Goal: Task Accomplishment & Management: Manage account settings

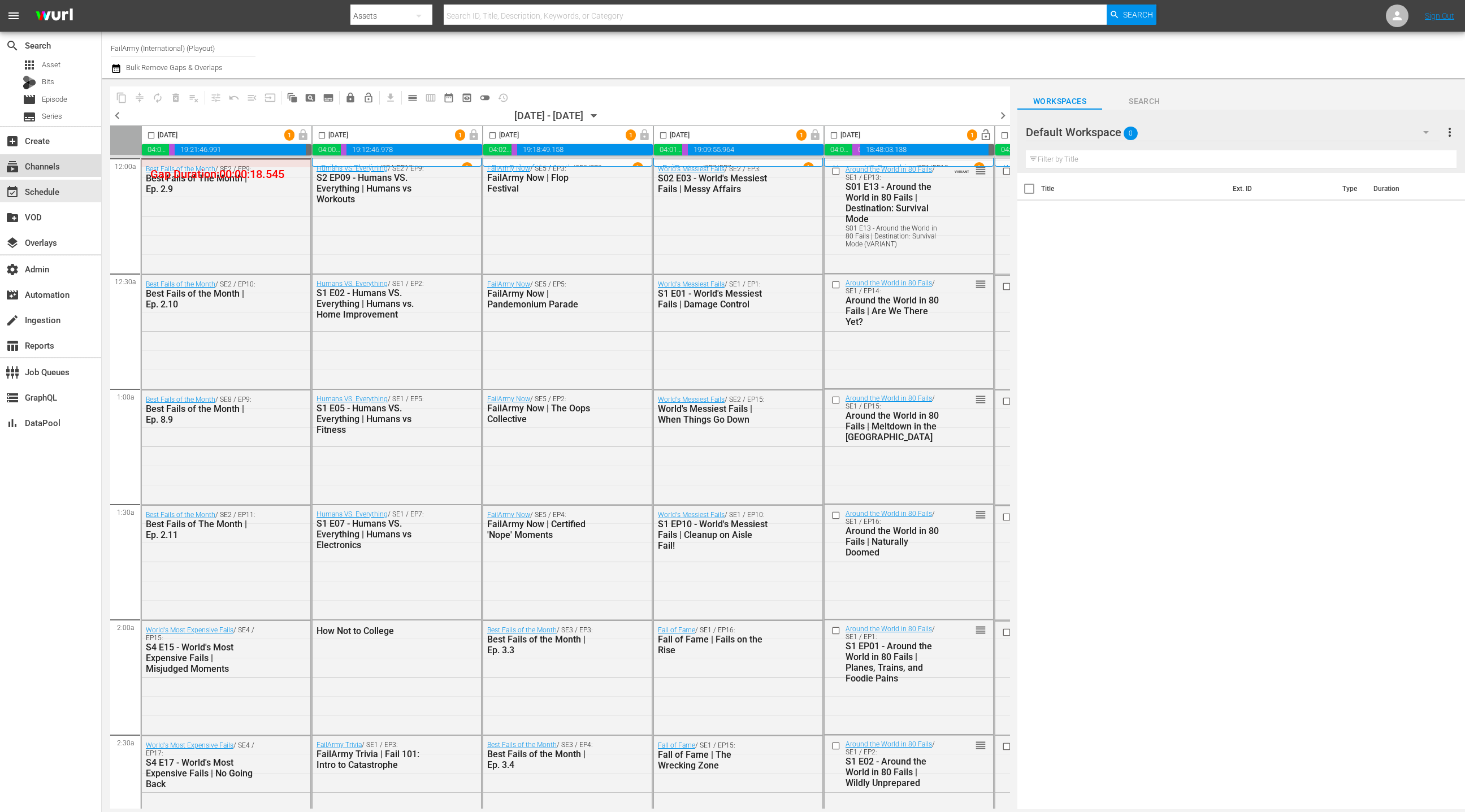
click at [66, 174] on div "subscriptions Channels" at bounding box center [51, 165] width 101 height 23
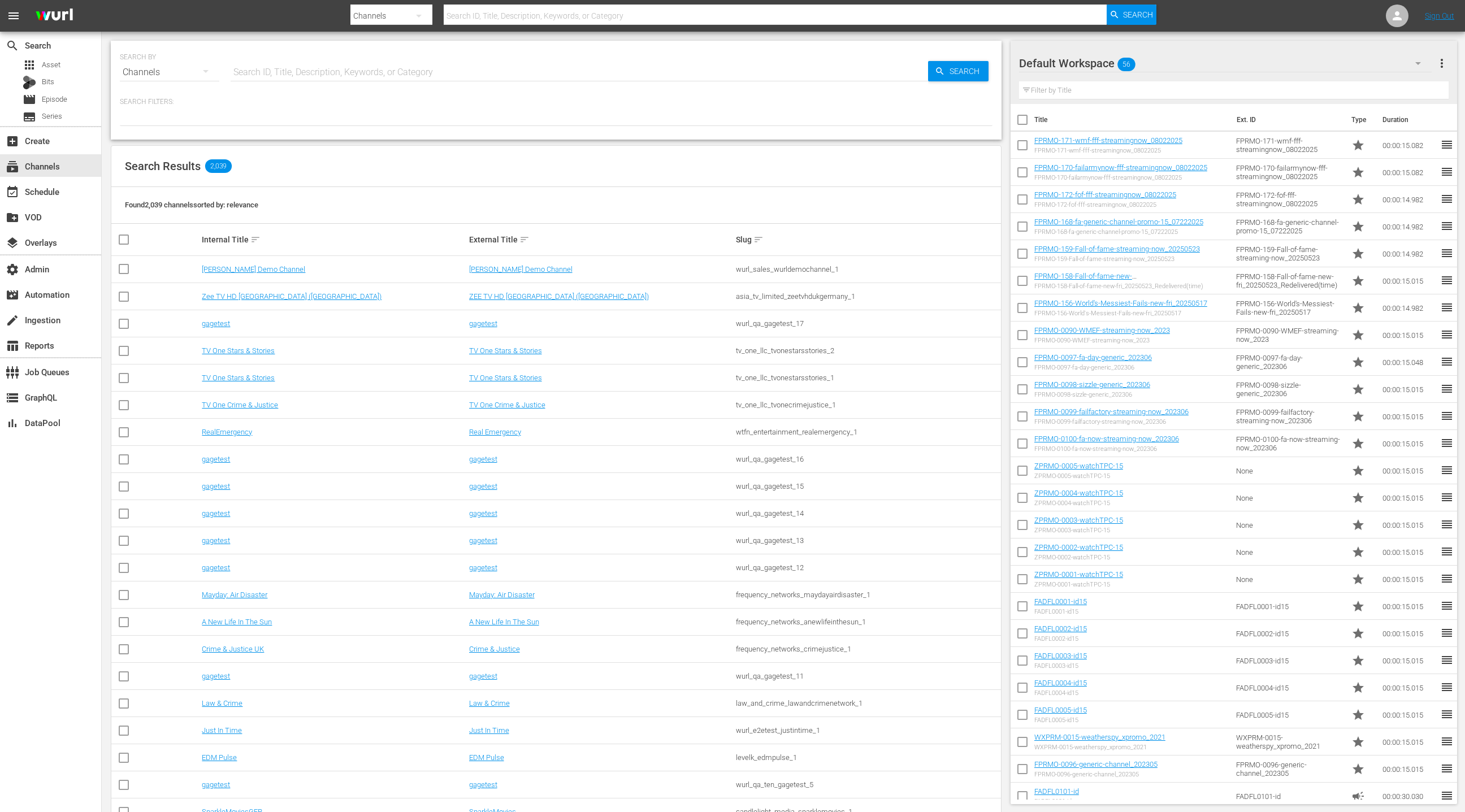
click at [247, 75] on input "text" at bounding box center [580, 72] width 698 height 27
type input "lol"
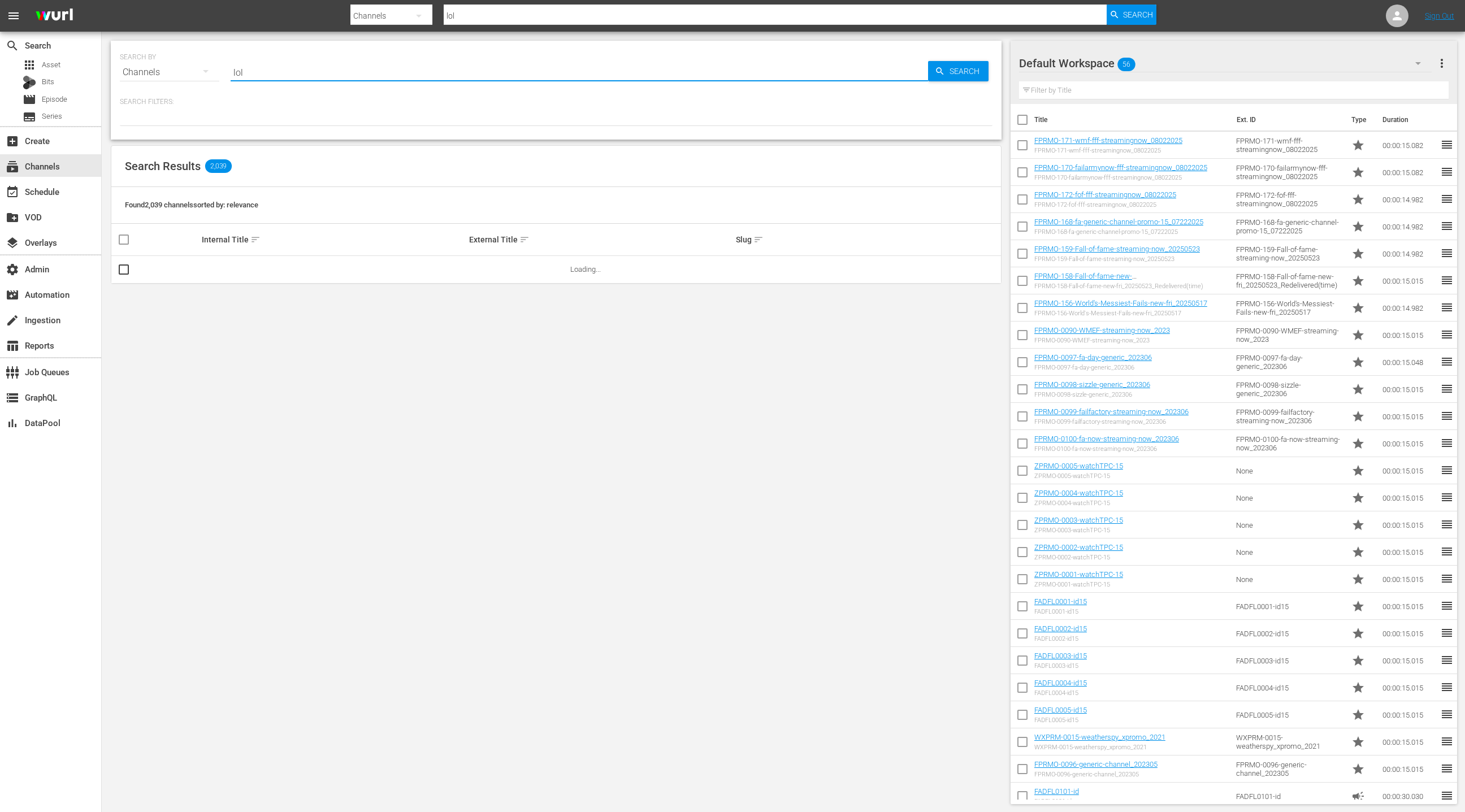
type input "LOL"
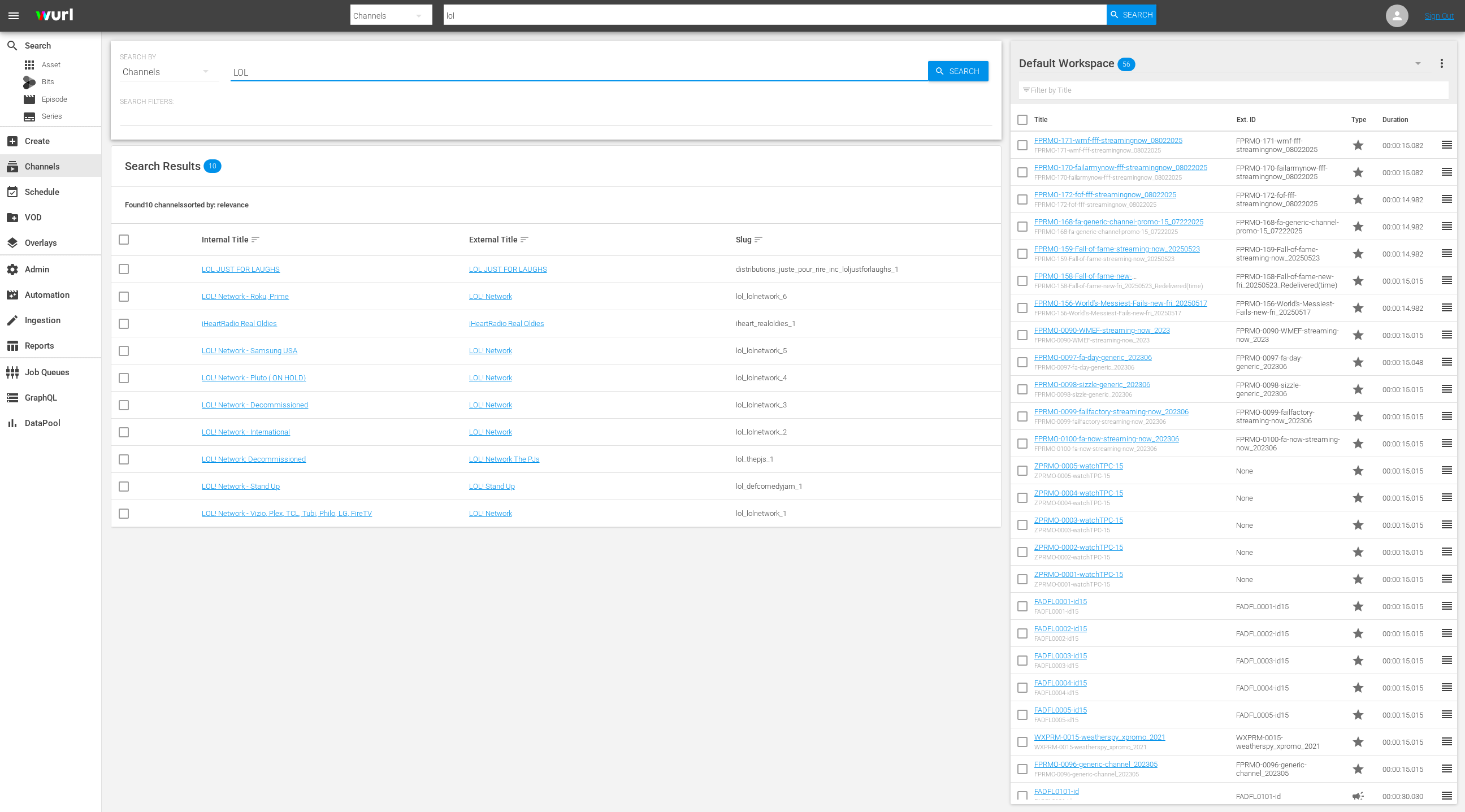
type input "LOL"
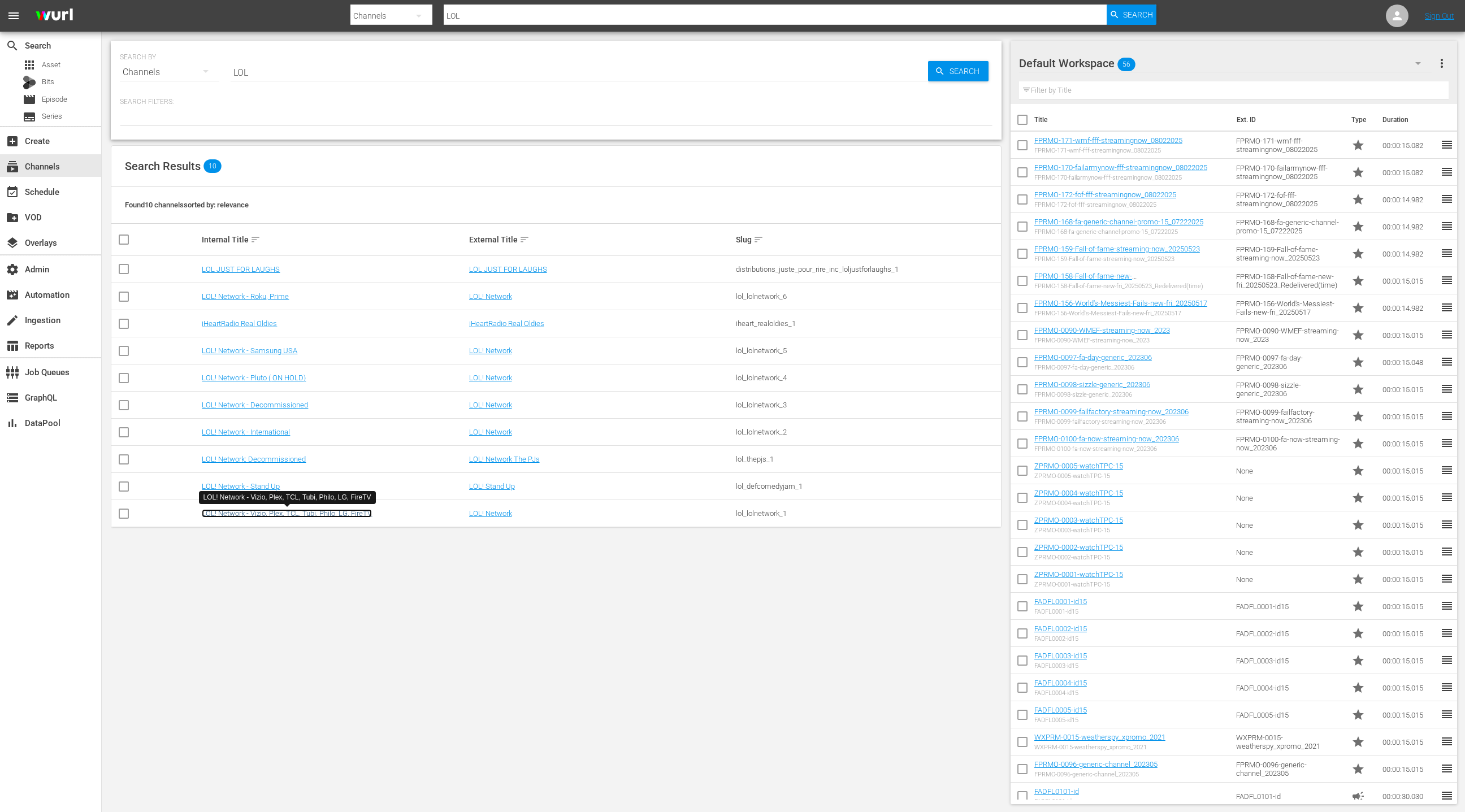
click at [267, 517] on link "LOL! Network - Vizio, Plex, TCL, Tubi, Philo, LG, FireTV" at bounding box center [287, 513] width 170 height 9
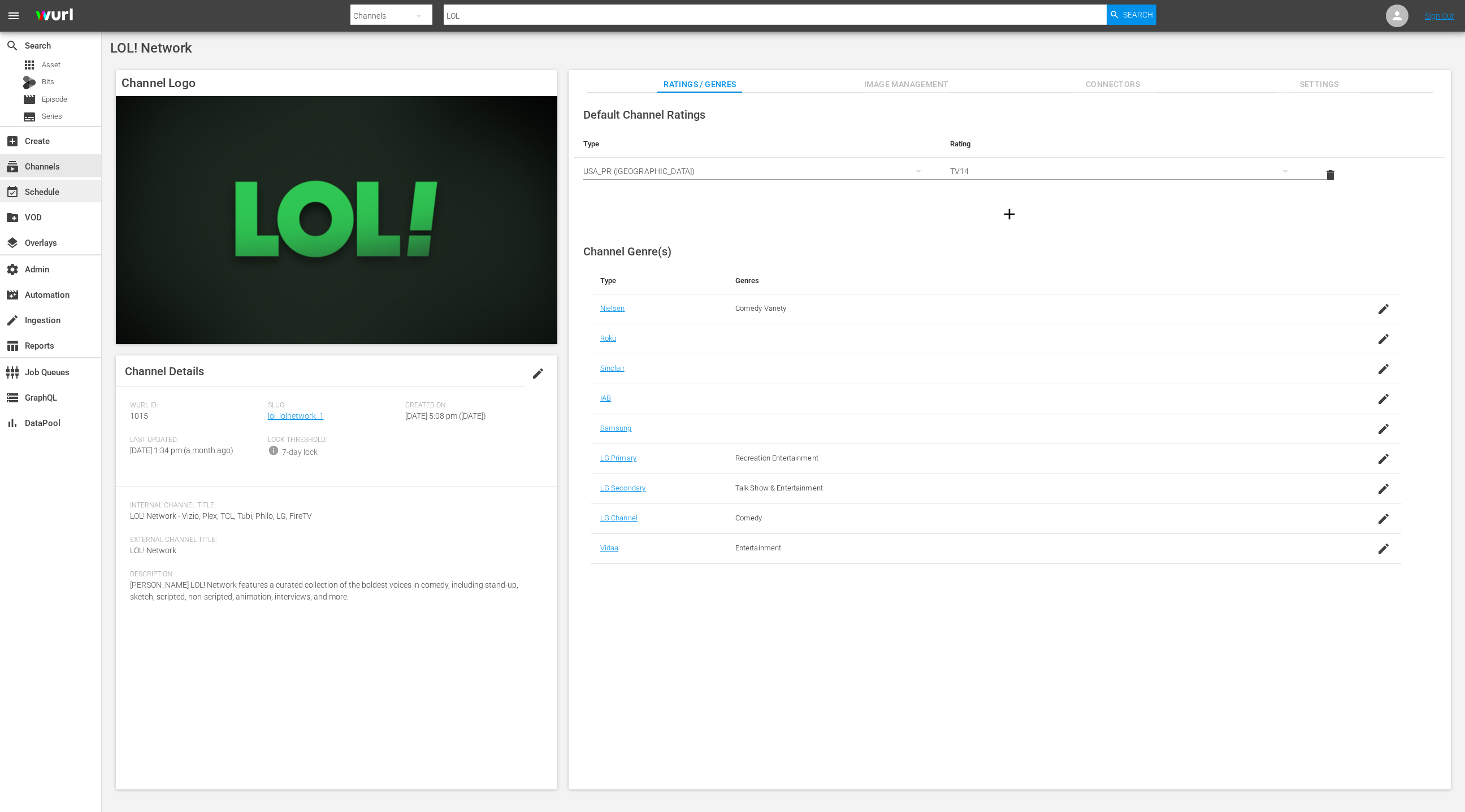
click at [71, 196] on div "event_available Schedule" at bounding box center [51, 191] width 101 height 23
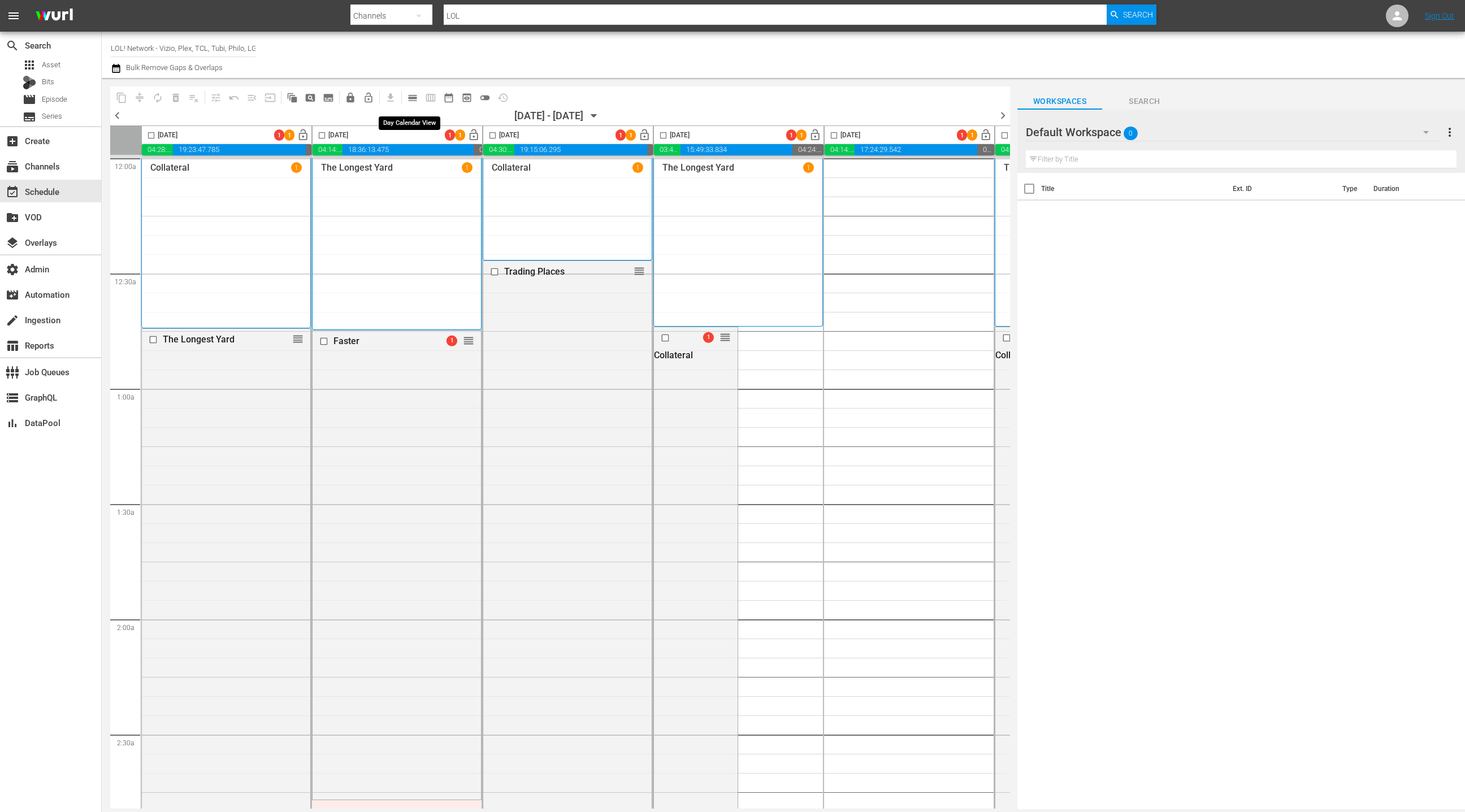
click at [408, 97] on span "calendar_view_day_outlined" at bounding box center [413, 98] width 11 height 11
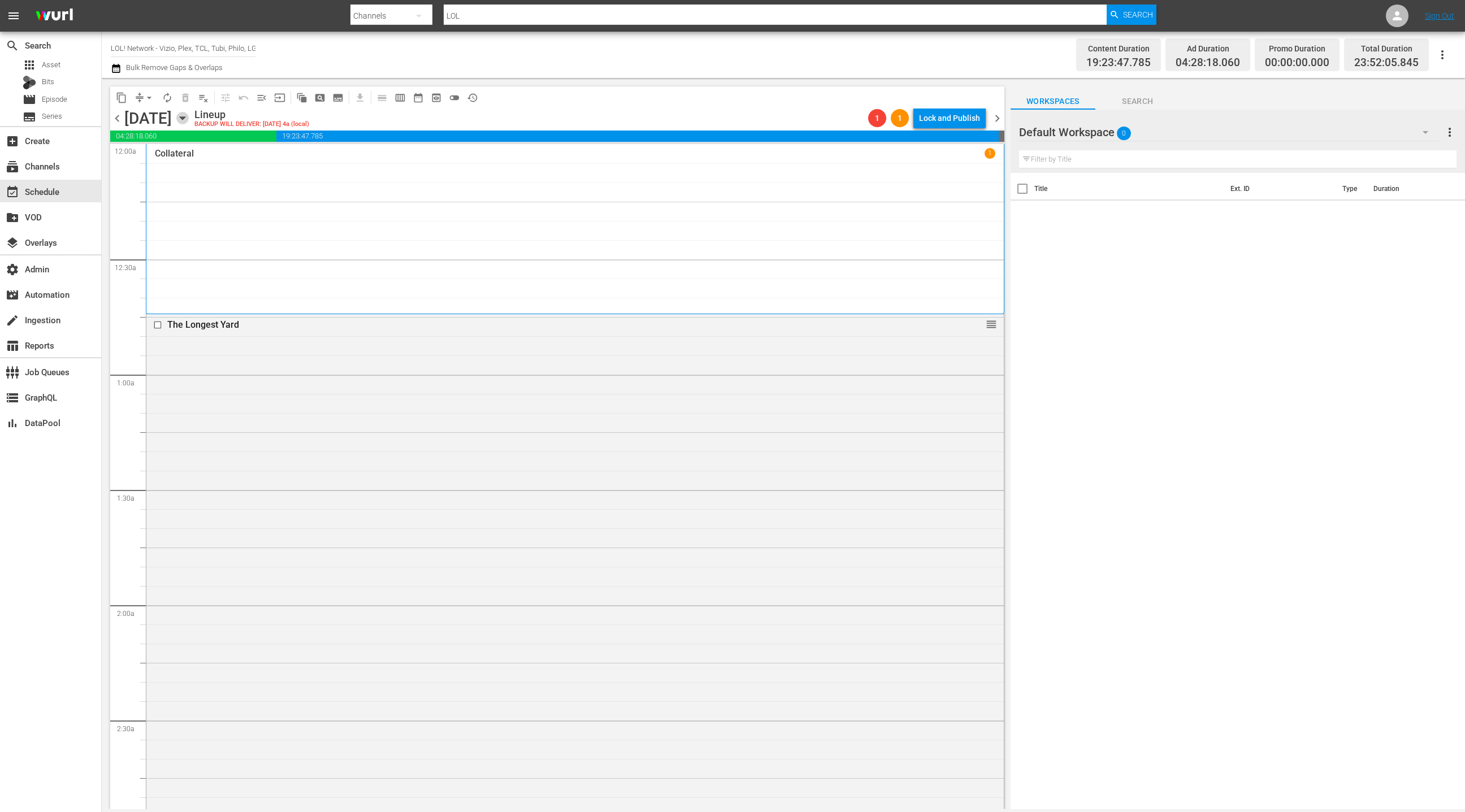
click at [189, 119] on icon "button" at bounding box center [182, 118] width 12 height 12
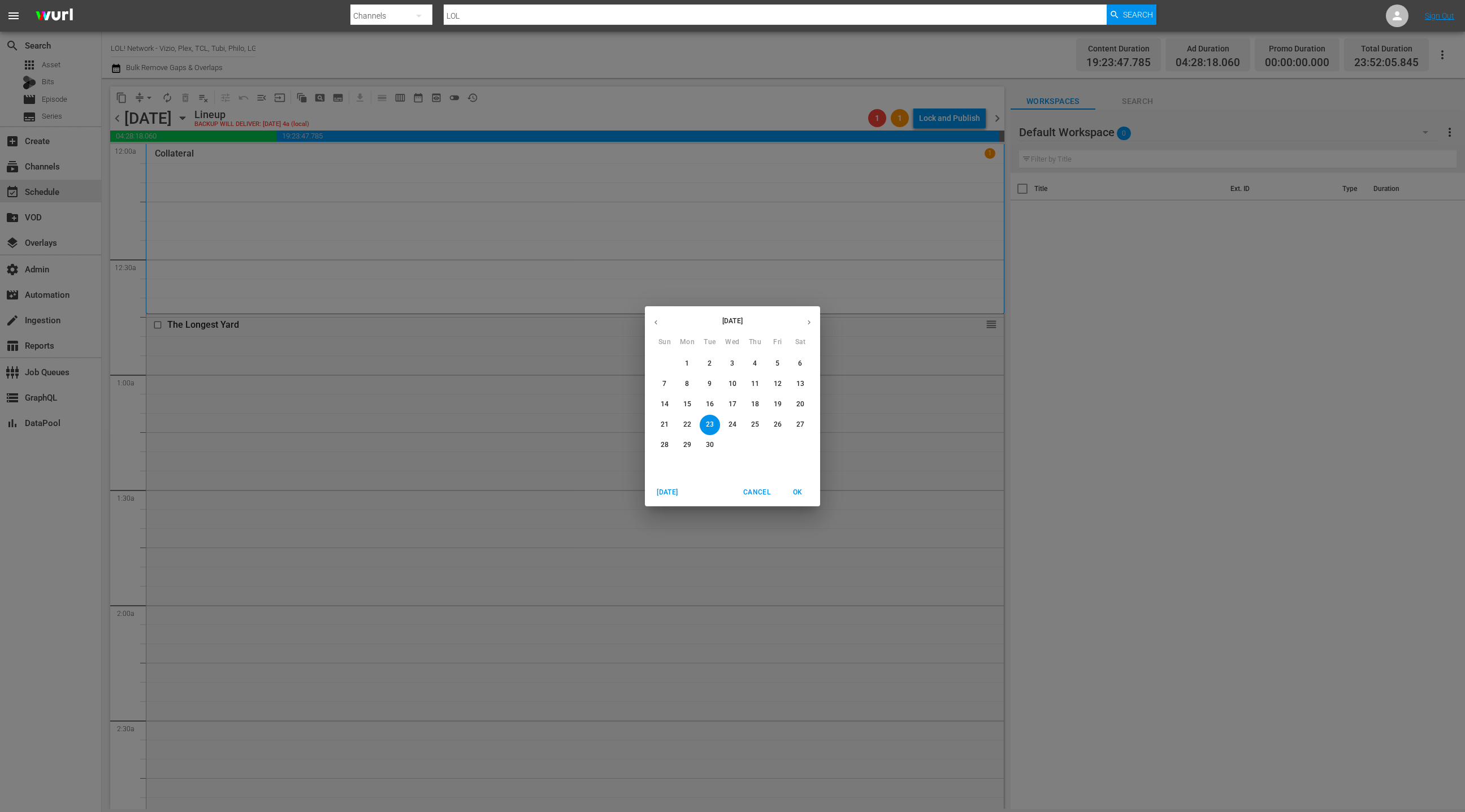
click at [779, 364] on p "5" at bounding box center [778, 364] width 4 height 9
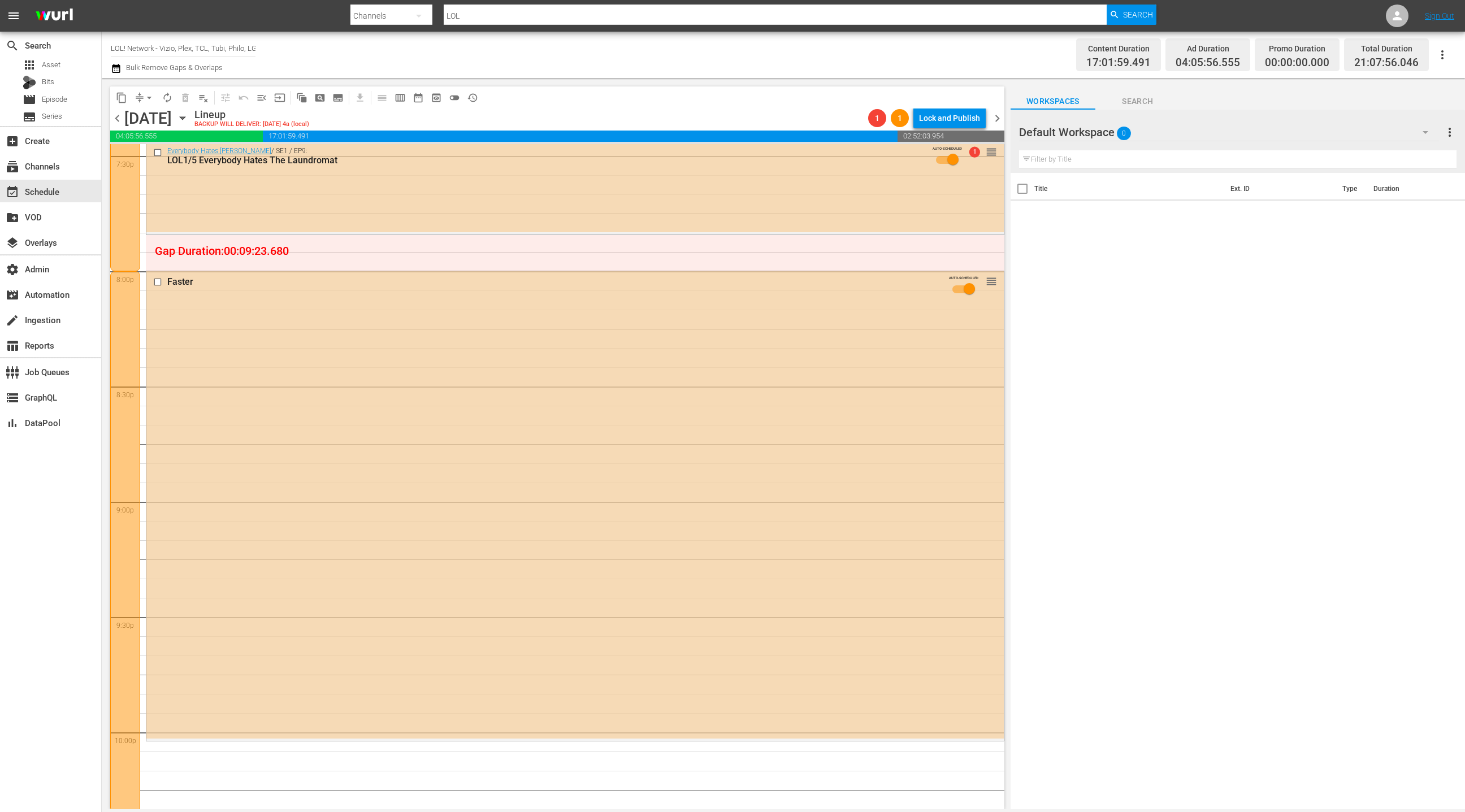
scroll to position [4533, 0]
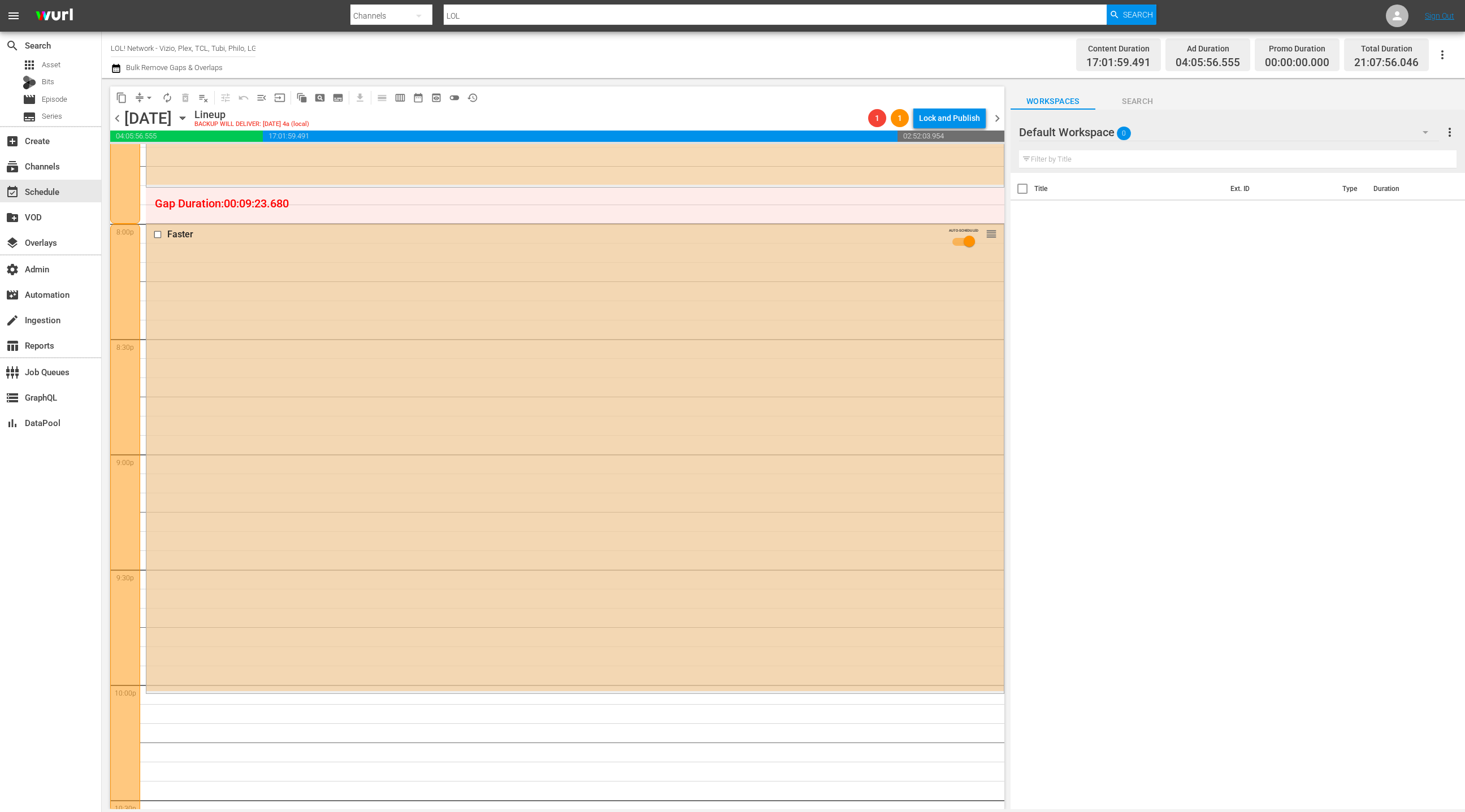
click at [542, 319] on div "Faster AUTO-SCHEDULED reorder" at bounding box center [575, 457] width 858 height 467
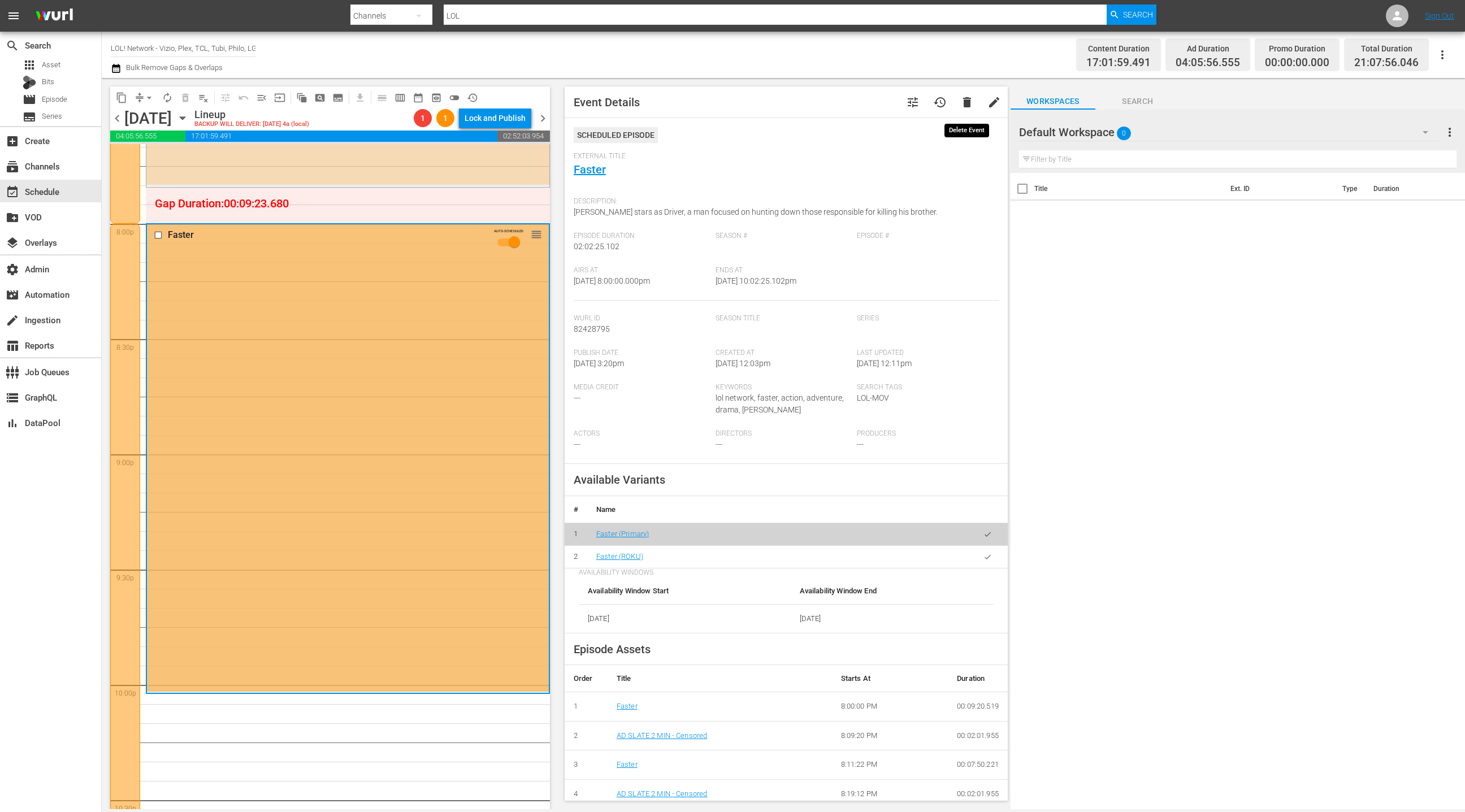
click at [971, 110] on button "delete" at bounding box center [967, 102] width 27 height 27
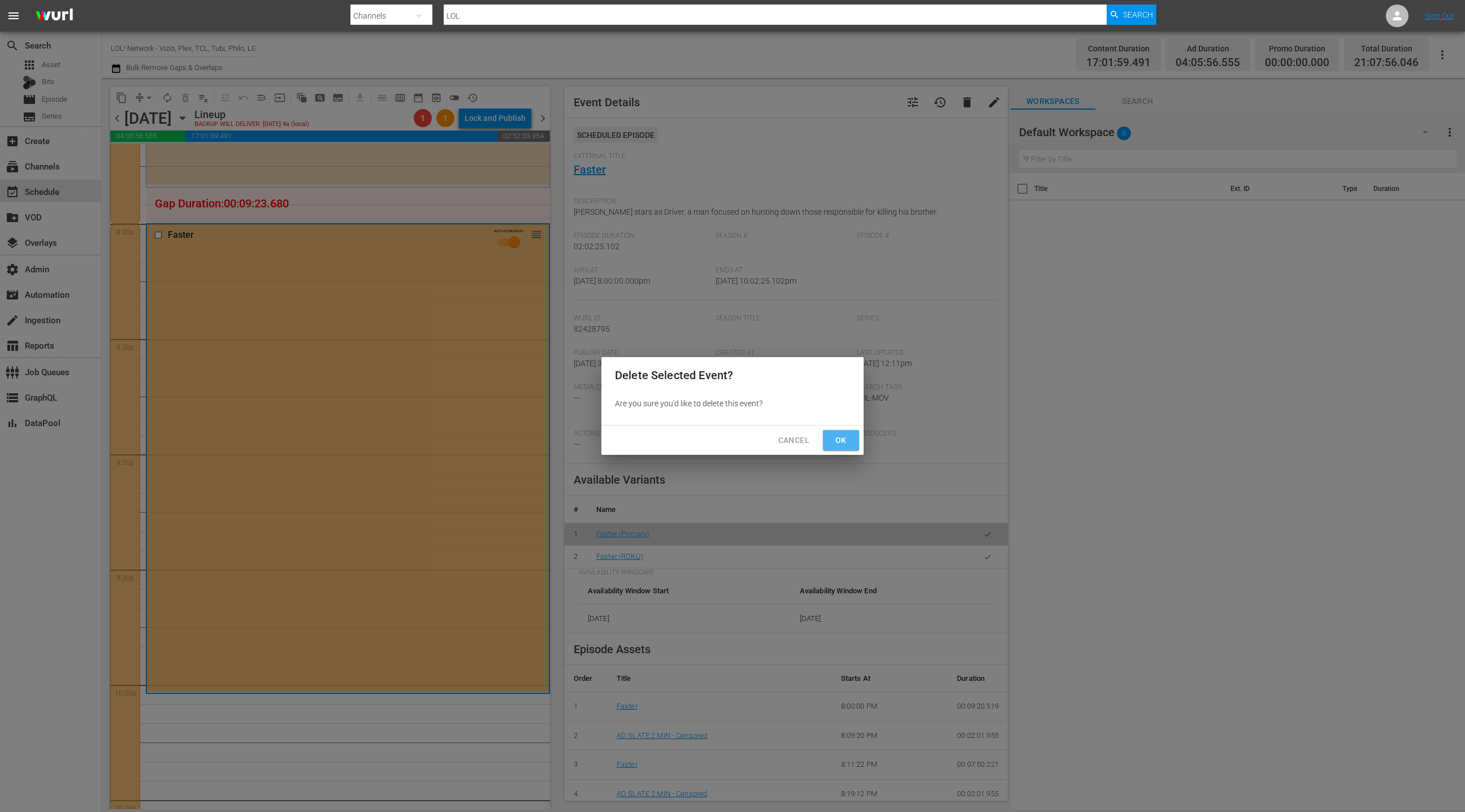
click at [836, 438] on span "Ok" at bounding box center [841, 441] width 18 height 14
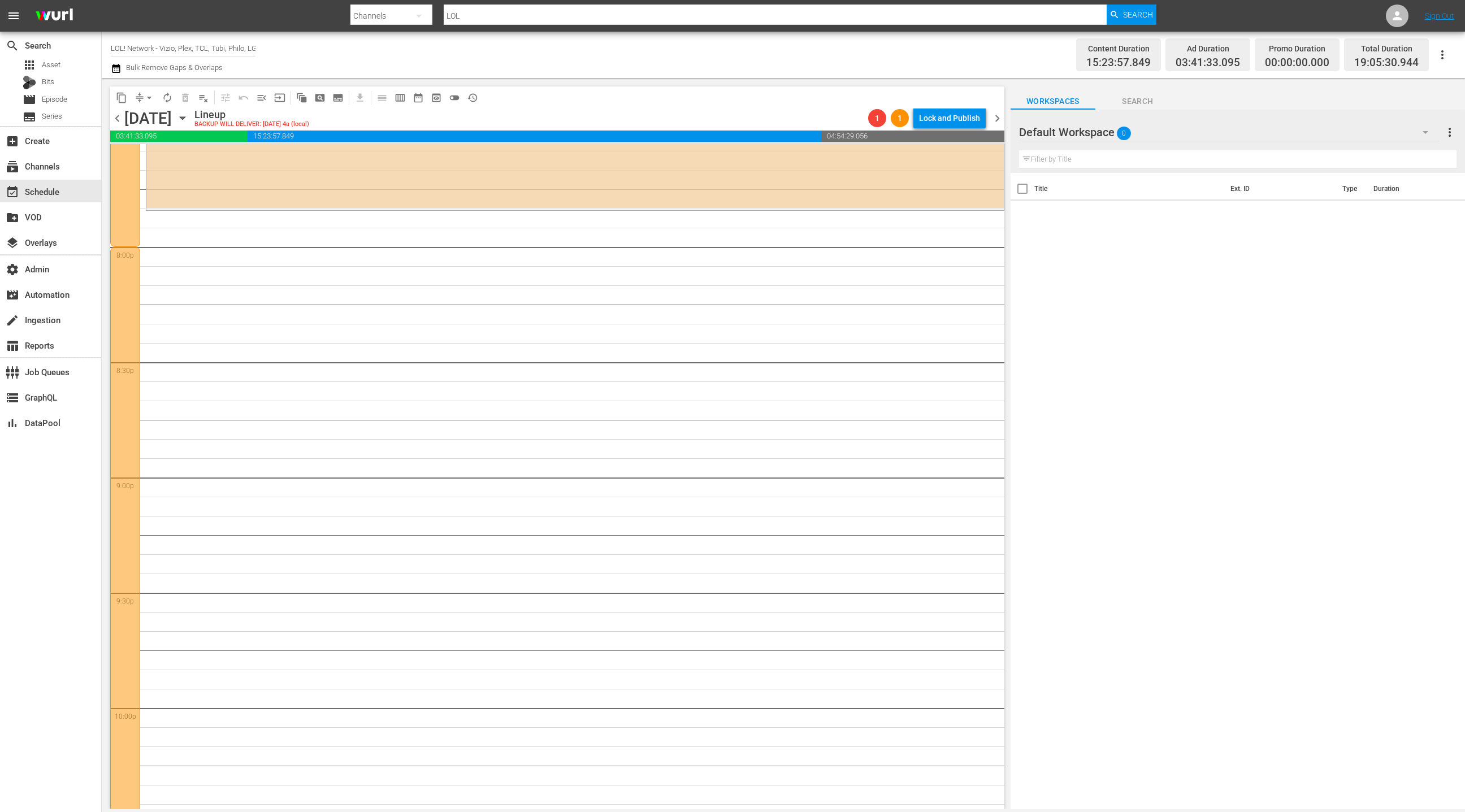
scroll to position [4425, 0]
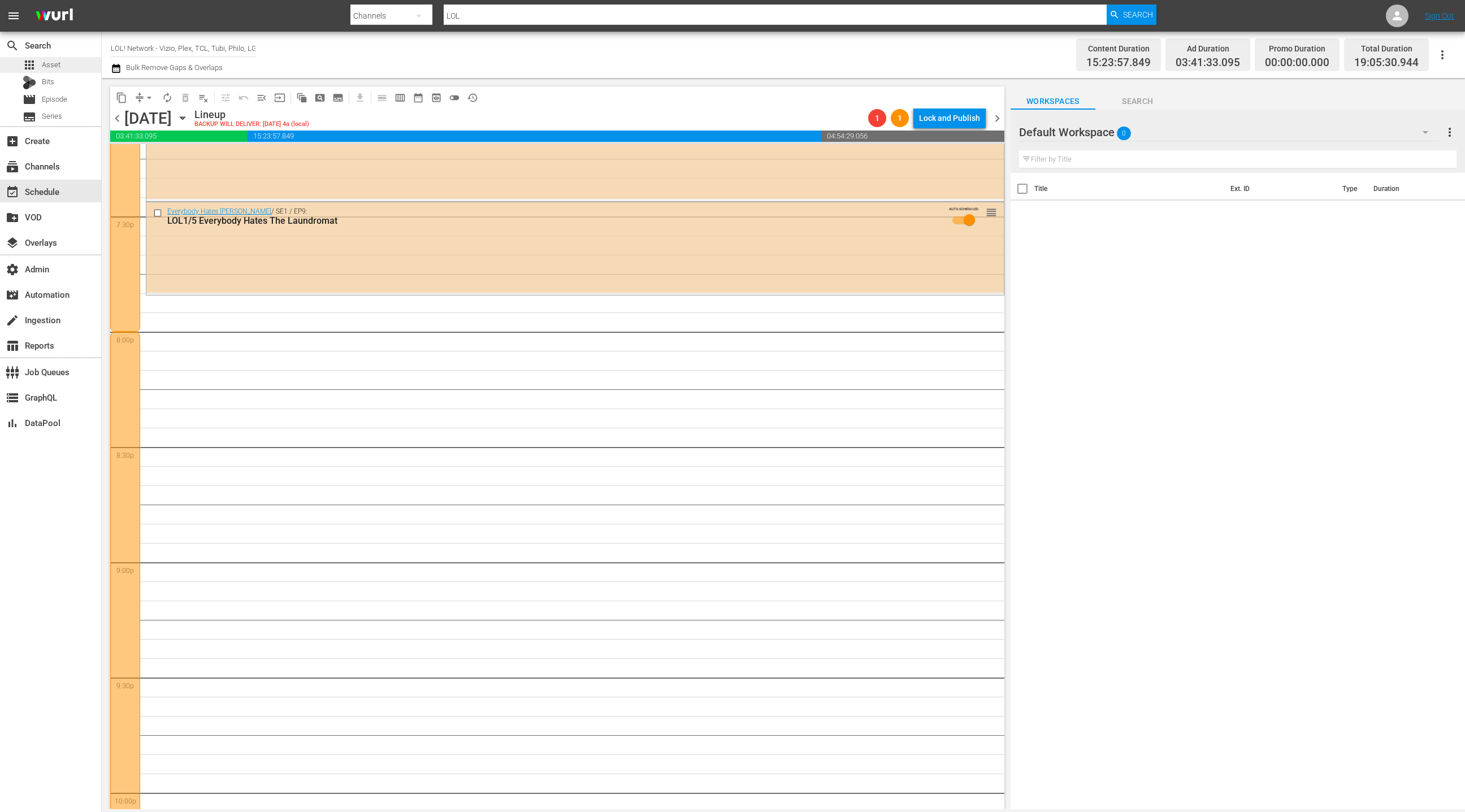
click at [78, 71] on div "apps Asset" at bounding box center [51, 65] width 101 height 16
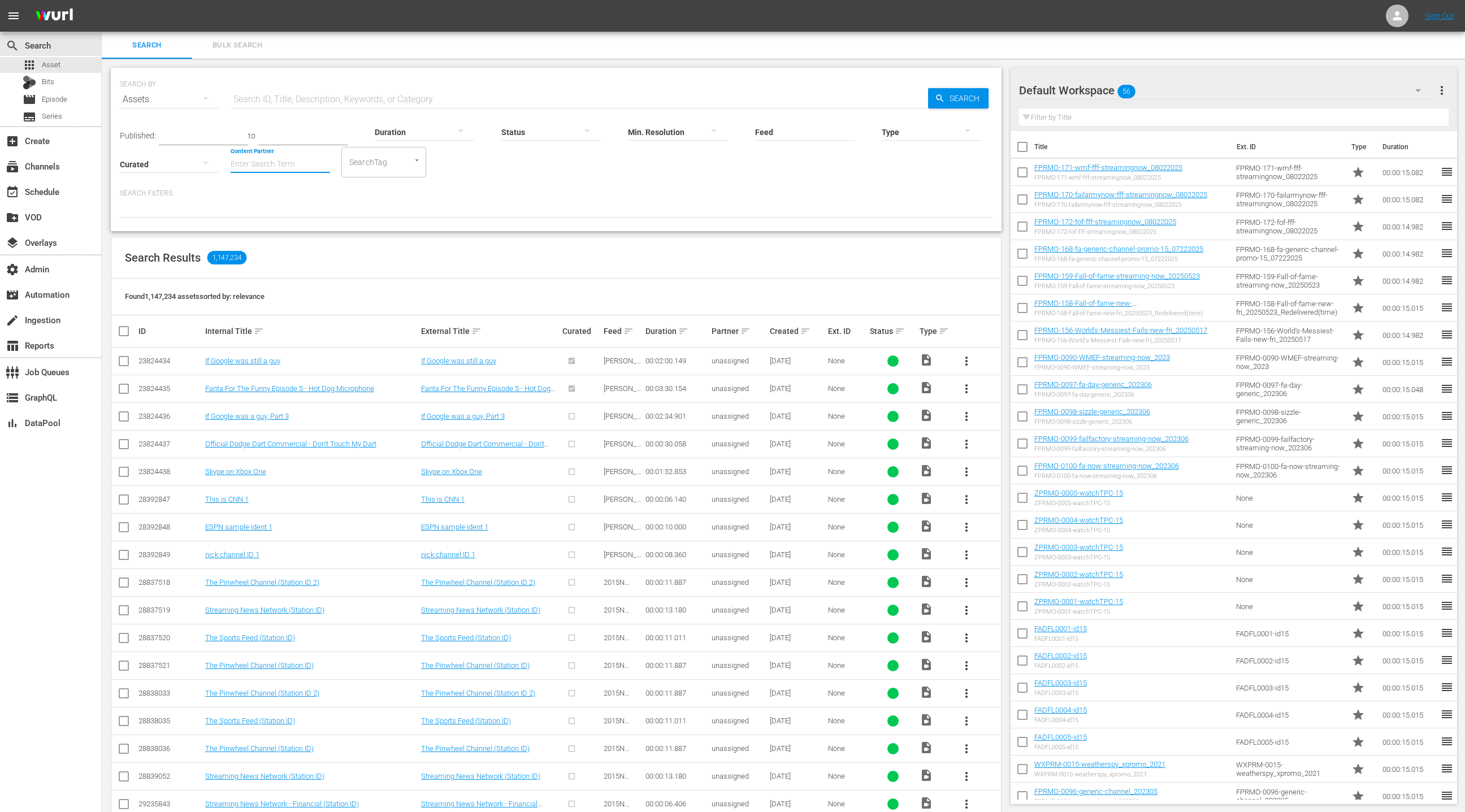
click at [288, 157] on input "Content Partner" at bounding box center [281, 165] width 100 height 41
click at [304, 200] on div "LOL (241)" at bounding box center [322, 195] width 165 height 27
type input "LOL (241)"
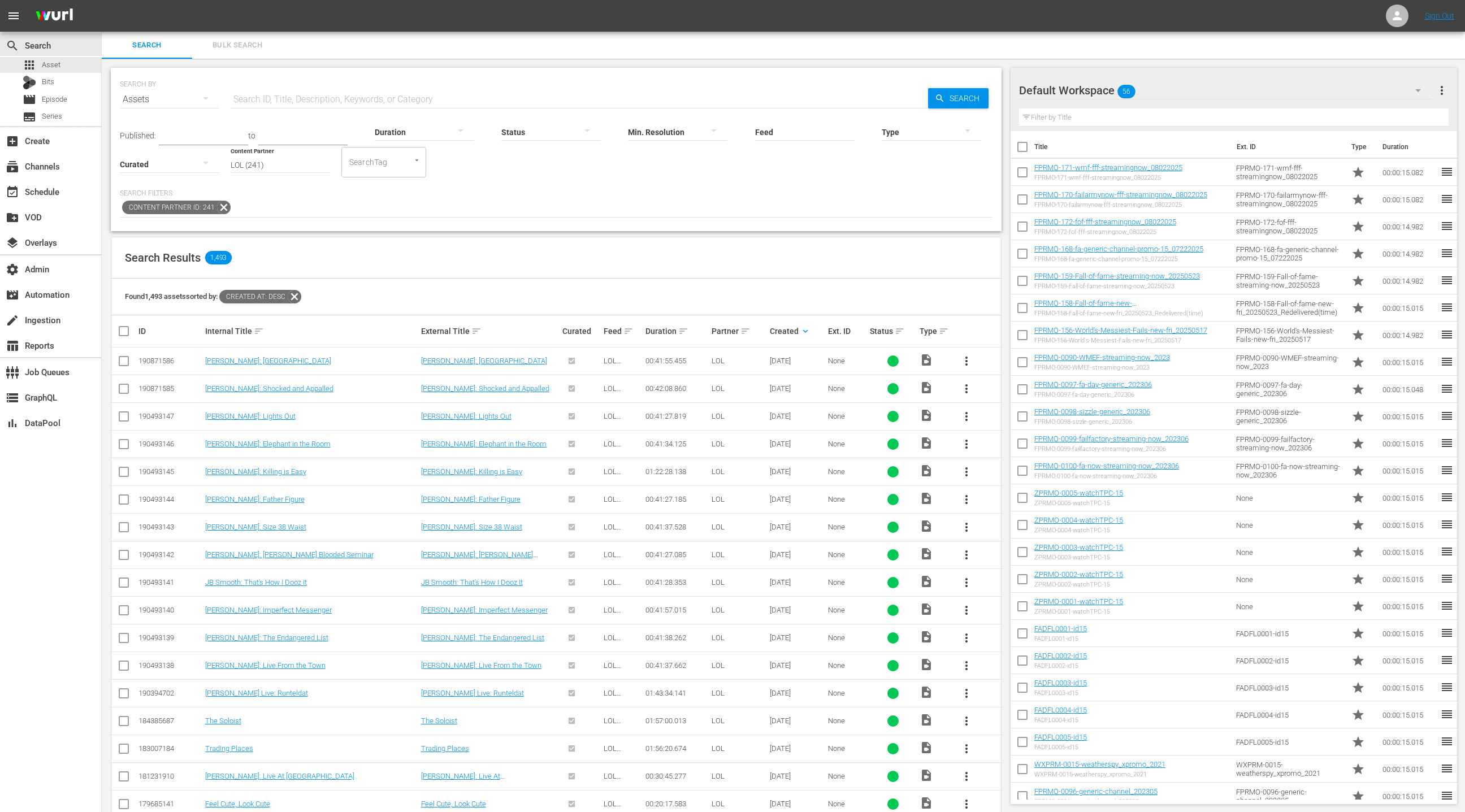
click at [124, 501] on input "checkbox" at bounding box center [123, 502] width 14 height 14
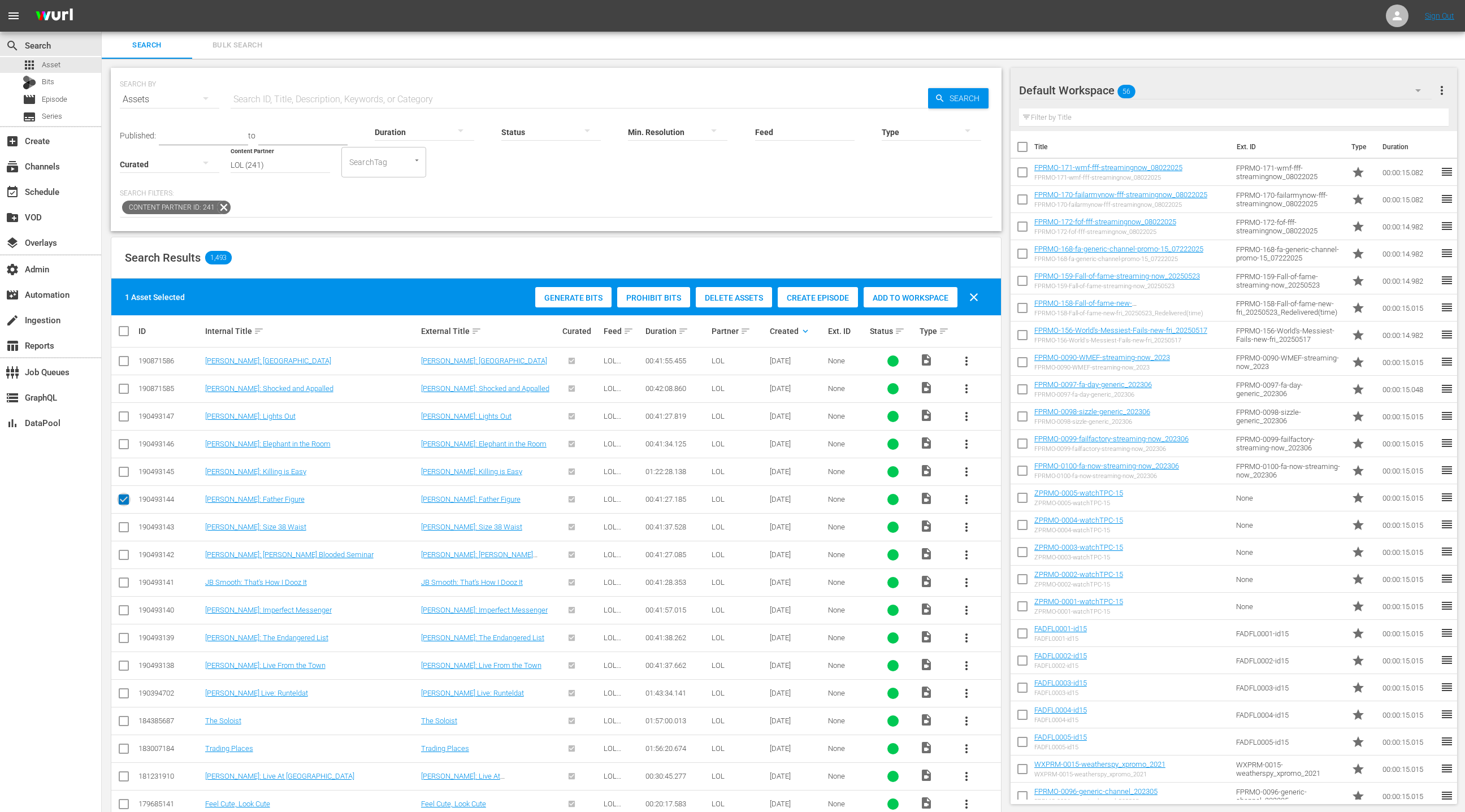
click at [124, 501] on input "checkbox" at bounding box center [123, 502] width 14 height 14
checkbox input "false"
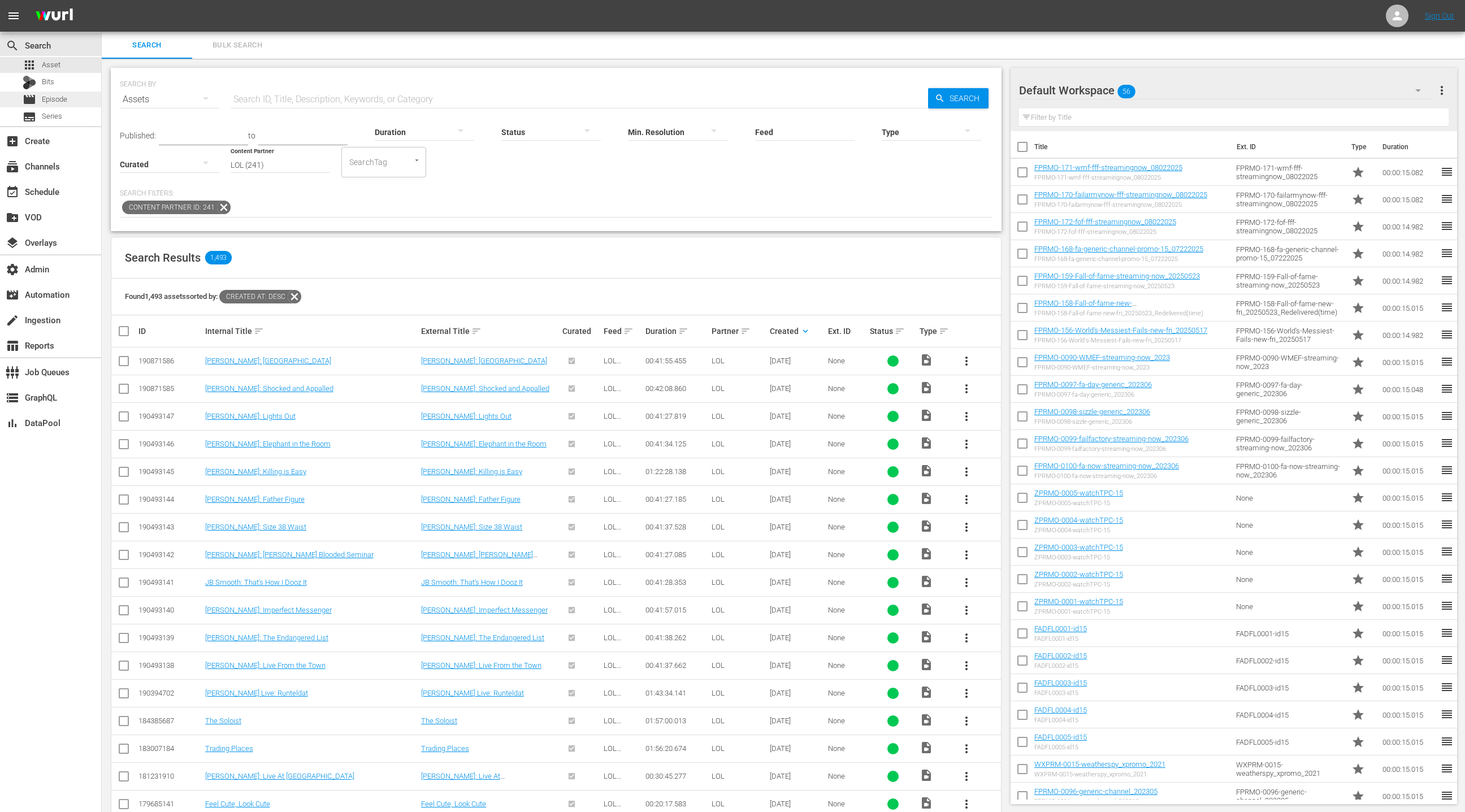
click at [72, 105] on div "movie Episode" at bounding box center [51, 99] width 101 height 16
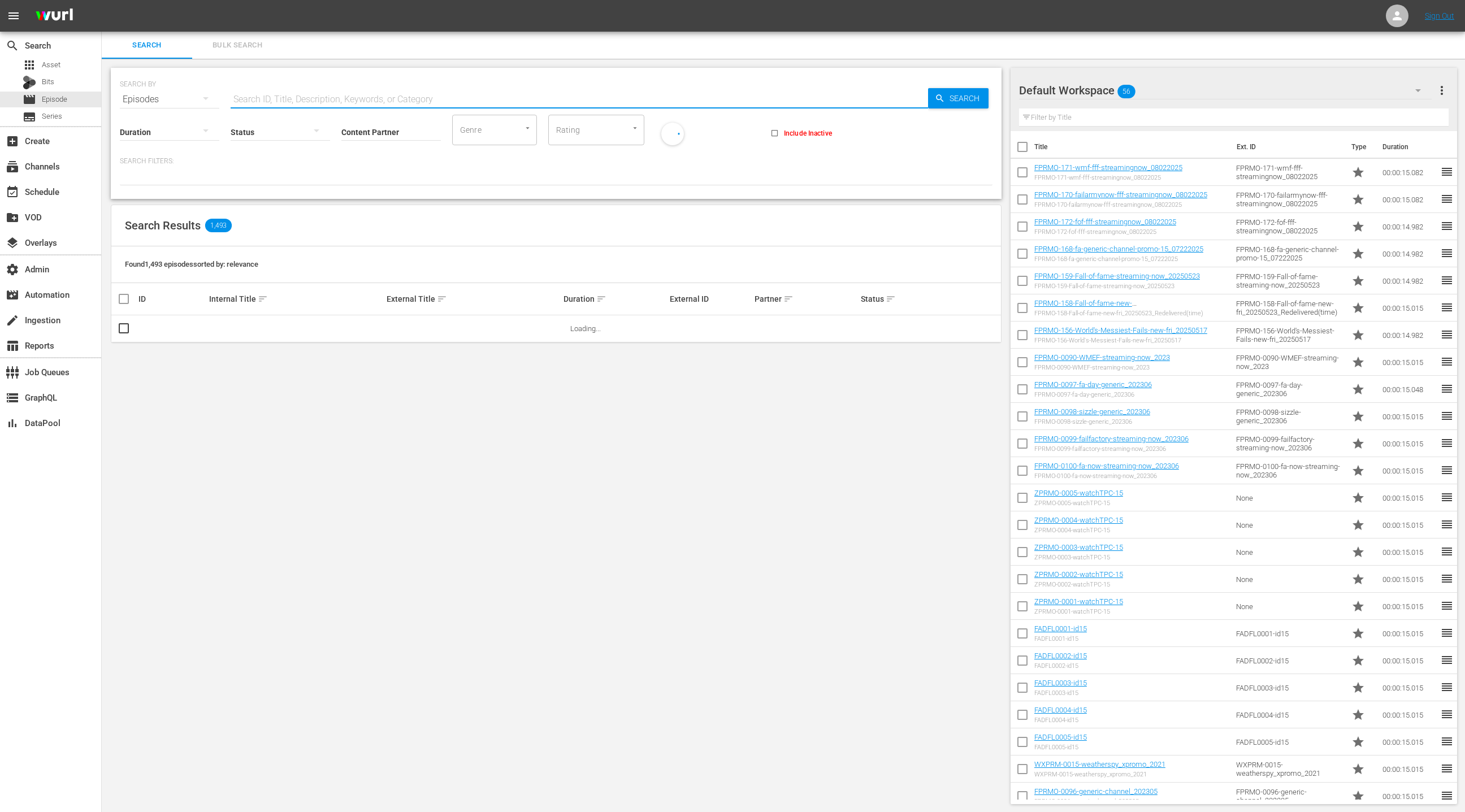
click at [251, 98] on input "text" at bounding box center [580, 100] width 698 height 27
type input "o"
type input "roy woods"
click at [366, 135] on input "Content Partner" at bounding box center [391, 133] width 100 height 41
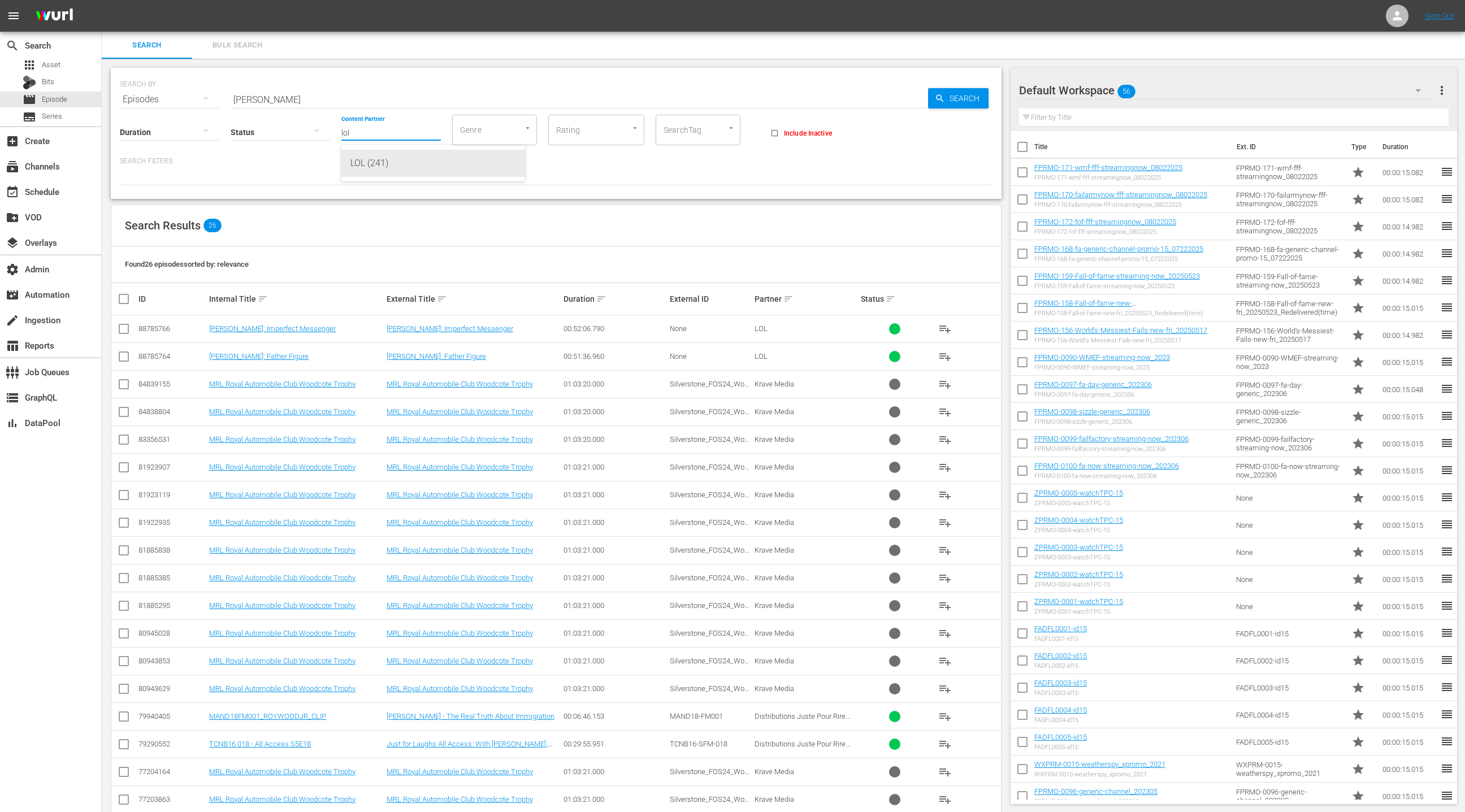
click at [401, 168] on div "LOL (241)" at bounding box center [433, 163] width 165 height 27
type input "LOL (241)"
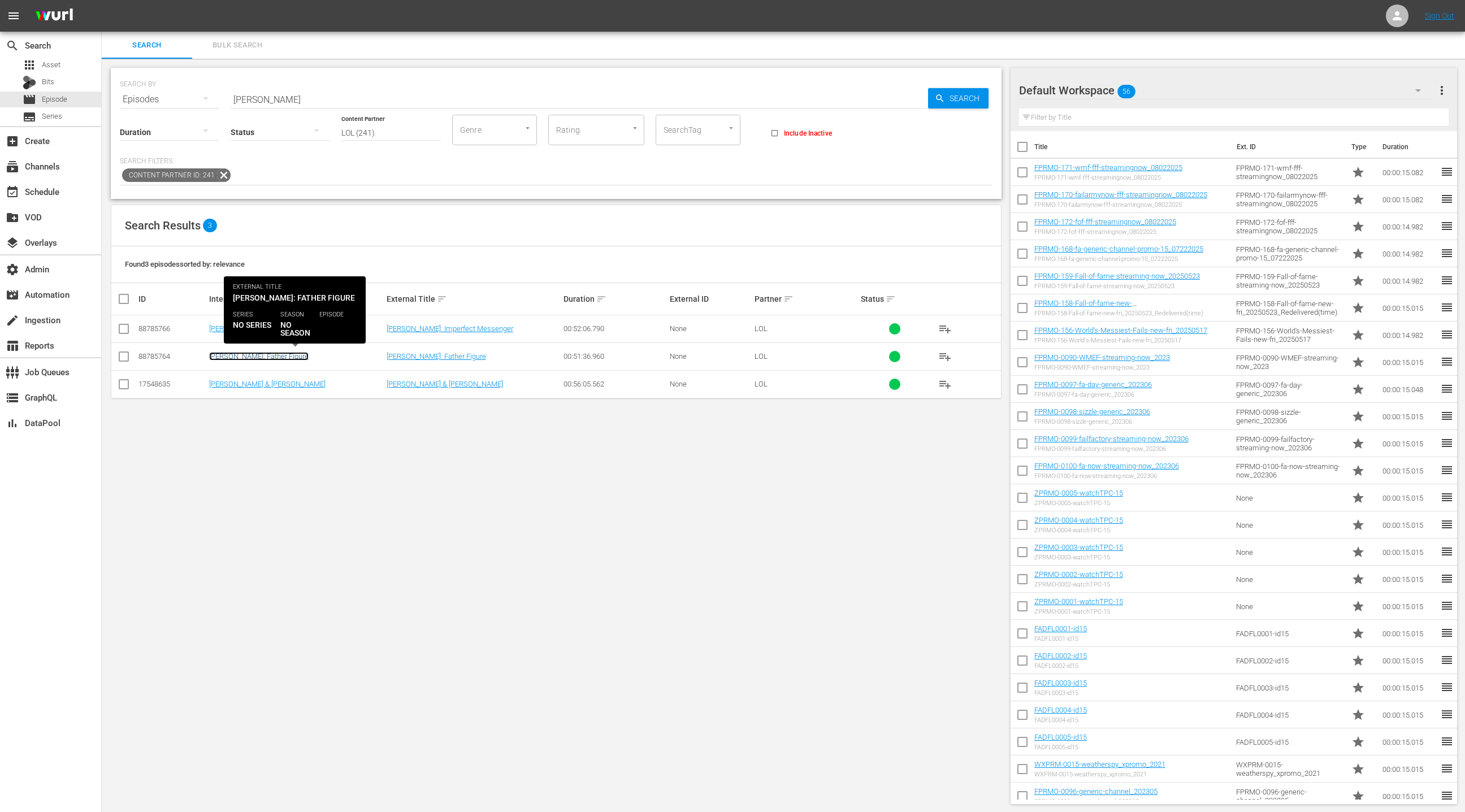
click at [284, 359] on link "[PERSON_NAME]: Father Figure" at bounding box center [259, 356] width 100 height 9
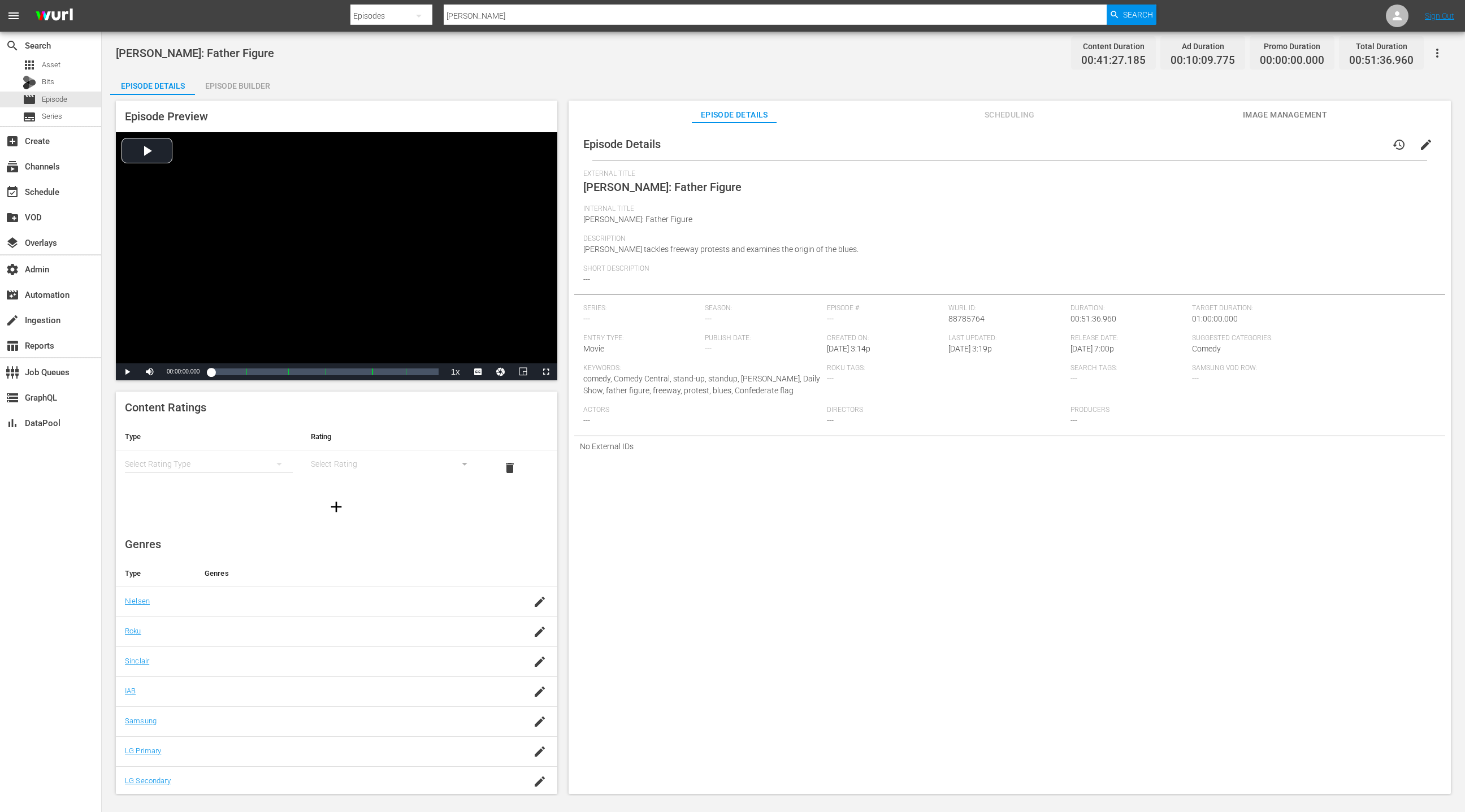
click at [260, 86] on div "Episode Builder" at bounding box center [237, 86] width 85 height 27
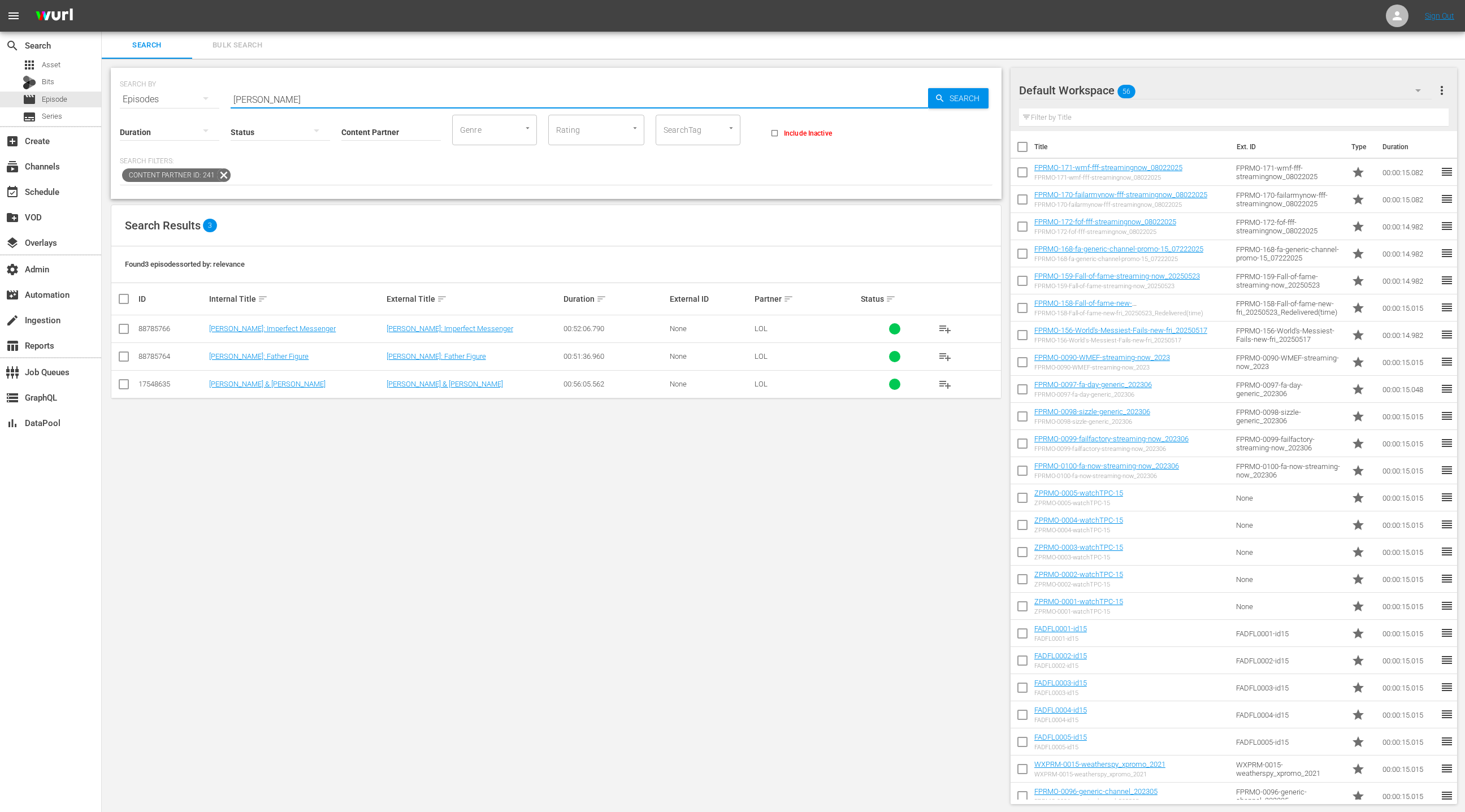
drag, startPoint x: 237, startPoint y: 100, endPoint x: 267, endPoint y: 98, distance: 30.1
click at [237, 100] on input "roy woods" at bounding box center [580, 100] width 698 height 27
drag, startPoint x: 267, startPoint y: 98, endPoint x: 283, endPoint y: 98, distance: 16.0
click at [283, 98] on input "roy woods" at bounding box center [580, 100] width 698 height 27
type input "martin law"
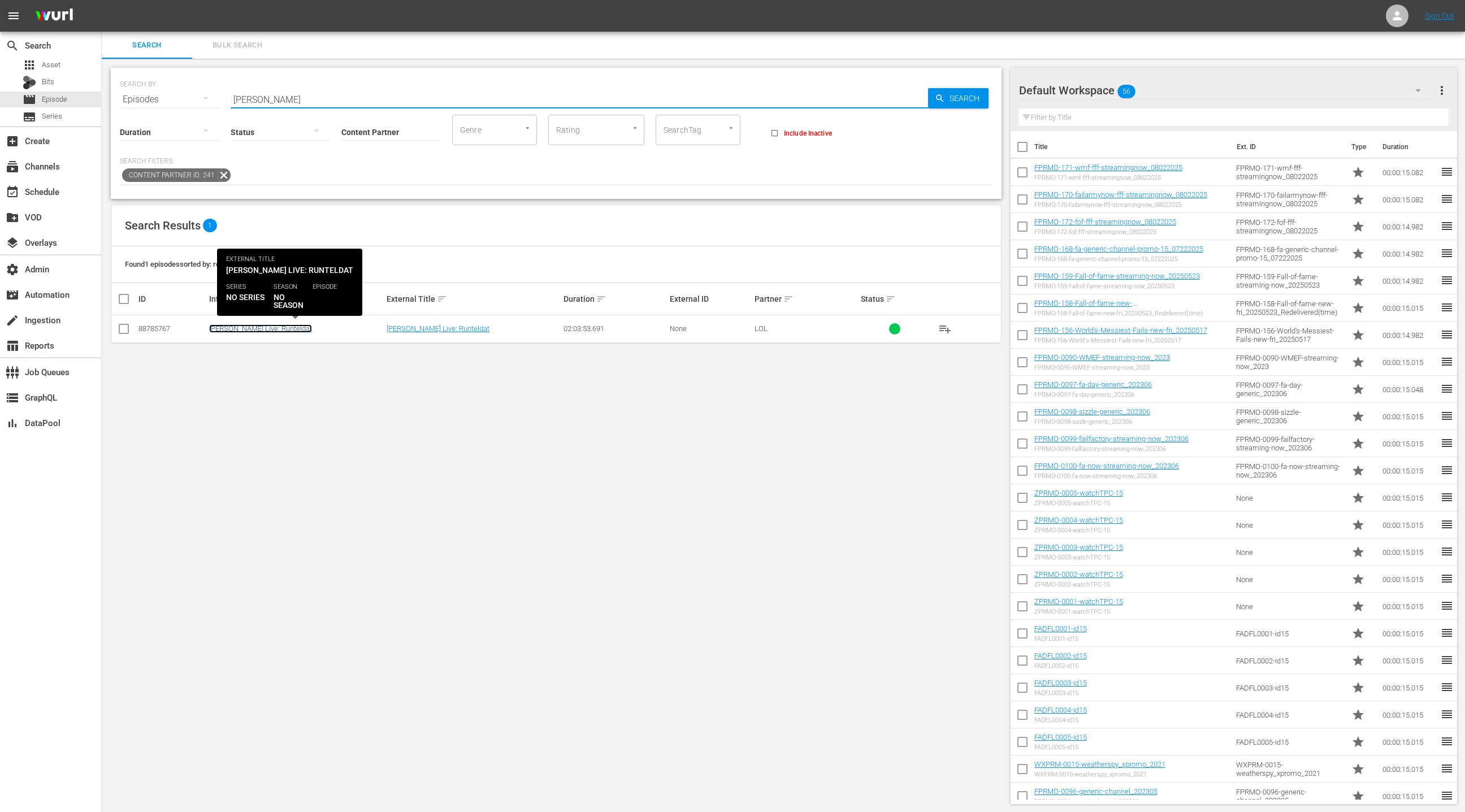
click at [289, 332] on link "[PERSON_NAME] Live: Runteldat" at bounding box center [260, 329] width 103 height 9
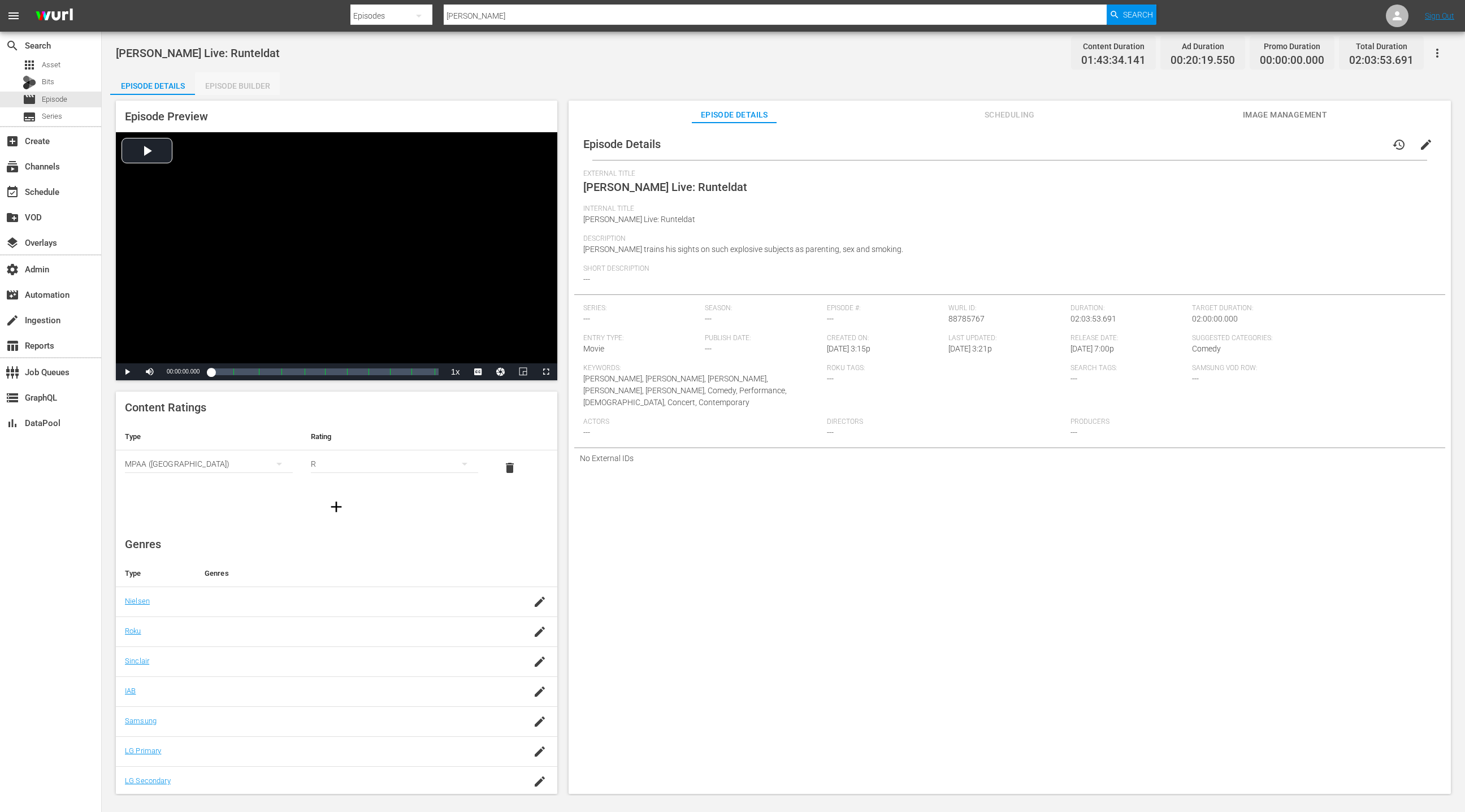
click at [249, 87] on div "Episode Builder" at bounding box center [237, 86] width 85 height 27
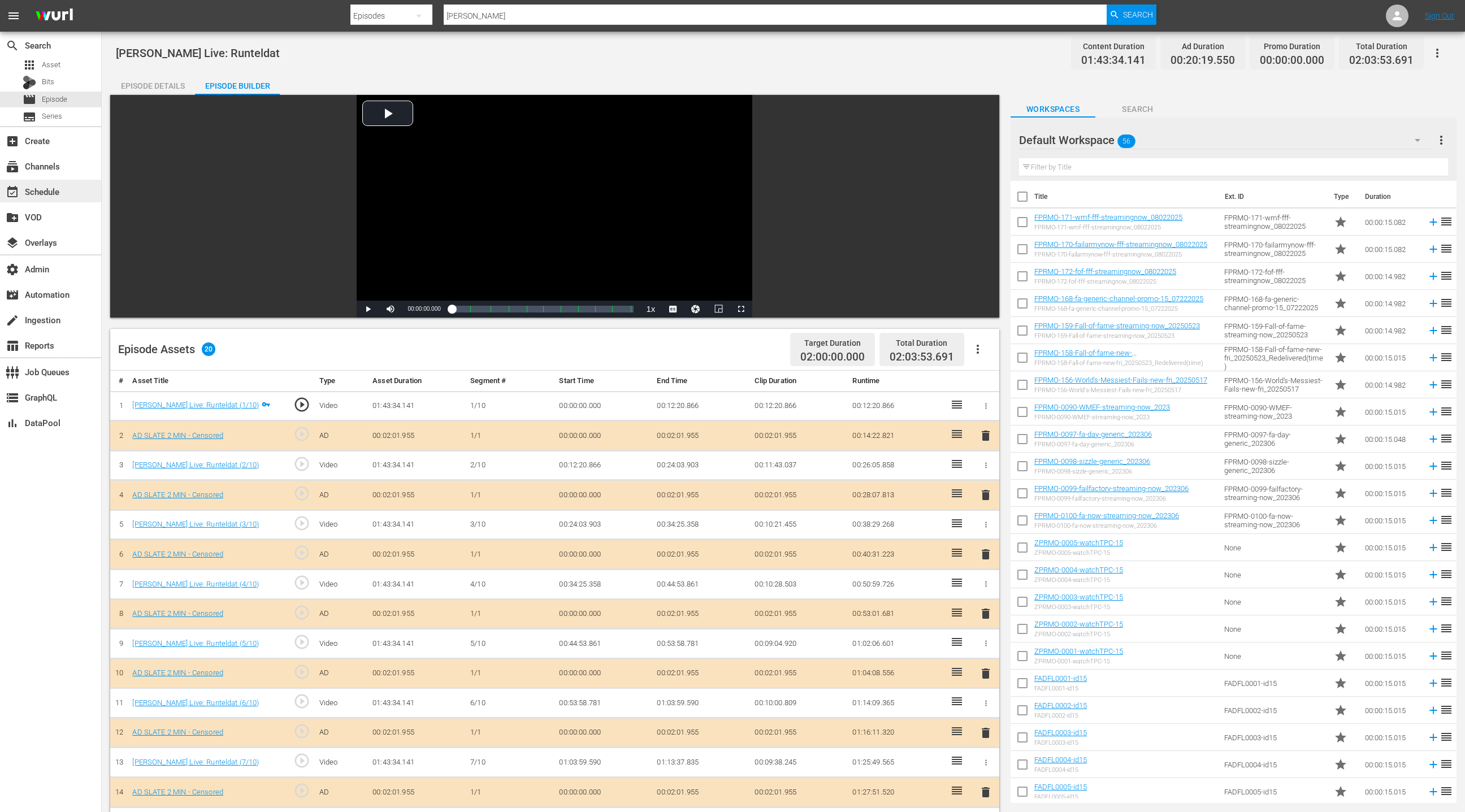
click at [53, 192] on div "event_available Schedule" at bounding box center [31, 190] width 63 height 10
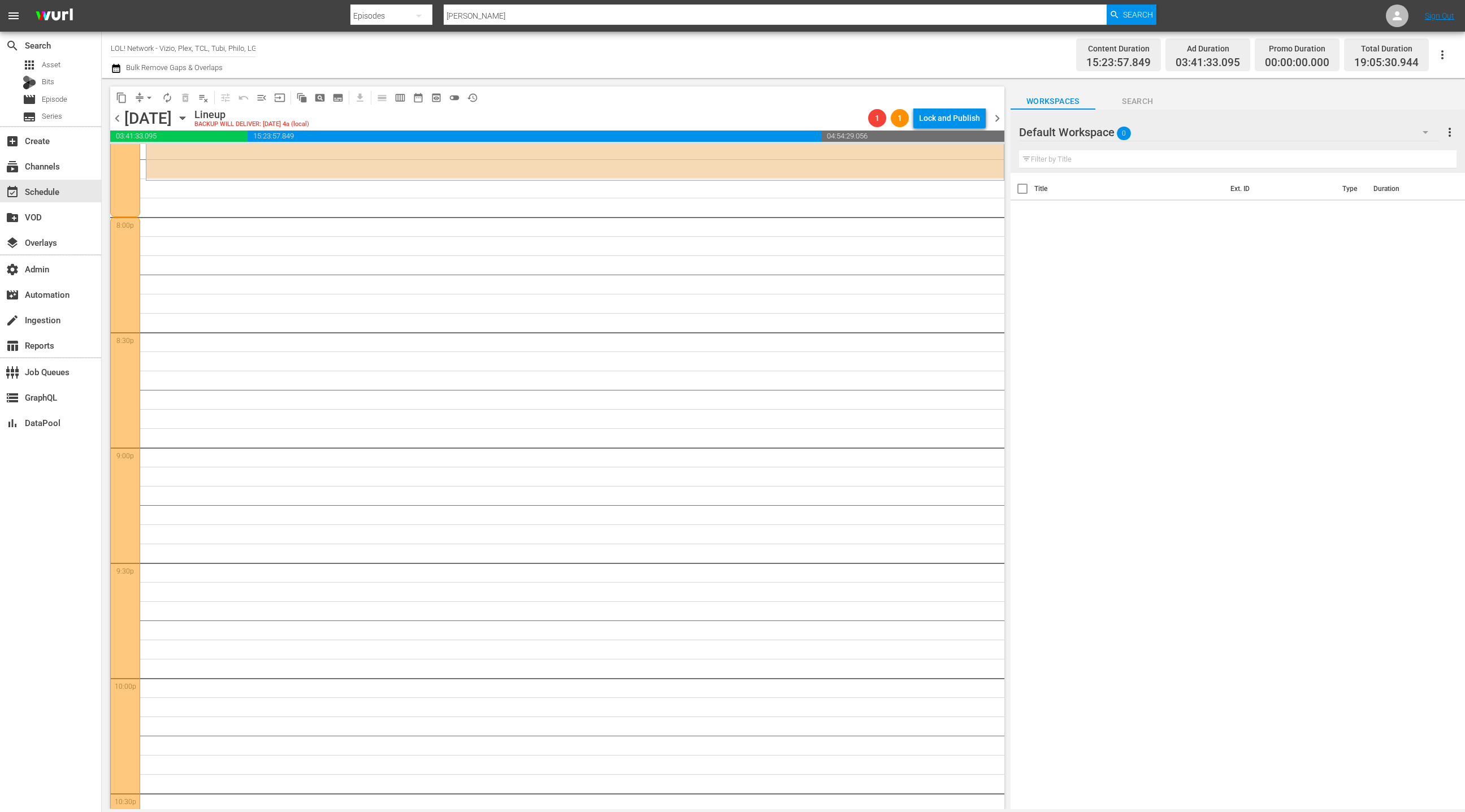
scroll to position [4468, 0]
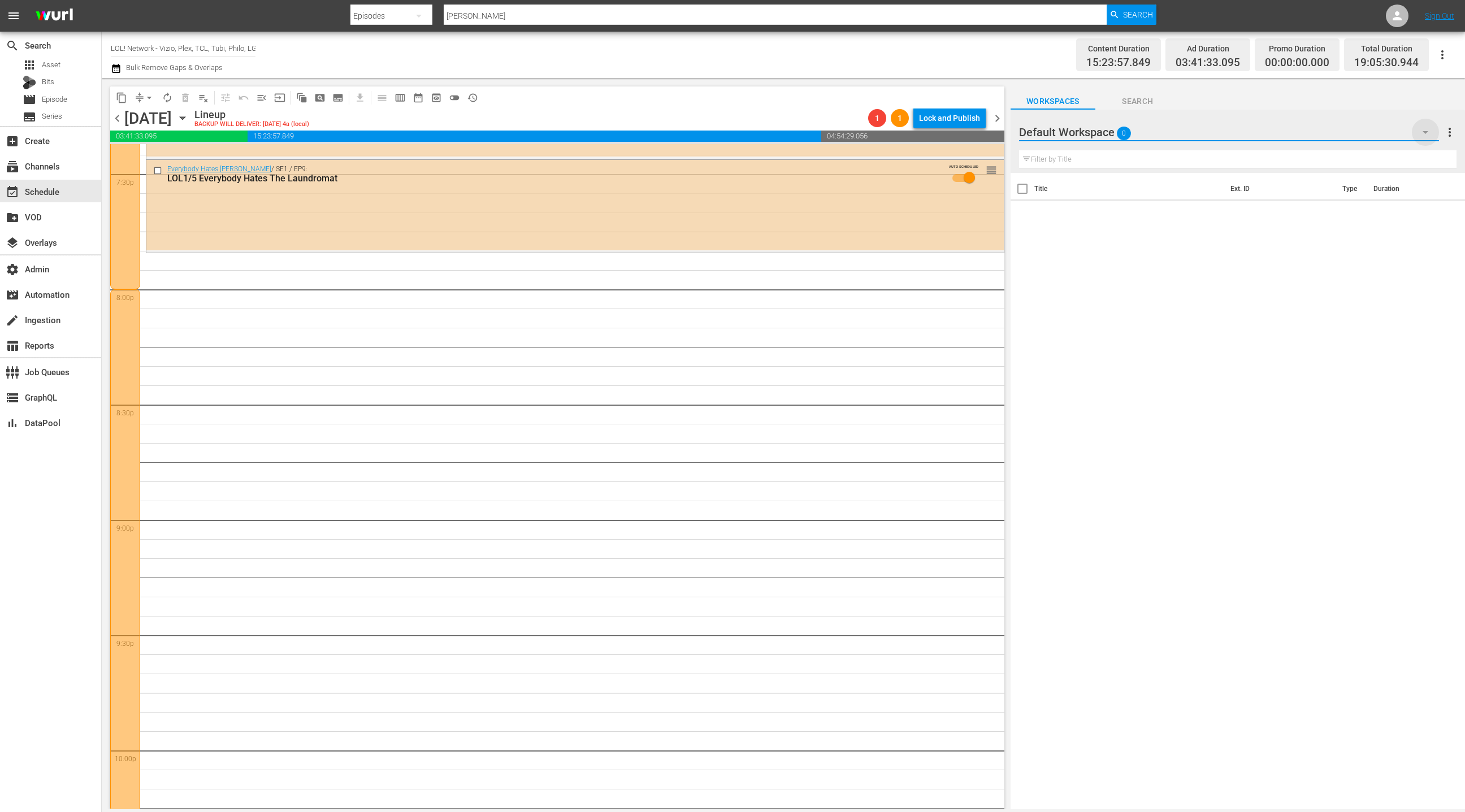
click at [1429, 134] on icon "button" at bounding box center [1425, 132] width 14 height 14
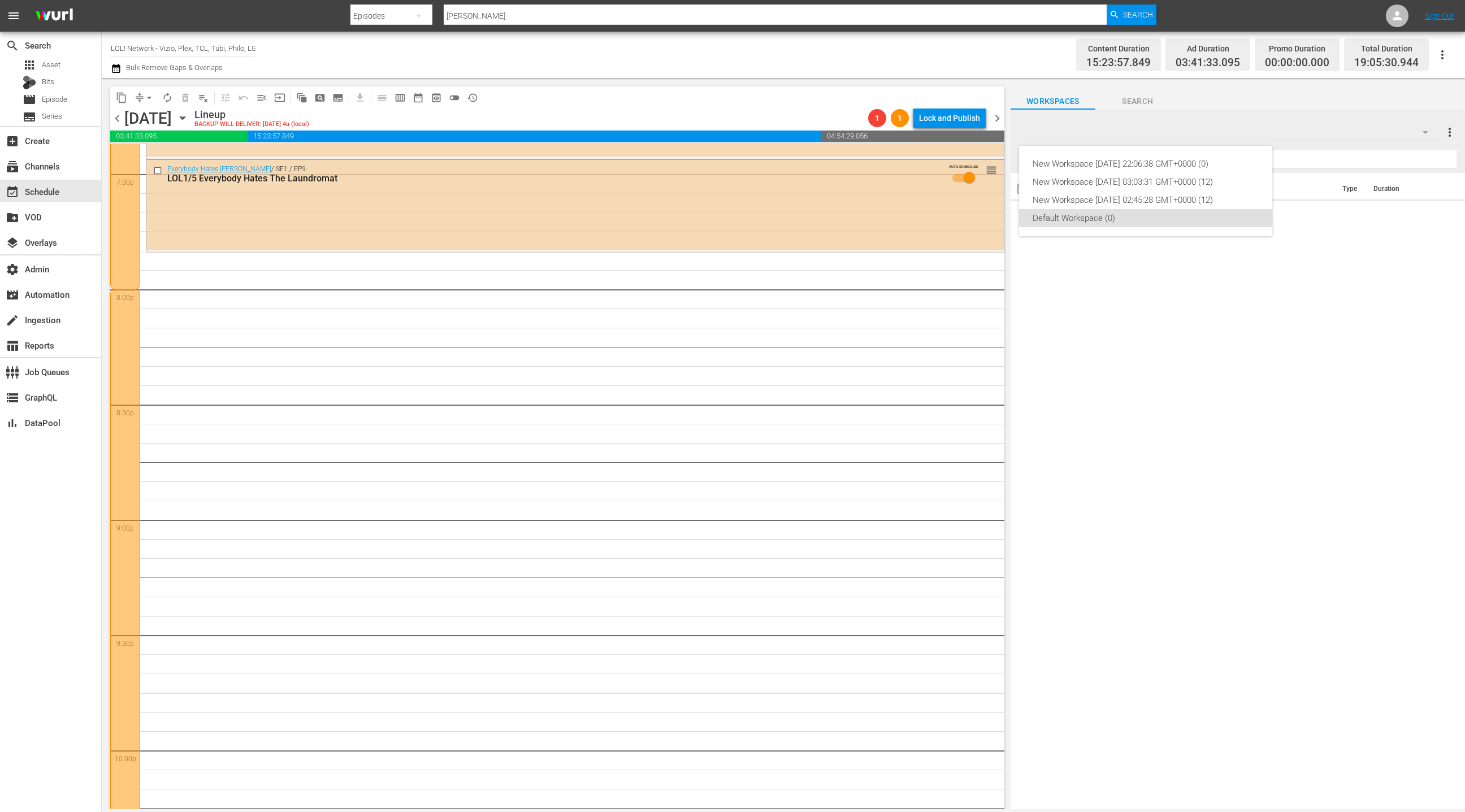
click at [1319, 317] on div "New Workspace Fri Jul 11 2025 22:06:38 GMT+0000 (0) New Workspace Fri May 02 20…" at bounding box center [732, 406] width 1465 height 812
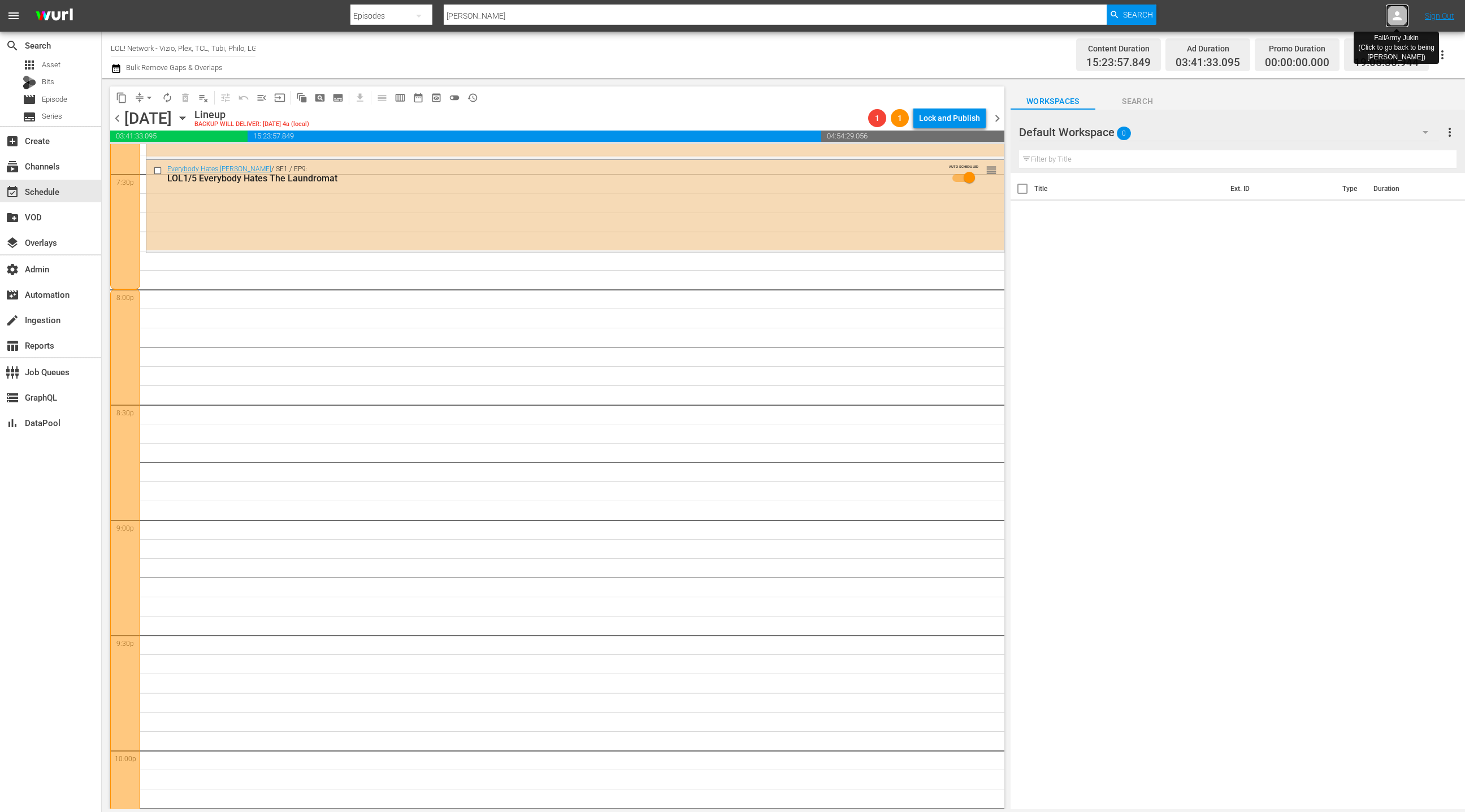
click at [1397, 20] on icon at bounding box center [1397, 16] width 9 height 9
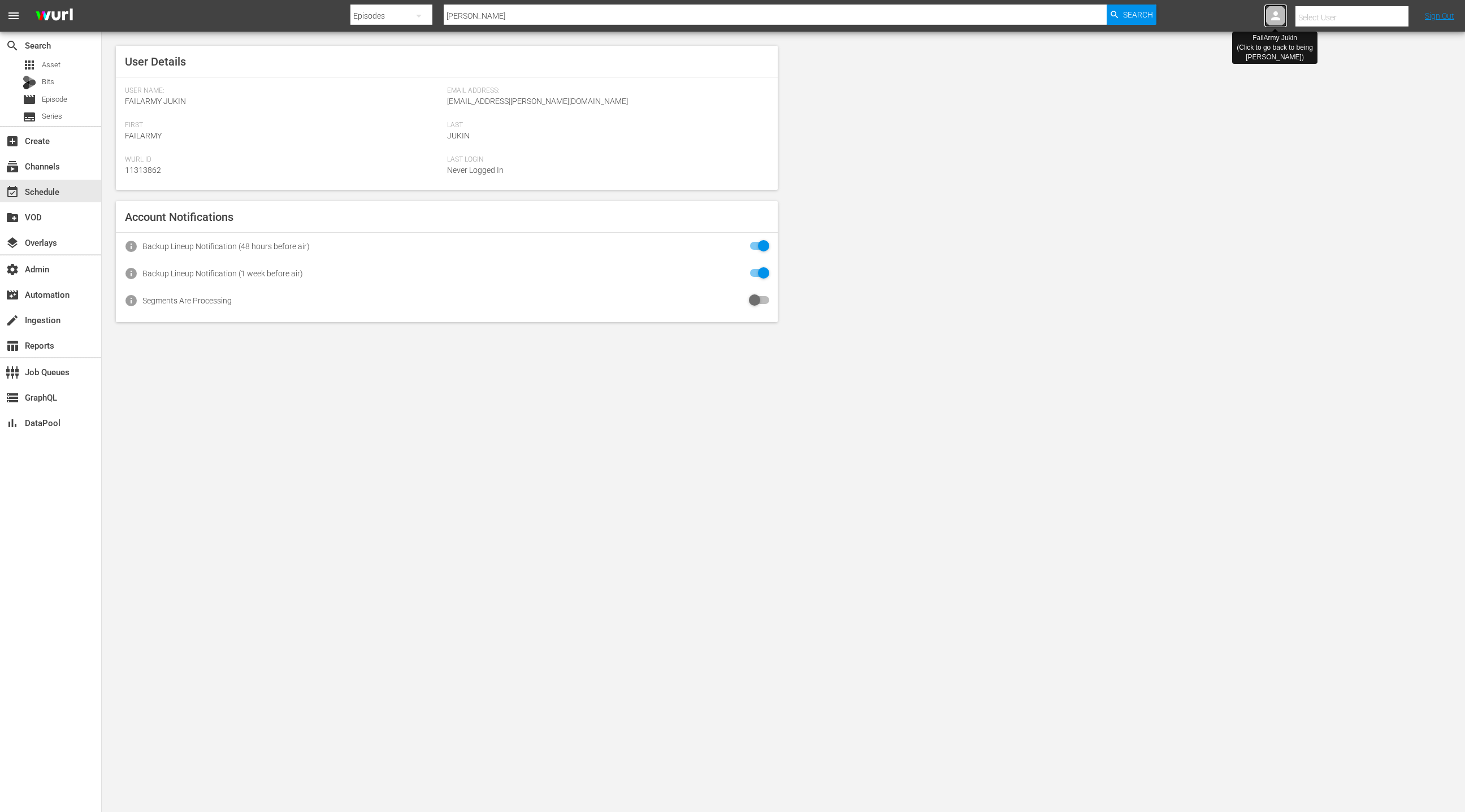
click at [1273, 21] on icon at bounding box center [1275, 16] width 14 height 14
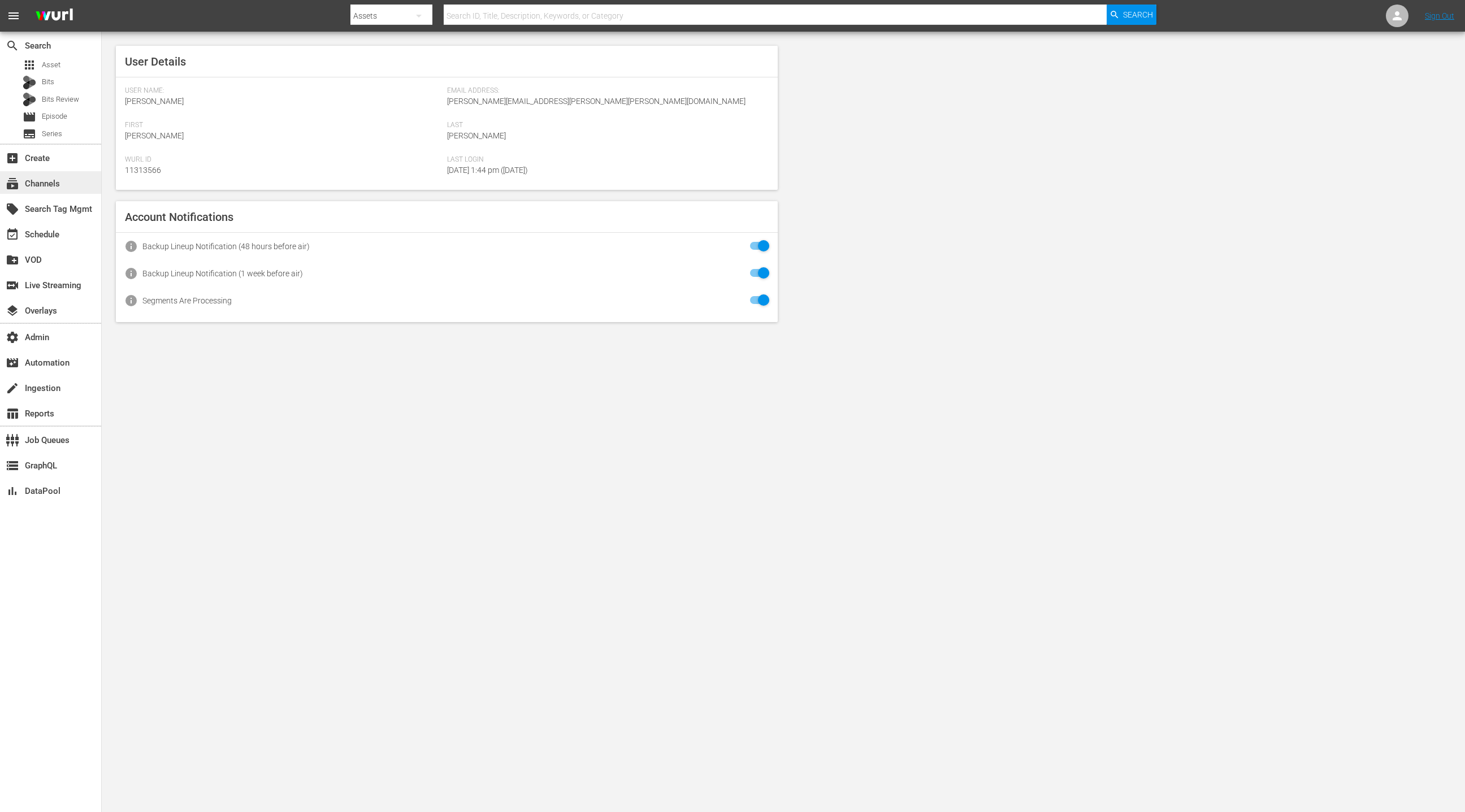
click at [72, 190] on div "subscriptions Channels" at bounding box center [51, 183] width 101 height 23
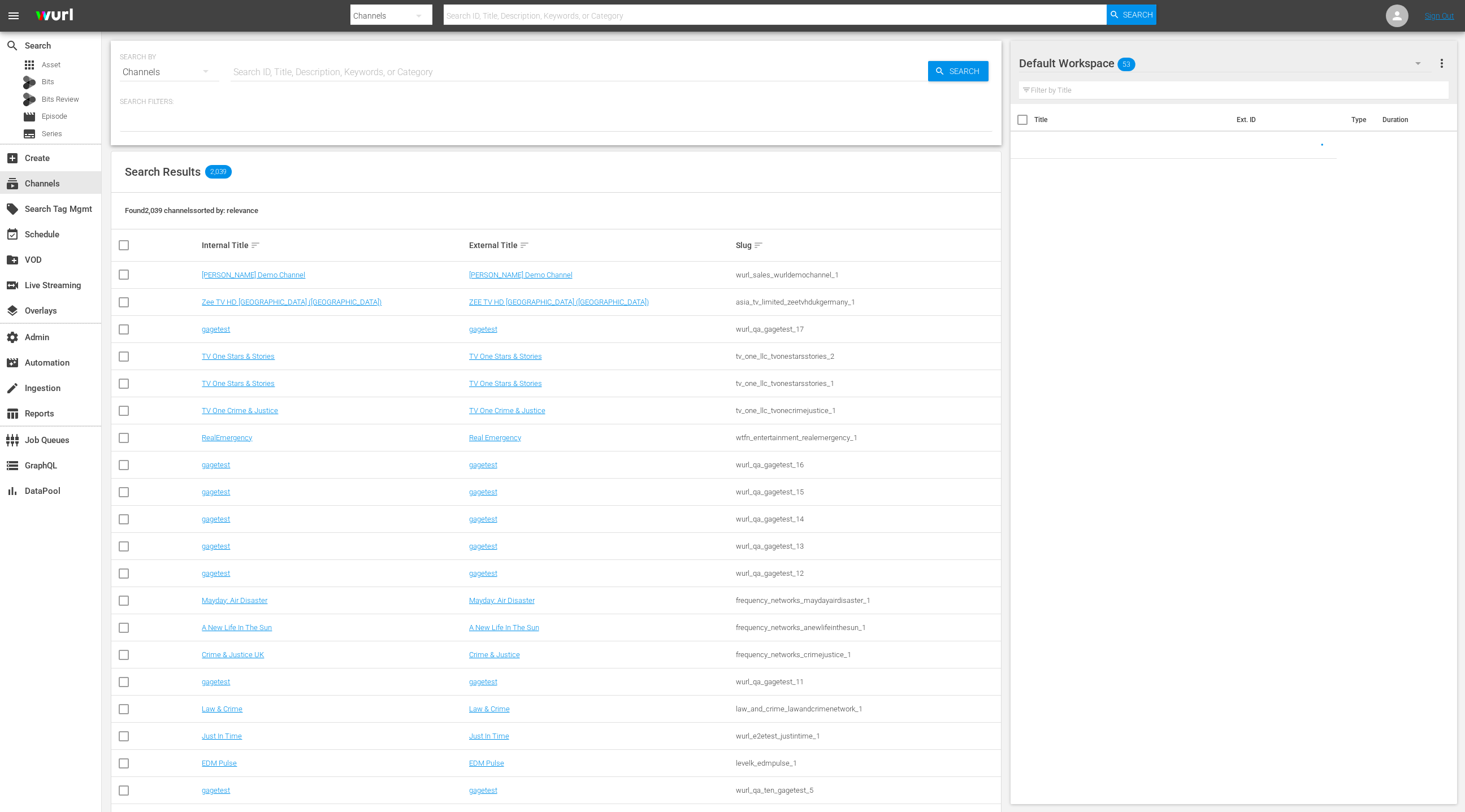
click at [303, 77] on input "text" at bounding box center [580, 72] width 698 height 27
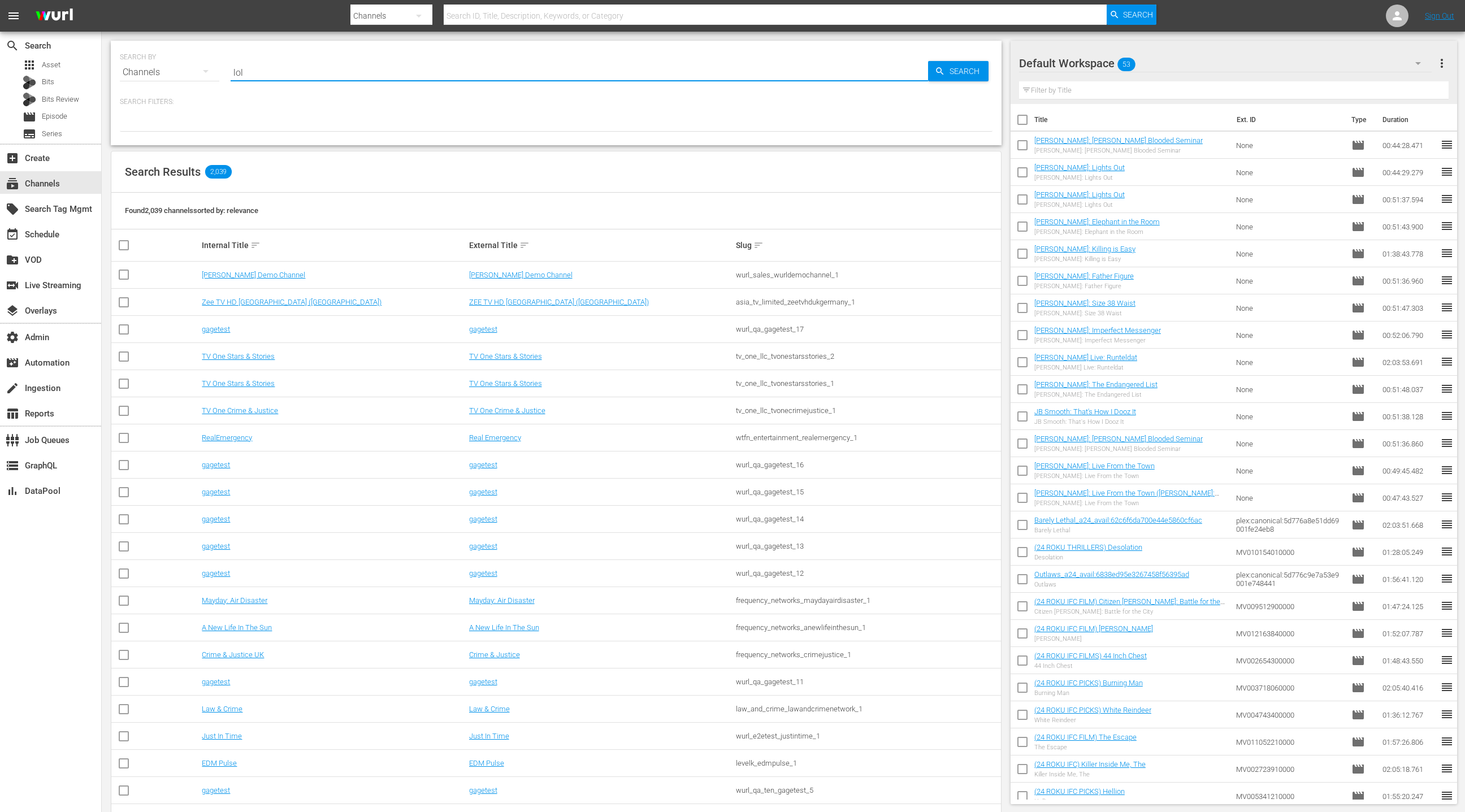
type input "LOL"
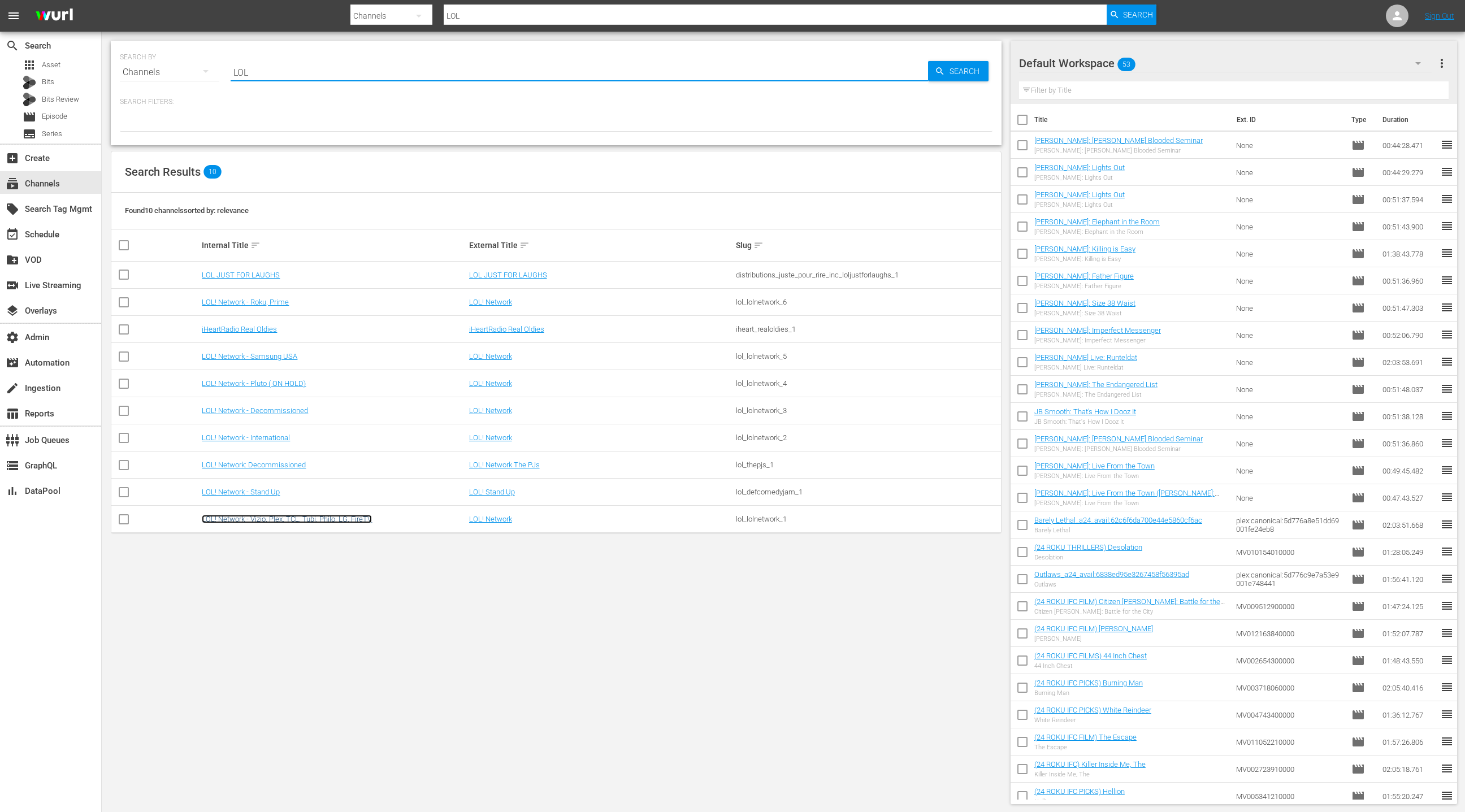
click at [269, 520] on link "LOL! Network - Vizio, Plex, TCL, Tubi, Philo, LG, FireTV" at bounding box center [287, 519] width 170 height 9
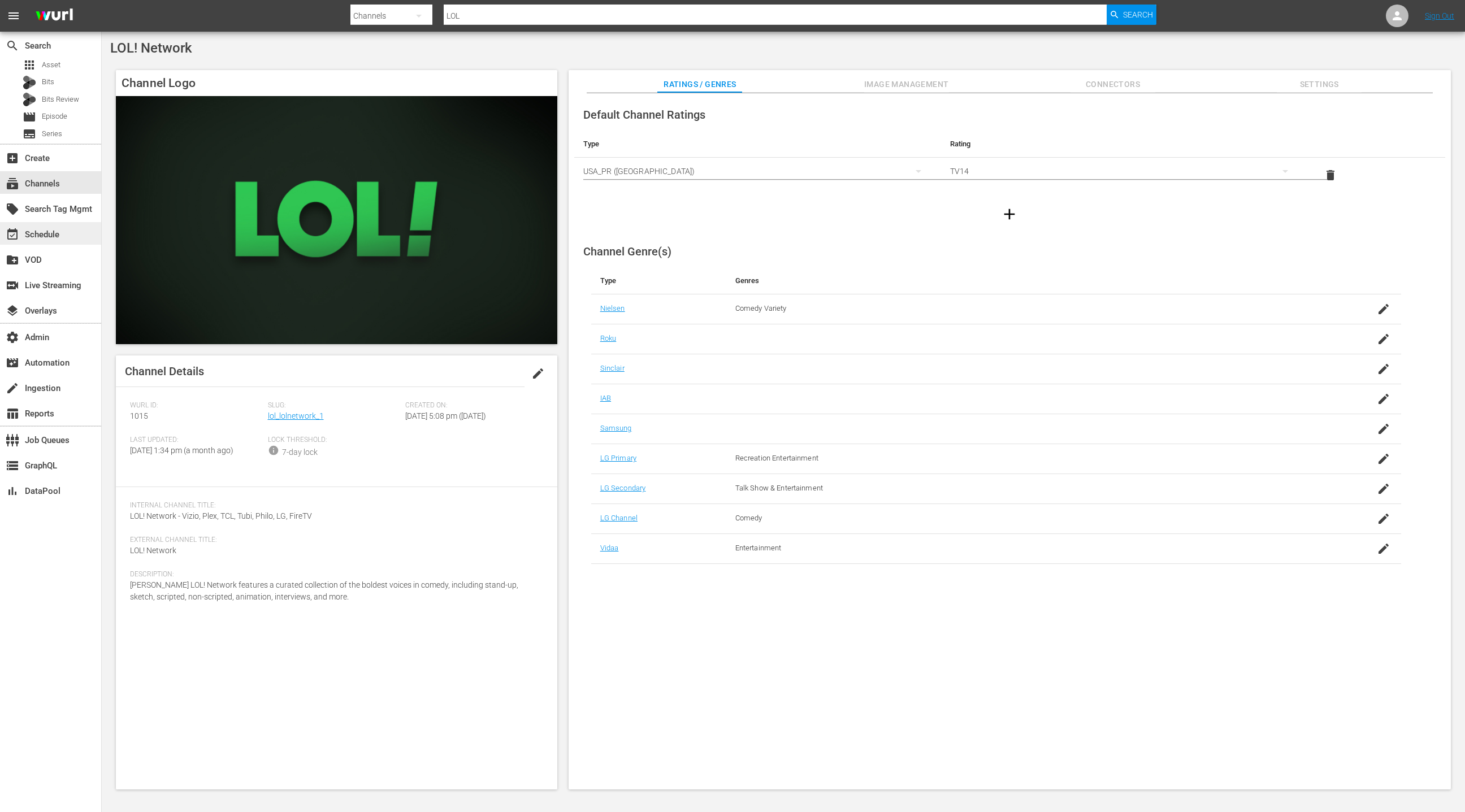
click at [71, 240] on div "event_available Schedule" at bounding box center [51, 234] width 101 height 23
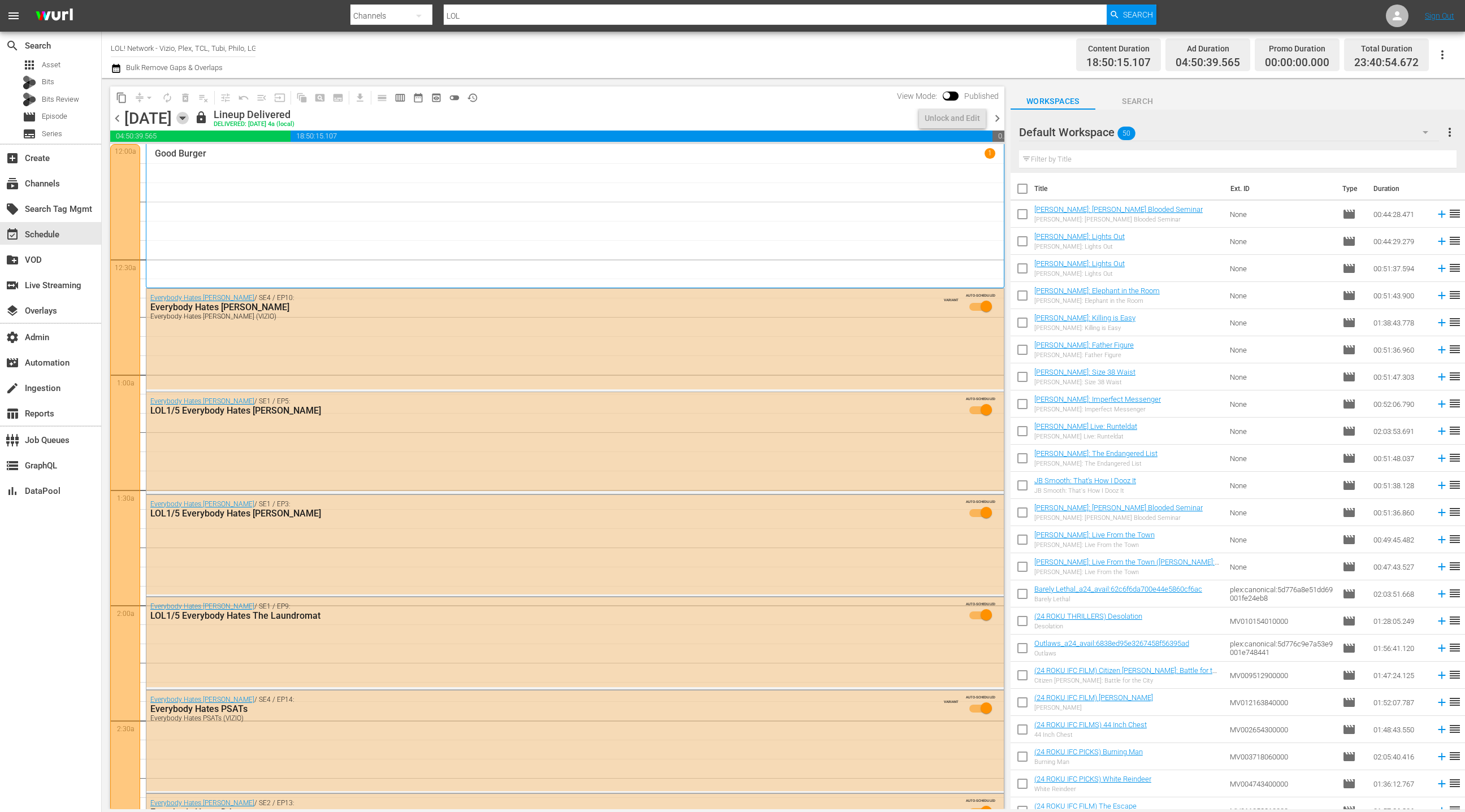
click at [189, 119] on icon "button" at bounding box center [182, 118] width 12 height 12
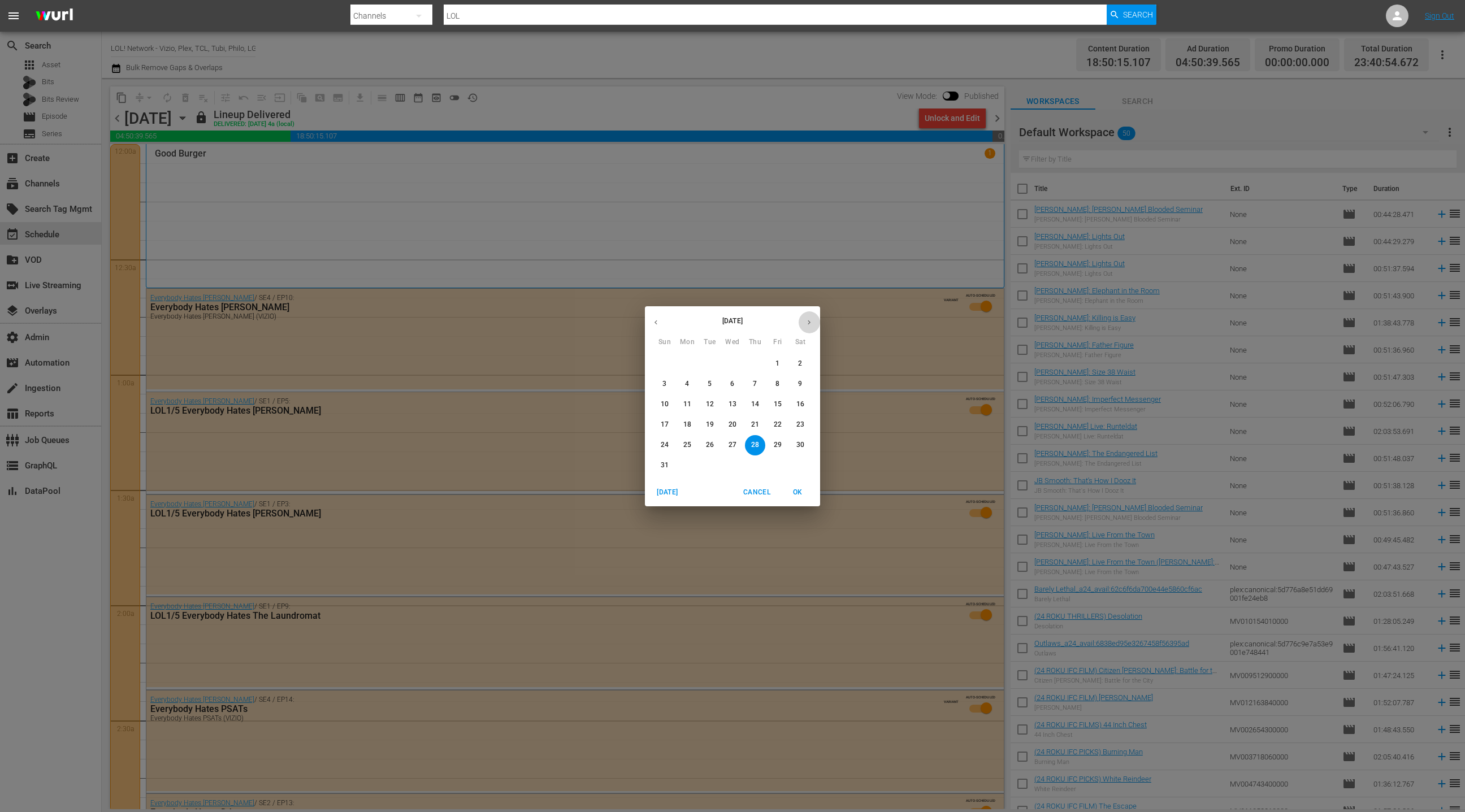
click at [812, 324] on icon "button" at bounding box center [809, 322] width 9 height 9
click at [781, 367] on span "5" at bounding box center [778, 364] width 21 height 9
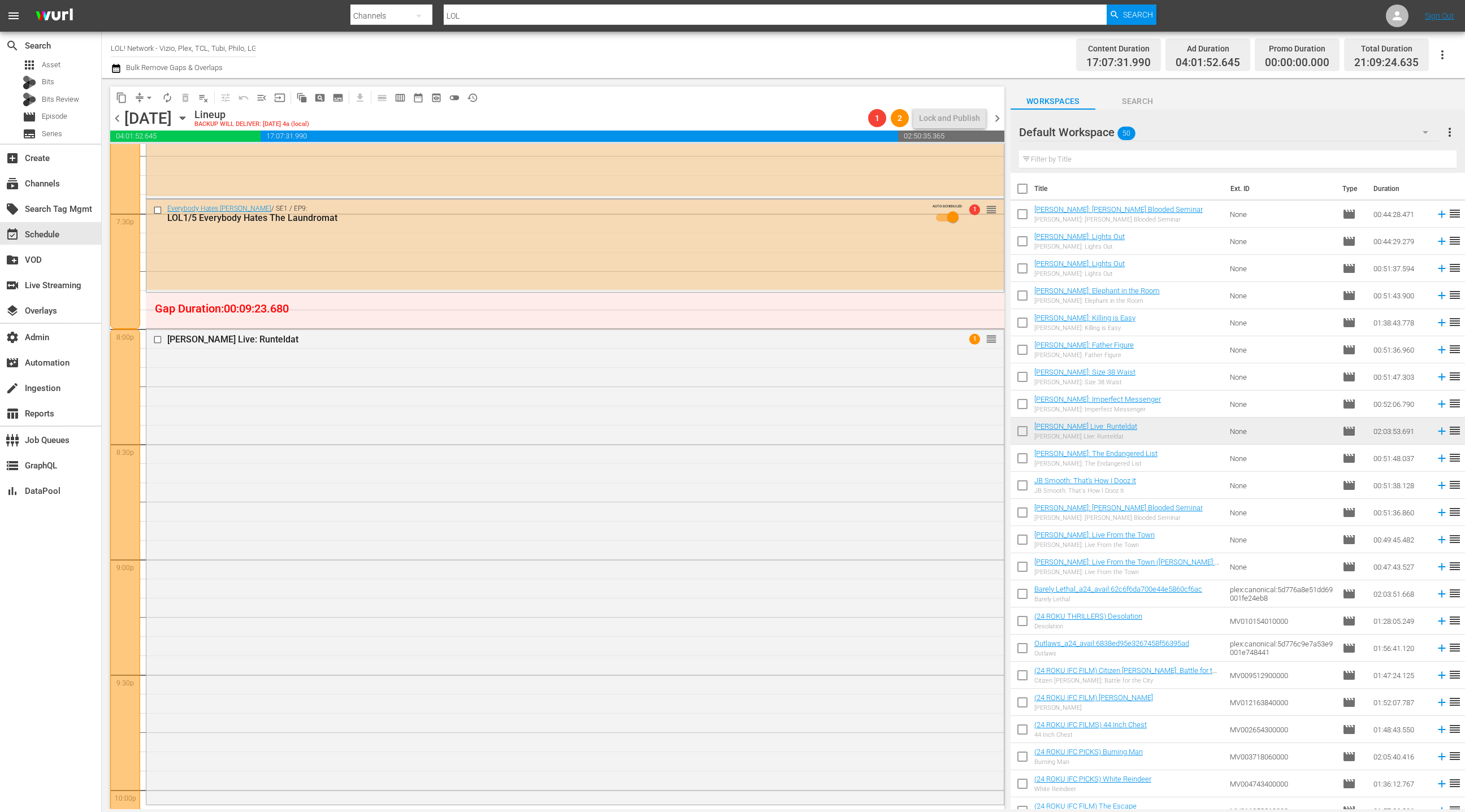
click at [1312, 133] on div "Default Workspace 50" at bounding box center [1229, 132] width 420 height 31
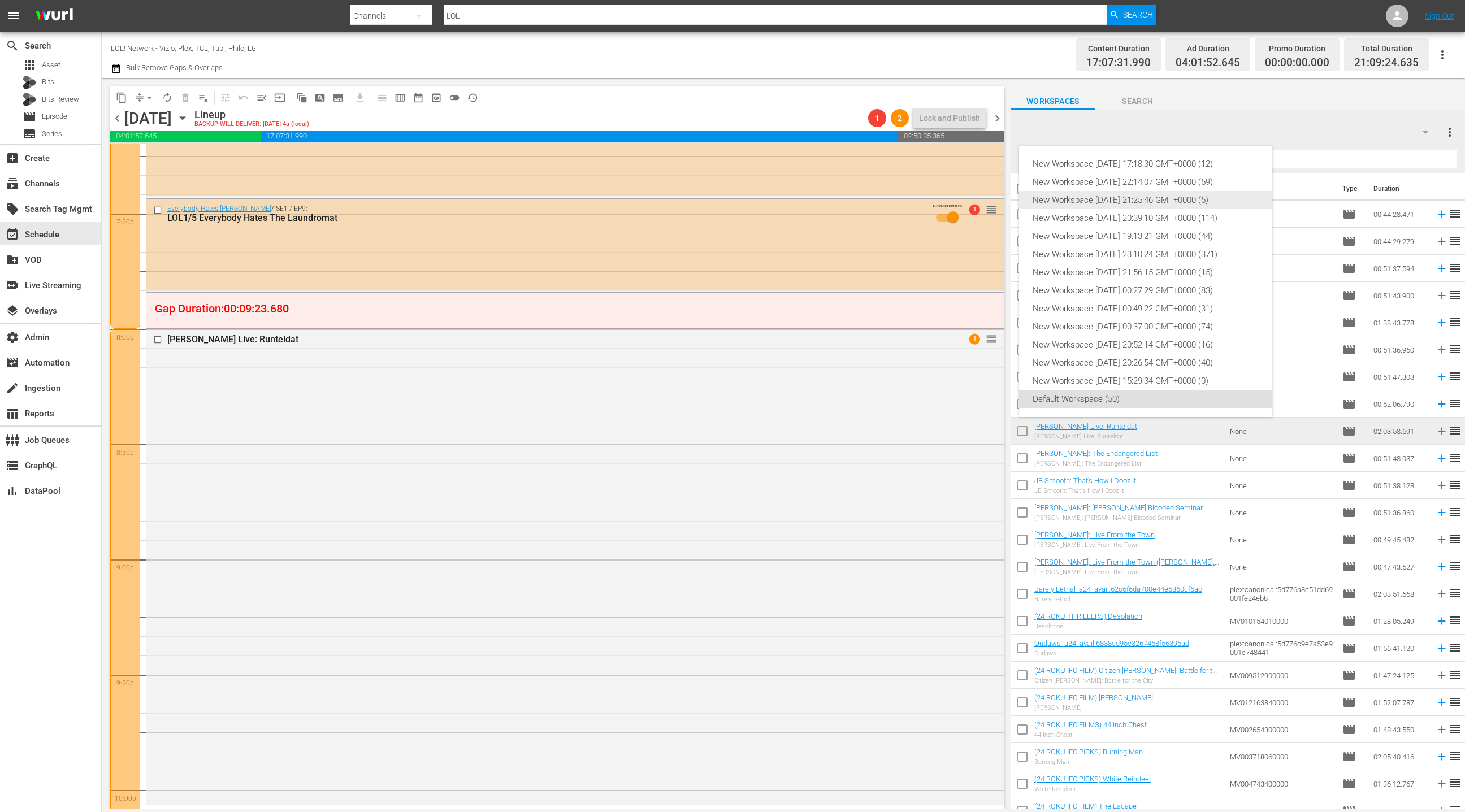
click at [1187, 201] on div "New Workspace [DATE] 21:25:46 GMT+0000 (5)" at bounding box center [1146, 200] width 226 height 18
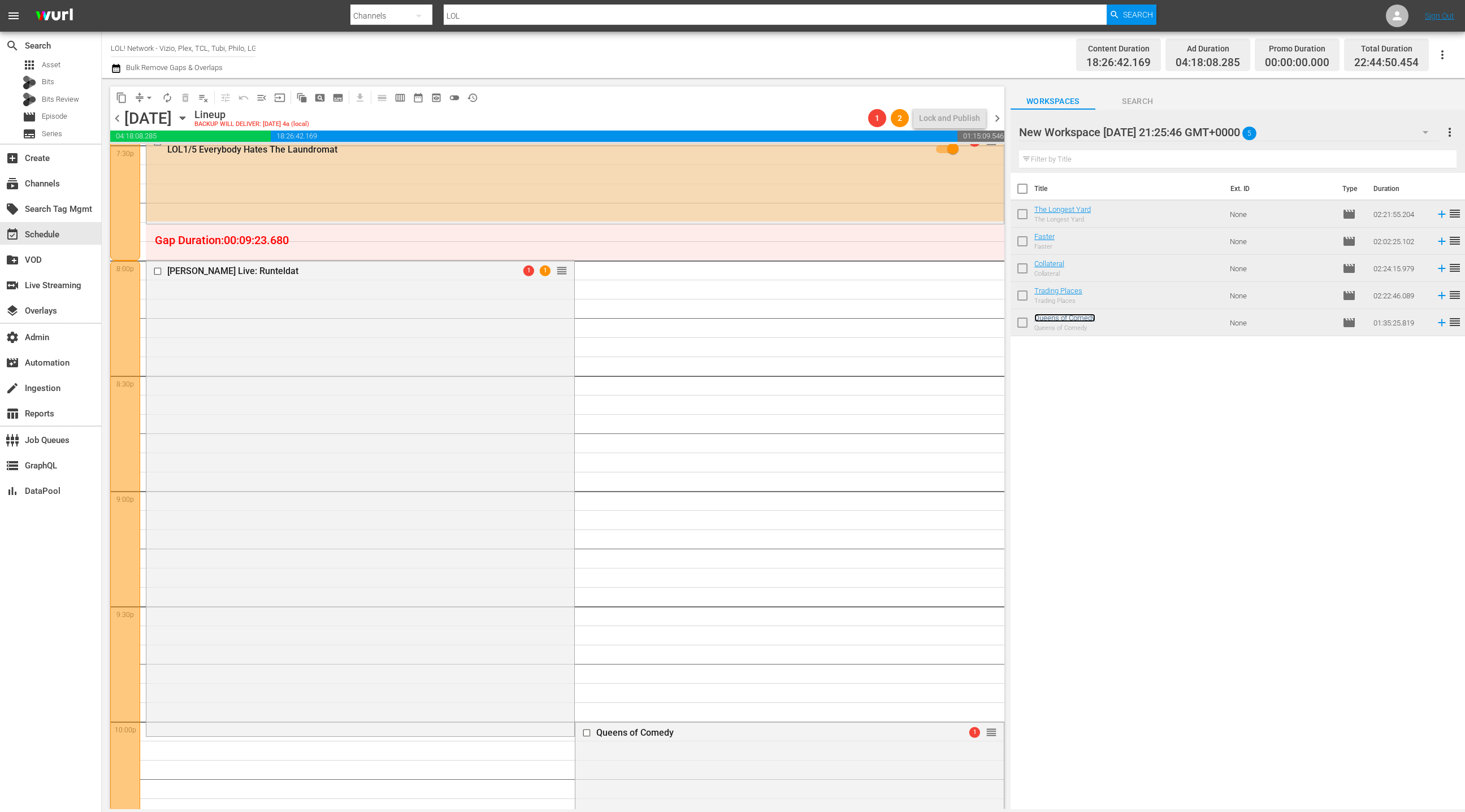
scroll to position [4545, 0]
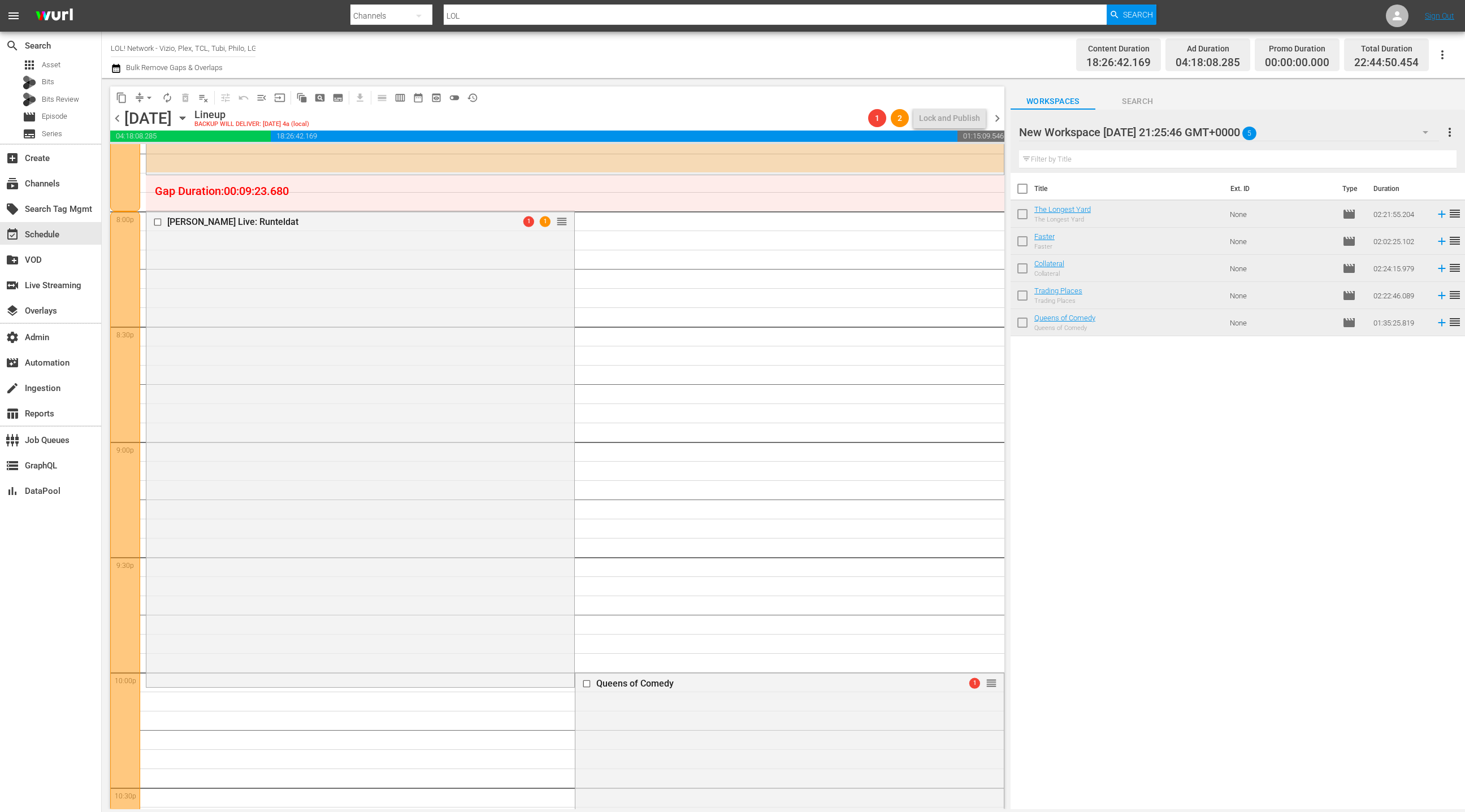
drag, startPoint x: 1055, startPoint y: 320, endPoint x: 590, endPoint y: 1, distance: 563.9
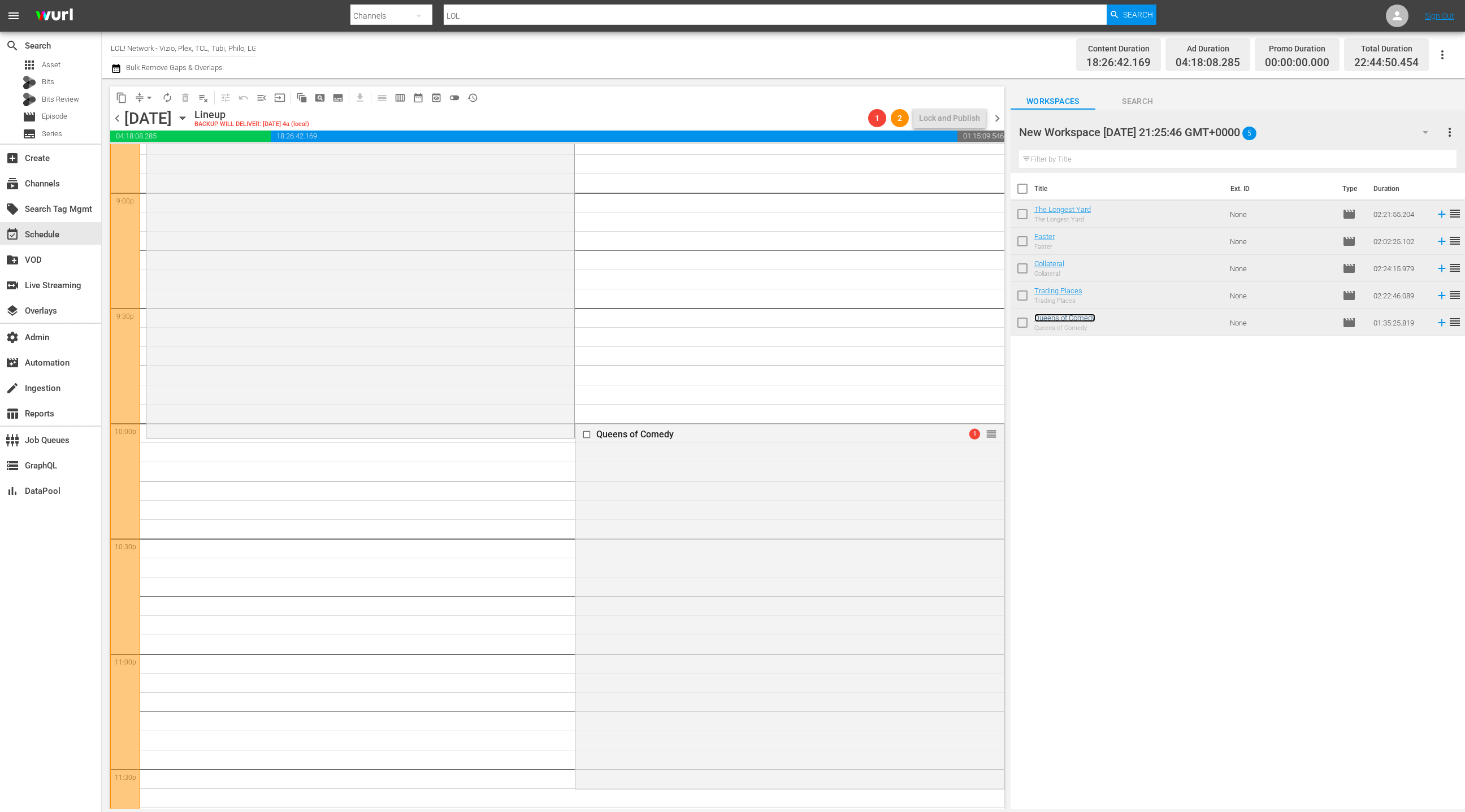
scroll to position [4870, 0]
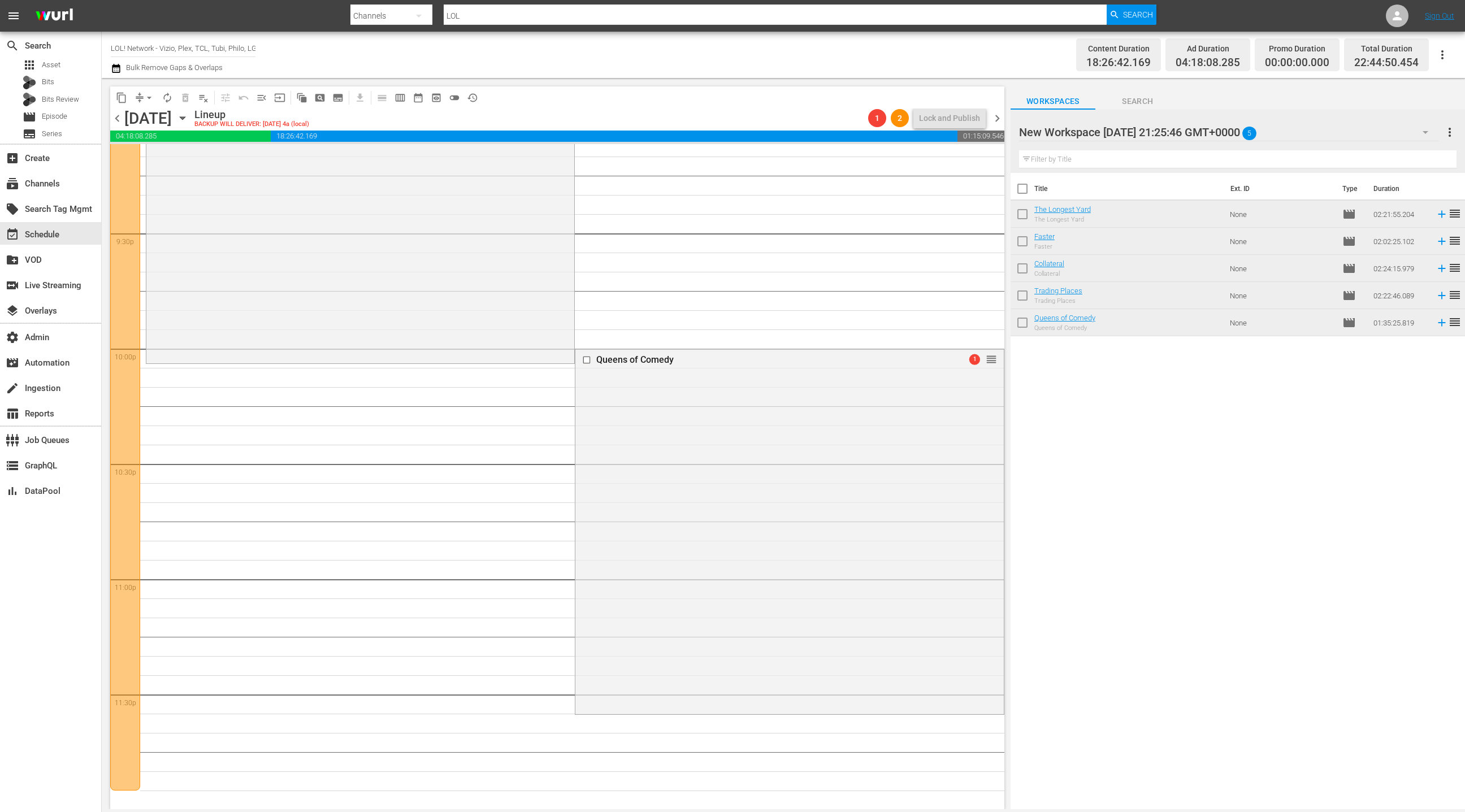
click at [1400, 137] on div "New Workspace [DATE] 21:25:46 GMT+0000 5" at bounding box center [1229, 132] width 420 height 31
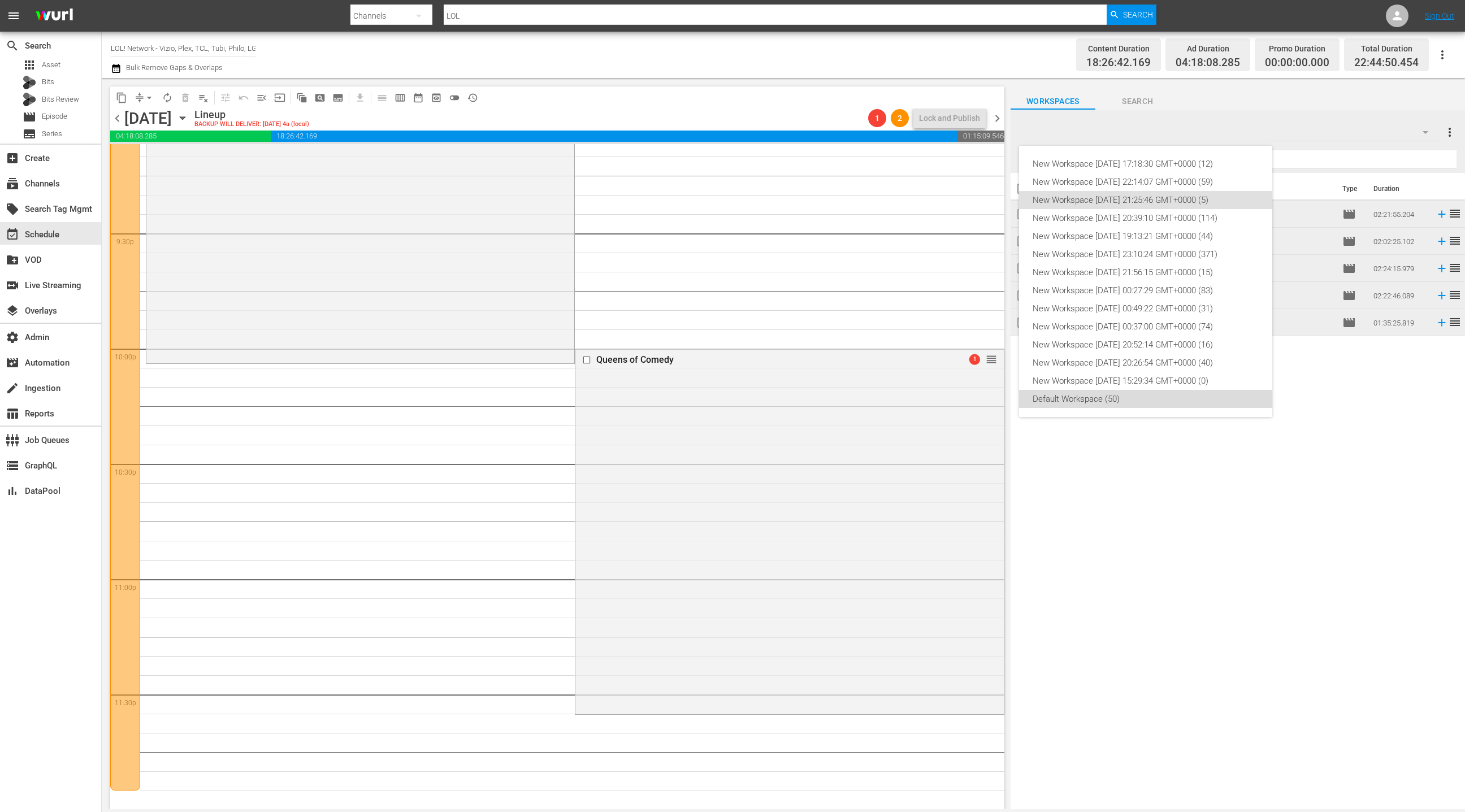
drag, startPoint x: 1109, startPoint y: 401, endPoint x: 1113, endPoint y: 395, distance: 7.2
click at [1109, 400] on div "Default Workspace (50)" at bounding box center [1146, 399] width 226 height 18
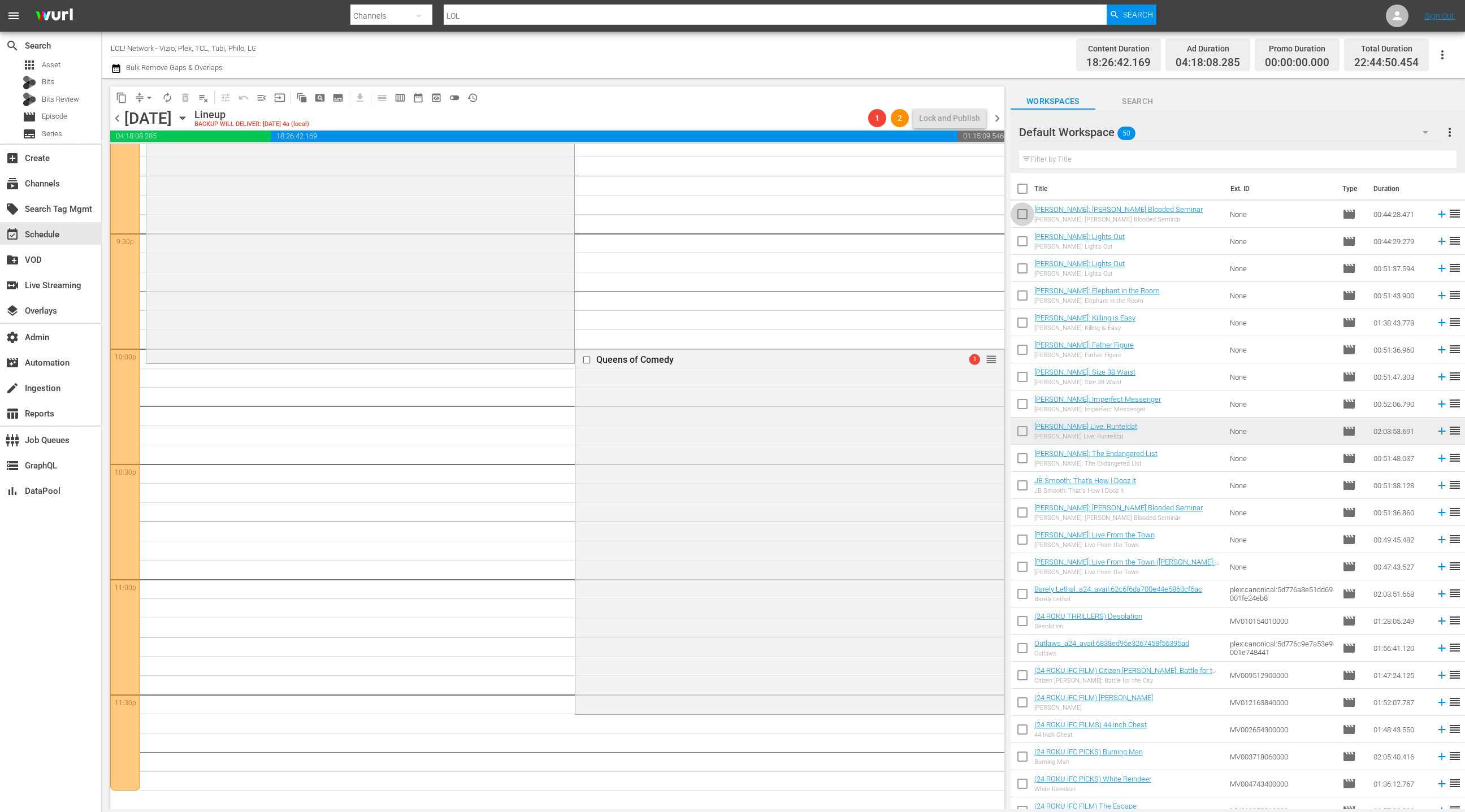
drag, startPoint x: 1025, startPoint y: 216, endPoint x: 1029, endPoint y: 228, distance: 12.6
click at [1025, 216] on input "checkbox" at bounding box center [1022, 216] width 24 height 24
checkbox input "true"
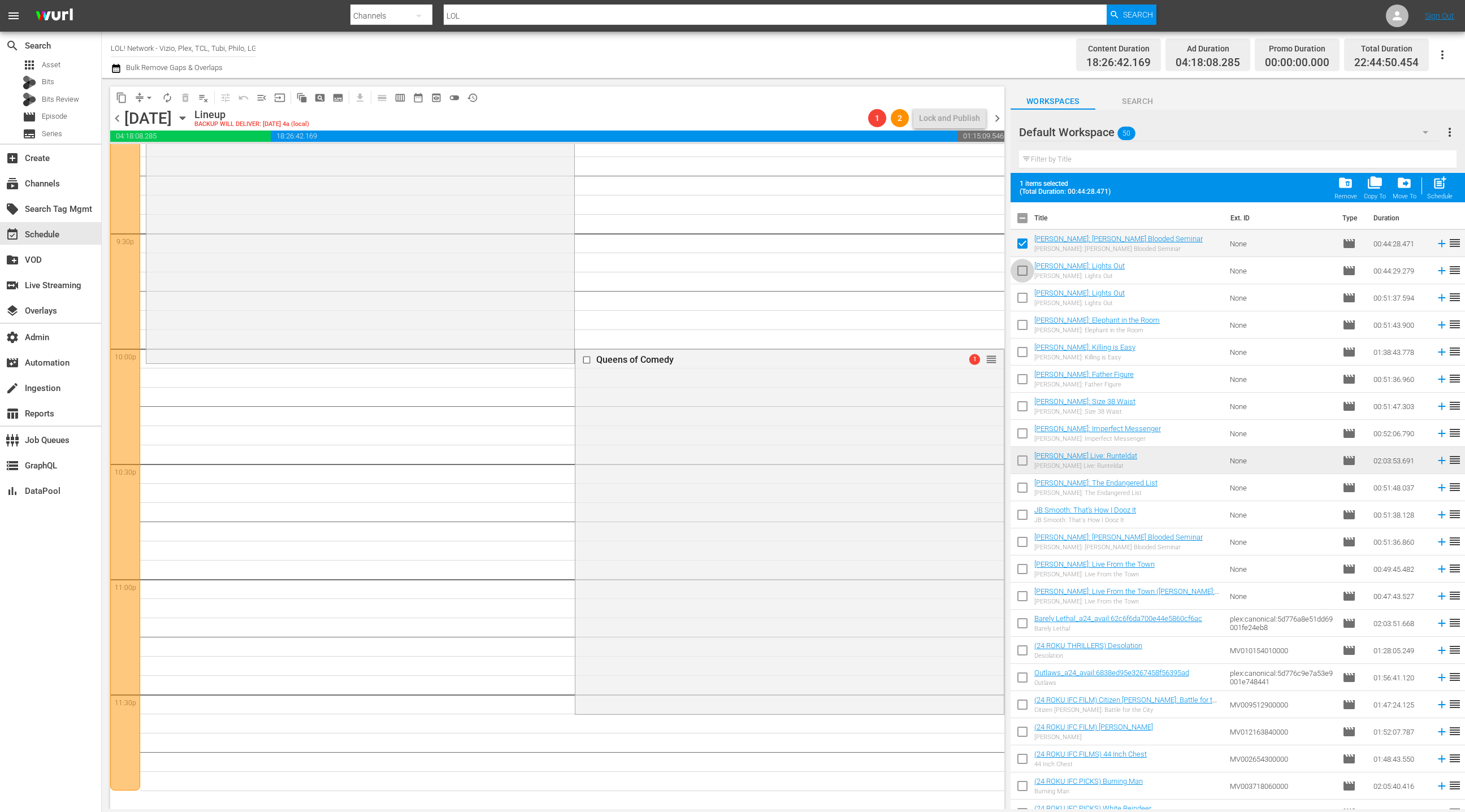
drag, startPoint x: 1024, startPoint y: 270, endPoint x: 1094, endPoint y: 253, distance: 72.0
click at [1023, 270] on input "checkbox" at bounding box center [1022, 272] width 24 height 24
checkbox input "true"
click at [1345, 181] on span "folder_delete" at bounding box center [1345, 183] width 15 height 15
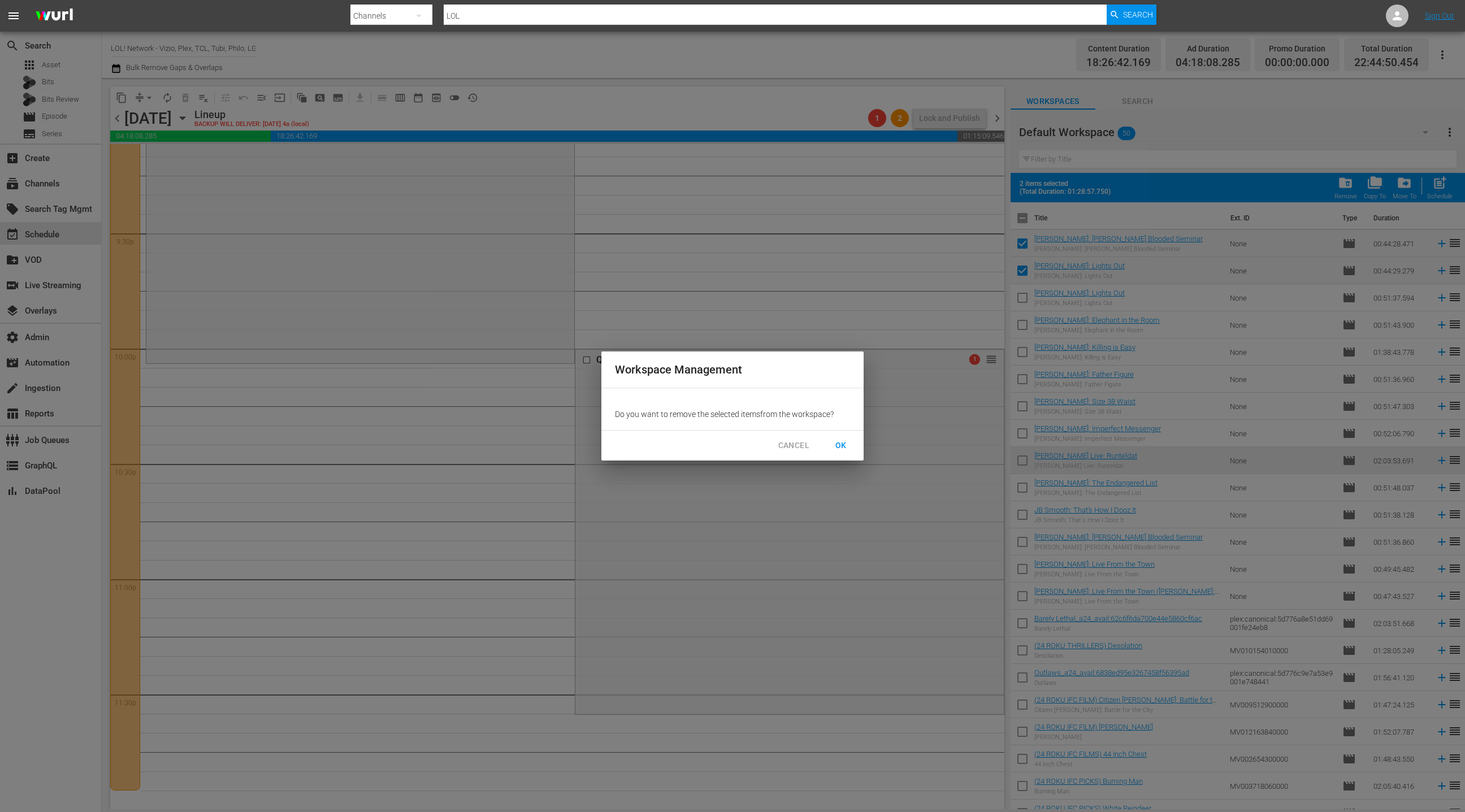
click at [833, 442] on span "OK" at bounding box center [841, 446] width 18 height 14
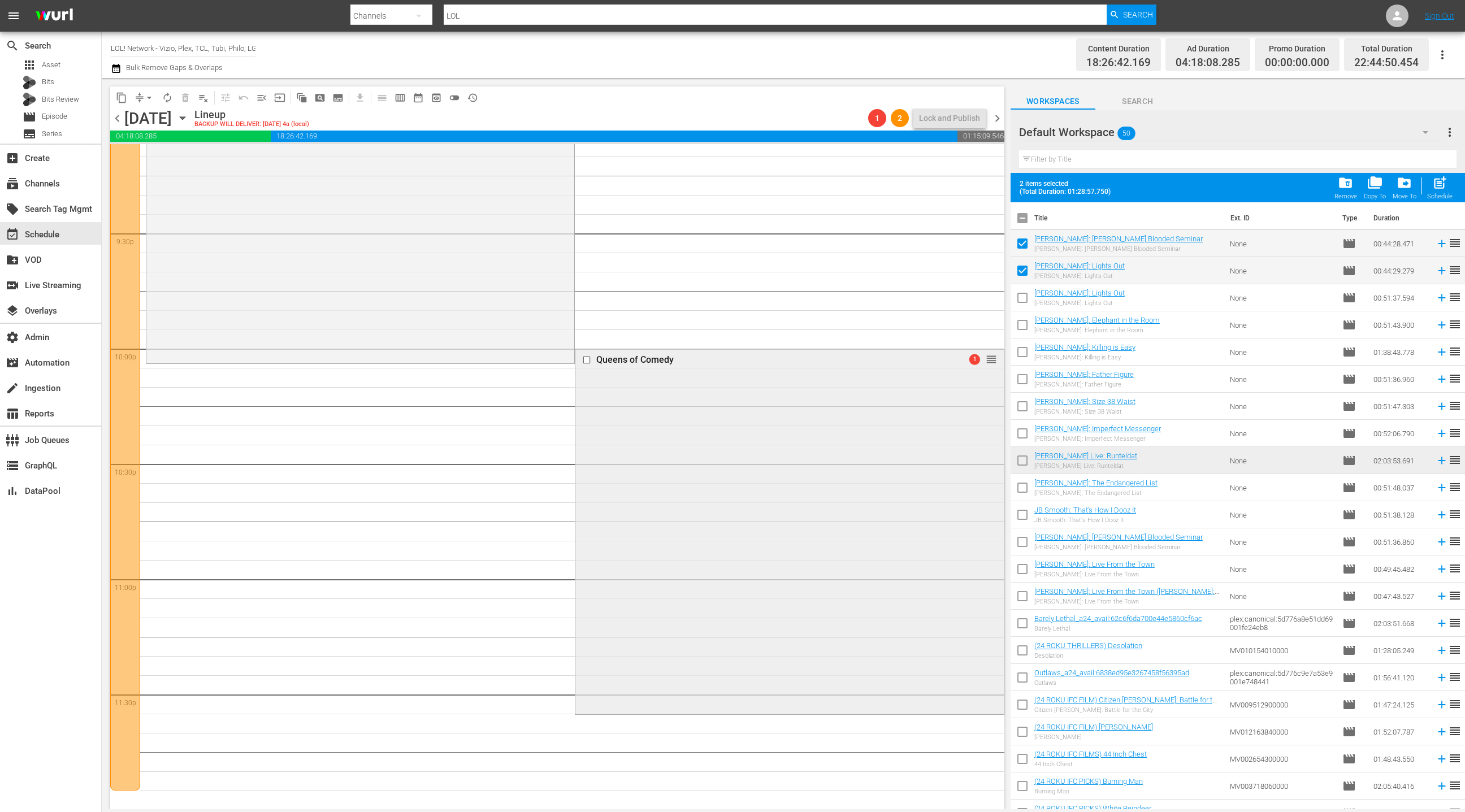
checkbox input "false"
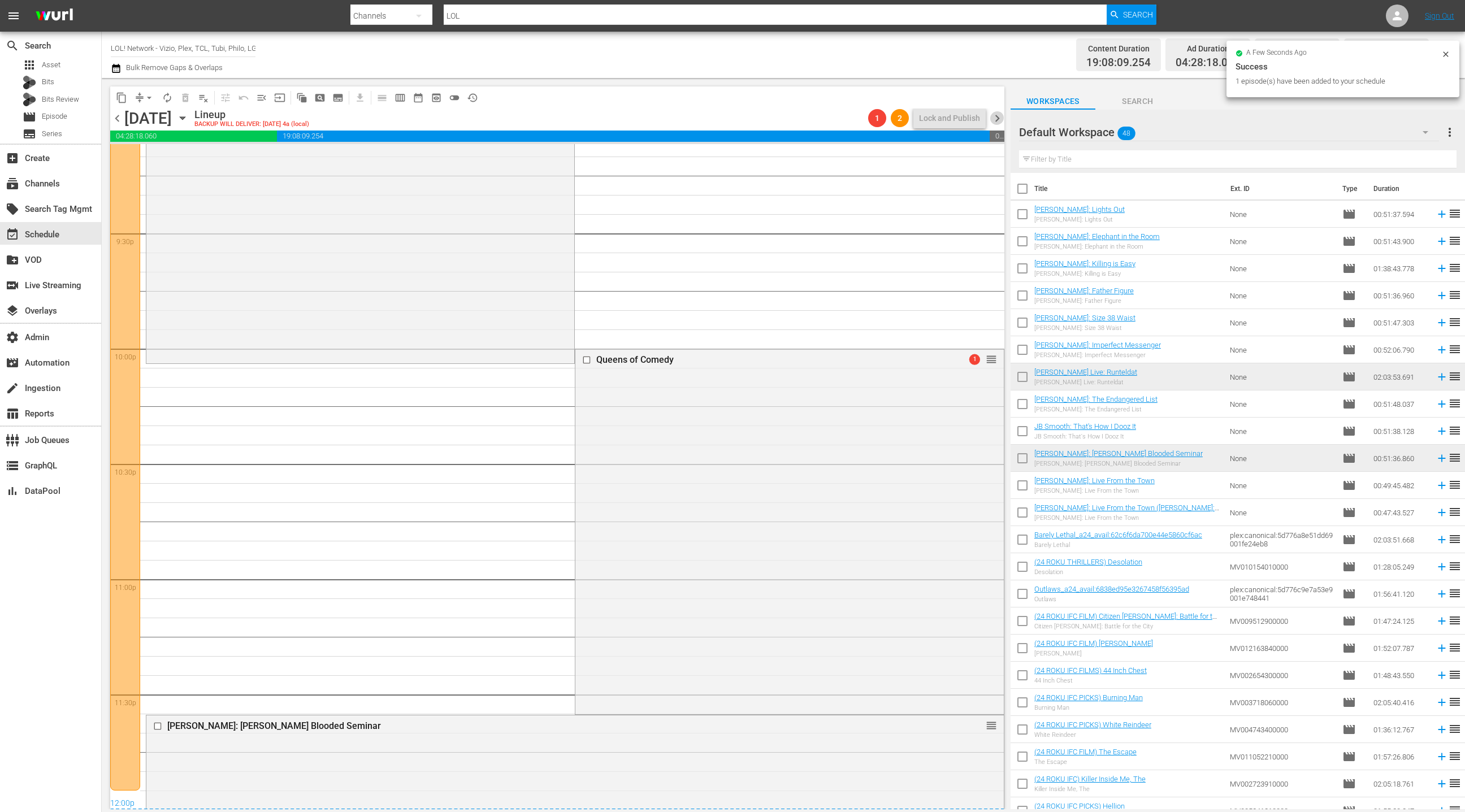
click at [1001, 119] on span "chevron_right" at bounding box center [997, 118] width 14 height 14
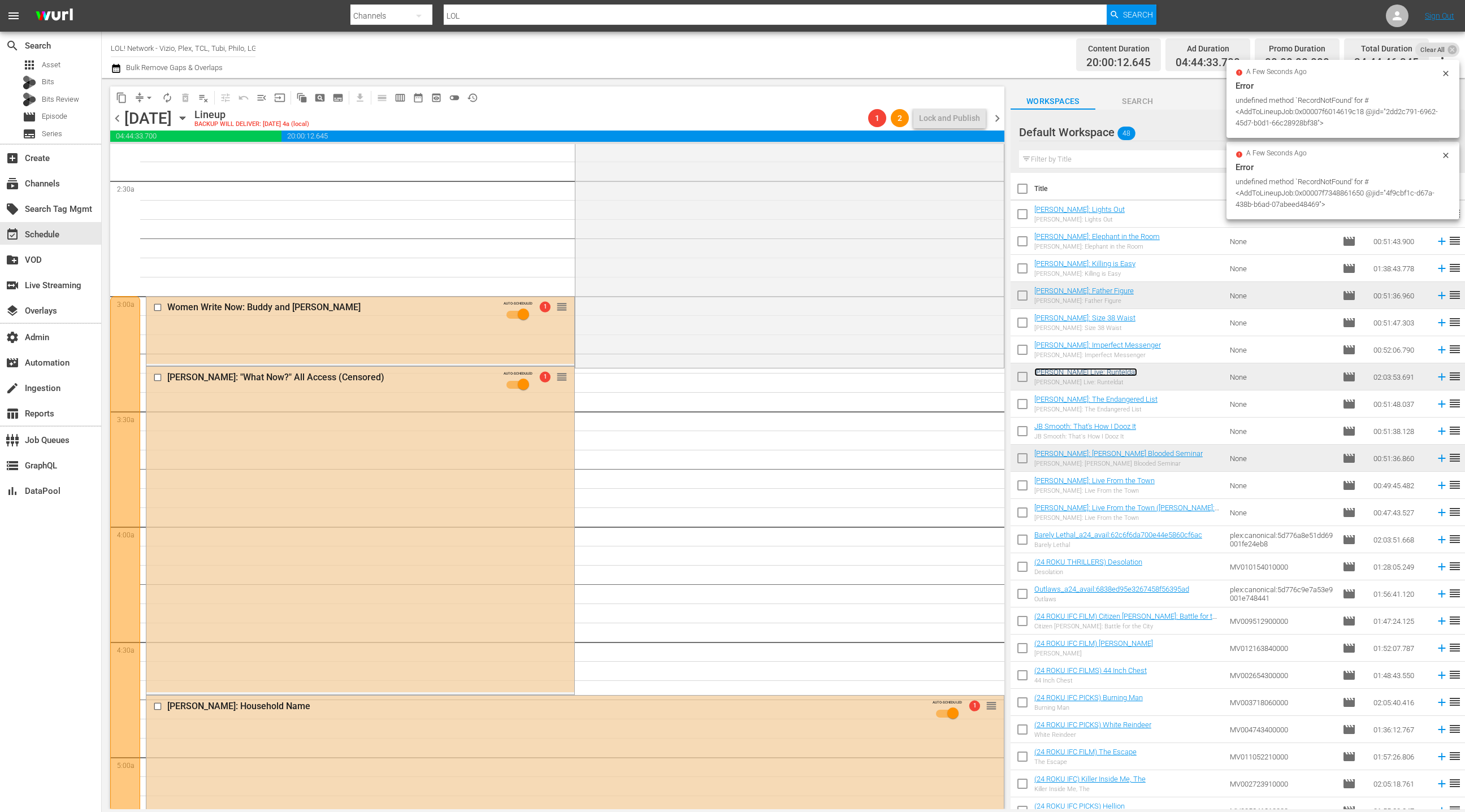
scroll to position [531, 0]
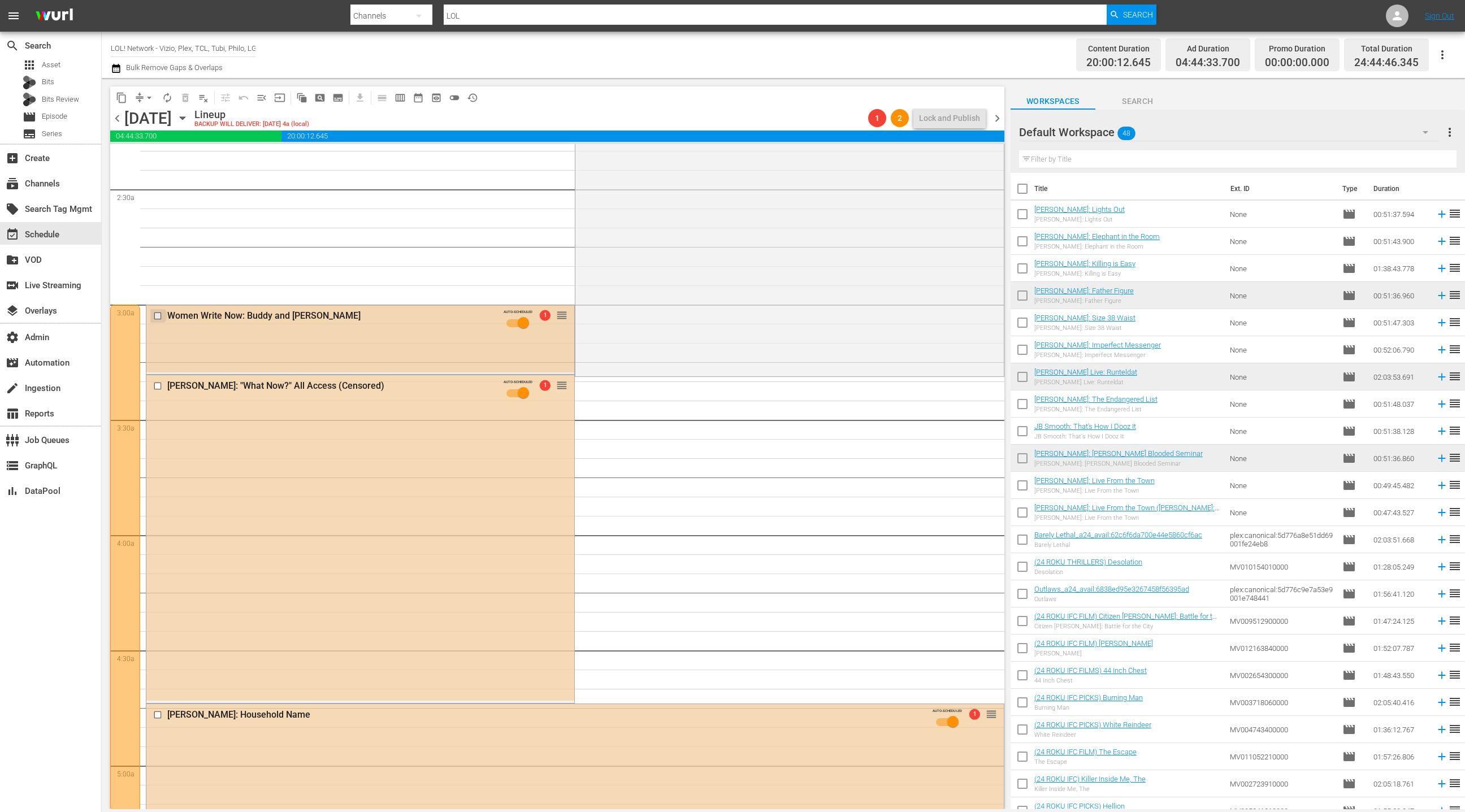
click at [160, 319] on input "checkbox" at bounding box center [159, 315] width 12 height 9
click at [158, 386] on input "checkbox" at bounding box center [159, 386] width 12 height 9
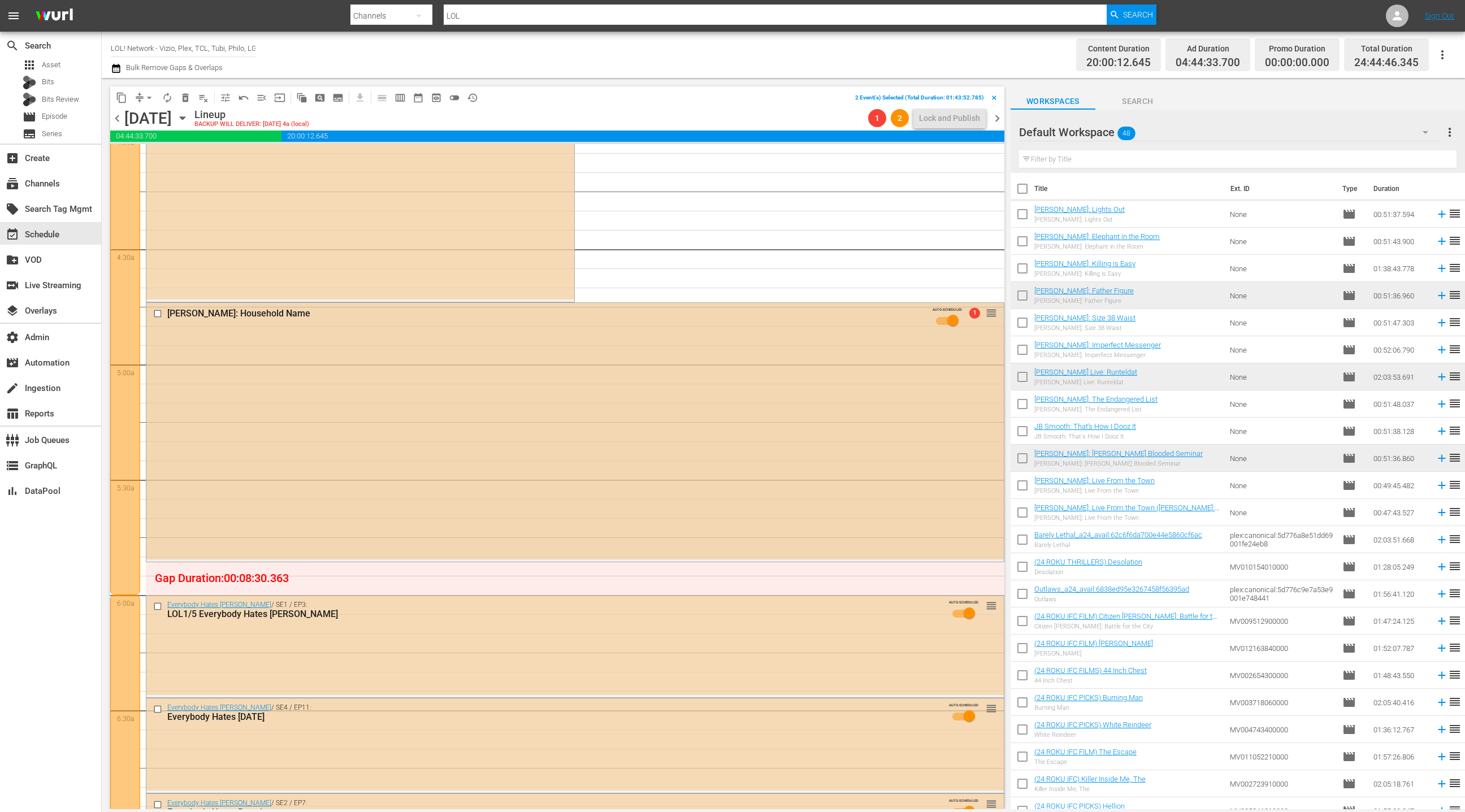
scroll to position [938, 0]
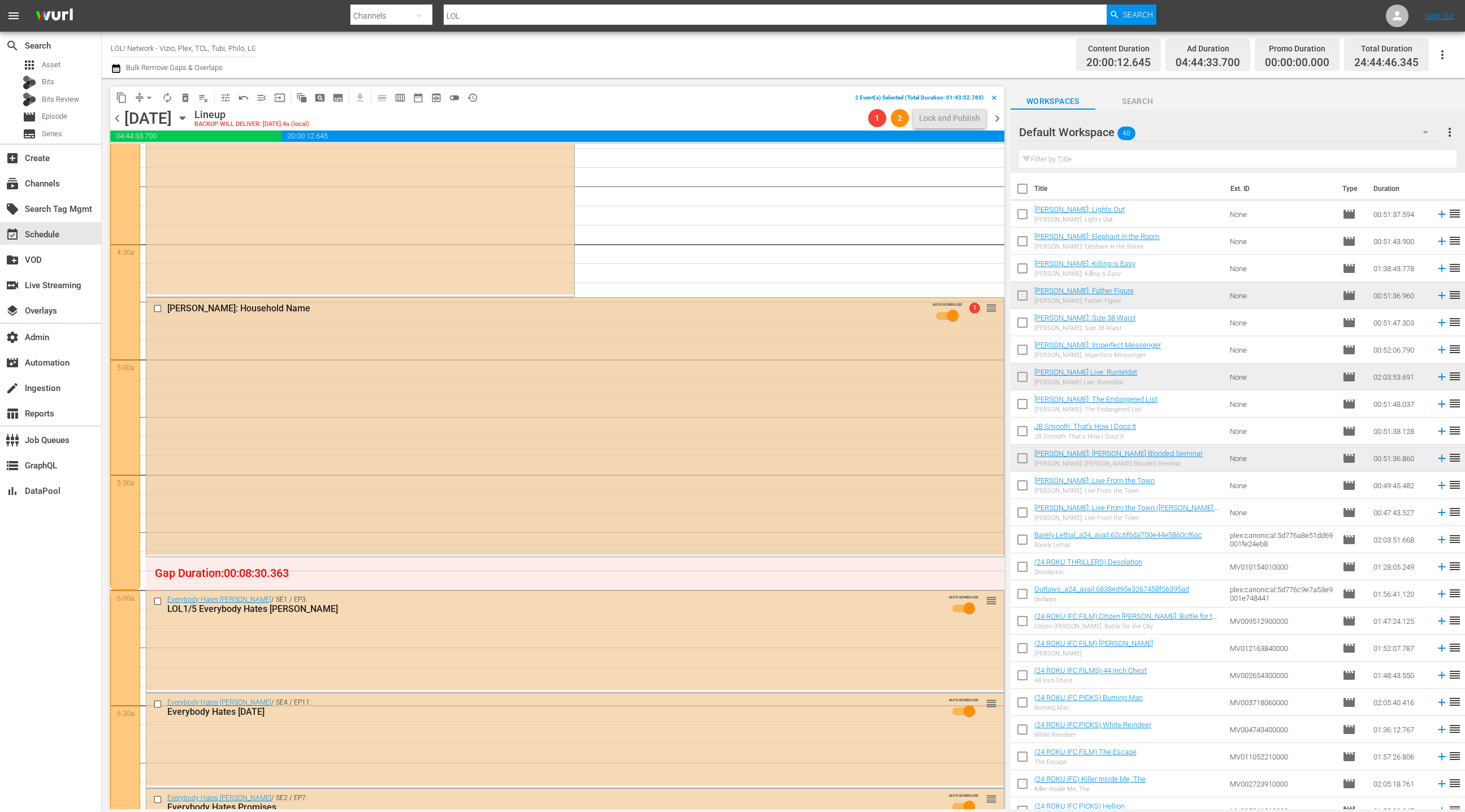
click at [159, 312] on input "checkbox" at bounding box center [159, 308] width 12 height 9
click at [187, 101] on span "delete_forever_outlined" at bounding box center [185, 98] width 11 height 11
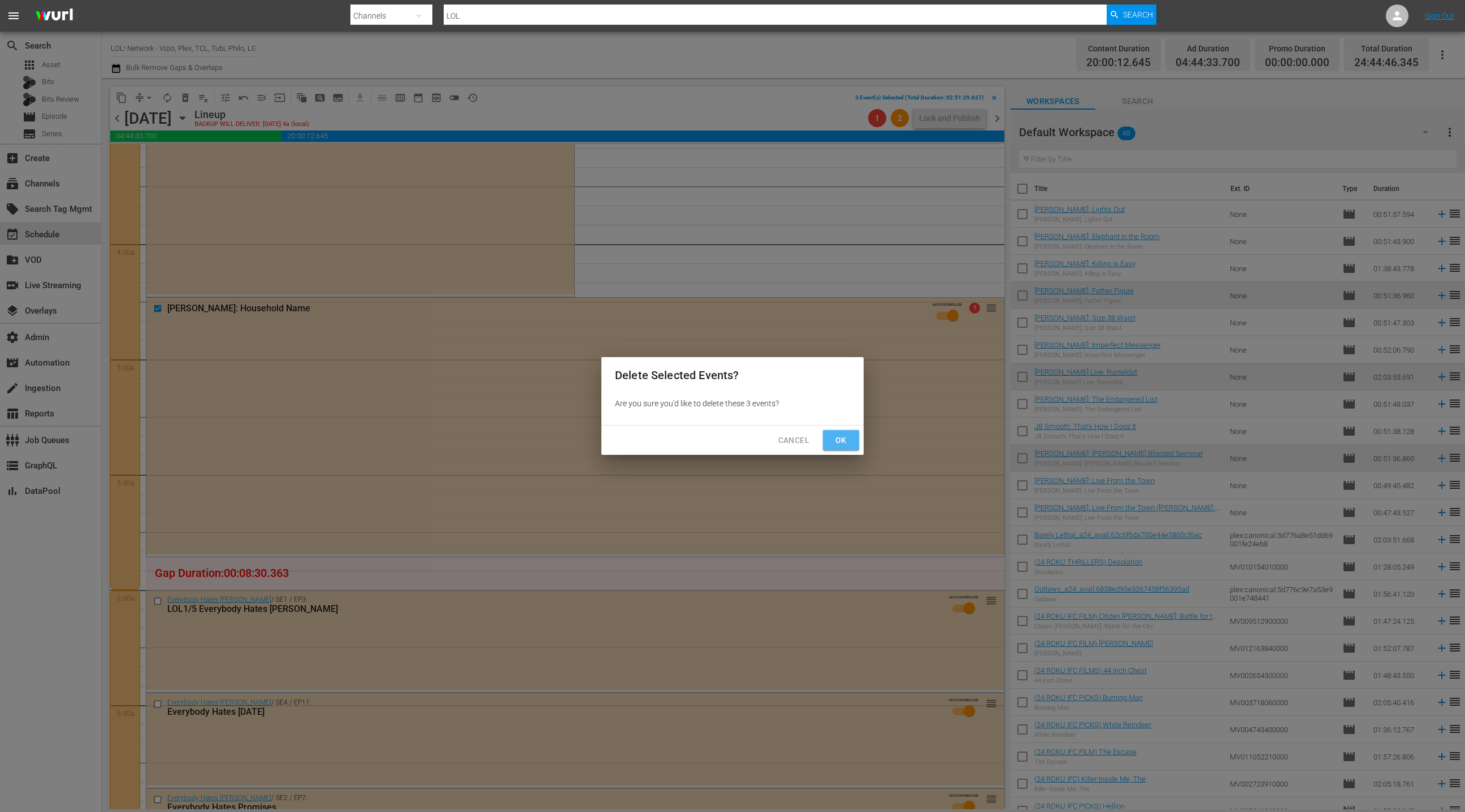
click at [850, 445] on span "Ok" at bounding box center [841, 441] width 18 height 14
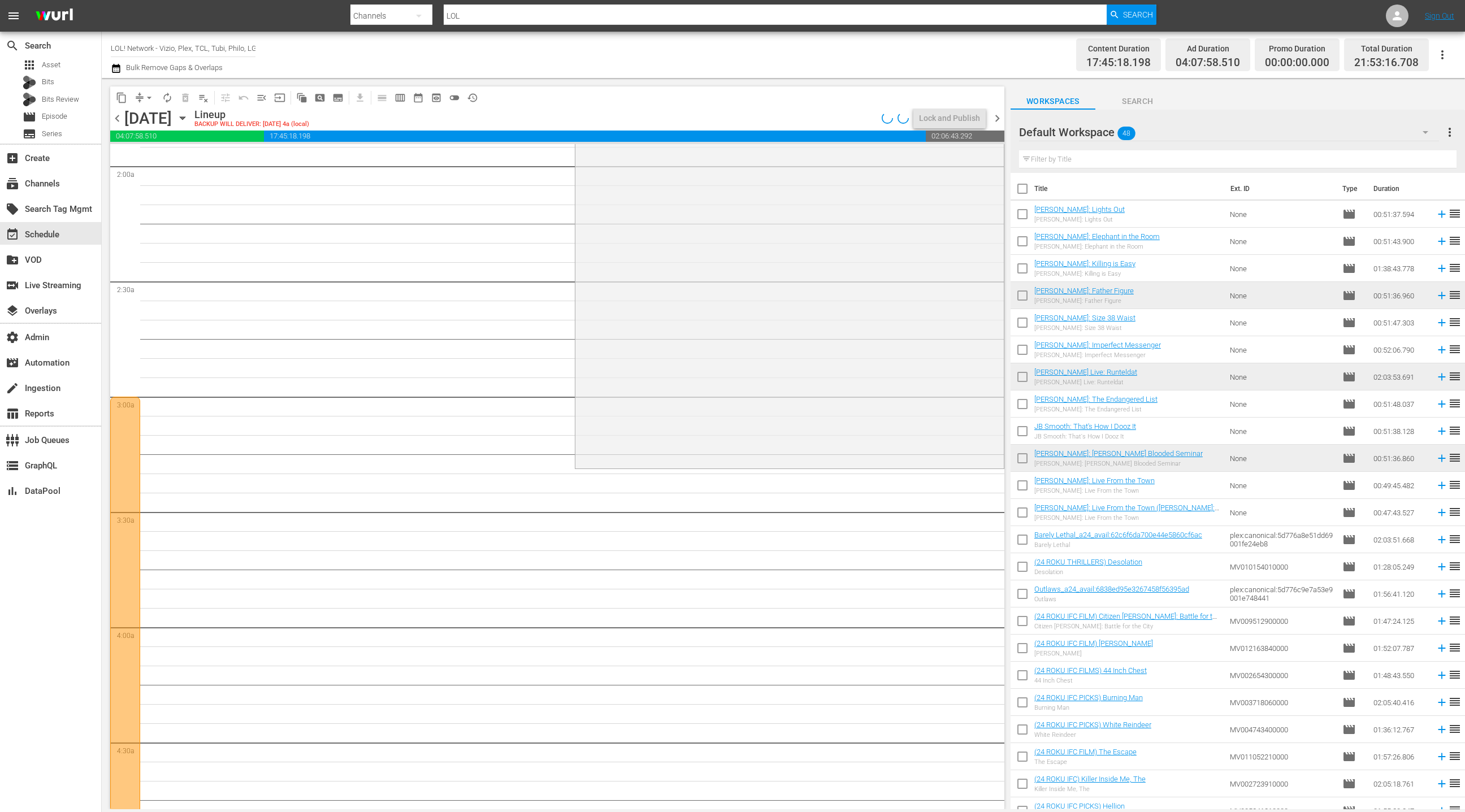
scroll to position [376, 0]
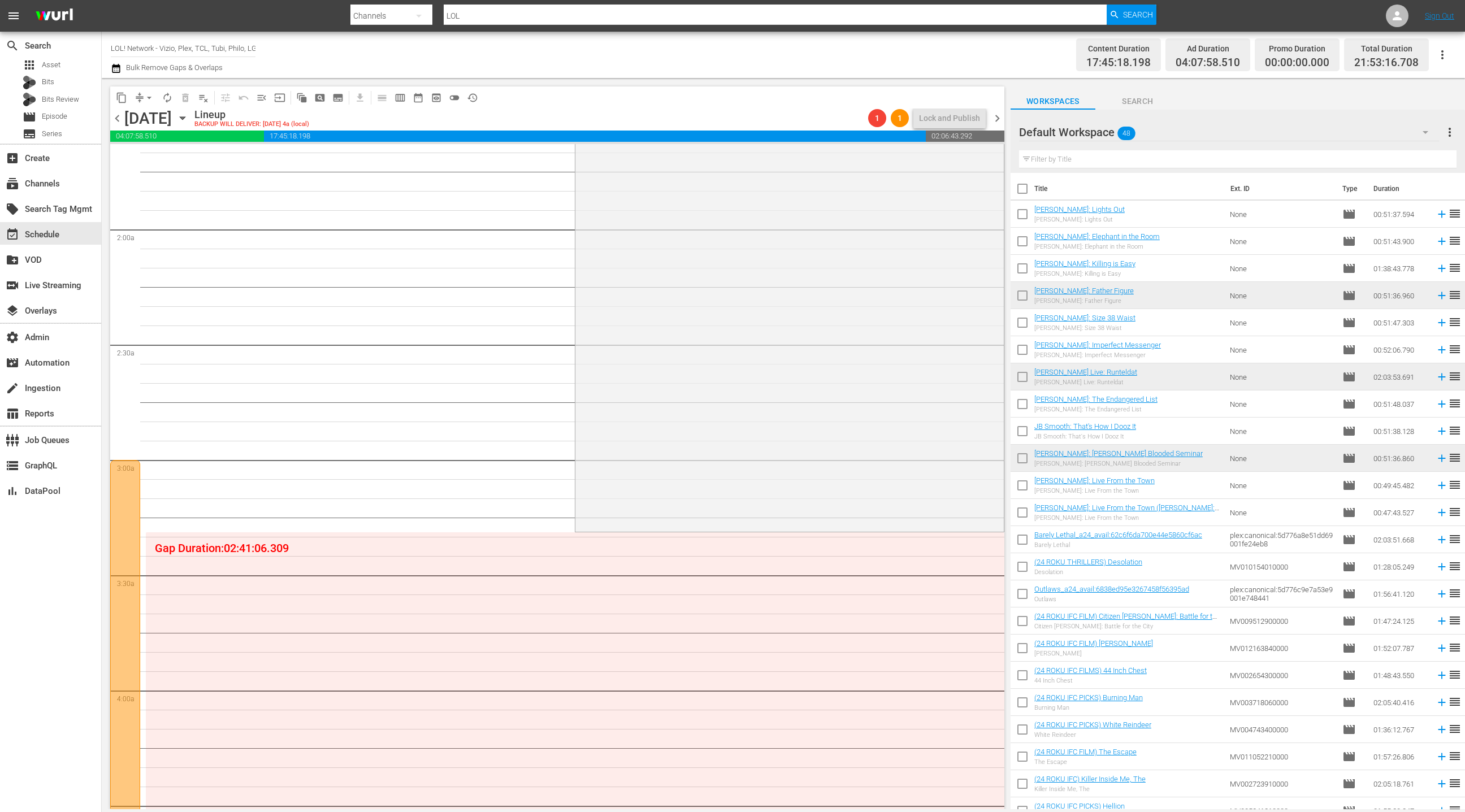
click at [1305, 125] on div "Default Workspace 48" at bounding box center [1229, 132] width 420 height 31
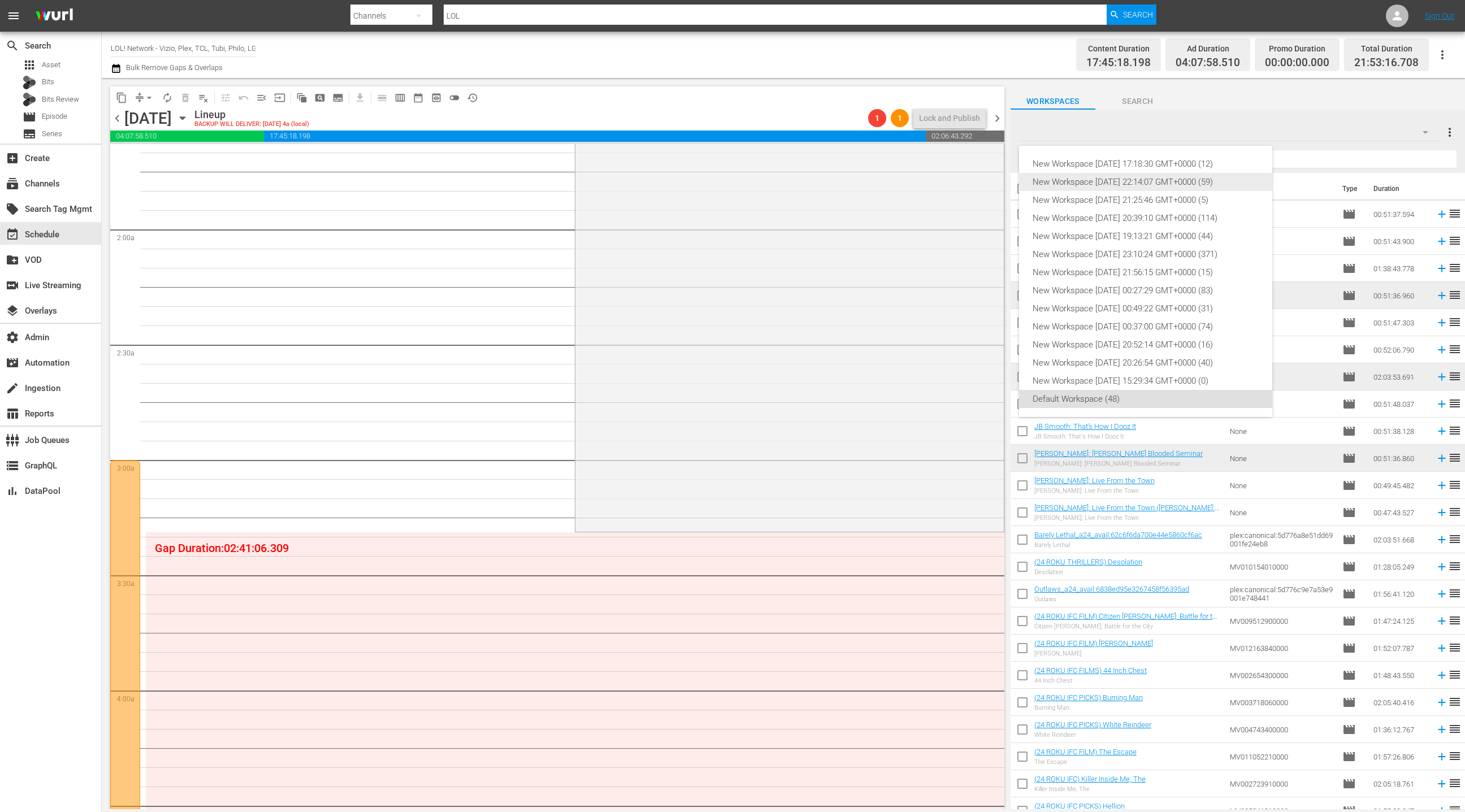
click at [1176, 187] on div "New Workspace [DATE] 22:14:07 GMT+0000 (59)" at bounding box center [1146, 182] width 226 height 18
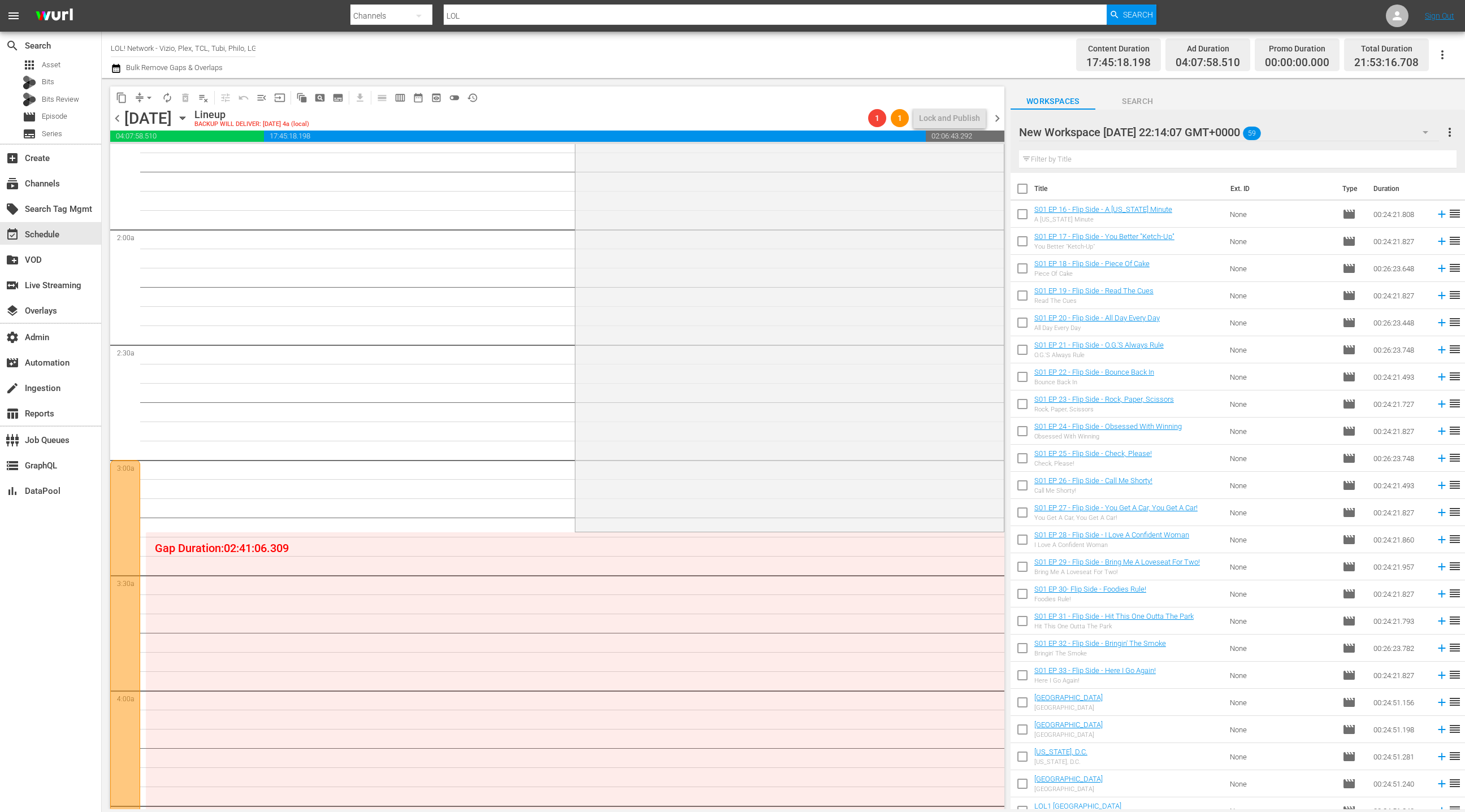
click at [1329, 130] on div "New Workspace Mon Aug 18 2025 22:14:07 GMT+0000 59" at bounding box center [1229, 132] width 420 height 31
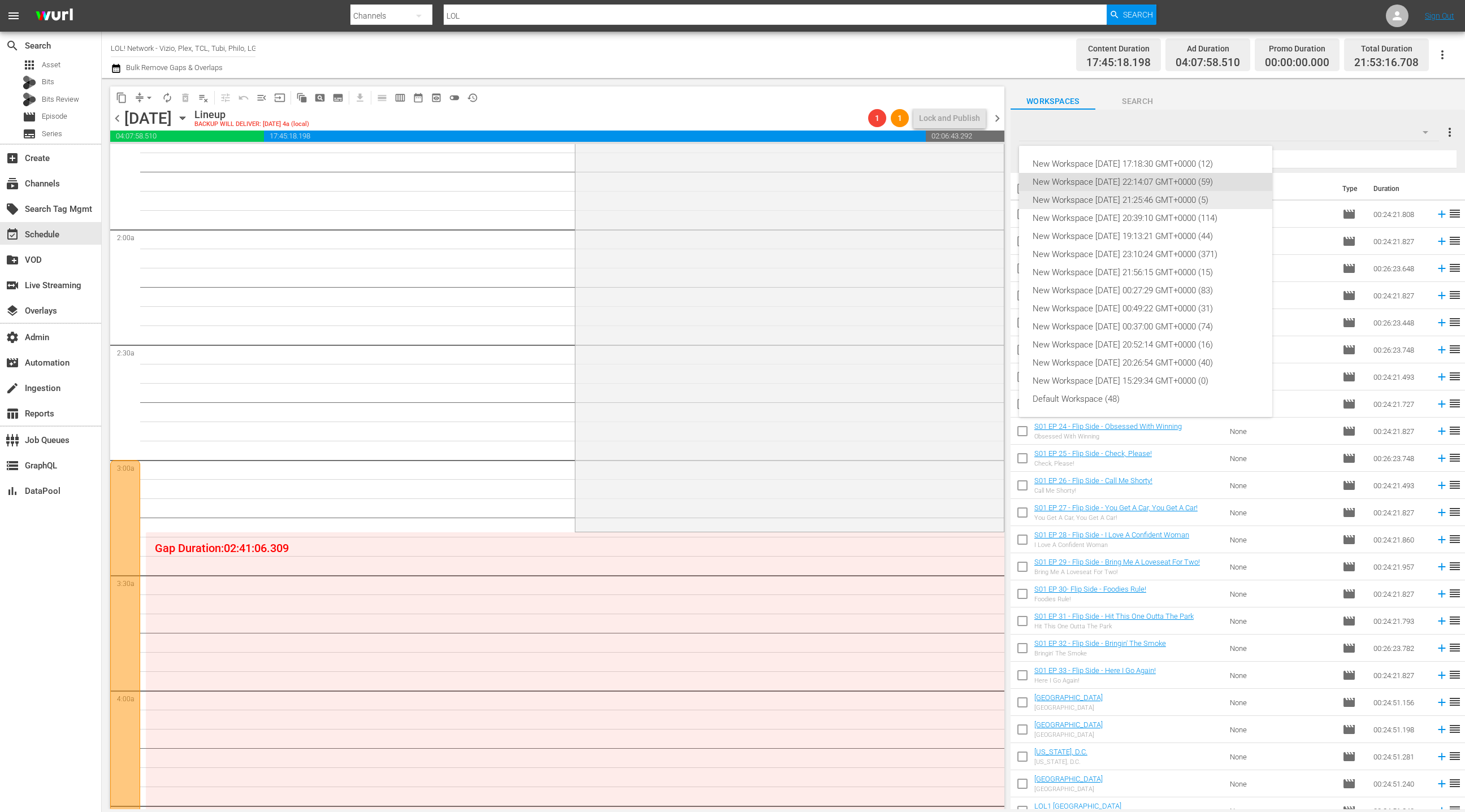
click at [1193, 201] on div "New Workspace [DATE] 21:25:46 GMT+0000 (5)" at bounding box center [1146, 200] width 226 height 18
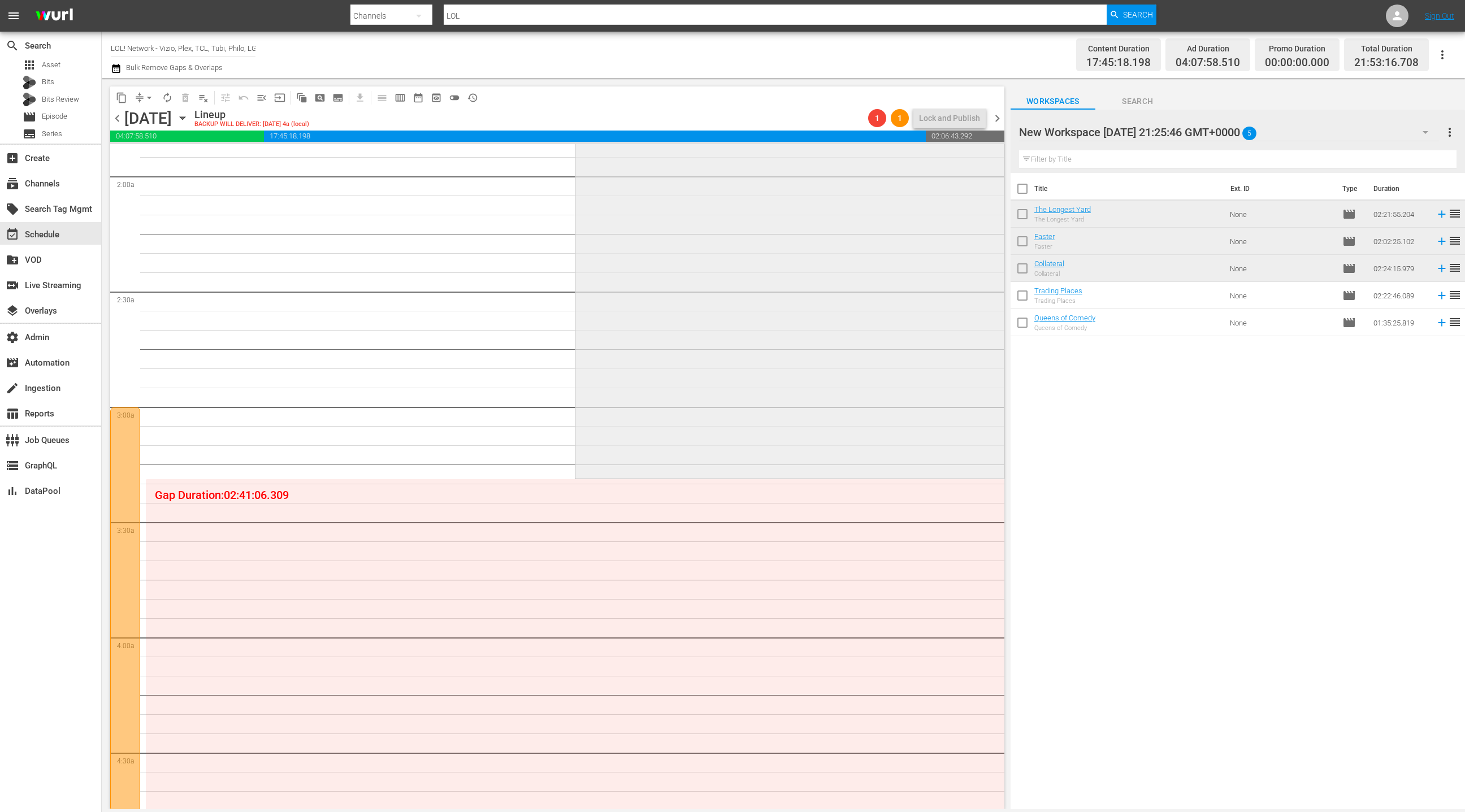
scroll to position [538, 0]
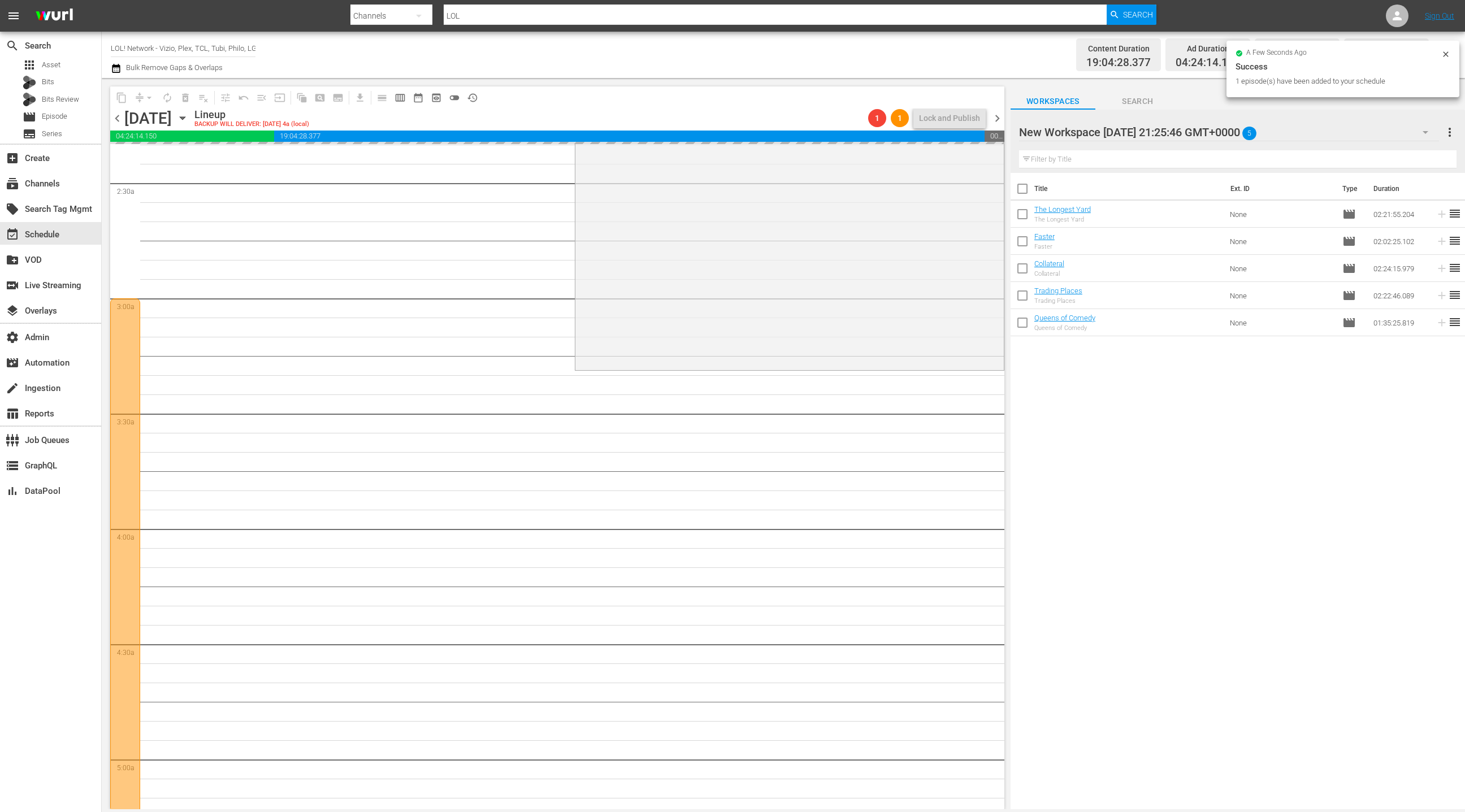
click at [1335, 134] on div "New Workspace [DATE] 21:25:46 GMT+0000 5" at bounding box center [1229, 132] width 420 height 31
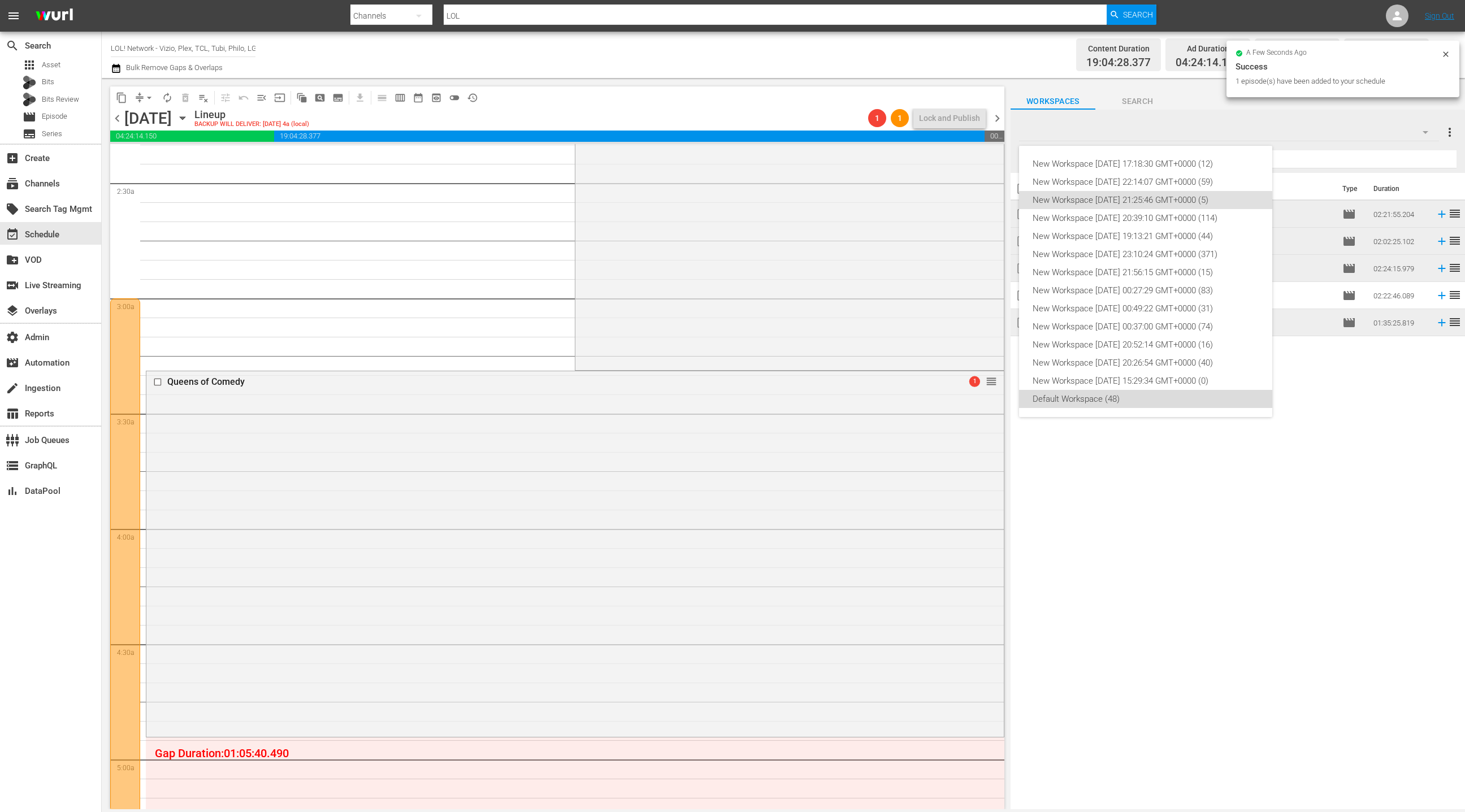
click at [1185, 400] on div "Default Workspace (48)" at bounding box center [1146, 399] width 226 height 18
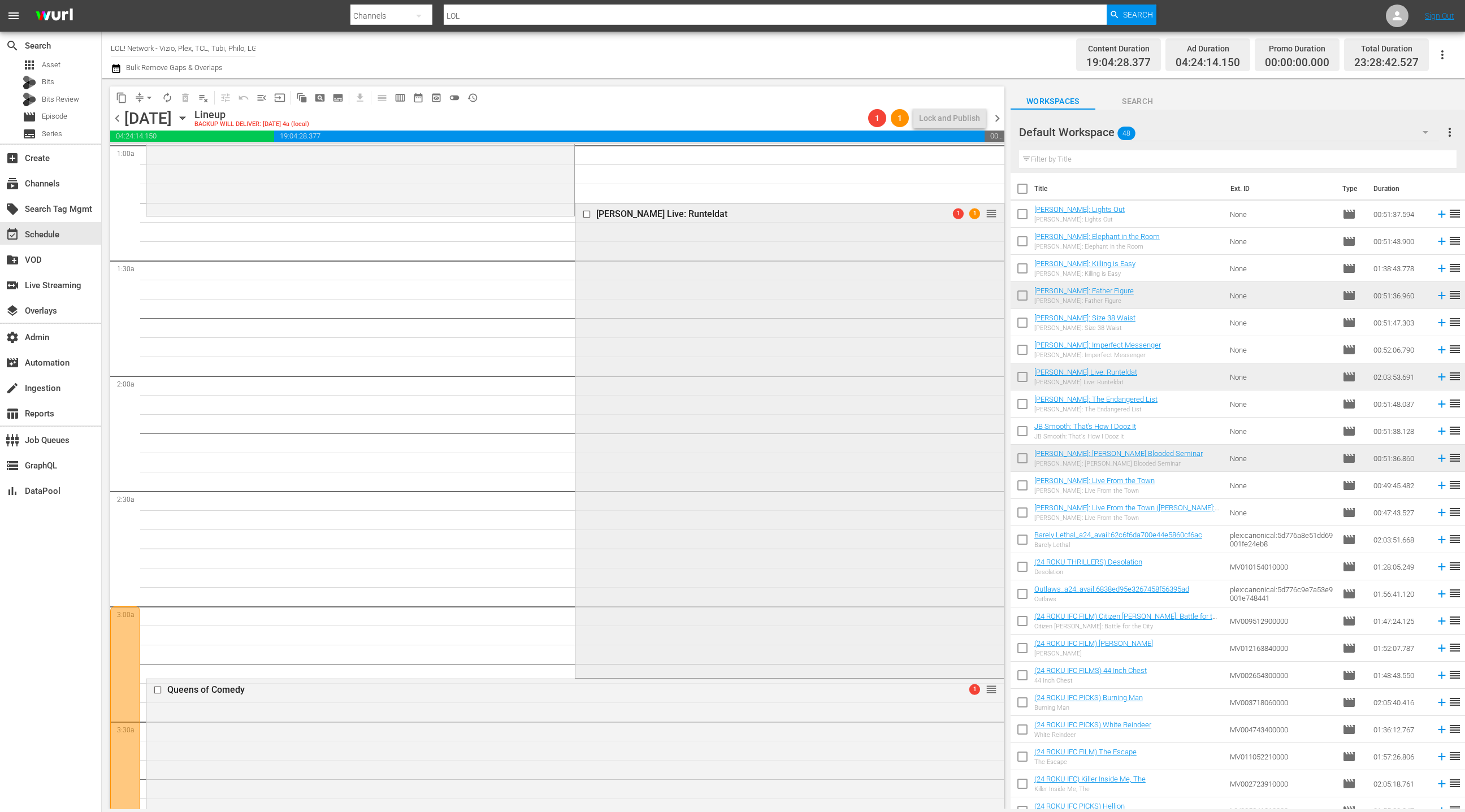
scroll to position [0, 0]
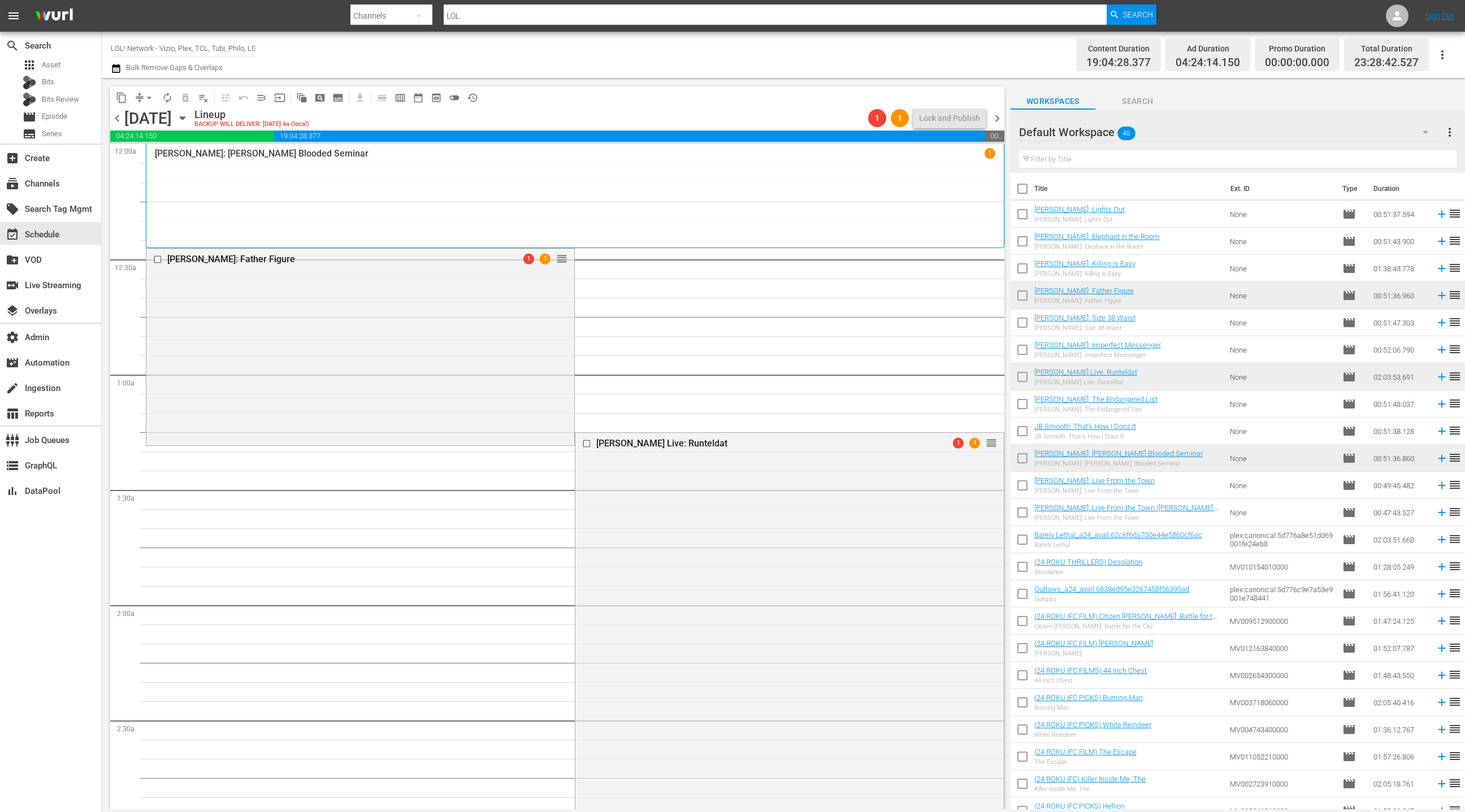
click at [119, 120] on span "chevron_left" at bounding box center [118, 118] width 14 height 14
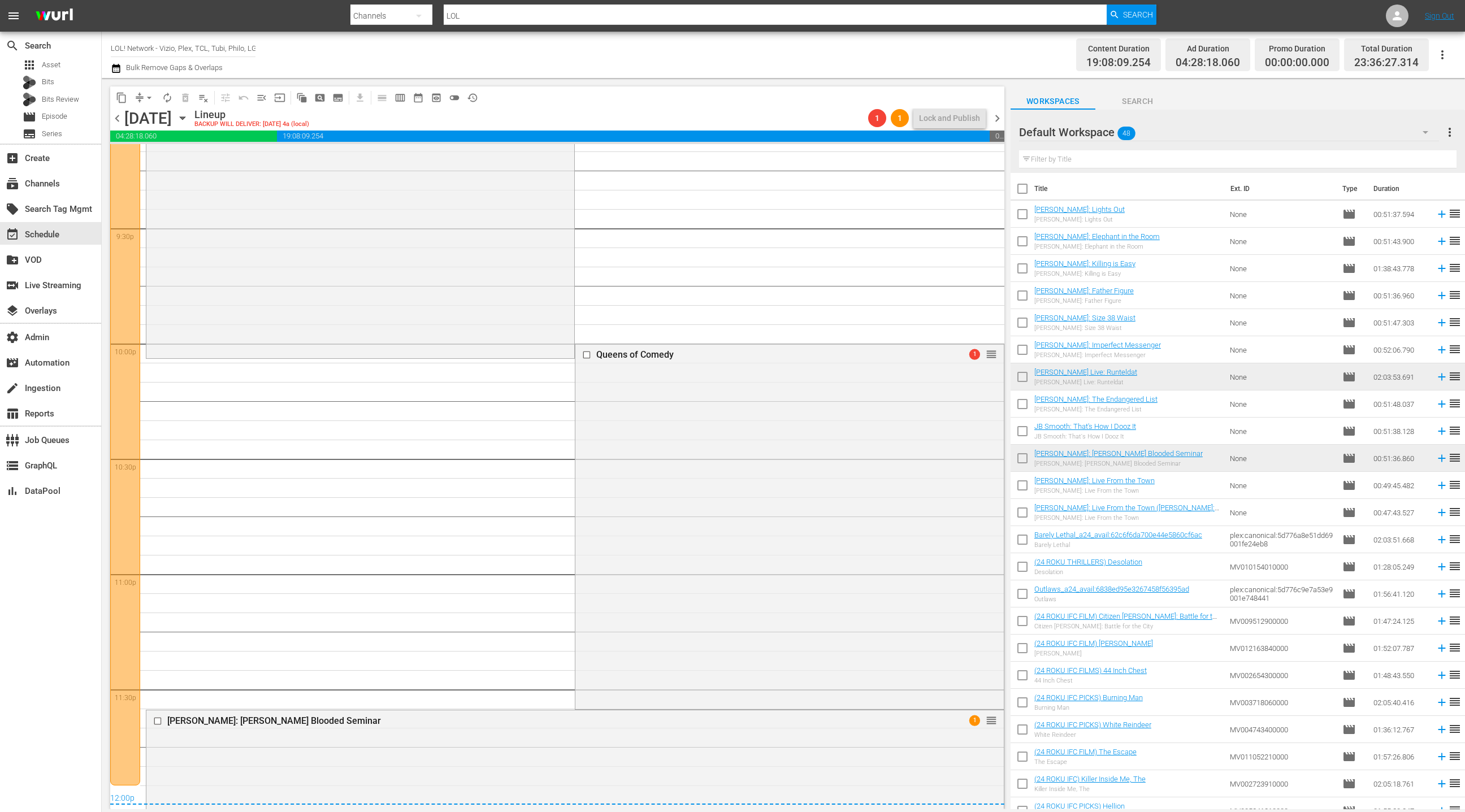
scroll to position [4878, 0]
click at [704, 424] on div "Queens of Comedy 1 reorder" at bounding box center [789, 523] width 428 height 364
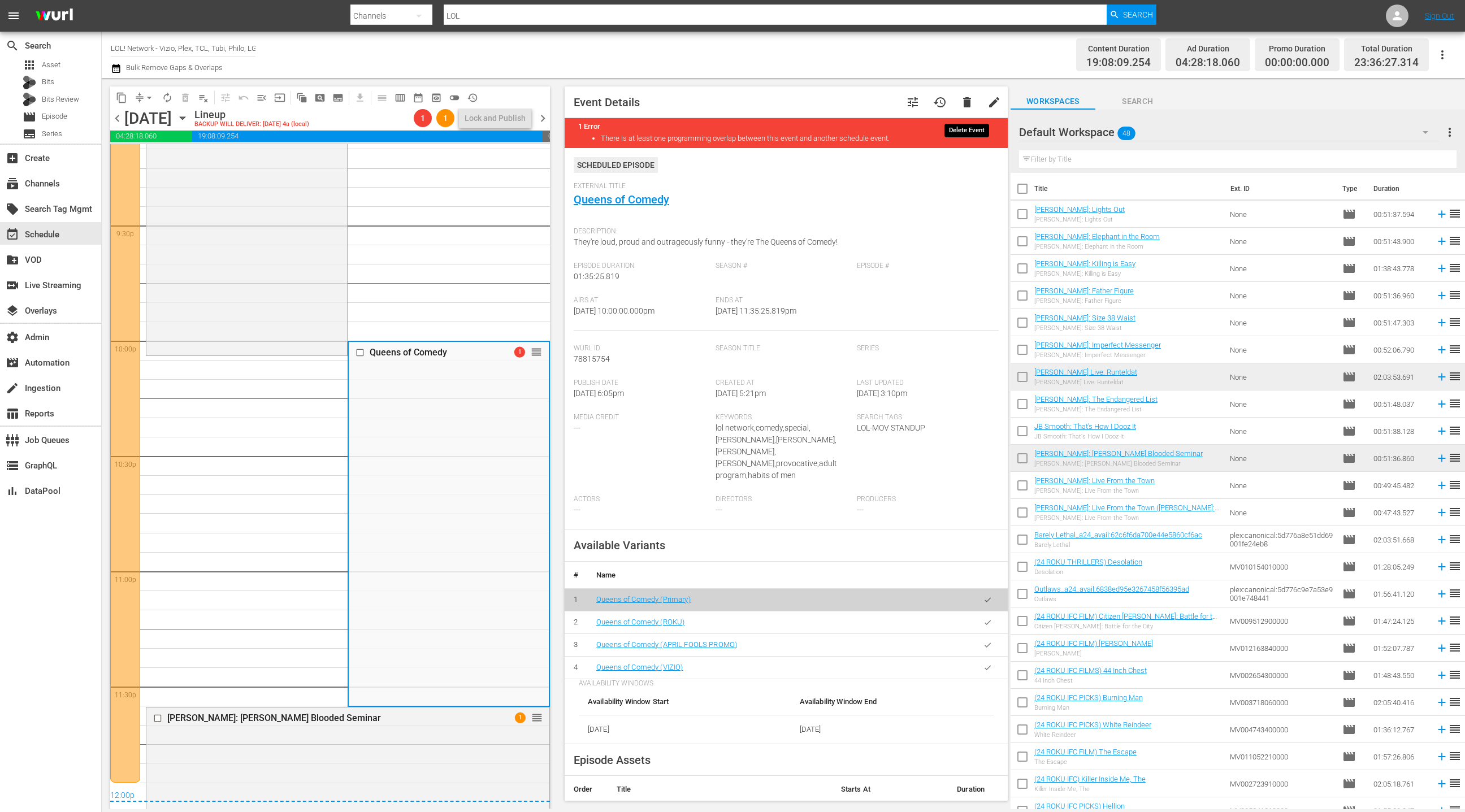
click at [968, 103] on span "delete" at bounding box center [967, 102] width 14 height 14
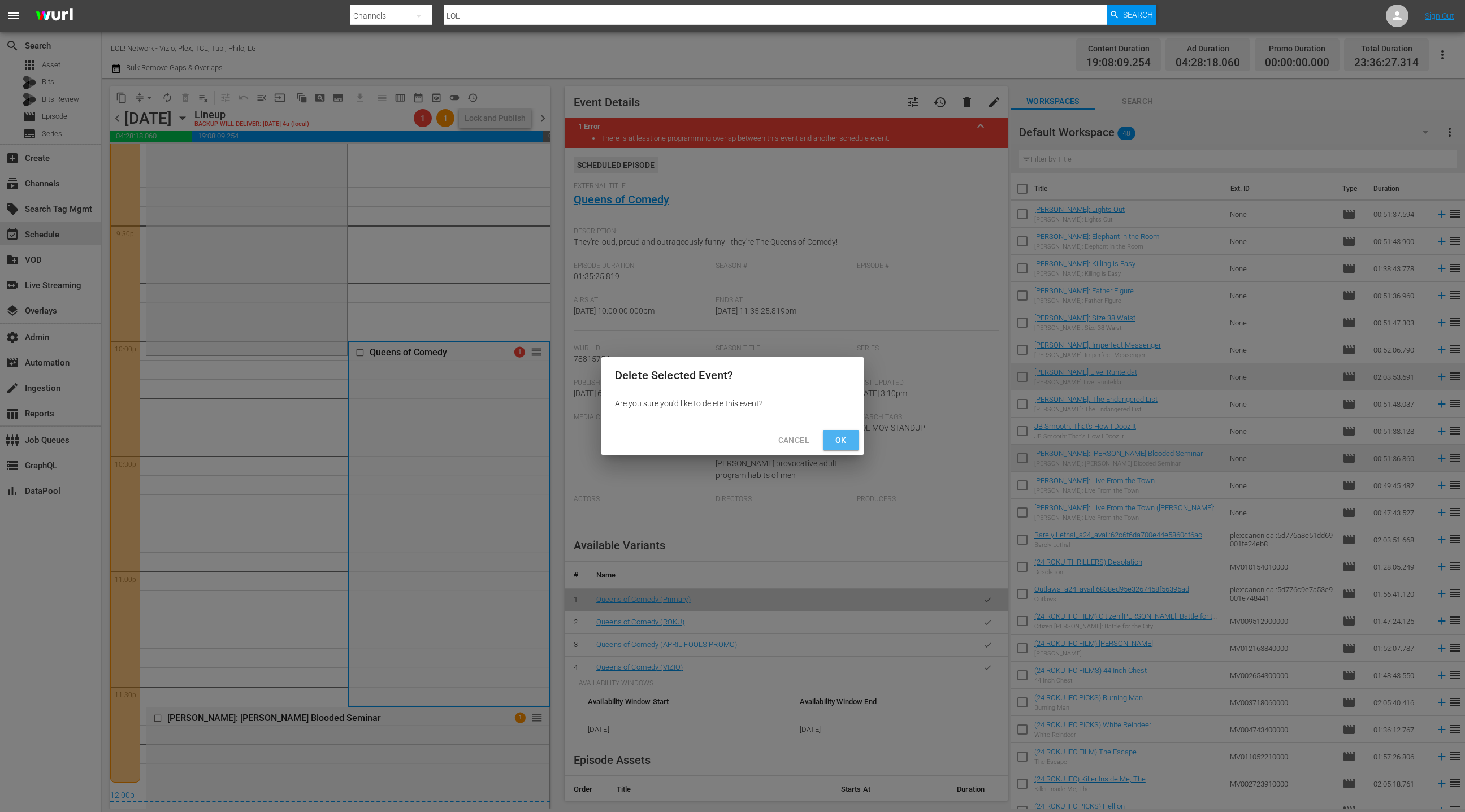
click at [845, 446] on span "Ok" at bounding box center [841, 441] width 18 height 14
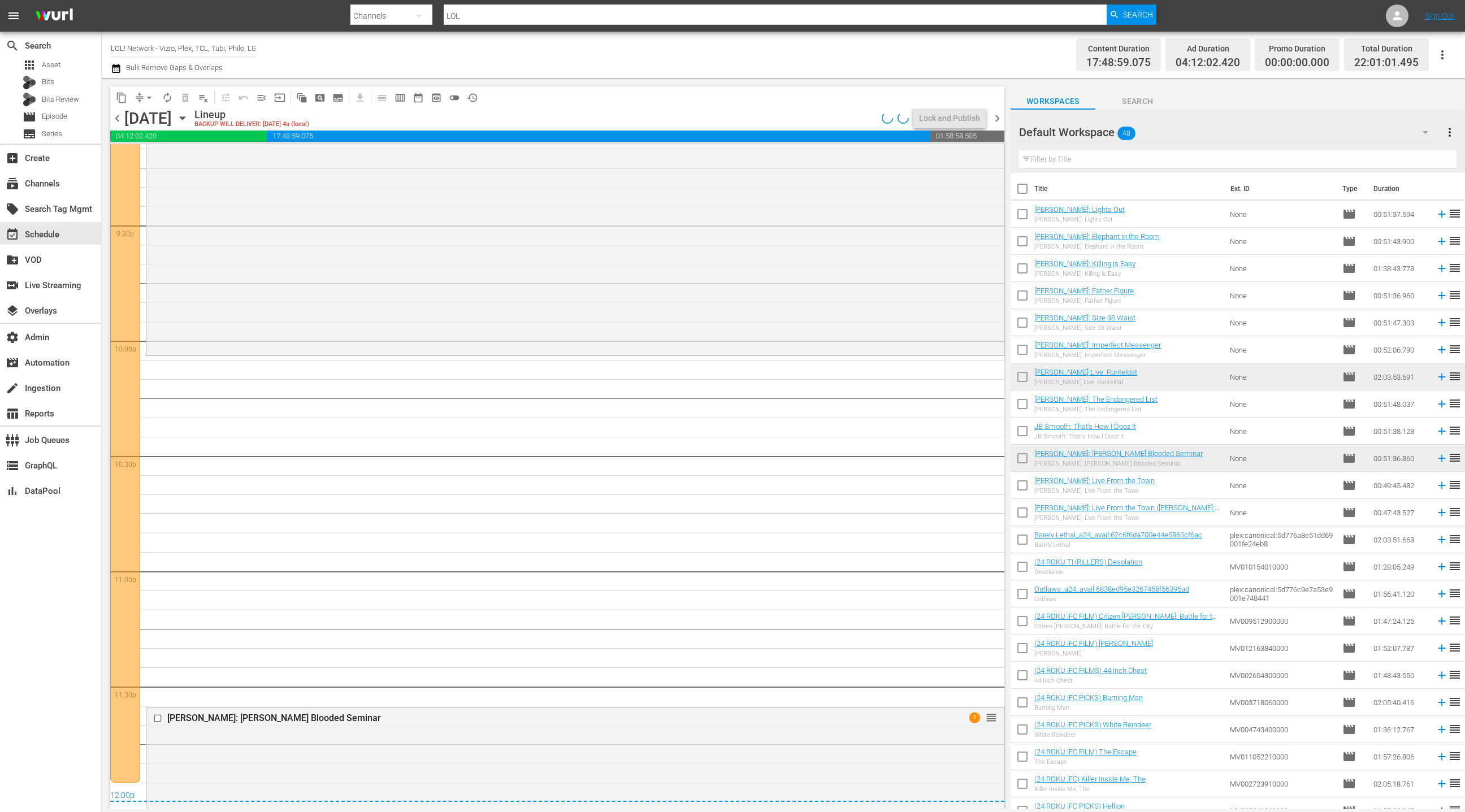
click at [999, 121] on span "chevron_right" at bounding box center [997, 118] width 14 height 14
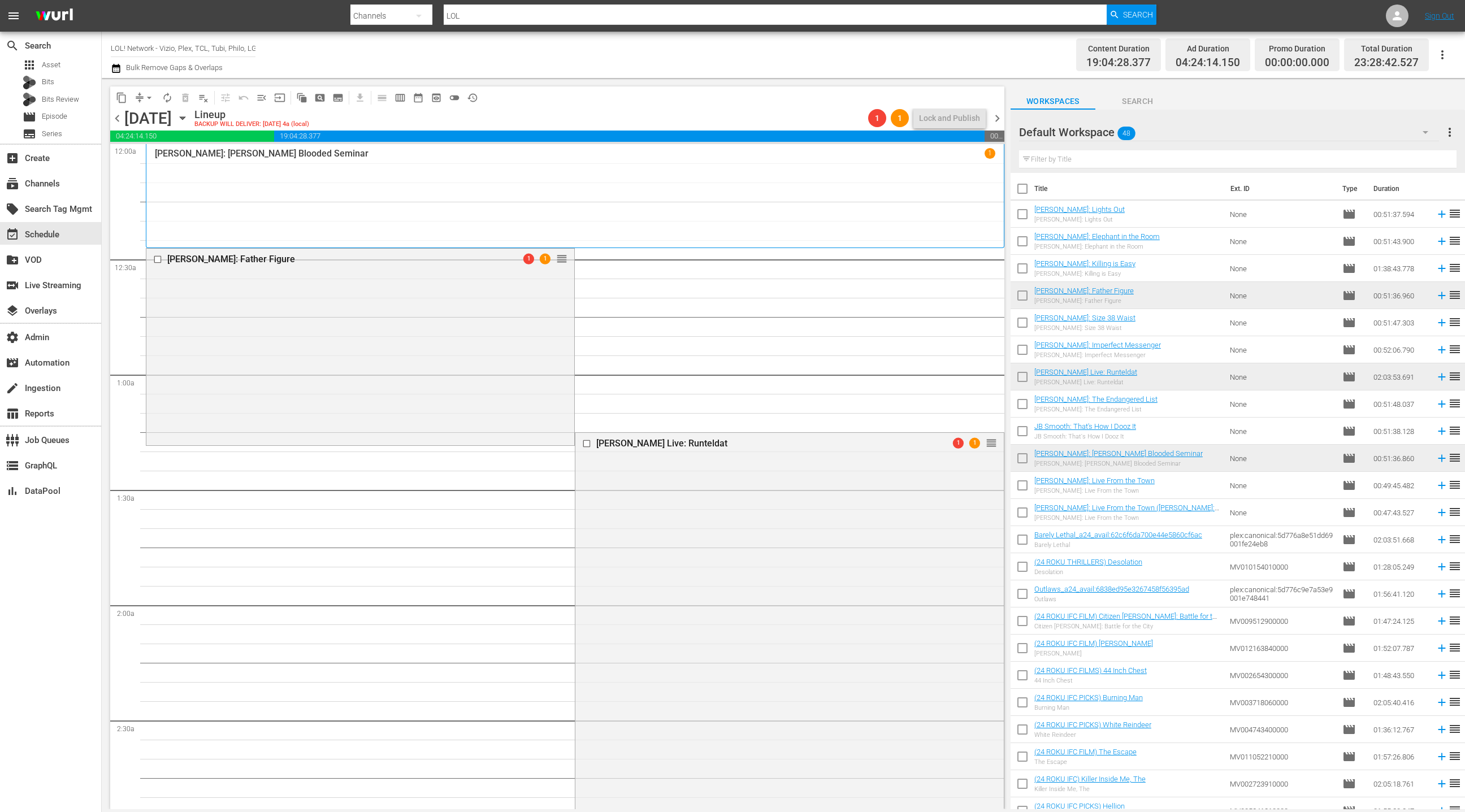
click at [440, 321] on div "Roy Wood Jr.: Father Figure 1 1 reorder" at bounding box center [360, 346] width 428 height 195
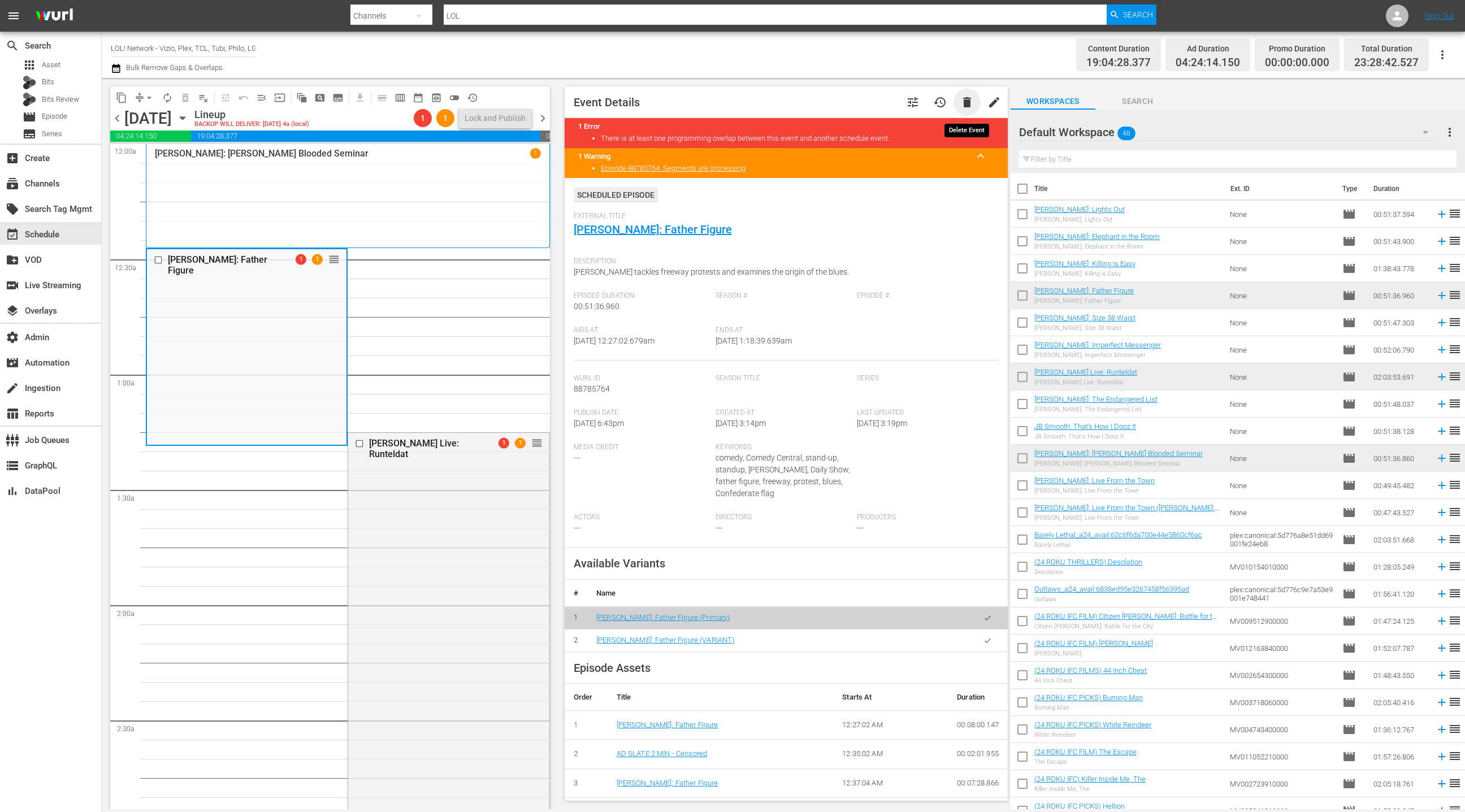
click at [970, 105] on span "delete" at bounding box center [967, 102] width 14 height 14
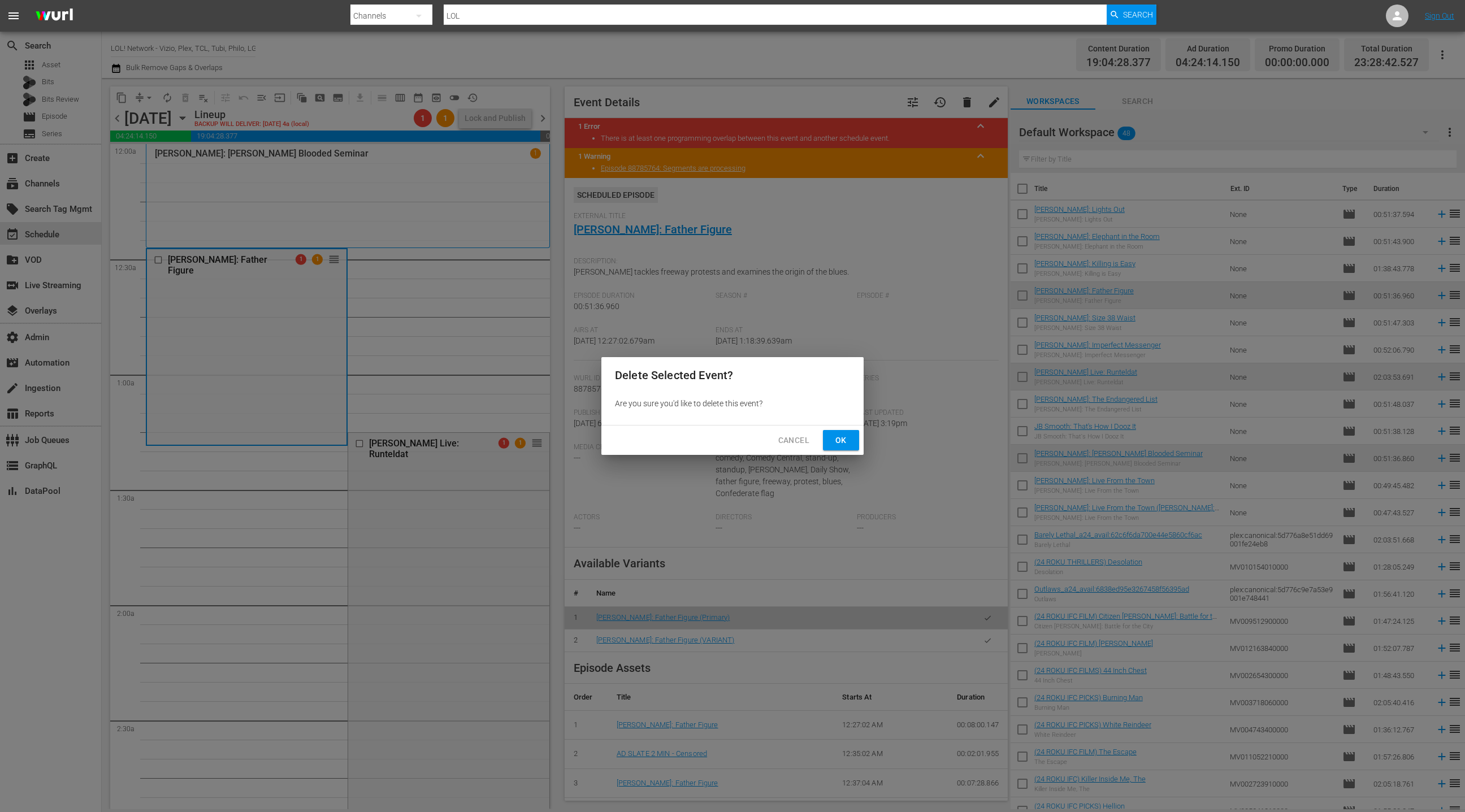
click at [831, 441] on button "Ok" at bounding box center [841, 440] width 36 height 21
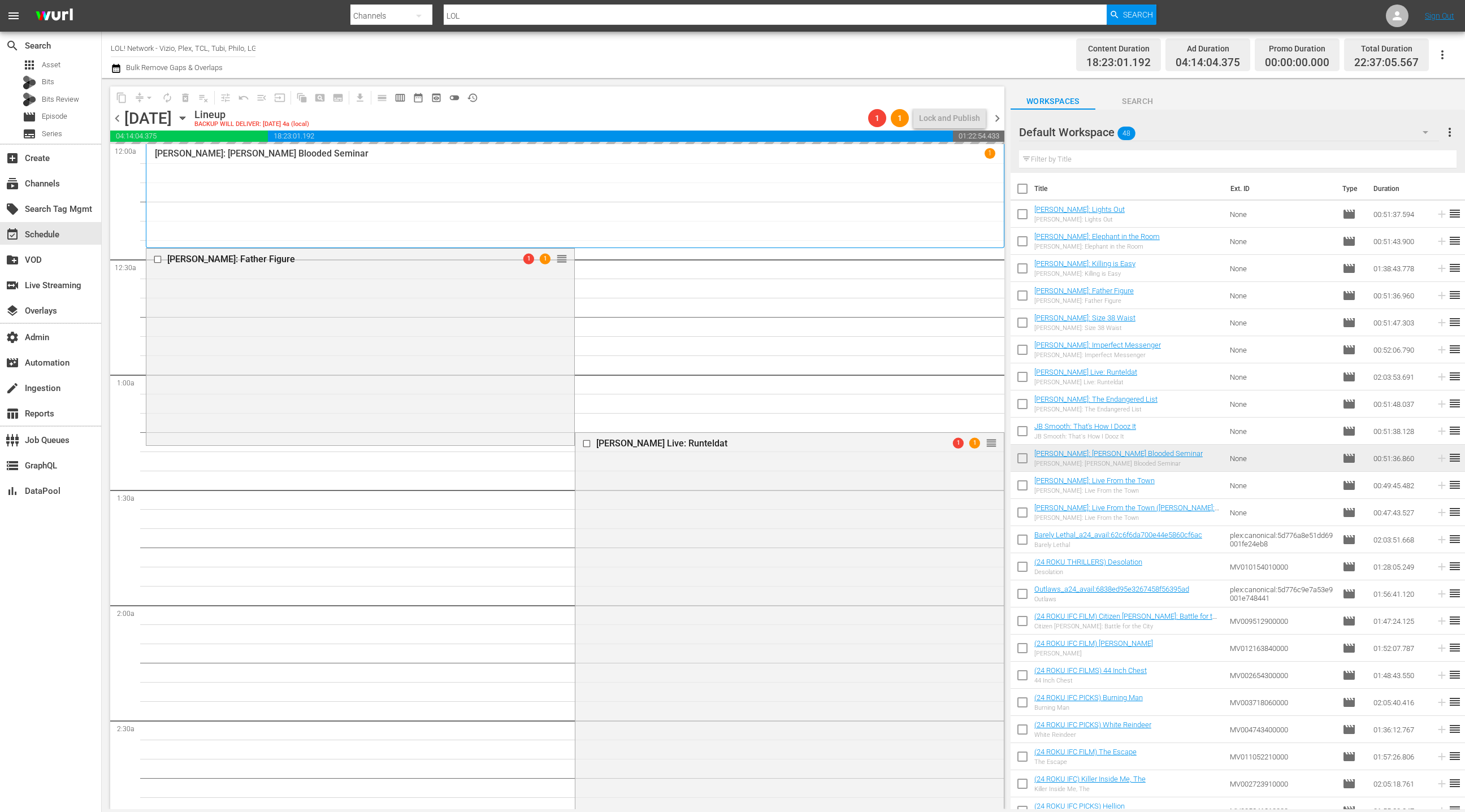
click at [116, 117] on span "chevron_left" at bounding box center [118, 118] width 14 height 14
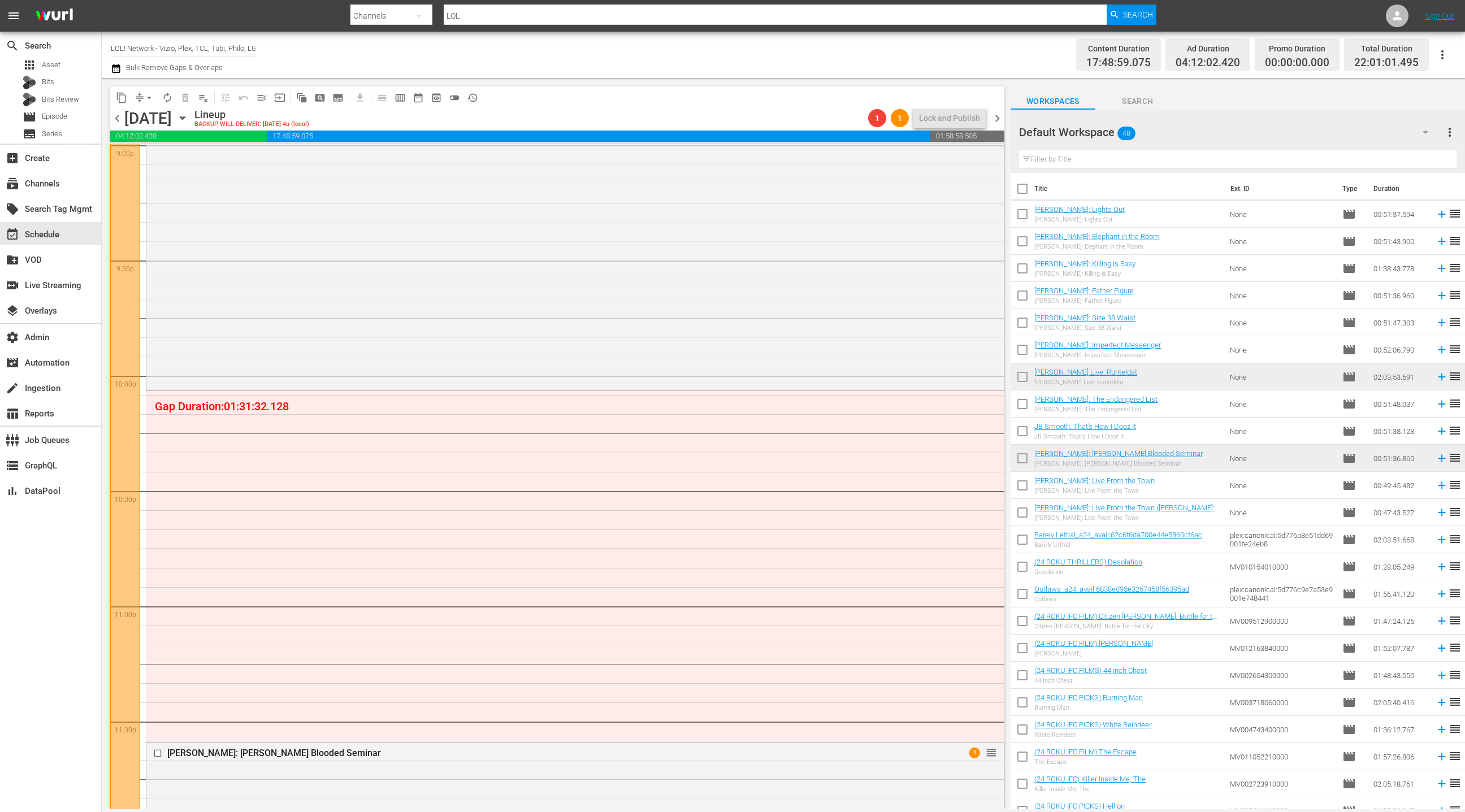
scroll to position [4973, 0]
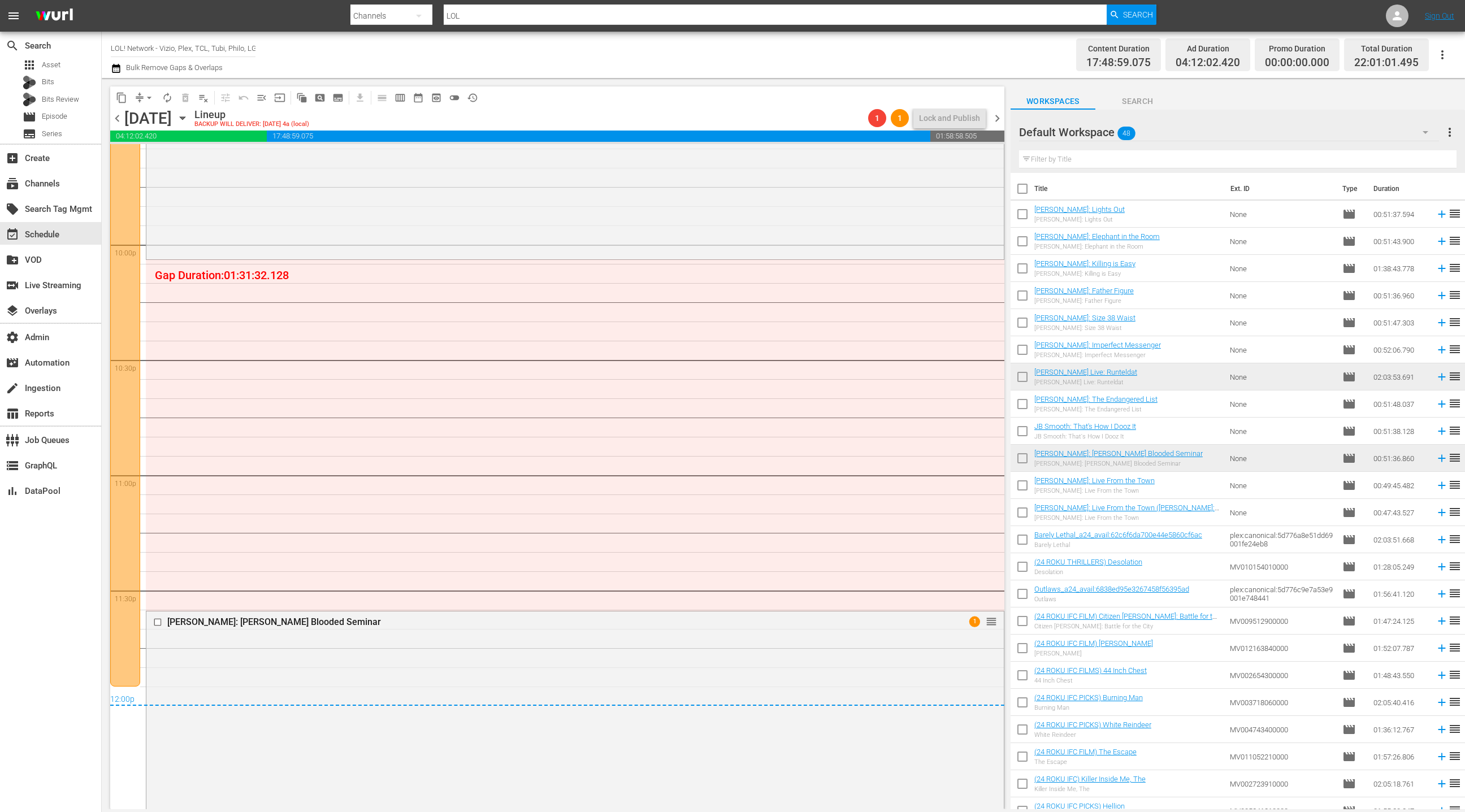
click at [1000, 120] on span "chevron_right" at bounding box center [997, 118] width 14 height 14
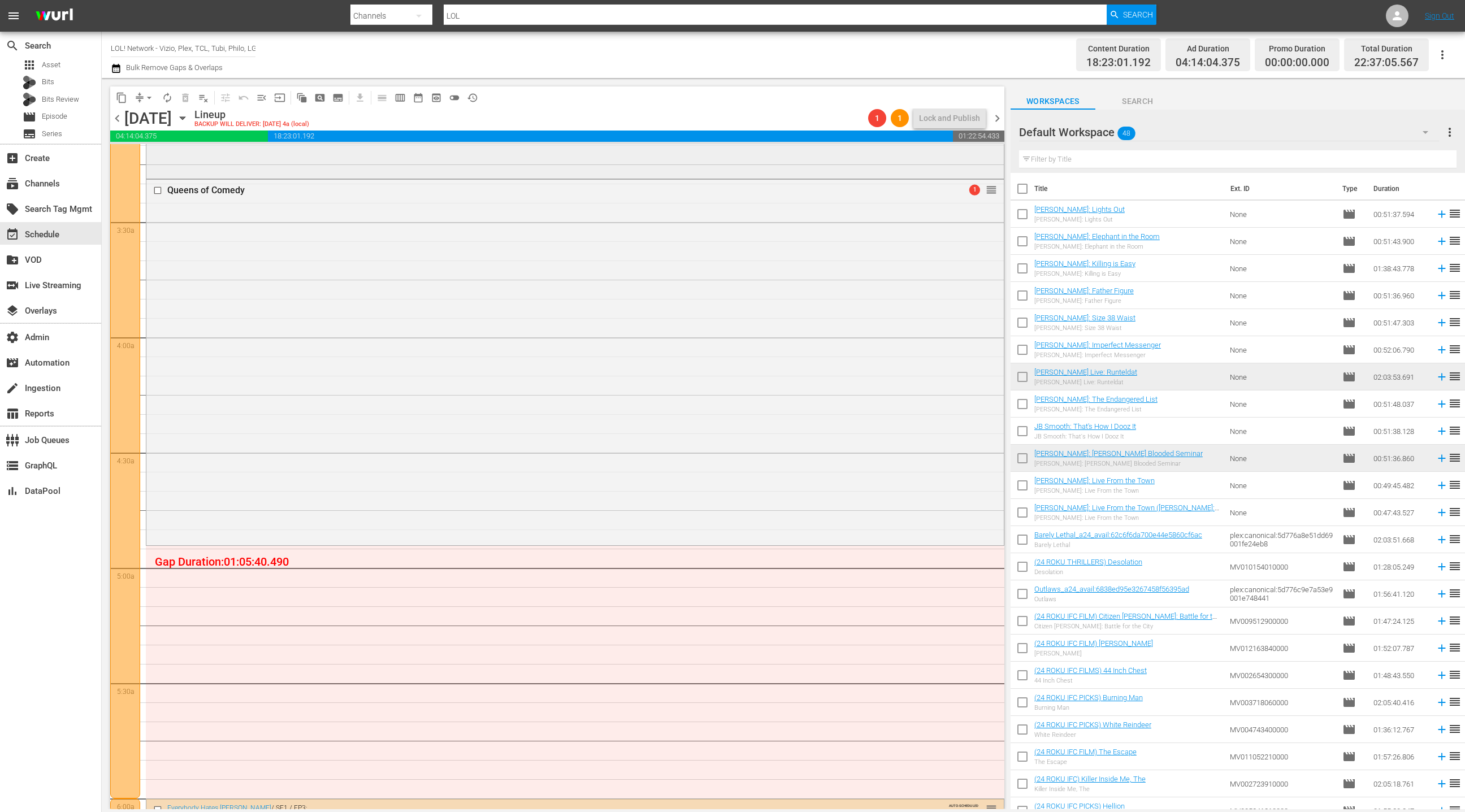
scroll to position [751, 0]
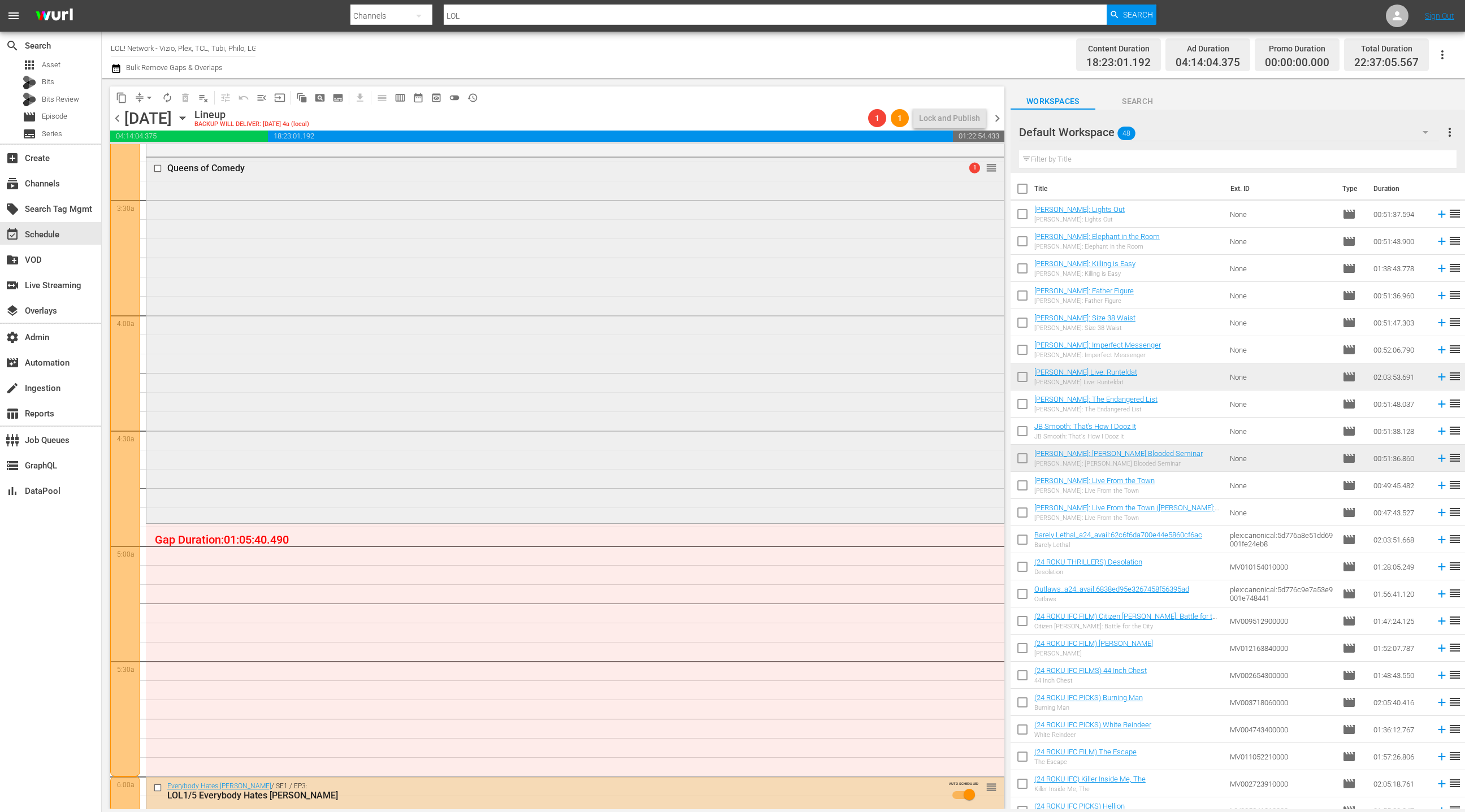
click at [772, 281] on div "Queens of Comedy 1 reorder" at bounding box center [575, 339] width 858 height 364
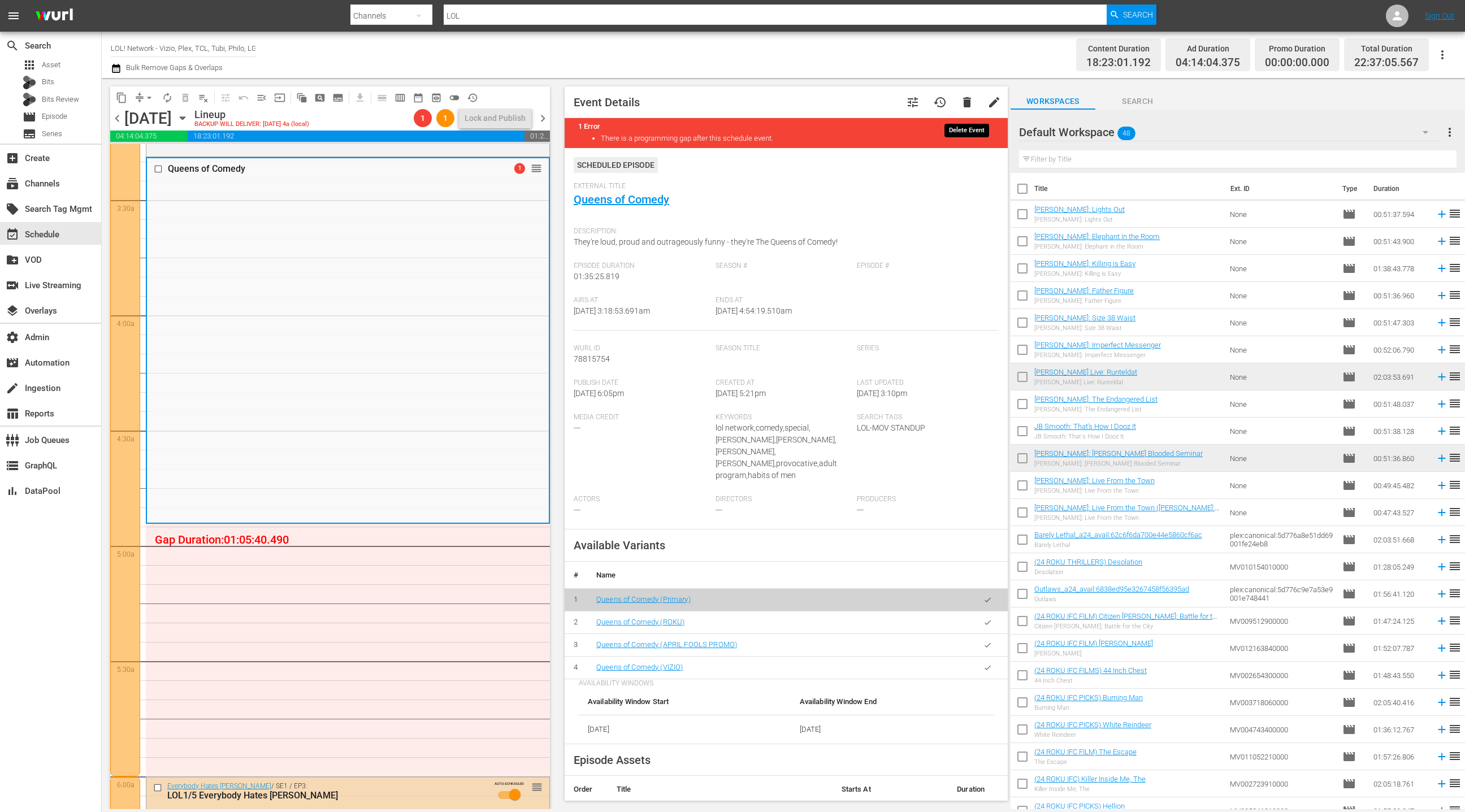
click at [962, 104] on span "delete" at bounding box center [967, 102] width 14 height 14
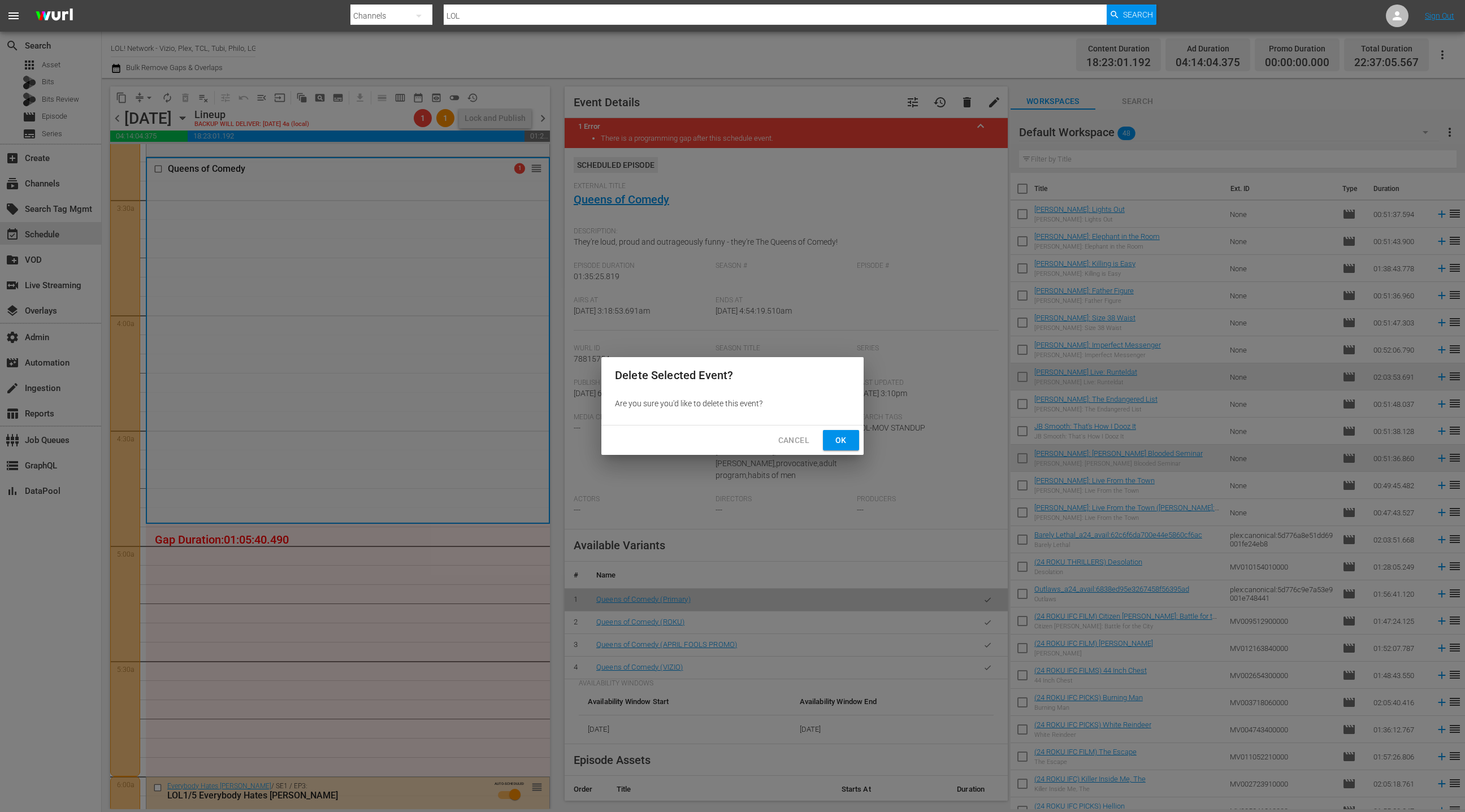
drag, startPoint x: 837, startPoint y: 441, endPoint x: 915, endPoint y: 383, distance: 97.2
click at [837, 441] on span "Ok" at bounding box center [841, 441] width 18 height 14
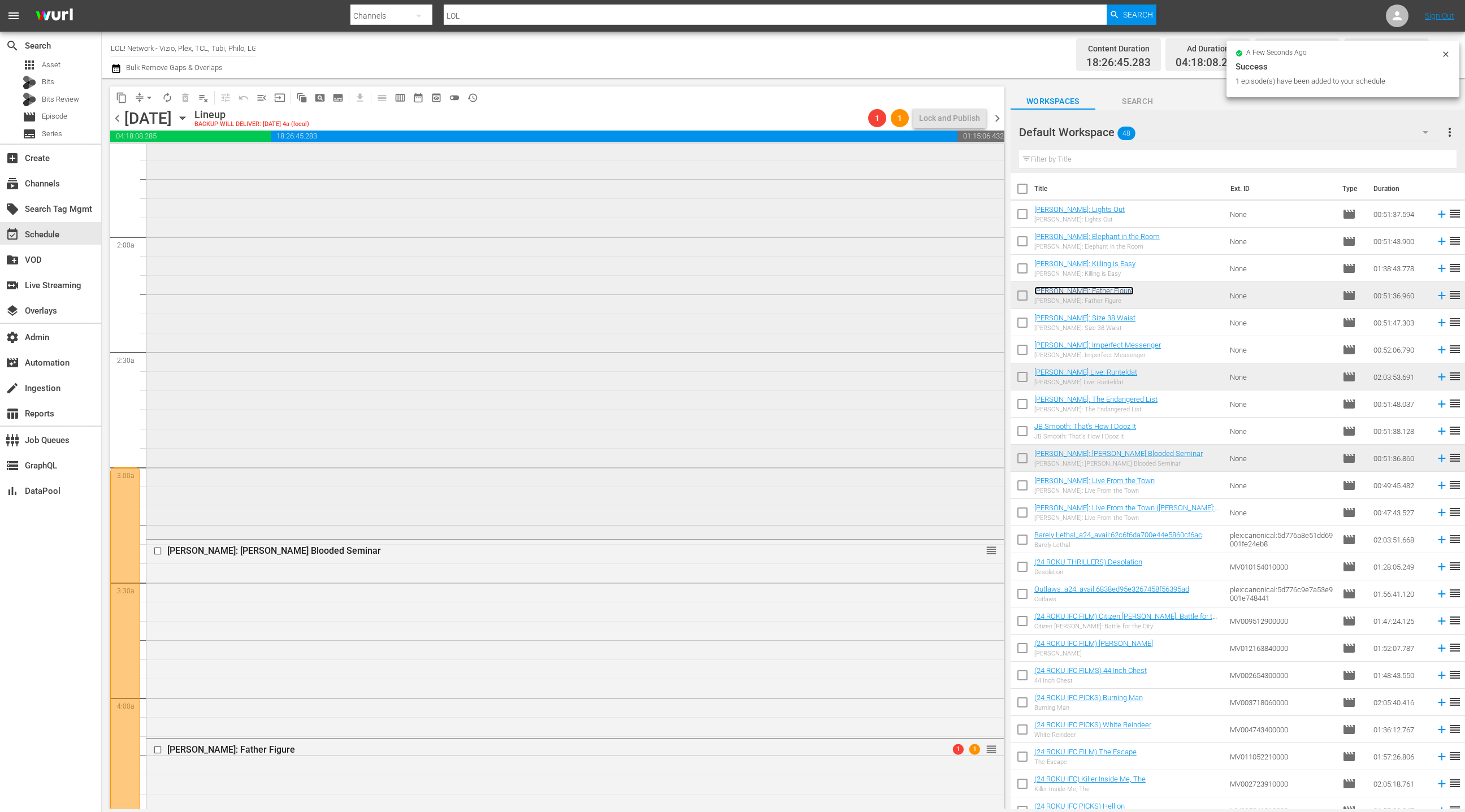
scroll to position [0, 0]
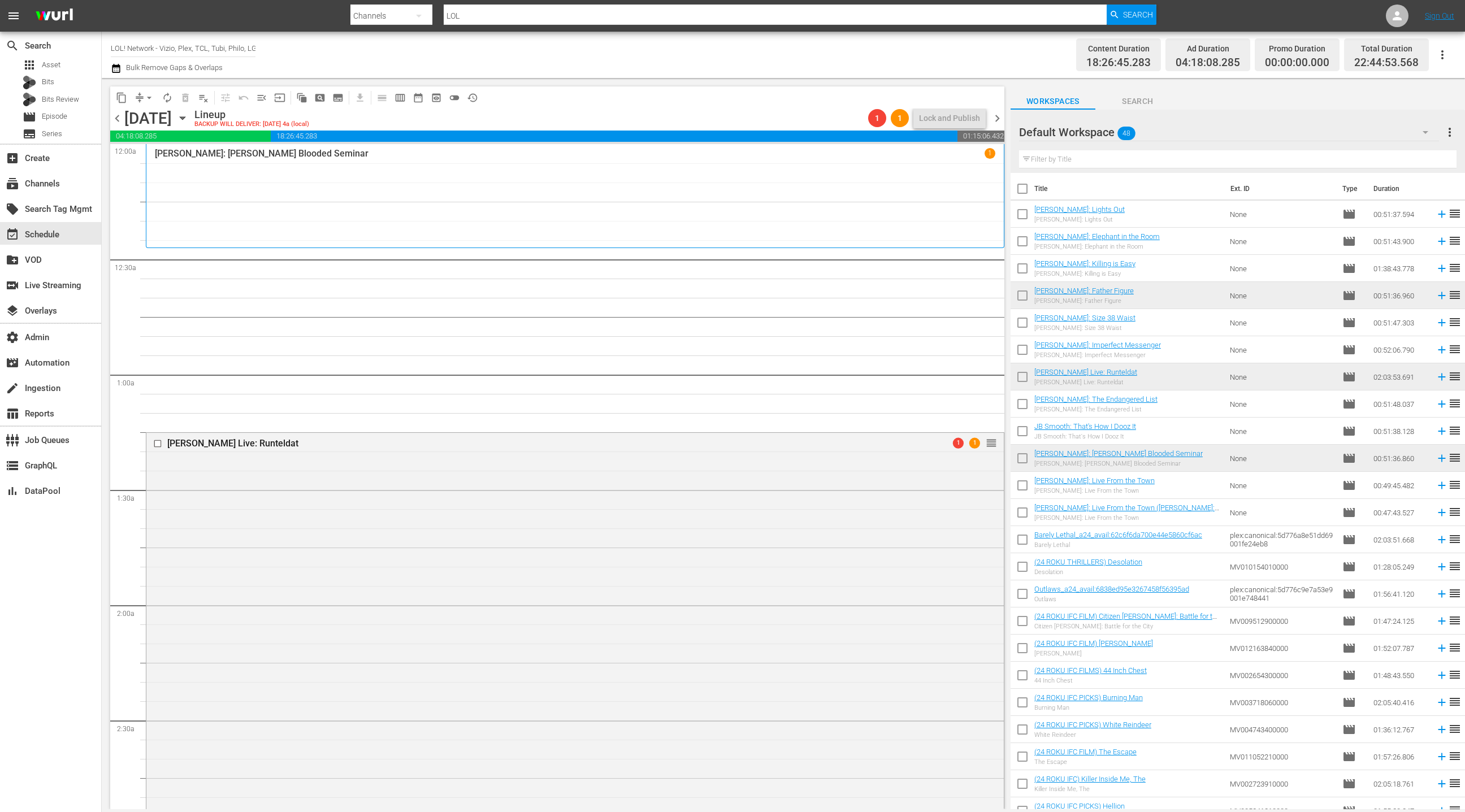
click at [119, 120] on span "chevron_left" at bounding box center [118, 118] width 14 height 14
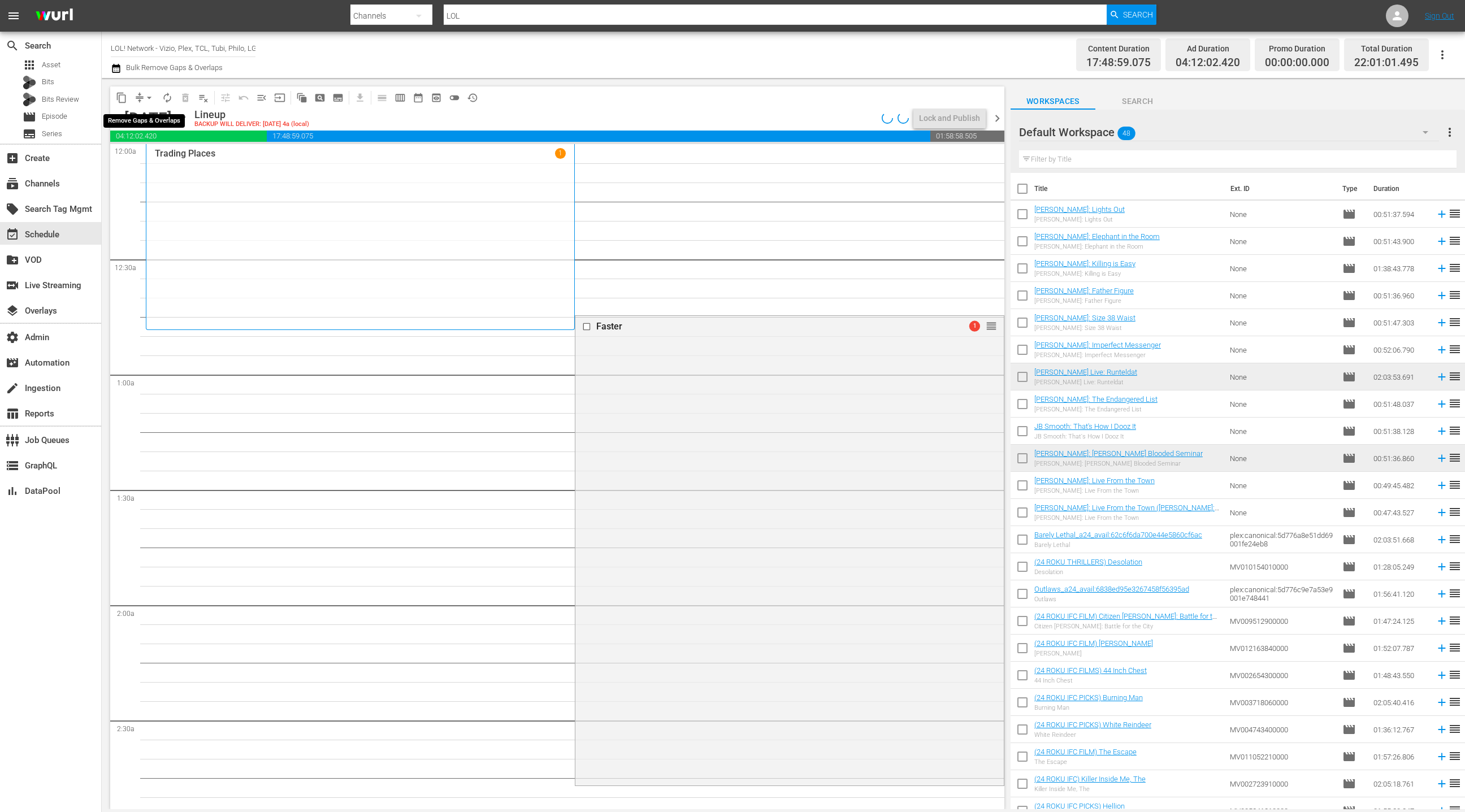
click at [142, 97] on button "arrow_drop_down" at bounding box center [149, 97] width 18 height 18
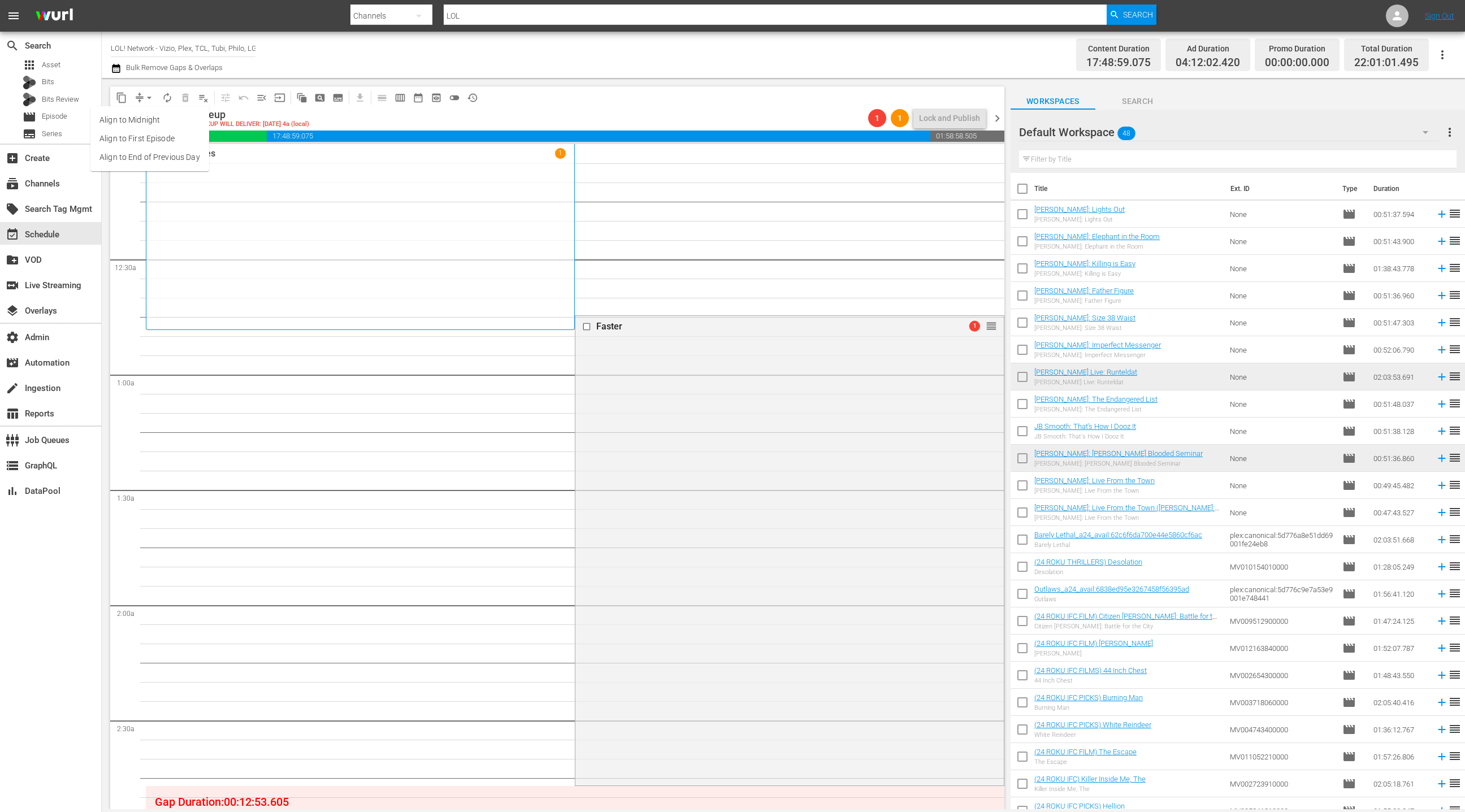
click at [165, 159] on li "Align to End of Previous Day" at bounding box center [150, 158] width 119 height 19
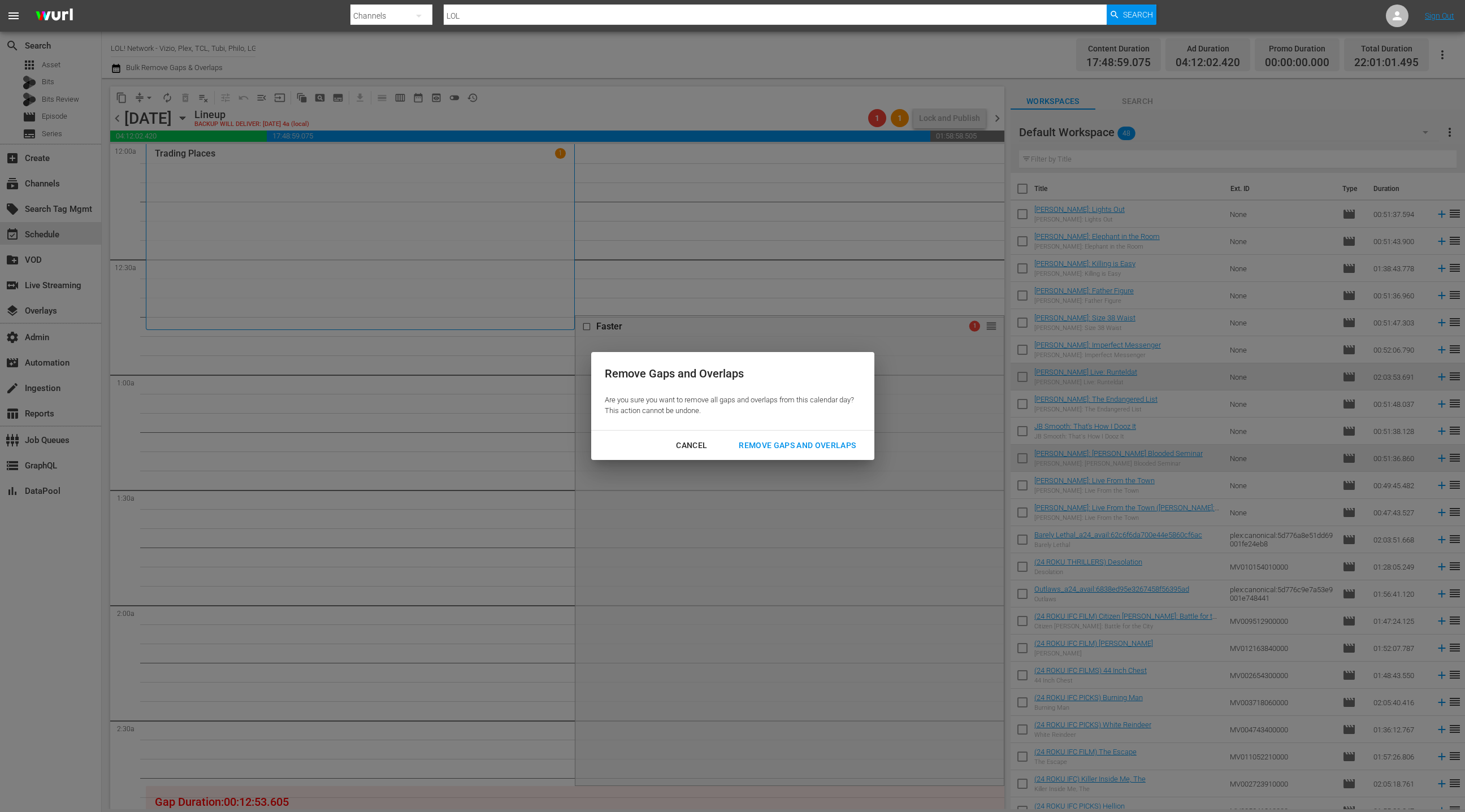
click at [786, 449] on div "Remove Gaps and Overlaps" at bounding box center [798, 446] width 135 height 14
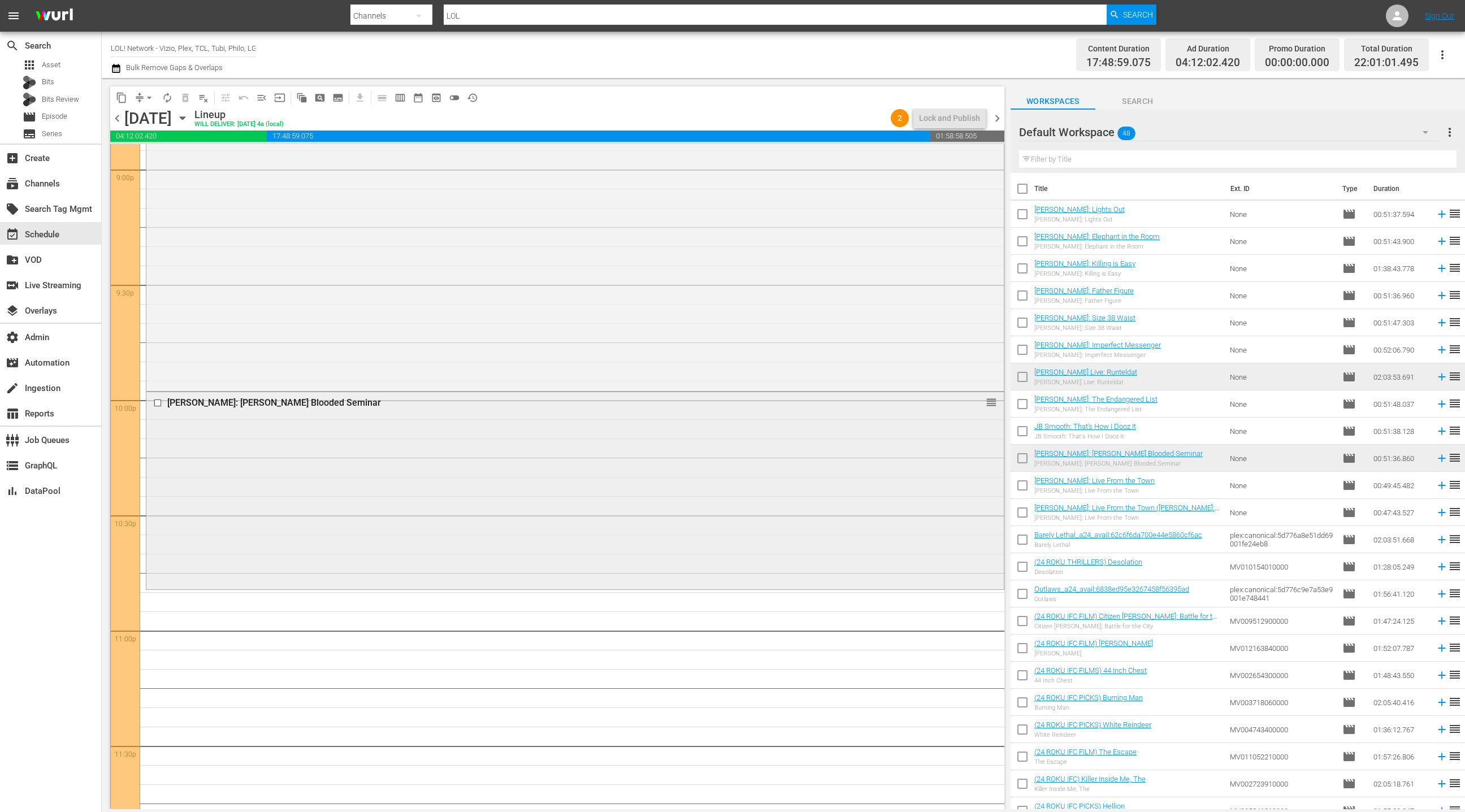
scroll to position [4870, 0]
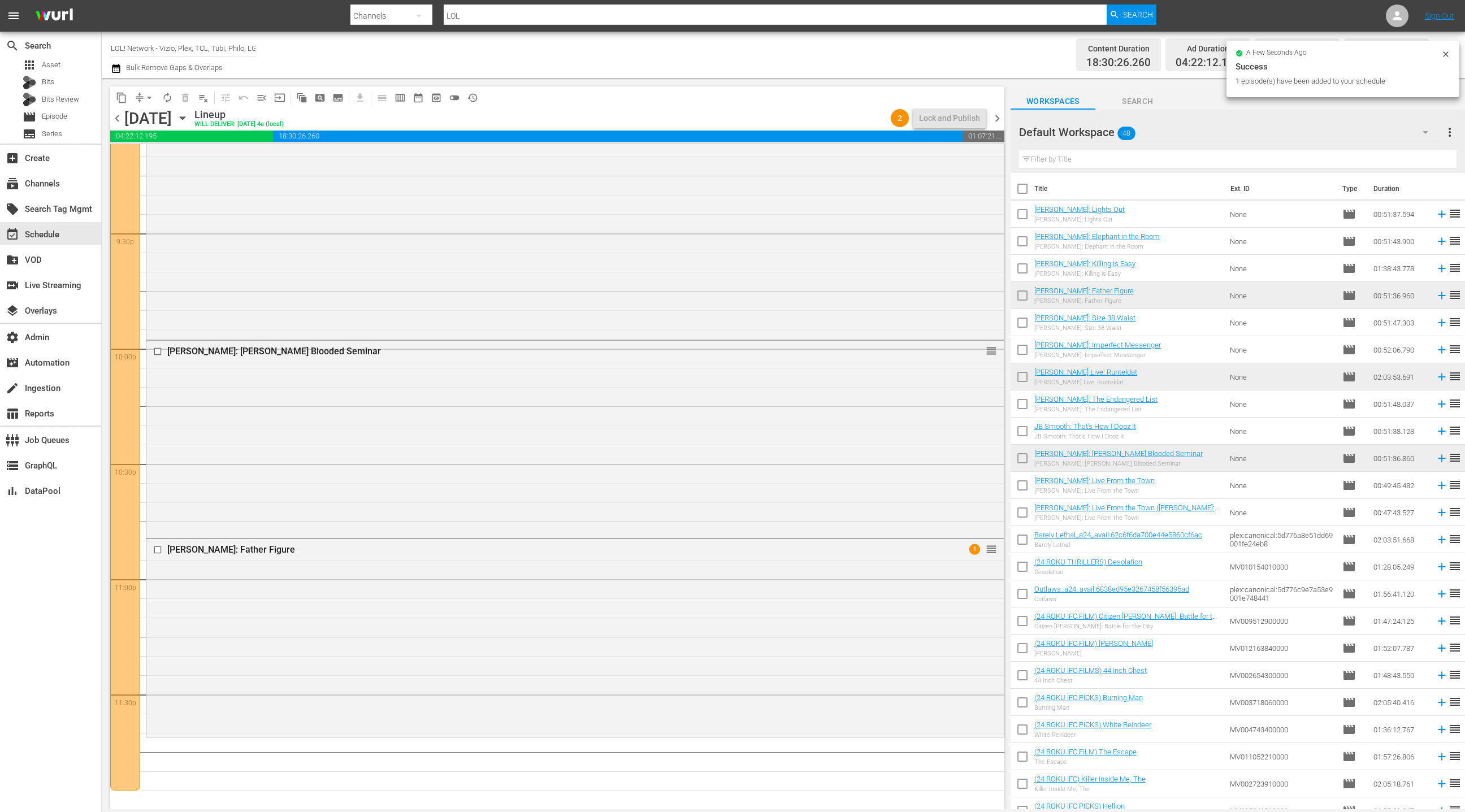
drag, startPoint x: 1066, startPoint y: 288, endPoint x: 473, endPoint y: 1, distance: 658.8
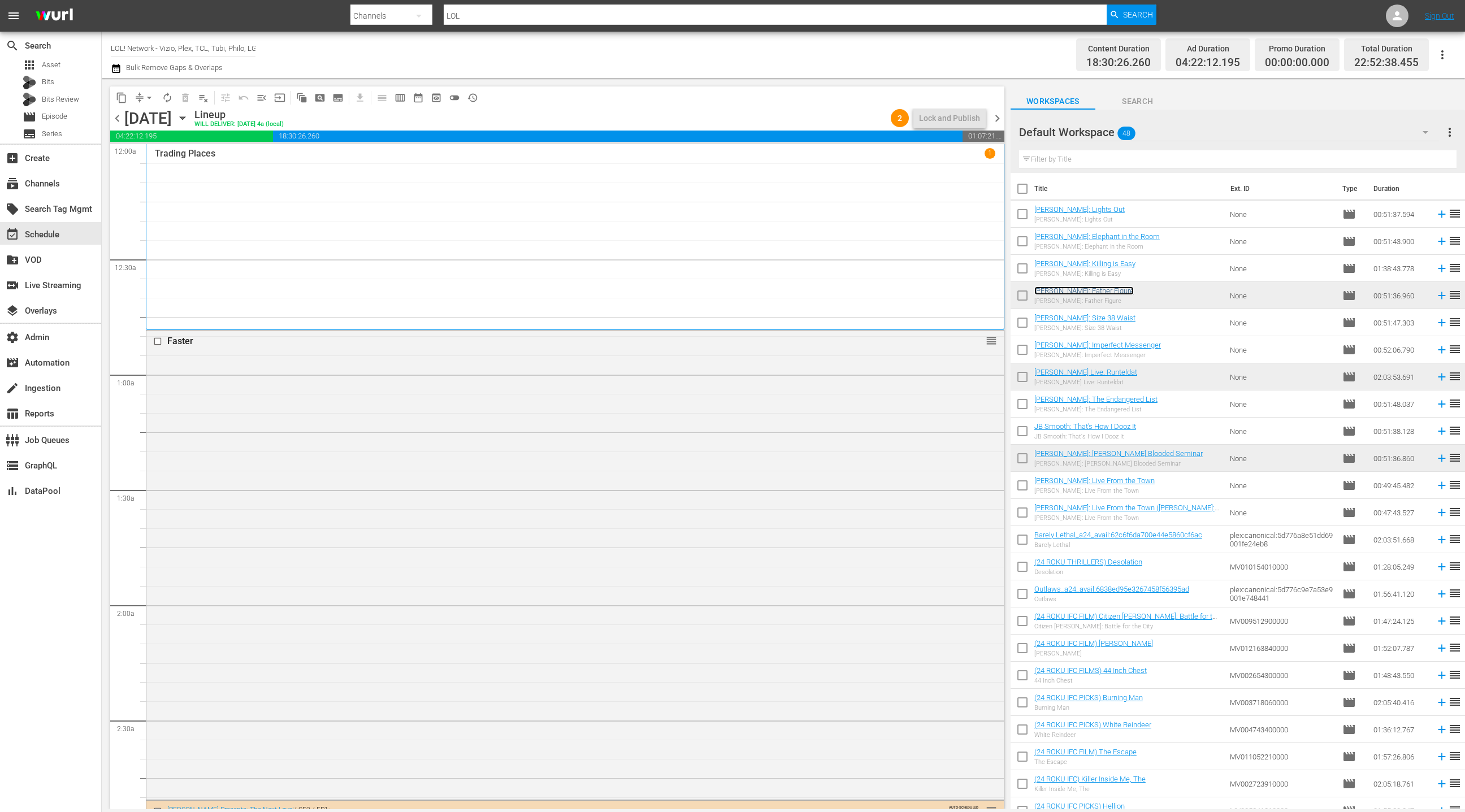
scroll to position [4870, 0]
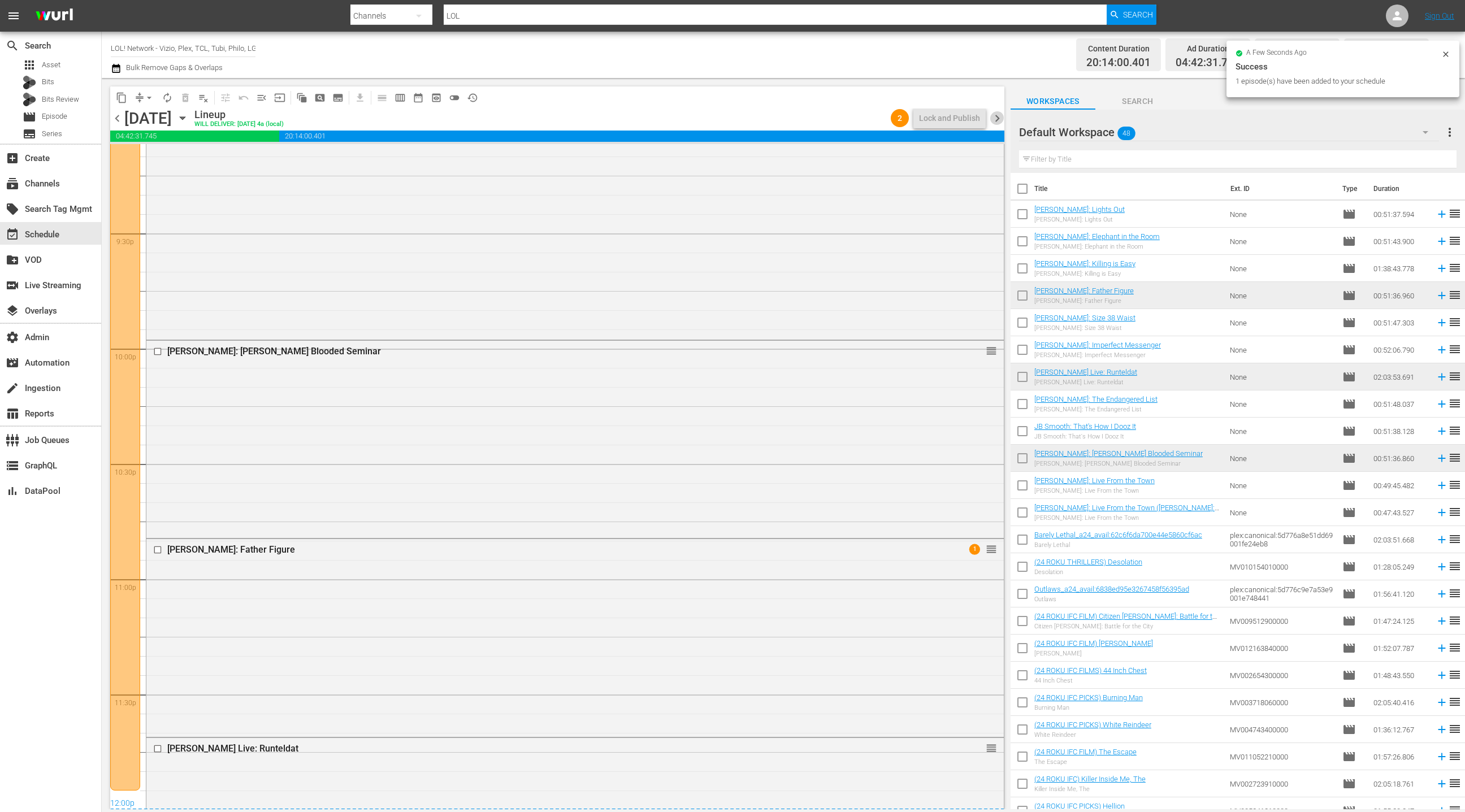
click at [998, 120] on span "chevron_right" at bounding box center [997, 118] width 14 height 14
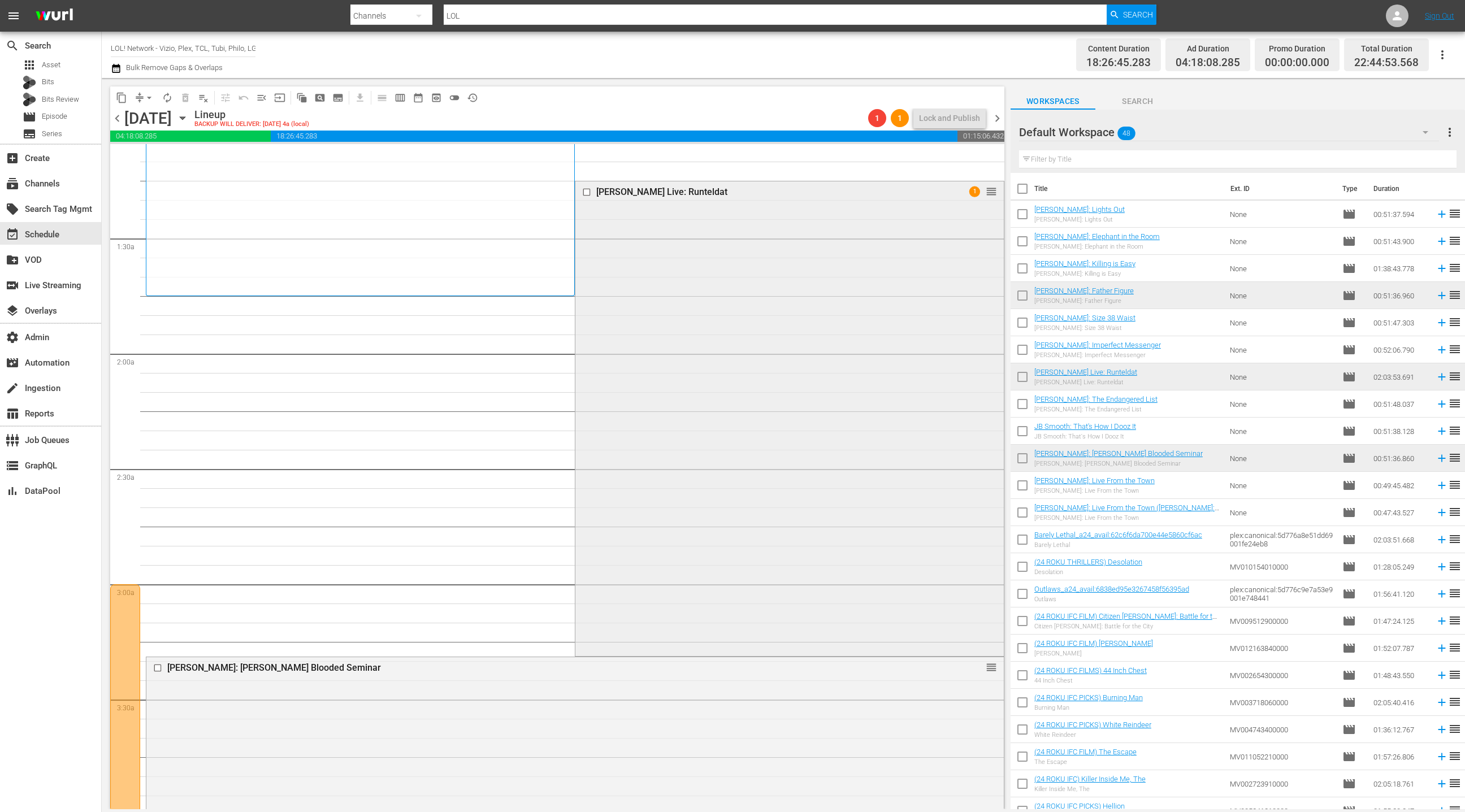
scroll to position [403, 0]
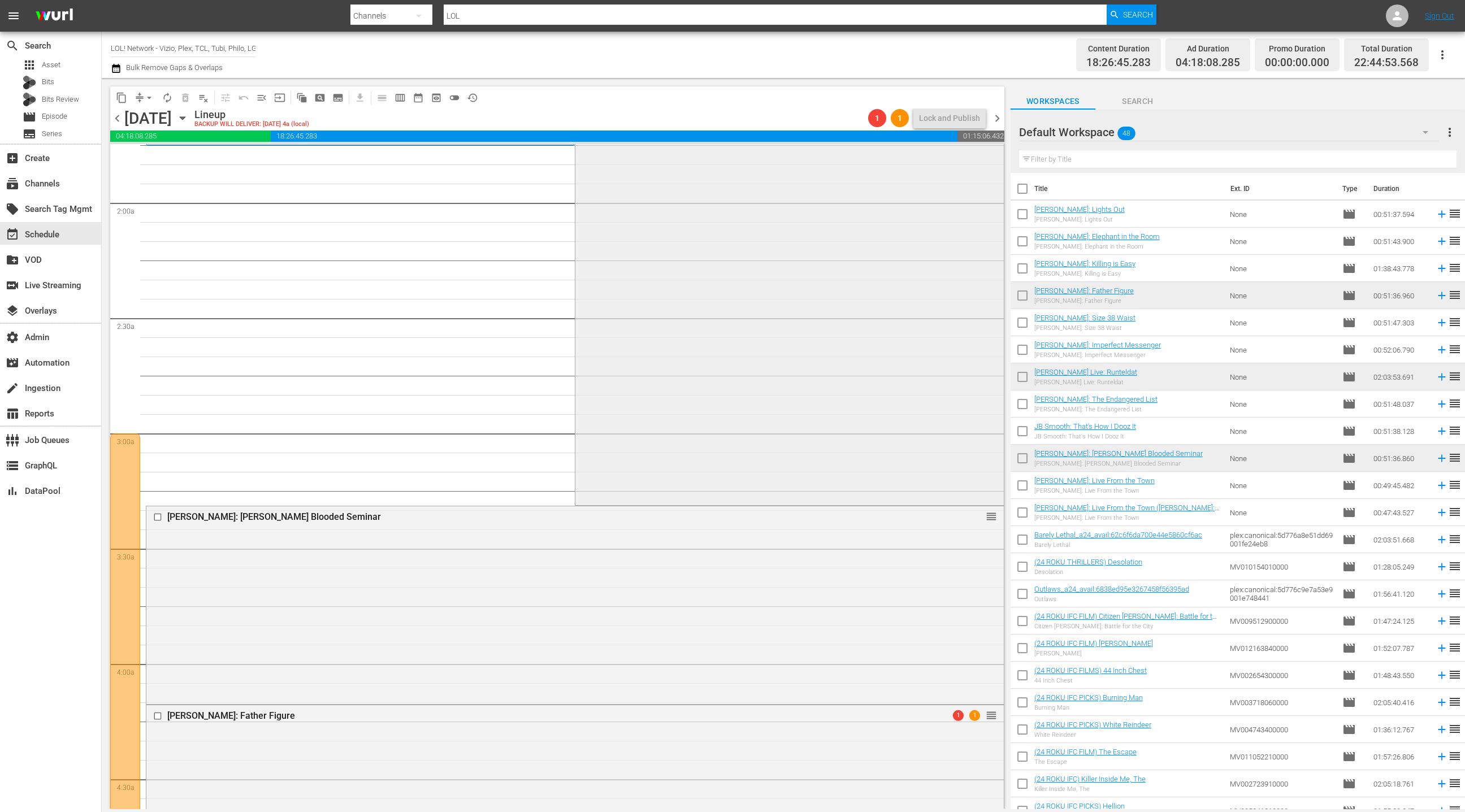
click at [711, 369] on div "[PERSON_NAME] Live: Runteldat 1 reorder" at bounding box center [789, 267] width 428 height 473
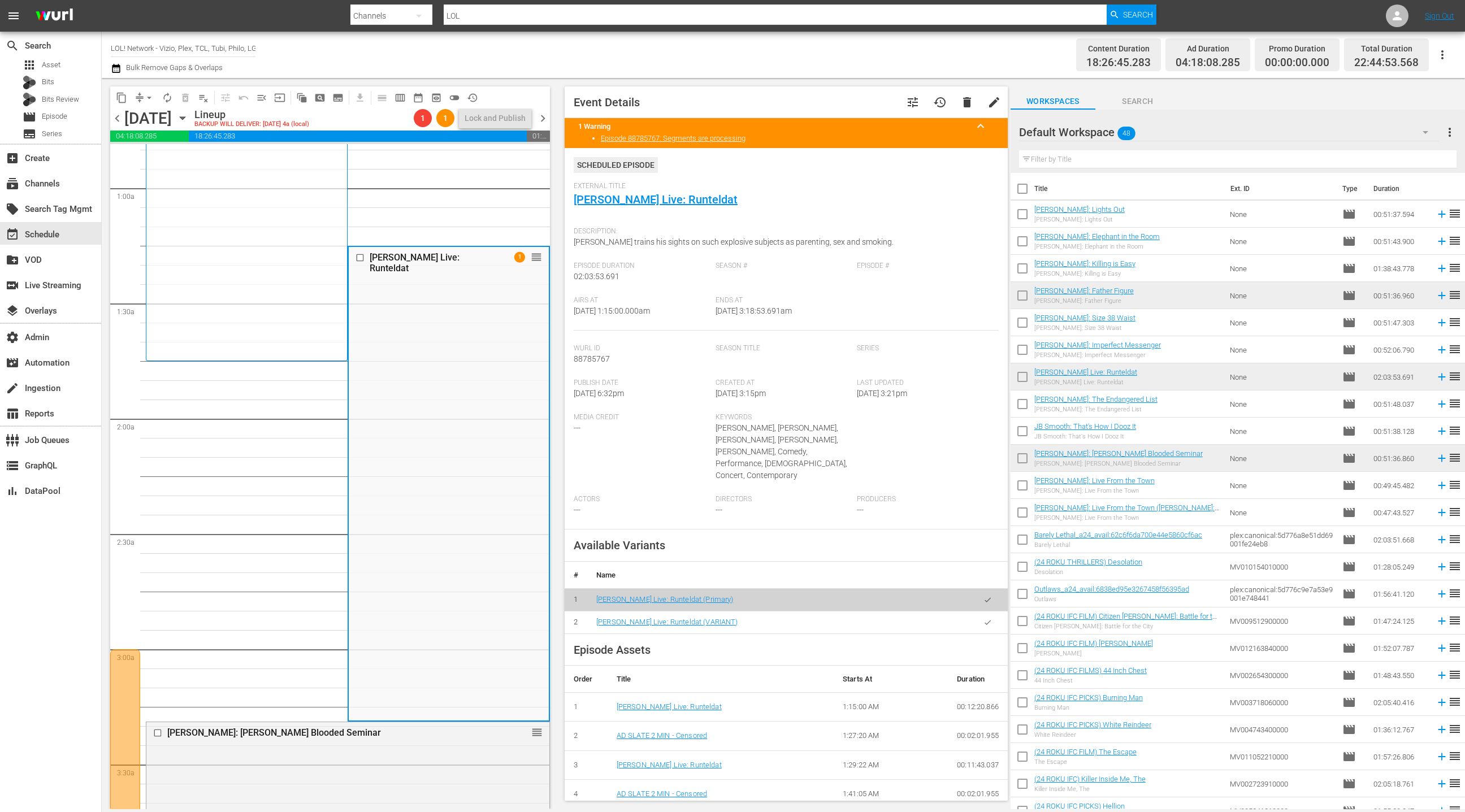
scroll to position [138, 0]
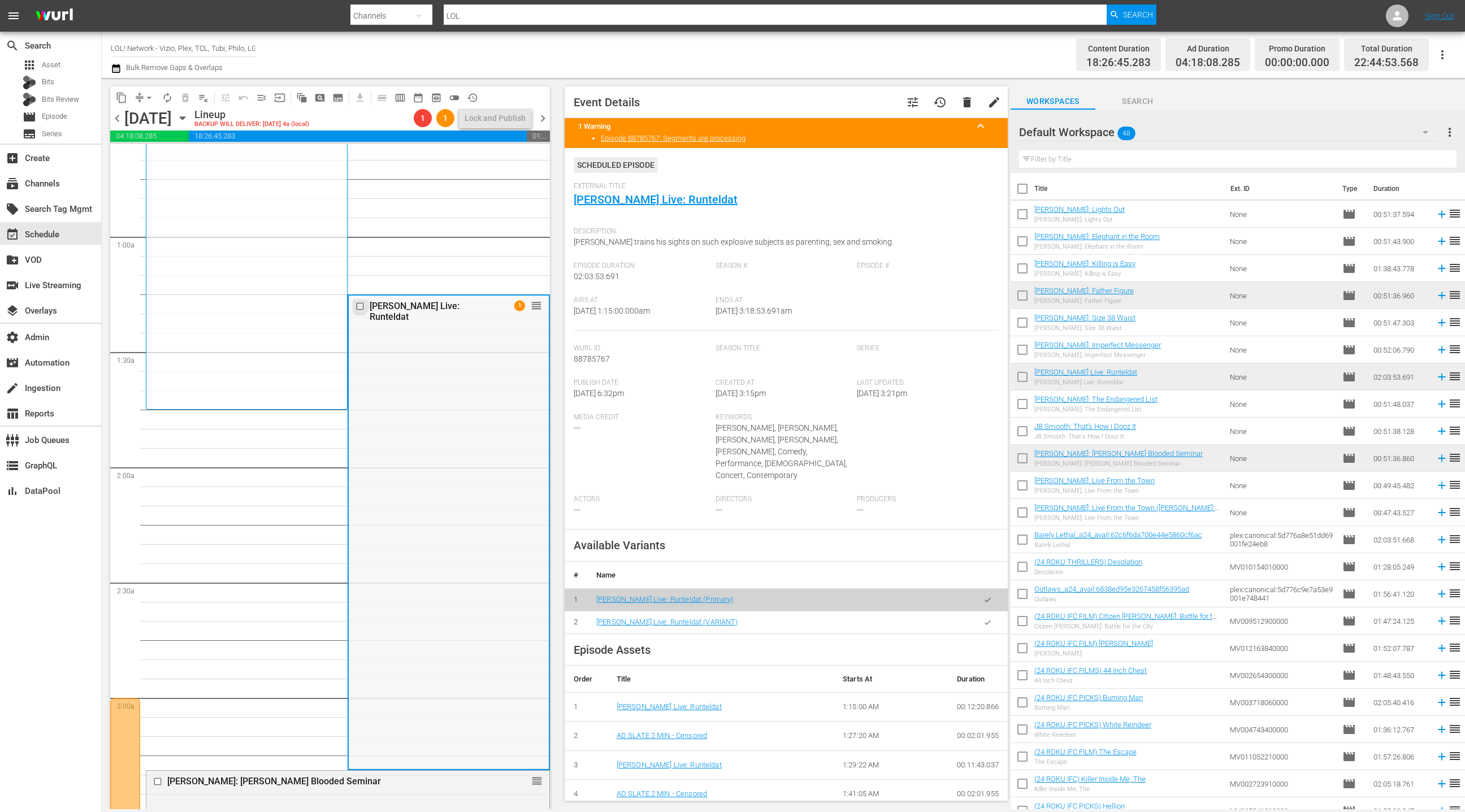
click at [361, 307] on input "checkbox" at bounding box center [361, 306] width 12 height 9
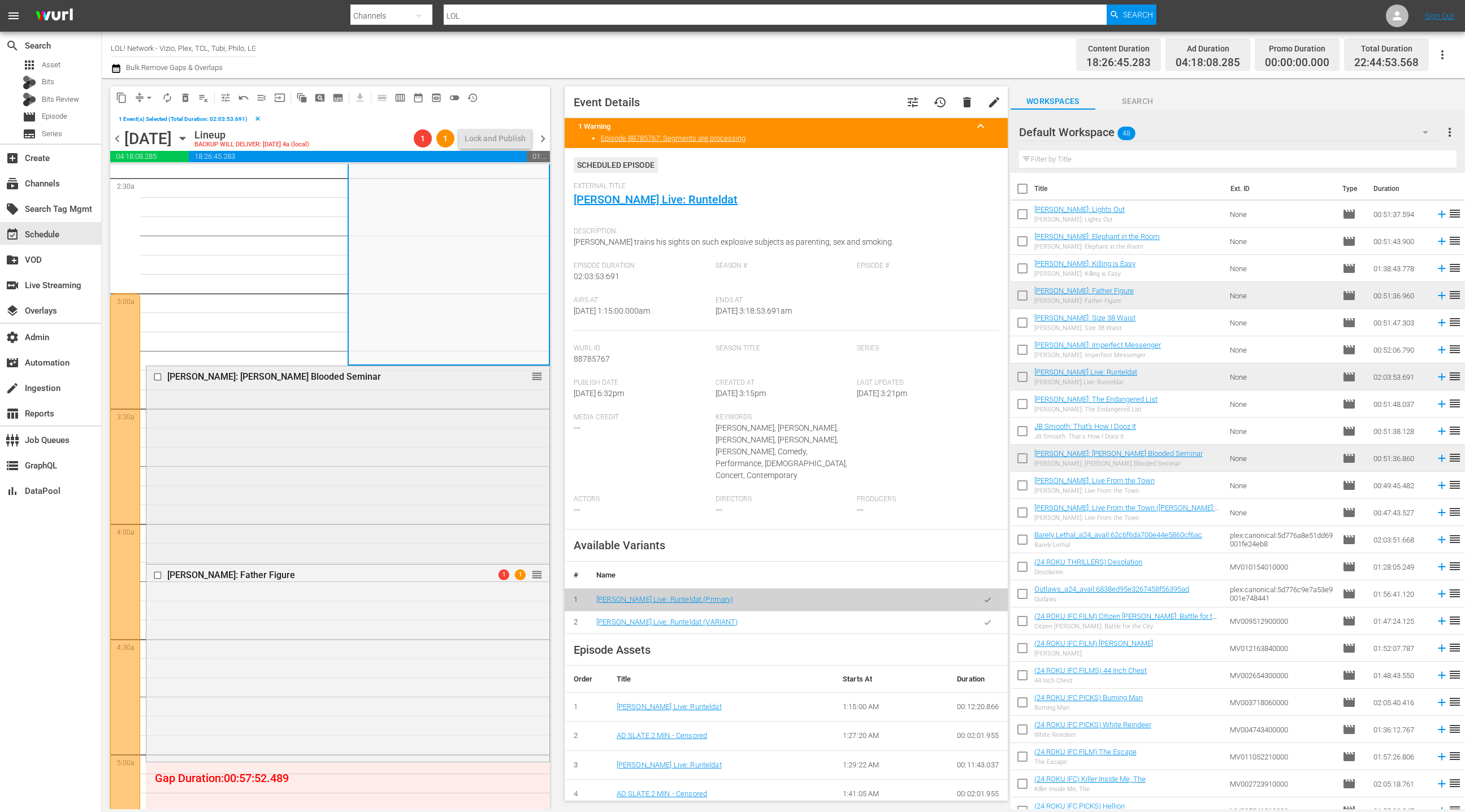
scroll to position [582, 0]
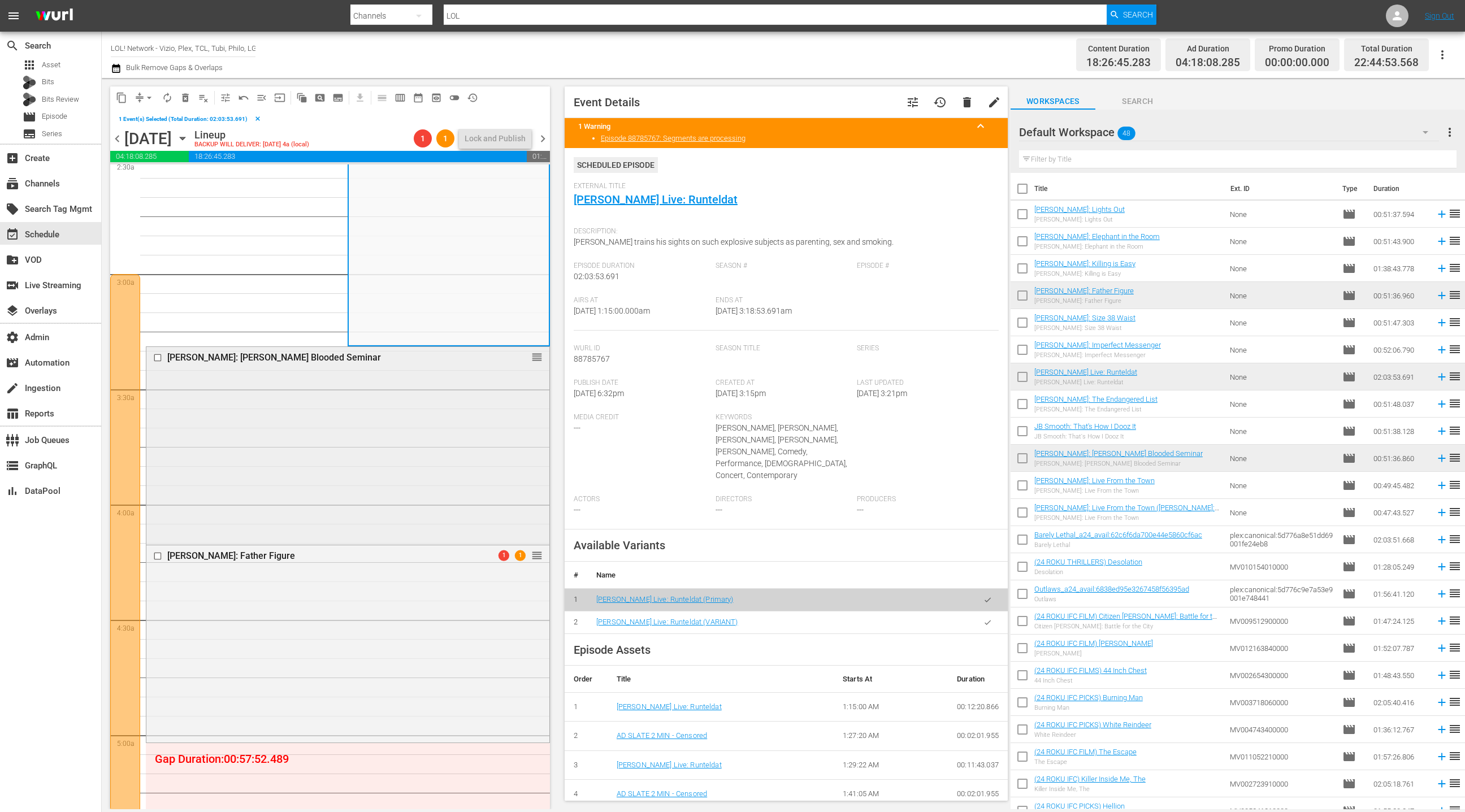
click at [158, 359] on input "checkbox" at bounding box center [159, 358] width 12 height 9
click at [159, 557] on input "checkbox" at bounding box center [159, 556] width 12 height 9
click at [186, 101] on span "delete_forever_outlined" at bounding box center [185, 98] width 11 height 11
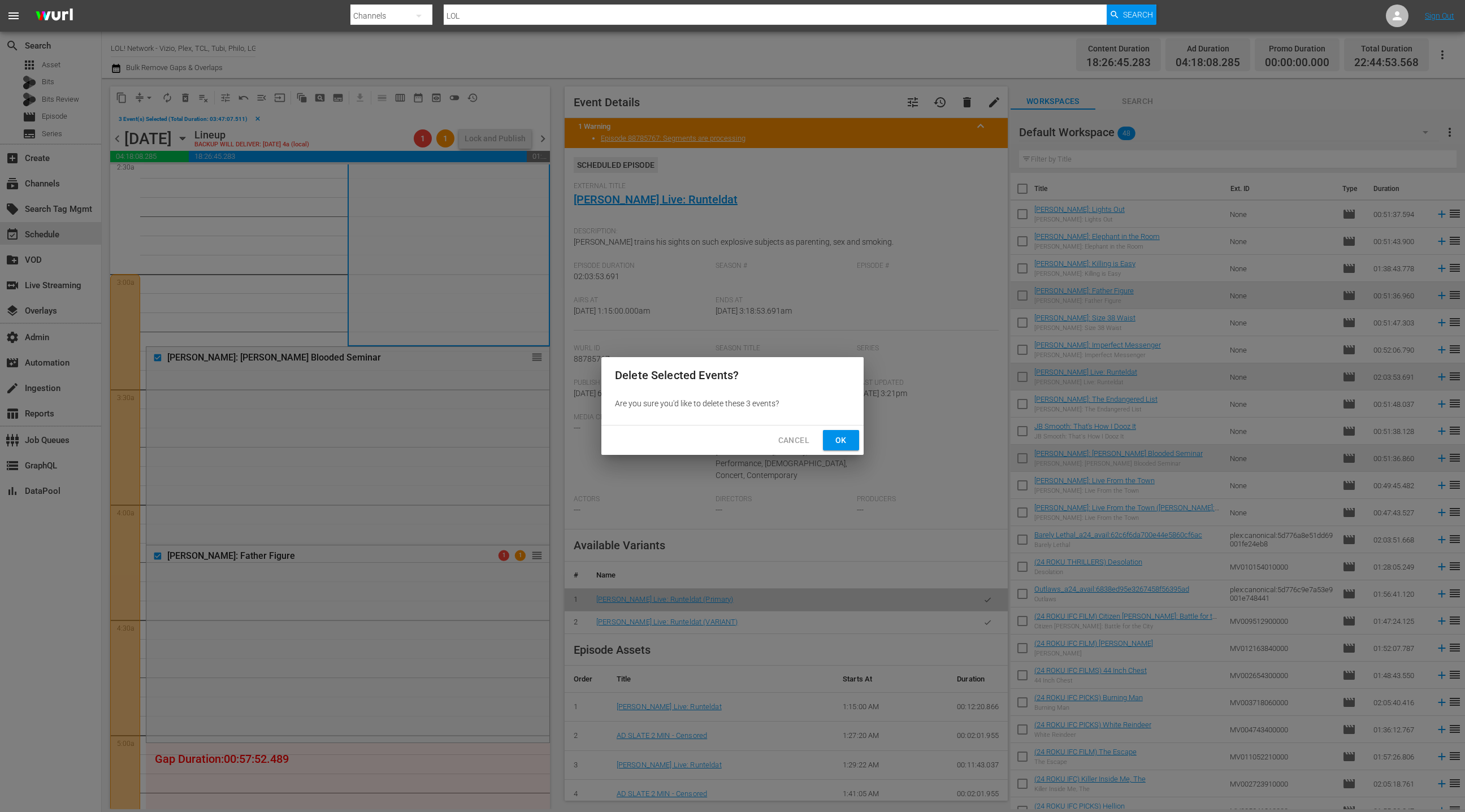
click at [842, 442] on span "Ok" at bounding box center [841, 441] width 18 height 14
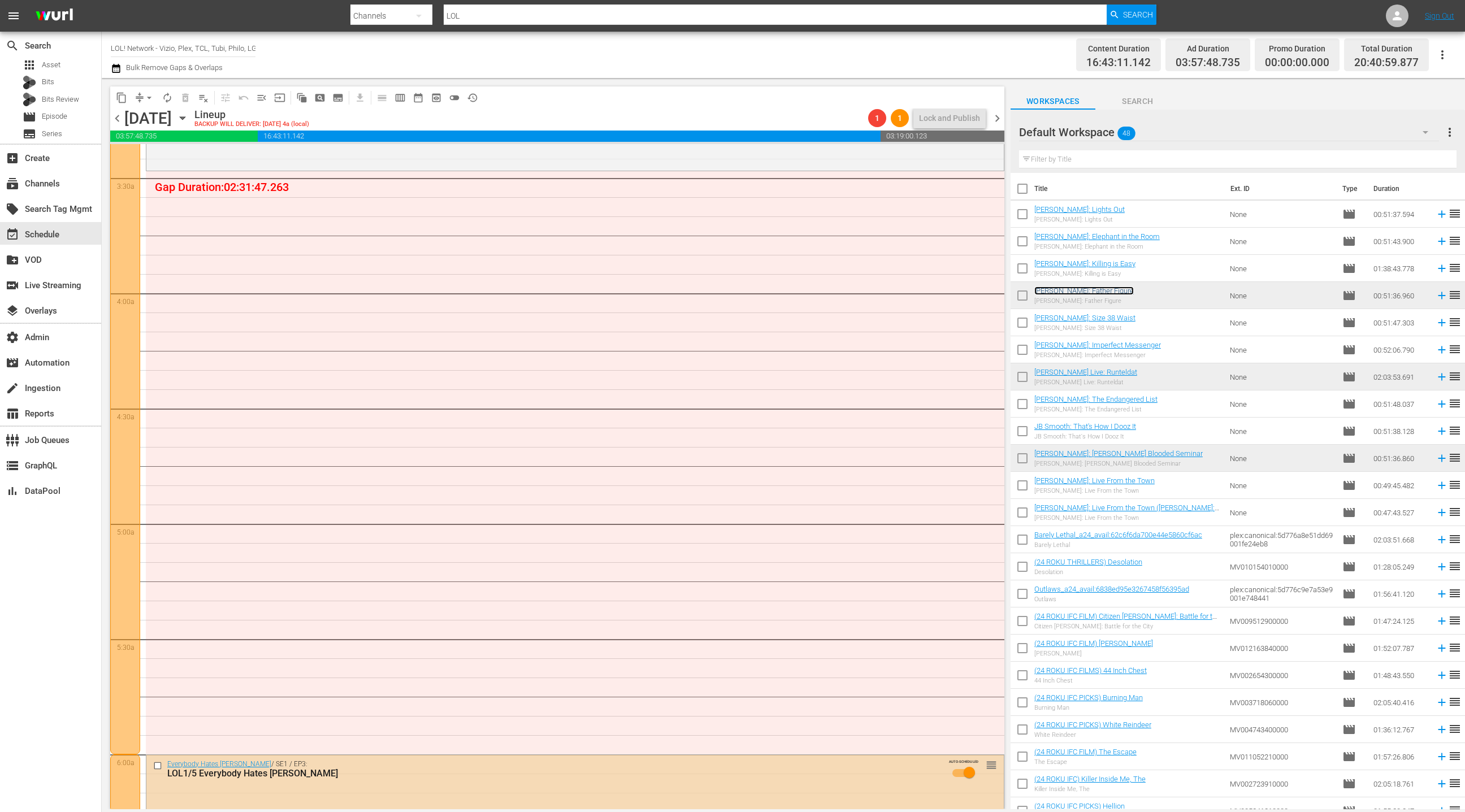
scroll to position [569, 0]
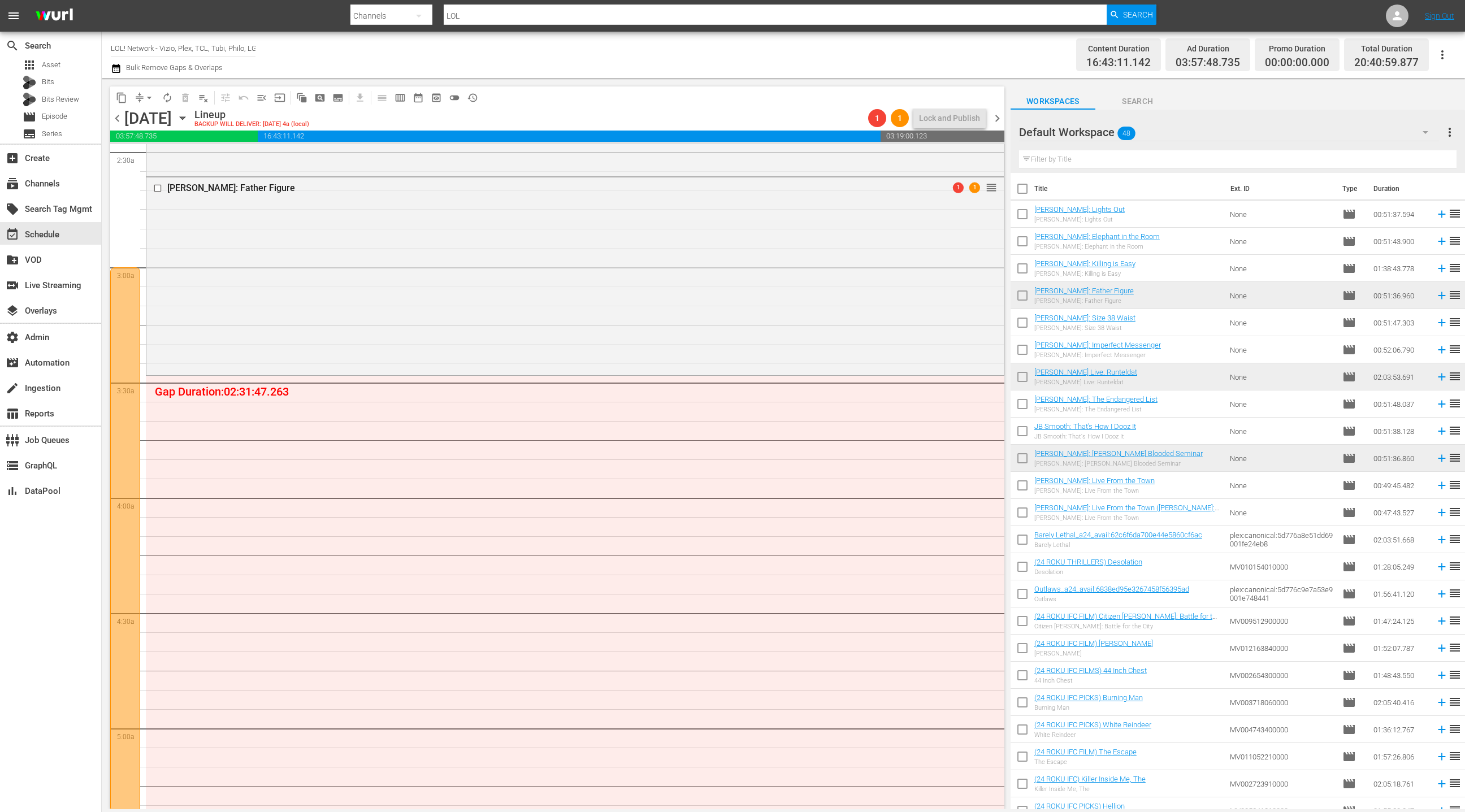
click at [1390, 133] on div "Default Workspace 48" at bounding box center [1229, 132] width 420 height 31
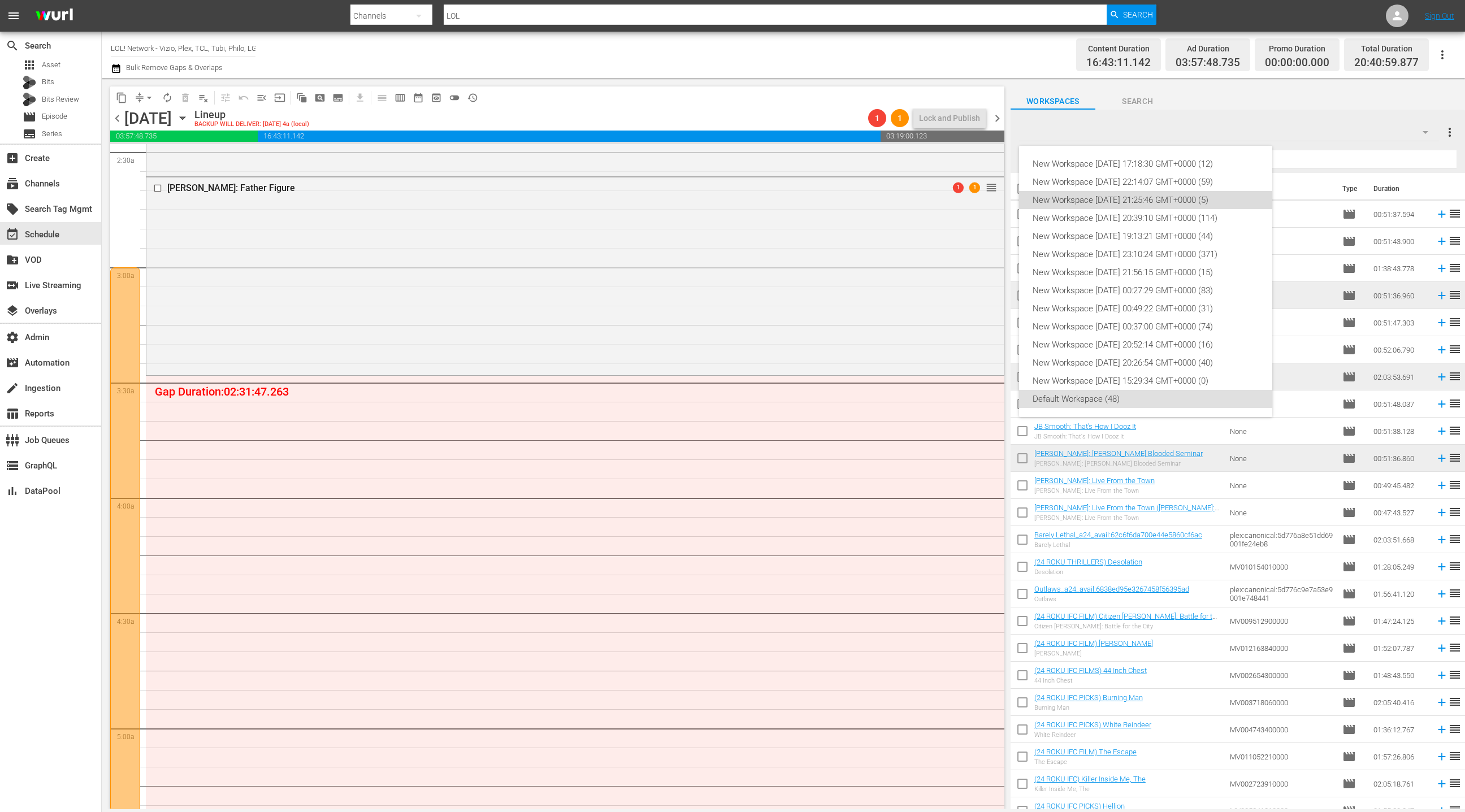
click at [1194, 202] on div "New Workspace [DATE] 21:25:46 GMT+0000 (5)" at bounding box center [1146, 200] width 226 height 18
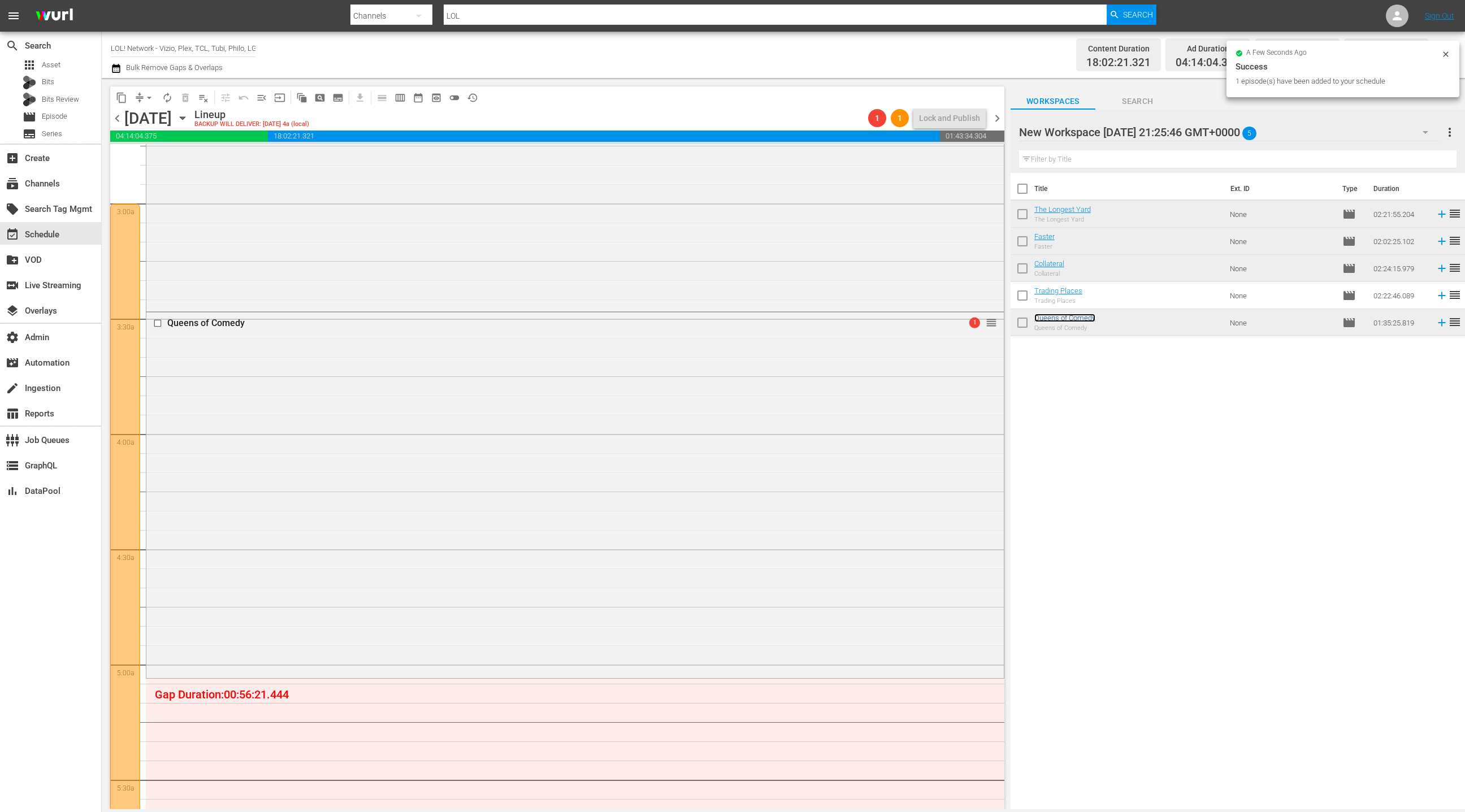
scroll to position [567, 0]
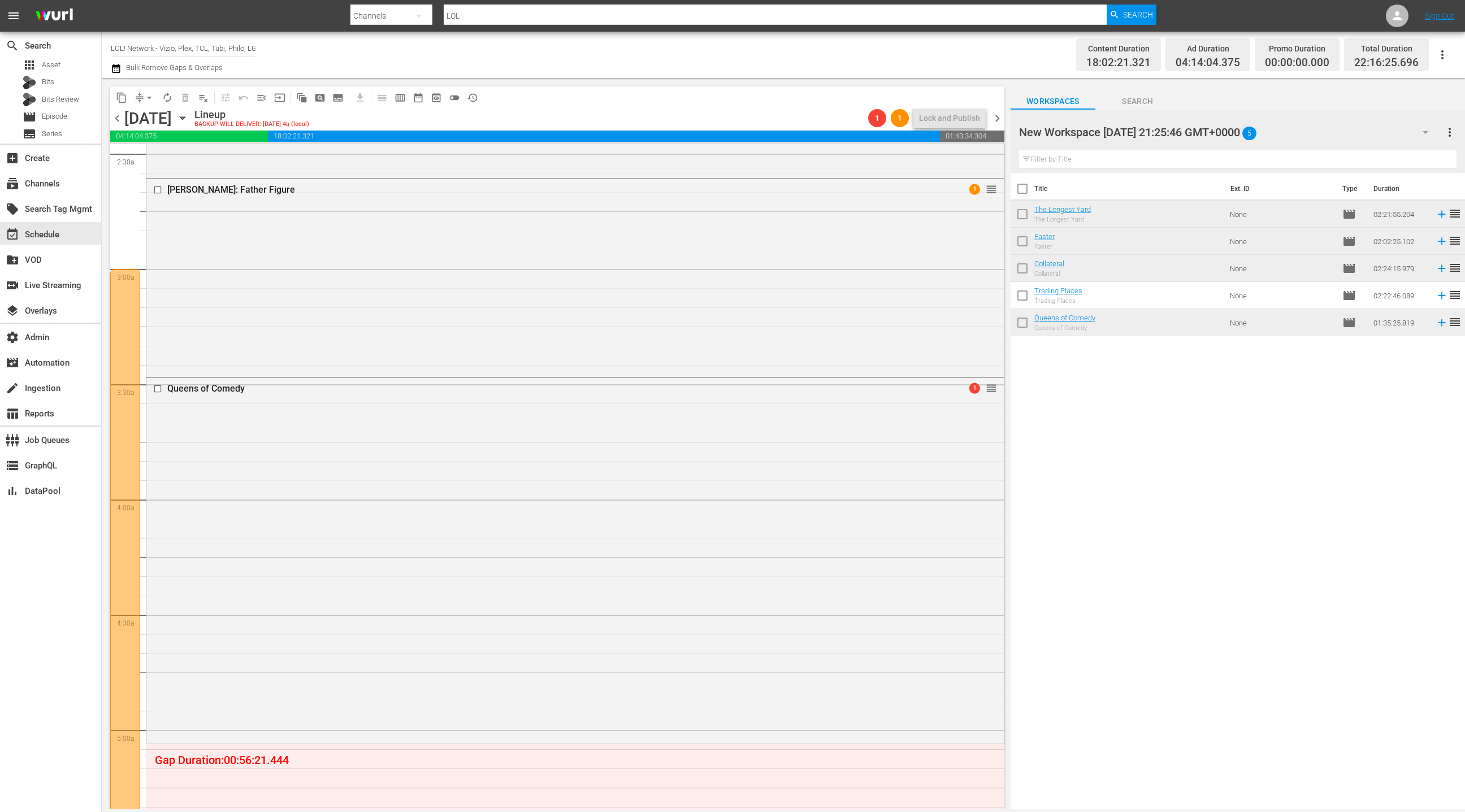
click at [120, 123] on span "chevron_left" at bounding box center [118, 118] width 14 height 14
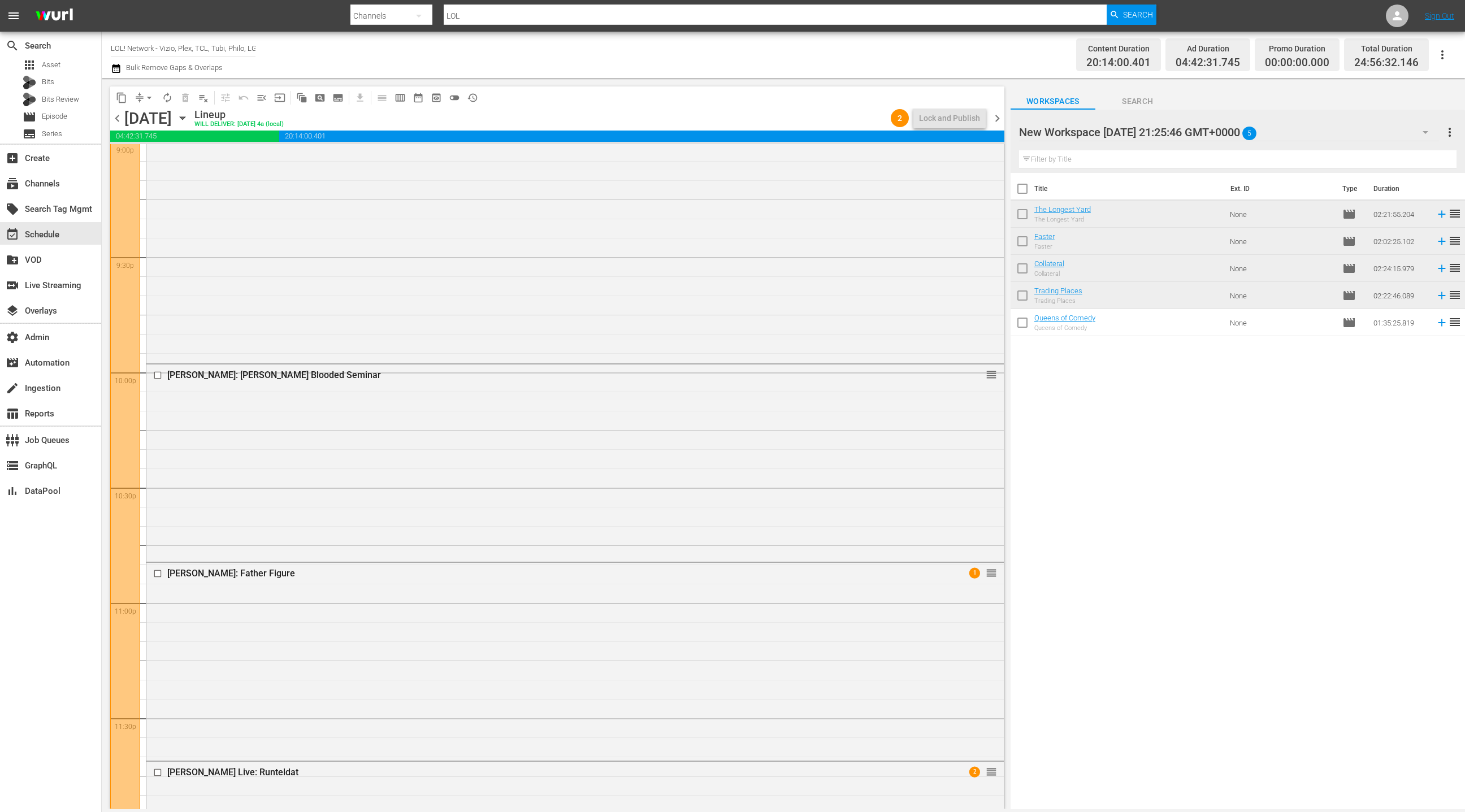
scroll to position [4842, 0]
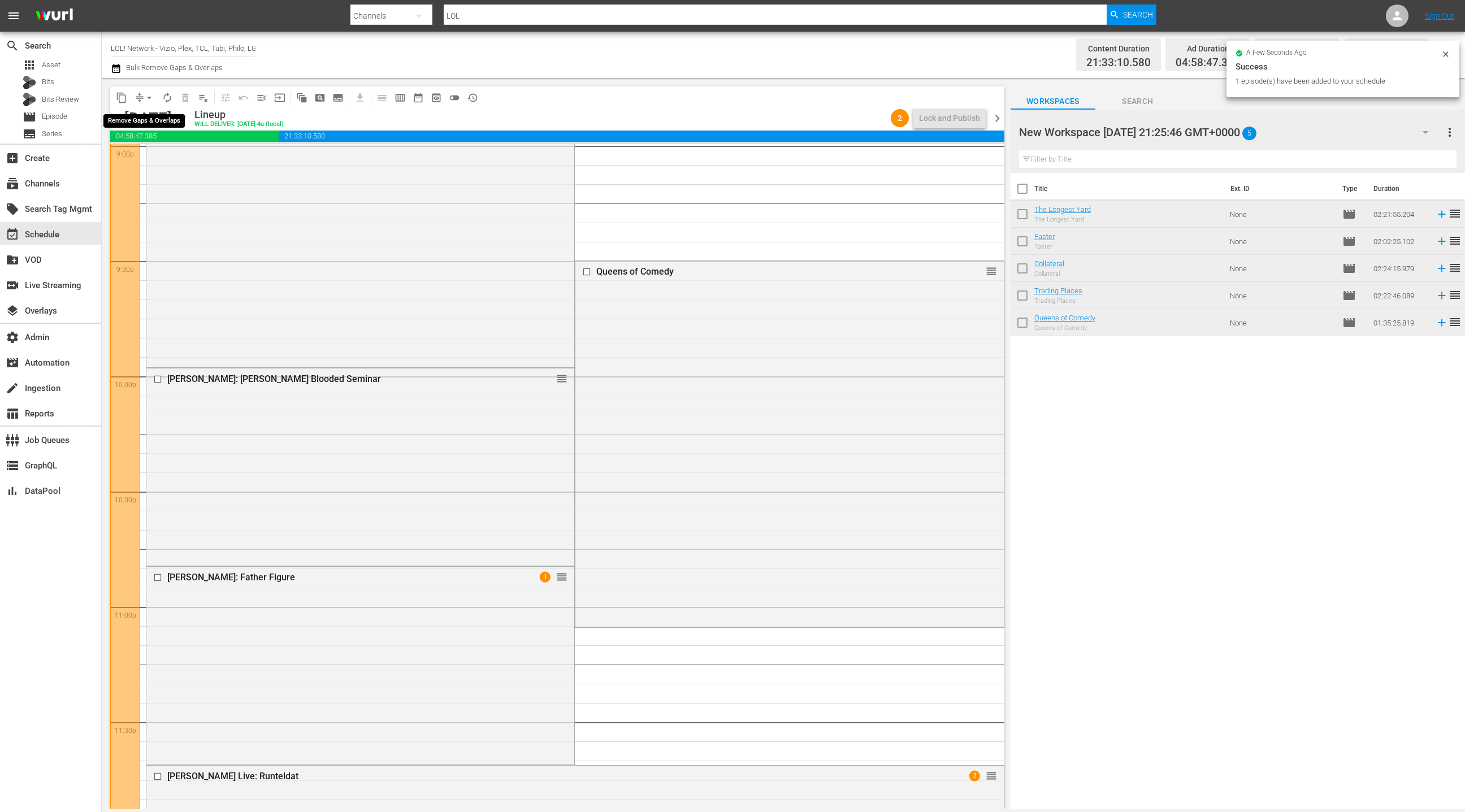
drag, startPoint x: 146, startPoint y: 98, endPoint x: 150, endPoint y: 105, distance: 8.1
click at [146, 98] on span "arrow_drop_down" at bounding box center [149, 98] width 11 height 11
click at [165, 161] on li "Align to End of Previous Day" at bounding box center [150, 158] width 119 height 19
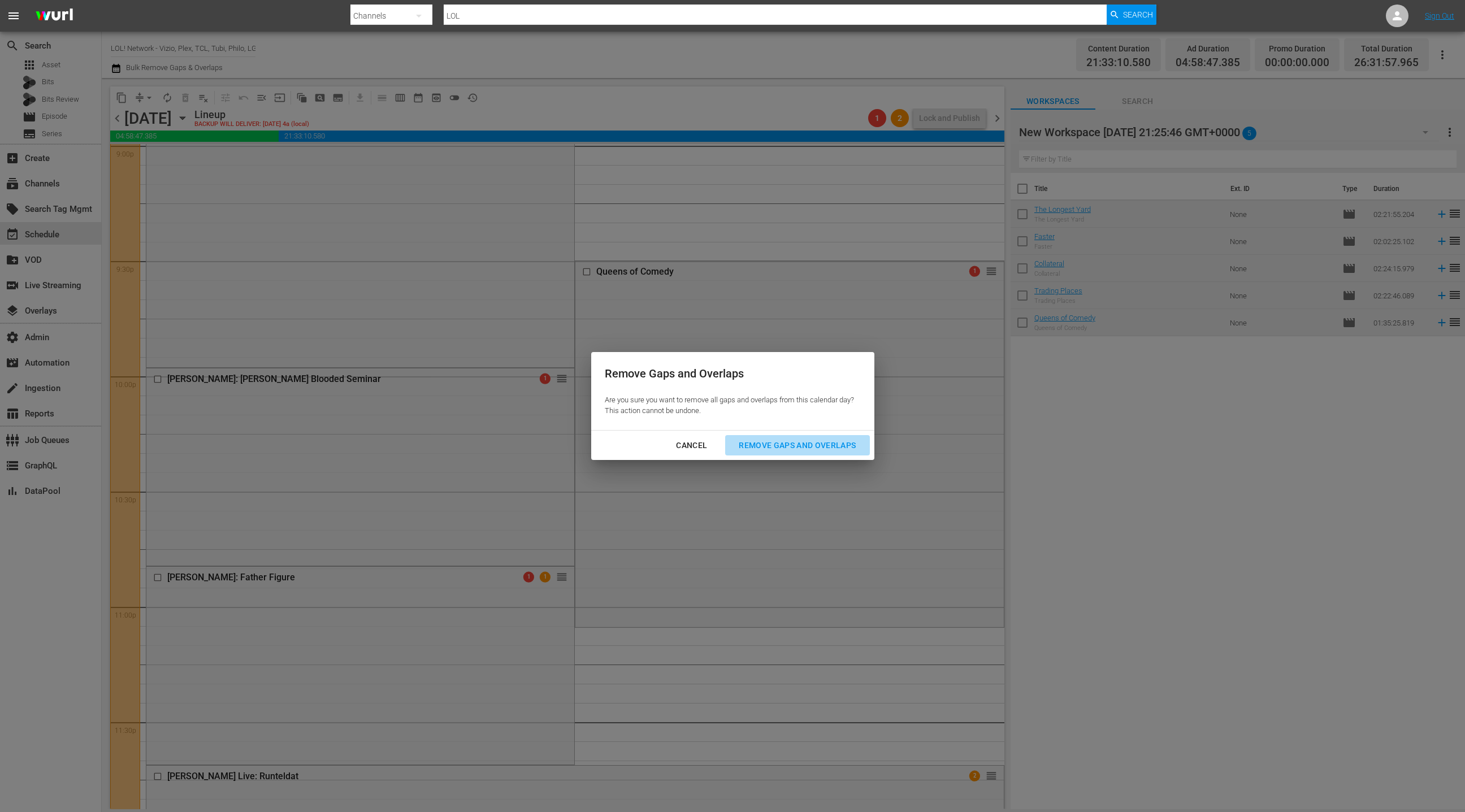
drag, startPoint x: 764, startPoint y: 443, endPoint x: 736, endPoint y: 427, distance: 32.2
click at [763, 441] on div "Remove Gaps and Overlaps" at bounding box center [798, 446] width 135 height 14
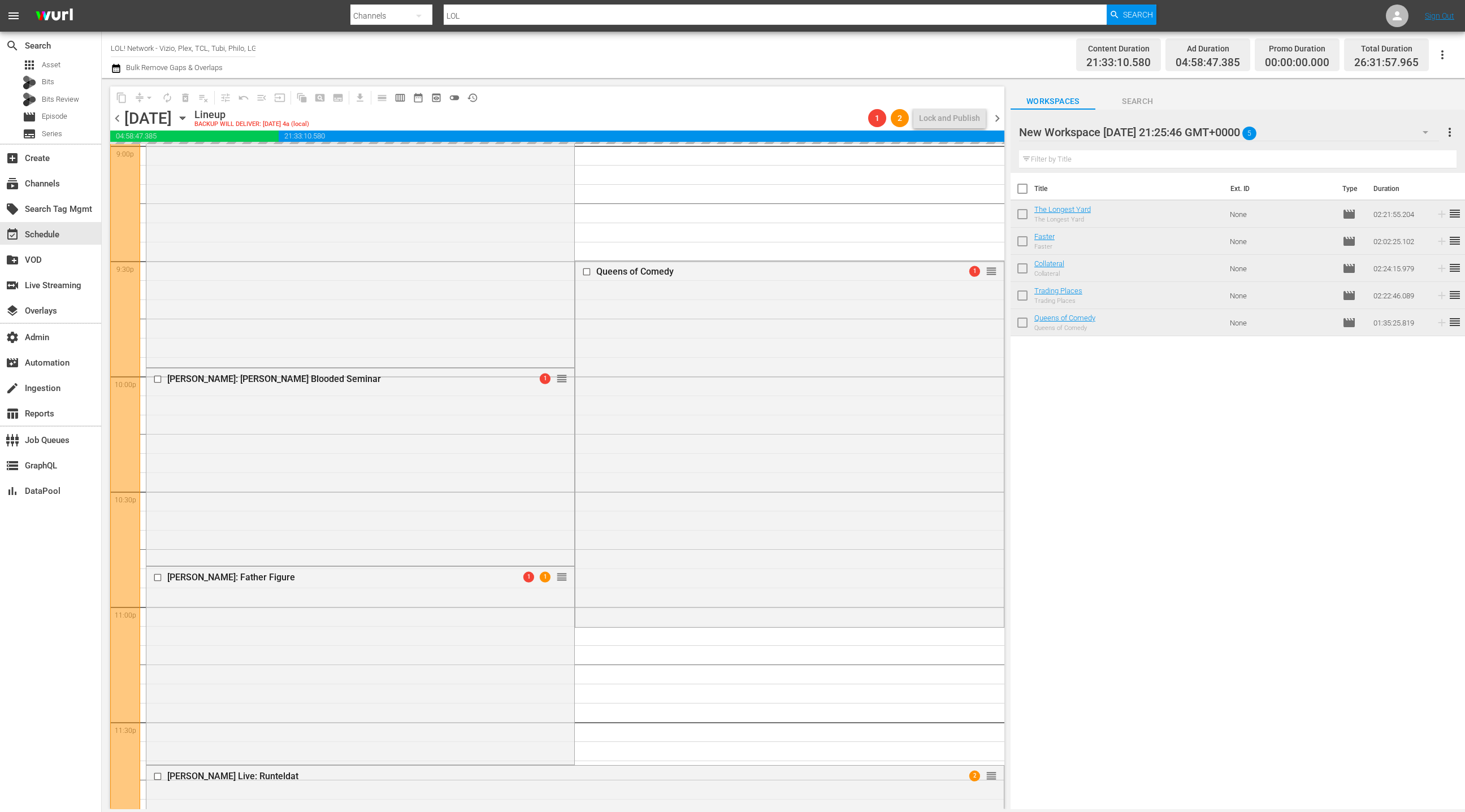
click at [997, 121] on span "chevron_right" at bounding box center [997, 118] width 14 height 14
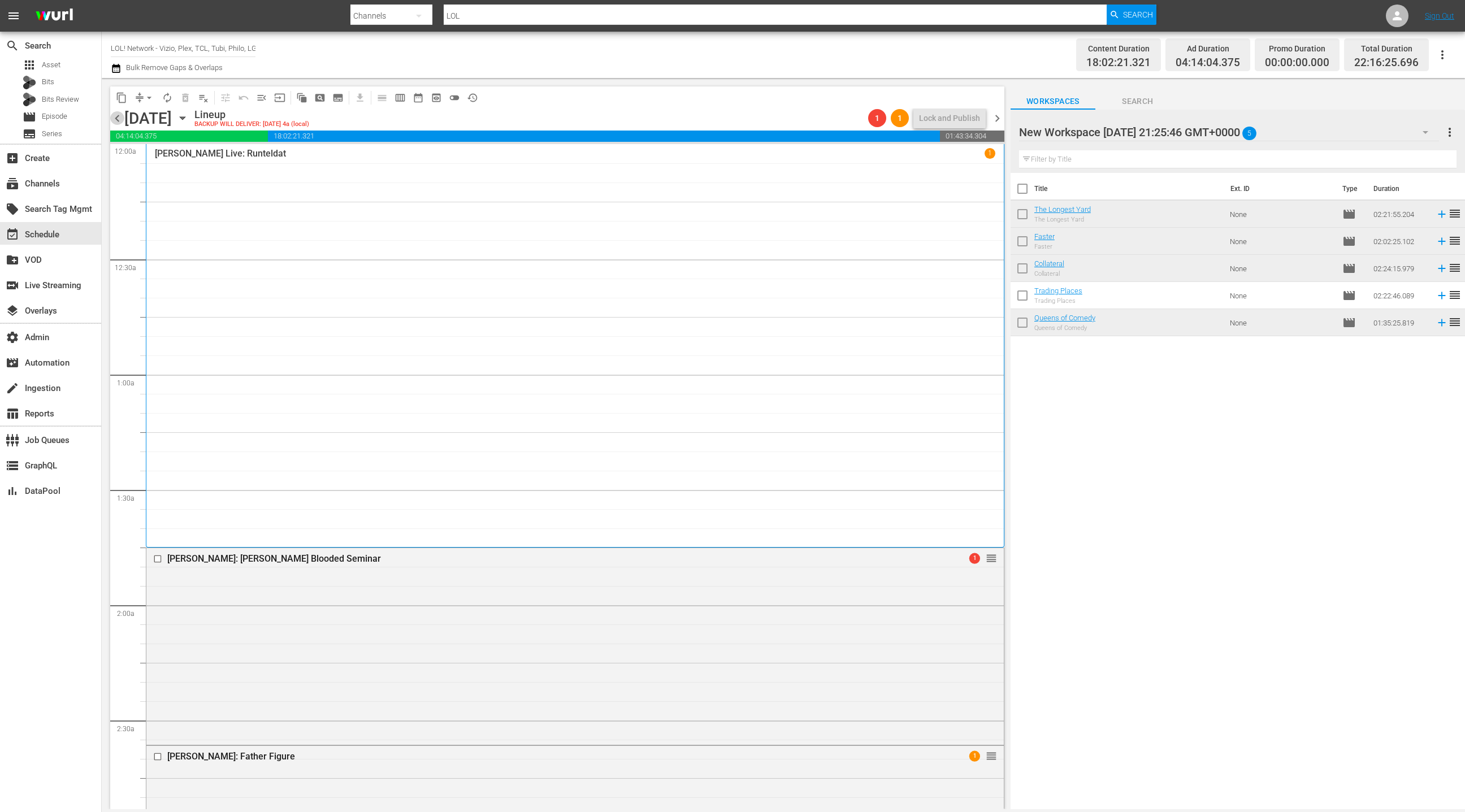
click at [120, 120] on span "chevron_left" at bounding box center [118, 118] width 14 height 14
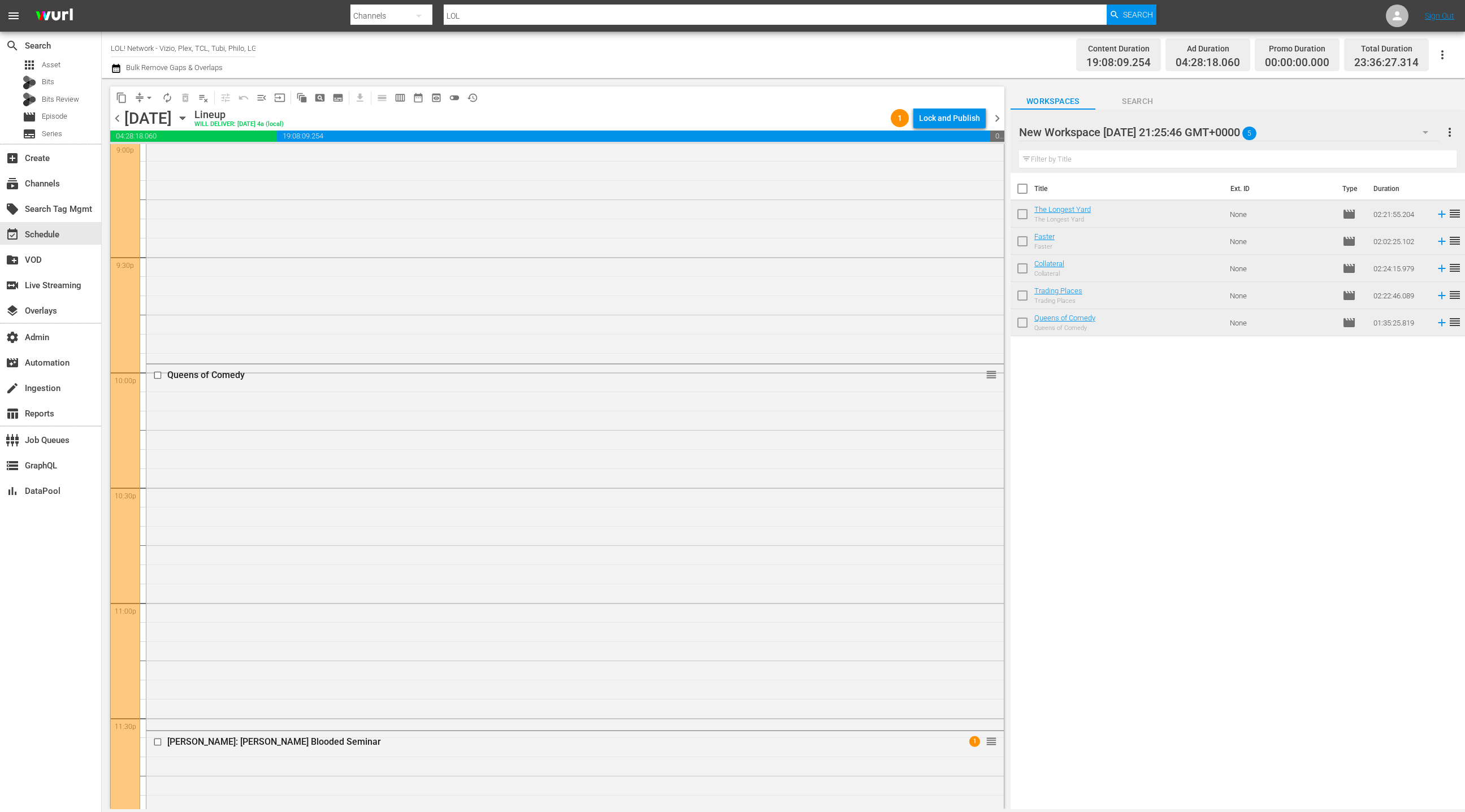
scroll to position [4965, 0]
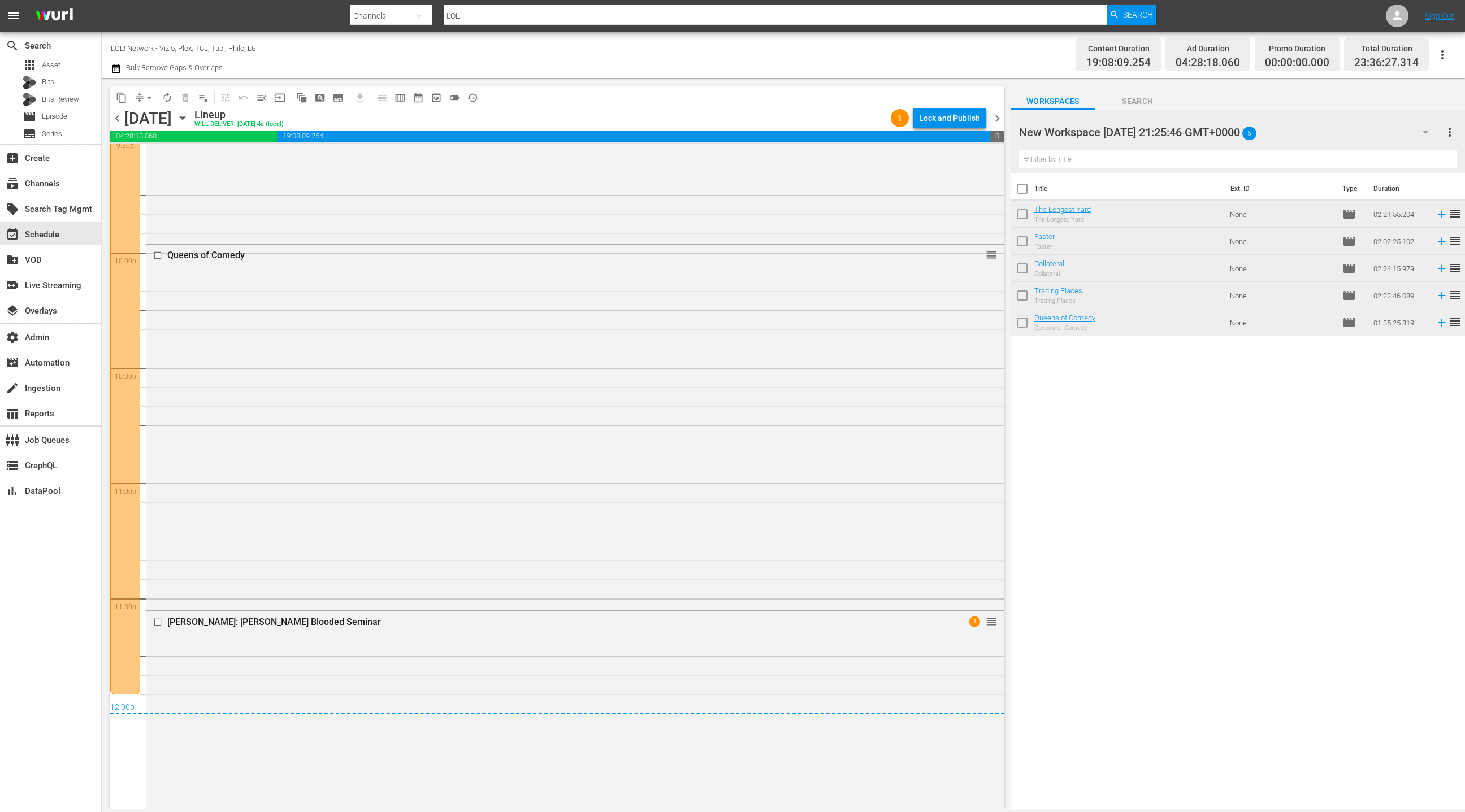
click at [1000, 121] on span "chevron_right" at bounding box center [997, 118] width 14 height 14
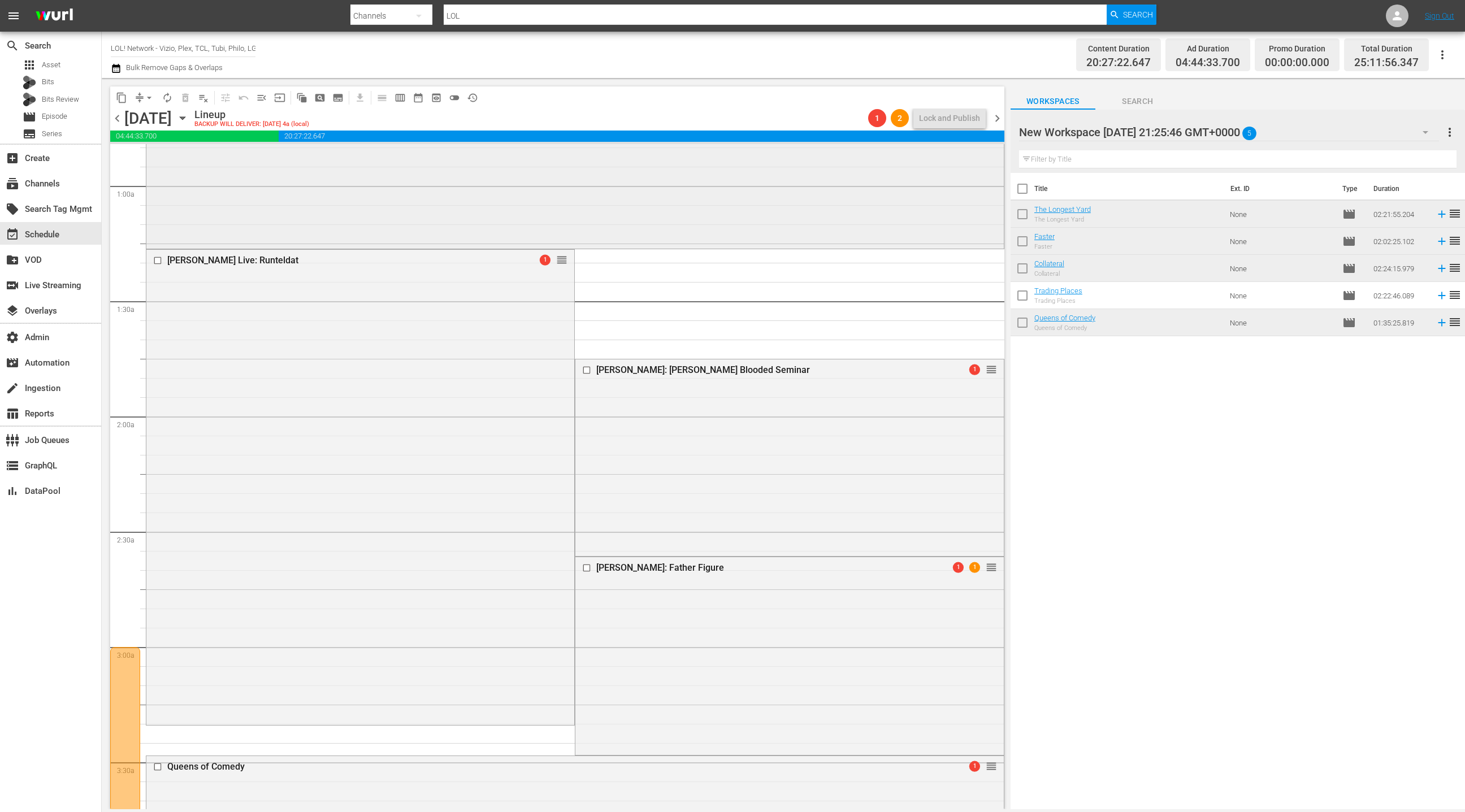
scroll to position [292, 0]
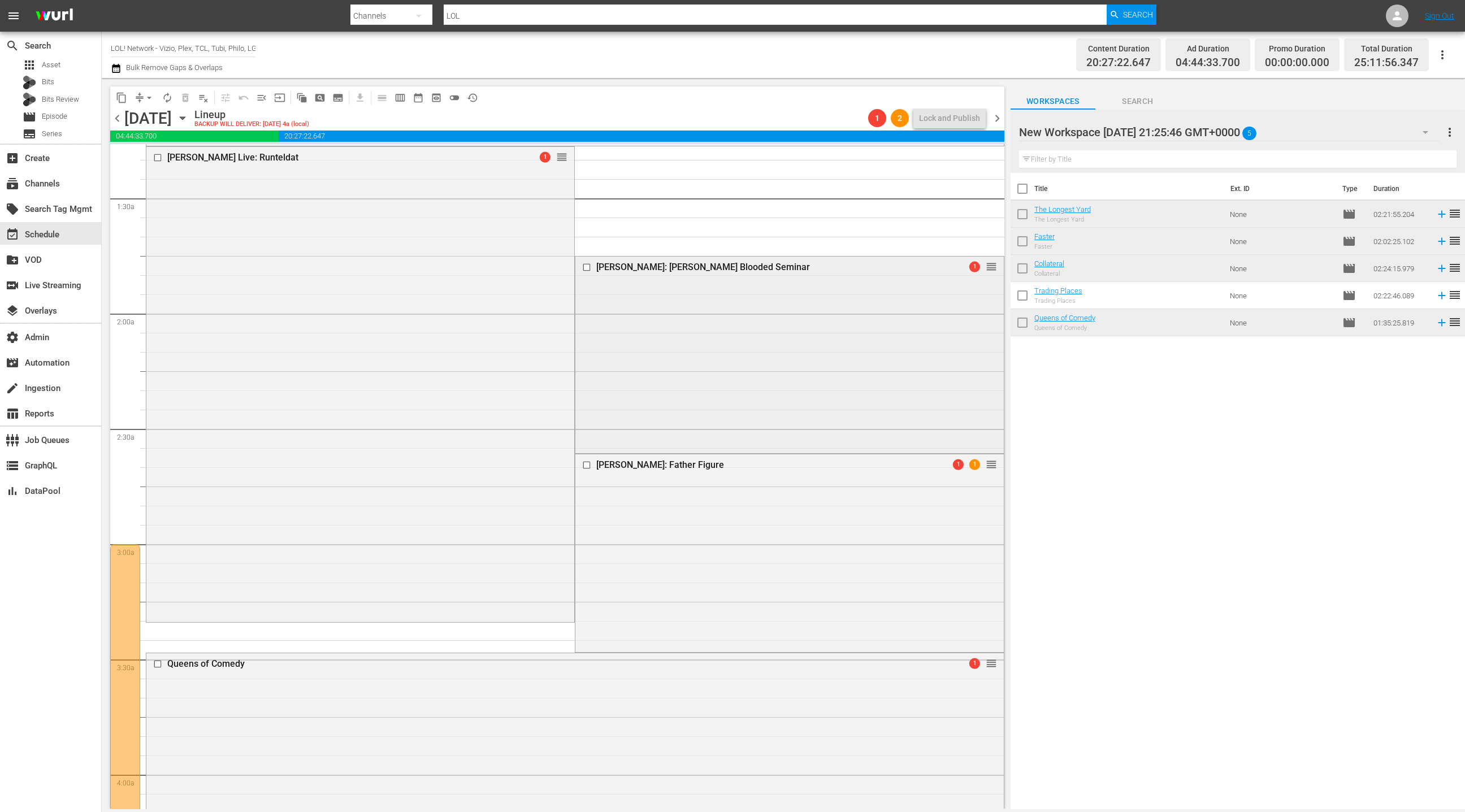
click at [588, 269] on input "checkbox" at bounding box center [588, 267] width 12 height 9
click at [592, 468] on input "checkbox" at bounding box center [588, 465] width 12 height 9
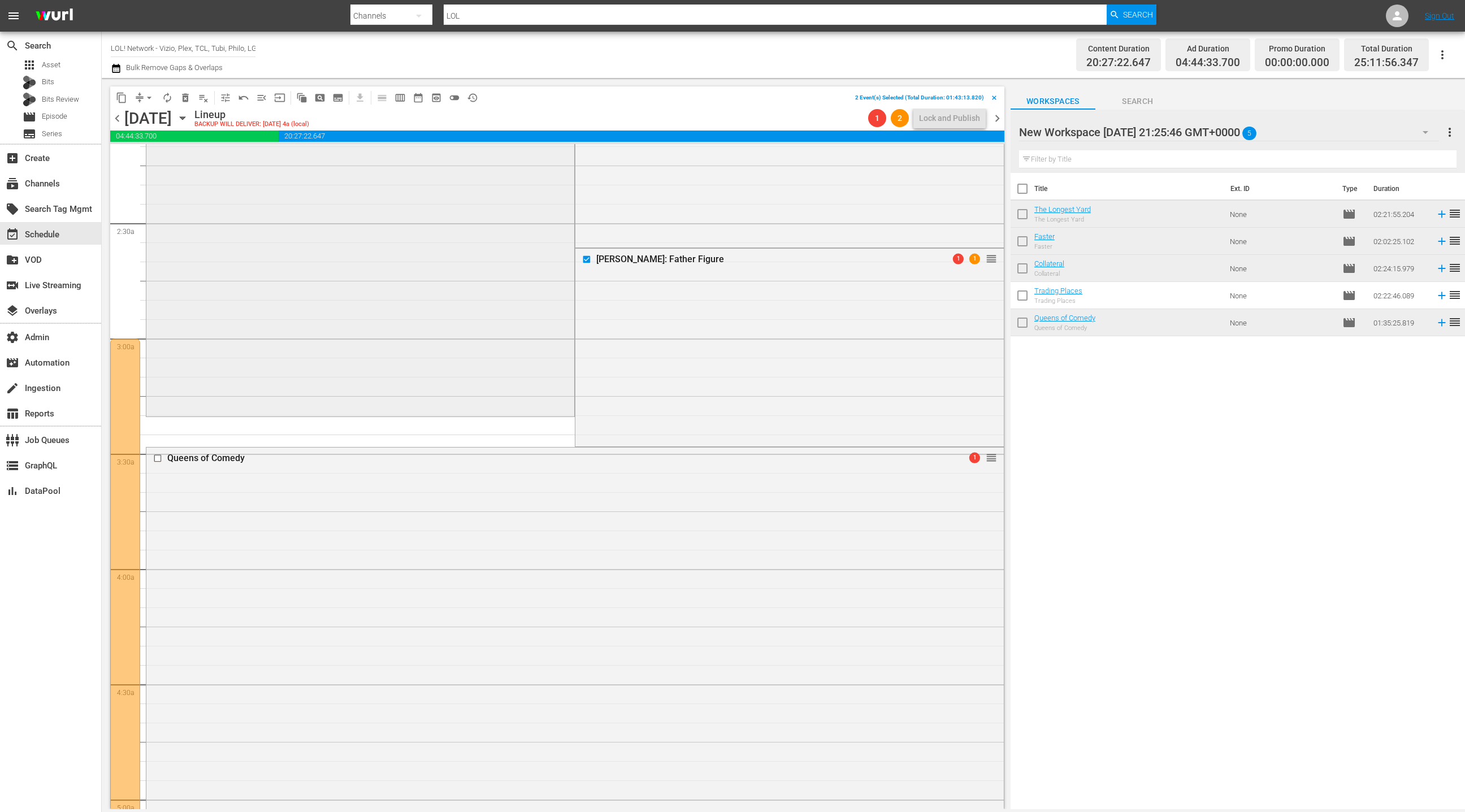
scroll to position [631, 0]
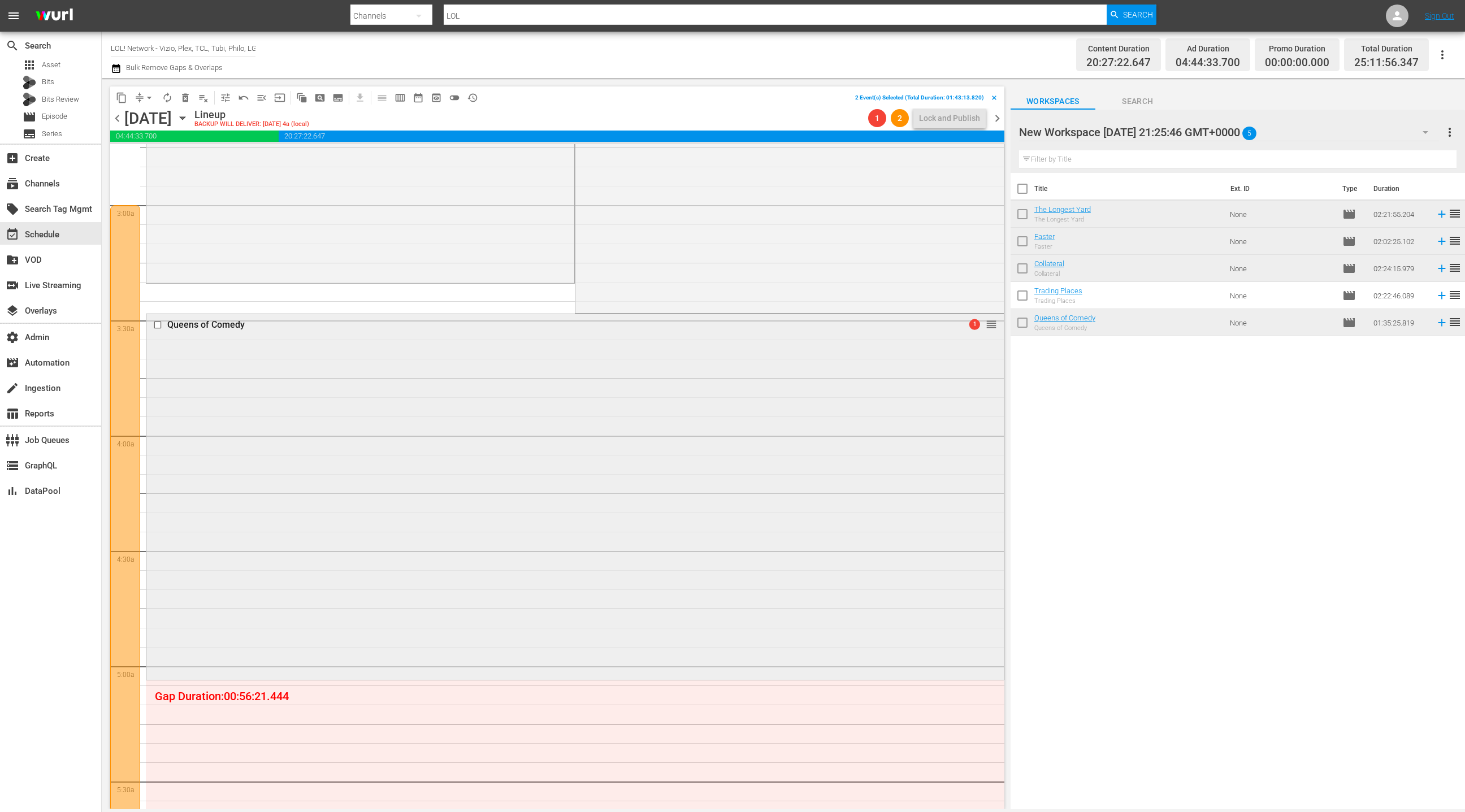
click at [458, 389] on div "Queens of Comedy 1 reorder" at bounding box center [575, 496] width 858 height 364
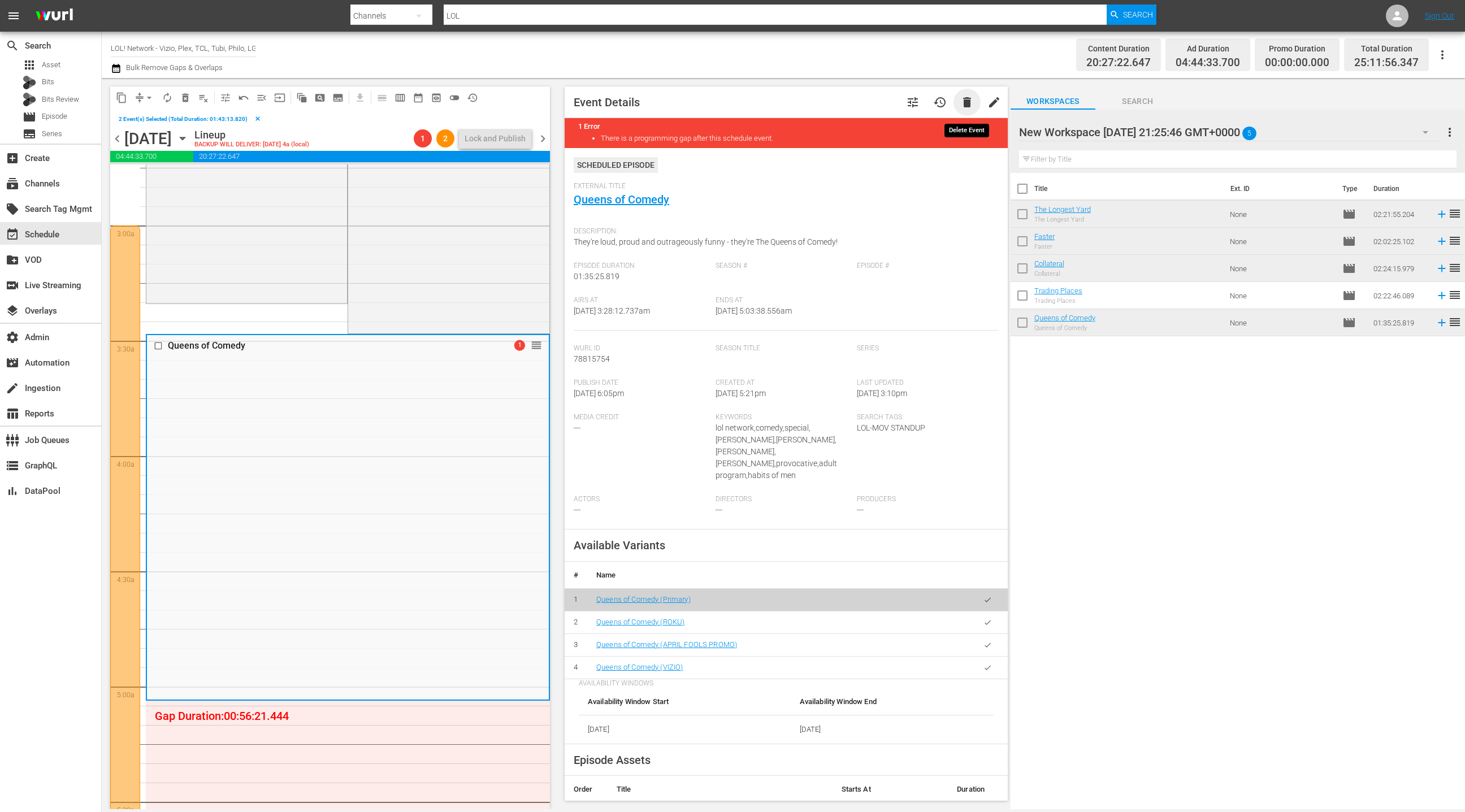
click at [967, 103] on span "delete" at bounding box center [967, 102] width 14 height 14
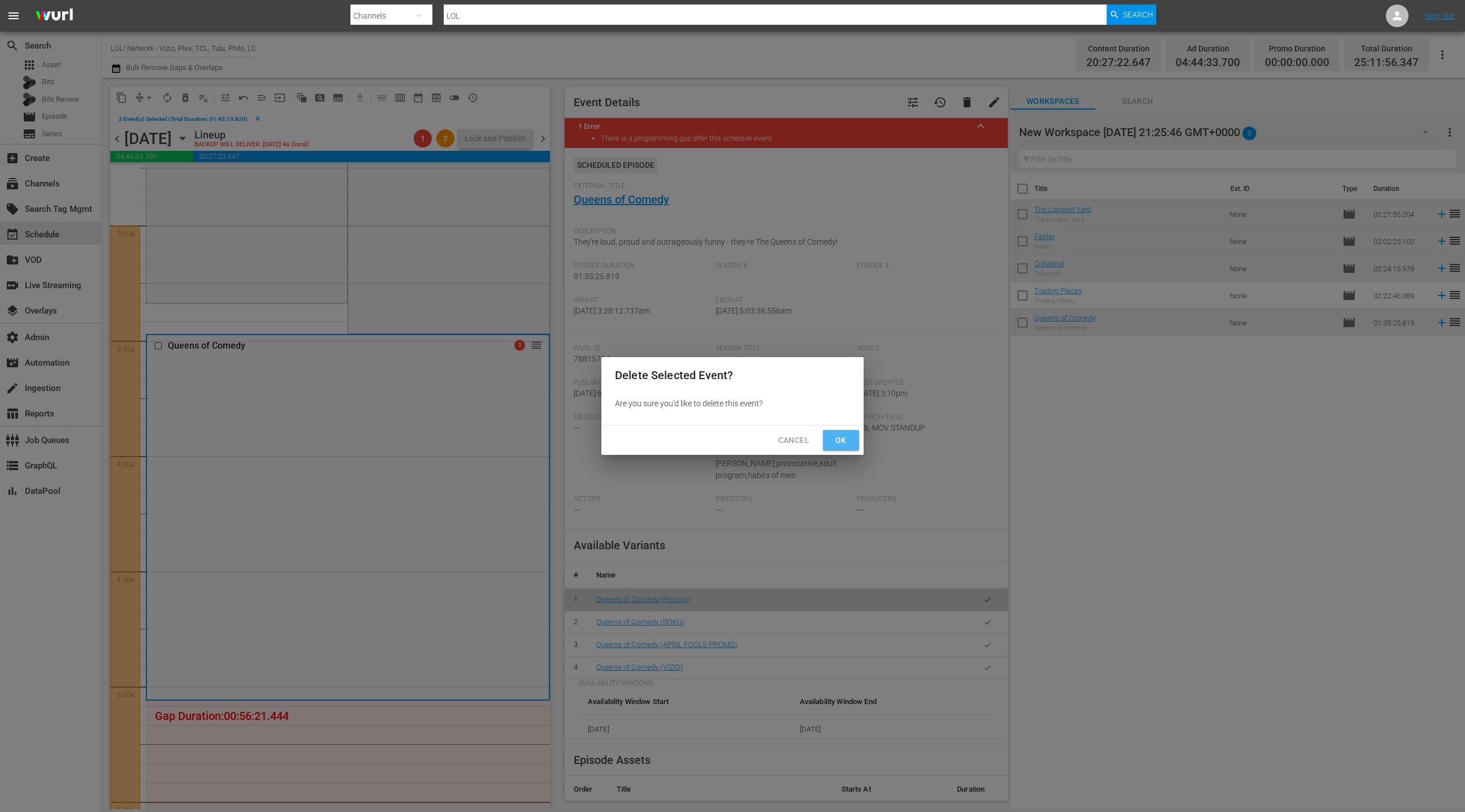
drag, startPoint x: 838, startPoint y: 441, endPoint x: 850, endPoint y: 430, distance: 16.3
click at [838, 441] on span "Ok" at bounding box center [841, 441] width 18 height 14
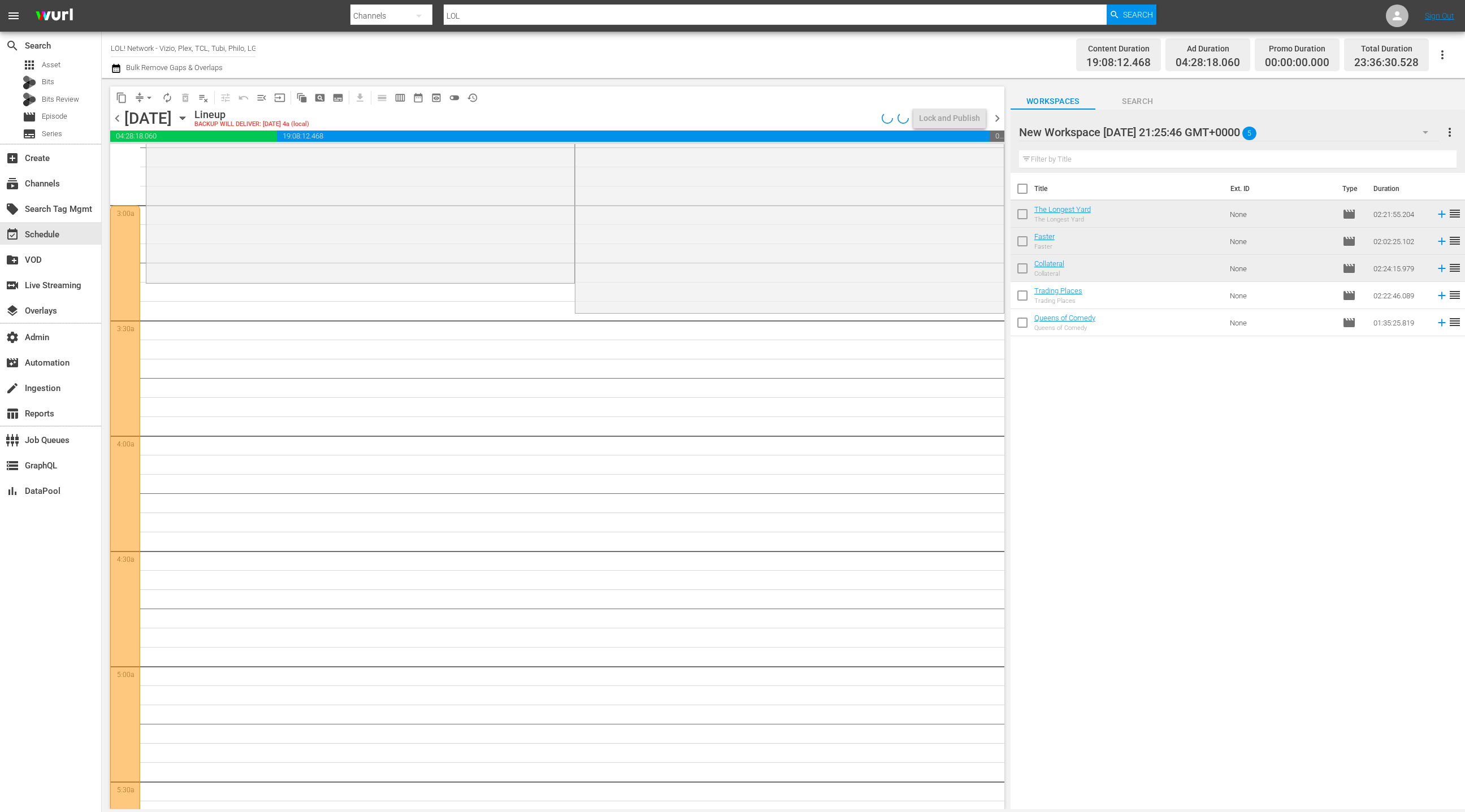
click at [143, 98] on button "arrow_drop_down" at bounding box center [149, 97] width 18 height 18
click at [160, 160] on li "Align to End of Previous Day" at bounding box center [150, 158] width 119 height 19
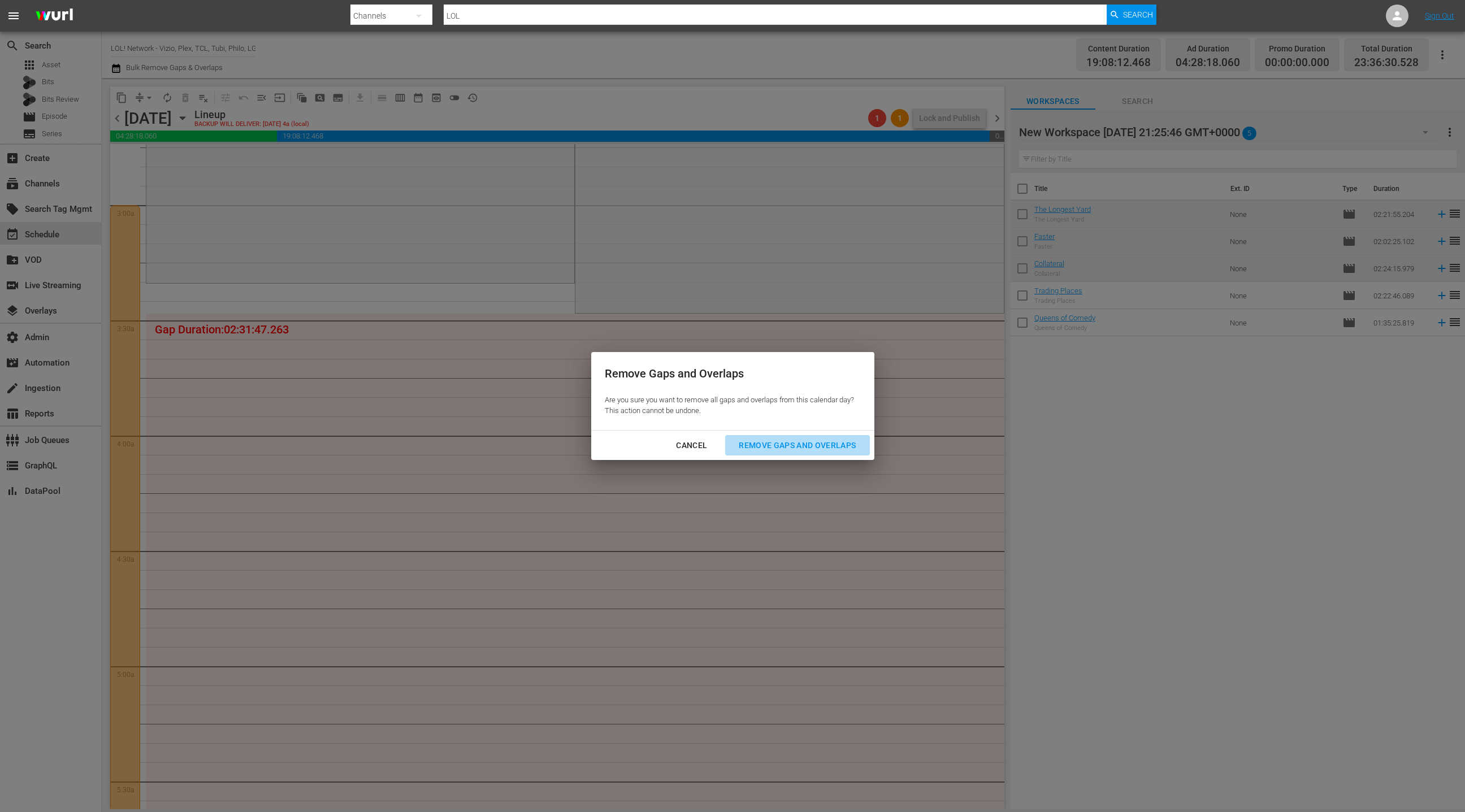
drag, startPoint x: 798, startPoint y: 449, endPoint x: 770, endPoint y: 404, distance: 53.0
click at [798, 448] on div "Remove Gaps and Overlaps" at bounding box center [798, 446] width 135 height 14
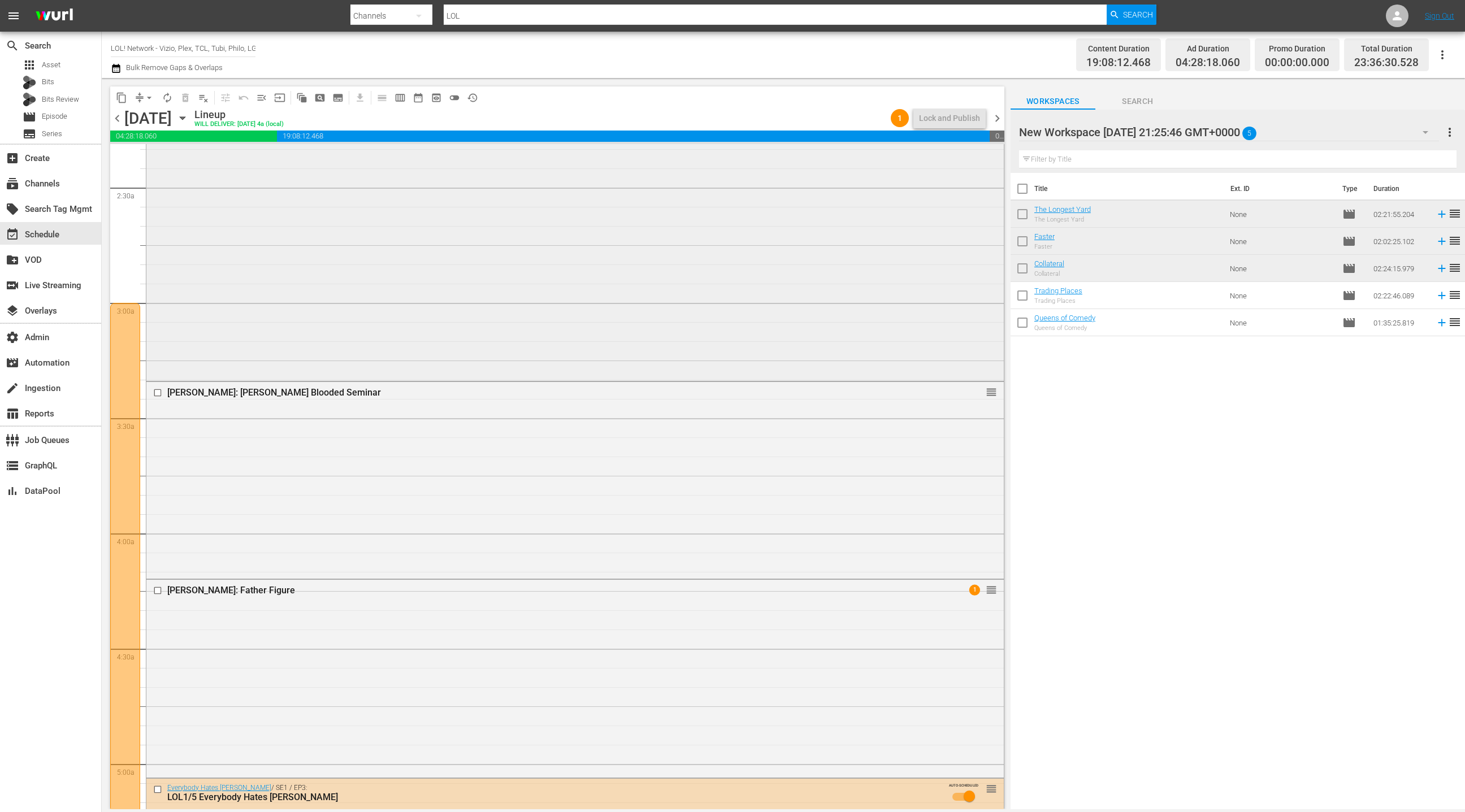
scroll to position [594, 0]
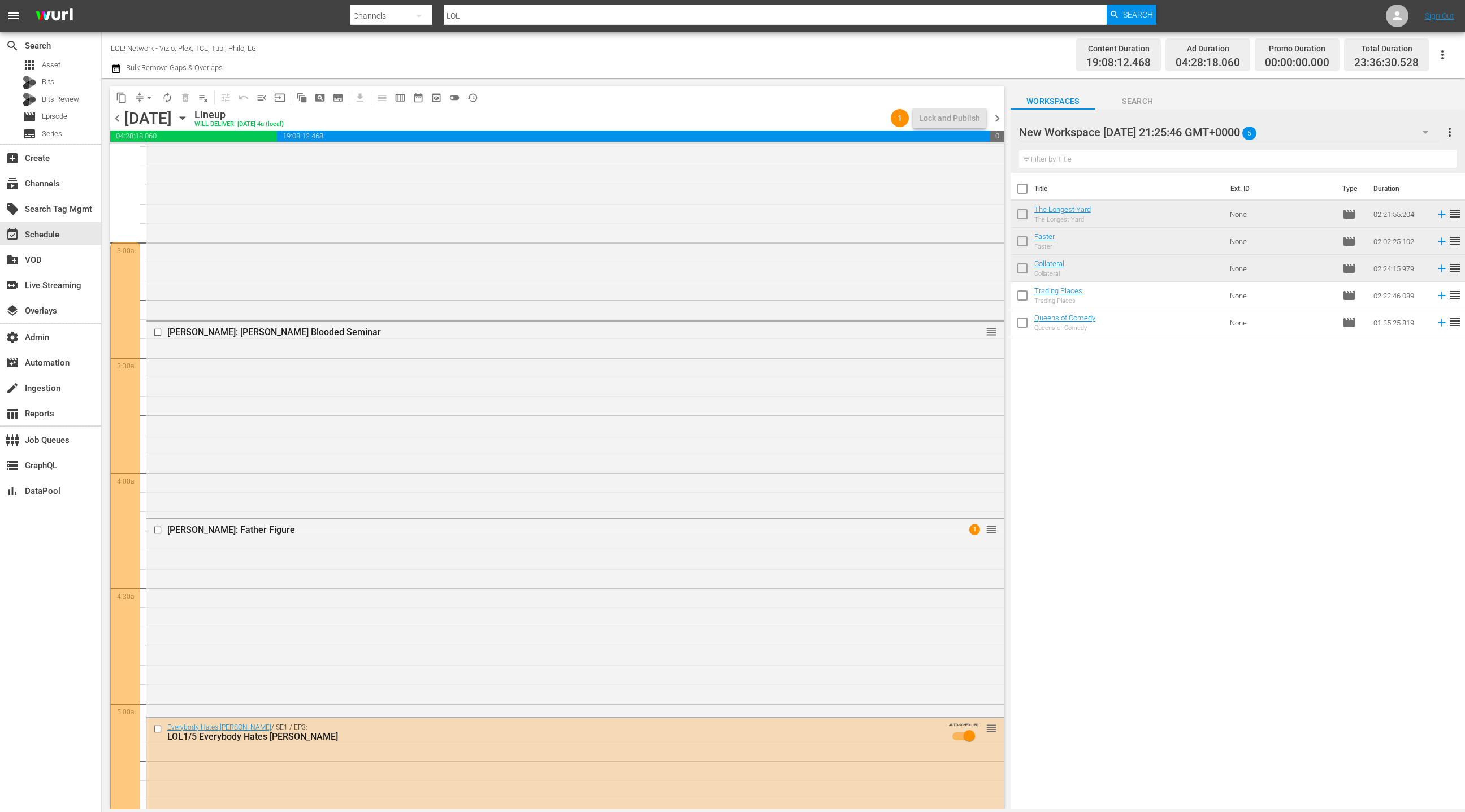
click at [119, 118] on span "chevron_left" at bounding box center [118, 118] width 14 height 14
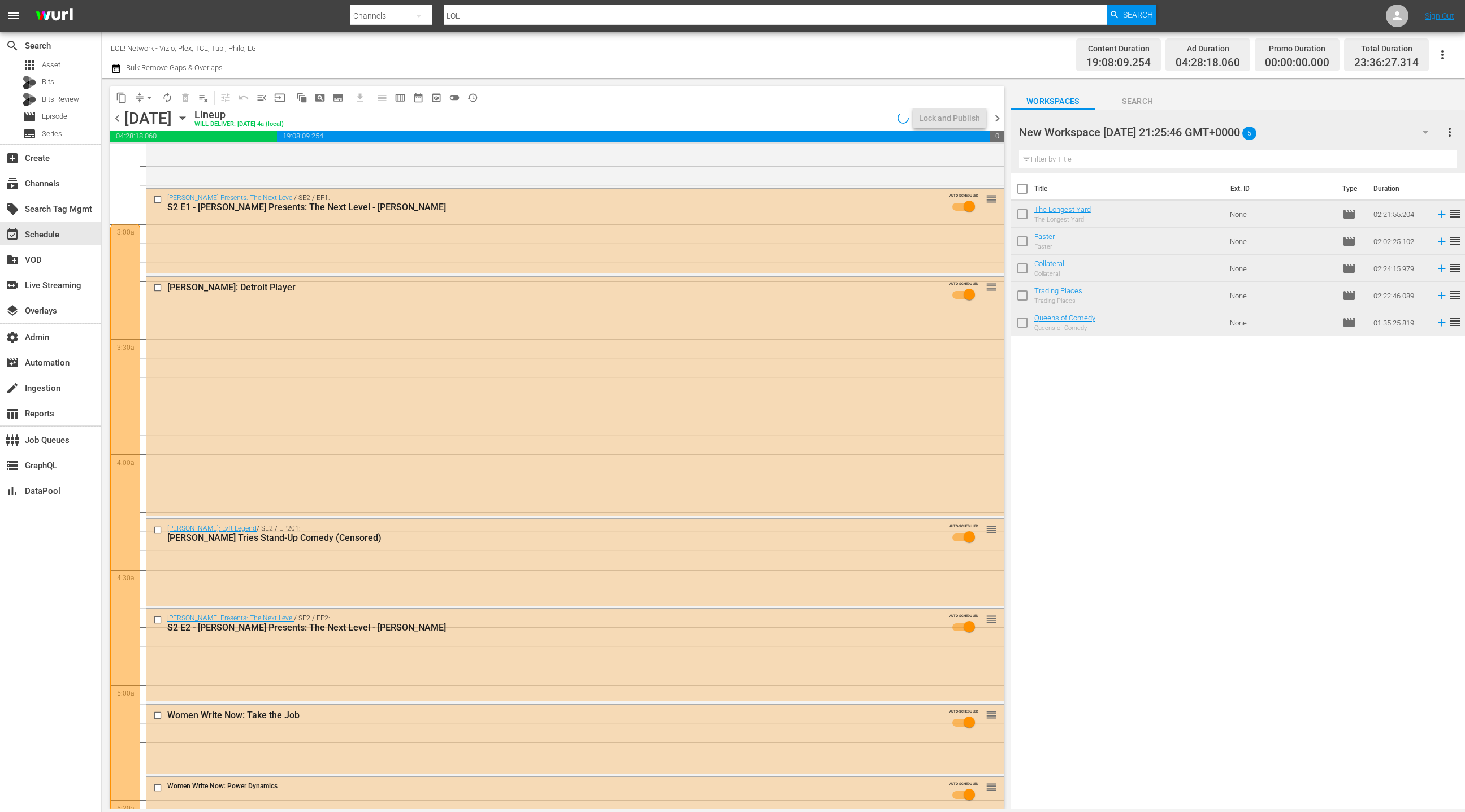
scroll to position [594, 0]
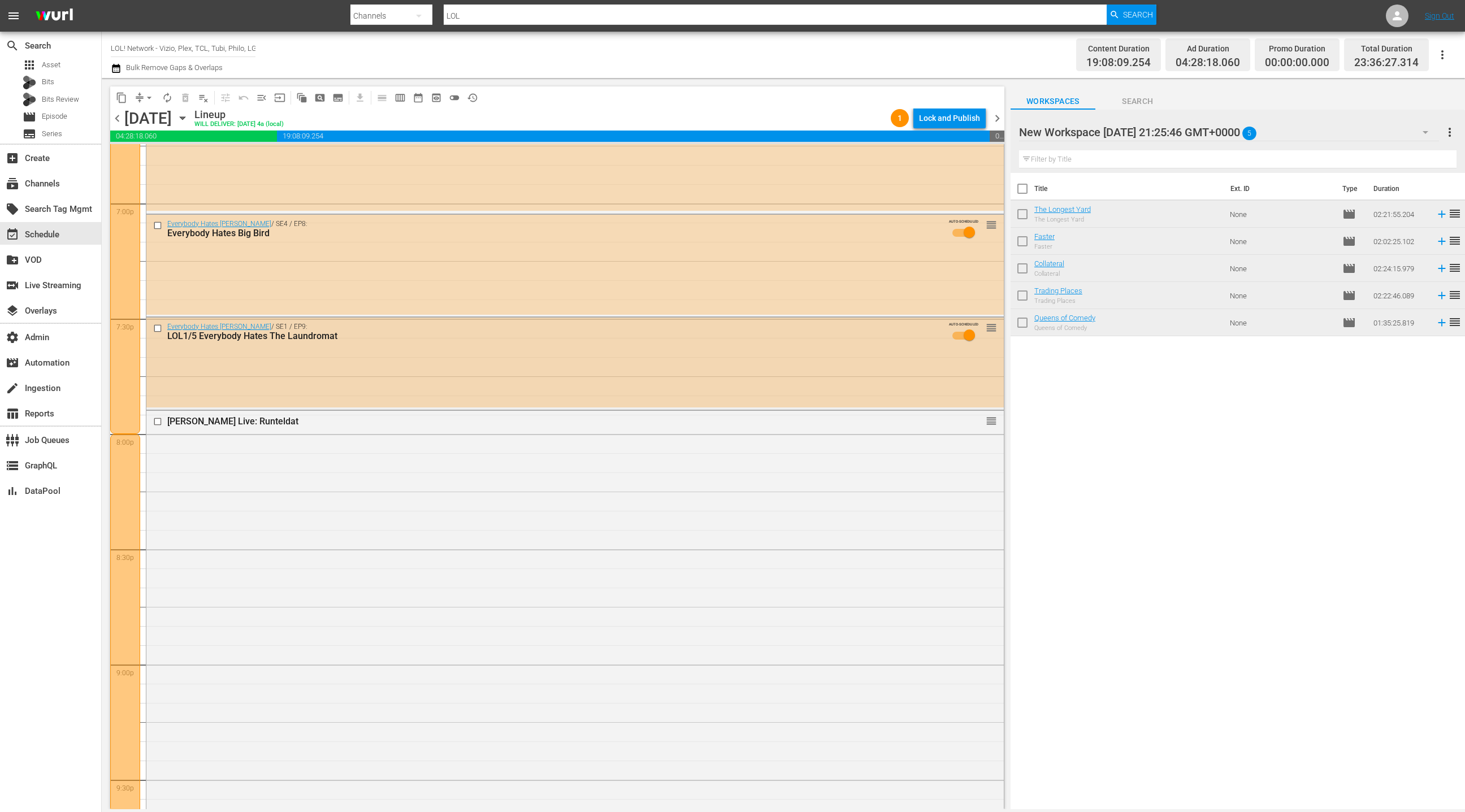
click at [506, 378] on div "Everybody Hates Chris / SE1 / EP9: LOL1/5 Everybody Hates The Laundromat AUTO-S…" at bounding box center [575, 363] width 858 height 90
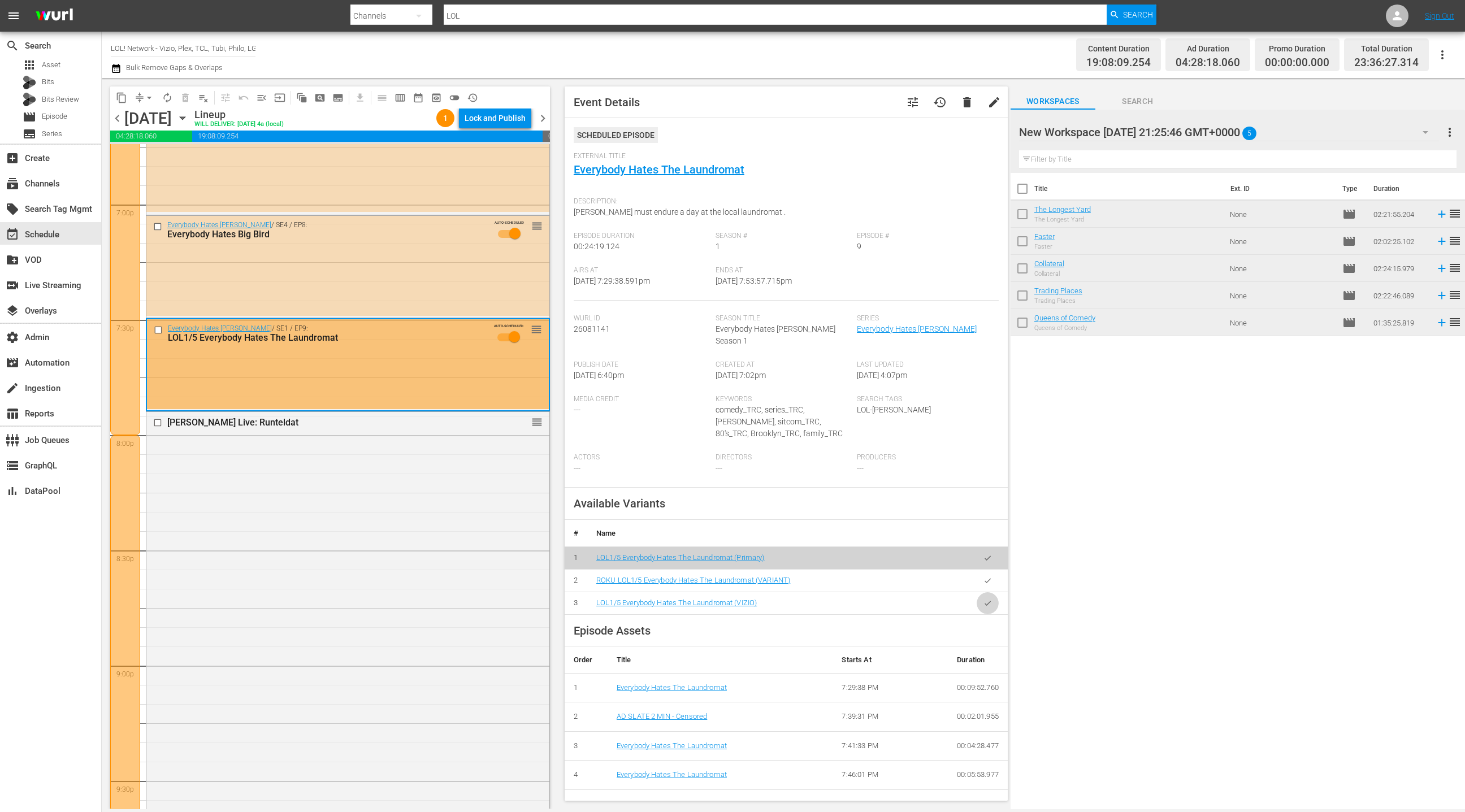
click at [987, 600] on icon "button" at bounding box center [988, 604] width 9 height 9
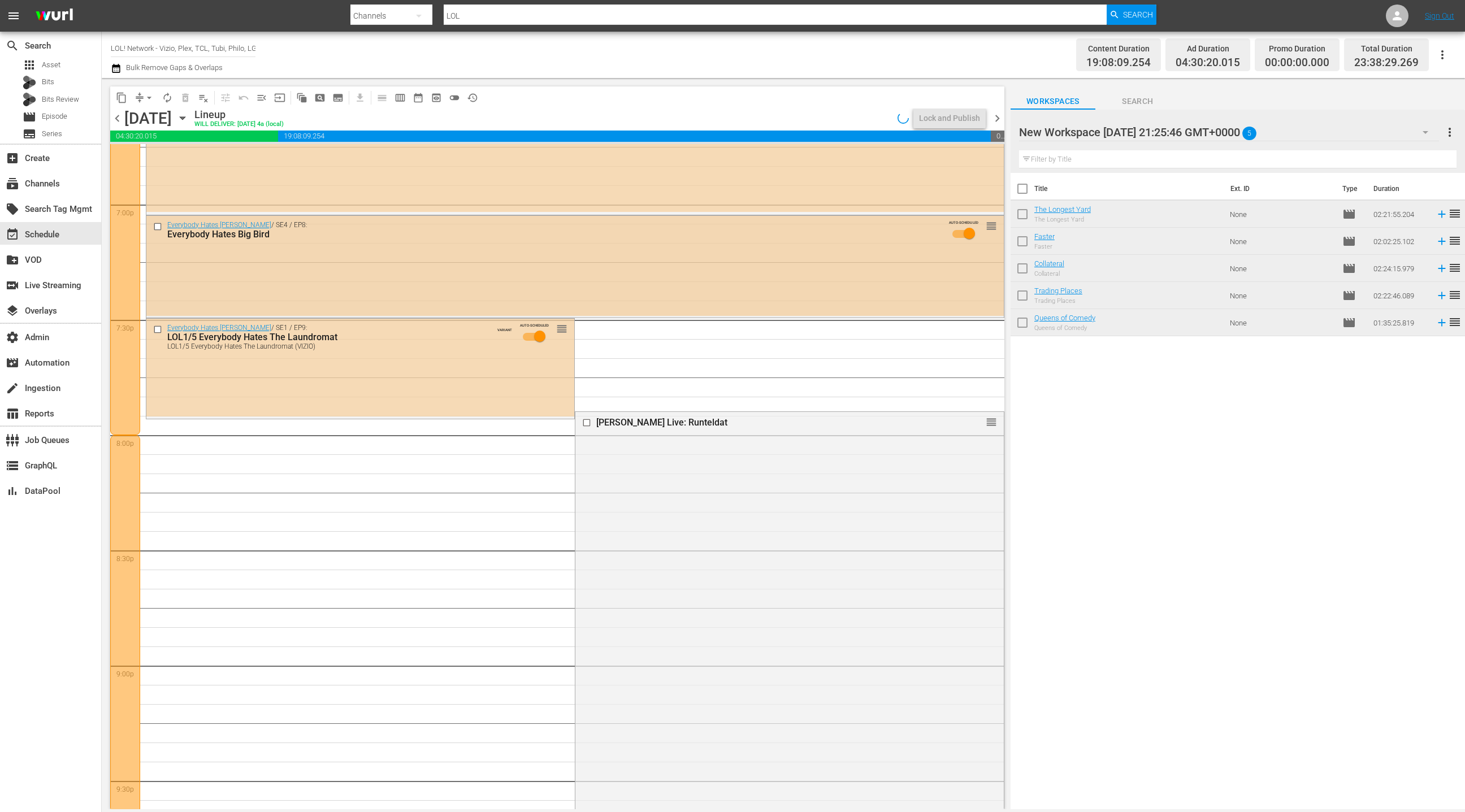
click at [427, 280] on div "Everybody Hates Chris / SE4 / EP8: Everybody Hates Big Bird AUTO-SCHEDULED reor…" at bounding box center [575, 266] width 858 height 100
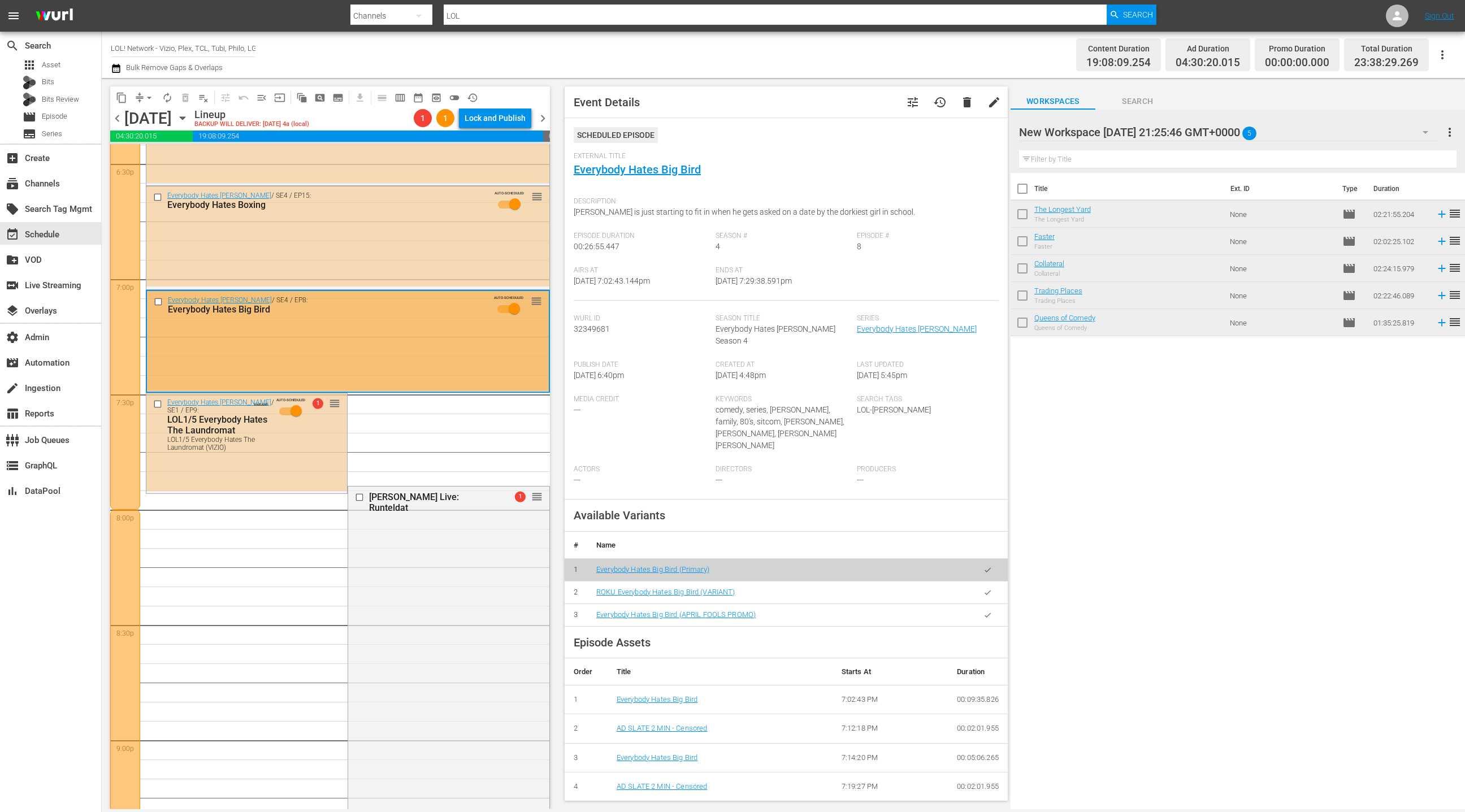
scroll to position [4218, 0]
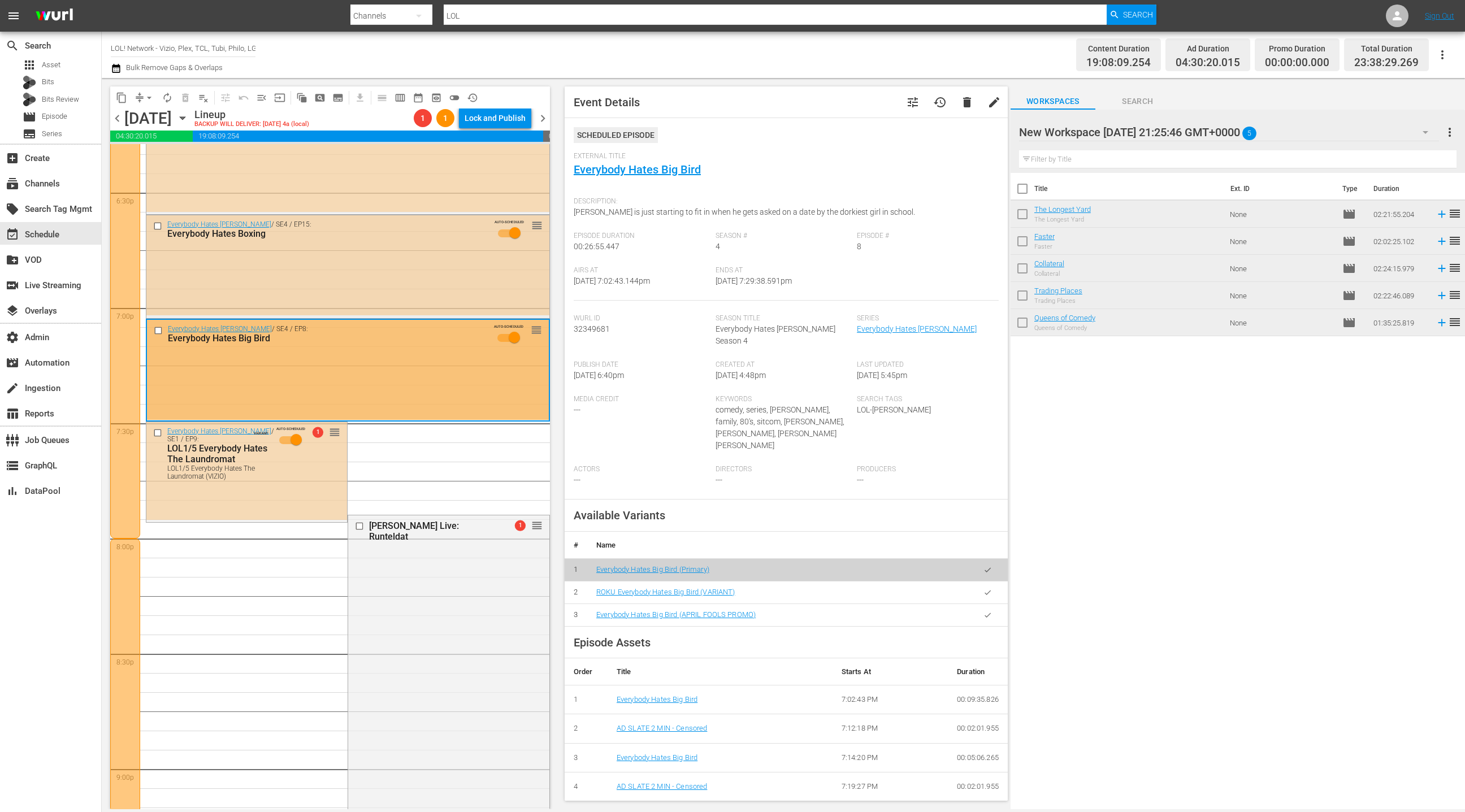
click at [422, 265] on div "Everybody Hates Chris / SE4 / EP15: Everybody Hates Boxing AUTO-SCHEDULED reord…" at bounding box center [347, 265] width 403 height 100
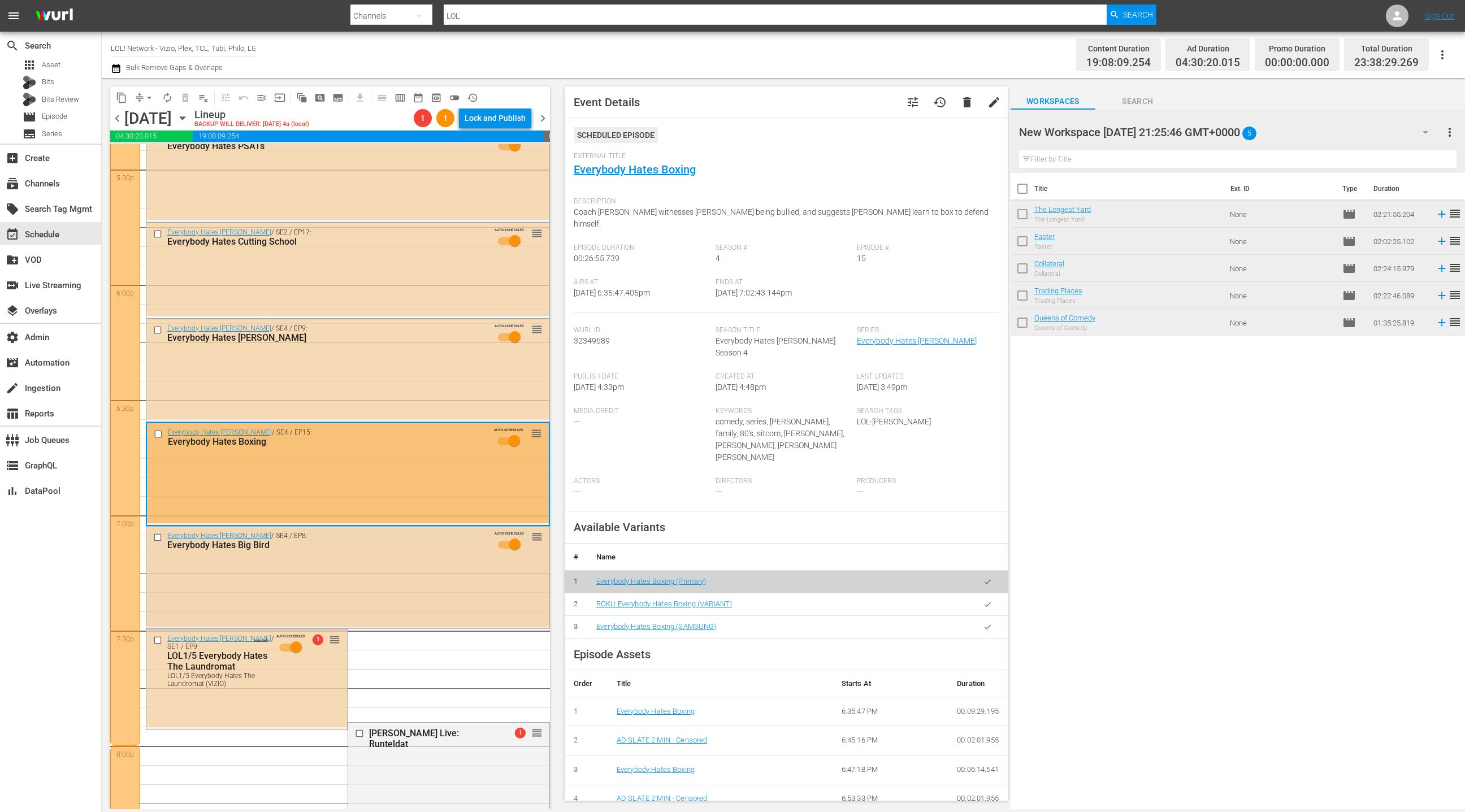
scroll to position [3982, 0]
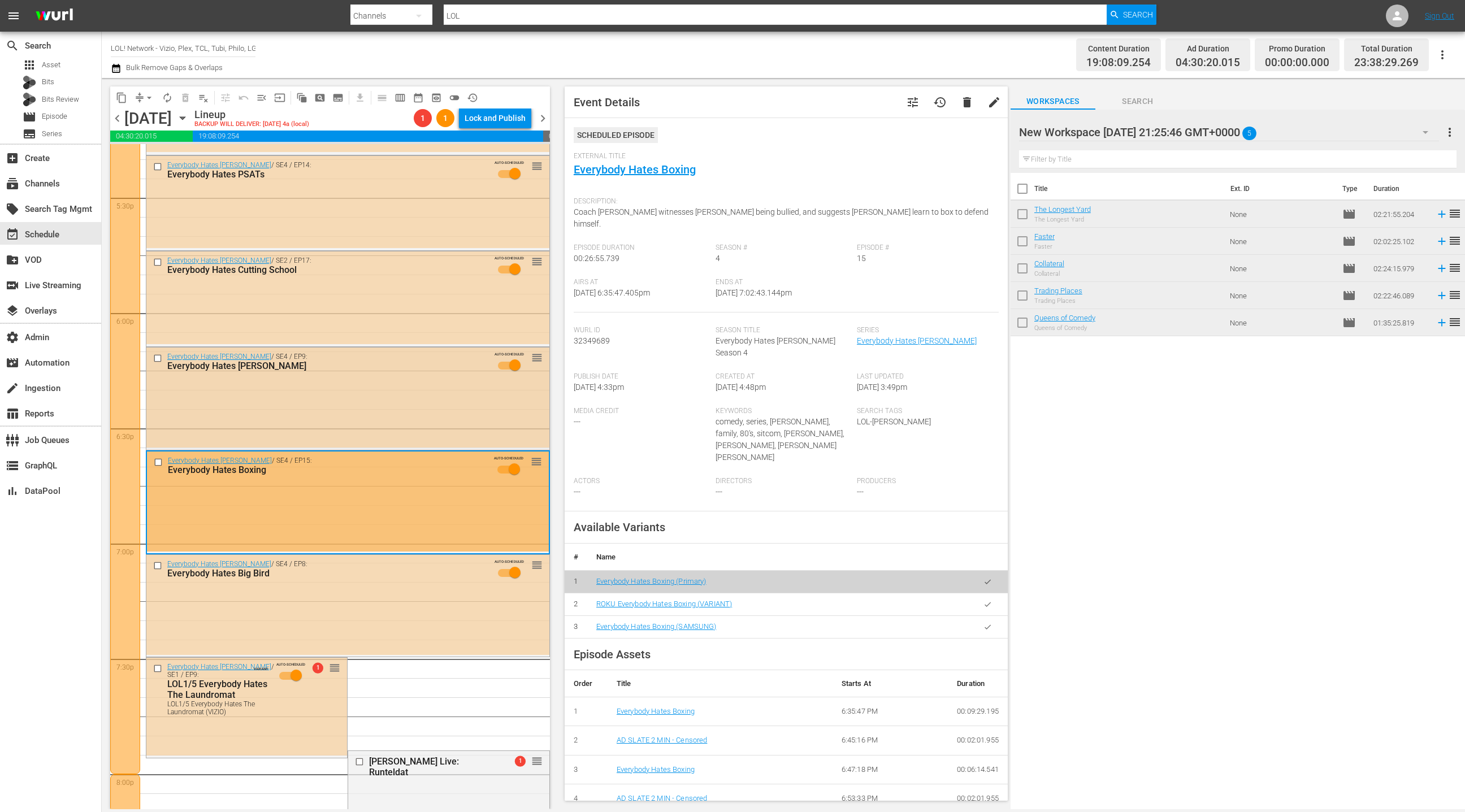
click at [406, 381] on div "Everybody Hates Chris / SE4 / EP9: Everybody Hates James AUTO-SCHEDULED reorder" at bounding box center [347, 398] width 403 height 100
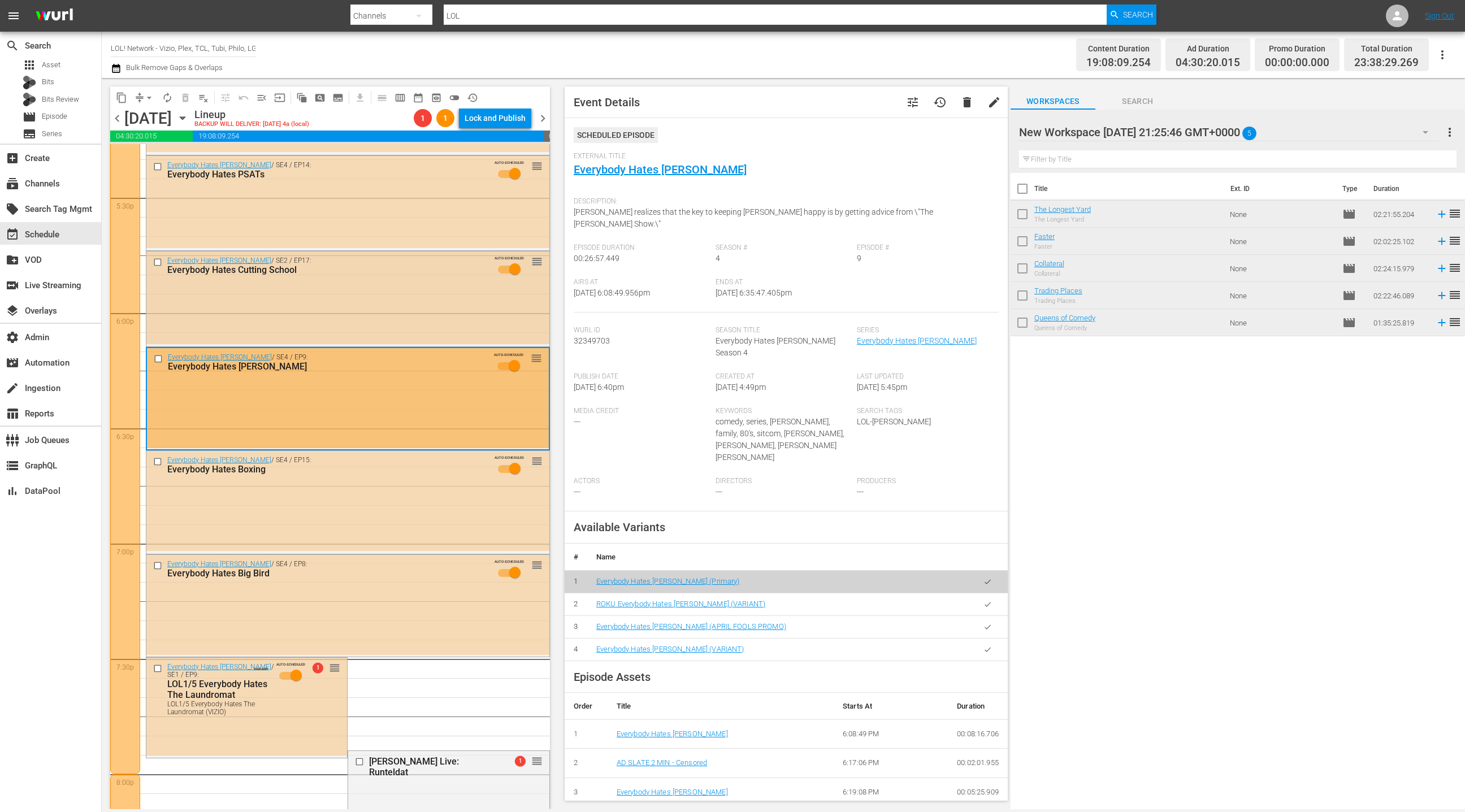
click at [396, 280] on div "Everybody Hates Chris / SE2 / EP17: Everybody Hates Cutting School AUTO-SCHEDUL…" at bounding box center [347, 269] width 403 height 34
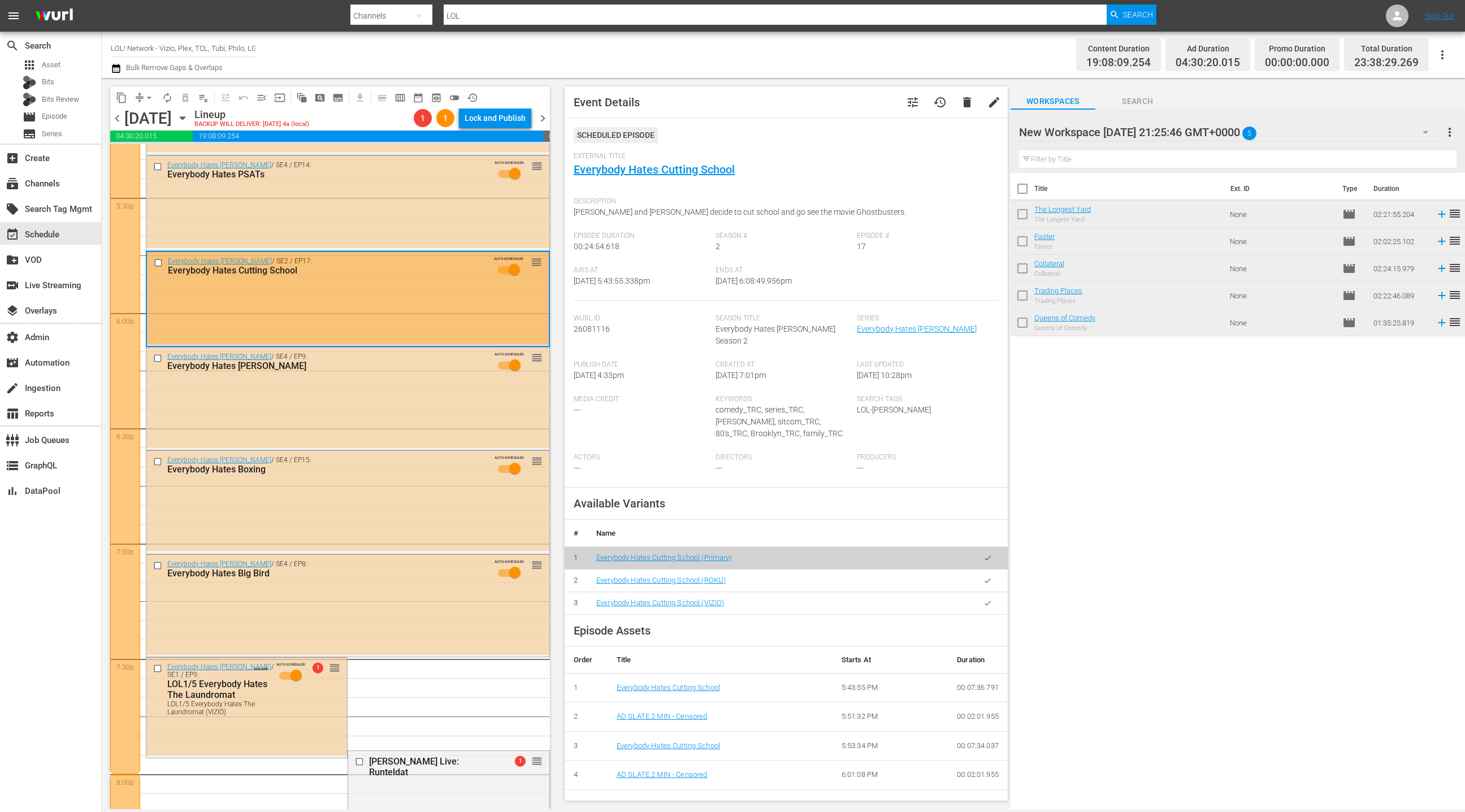
click at [987, 601] on icon "button" at bounding box center [987, 603] width 6 height 4
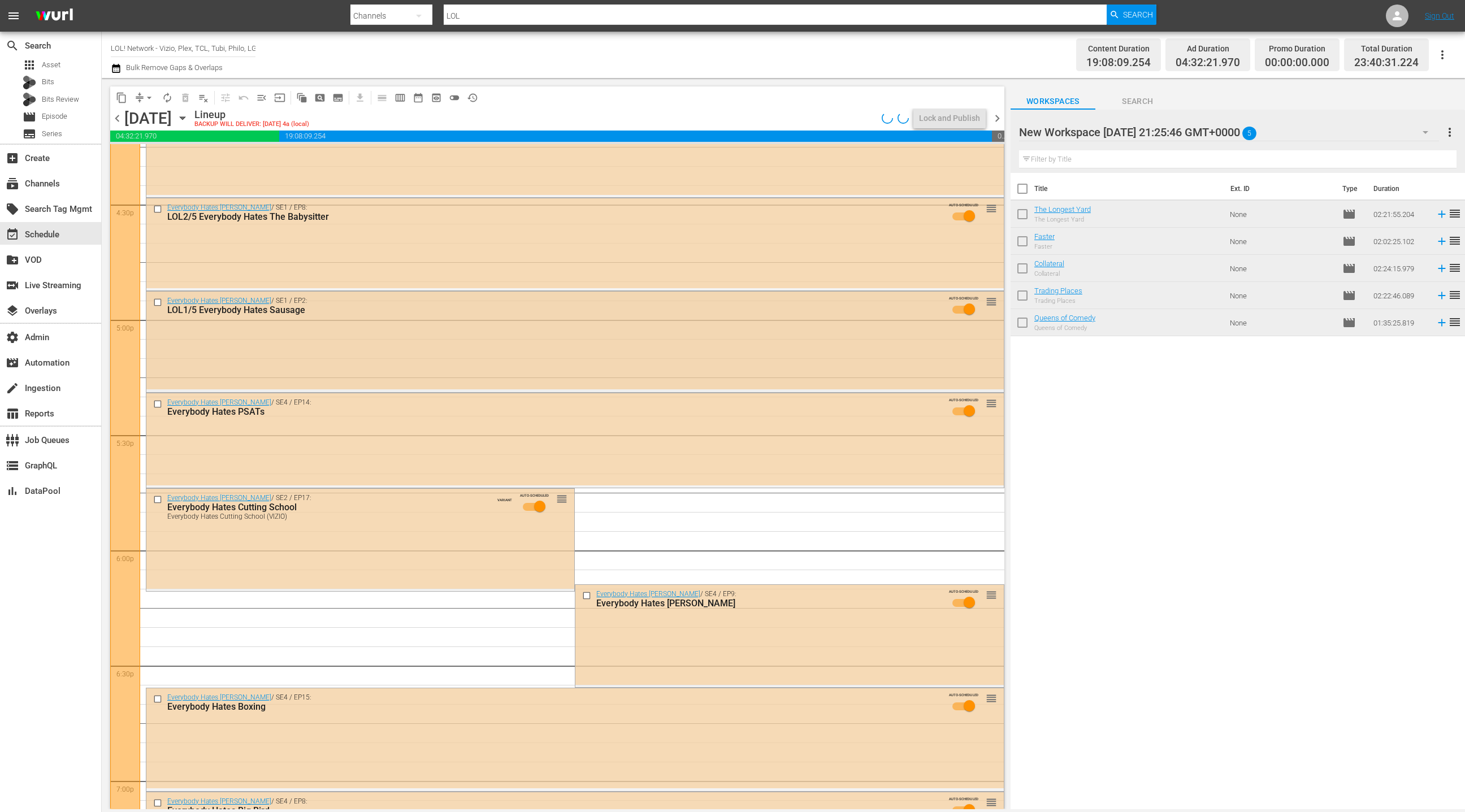
scroll to position [3689, 0]
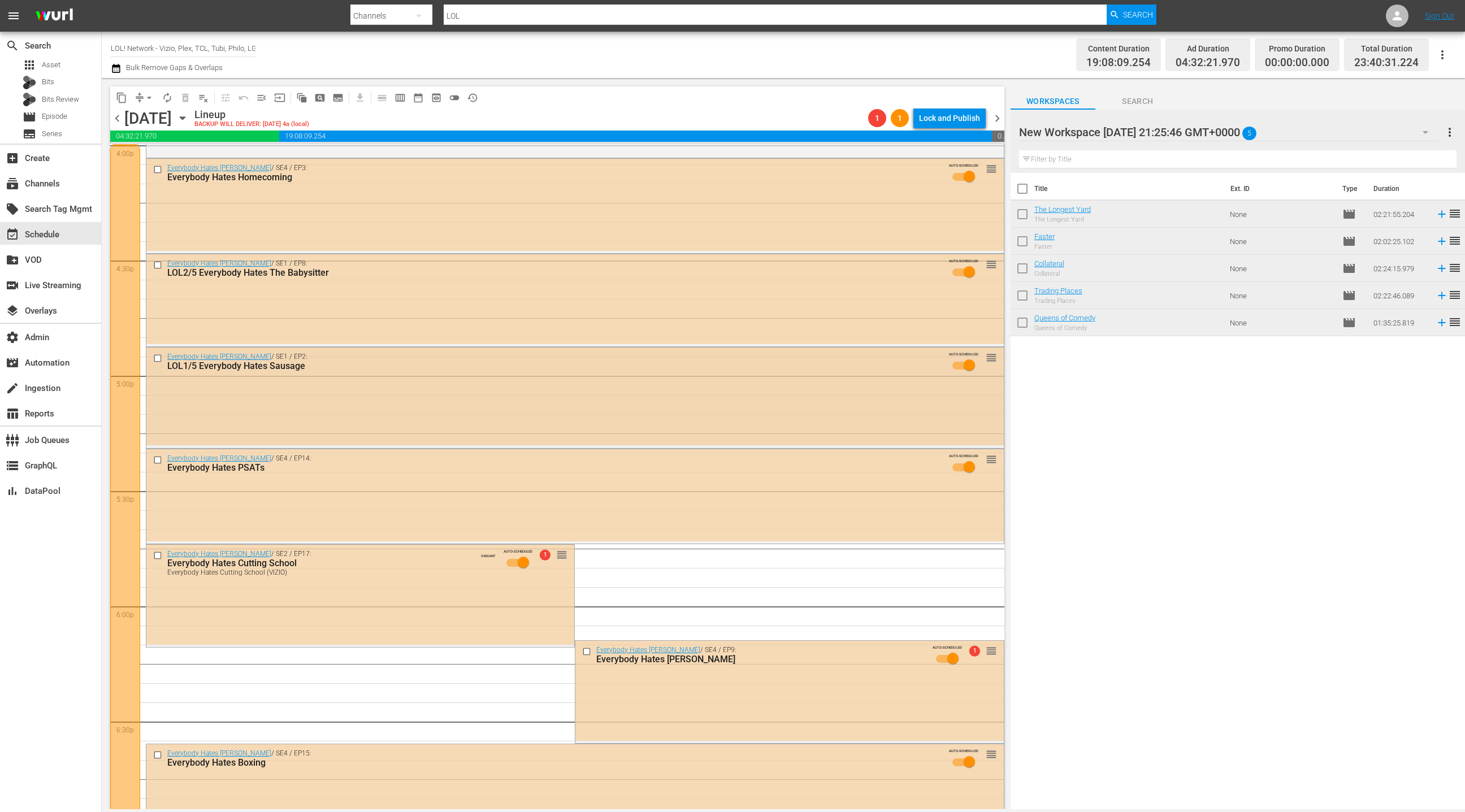
click at [505, 382] on div "Everybody Hates Chris / SE1 / EP2: LOL1/5 Everybody Hates Sausage AUTO-SCHEDULE…" at bounding box center [575, 397] width 858 height 98
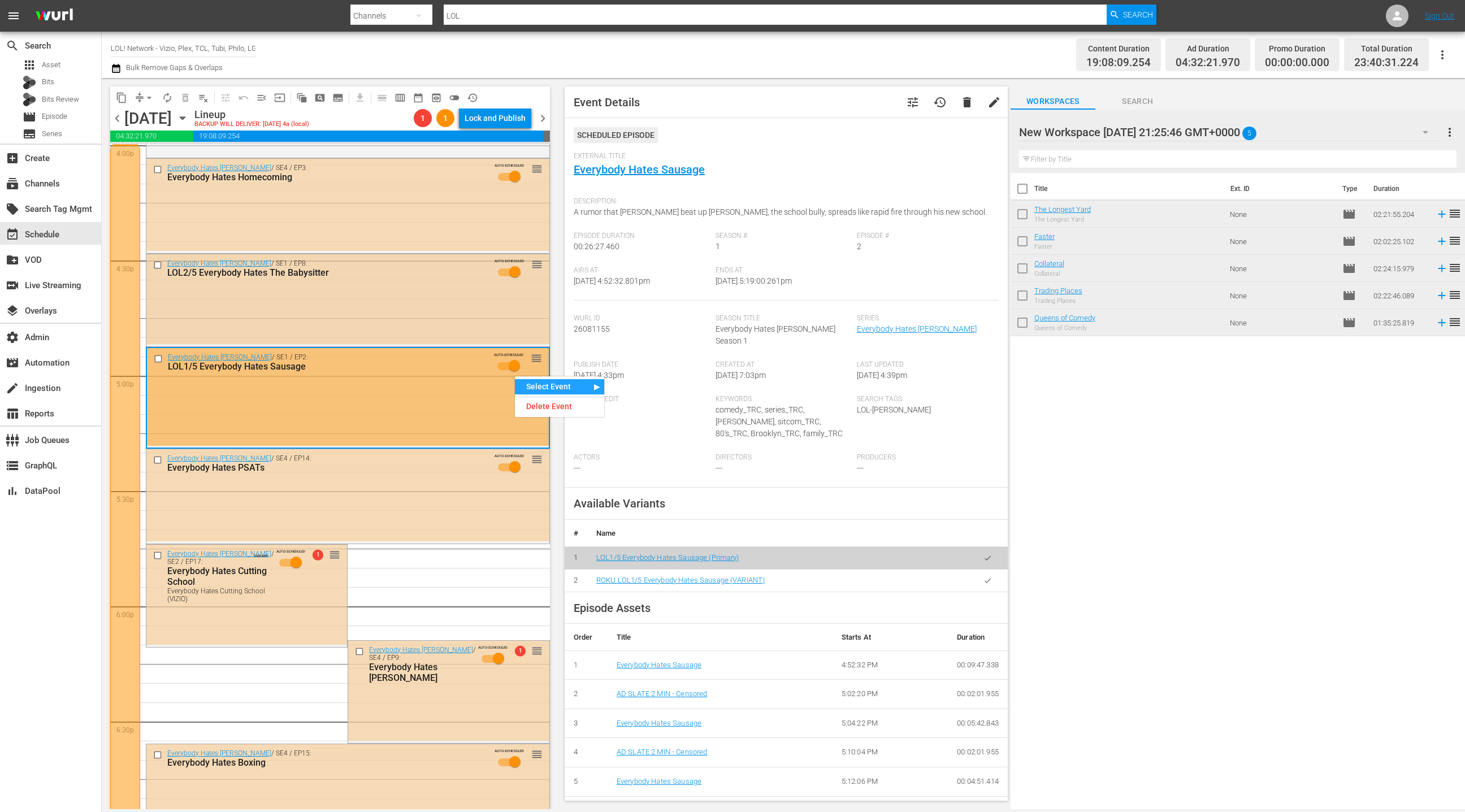
click at [402, 304] on div "Everybody Hates Chris / SE1 / EP8: LOL2/5 Everybody Hates The Babysitter AUTO-S…" at bounding box center [347, 299] width 403 height 90
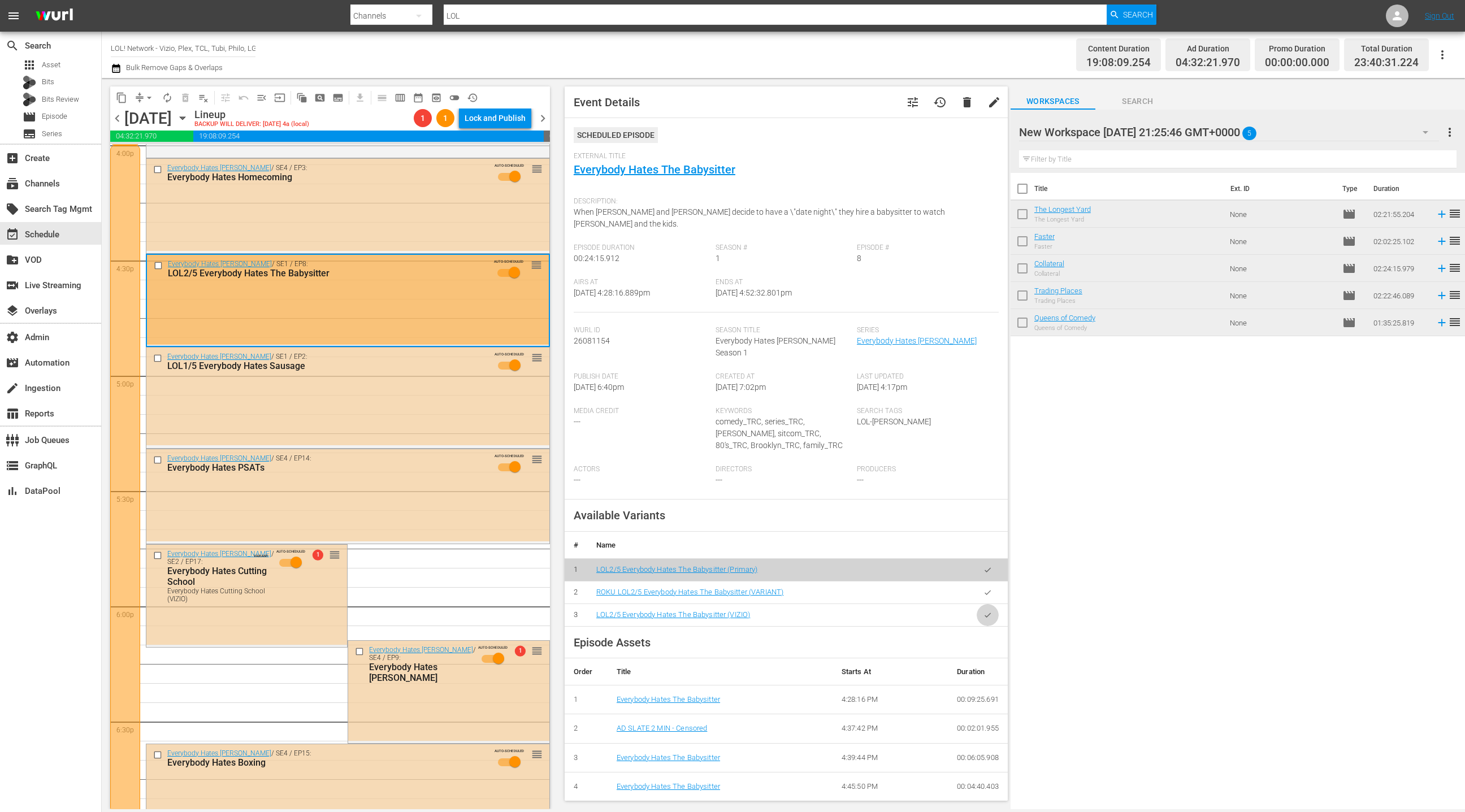
click at [987, 605] on button "button" at bounding box center [987, 615] width 22 height 22
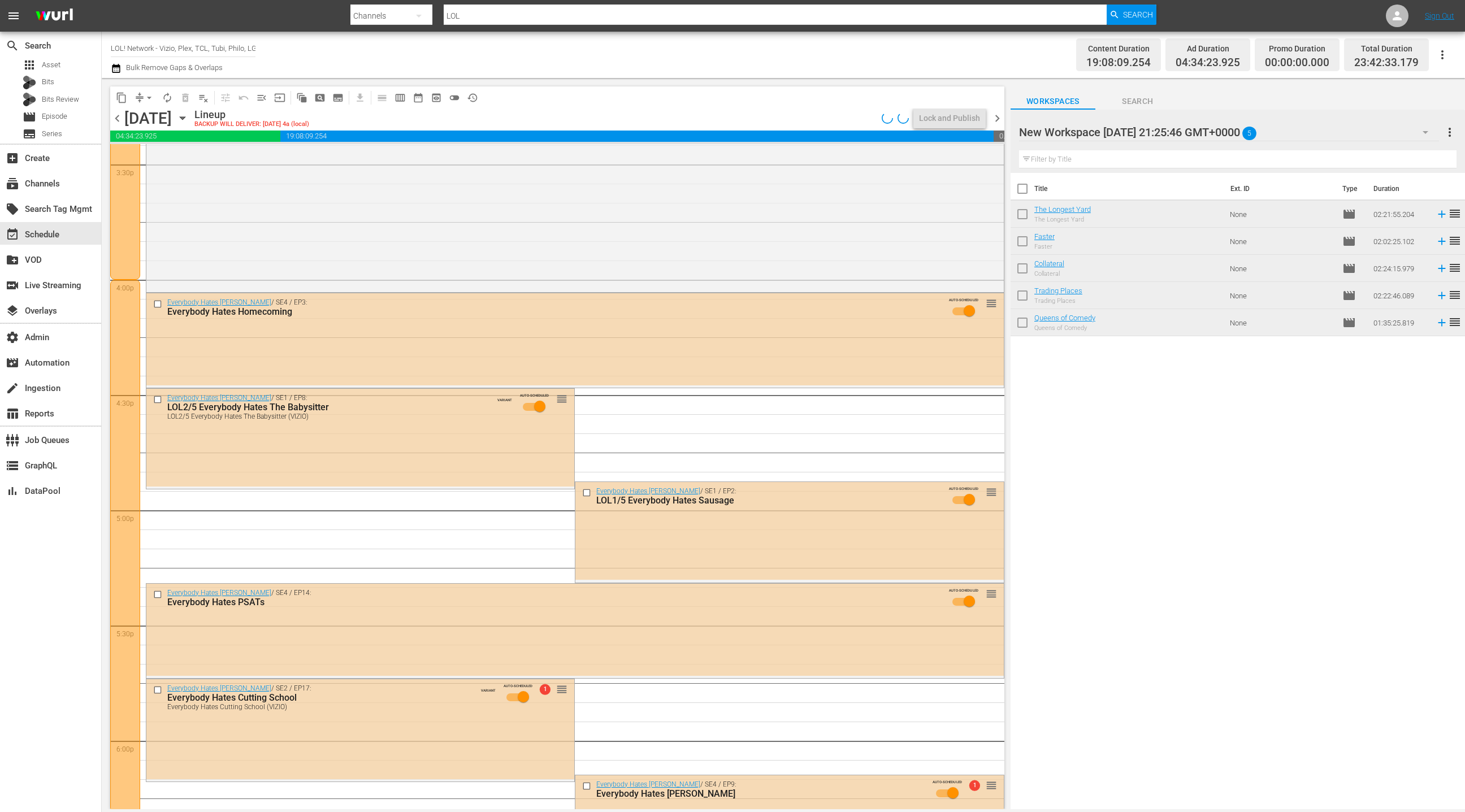
scroll to position [3490, 0]
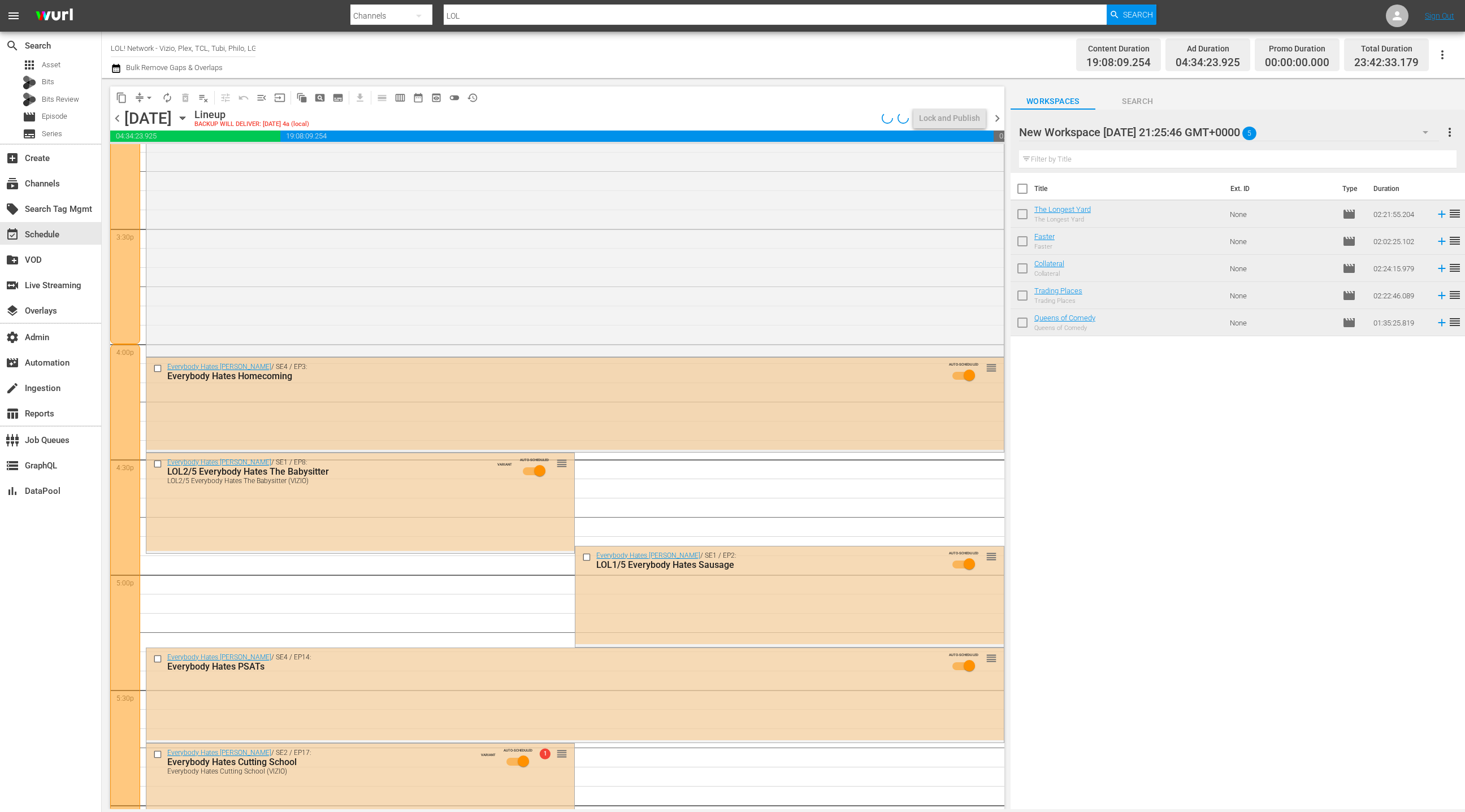
click at [523, 403] on div "Everybody Hates Chris / SE4 / EP3: Everybody Hates Homecoming AUTO-SCHEDULED re…" at bounding box center [575, 404] width 858 height 92
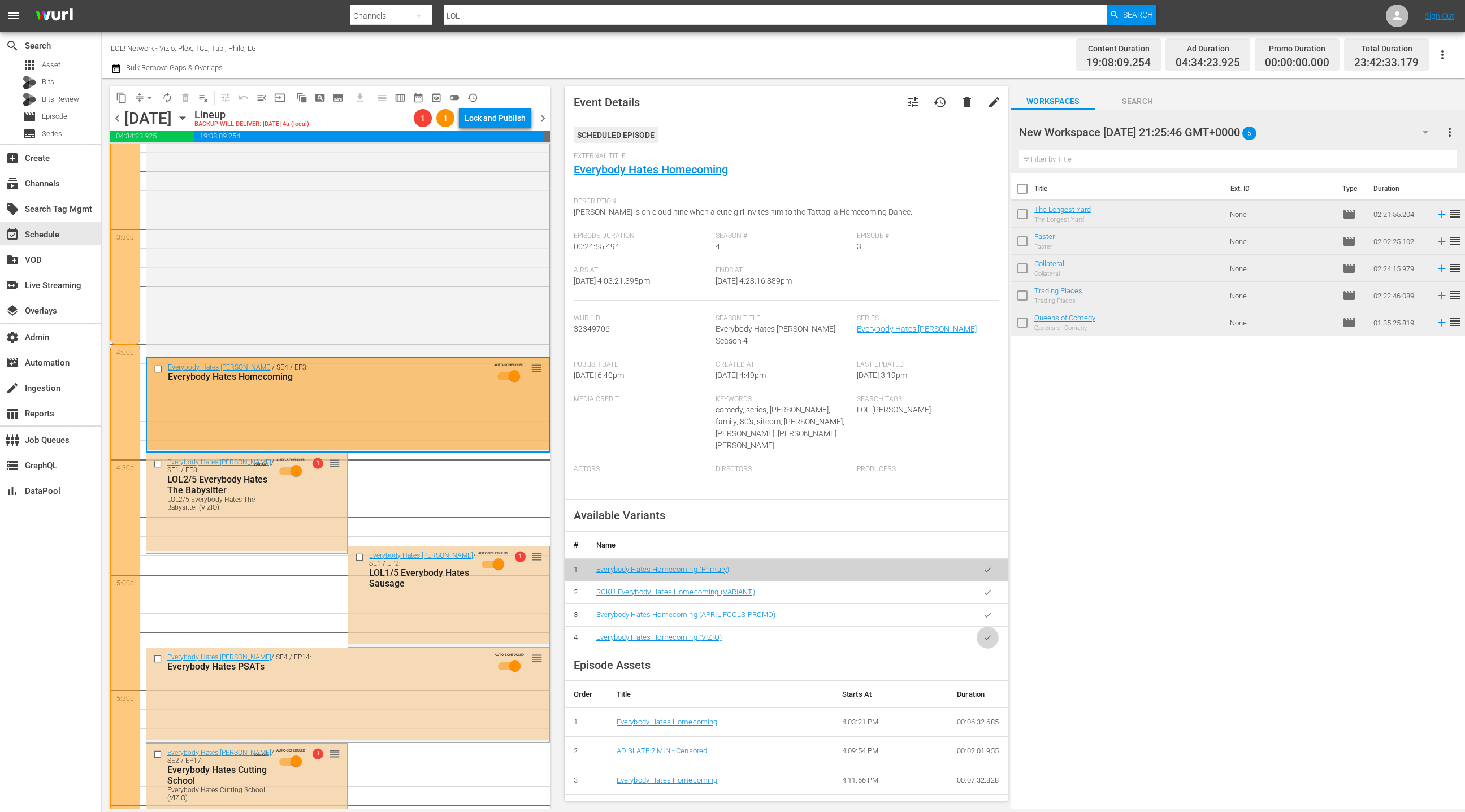
click at [988, 634] on icon "button" at bounding box center [988, 638] width 9 height 9
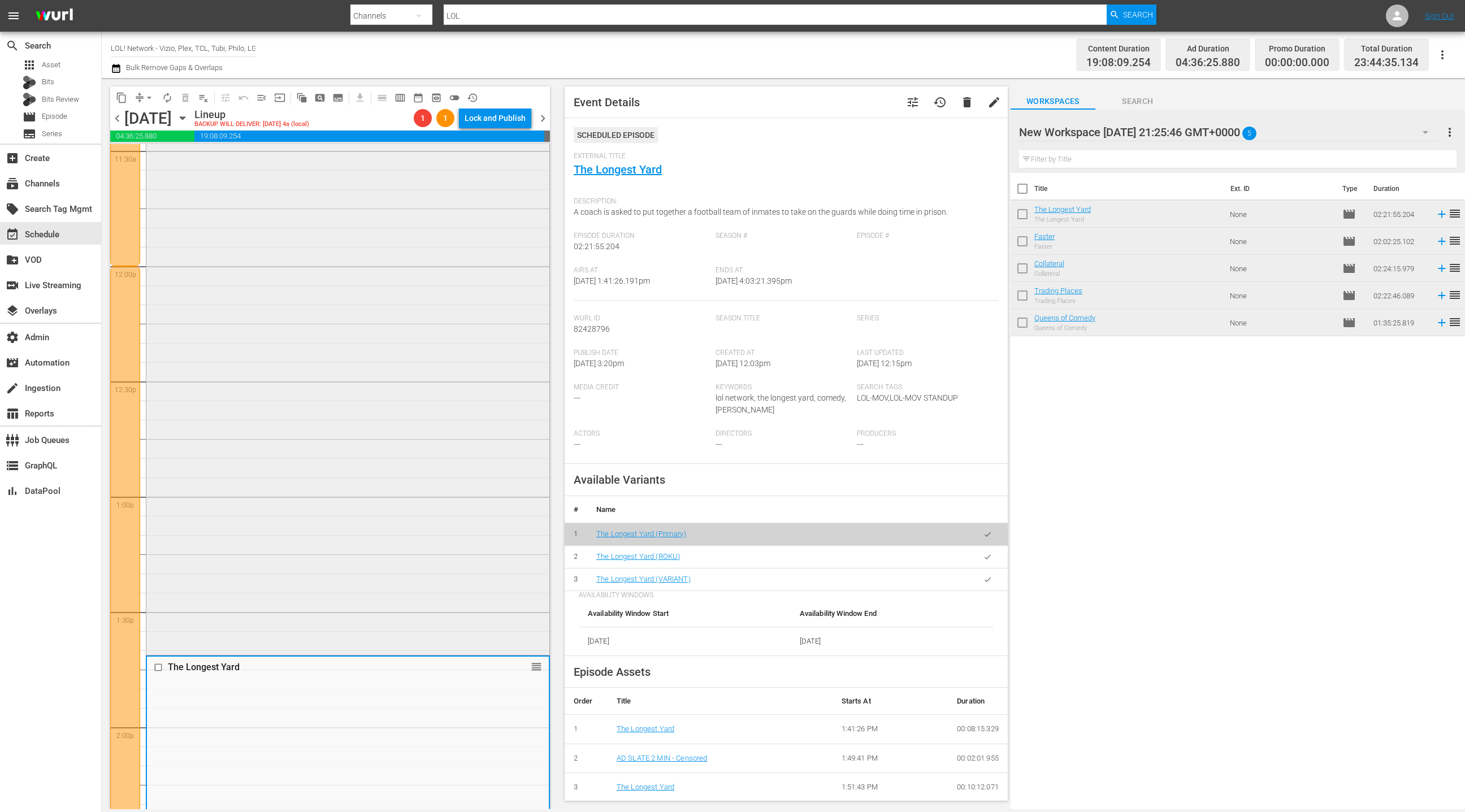
scroll to position [2641, 0]
click at [449, 419] on div "Collateral reorder" at bounding box center [347, 383] width 403 height 551
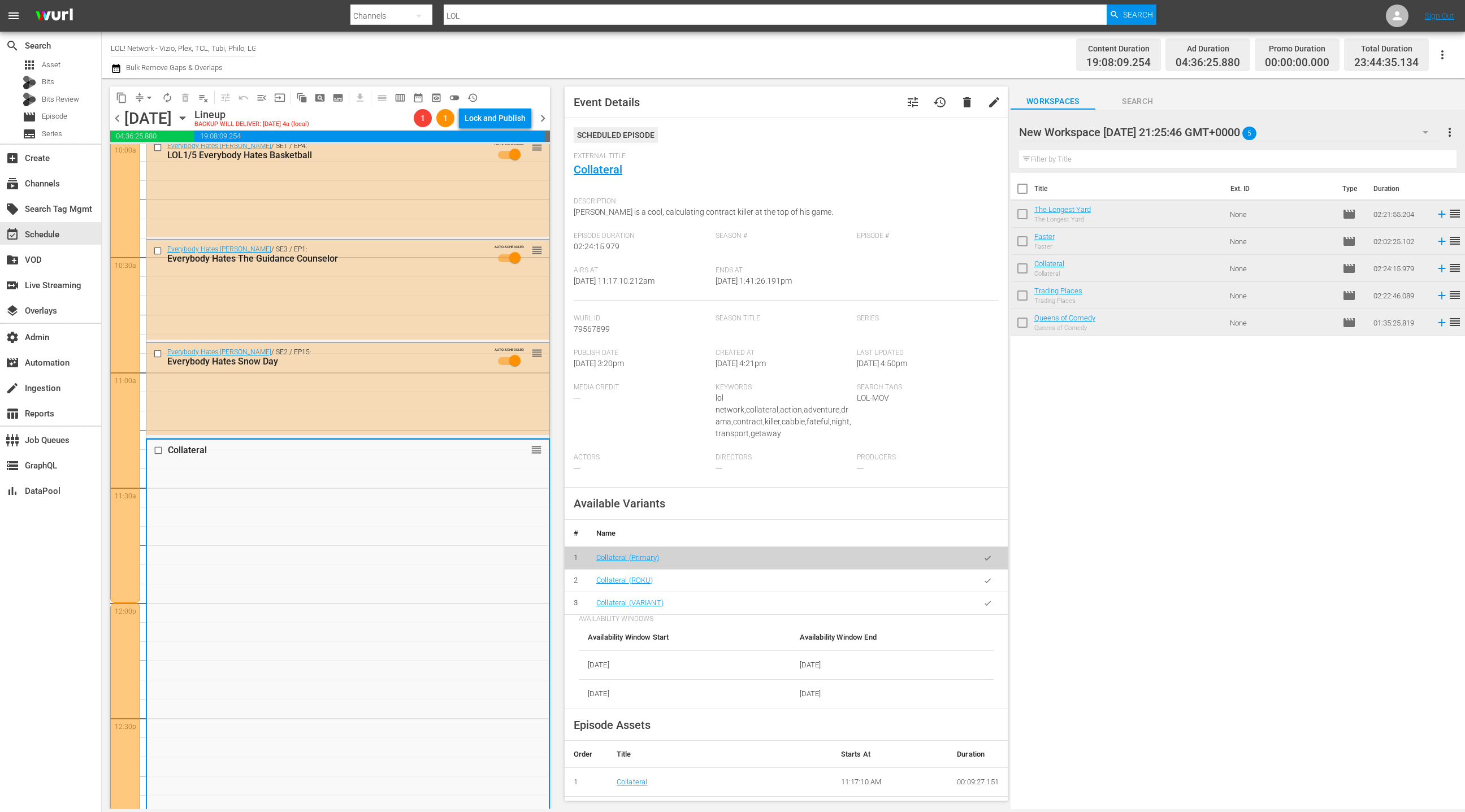
scroll to position [2271, 0]
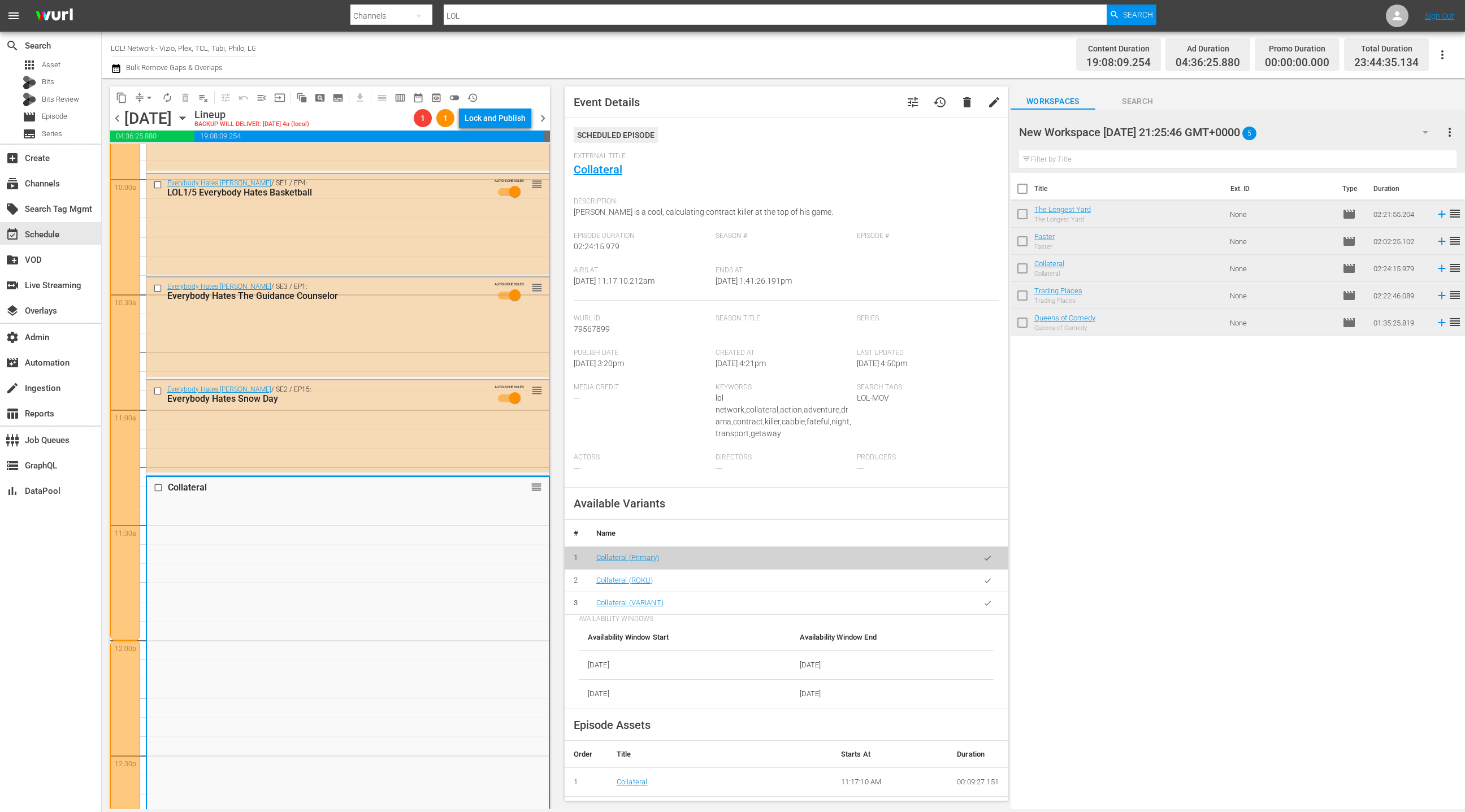
click at [449, 419] on div "Everybody Hates Chris / SE2 / EP15: Everybody Hates Snow Day AUTO-SCHEDULED reo…" at bounding box center [347, 427] width 403 height 93
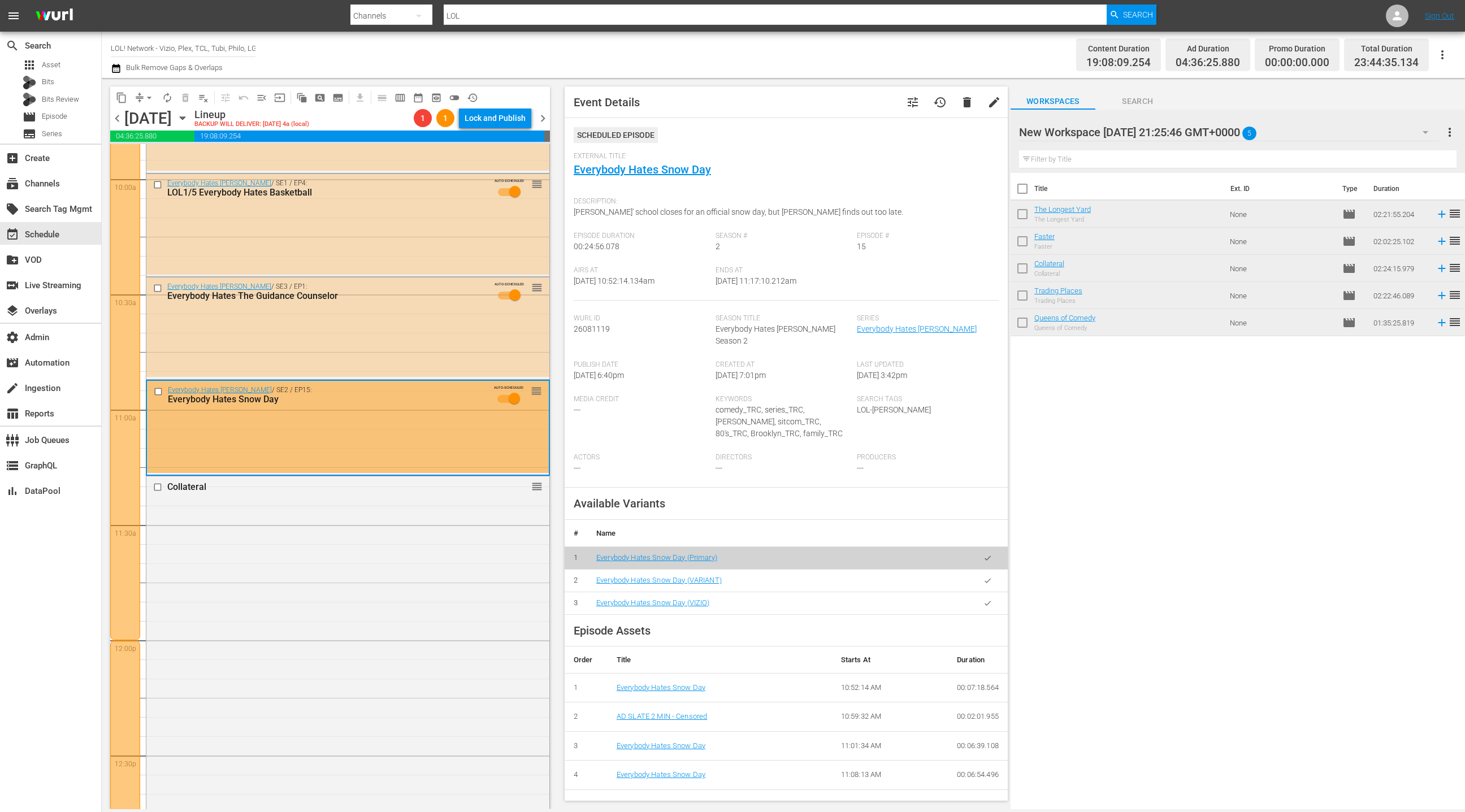
click at [987, 600] on icon "button" at bounding box center [988, 604] width 9 height 9
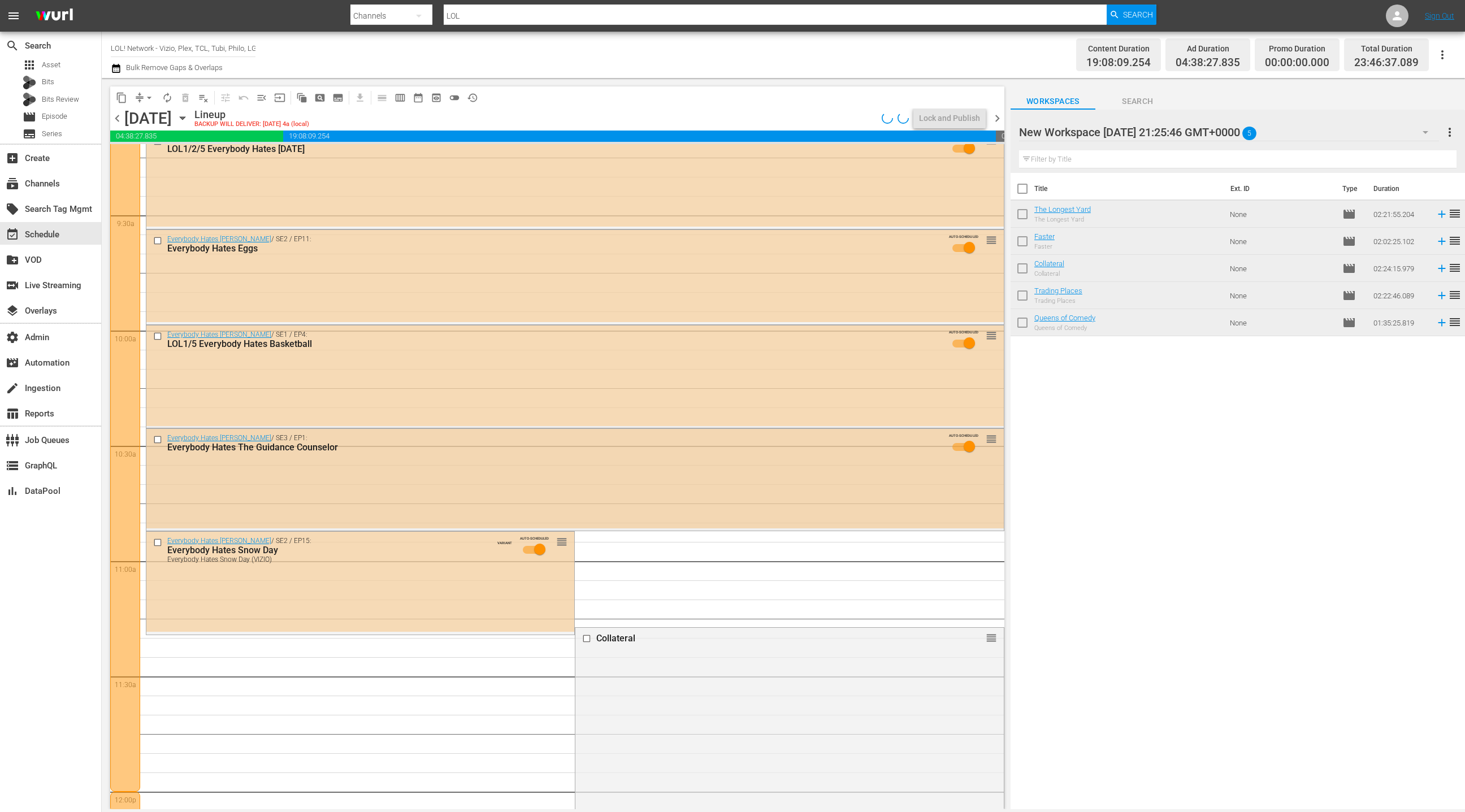
scroll to position [2090, 0]
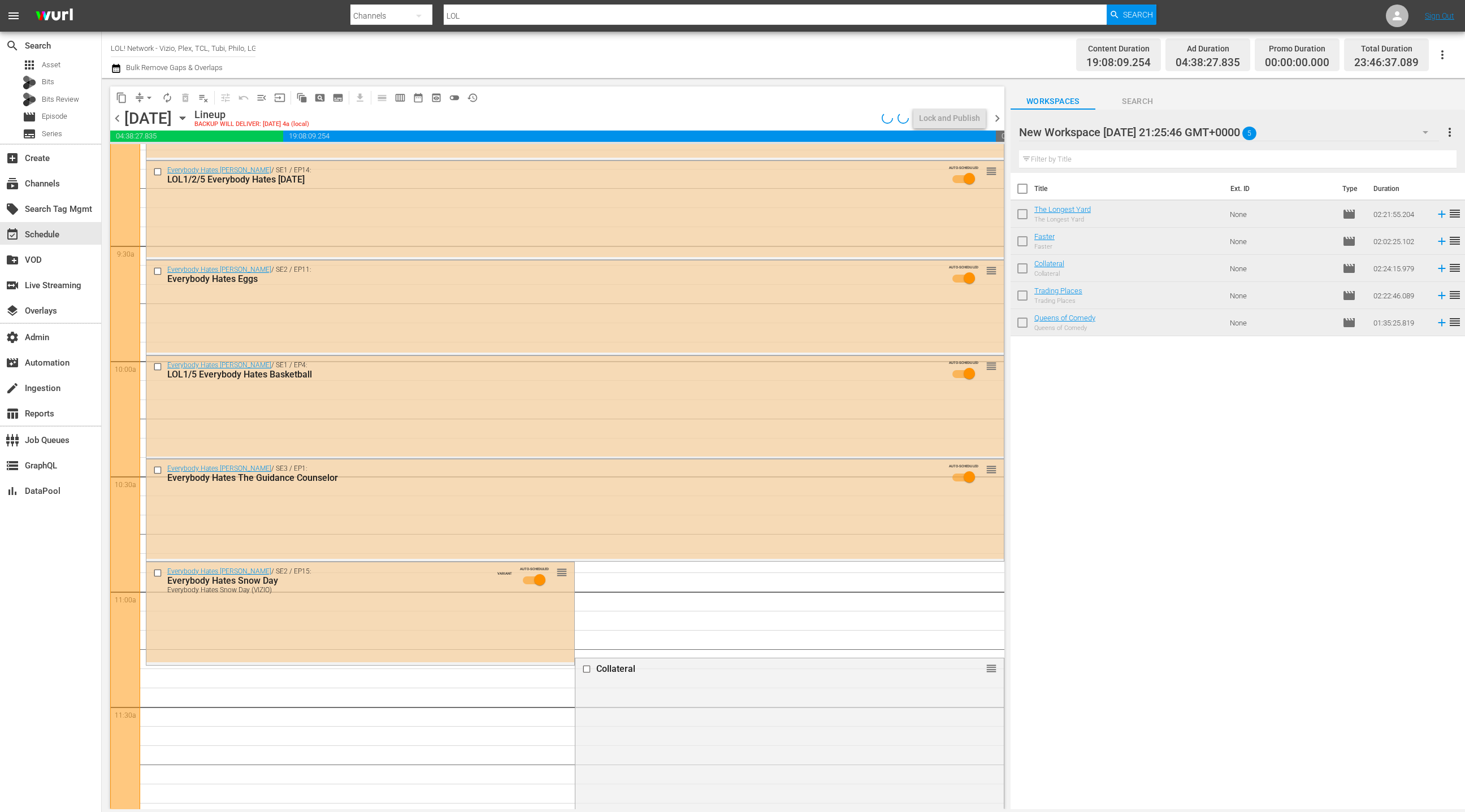
click at [575, 498] on div "Everybody Hates Chris / SE3 / EP1: Everybody Hates The Guidance Counselor AUTO-…" at bounding box center [575, 510] width 858 height 100
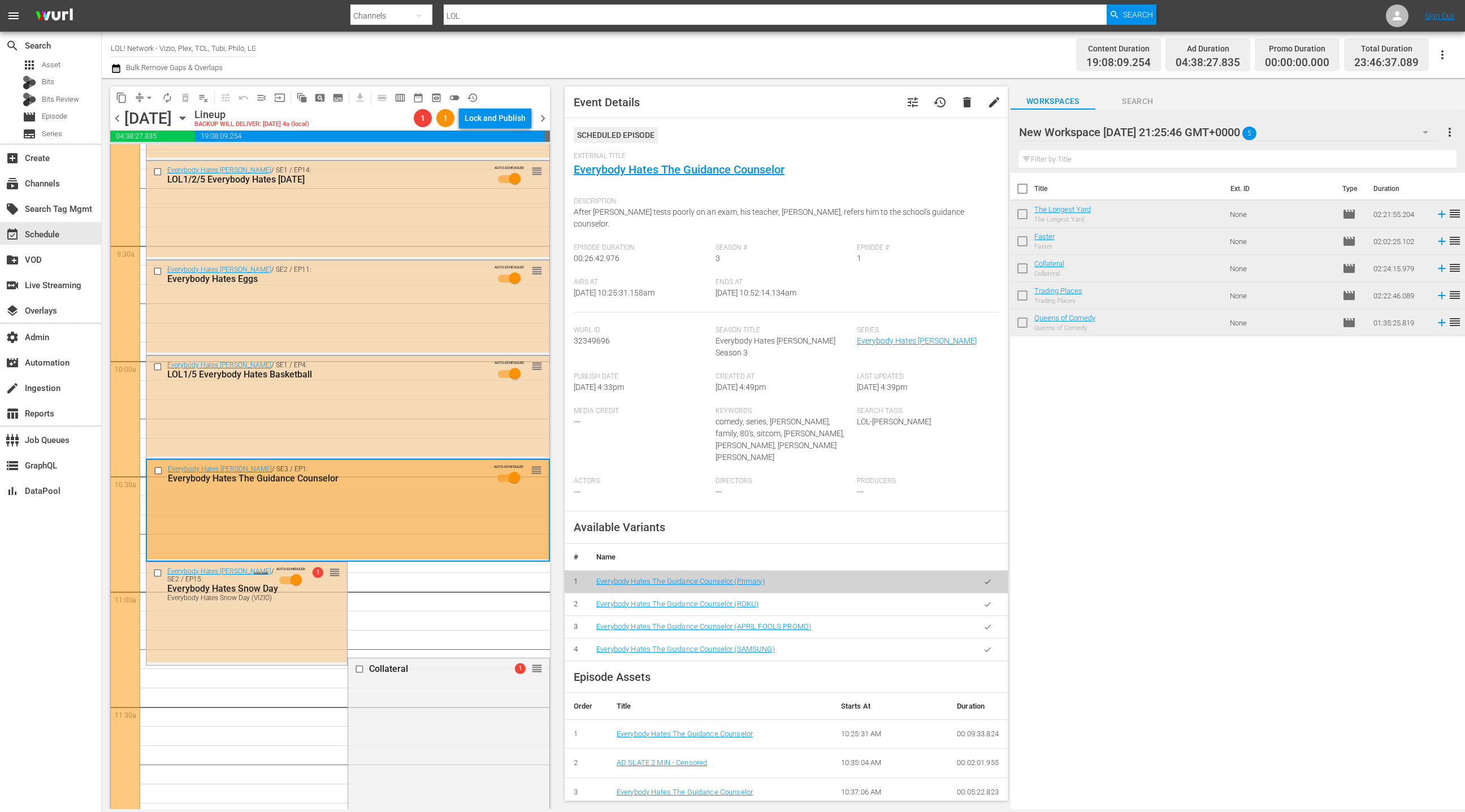
drag, startPoint x: 488, startPoint y: 405, endPoint x: 569, endPoint y: 425, distance: 83.4
click at [488, 404] on div "Everybody Hates Chris / SE1 / EP4: LOL1/5 Everybody Hates Basketball AUTO-SCHED…" at bounding box center [347, 406] width 403 height 100
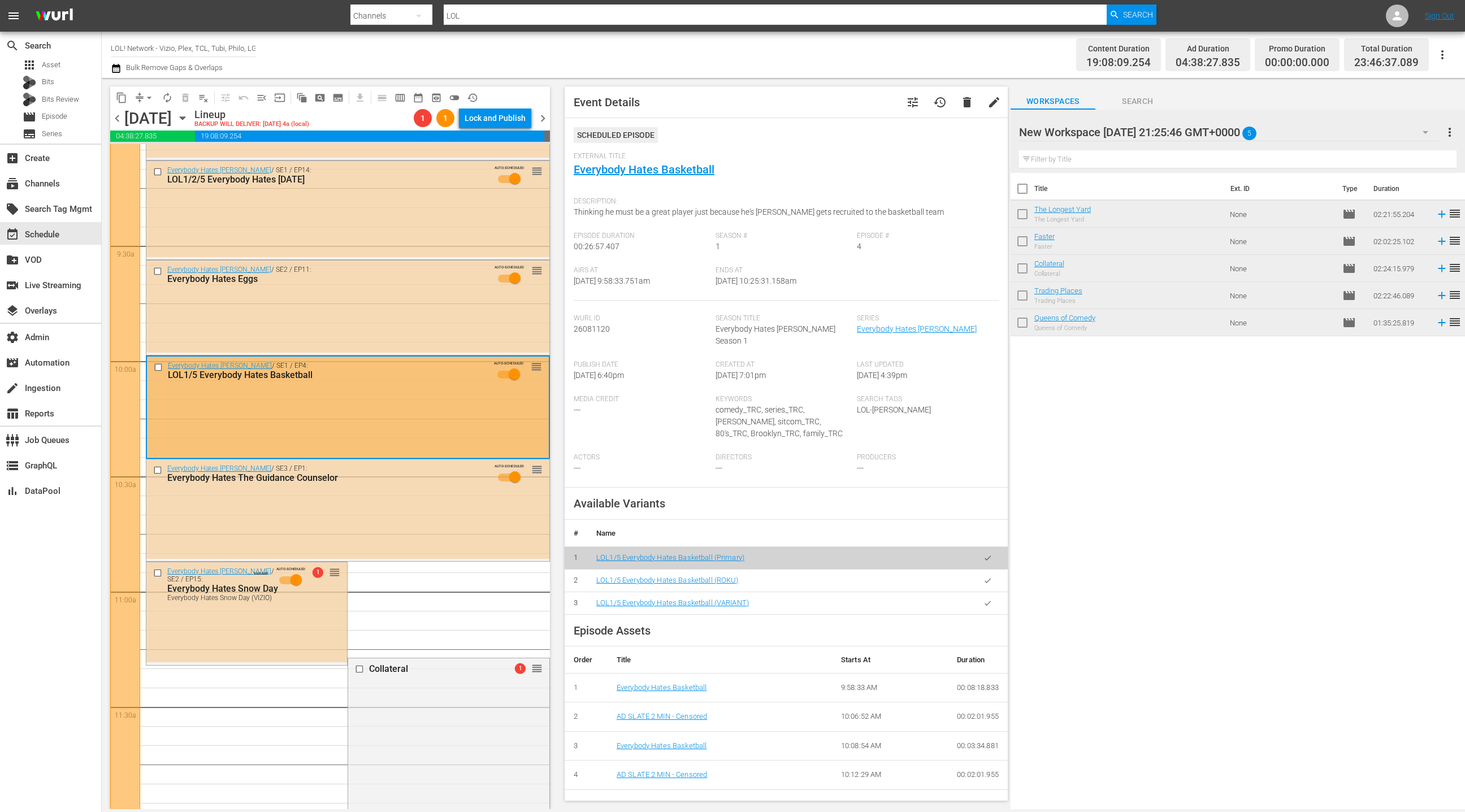
click at [986, 601] on icon "button" at bounding box center [987, 603] width 6 height 4
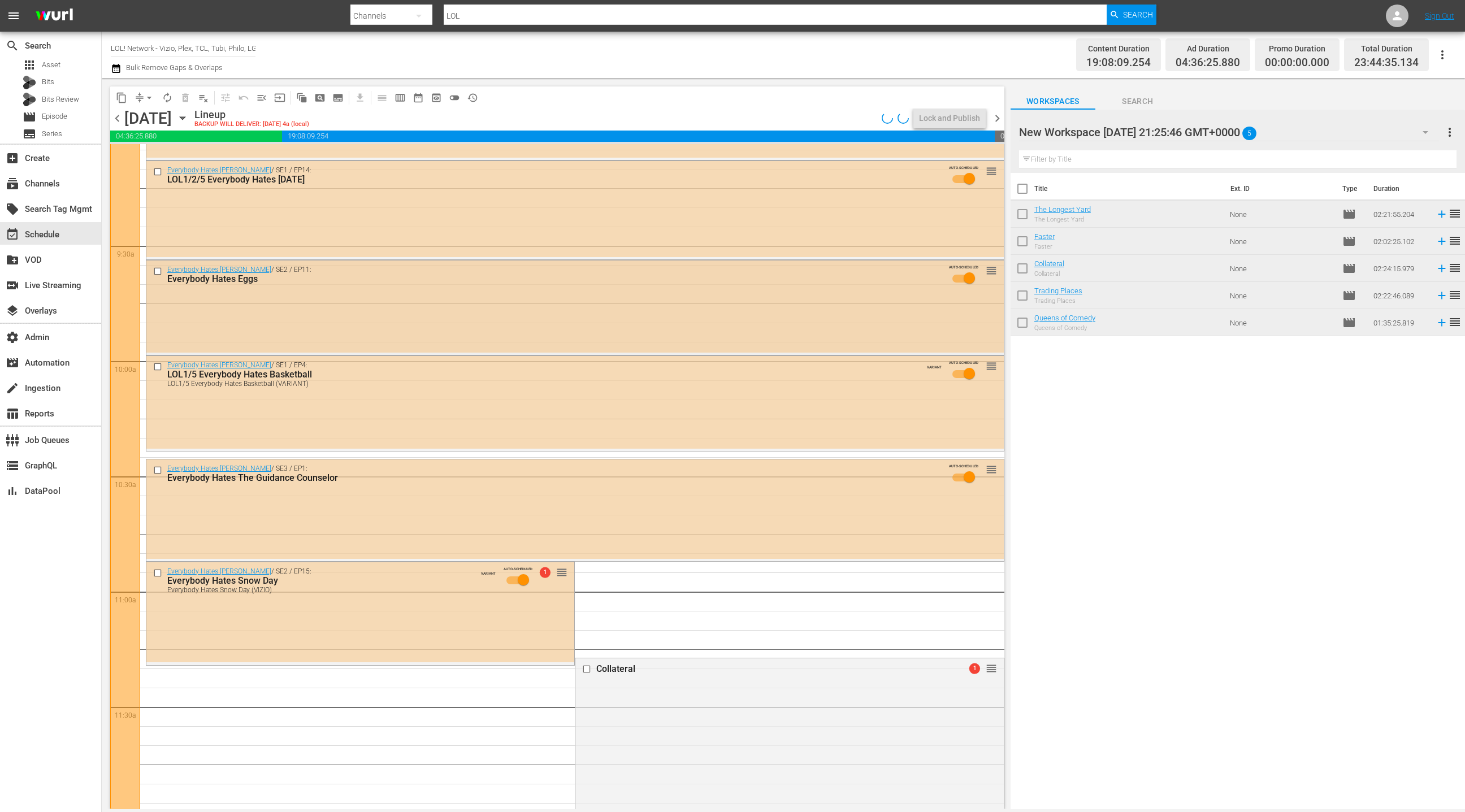
click at [447, 312] on div "Everybody Hates Chris / SE2 / EP11: Everybody Hates Eggs AUTO-SCHEDULED reorder" at bounding box center [575, 307] width 858 height 92
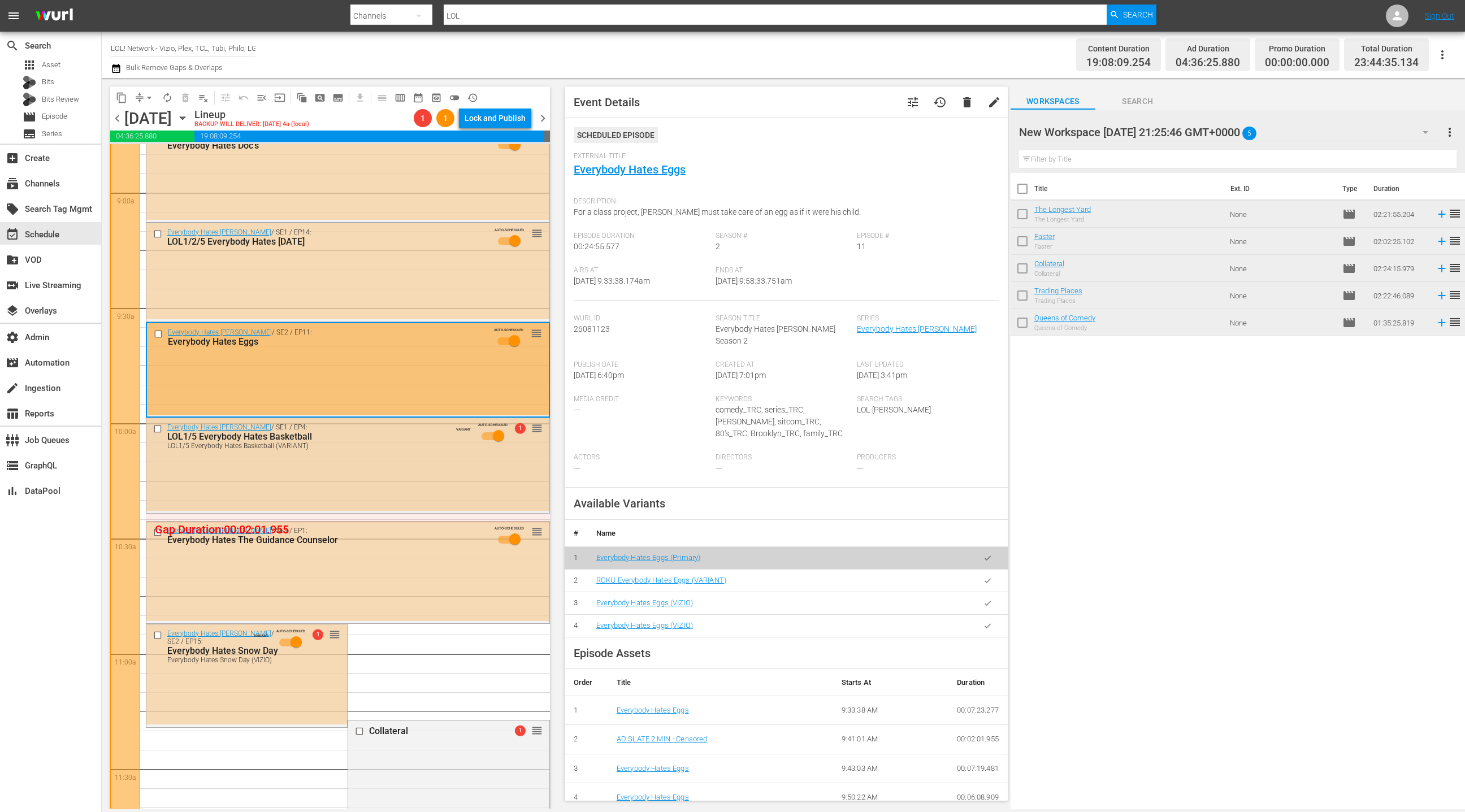
scroll to position [1922, 0]
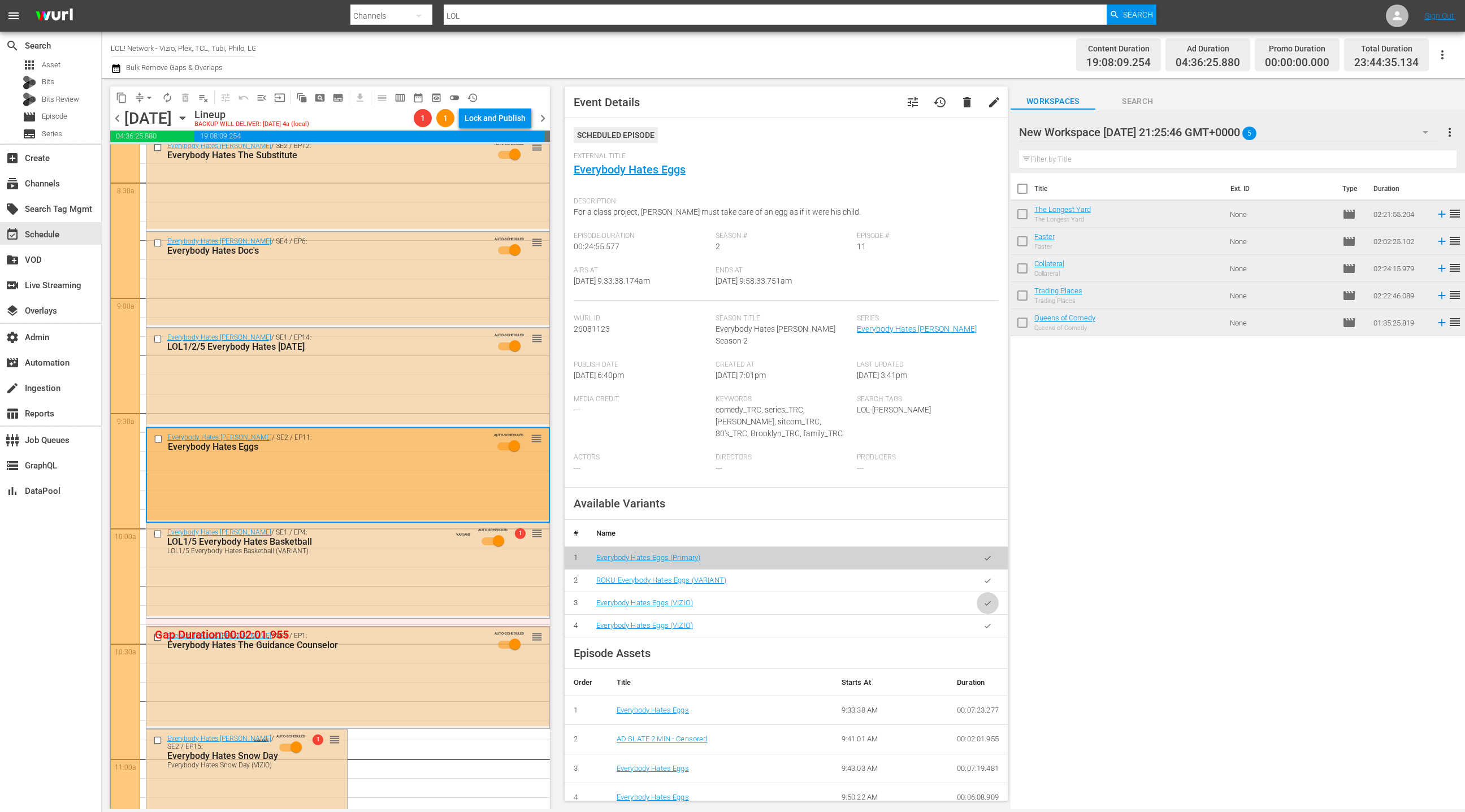
click at [987, 600] on icon "button" at bounding box center [988, 604] width 9 height 9
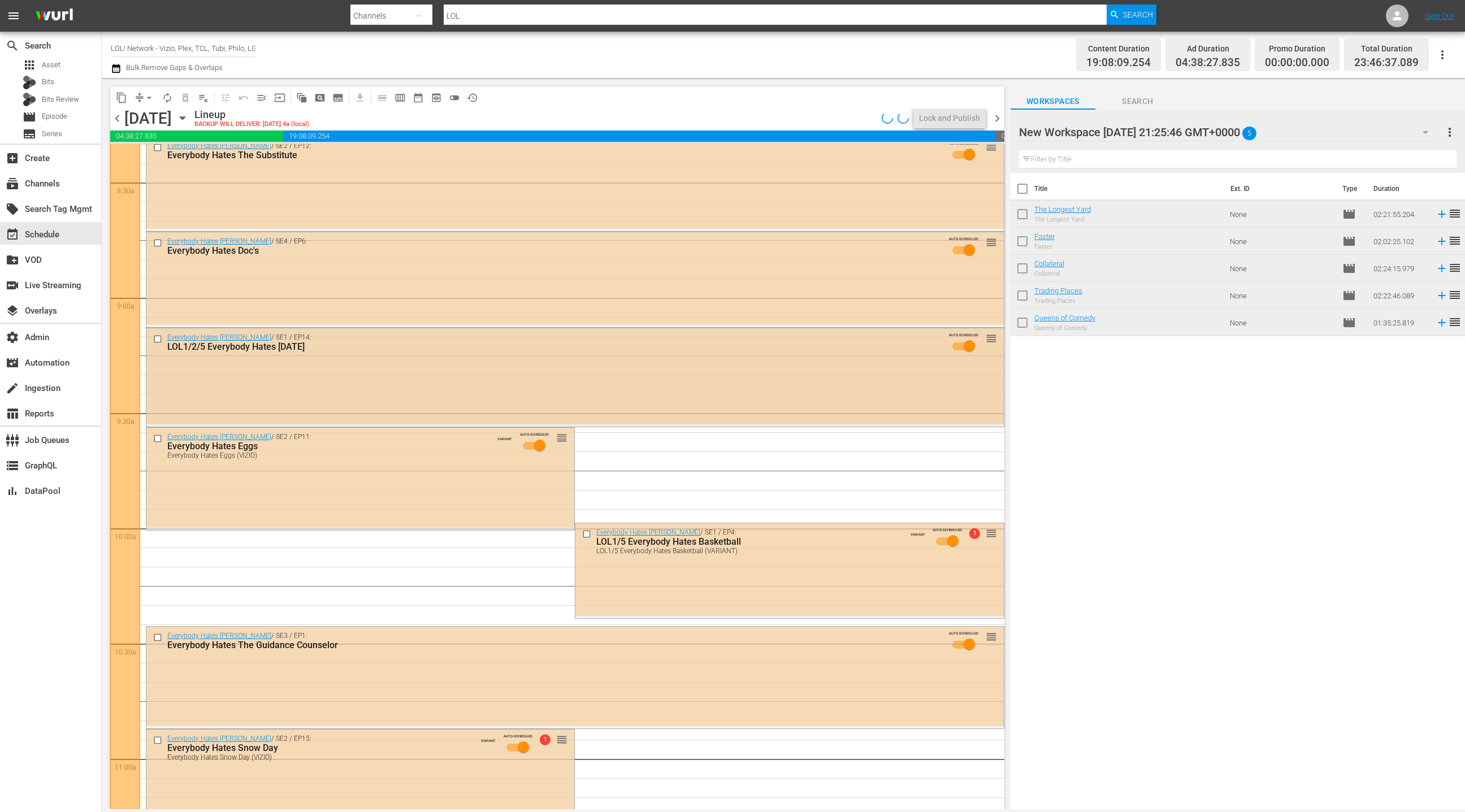
click at [505, 397] on div "Everybody Hates Chris / SE1 / EP14: LOL1/2/5 Everybody Hates Valentine'S Day AU…" at bounding box center [575, 376] width 858 height 96
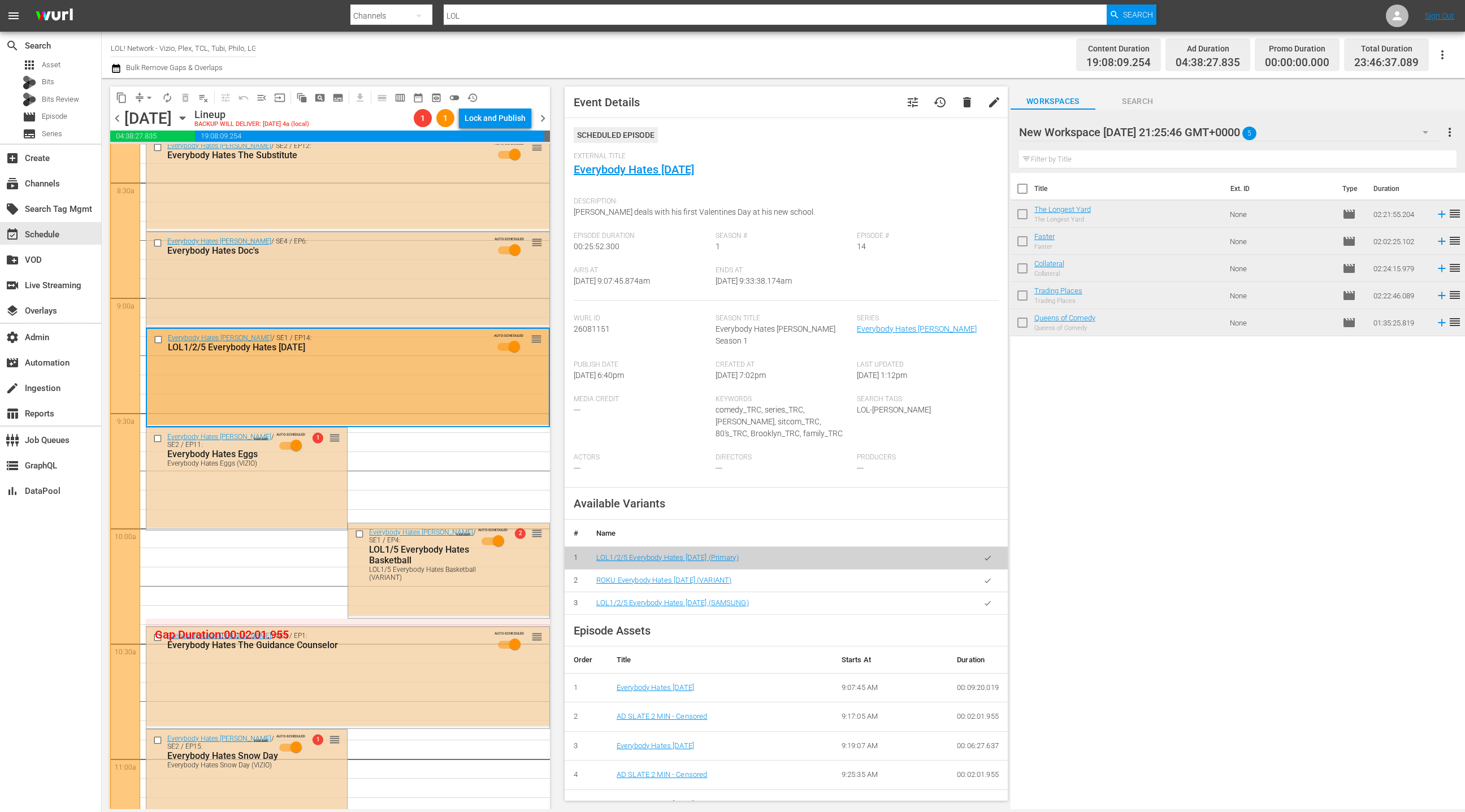
click at [419, 277] on div "Everybody Hates Chris / SE4 / EP6: Everybody Hates Doc's AUTO-SCHEDULED reorder" at bounding box center [347, 278] width 403 height 92
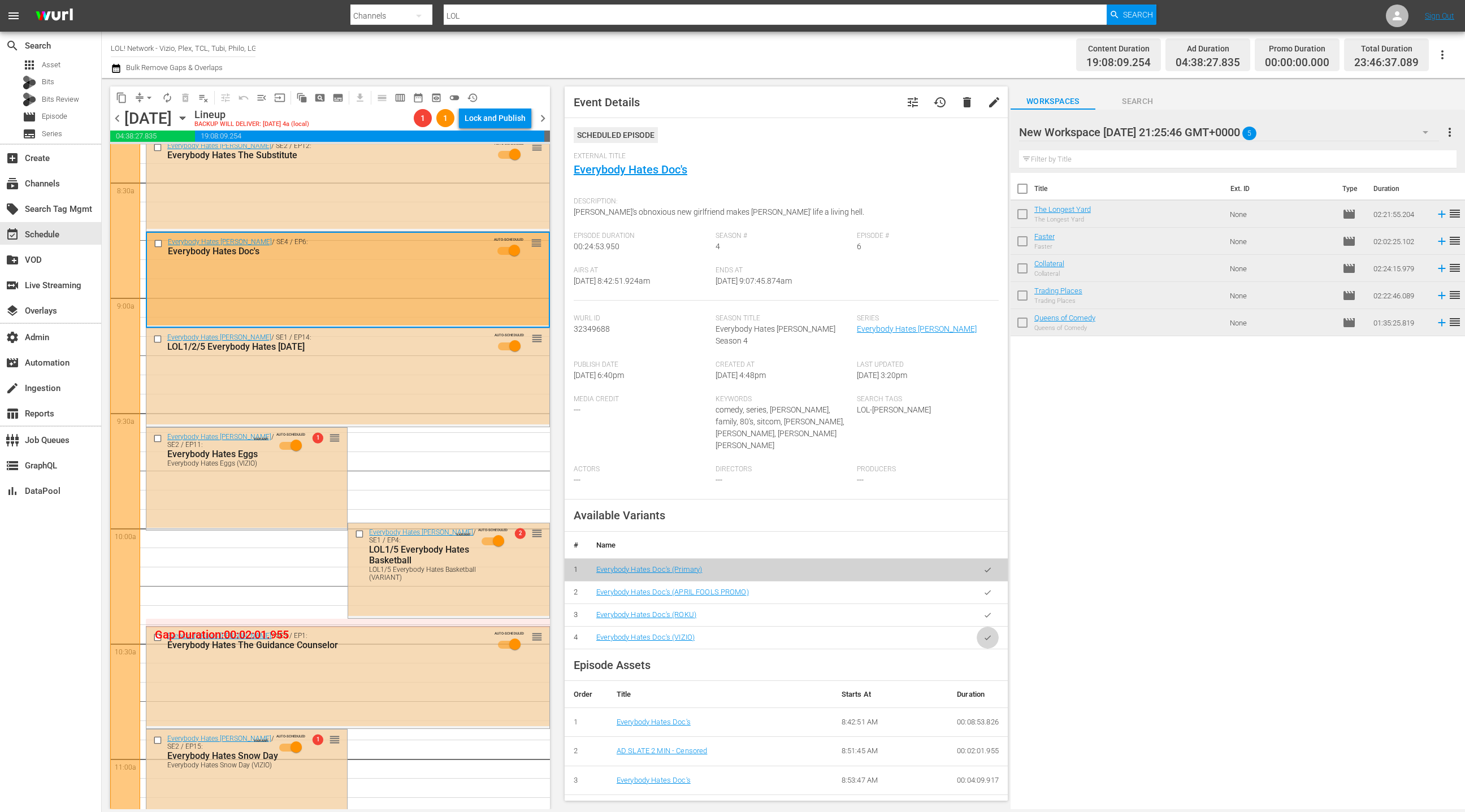
click at [992, 627] on button "button" at bounding box center [987, 637] width 22 height 22
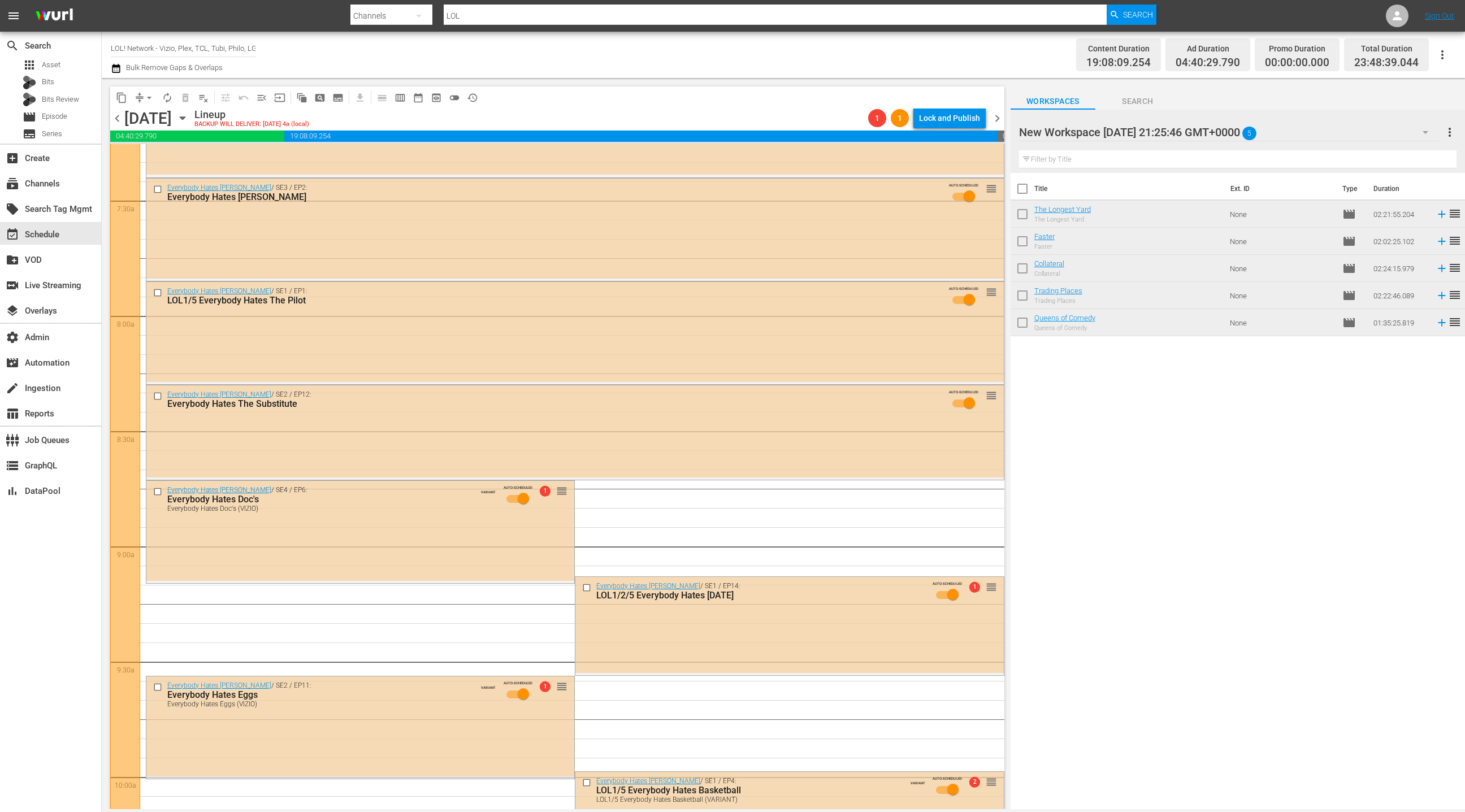
scroll to position [1656, 0]
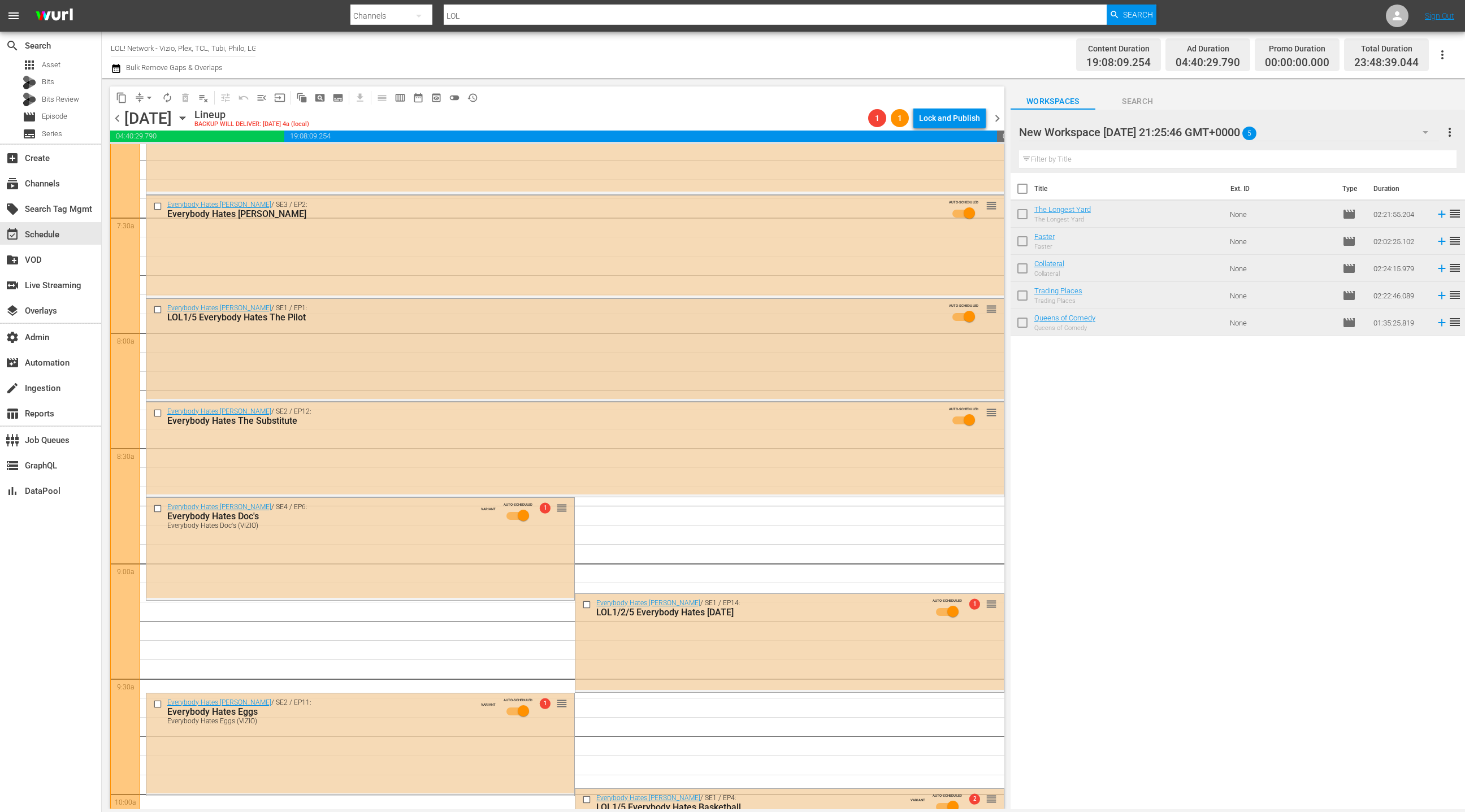
click at [490, 381] on div "Everybody Hates Chris / SE1 / EP1: LOL1/5 Everybody Hates The Pilot AUTO-SCHEDU…" at bounding box center [575, 349] width 858 height 100
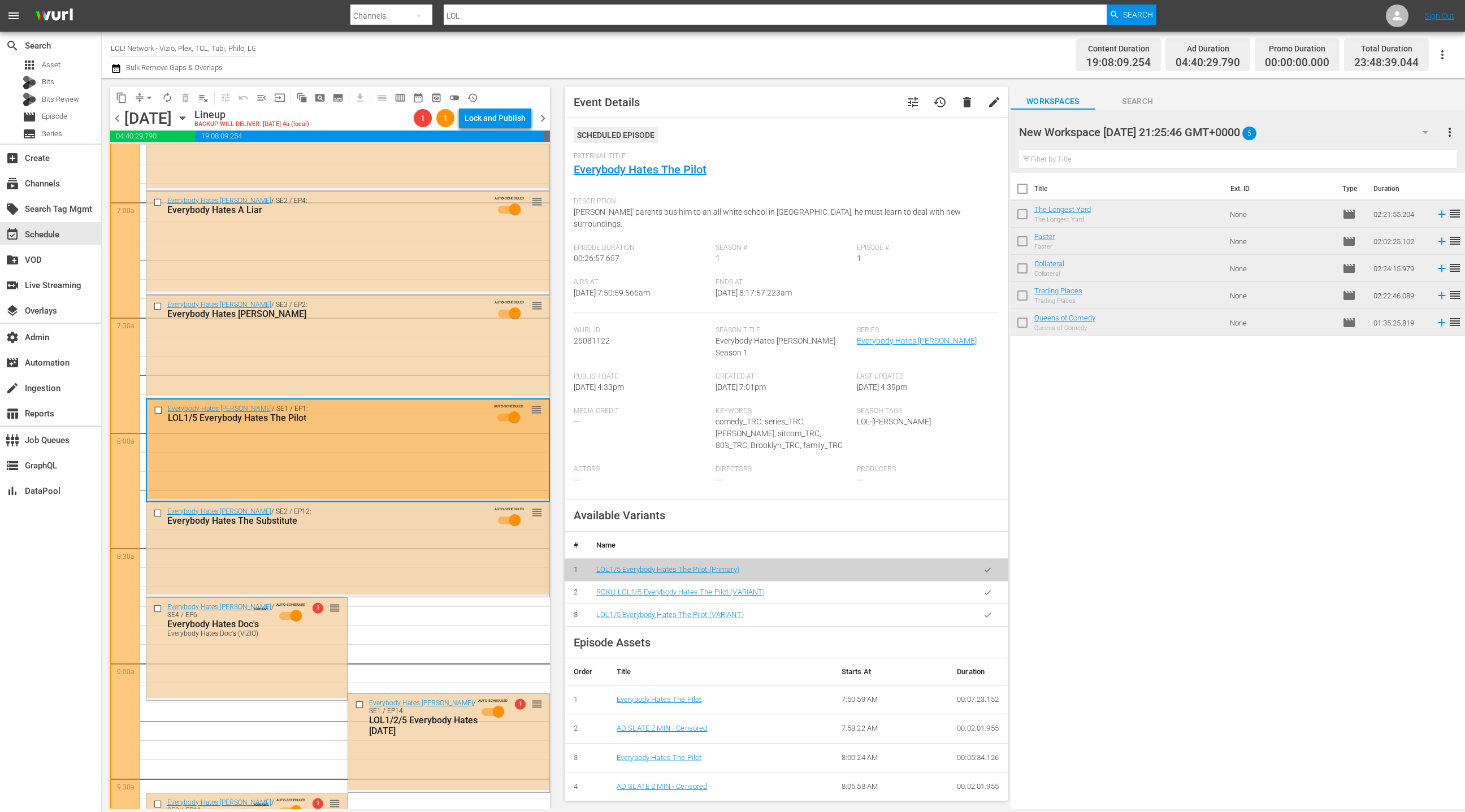
scroll to position [1506, 0]
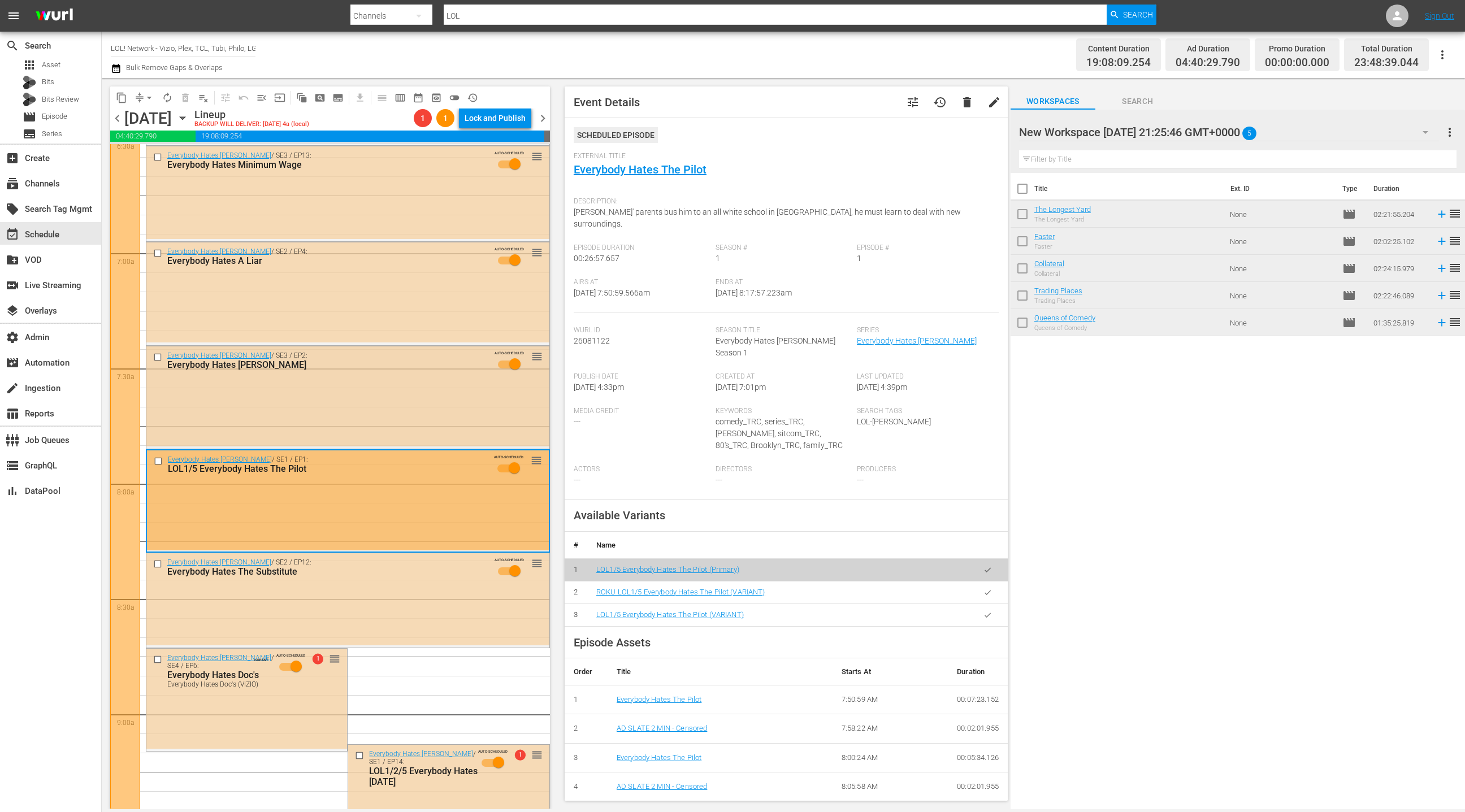
click at [421, 393] on div "Everybody Hates Chris / SE3 / EP2: Everybody Hates Caruso AUTO-SCHEDULED reorder" at bounding box center [347, 396] width 403 height 100
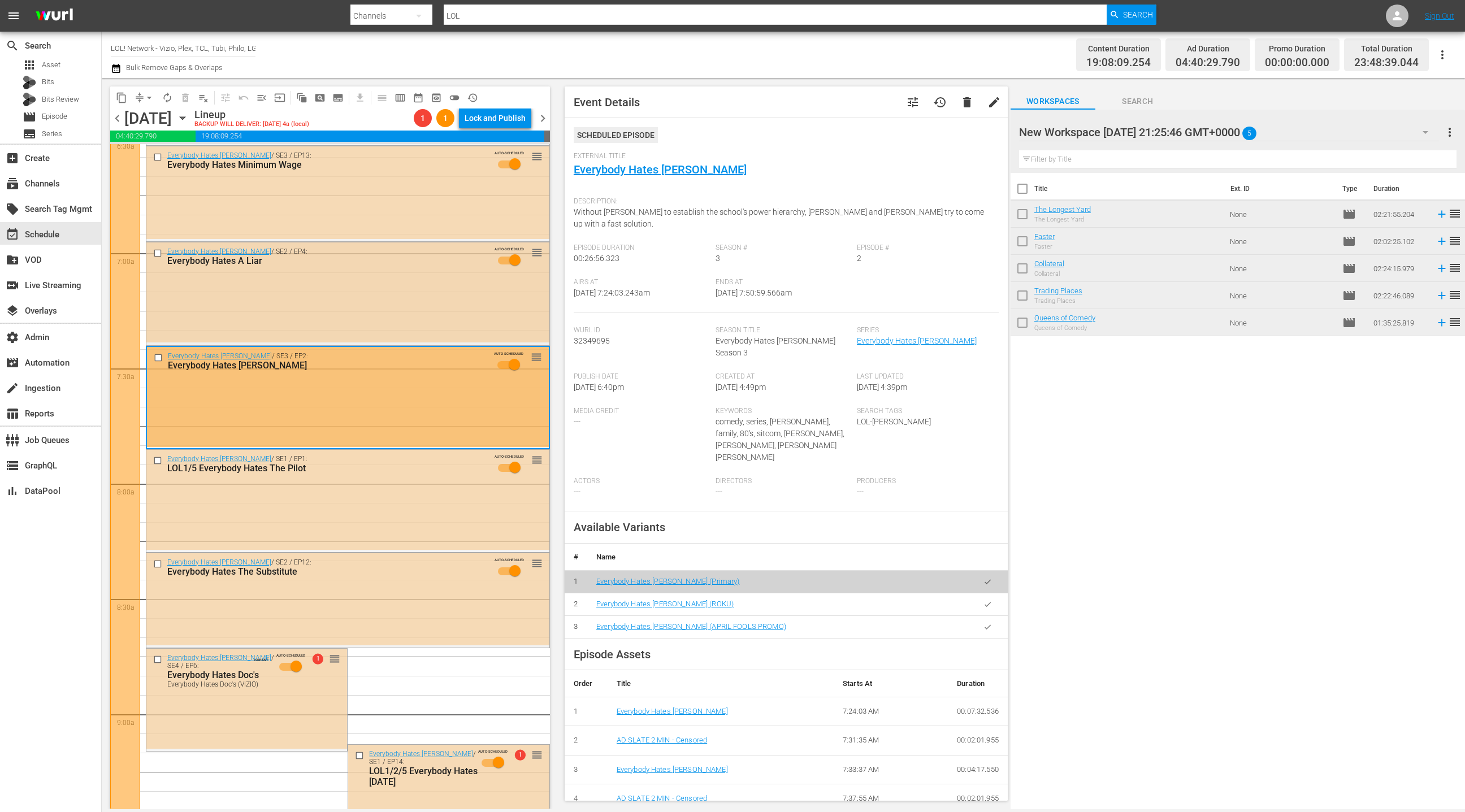
click at [361, 274] on div "Everybody Hates Chris / SE2 / EP4: Everybody Hates A Liar AUTO-SCHEDULED reorder" at bounding box center [347, 259] width 403 height 34
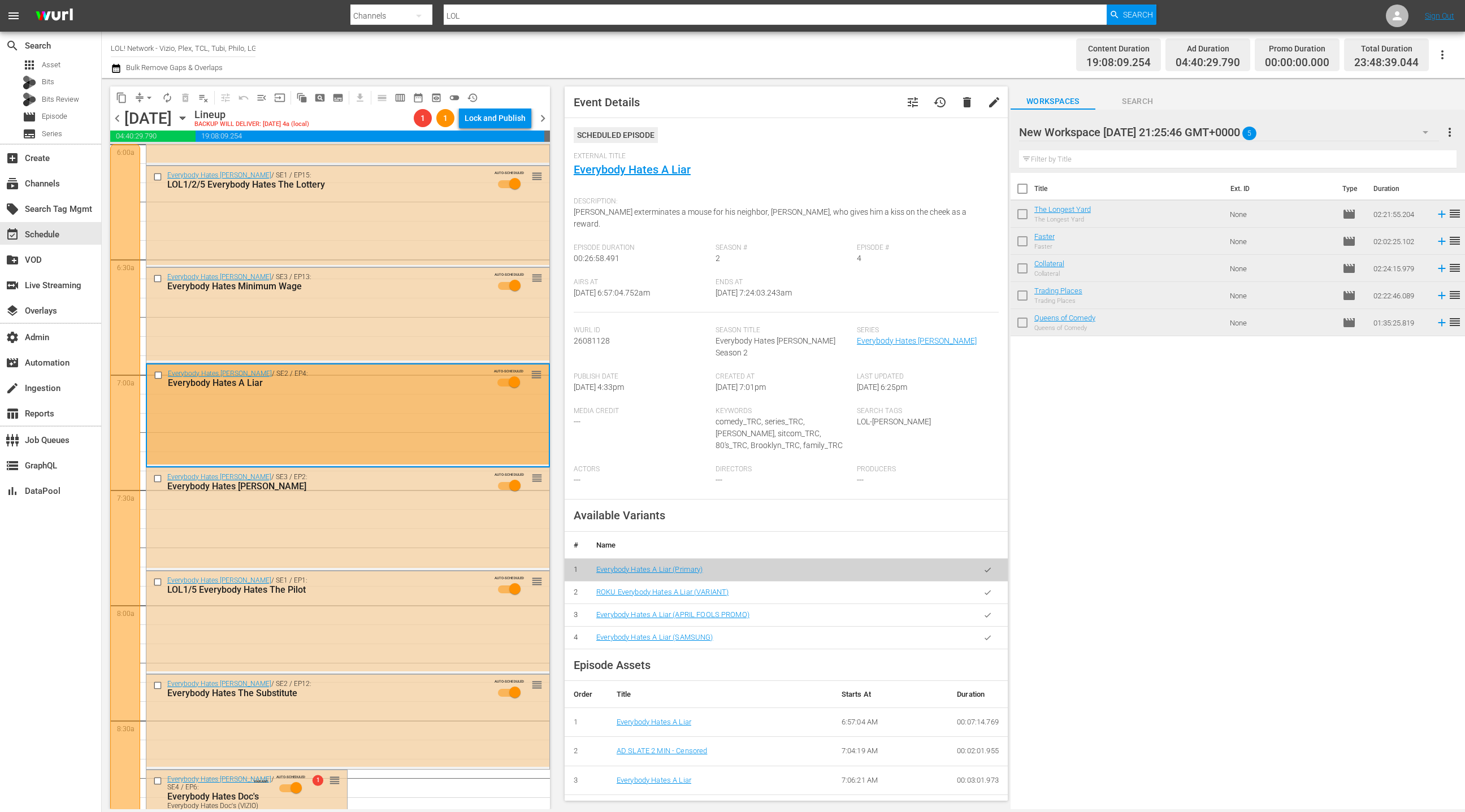
scroll to position [1369, 0]
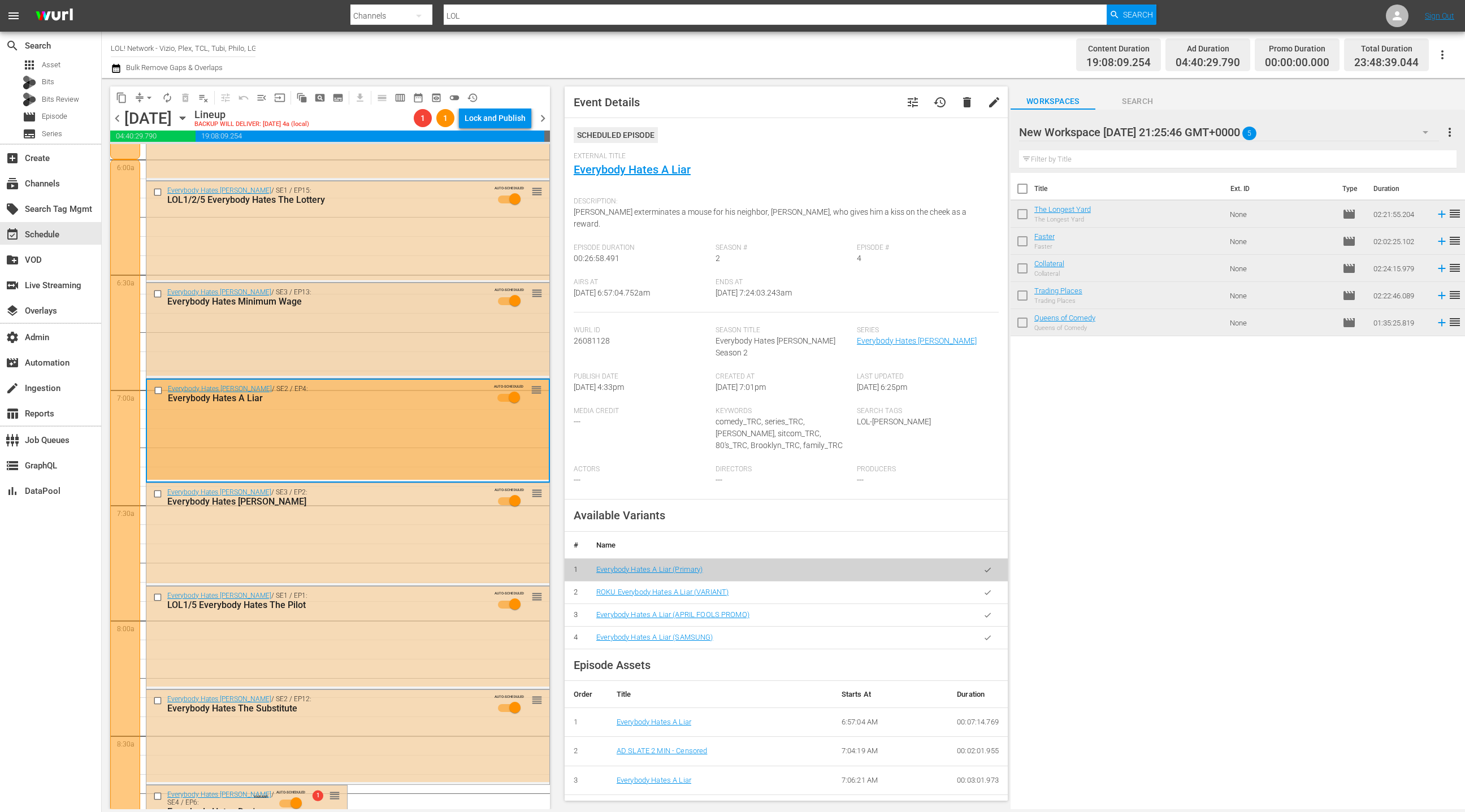
click at [400, 301] on div "Everybody Hates Minimum Wage" at bounding box center [327, 302] width 320 height 11
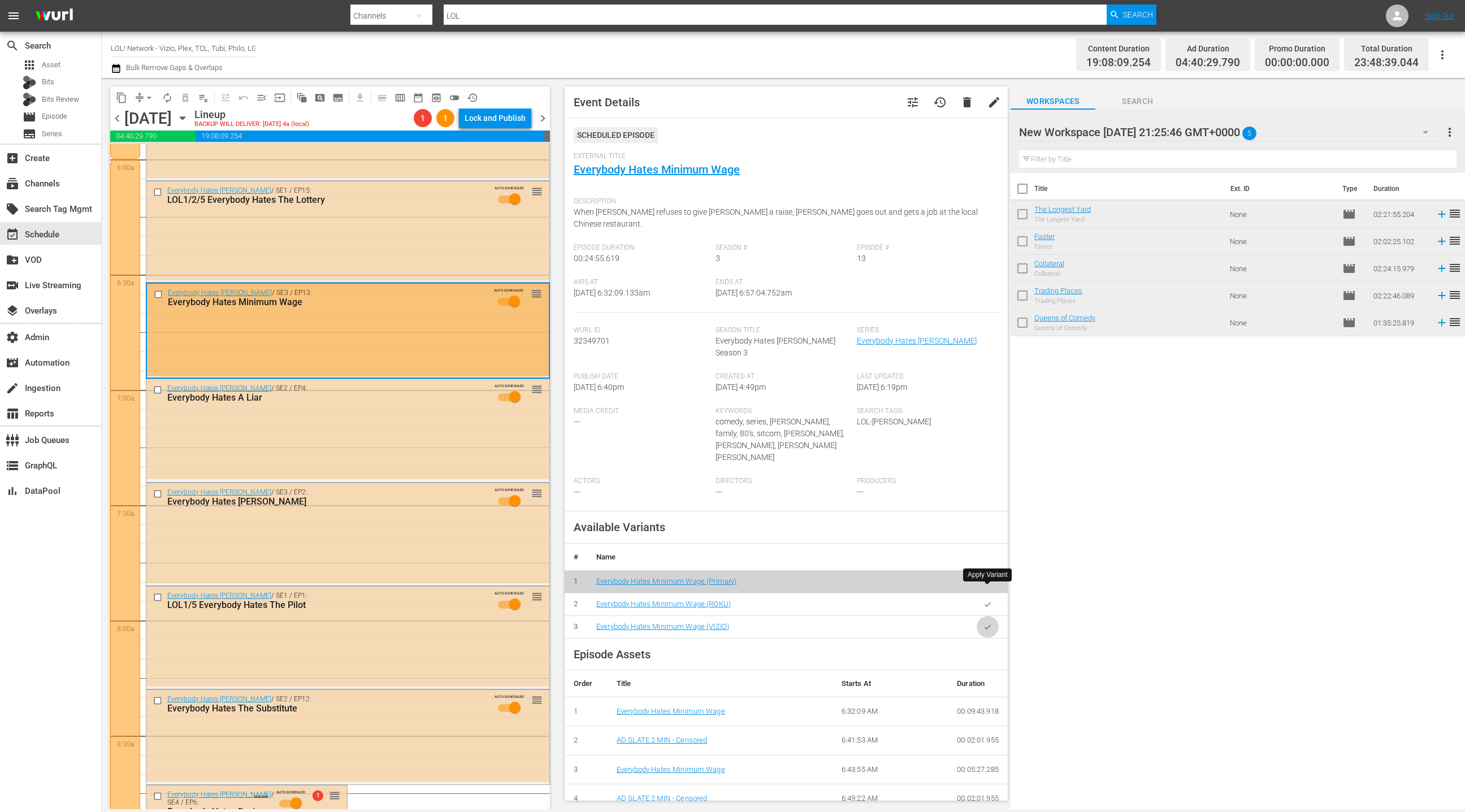
click at [989, 623] on icon "button" at bounding box center [988, 627] width 9 height 9
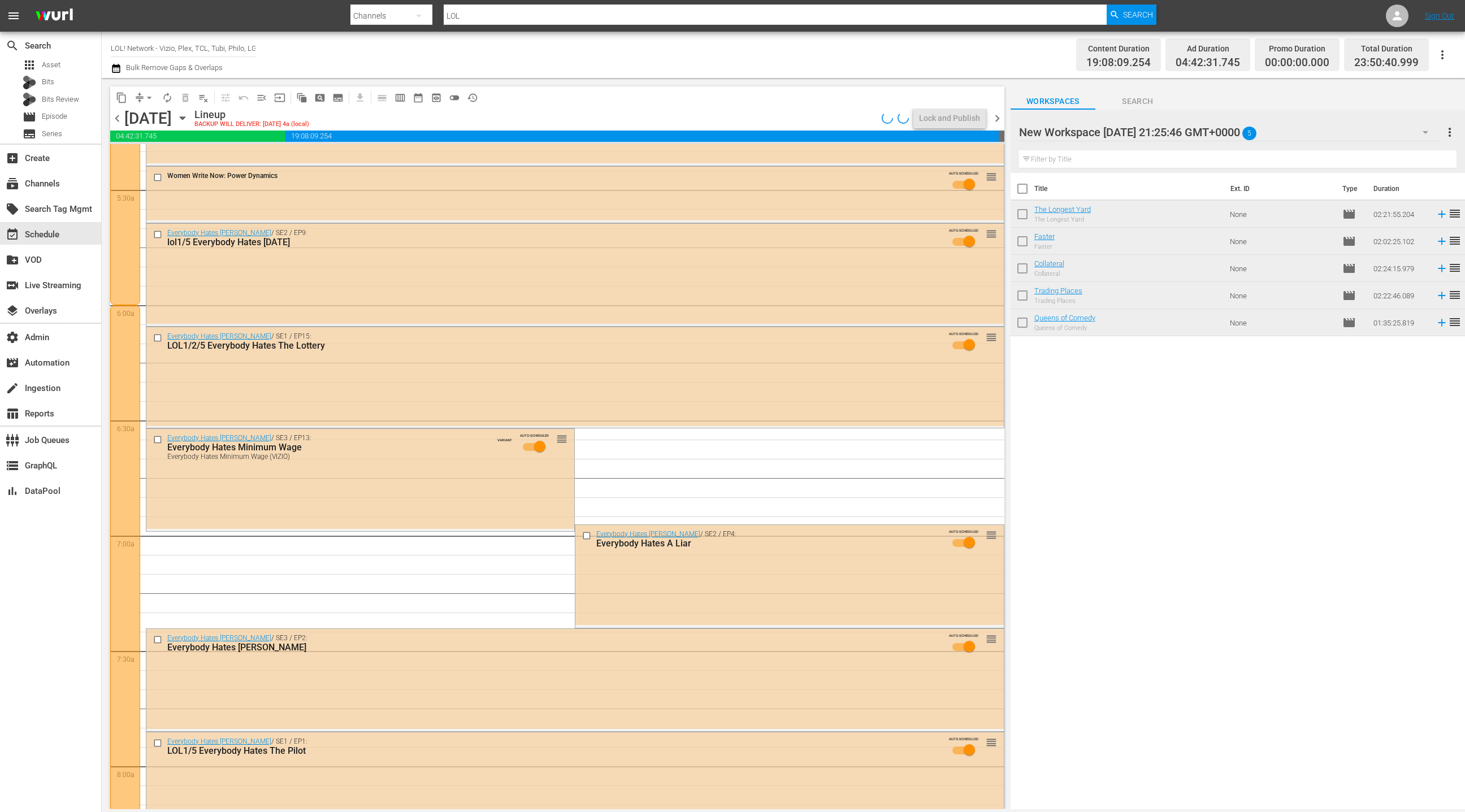
scroll to position [1139, 0]
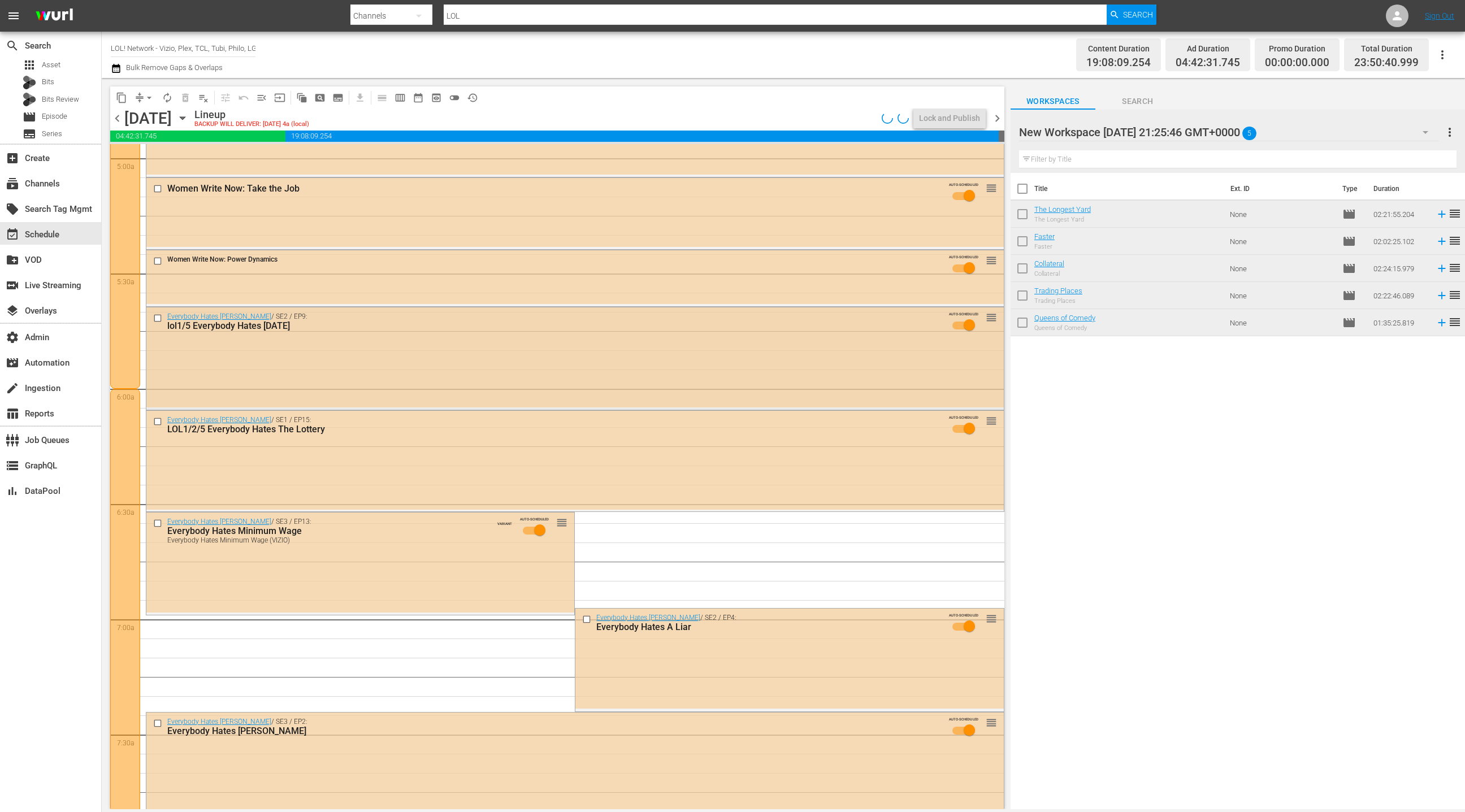
click at [493, 404] on div "Everybody Hates Chris / SE2 / EP9: lol1/5 Everybody Hates Thanksgiving AUTO-SCH…" at bounding box center [575, 357] width 858 height 100
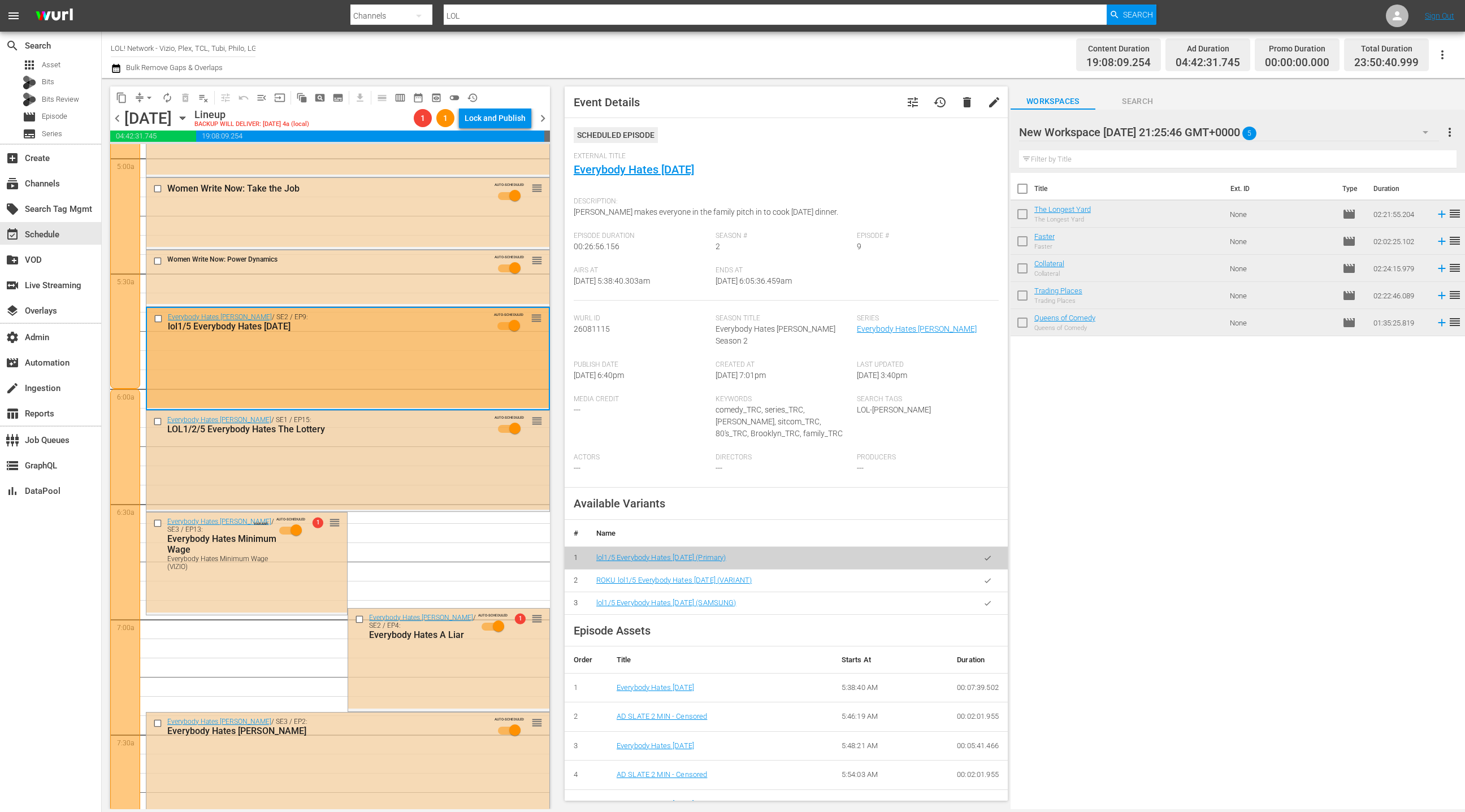
click at [475, 441] on div "Everybody Hates Chris / SE1 / EP15: LOL1/2/5 Everybody Hates The Lottery AUTO-S…" at bounding box center [347, 428] width 403 height 34
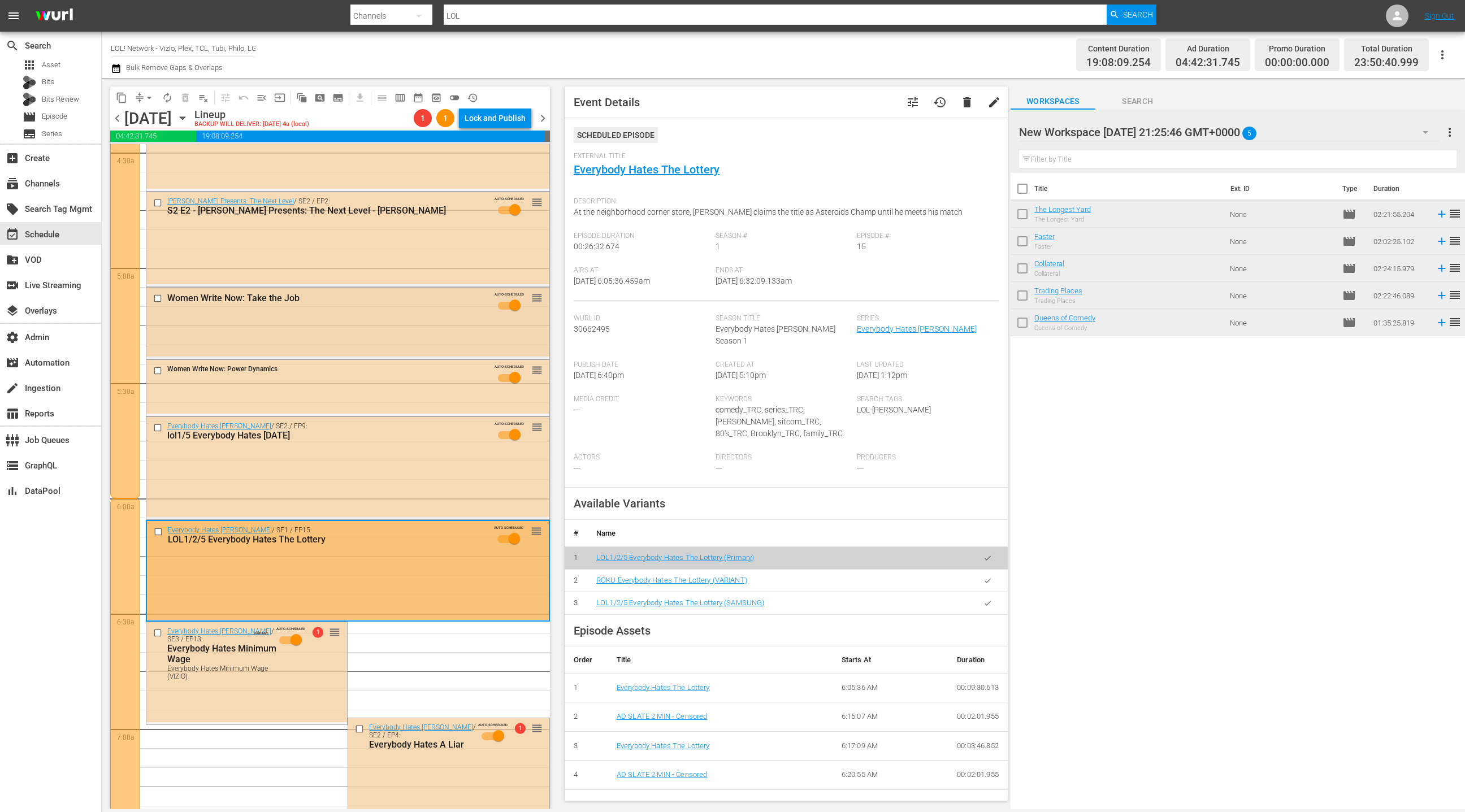
click at [397, 313] on div "Women Write Now: Take the Job AUTO-SCHEDULED reorder" at bounding box center [347, 305] width 403 height 34
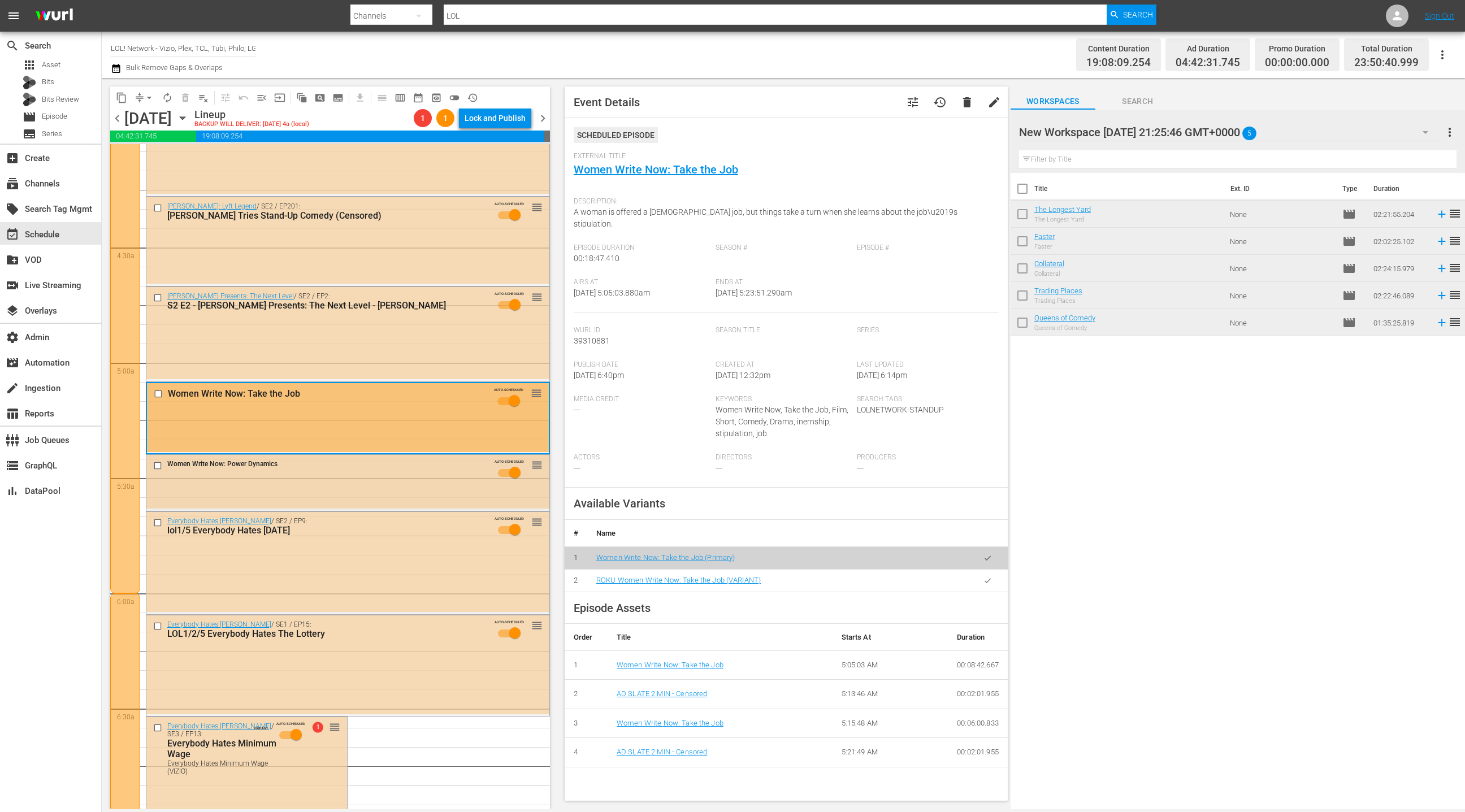
scroll to position [876, 0]
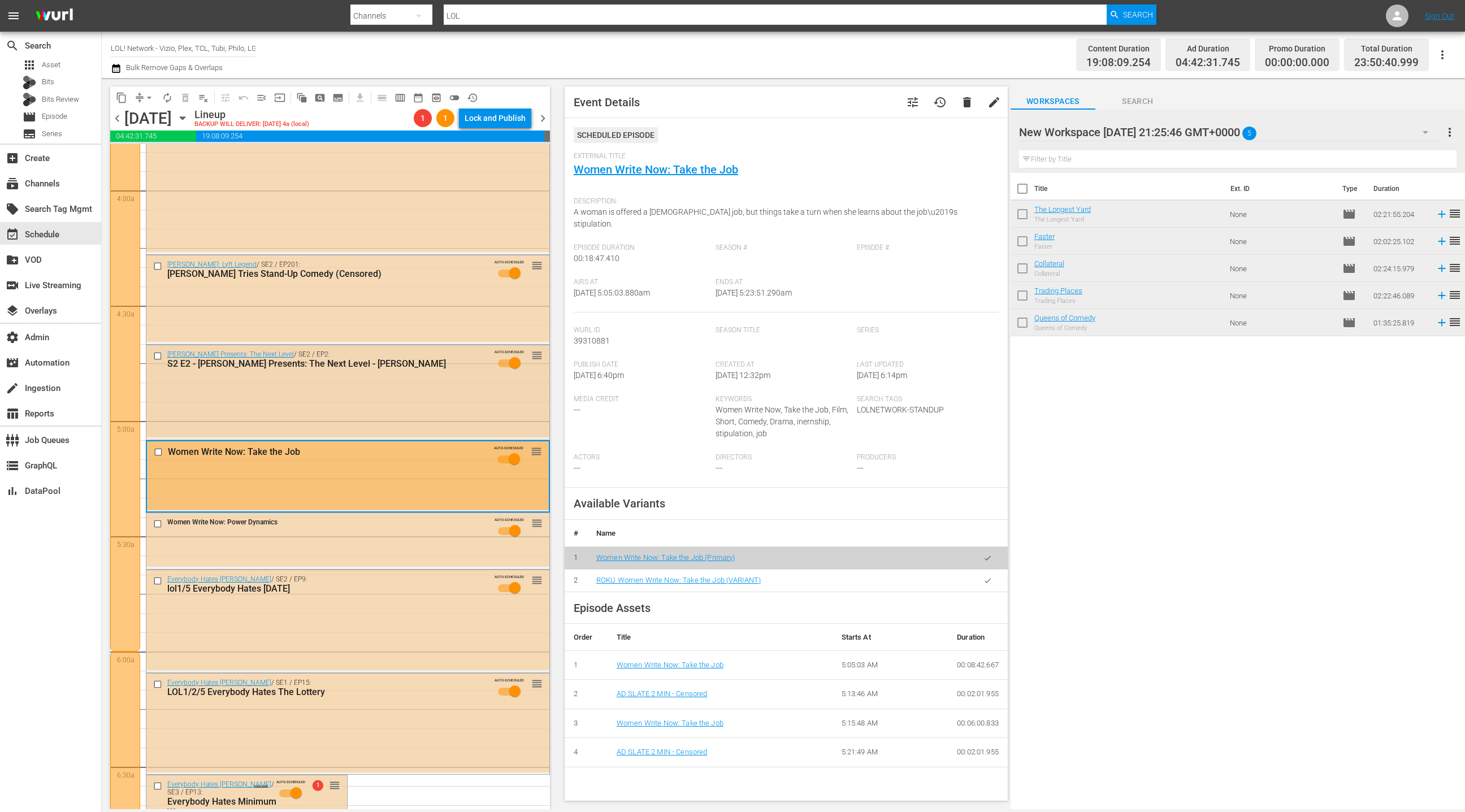
click at [412, 390] on div "Kevin Hart Presents: The Next Level / SE2 / EP2: S2 E2 - Kevin Hart Presents: T…" at bounding box center [347, 391] width 403 height 92
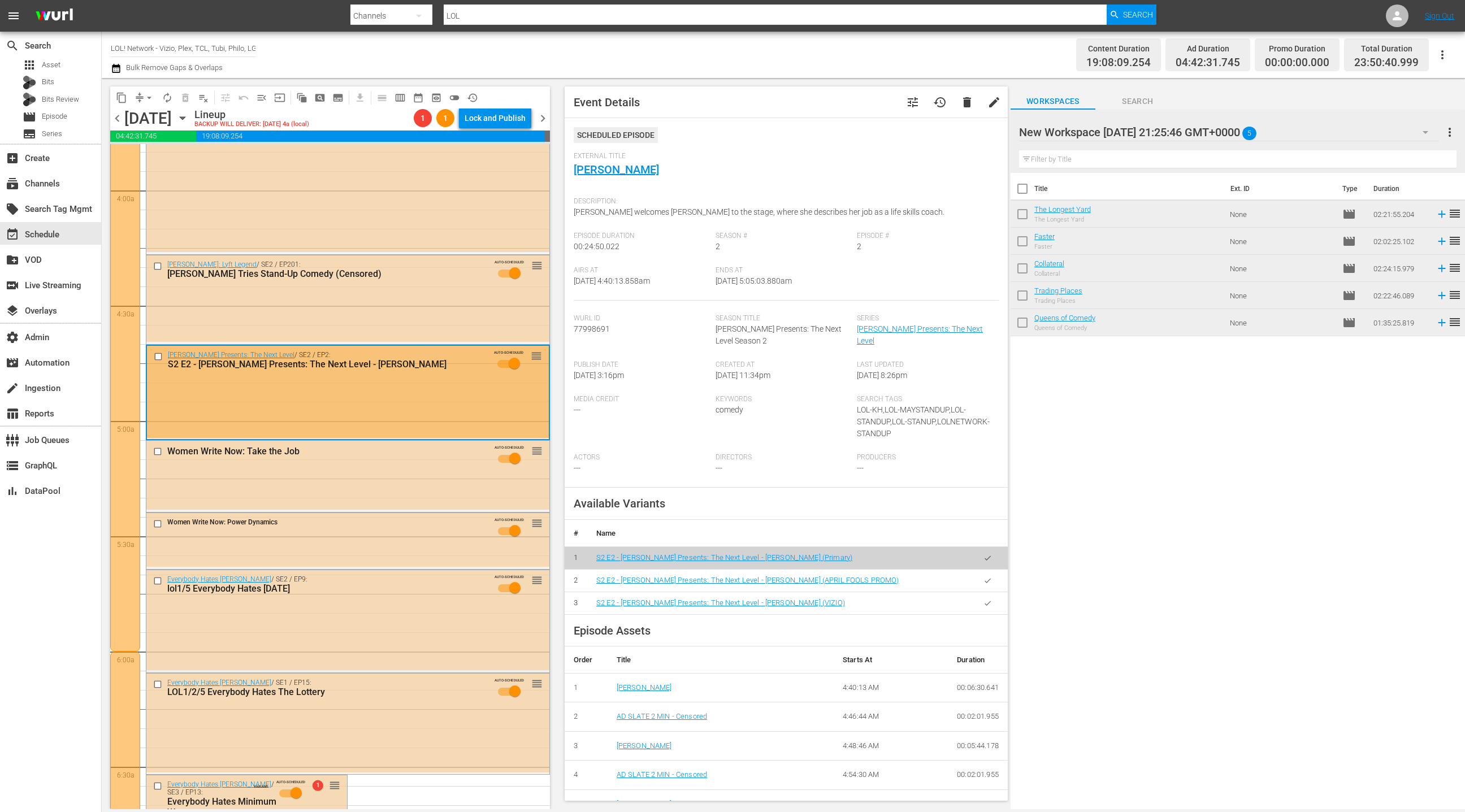
click at [985, 606] on icon "button" at bounding box center [988, 604] width 9 height 9
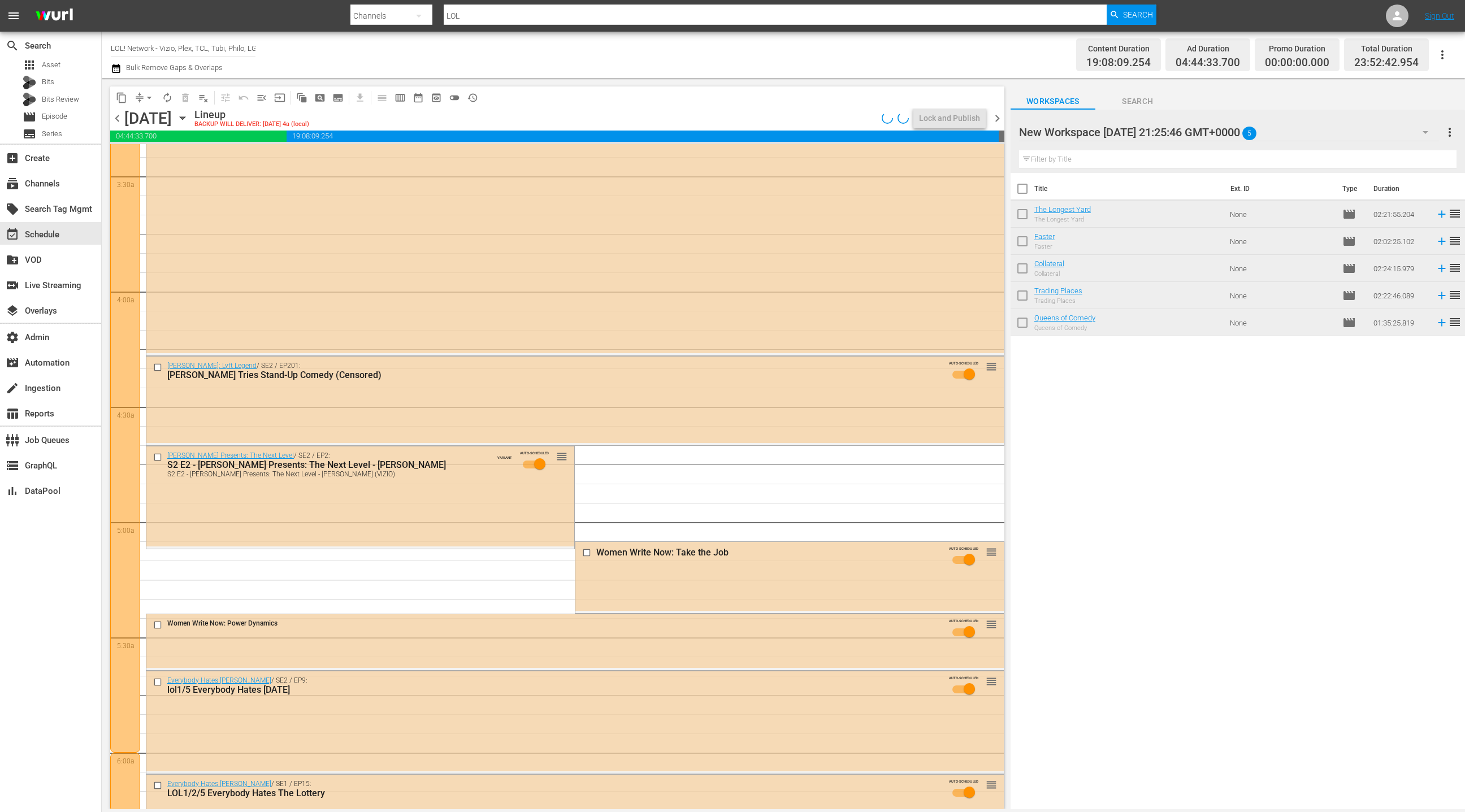
scroll to position [741, 0]
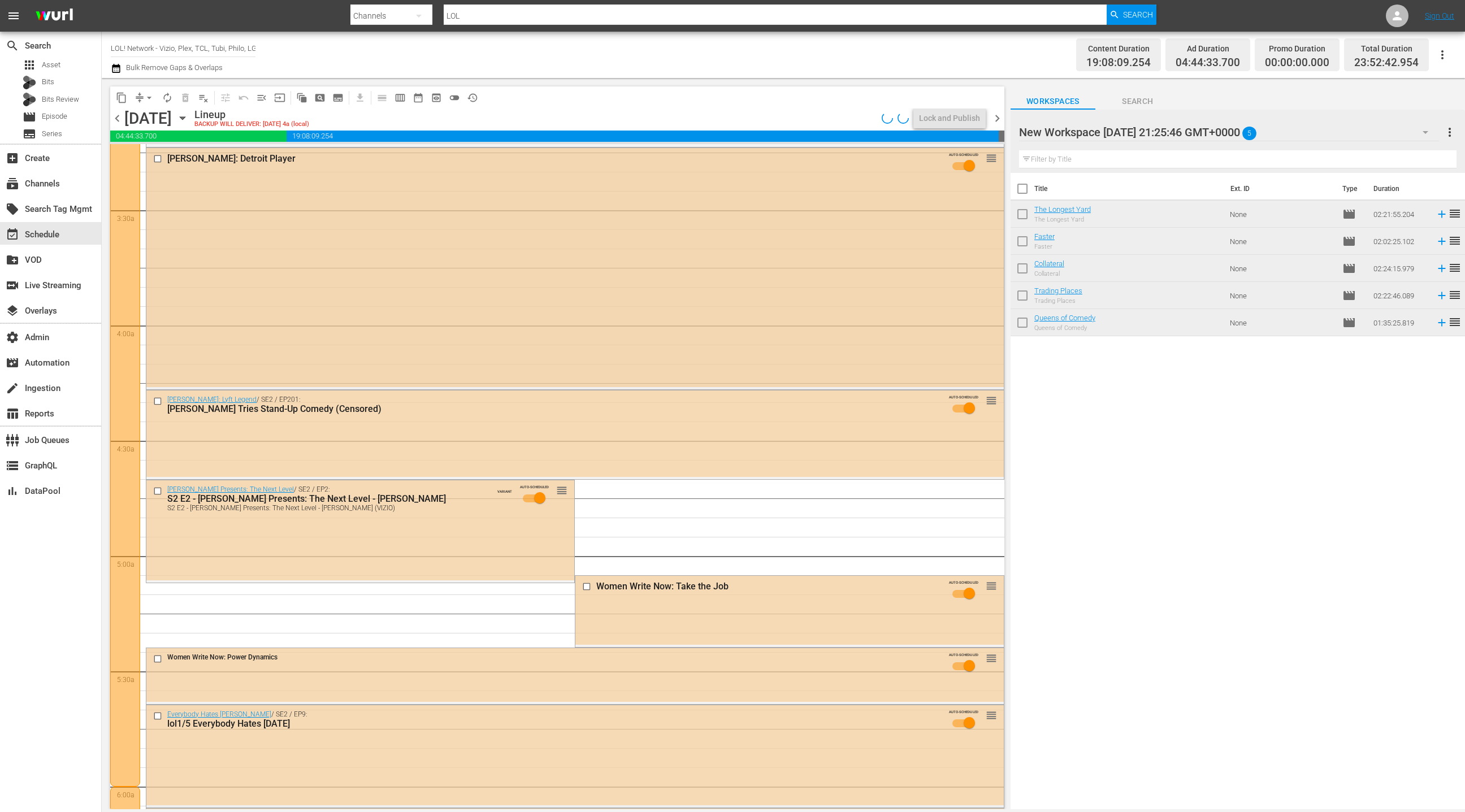
click at [523, 339] on div "Paul Elia: Detroit Player AUTO-SCHEDULED reorder" at bounding box center [575, 267] width 858 height 239
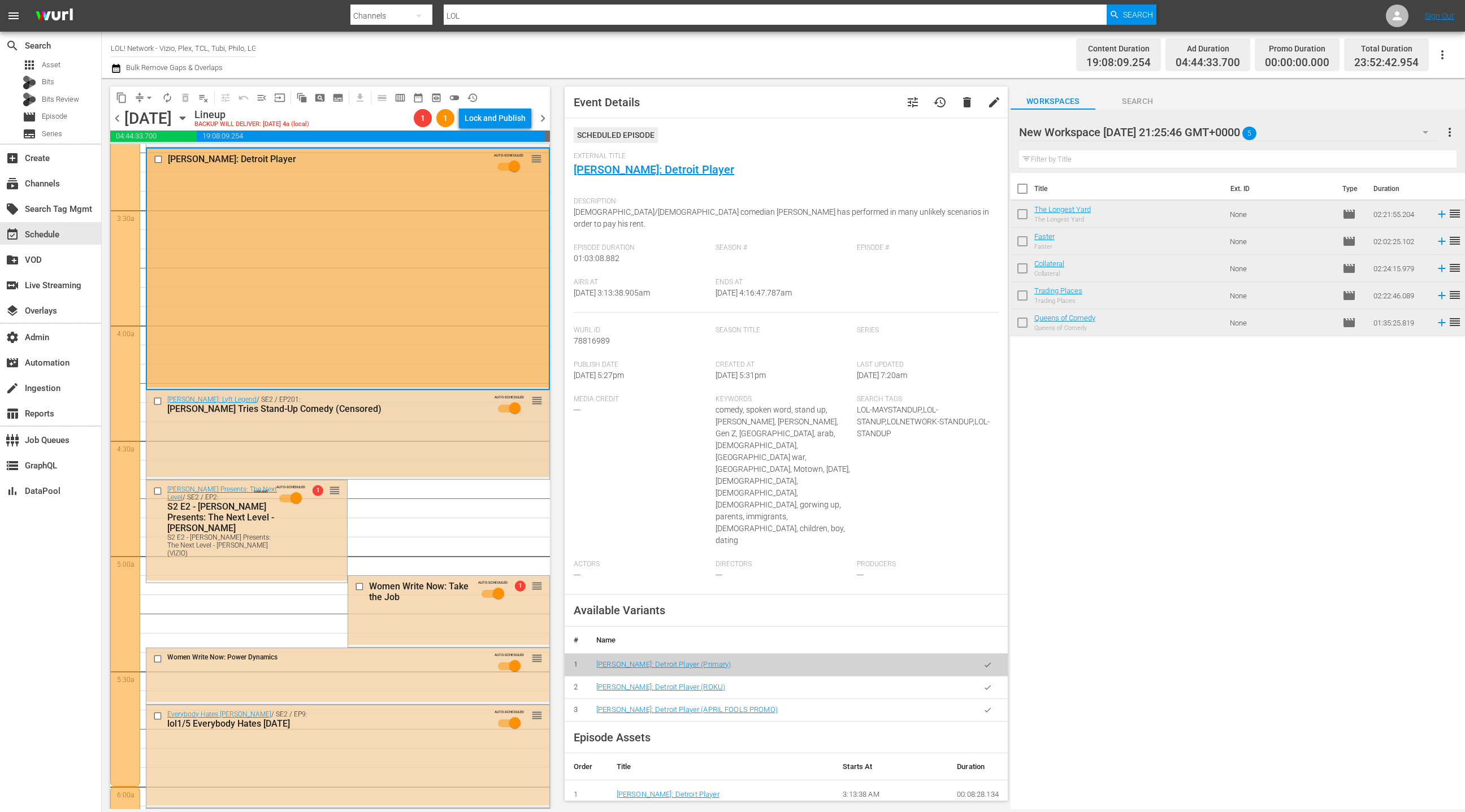
click at [444, 442] on div "Kevin Hart: Lyft Legend / SE2 / EP201: Donald Mac Tries Stand-Up Comedy (Censor…" at bounding box center [347, 433] width 403 height 86
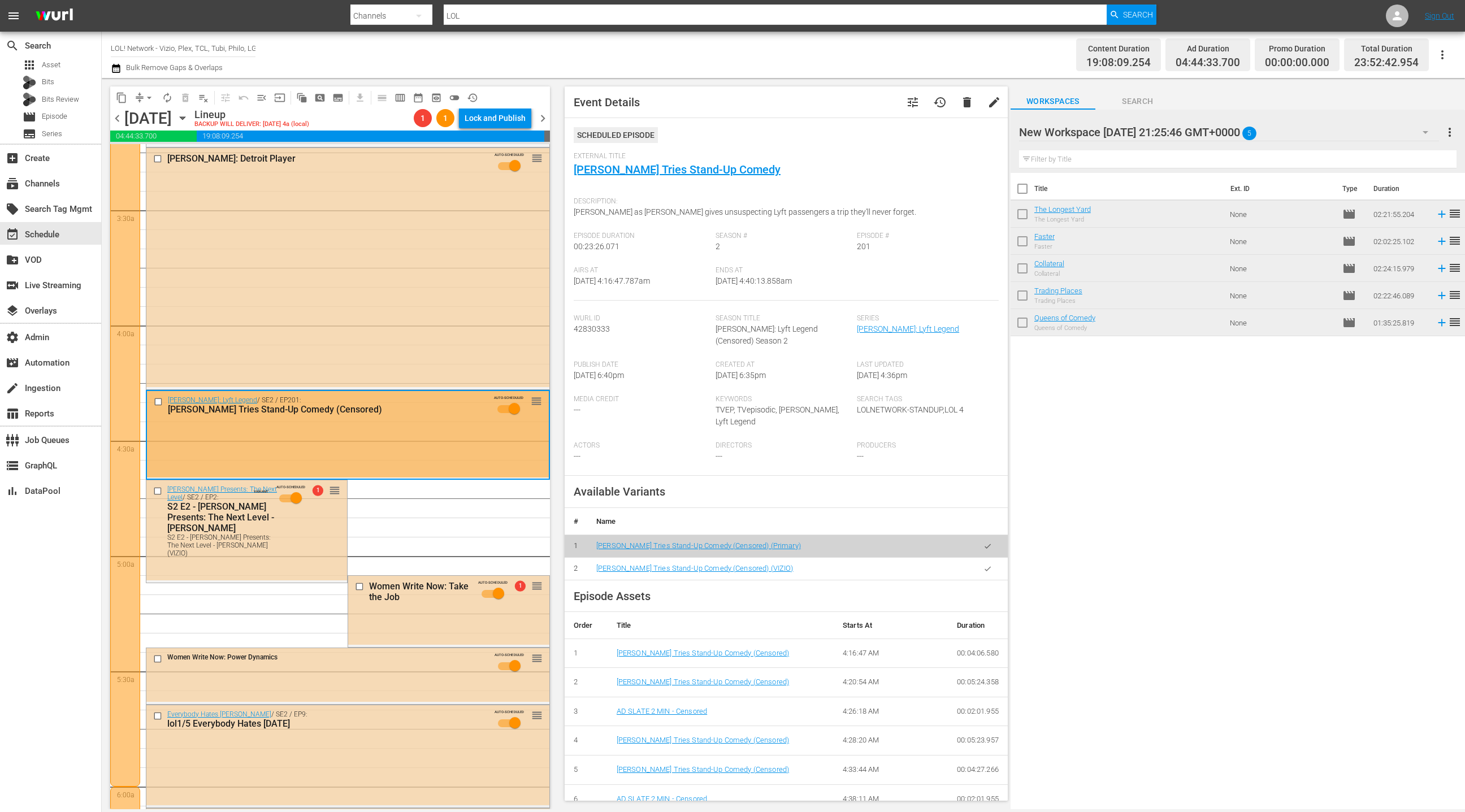
click at [992, 567] on button "button" at bounding box center [987, 569] width 22 height 22
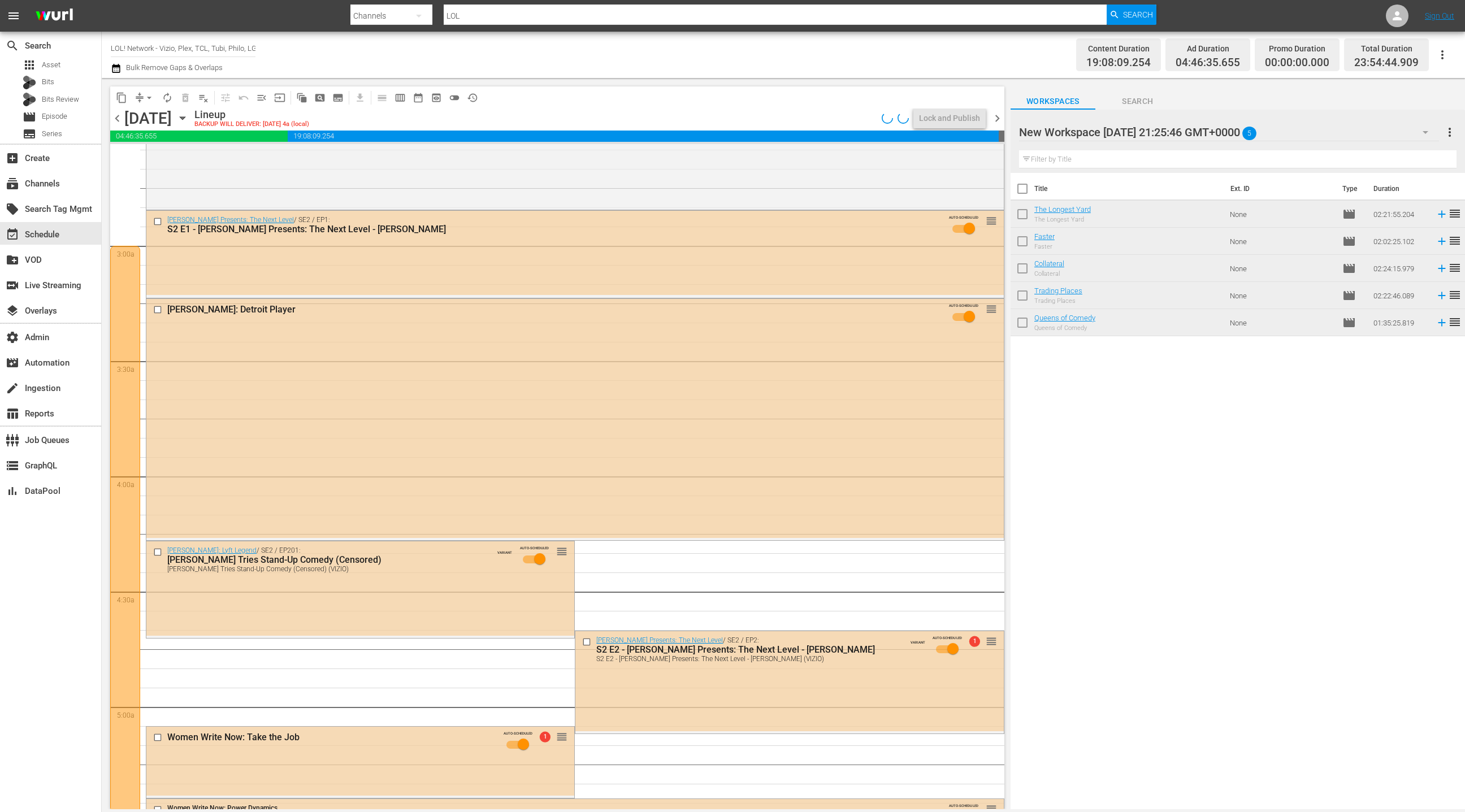
scroll to position [482, 0]
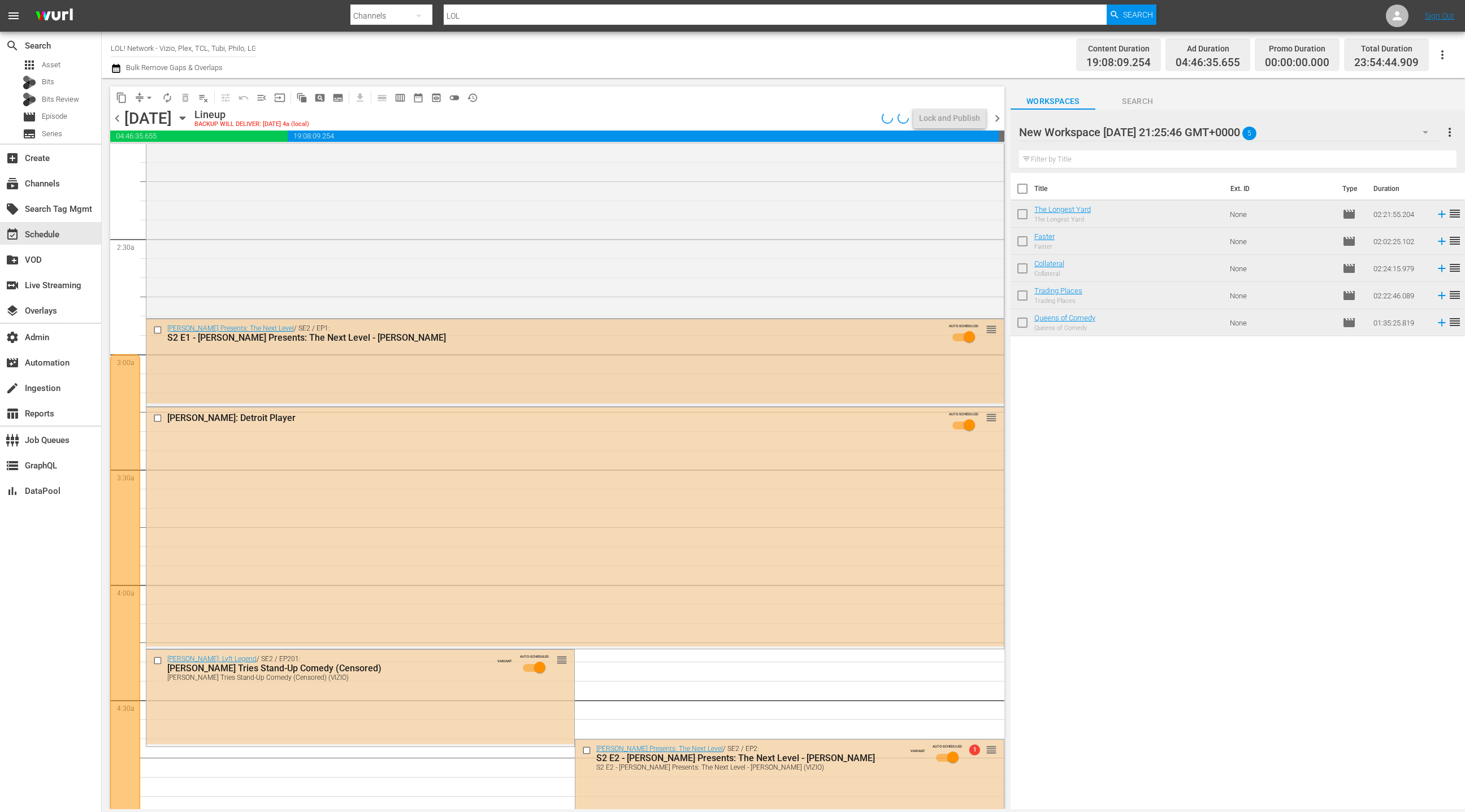
click at [534, 354] on div "Kevin Hart Presents: The Next Level / SE2 / EP1: S2 E1 - Kevin Hart Presents: T…" at bounding box center [575, 361] width 858 height 84
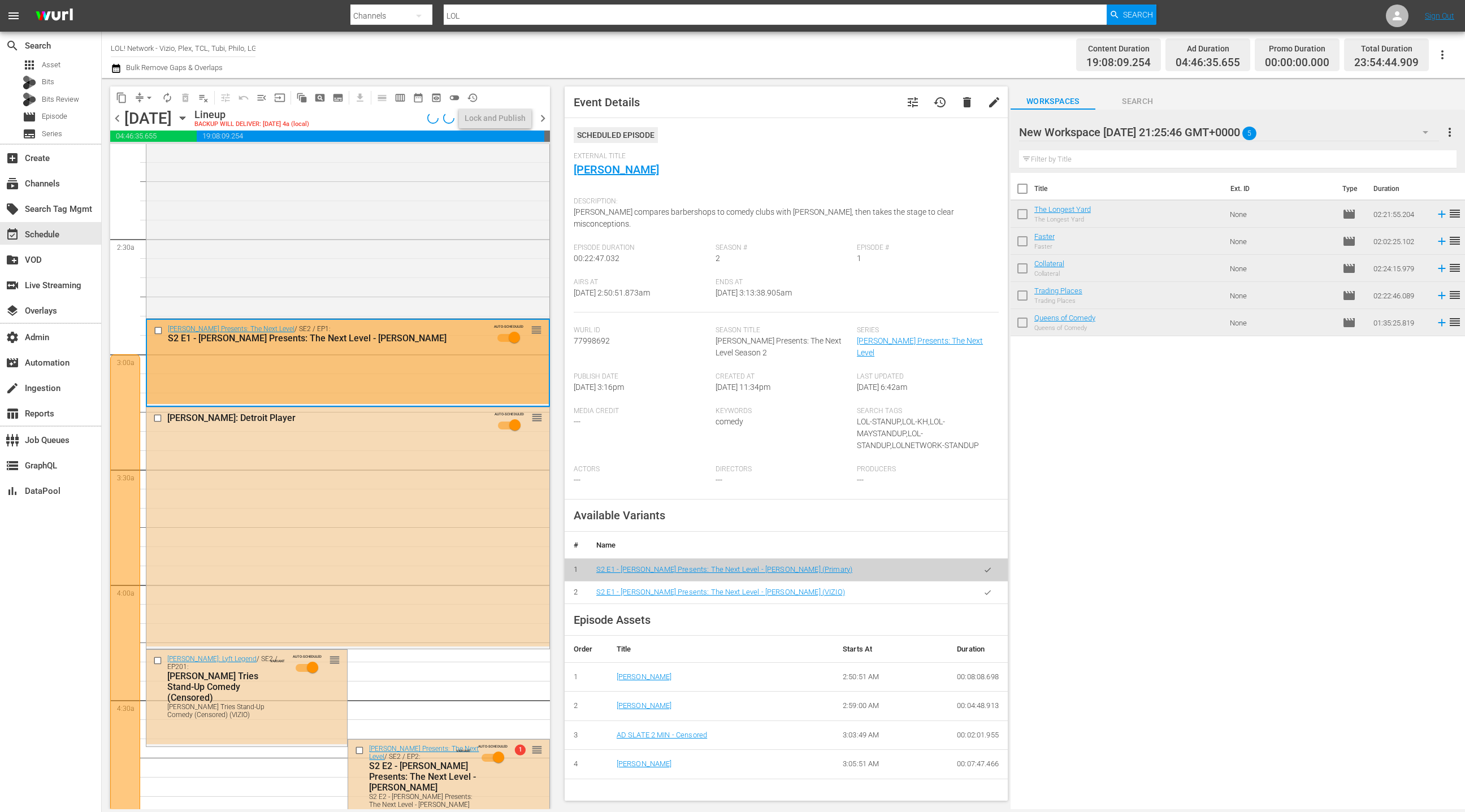
click at [992, 588] on icon "button" at bounding box center [988, 592] width 9 height 9
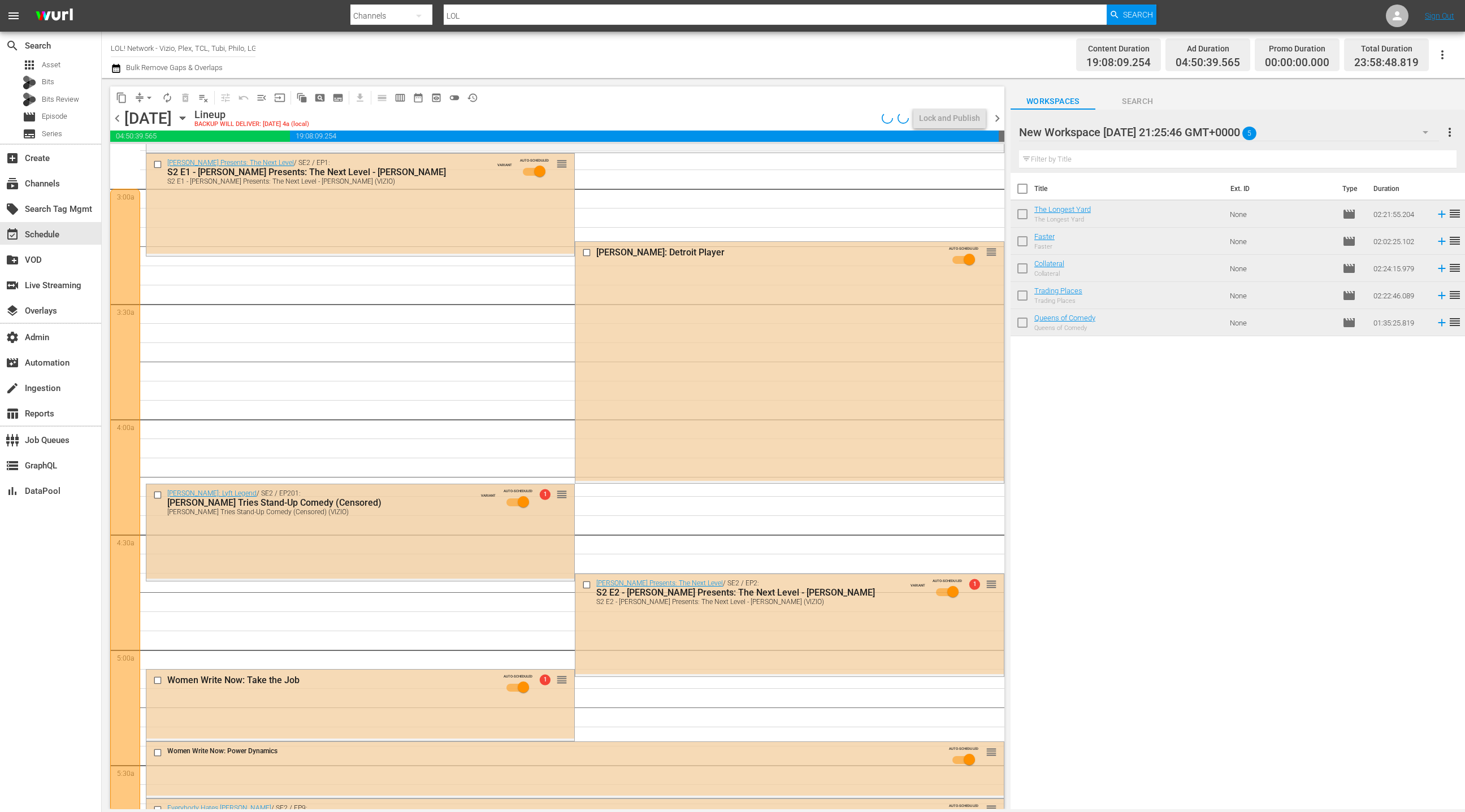
scroll to position [659, 0]
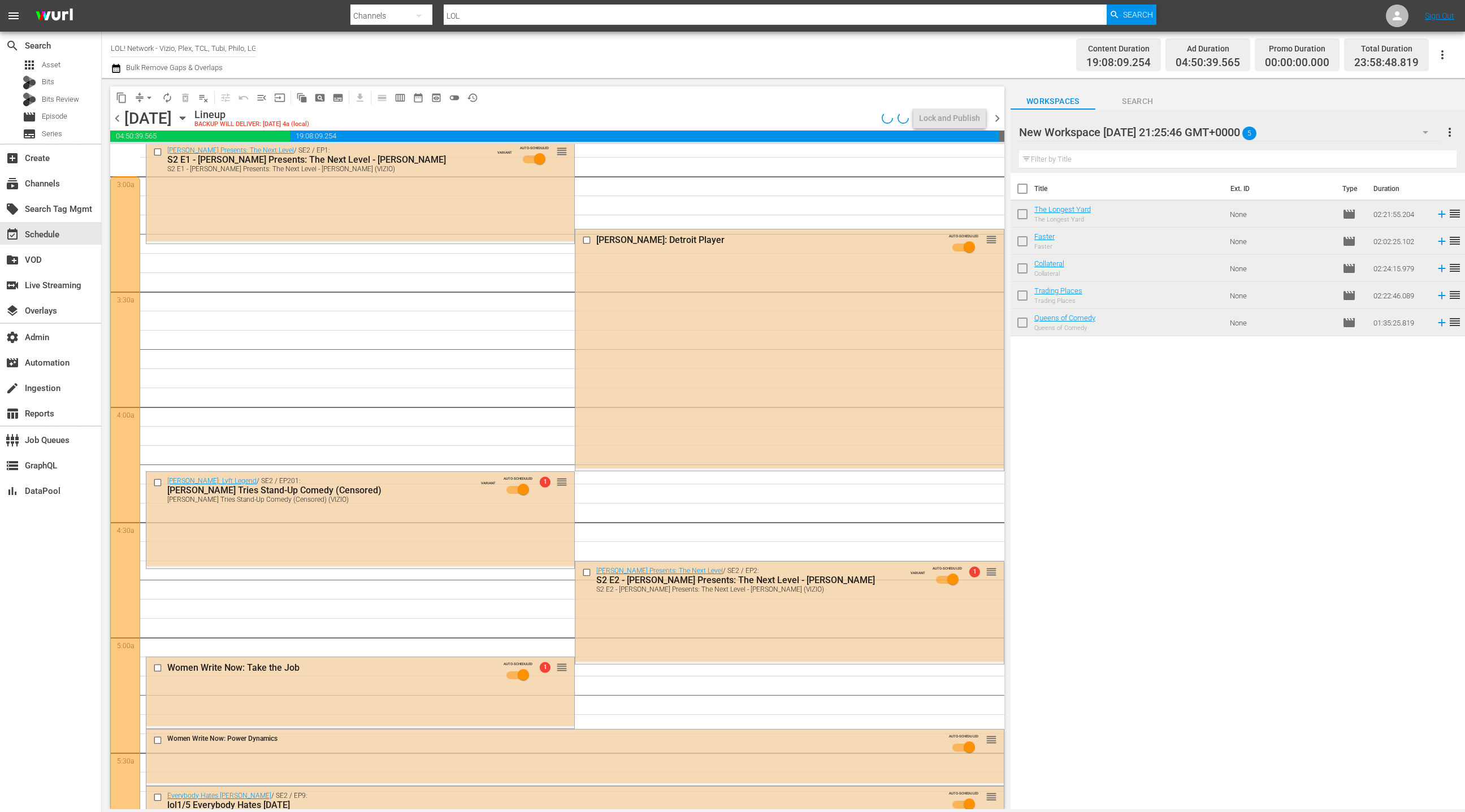
drag, startPoint x: 449, startPoint y: 541, endPoint x: 442, endPoint y: 534, distance: 9.9
click at [449, 540] on div "Kevin Hart: Lyft Legend / SE2 / EP201: Donald Mac Tries Stand-Up Comedy (Censor…" at bounding box center [360, 519] width 428 height 94
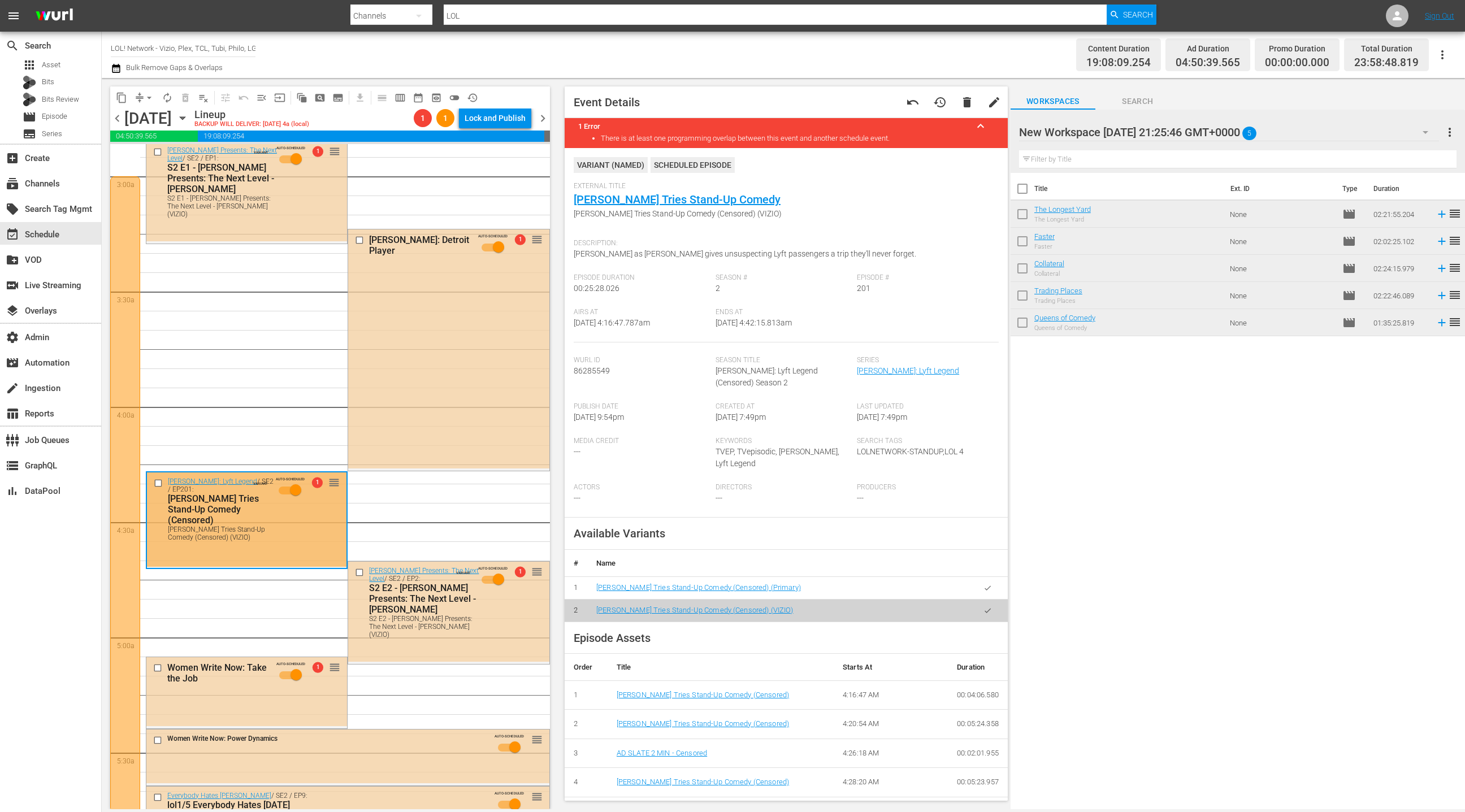
click at [989, 592] on button "button" at bounding box center [987, 588] width 22 height 22
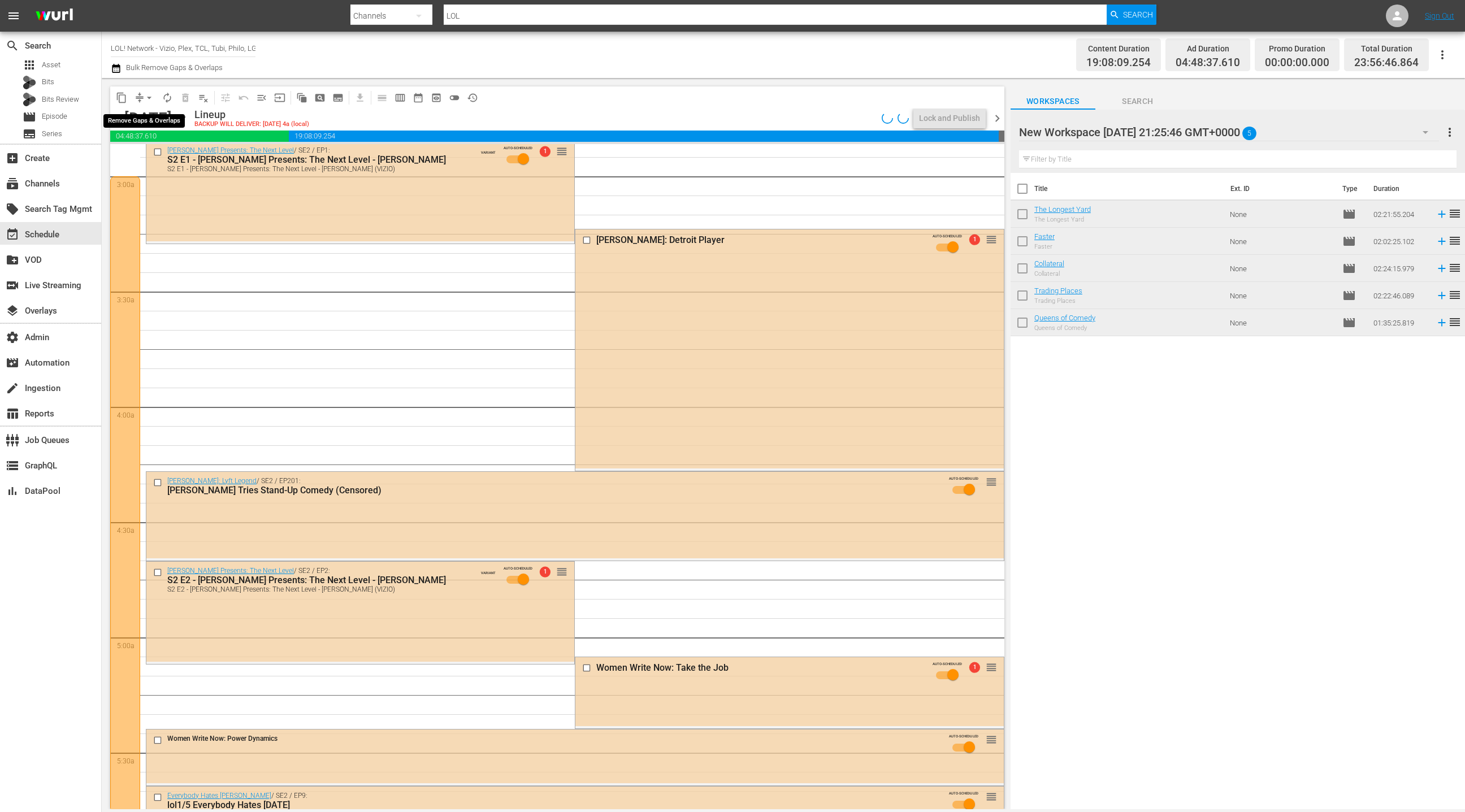
click at [146, 97] on span "arrow_drop_down" at bounding box center [149, 98] width 11 height 11
click at [155, 155] on li "Align to End of Previous Day" at bounding box center [150, 158] width 119 height 19
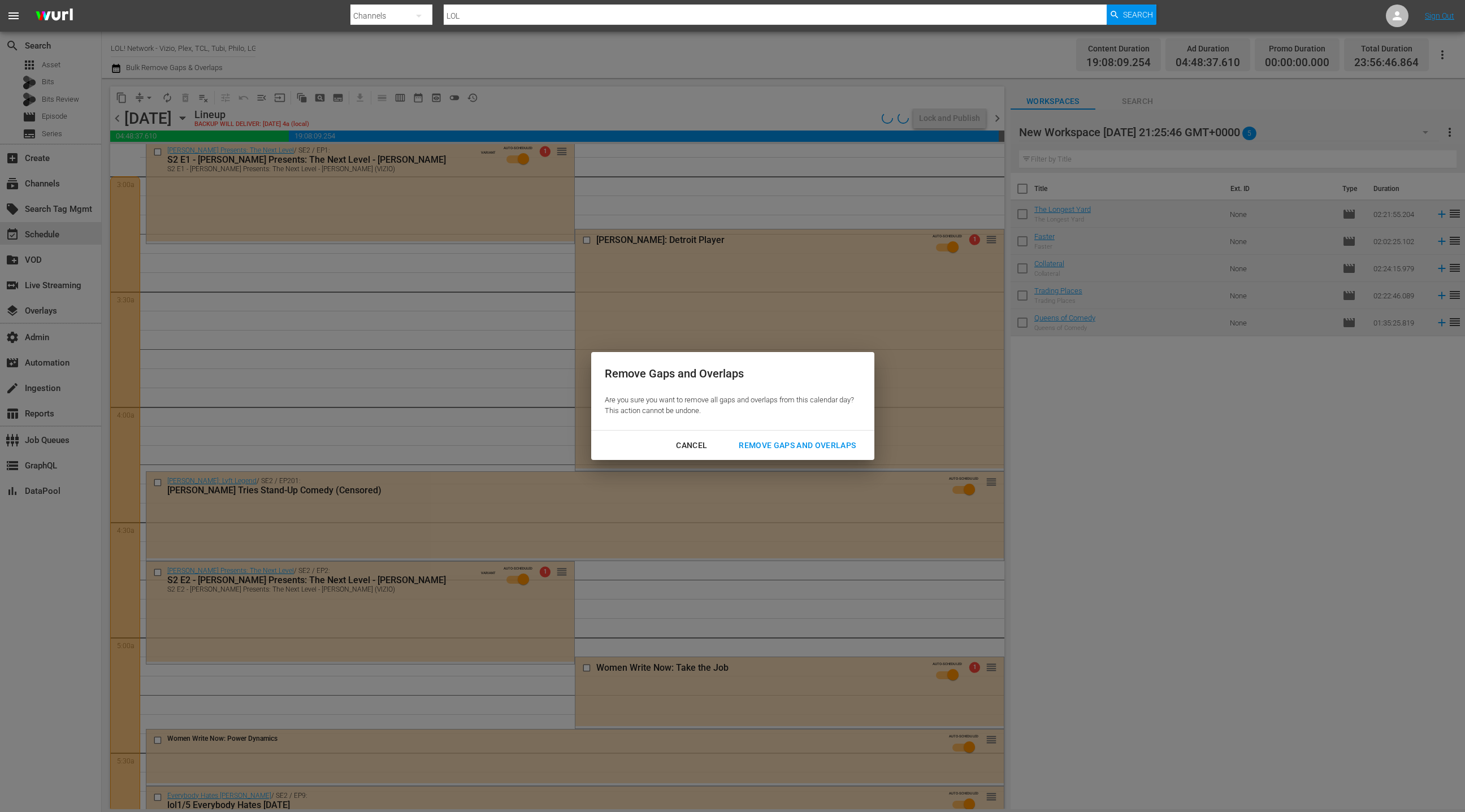
click at [757, 448] on div "Remove Gaps and Overlaps" at bounding box center [798, 446] width 135 height 14
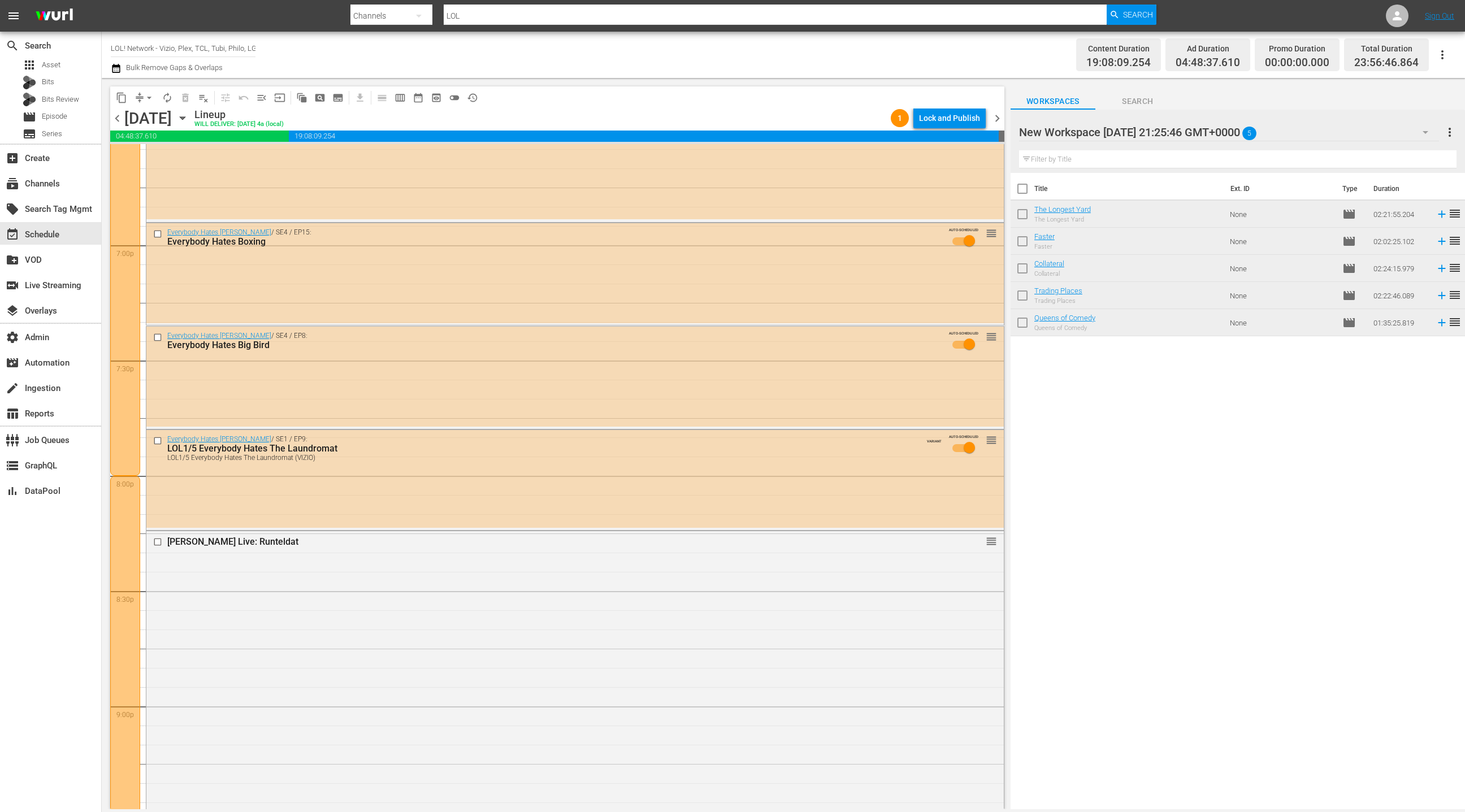
scroll to position [4401, 0]
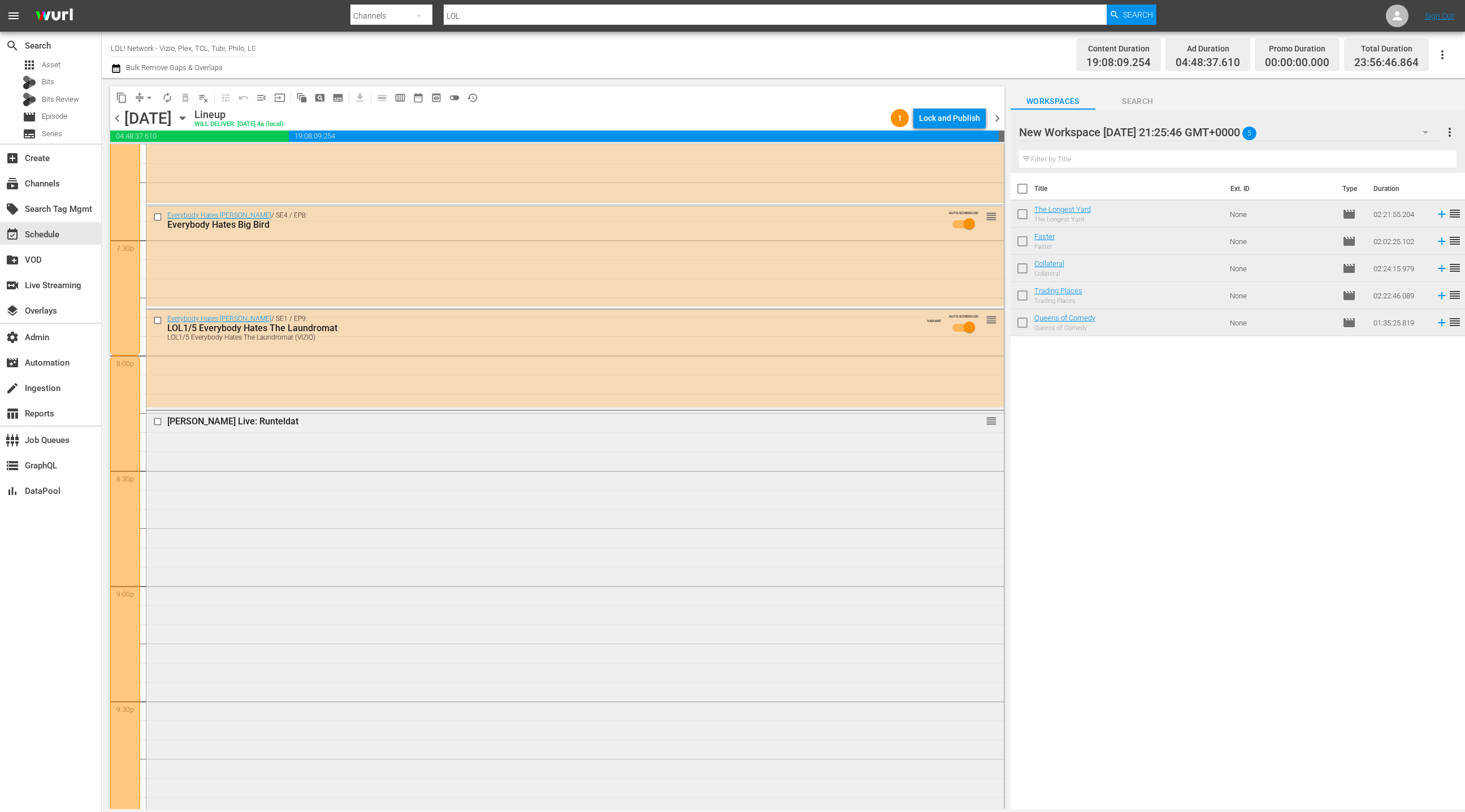
click at [540, 493] on div "Martin Lawrence Live: Runteldat reorder" at bounding box center [575, 647] width 858 height 473
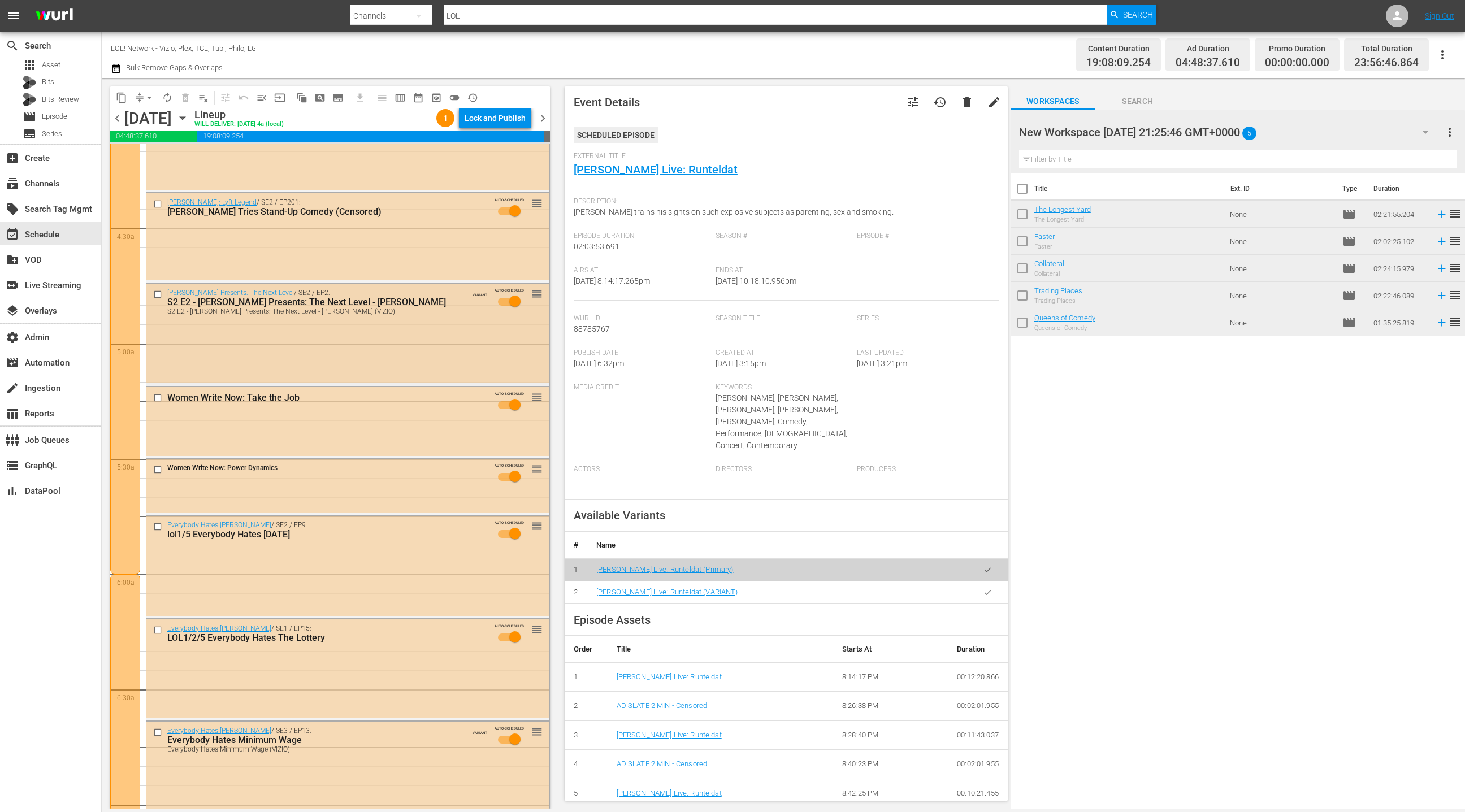
scroll to position [1028, 0]
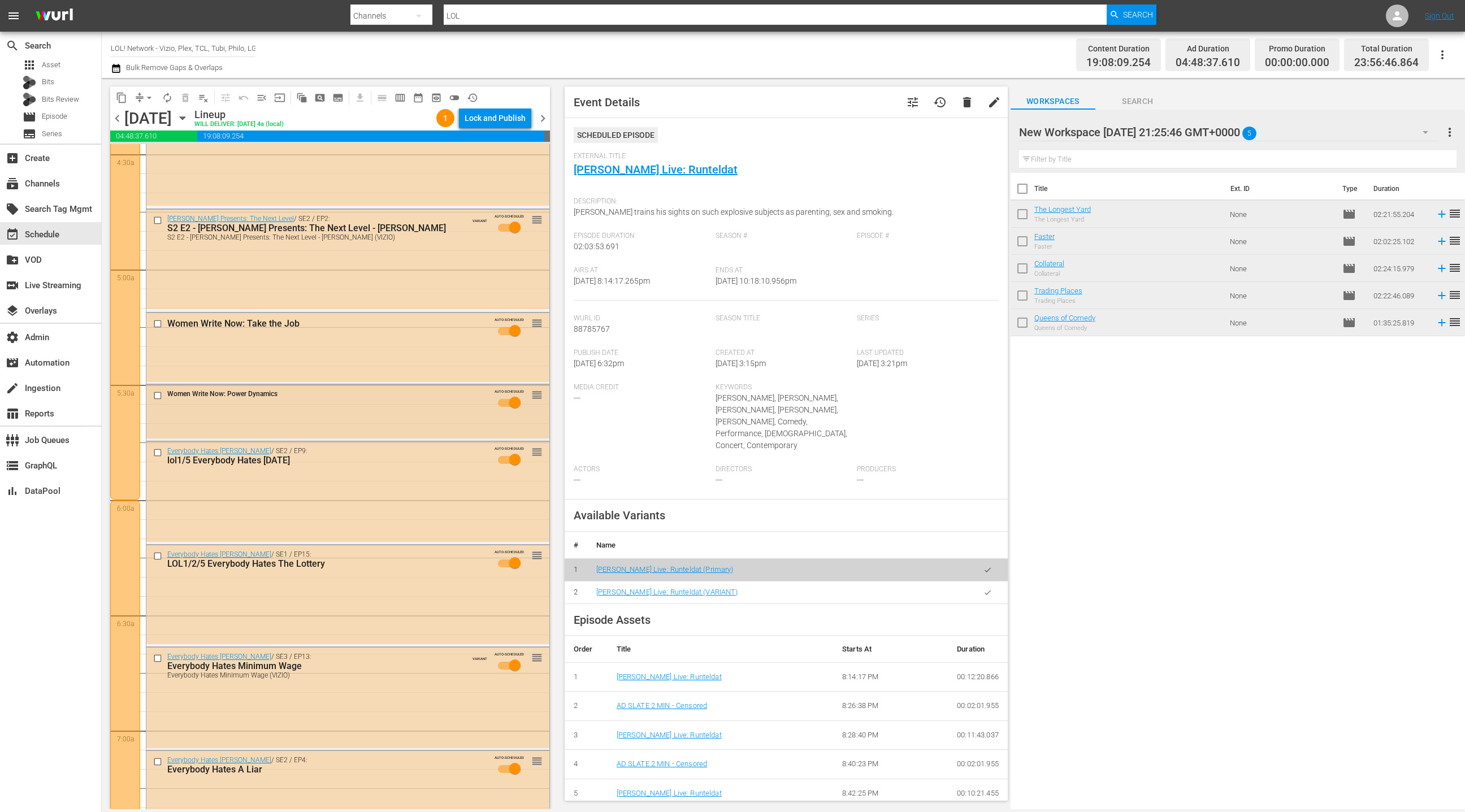
click at [371, 432] on div "Women Write Now: Power Dynamics AUTO-SCHEDULED reorder" at bounding box center [347, 411] width 403 height 53
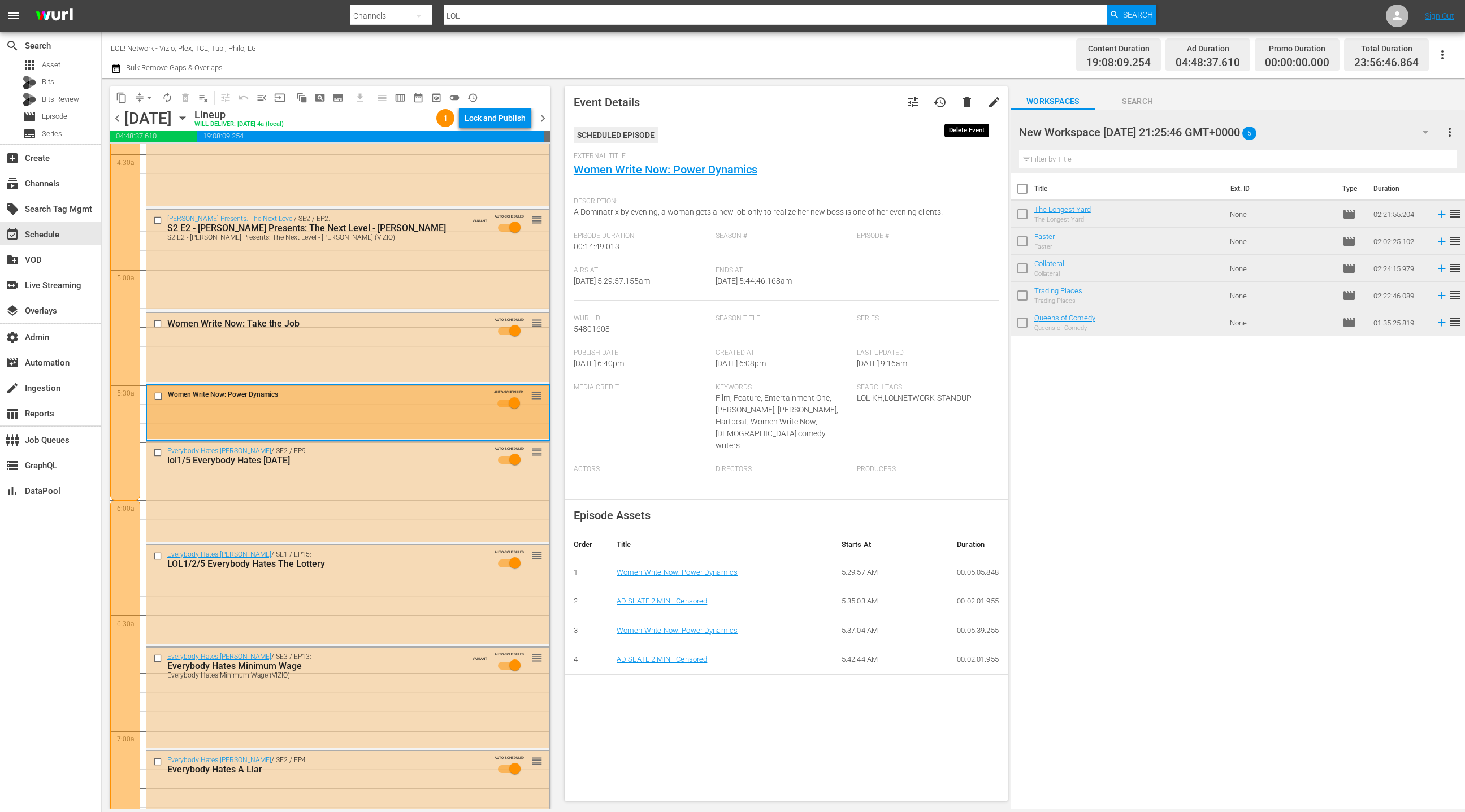
click at [969, 106] on span "delete" at bounding box center [967, 102] width 14 height 14
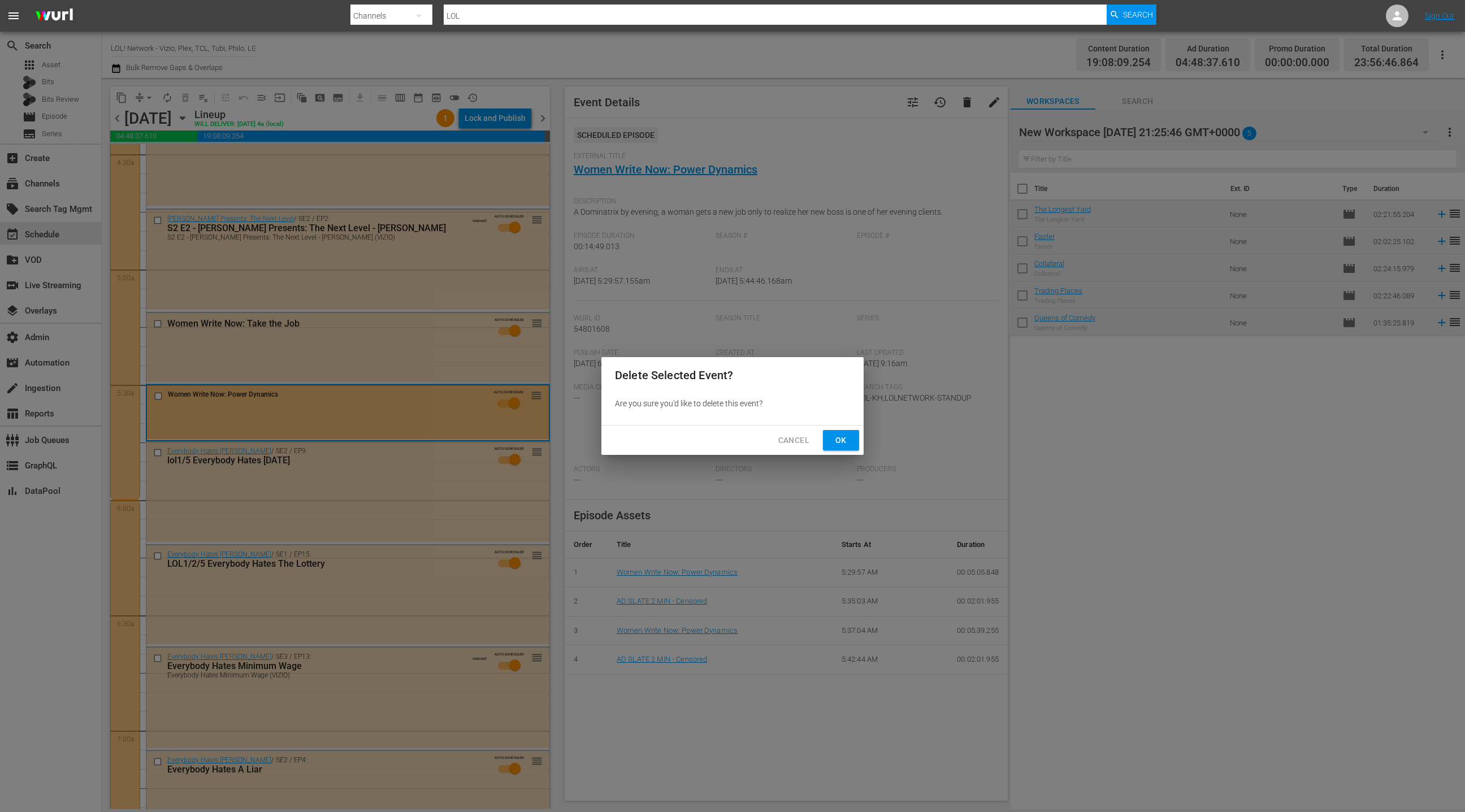
click at [840, 437] on span "Ok" at bounding box center [841, 441] width 18 height 14
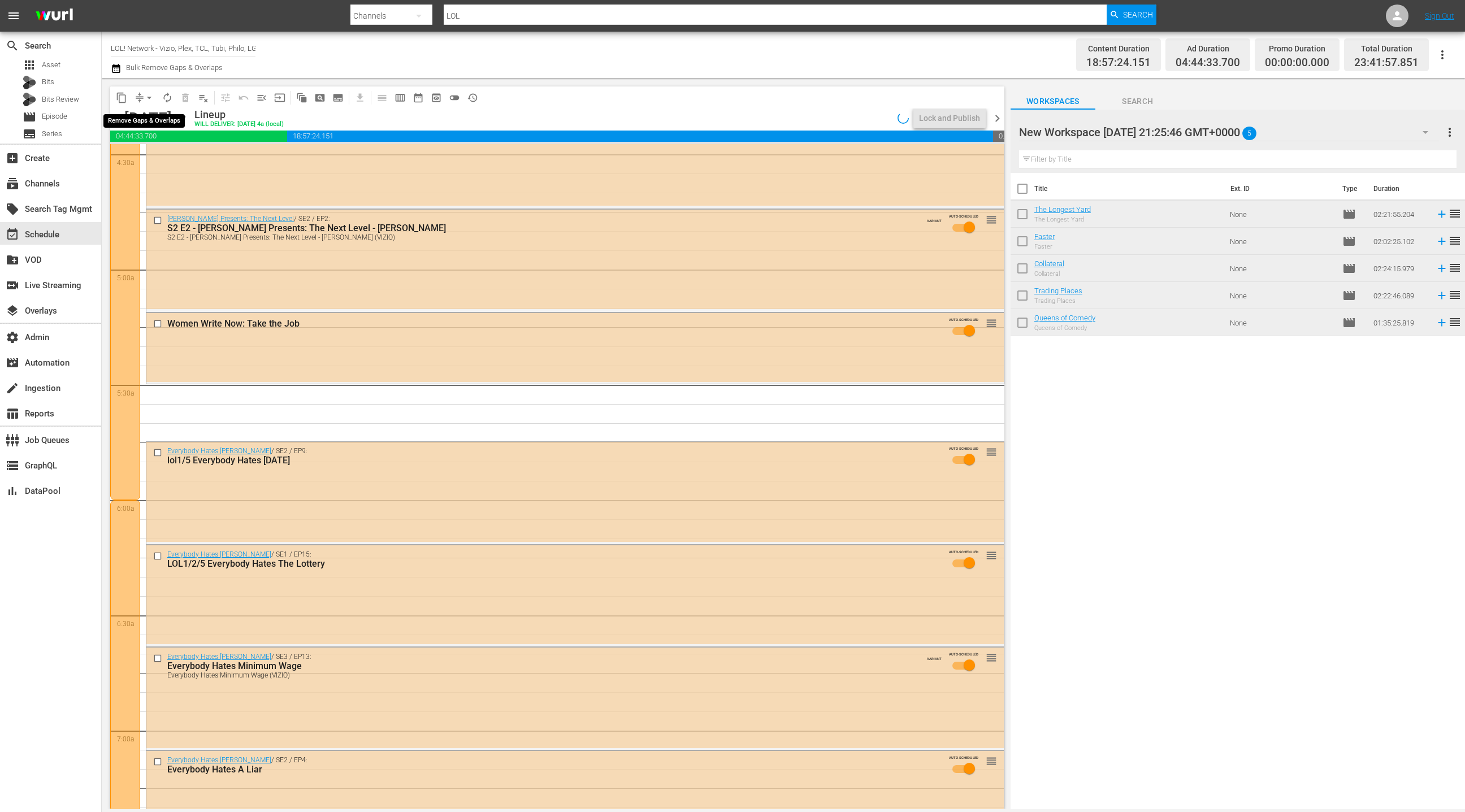
click at [143, 101] on span "arrow_drop_down" at bounding box center [149, 98] width 11 height 11
drag, startPoint x: 159, startPoint y: 156, endPoint x: 165, endPoint y: 160, distance: 7.2
click at [165, 160] on li "Align to End of Previous Day" at bounding box center [150, 158] width 119 height 19
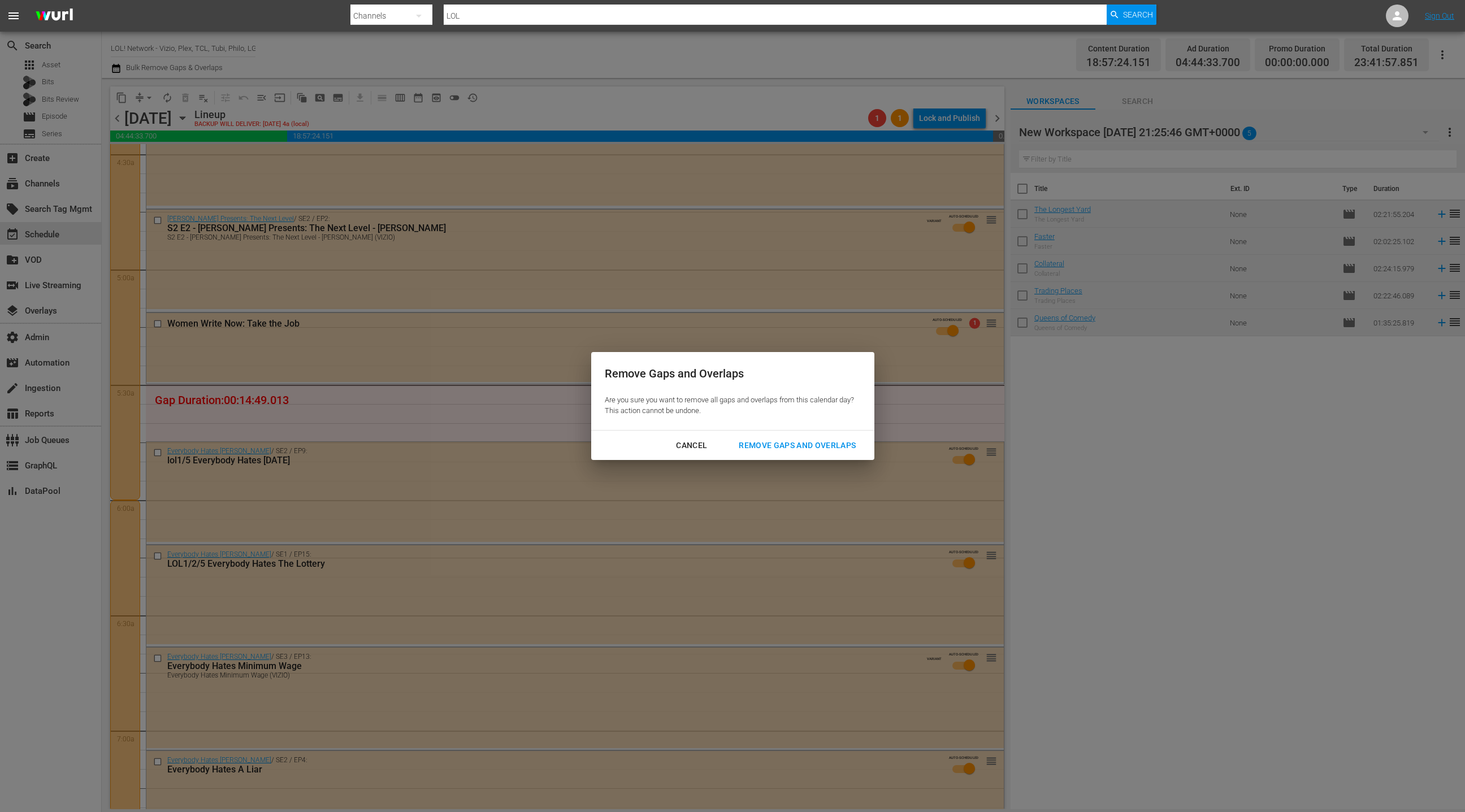
click at [827, 448] on div "Remove Gaps and Overlaps" at bounding box center [798, 446] width 135 height 14
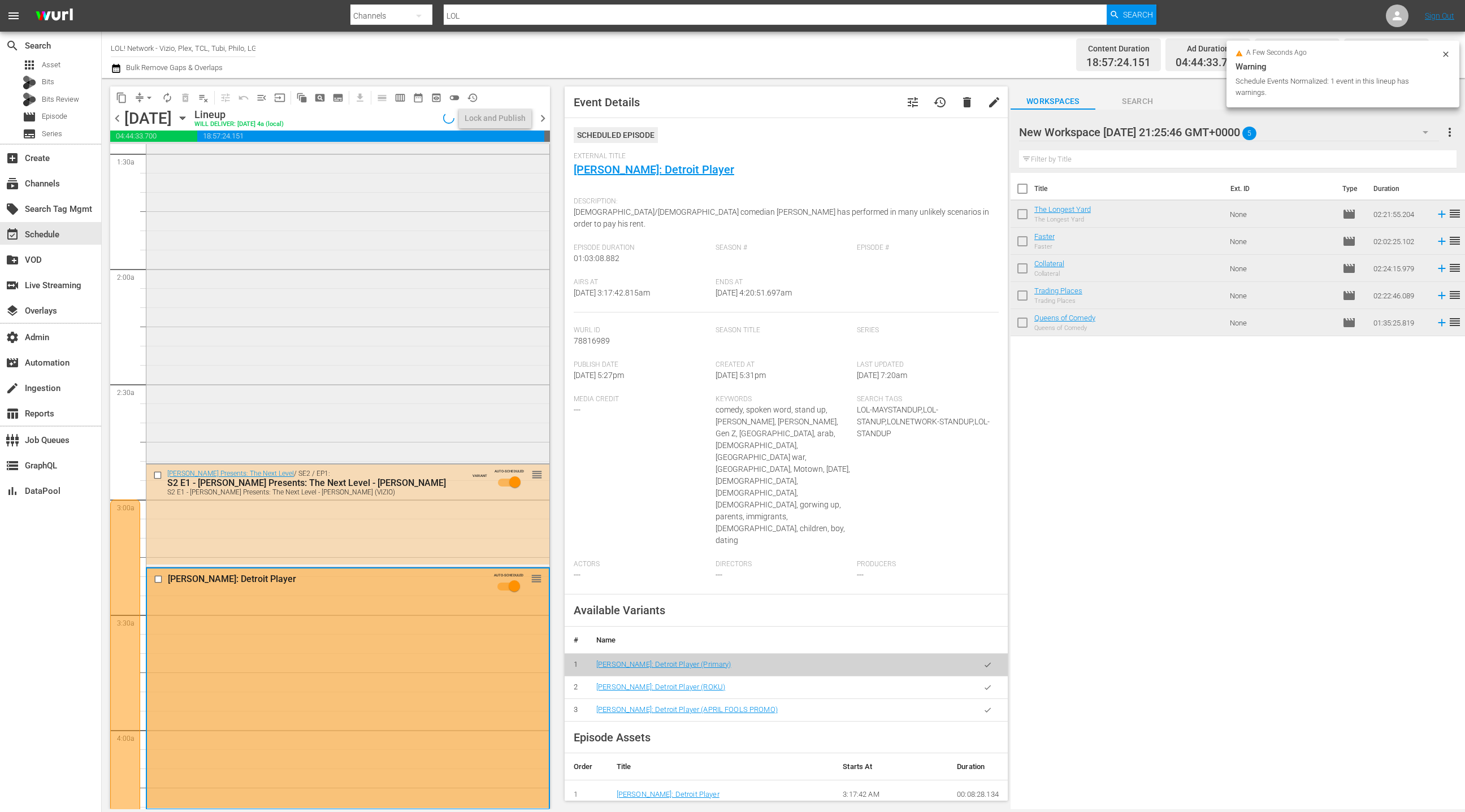
scroll to position [334, 0]
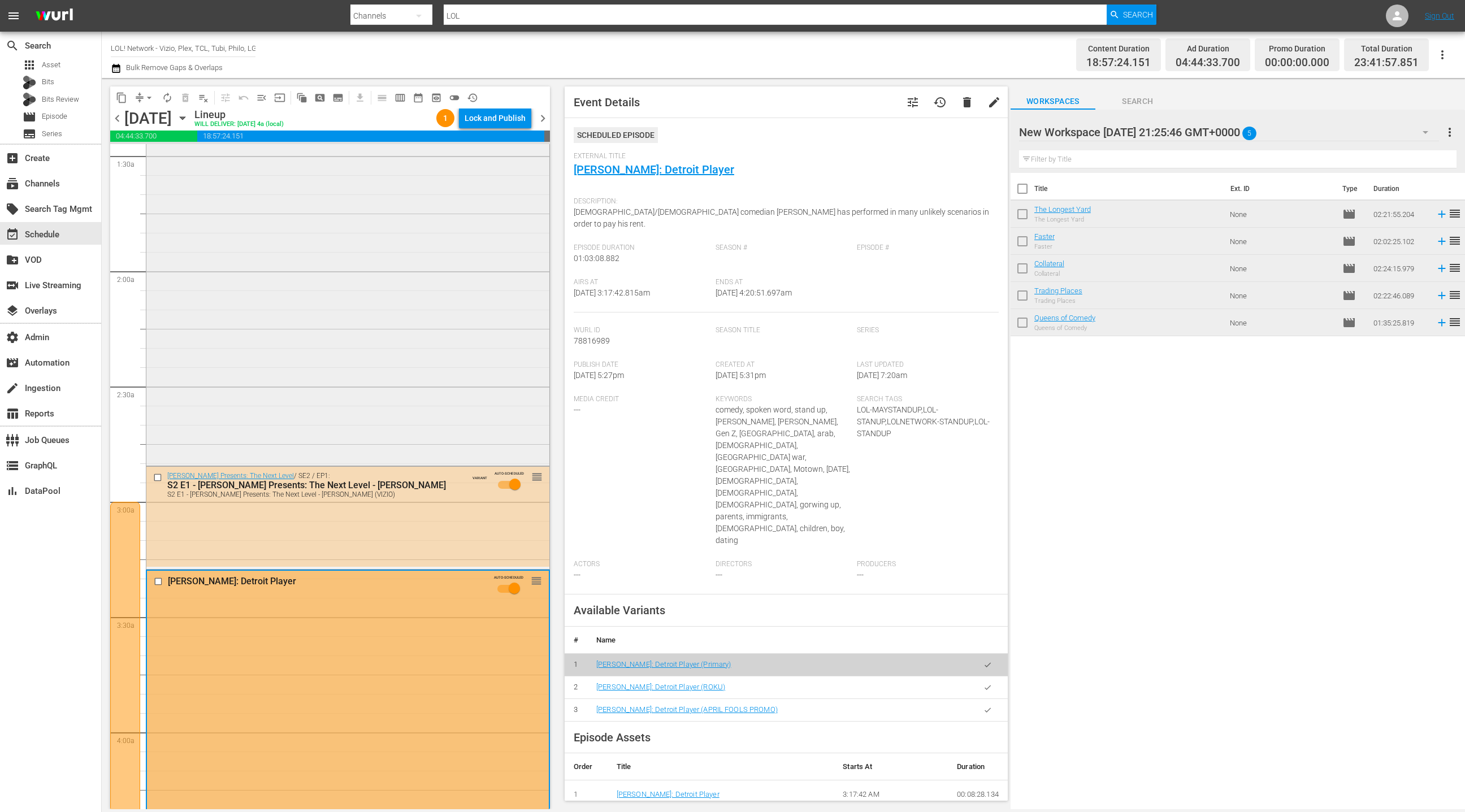
click at [441, 335] on div "Faster reorder" at bounding box center [347, 230] width 403 height 467
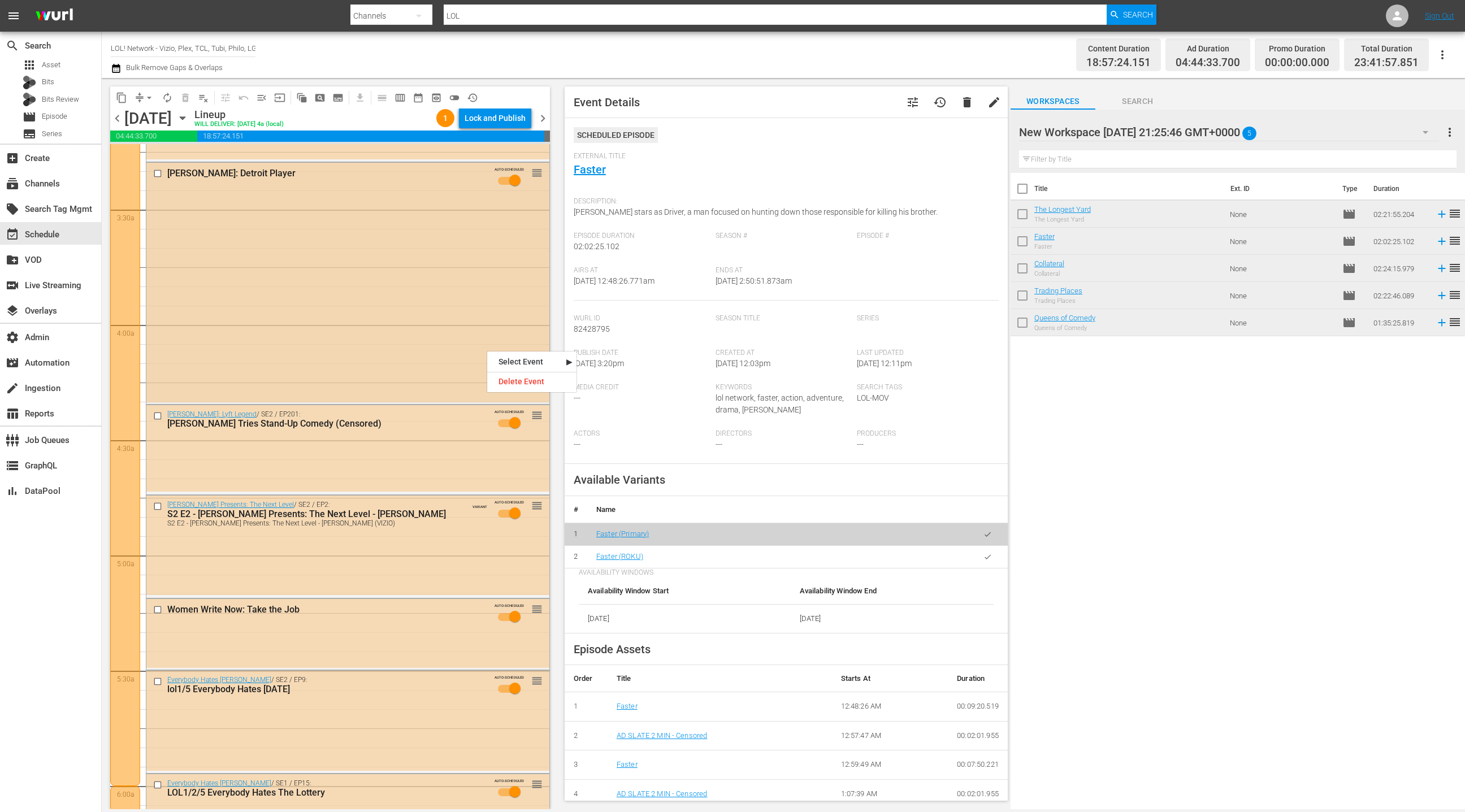
scroll to position [753, 0]
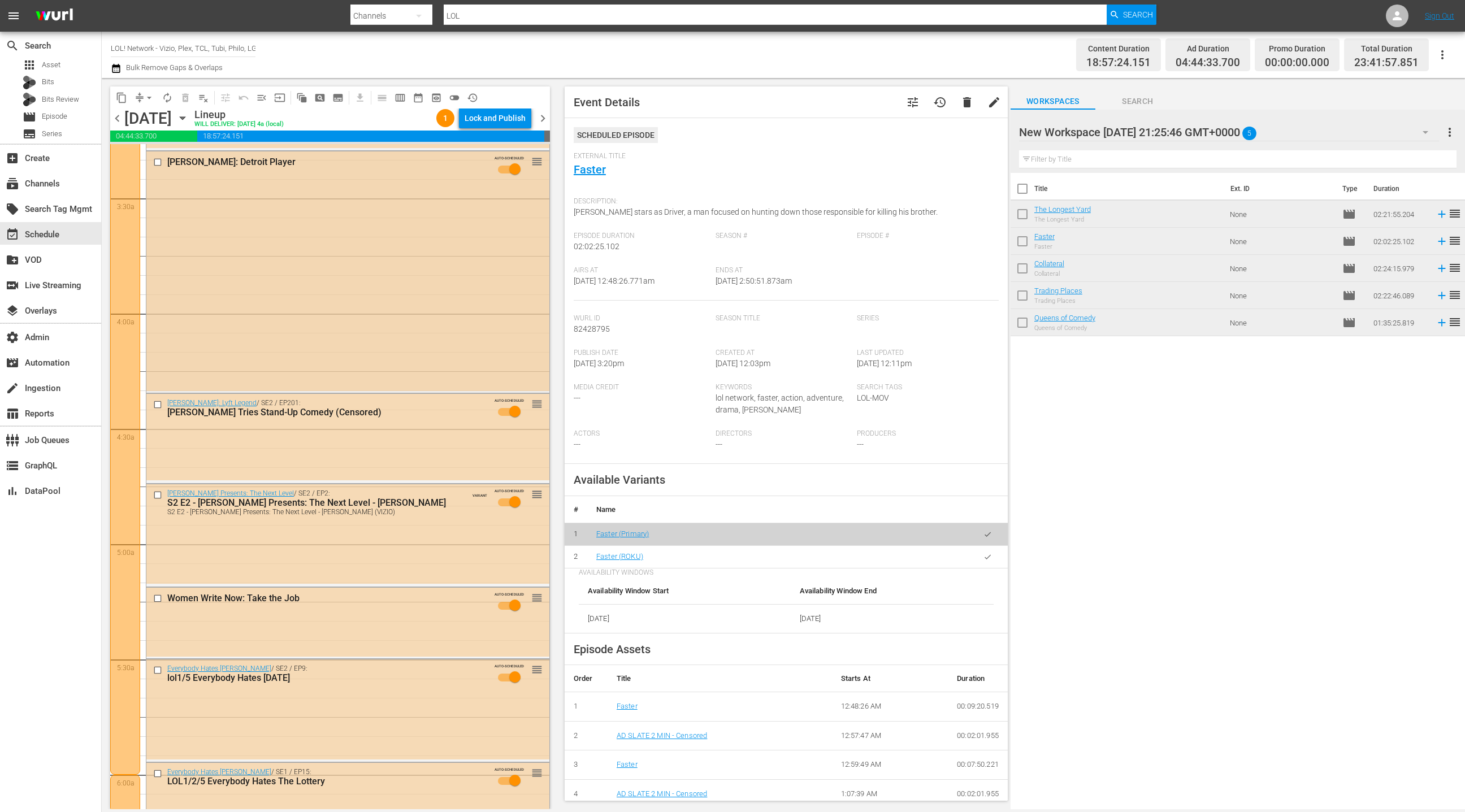
click at [425, 329] on div "Paul Elia: Detroit Player AUTO-SCHEDULED reorder" at bounding box center [347, 271] width 403 height 239
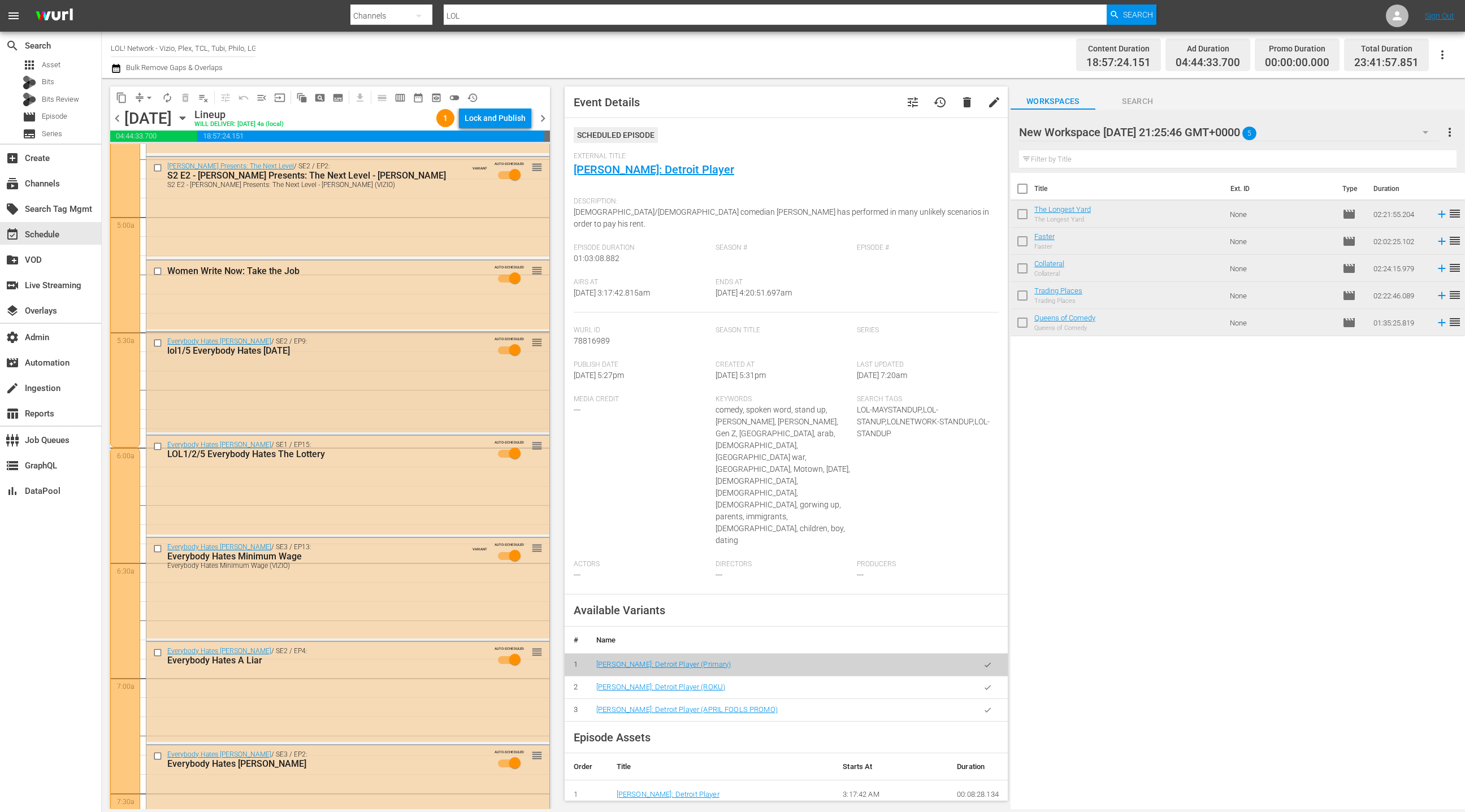
scroll to position [1083, 0]
click at [425, 330] on div "Everybody Hates Chris / SE2 / EP9: lol1/5 Everybody Hates Thanksgiving AUTO-SCH…" at bounding box center [347, 347] width 403 height 34
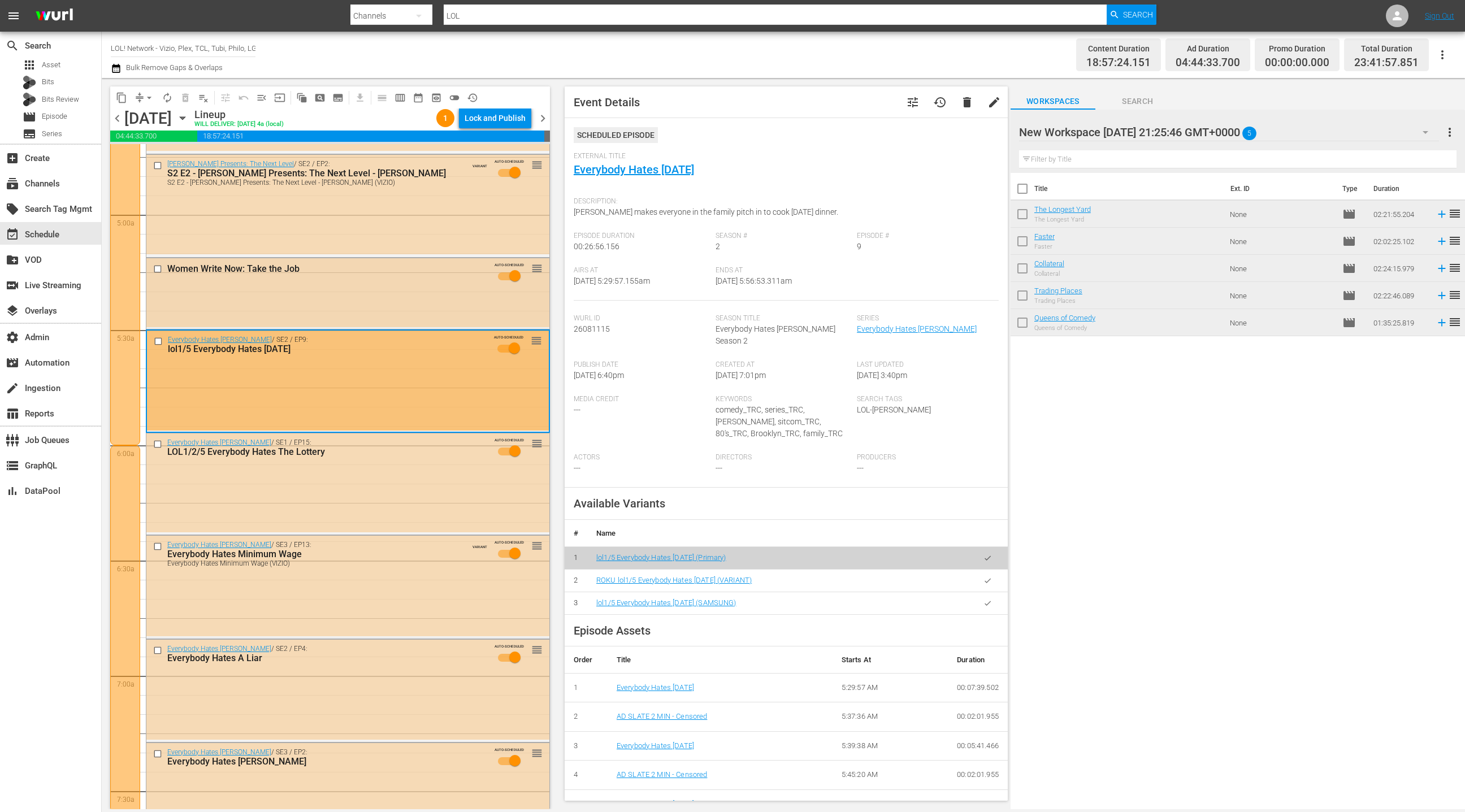
click at [426, 307] on div "Women Write Now: Take the Job AUTO-SCHEDULED reorder" at bounding box center [347, 292] width 403 height 69
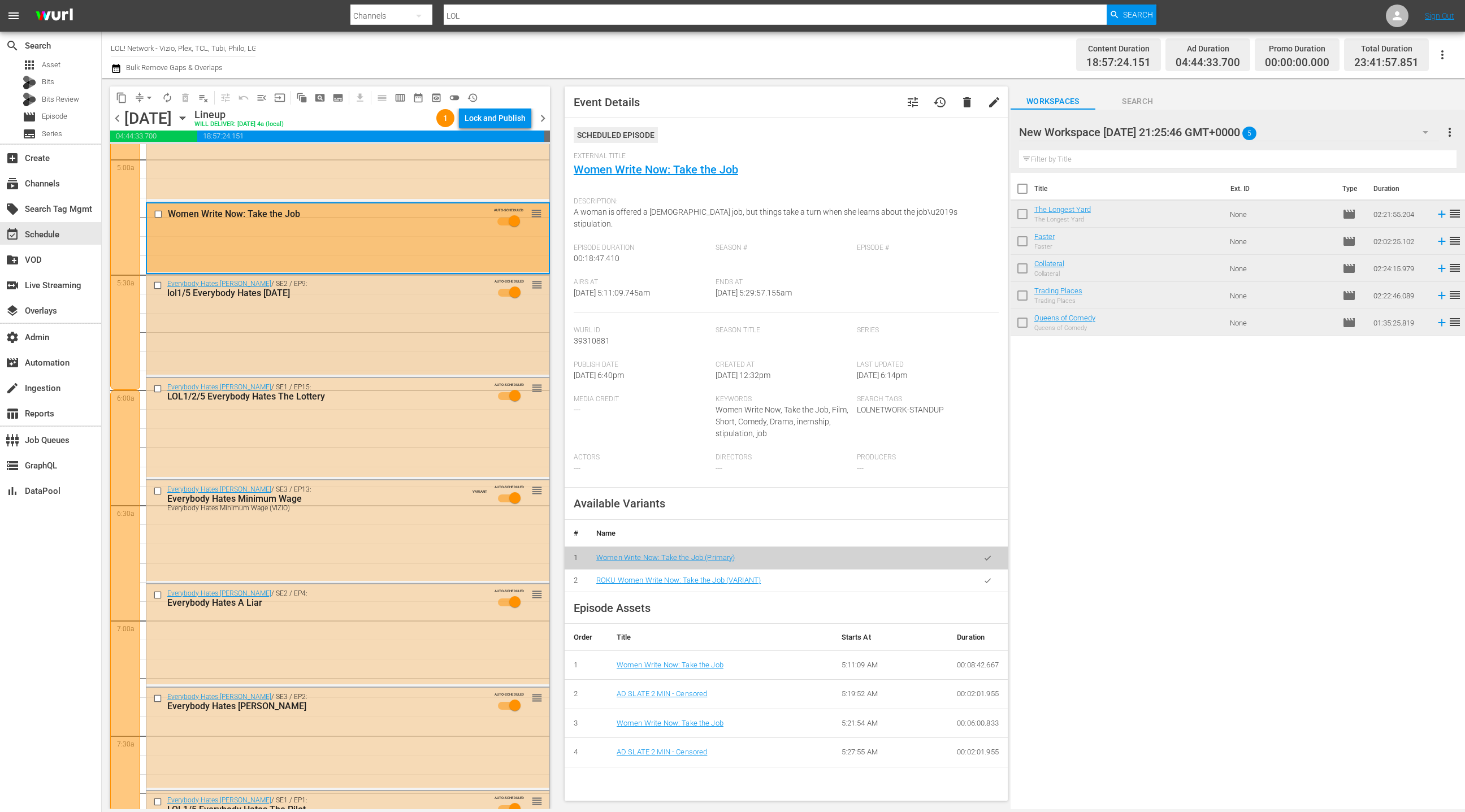
scroll to position [1248, 0]
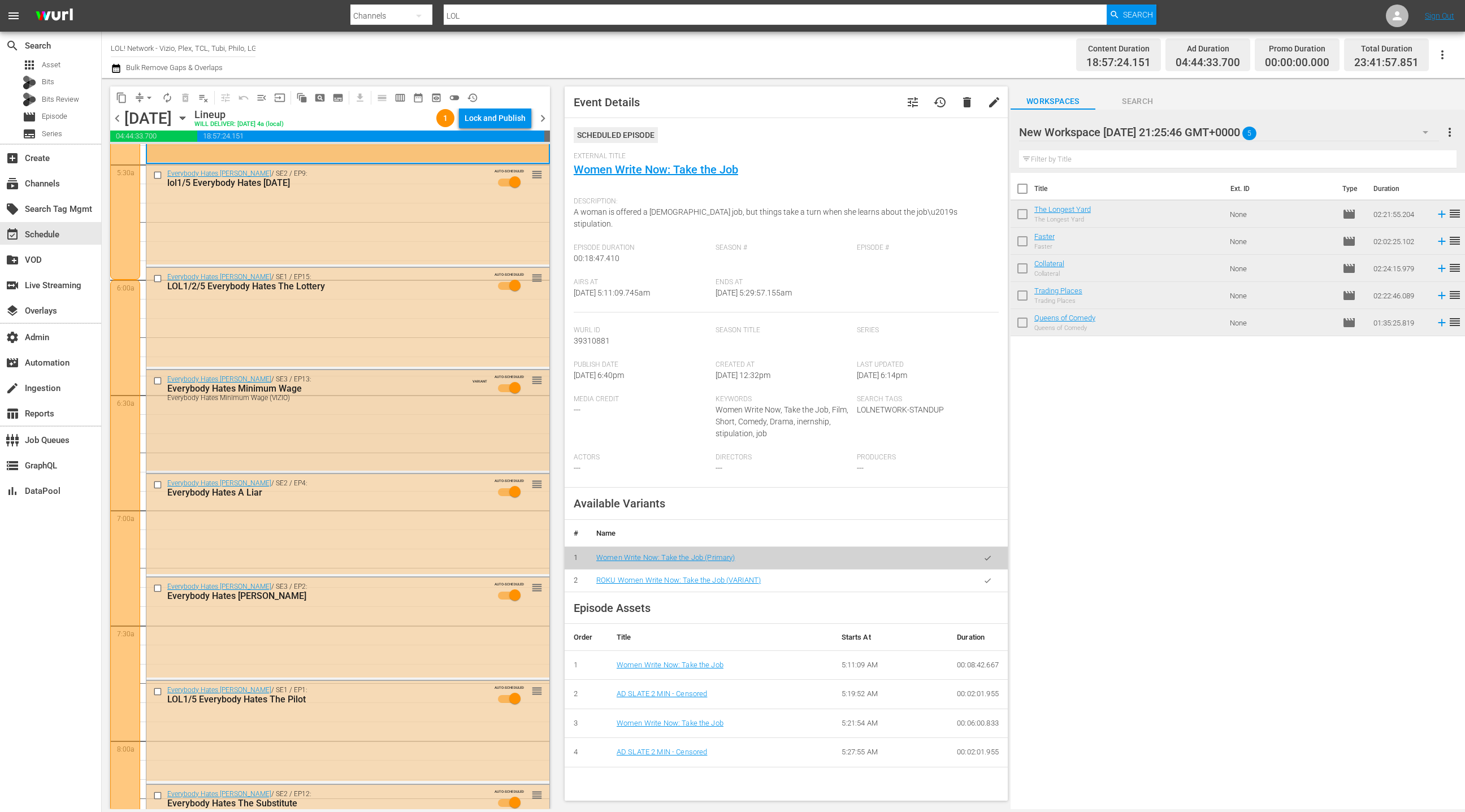
click at [438, 376] on div "Everybody Hates Chris / SE3 / EP13: Everybody Hates Minimum Wage Everybody Hate…" at bounding box center [324, 389] width 313 height 26
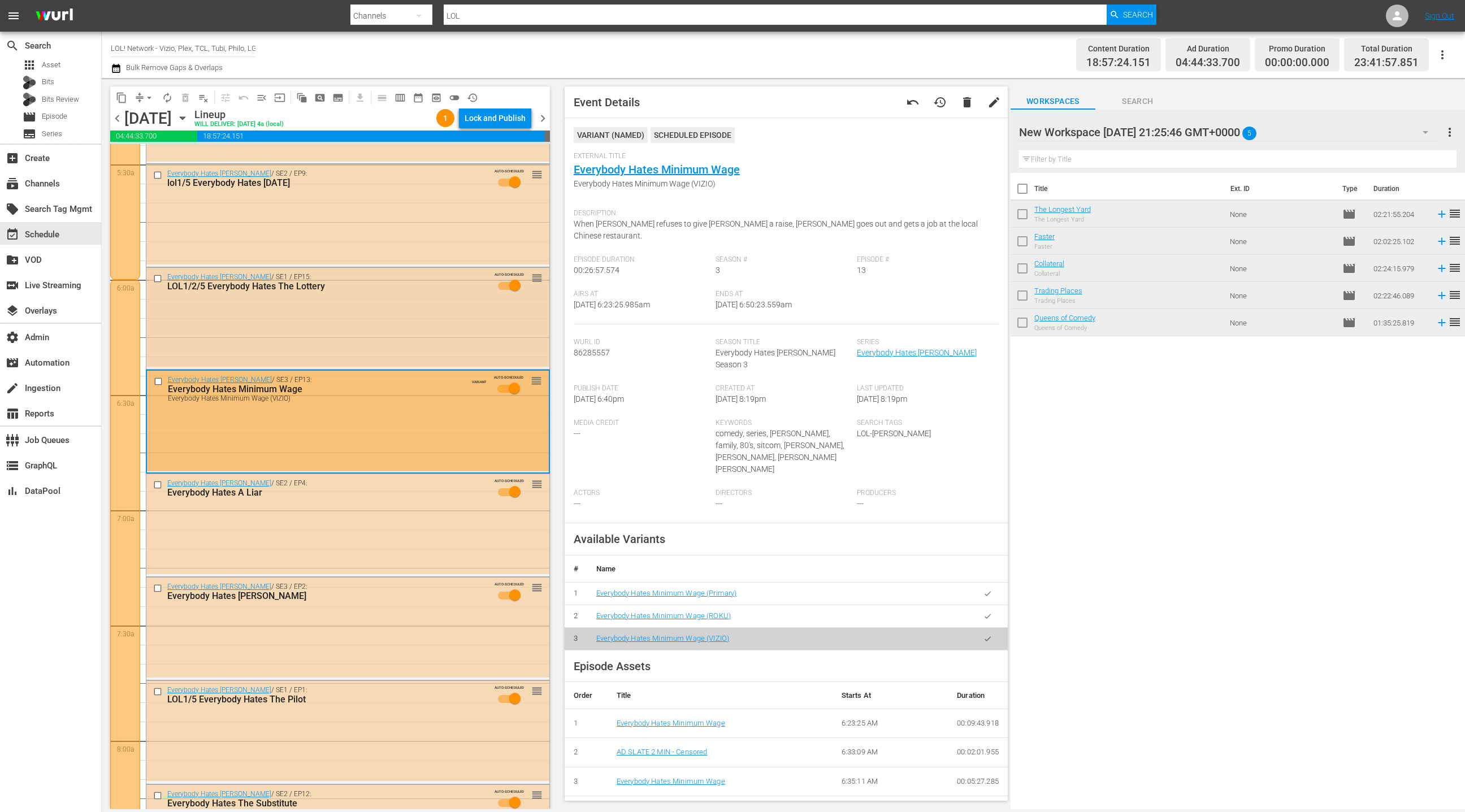
click at [424, 336] on div "Everybody Hates Chris / SE1 / EP15: LOL1/2/5 Everybody Hates The Lottery AUTO-S…" at bounding box center [347, 317] width 403 height 99
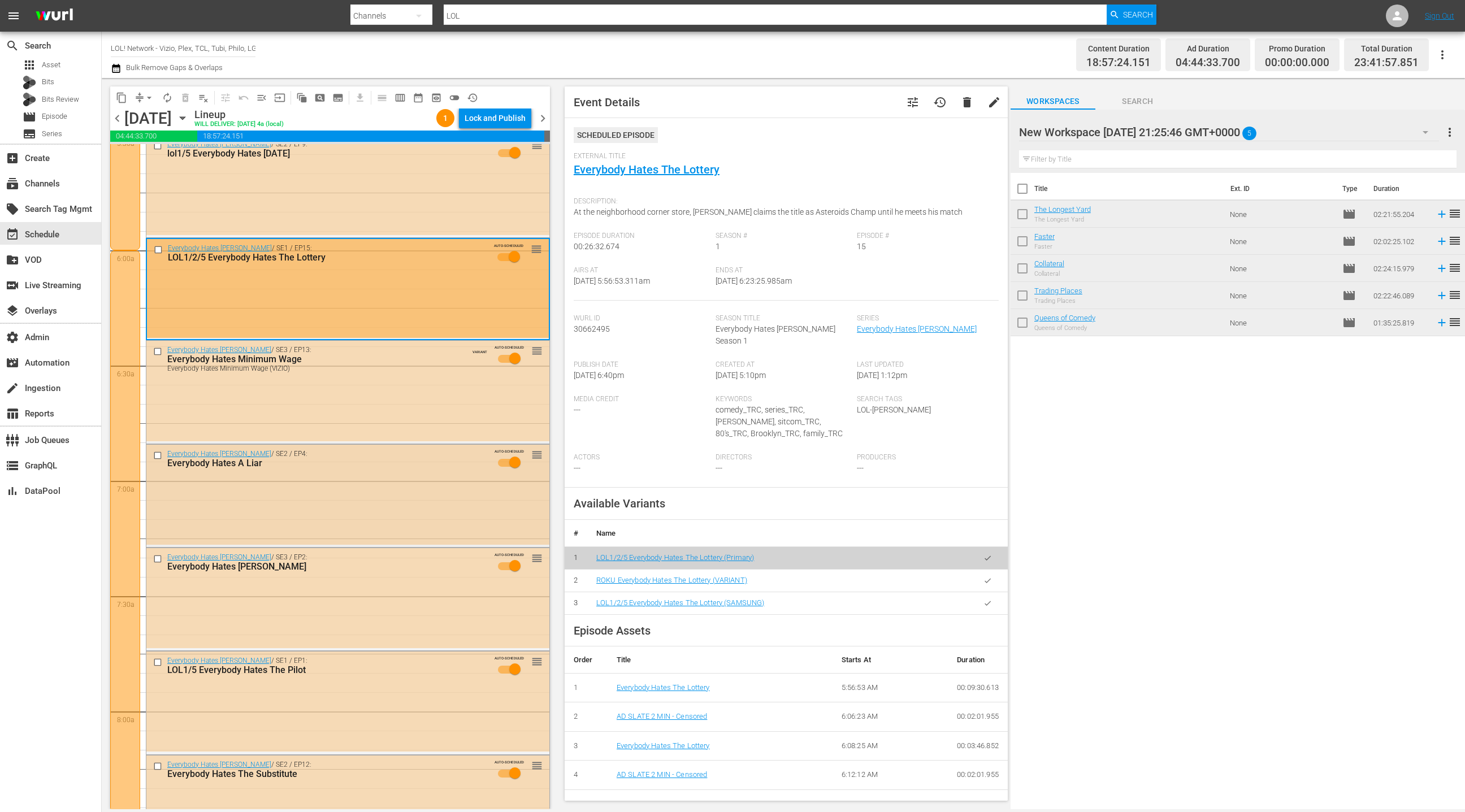
scroll to position [1298, 0]
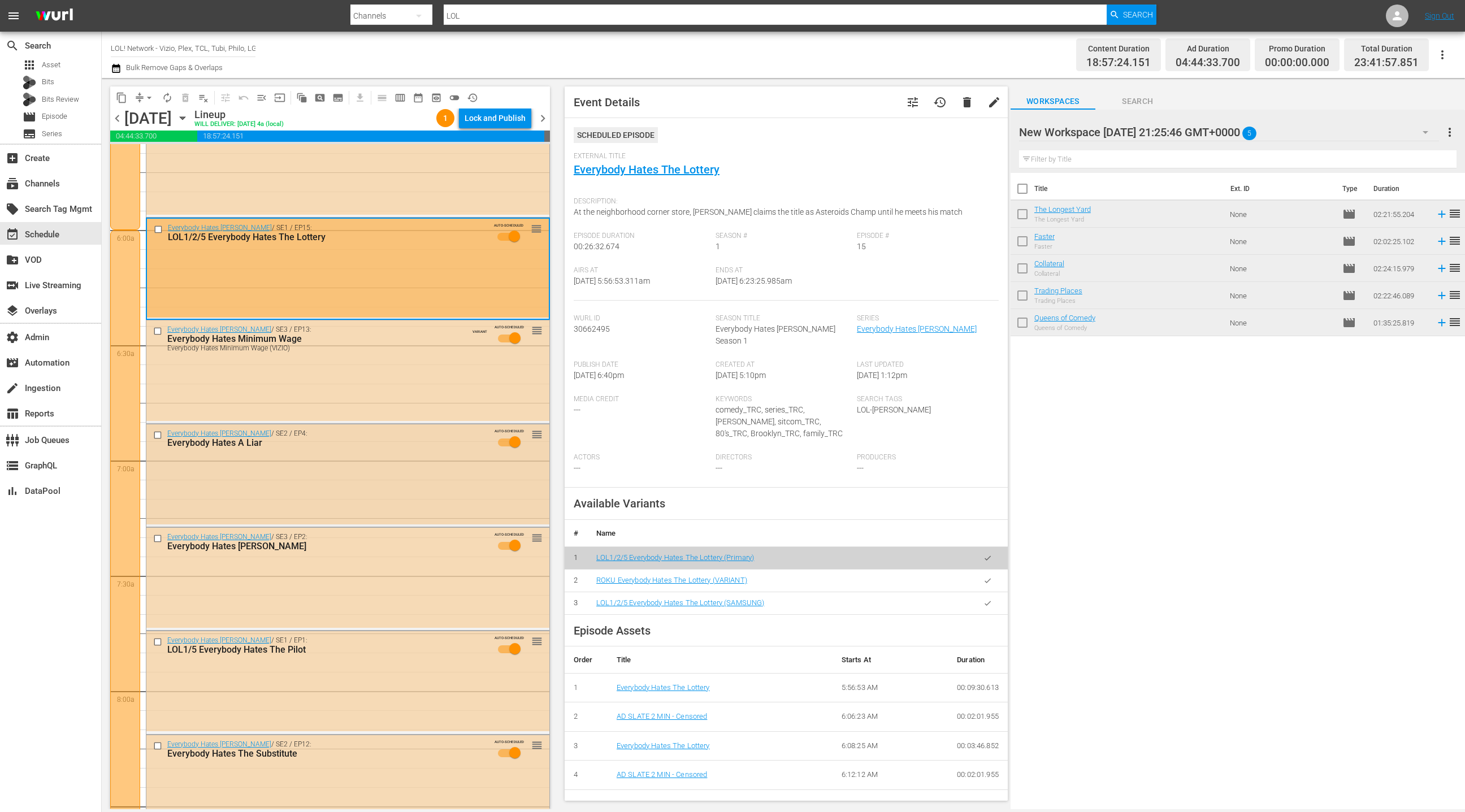
click at [423, 433] on div "Everybody Hates Chris / SE2 / EP4: Everybody Hates A Liar" at bounding box center [327, 439] width 320 height 19
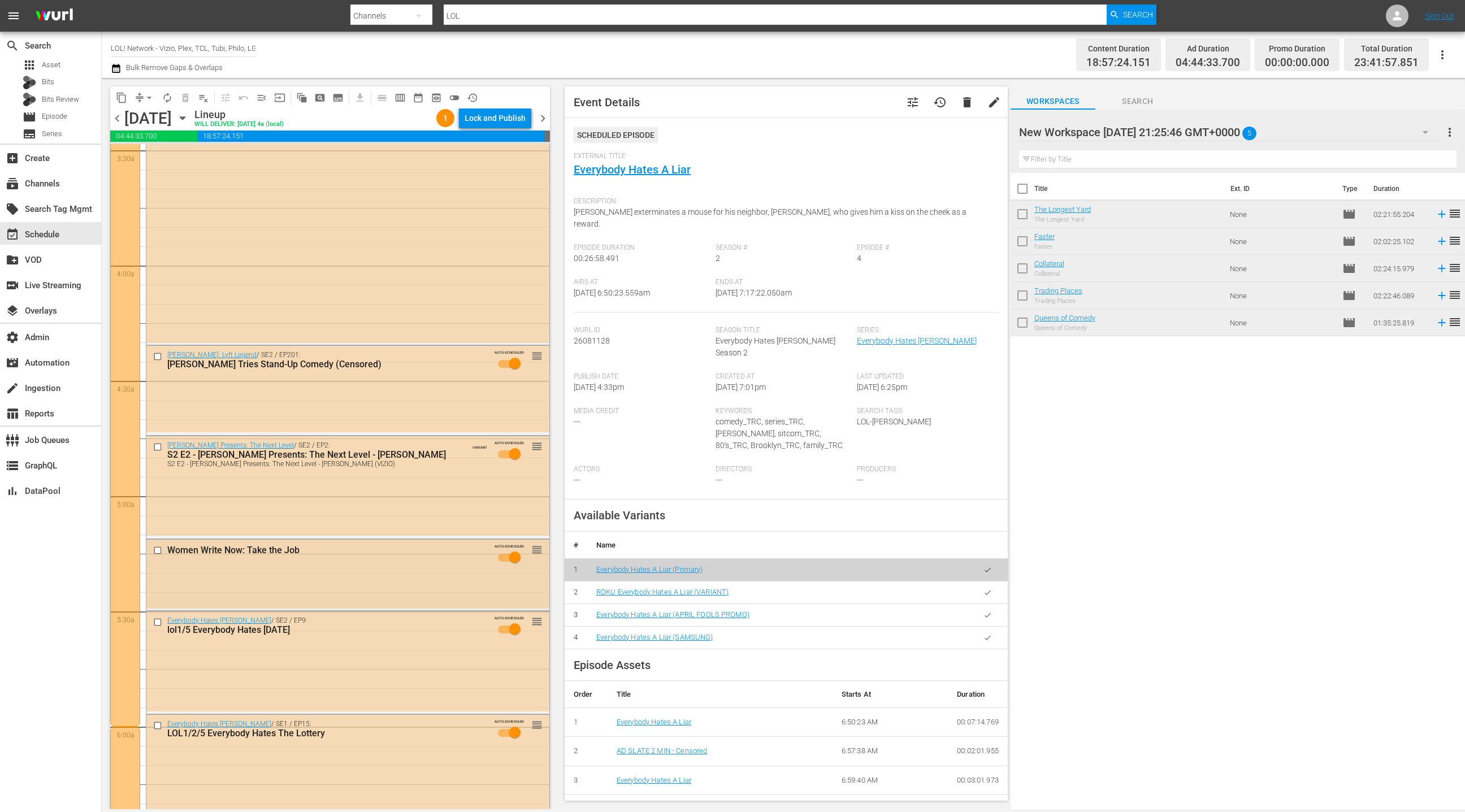
scroll to position [760, 0]
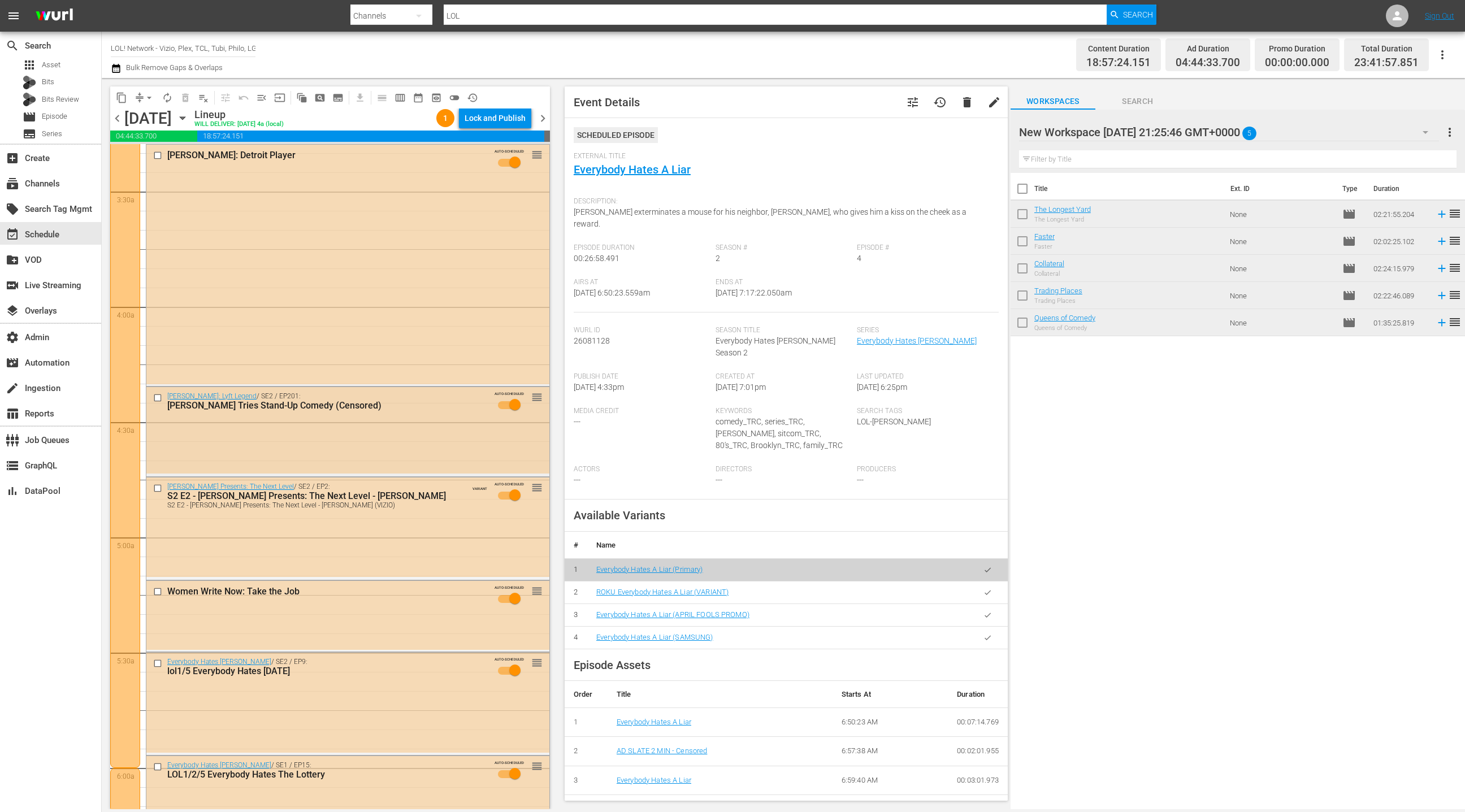
click at [434, 438] on div "Kevin Hart: Lyft Legend / SE2 / EP201: Donald Mac Tries Stand-Up Comedy (Censor…" at bounding box center [347, 430] width 403 height 86
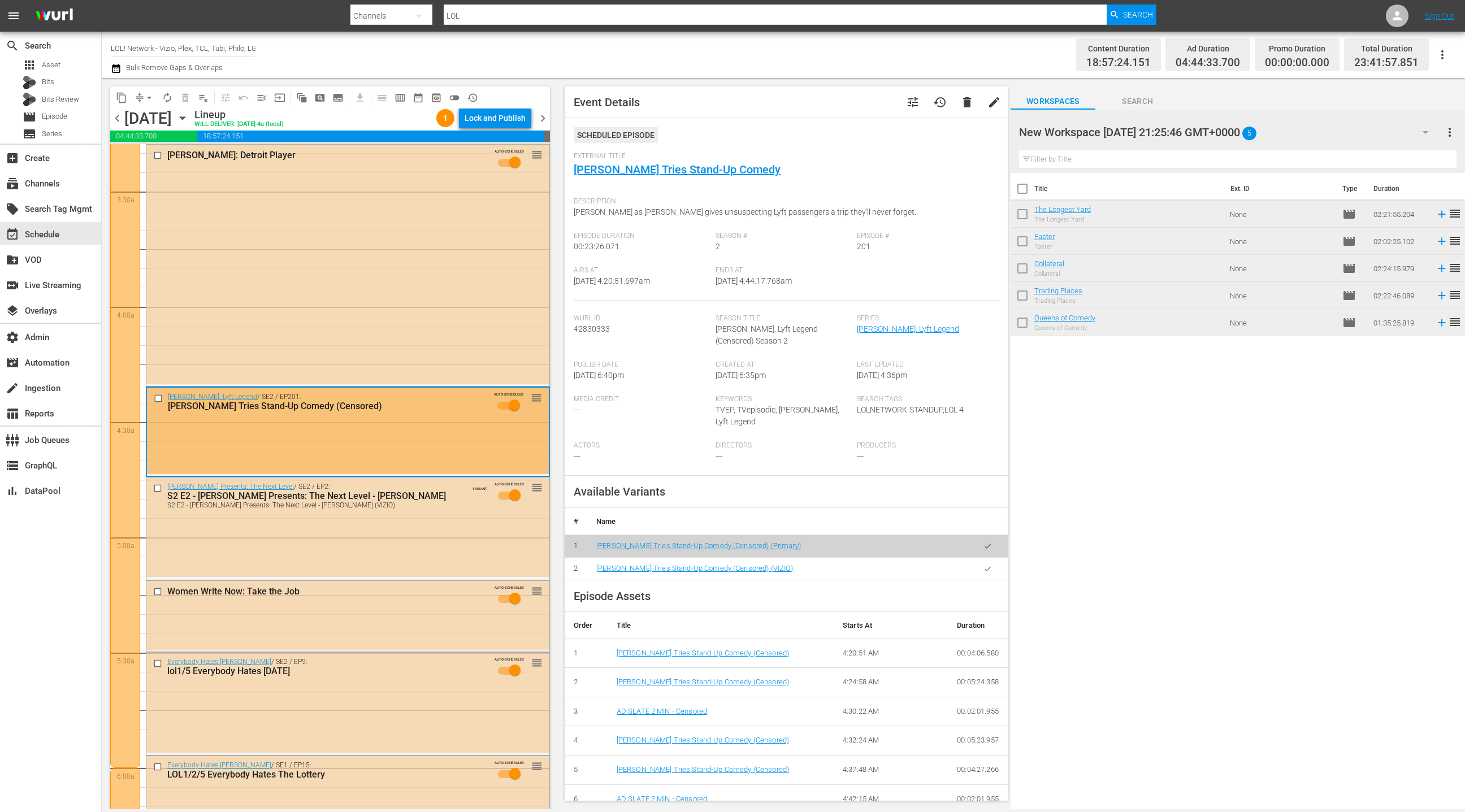
scroll to position [761, 0]
click at [987, 567] on icon "button" at bounding box center [988, 569] width 9 height 9
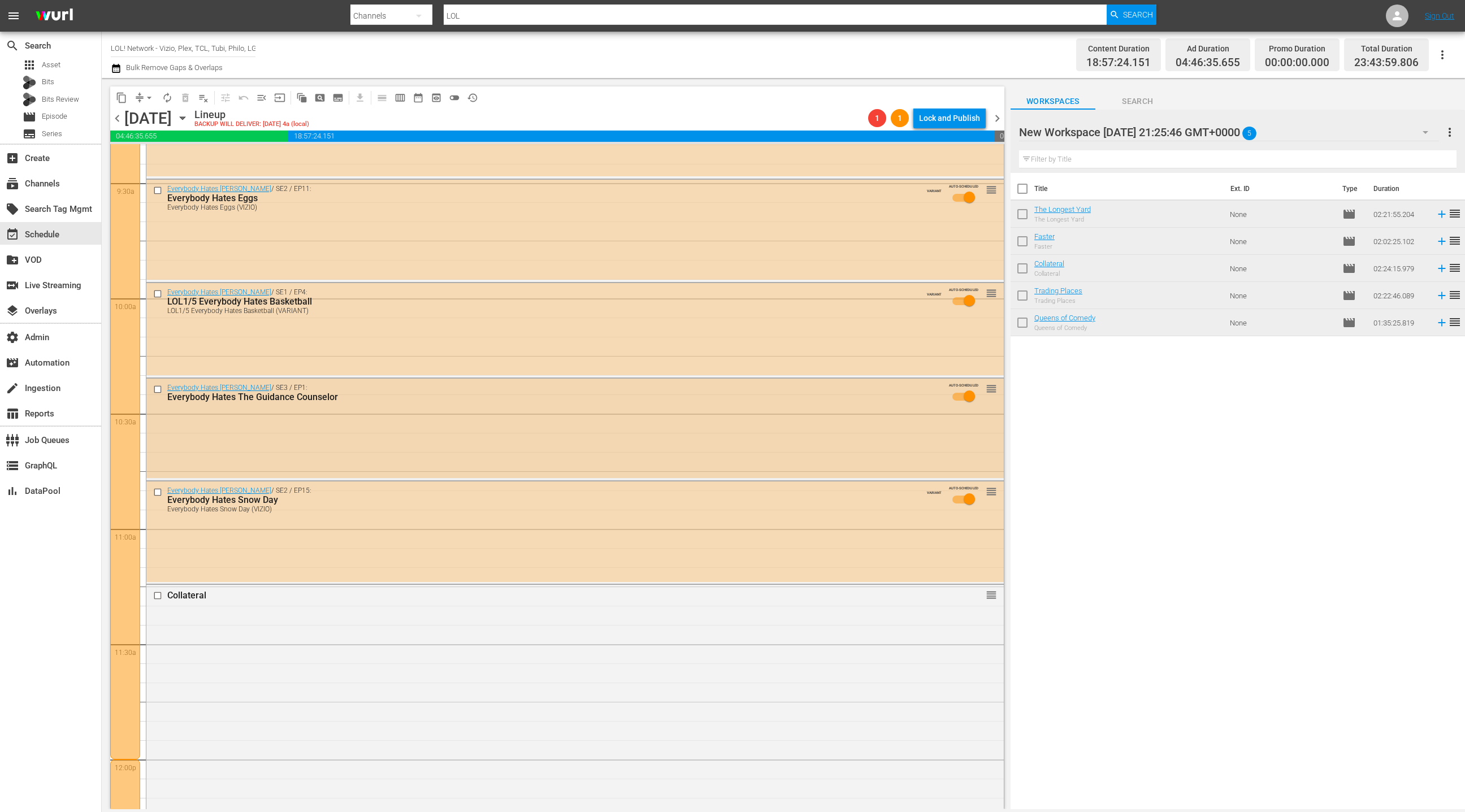
scroll to position [2159, 0]
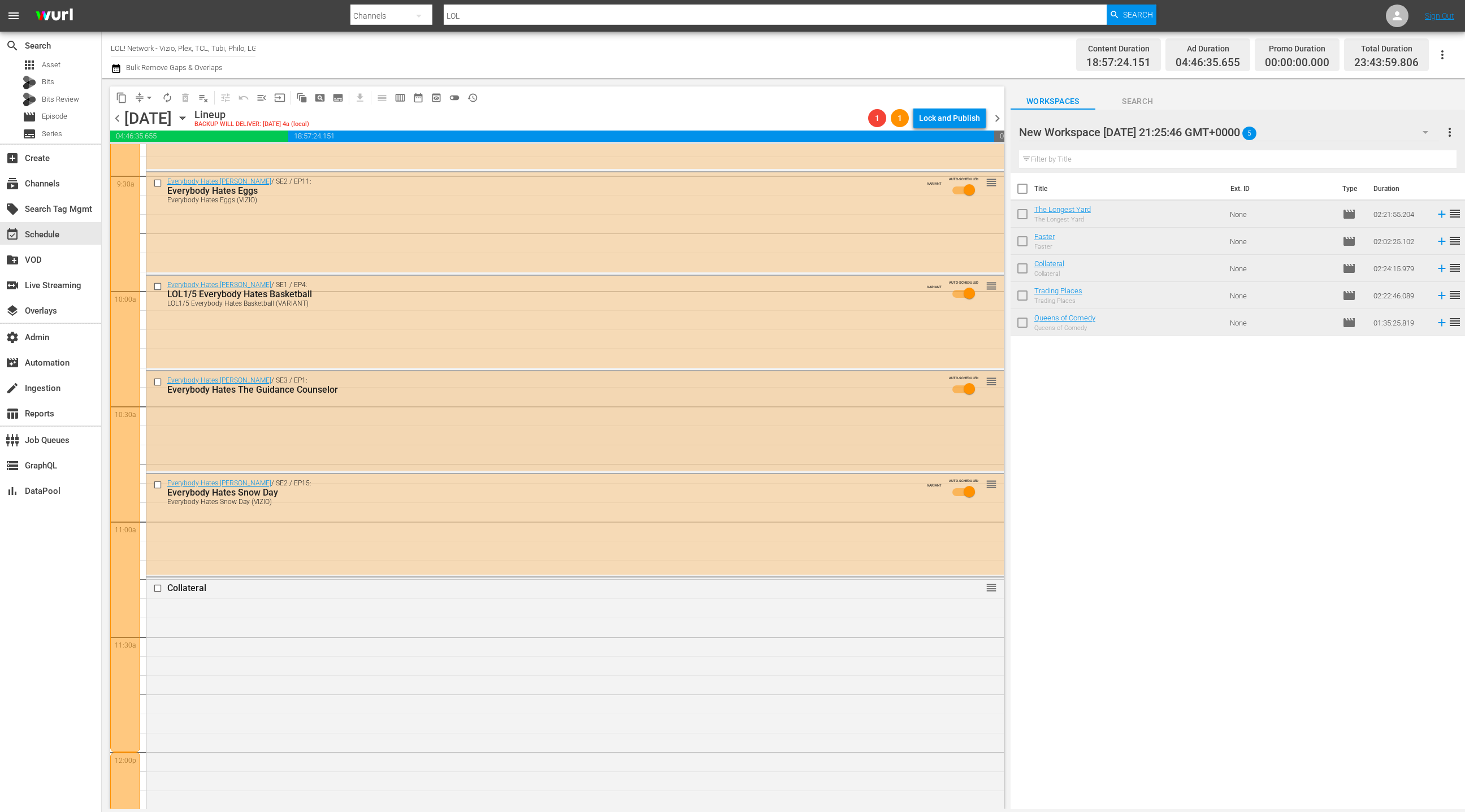
click at [572, 440] on div "Everybody Hates Chris / SE3 / EP1: Everybody Hates The Guidance Counselor AUTO-…" at bounding box center [575, 421] width 858 height 100
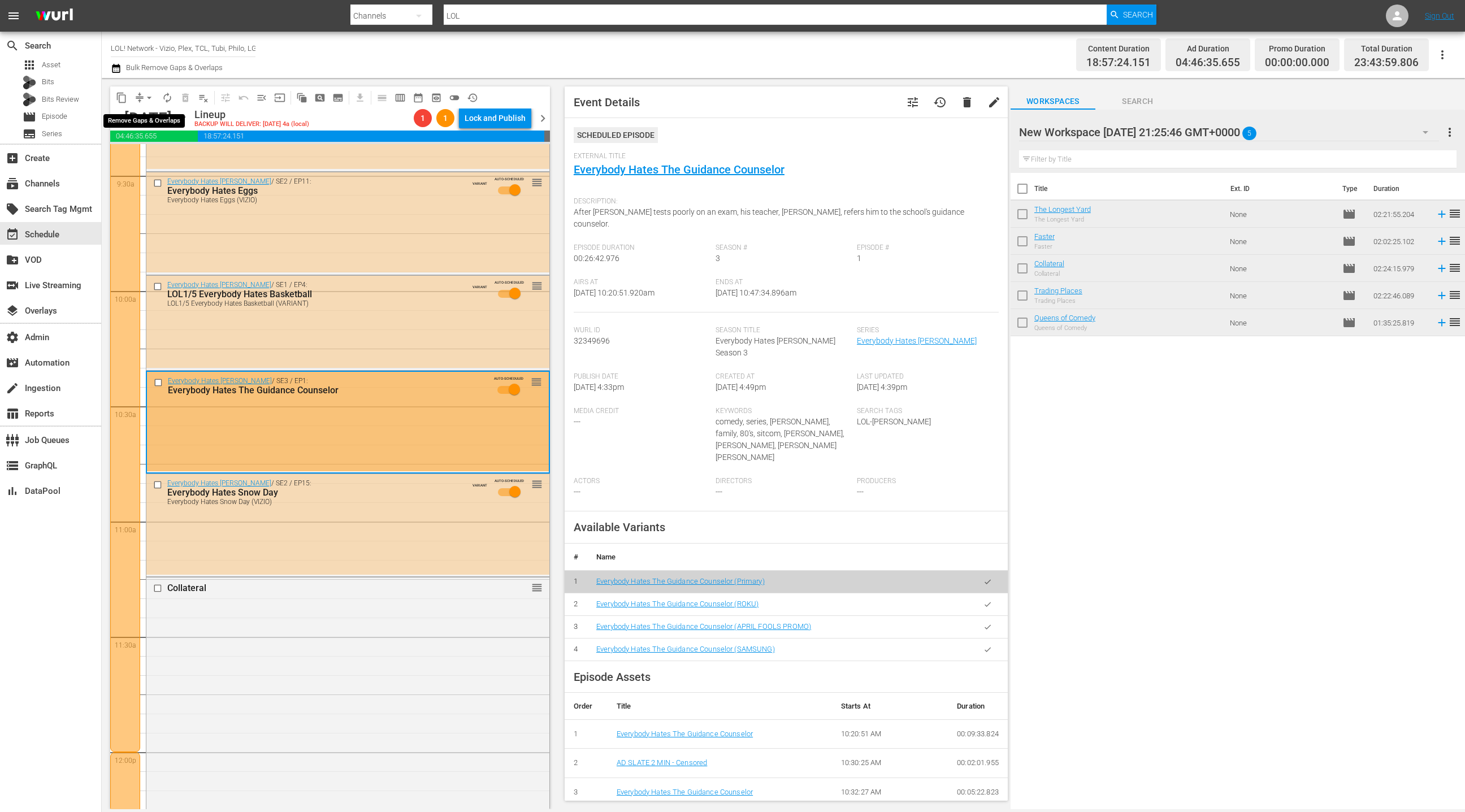
drag, startPoint x: 146, startPoint y: 96, endPoint x: 149, endPoint y: 104, distance: 8.5
click at [146, 96] on span "arrow_drop_down" at bounding box center [149, 98] width 11 height 11
click at [160, 158] on li "Align to End of Previous Day" at bounding box center [150, 158] width 119 height 19
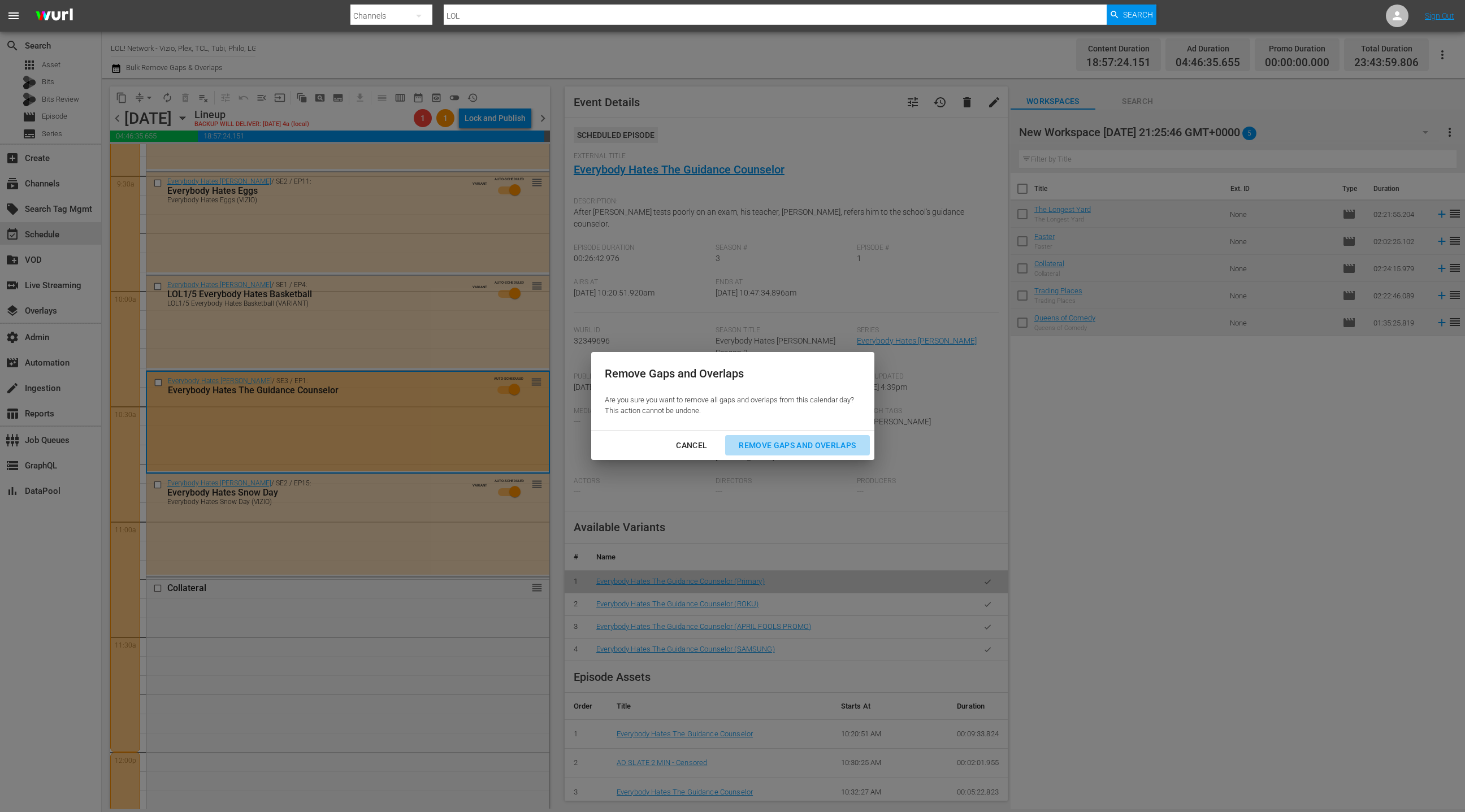
drag, startPoint x: 833, startPoint y: 446, endPoint x: 597, endPoint y: 428, distance: 236.7
click at [833, 446] on div "Remove Gaps and Overlaps" at bounding box center [798, 446] width 135 height 14
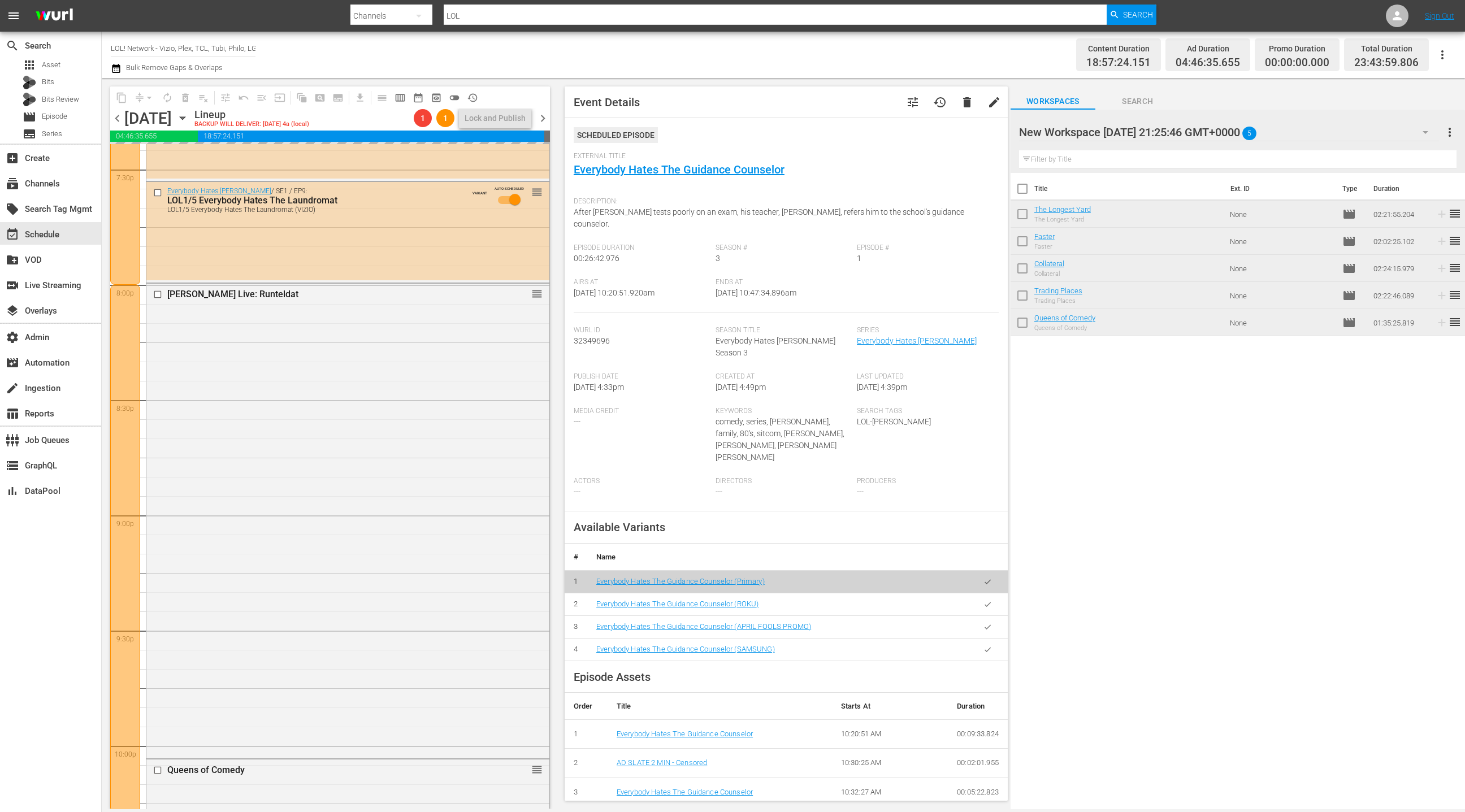
scroll to position [4440, 0]
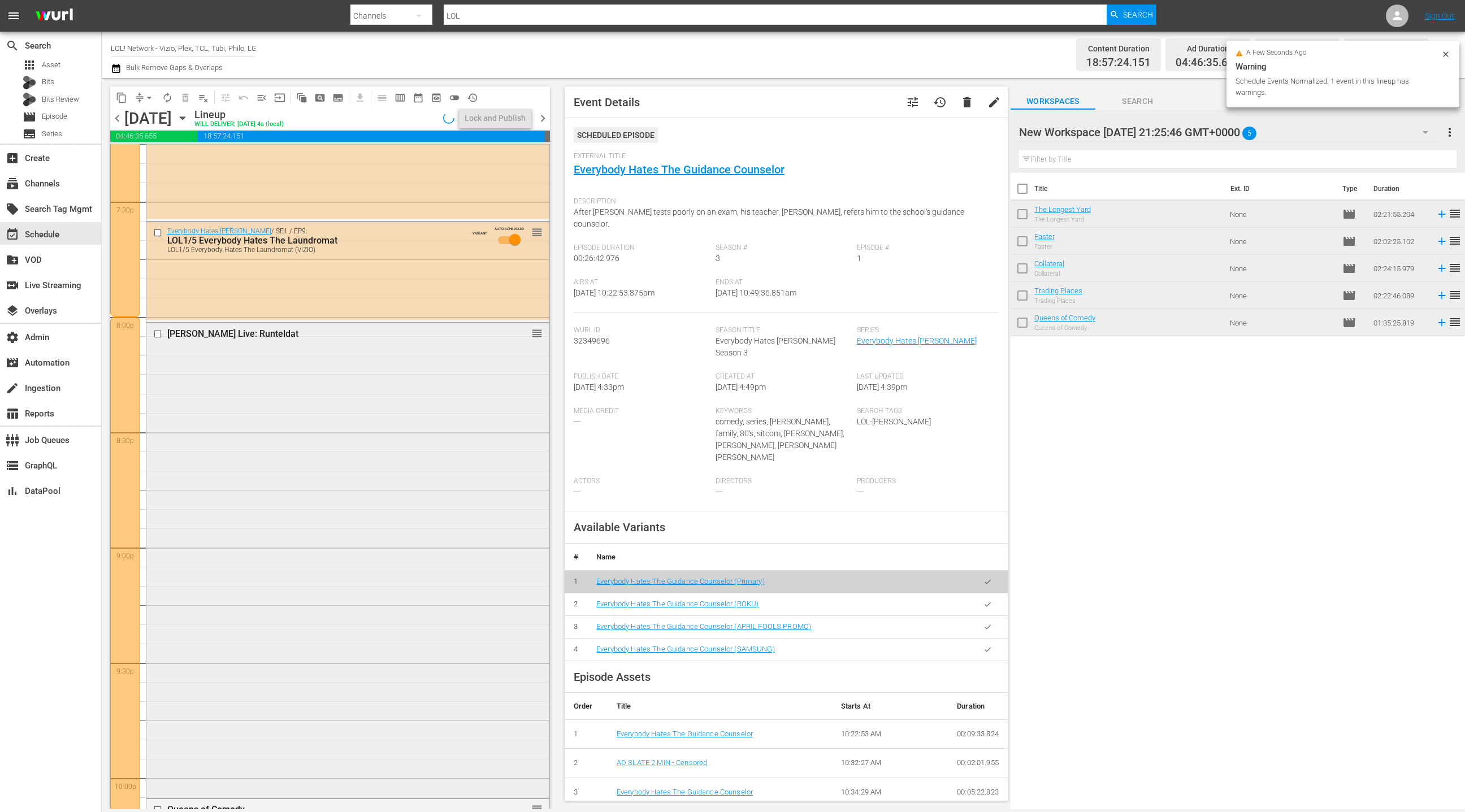
click at [403, 445] on div "Martin Lawrence Live: Runteldat reorder" at bounding box center [347, 560] width 403 height 473
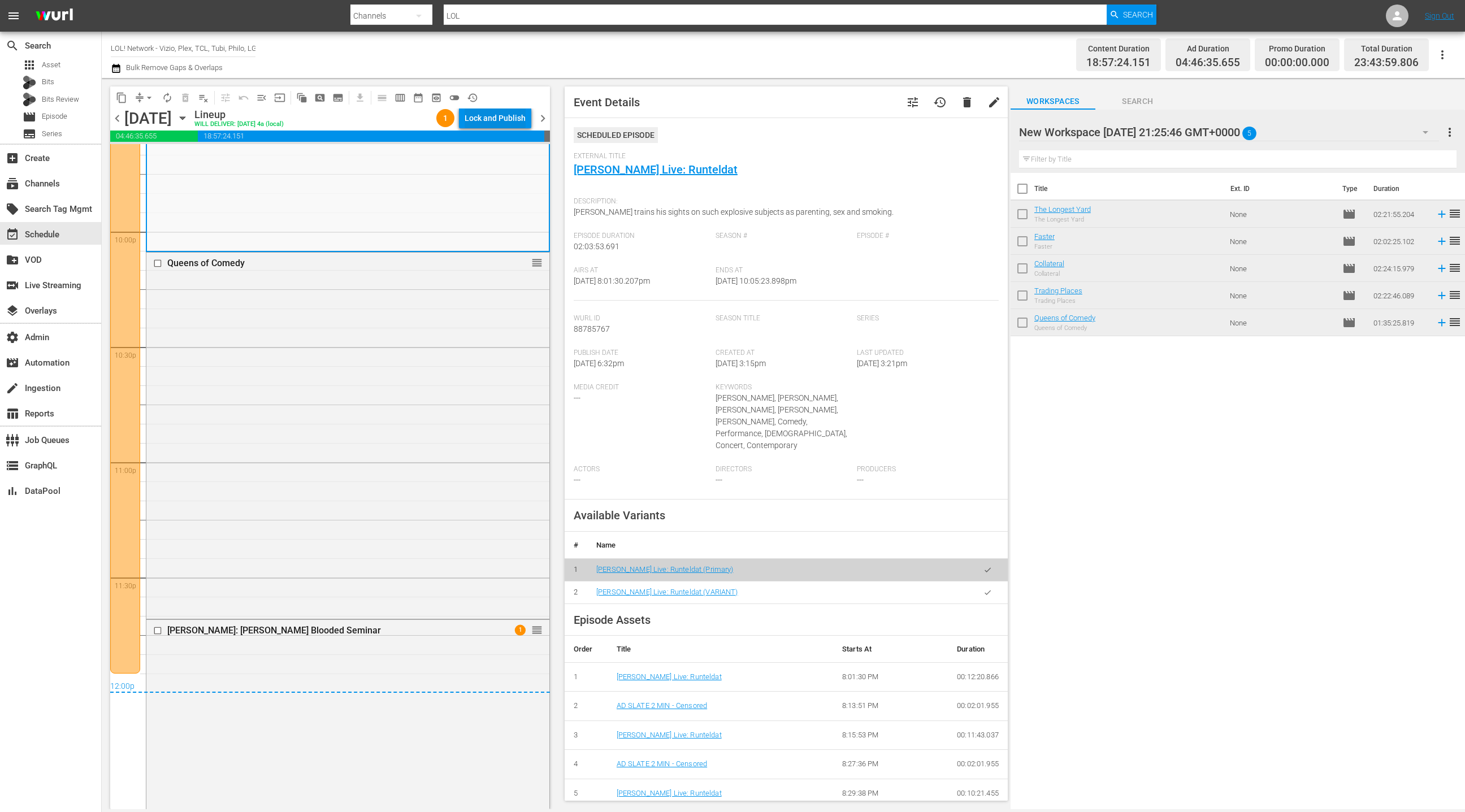
scroll to position [4980, 0]
click at [485, 124] on div "Lock and Publish" at bounding box center [495, 118] width 61 height 21
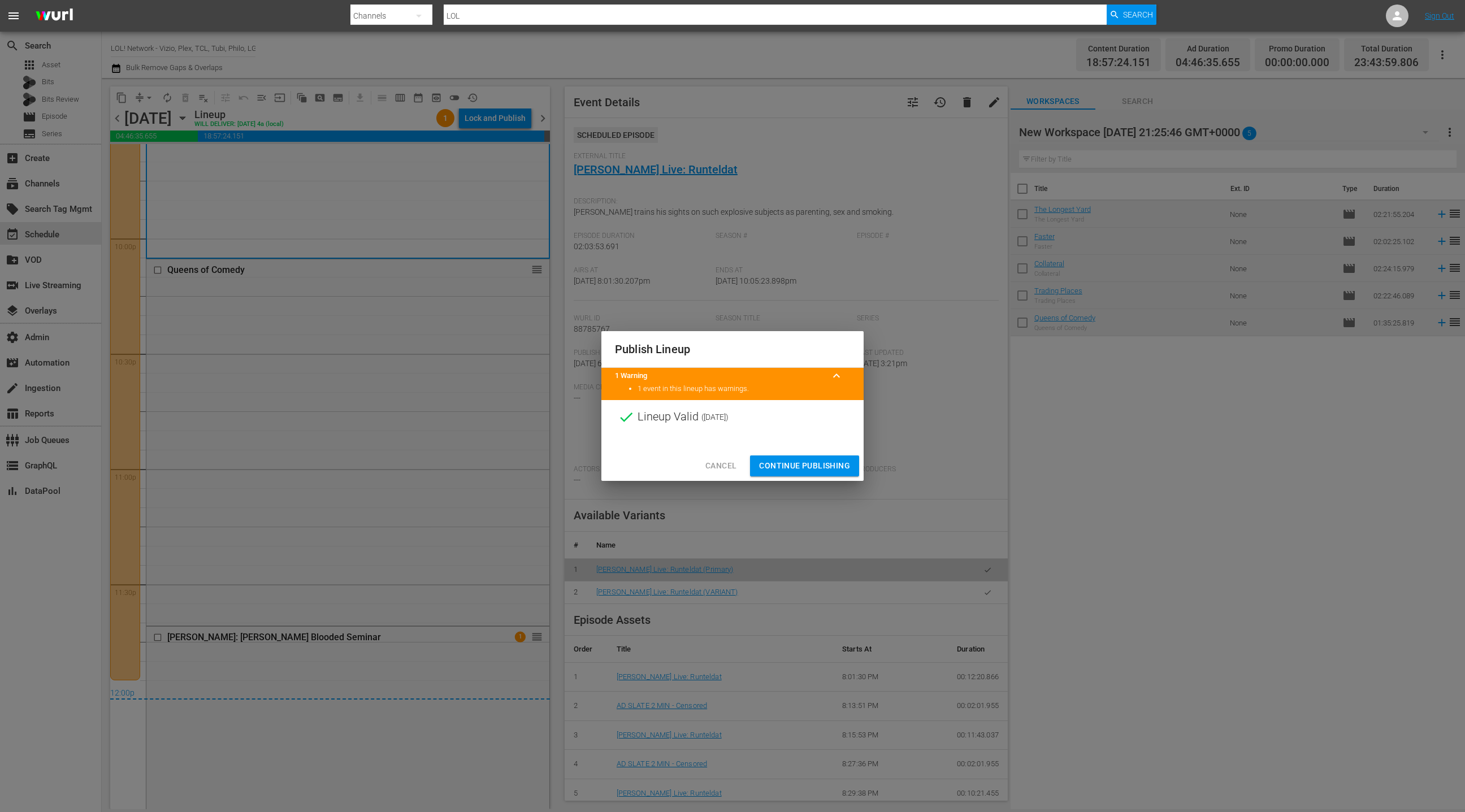
click at [815, 468] on span "Continue Publishing" at bounding box center [805, 466] width 91 height 14
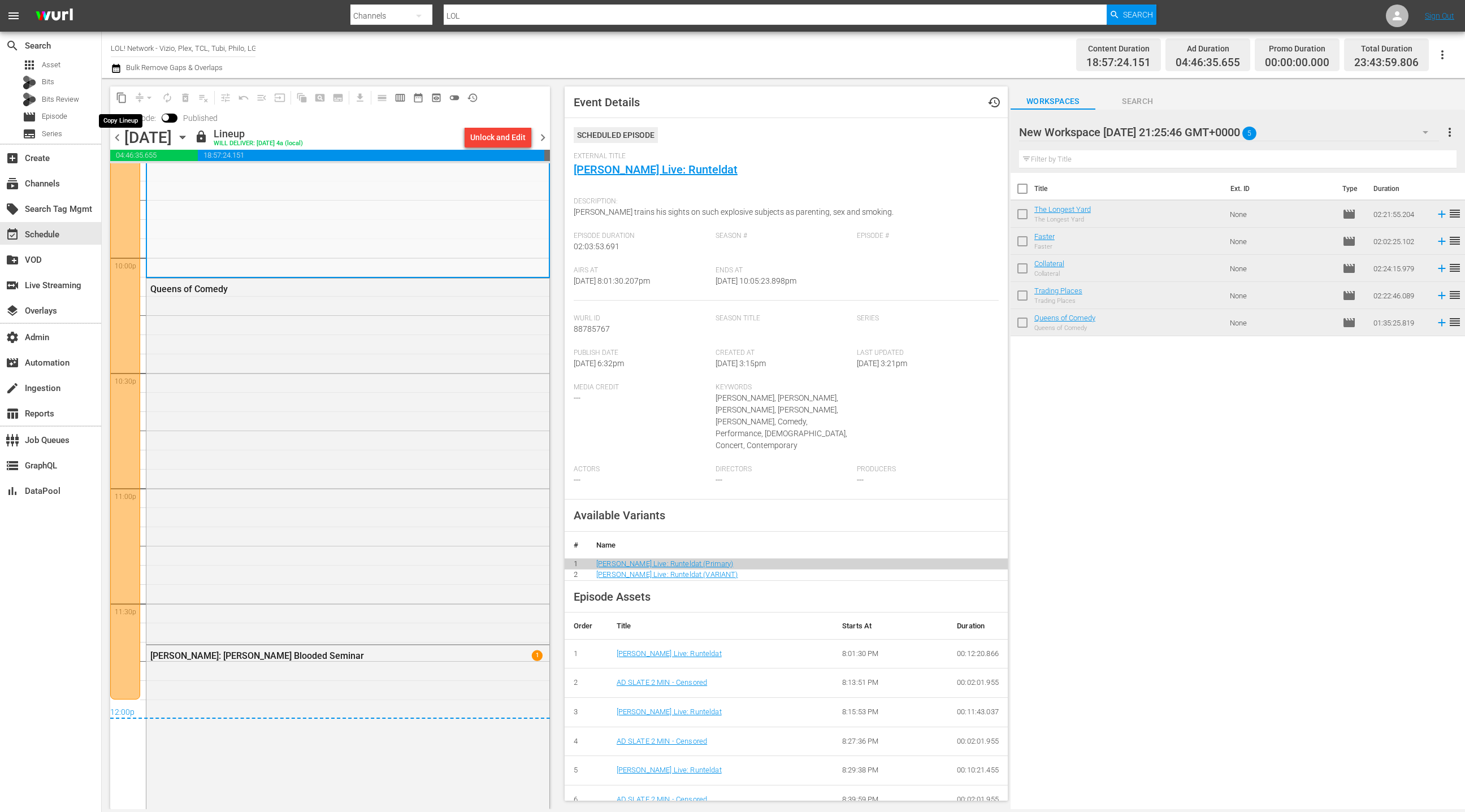
click at [125, 100] on span "content_copy" at bounding box center [122, 98] width 11 height 11
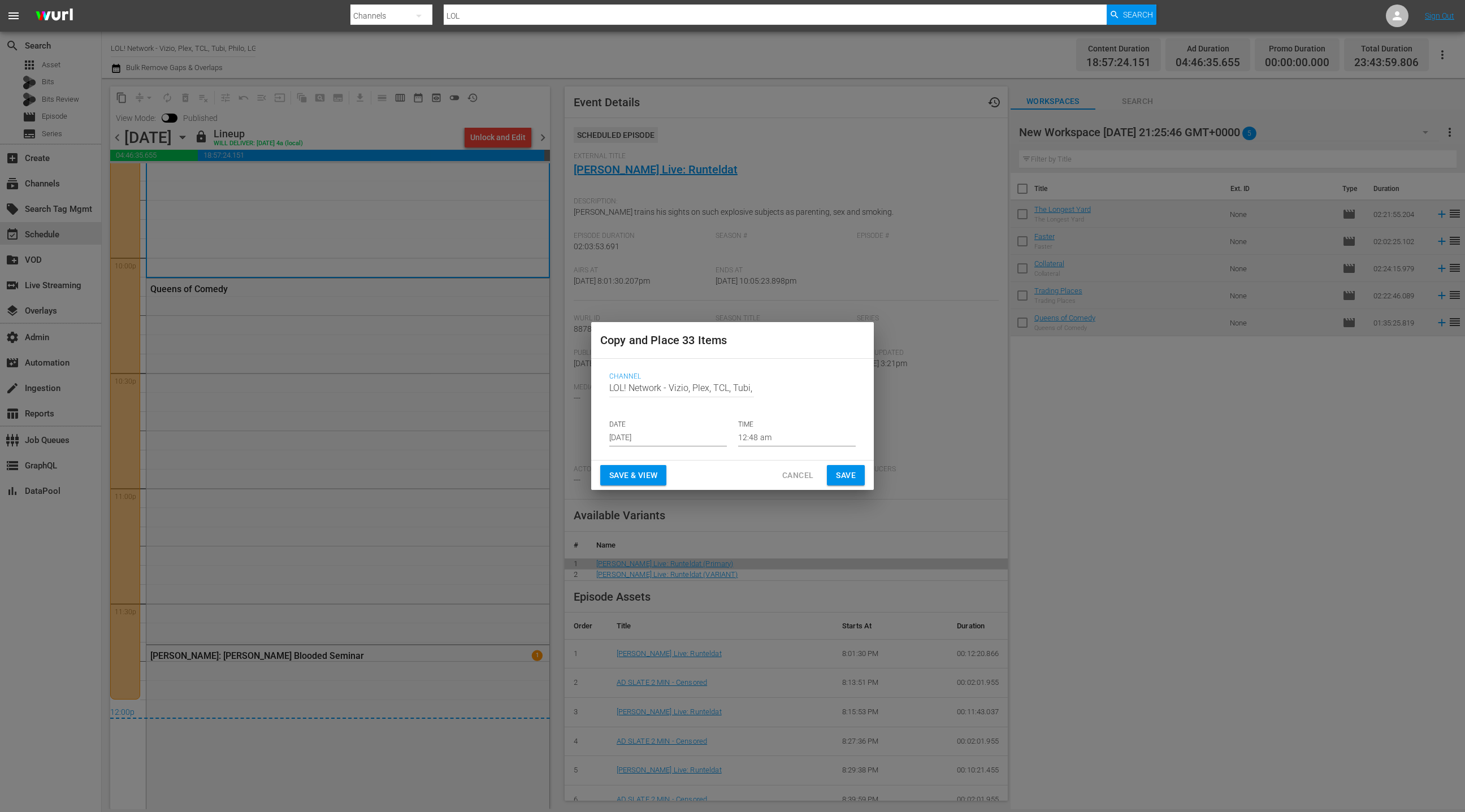
drag, startPoint x: 643, startPoint y: 392, endPoint x: 635, endPoint y: 389, distance: 8.5
click at [643, 392] on input "LOL! Network - Vizio, Plex, TCL, Tubi, Philo, LG, FireTV" at bounding box center [682, 389] width 145 height 27
click at [610, 385] on input "LOL! Network - Vizio, Plex, TCL, Tubi, Philo, LG, FireTV" at bounding box center [682, 389] width 145 height 27
drag, startPoint x: 609, startPoint y: 385, endPoint x: 849, endPoint y: 392, distance: 240.1
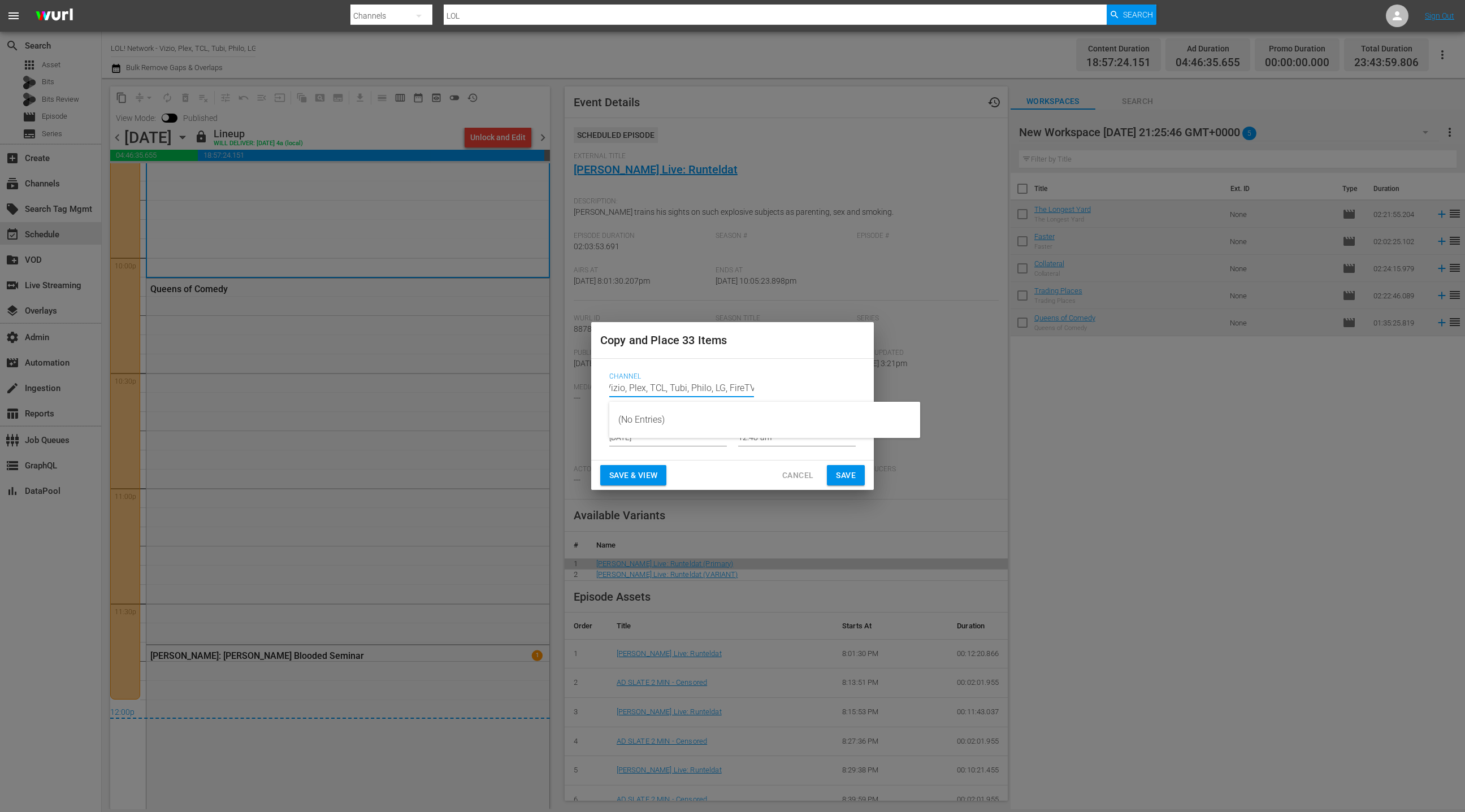
click at [849, 392] on div "Channel Channel Title LOL! Network - Vizio, Plex, TCL, Tubi, Philo, LG, FireTV" at bounding box center [733, 391] width 247 height 36
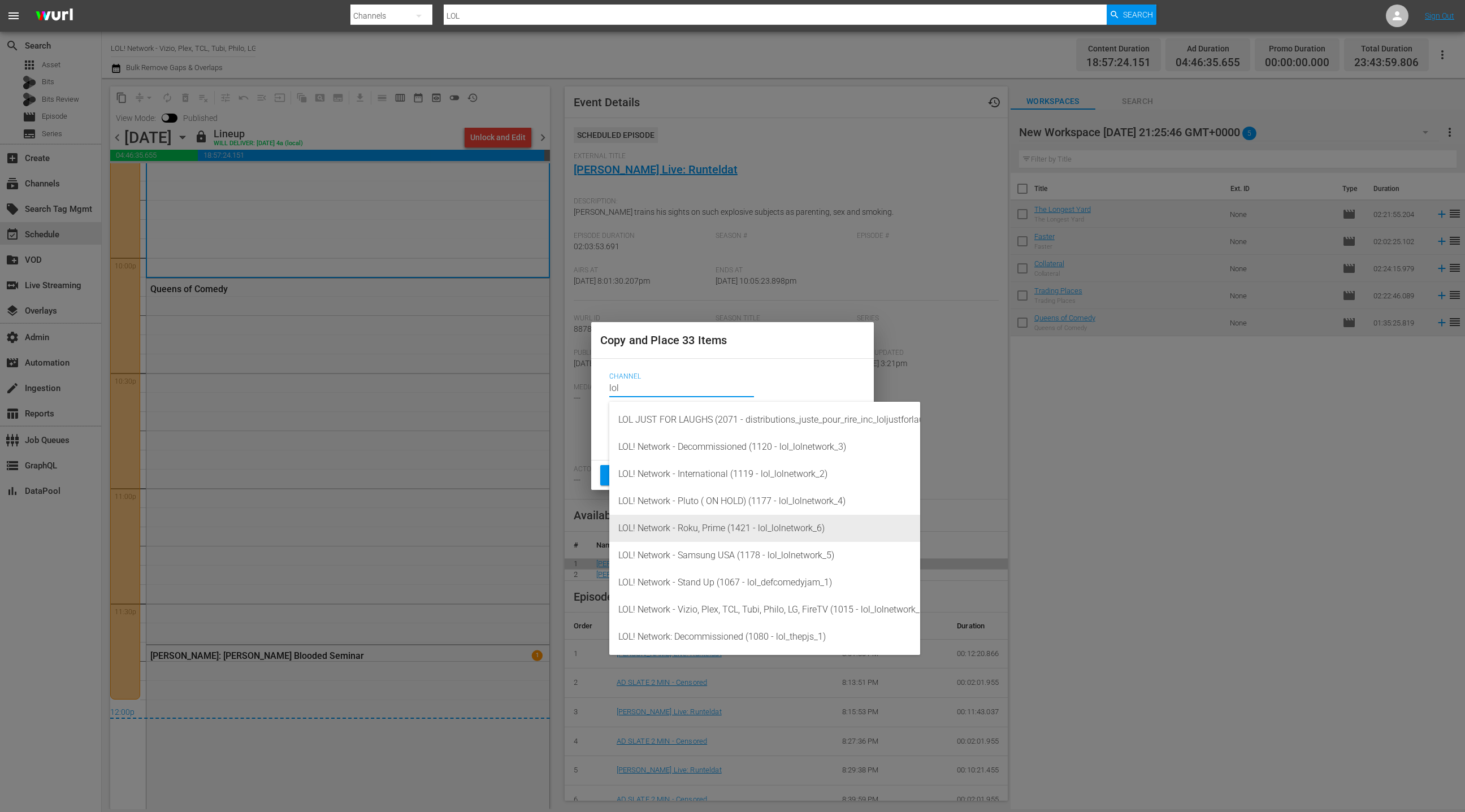
click at [798, 528] on div "LOL! Network - Roku, Prime (1421 - lol_lolnetwork_6)" at bounding box center [764, 528] width 293 height 27
type input "LOL! Network - Roku, Prime (1421 - lol_lolnetwork_6)"
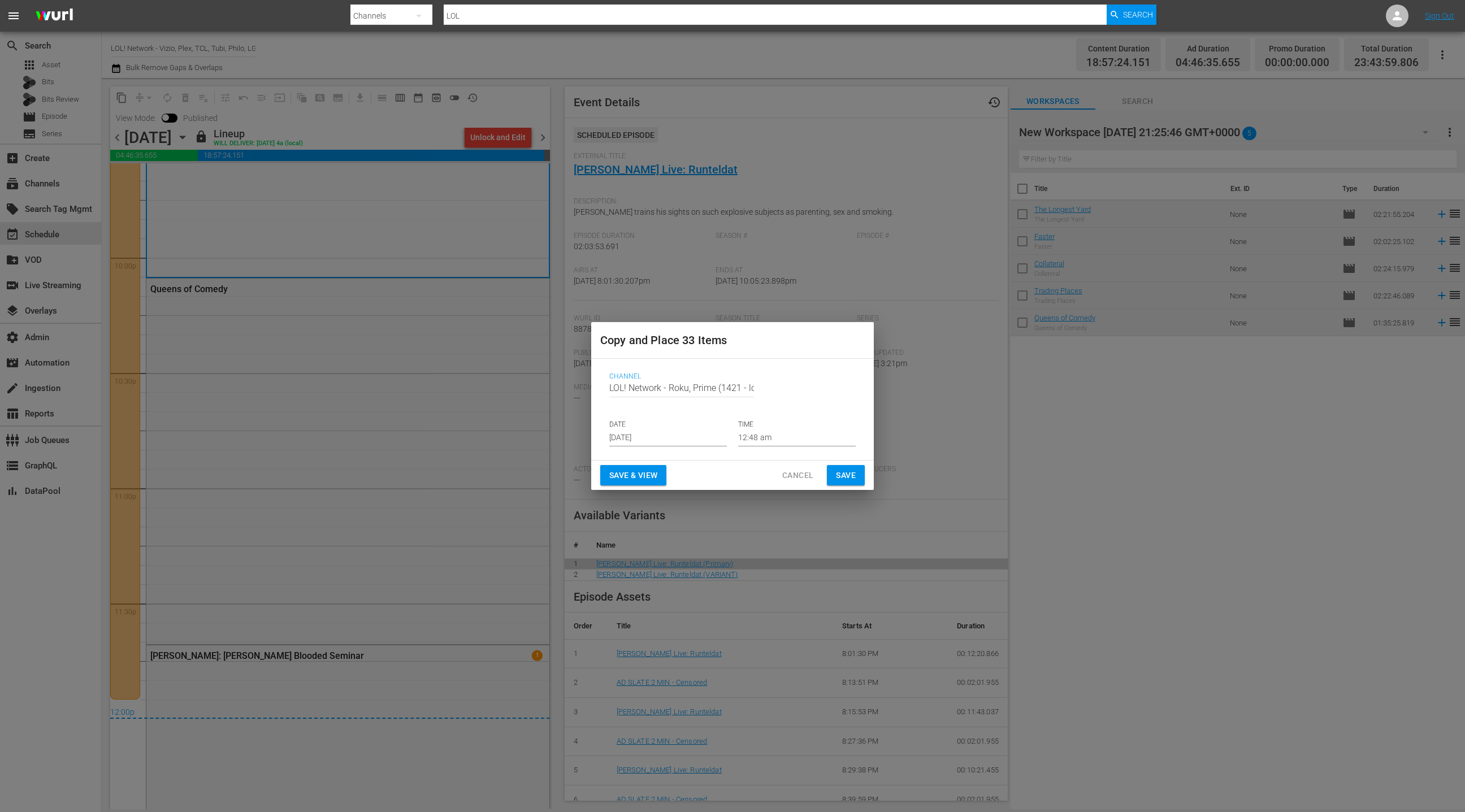
click at [645, 434] on input "Aug 30th 2025" at bounding box center [668, 438] width 118 height 17
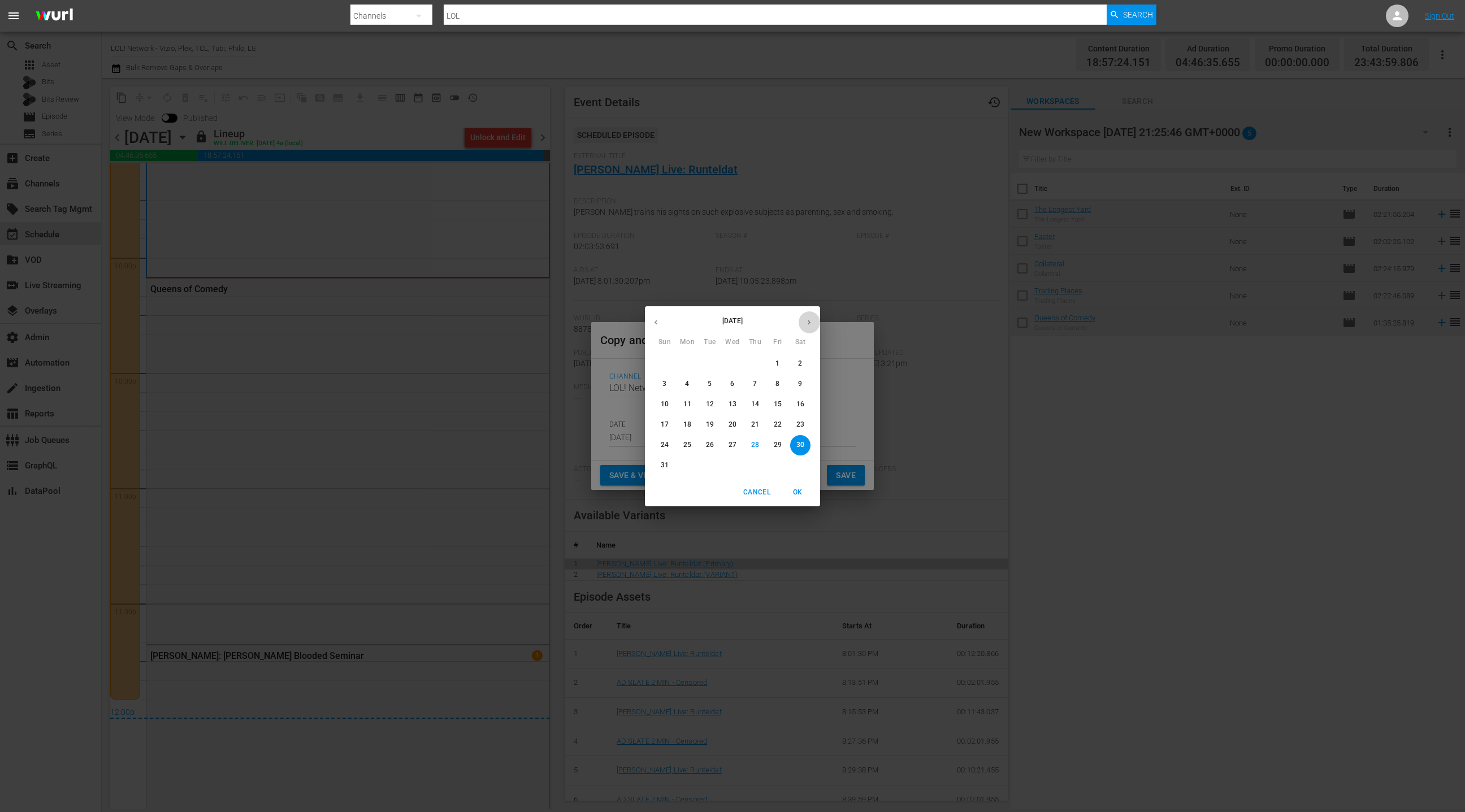
drag, startPoint x: 817, startPoint y: 323, endPoint x: 809, endPoint y: 324, distance: 8.1
click at [817, 323] on button "button" at bounding box center [809, 322] width 22 height 22
click at [785, 362] on span "5" at bounding box center [778, 364] width 21 height 9
type input "Sep 5th 2025"
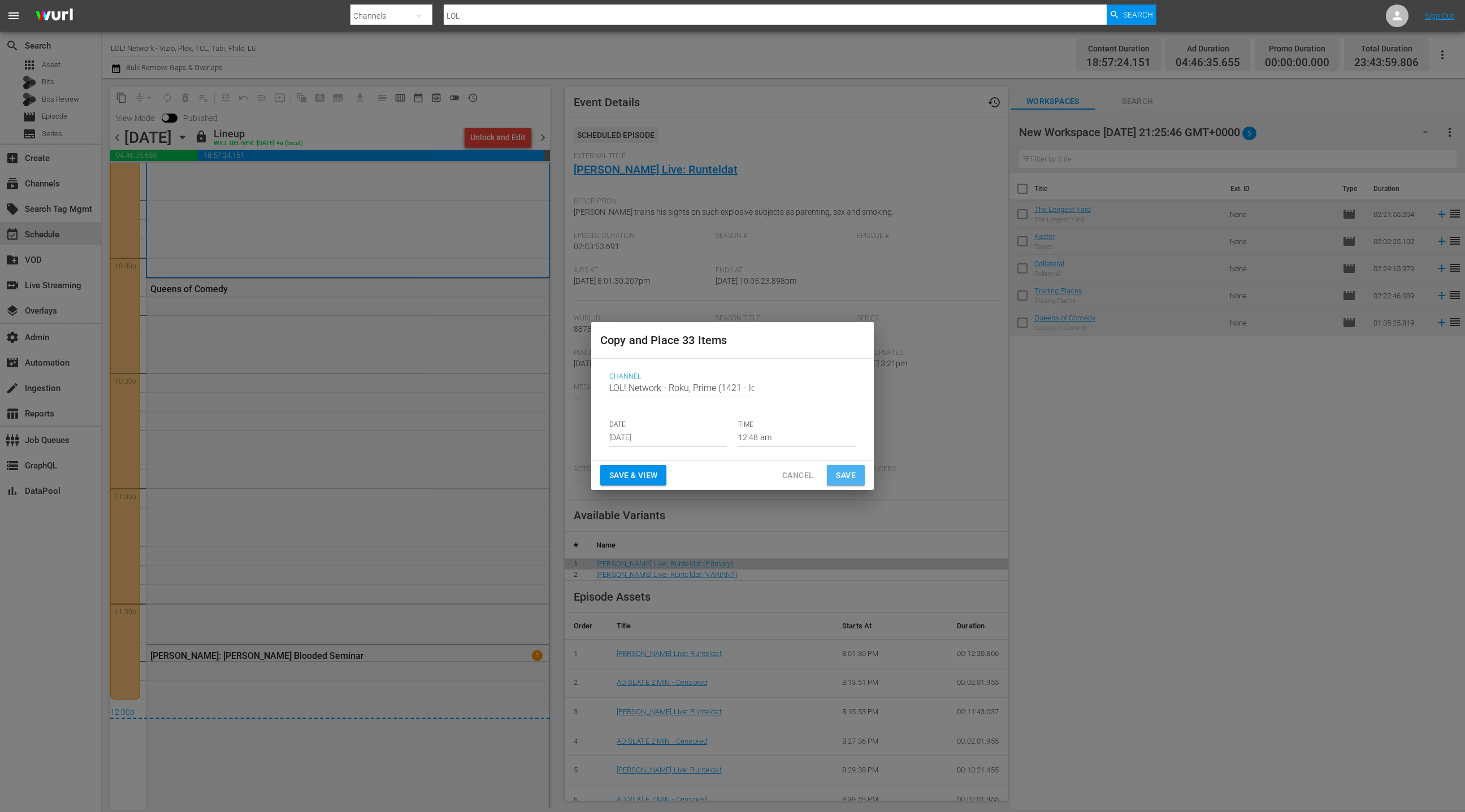
click at [843, 473] on span "Save" at bounding box center [846, 476] width 20 height 14
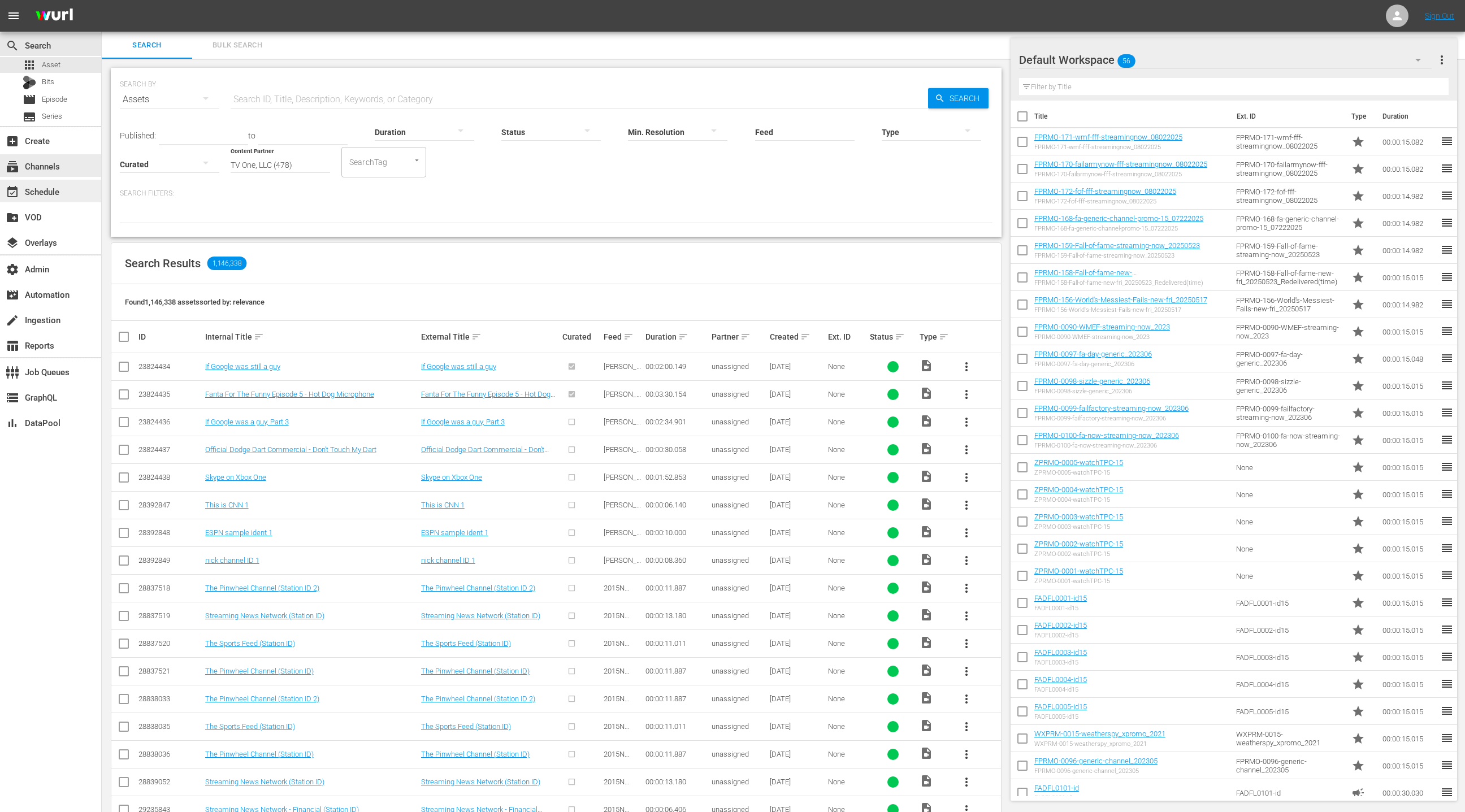
scroll to position [31, 0]
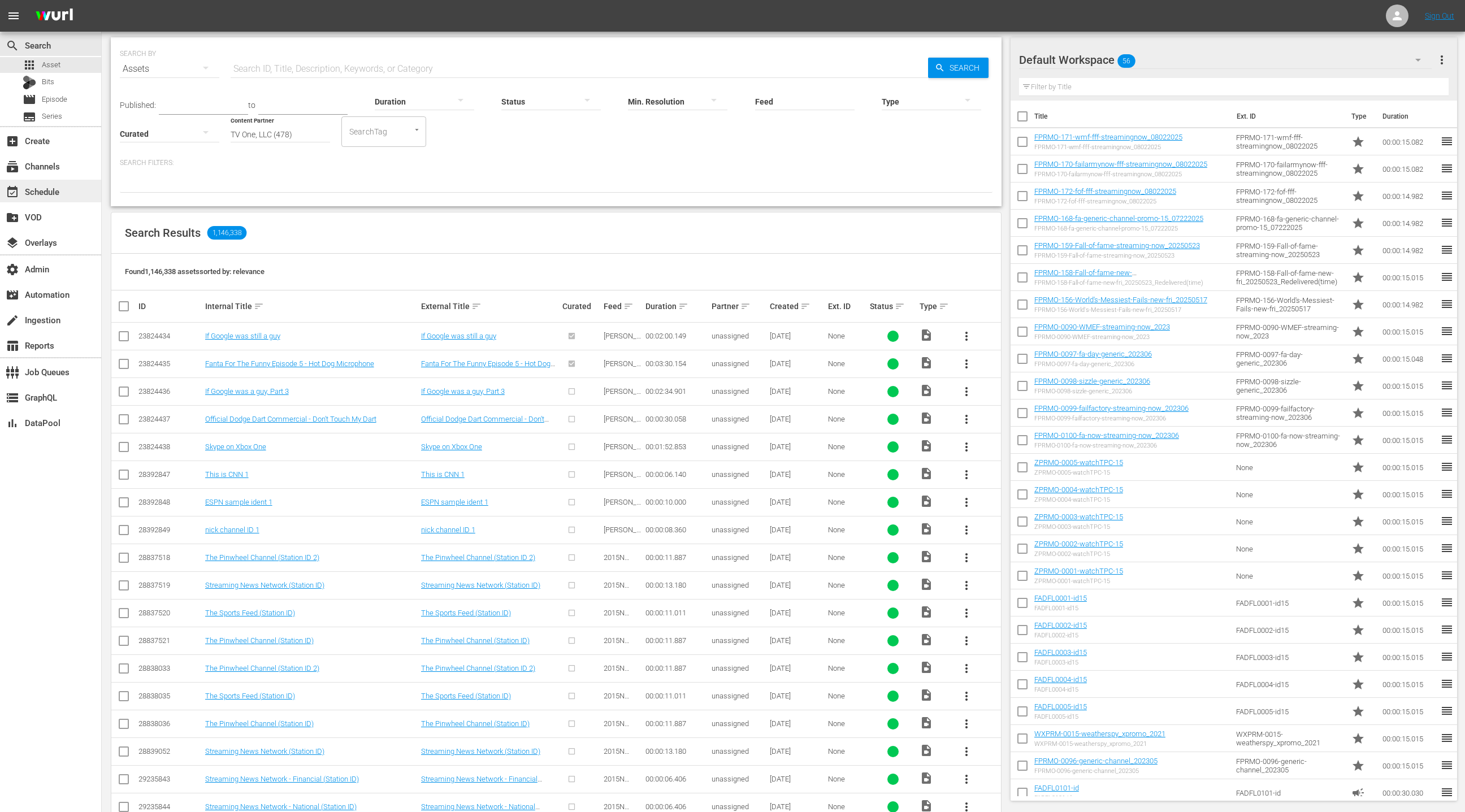
click at [45, 192] on div "event_available Schedule" at bounding box center [31, 190] width 63 height 10
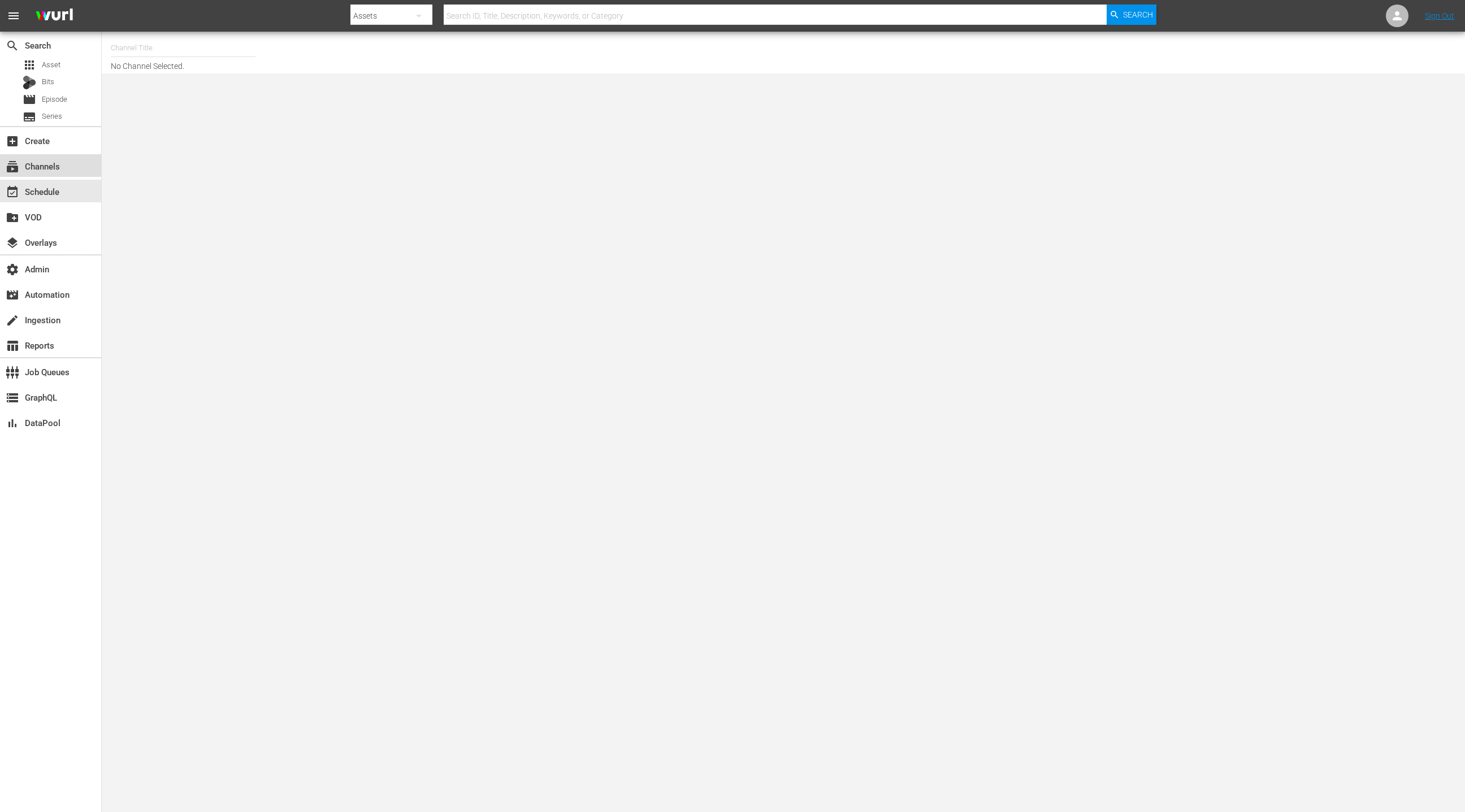
click at [75, 161] on div "subscriptions Channels" at bounding box center [51, 165] width 101 height 23
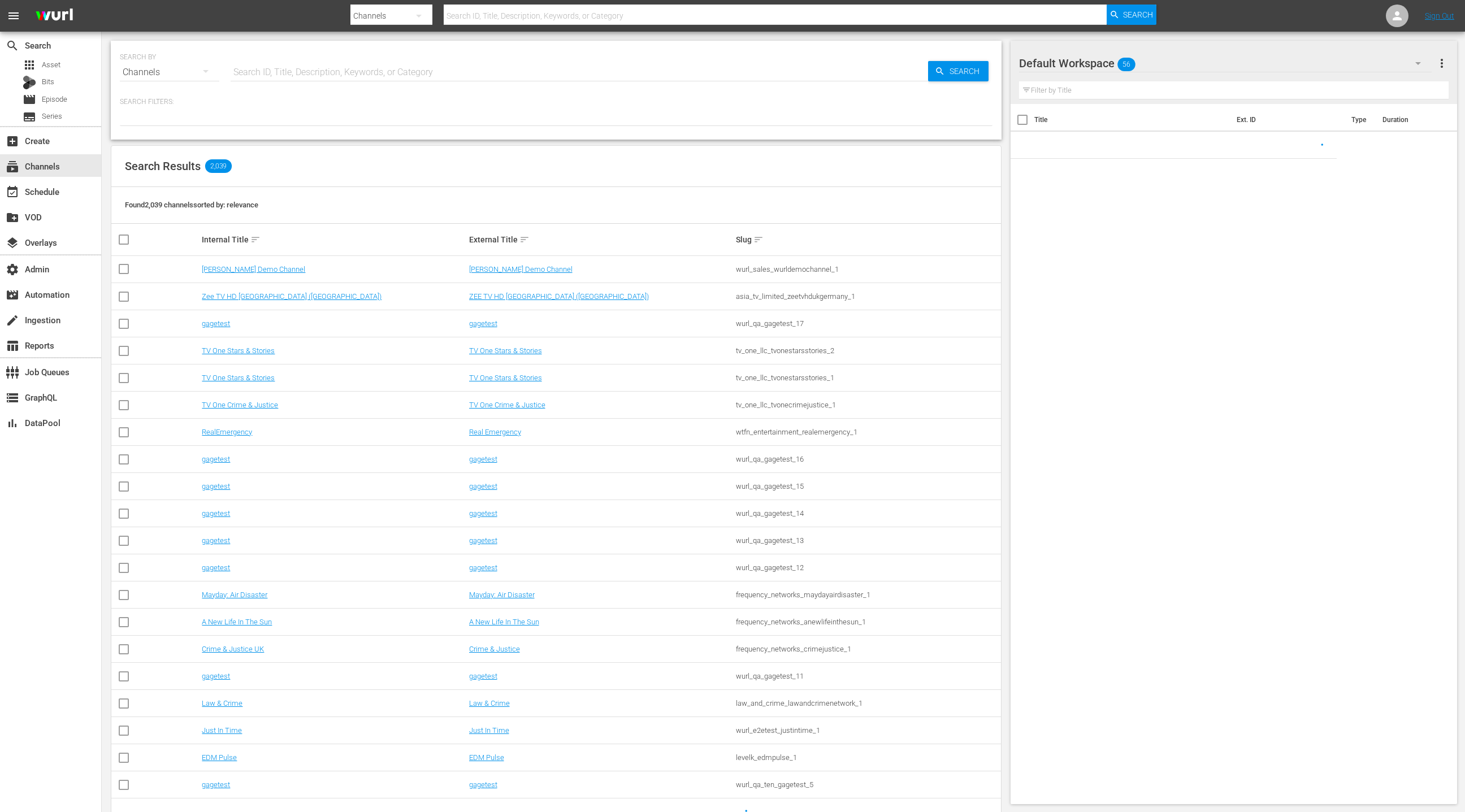
click at [307, 70] on input "text" at bounding box center [580, 72] width 698 height 27
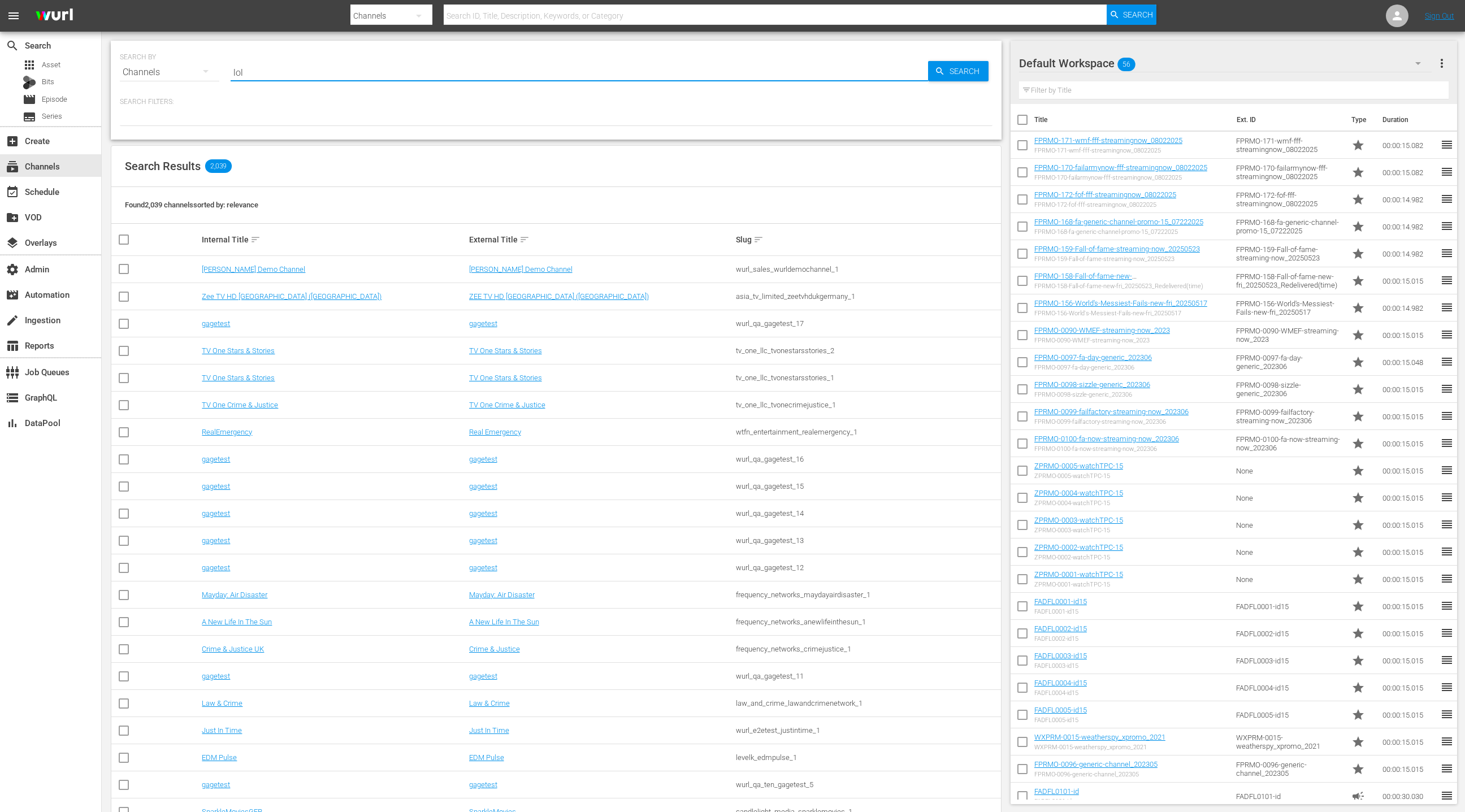
type input "LOL"
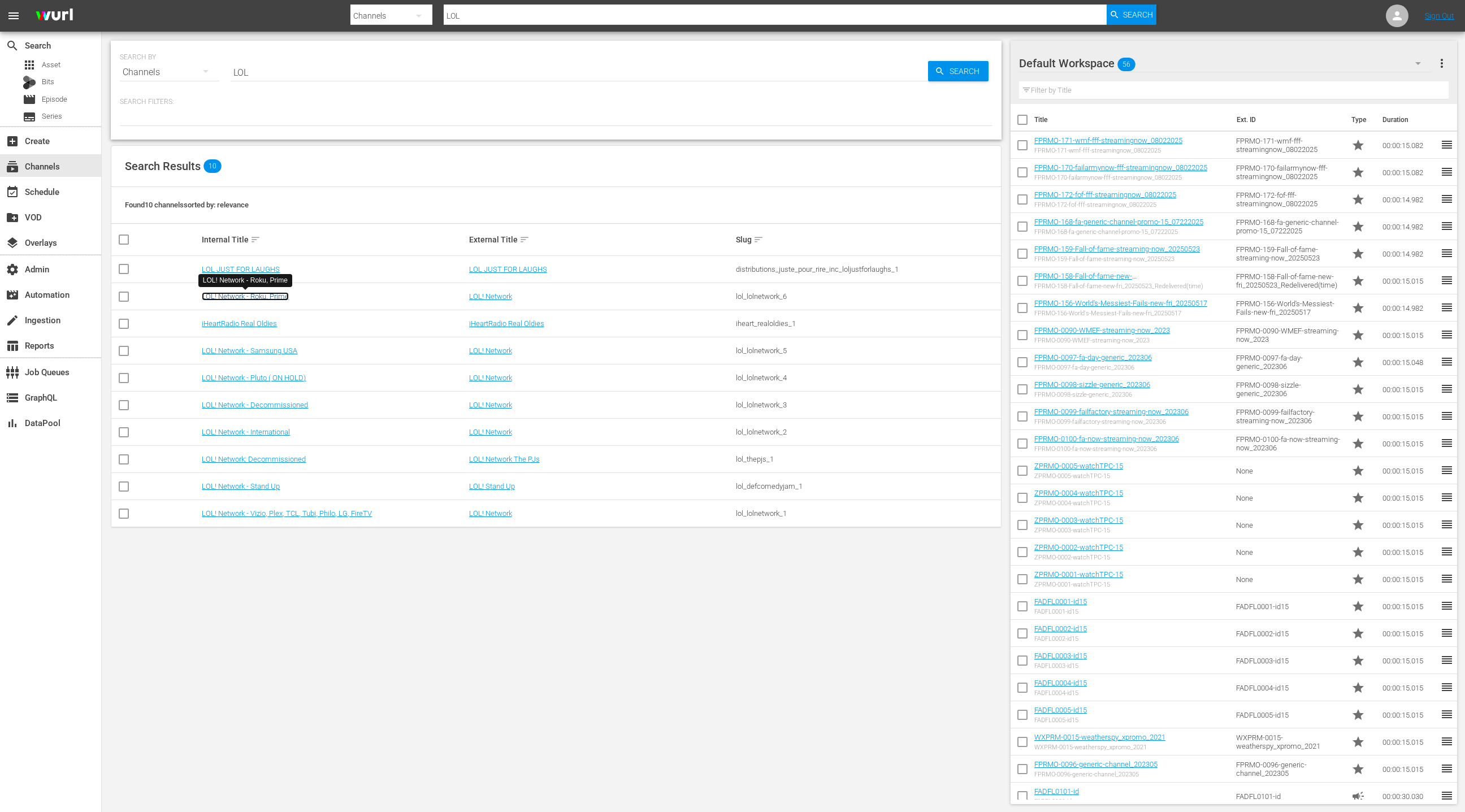
click at [267, 299] on link "LOL! Network - Roku, Prime" at bounding box center [245, 297] width 87 height 9
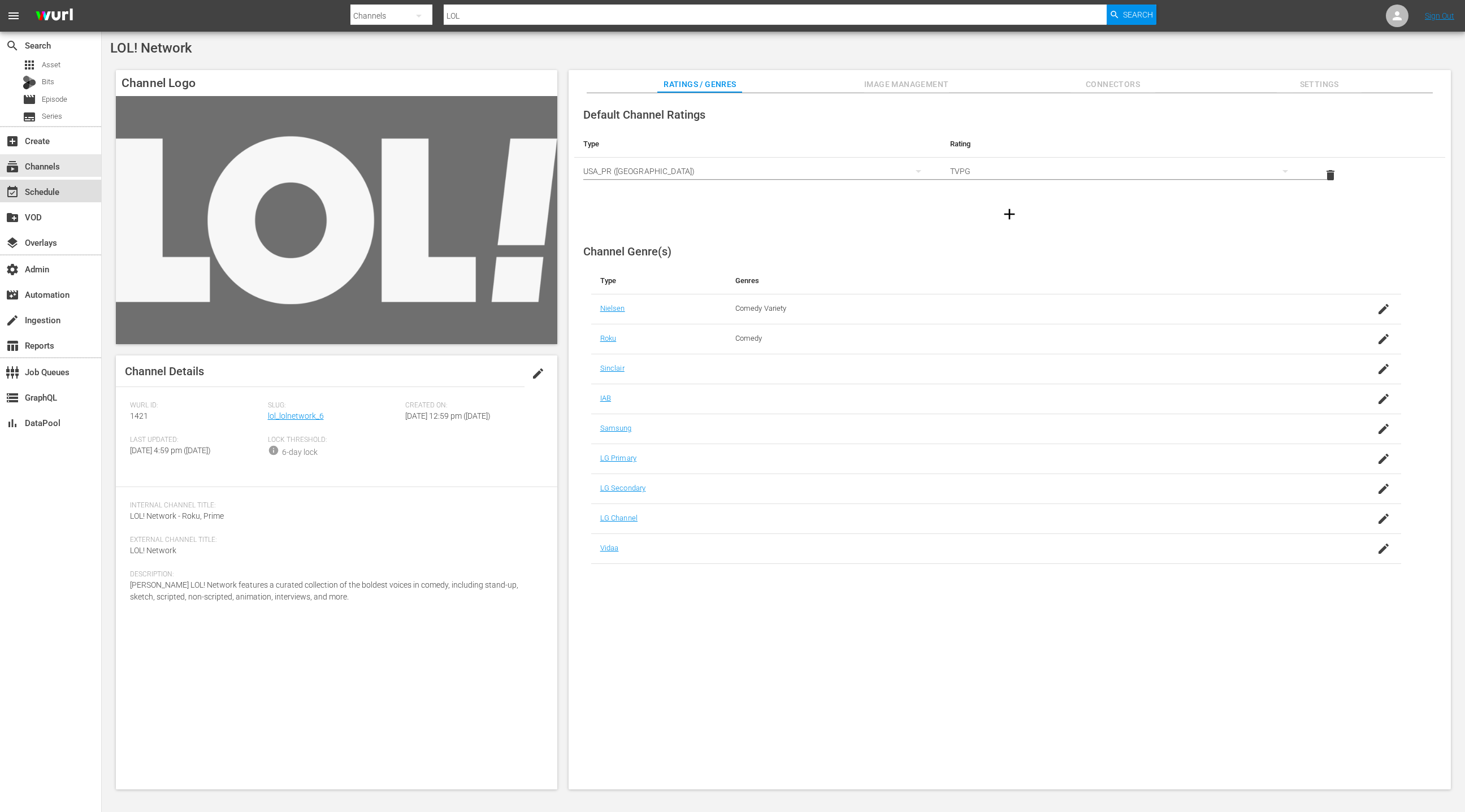
click at [68, 186] on div "event_available Schedule" at bounding box center [51, 191] width 101 height 23
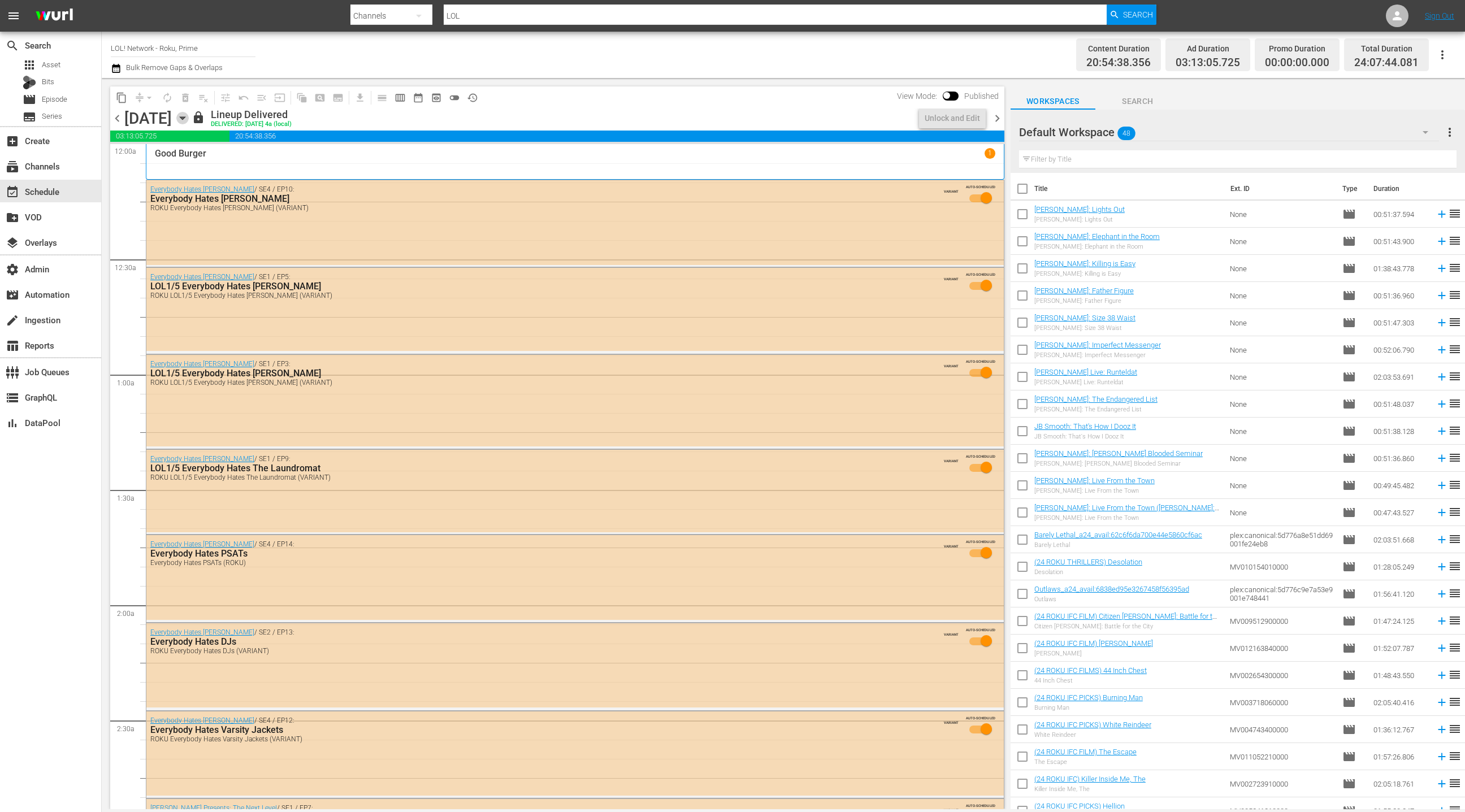
click at [189, 120] on icon "button" at bounding box center [182, 118] width 12 height 12
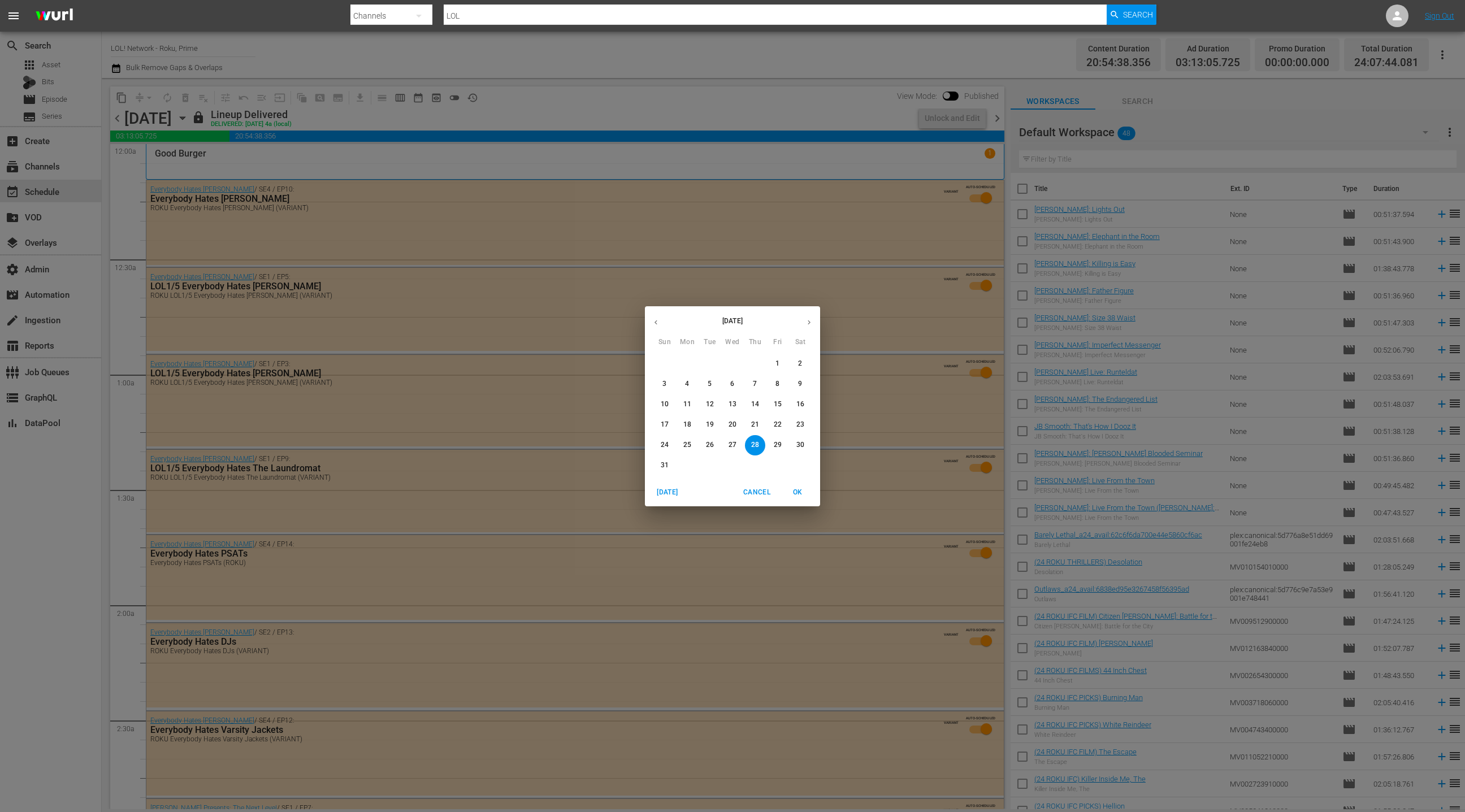
click at [813, 324] on icon "button" at bounding box center [809, 322] width 9 height 9
click at [782, 364] on span "5" at bounding box center [778, 364] width 21 height 9
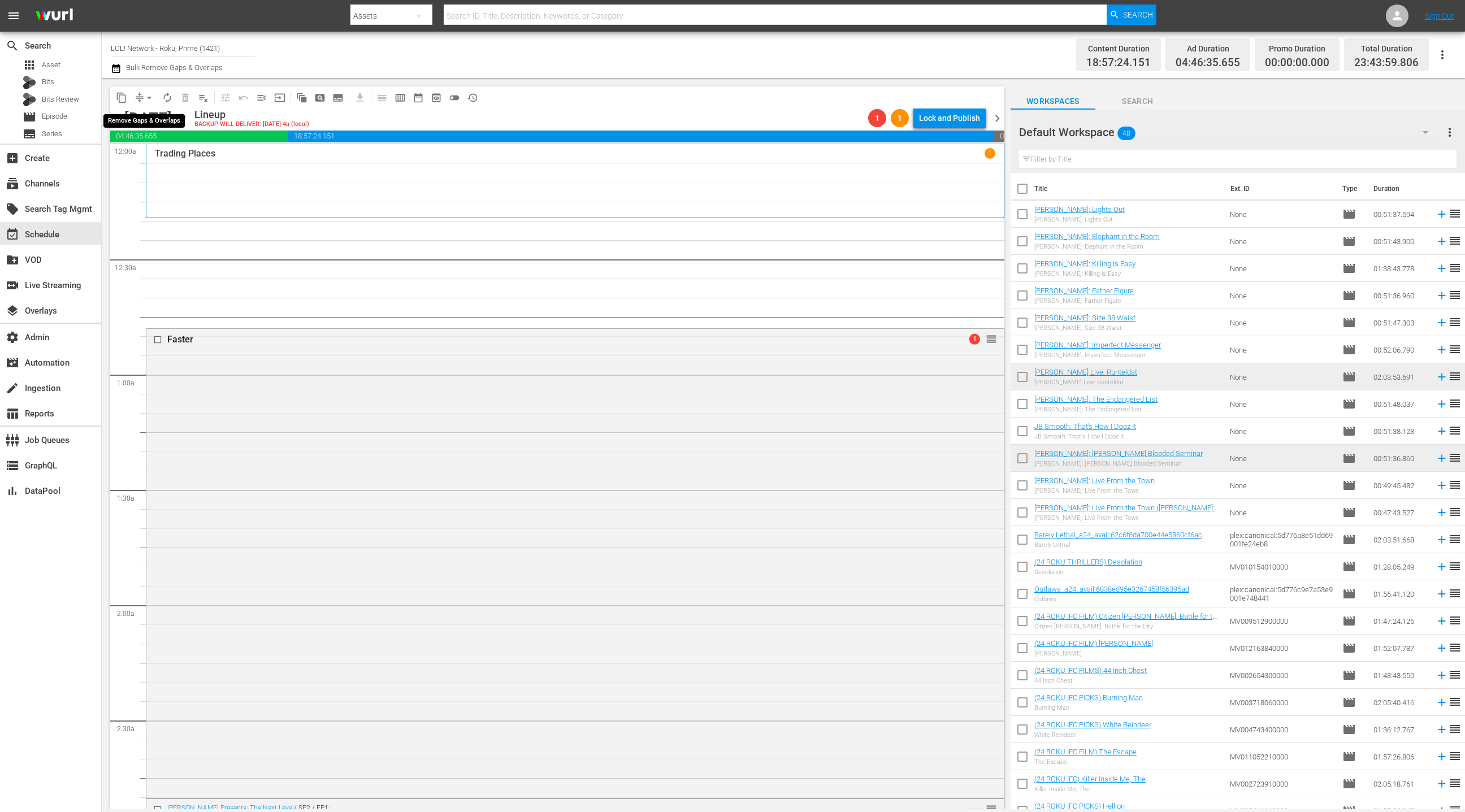
click at [149, 103] on span "arrow_drop_down" at bounding box center [149, 98] width 11 height 11
drag, startPoint x: 158, startPoint y: 163, endPoint x: 165, endPoint y: 165, distance: 7.3
click at [165, 165] on li "Align to End of Previous Day" at bounding box center [150, 158] width 119 height 19
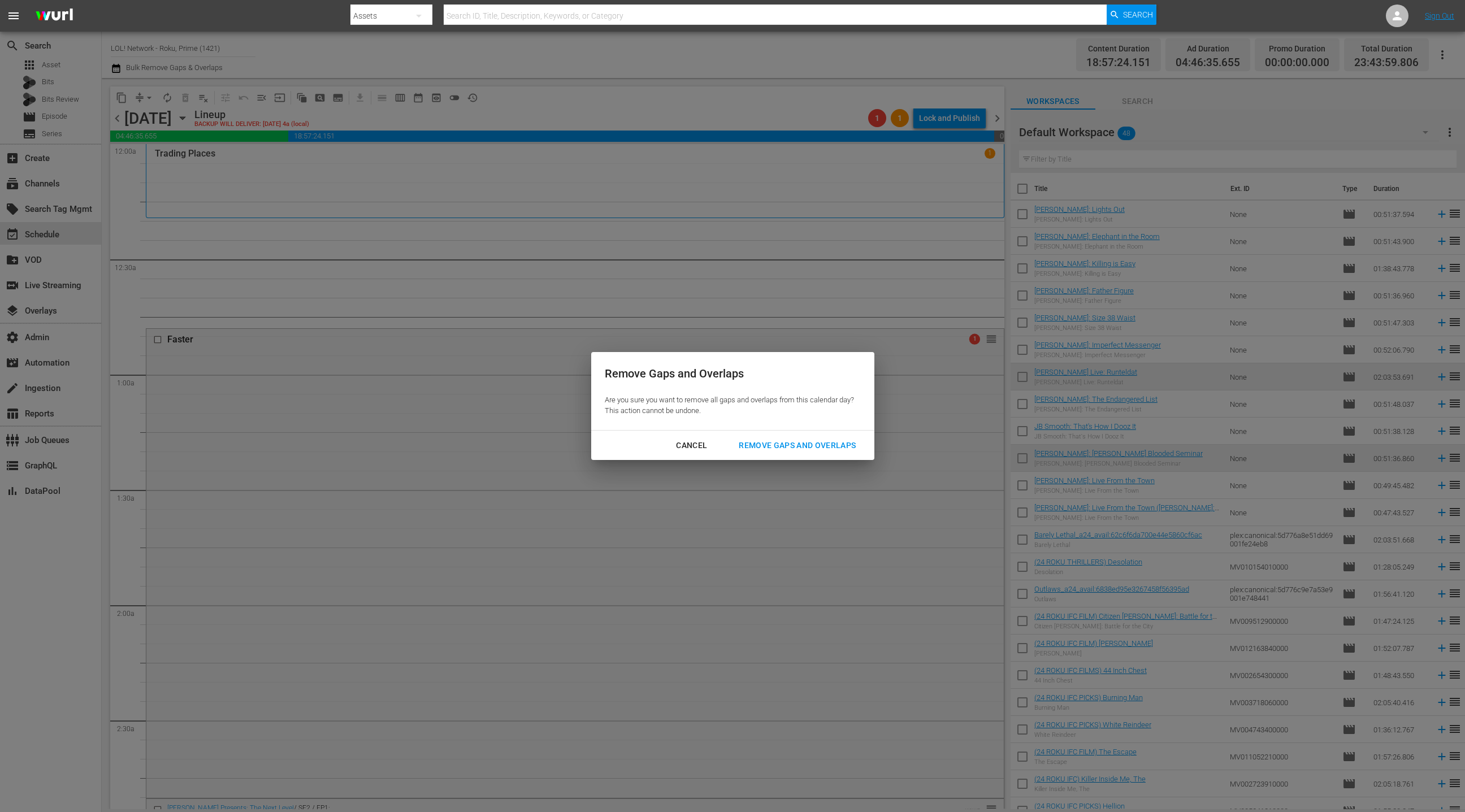
click at [794, 452] on button "Remove Gaps and Overlaps" at bounding box center [797, 446] width 144 height 21
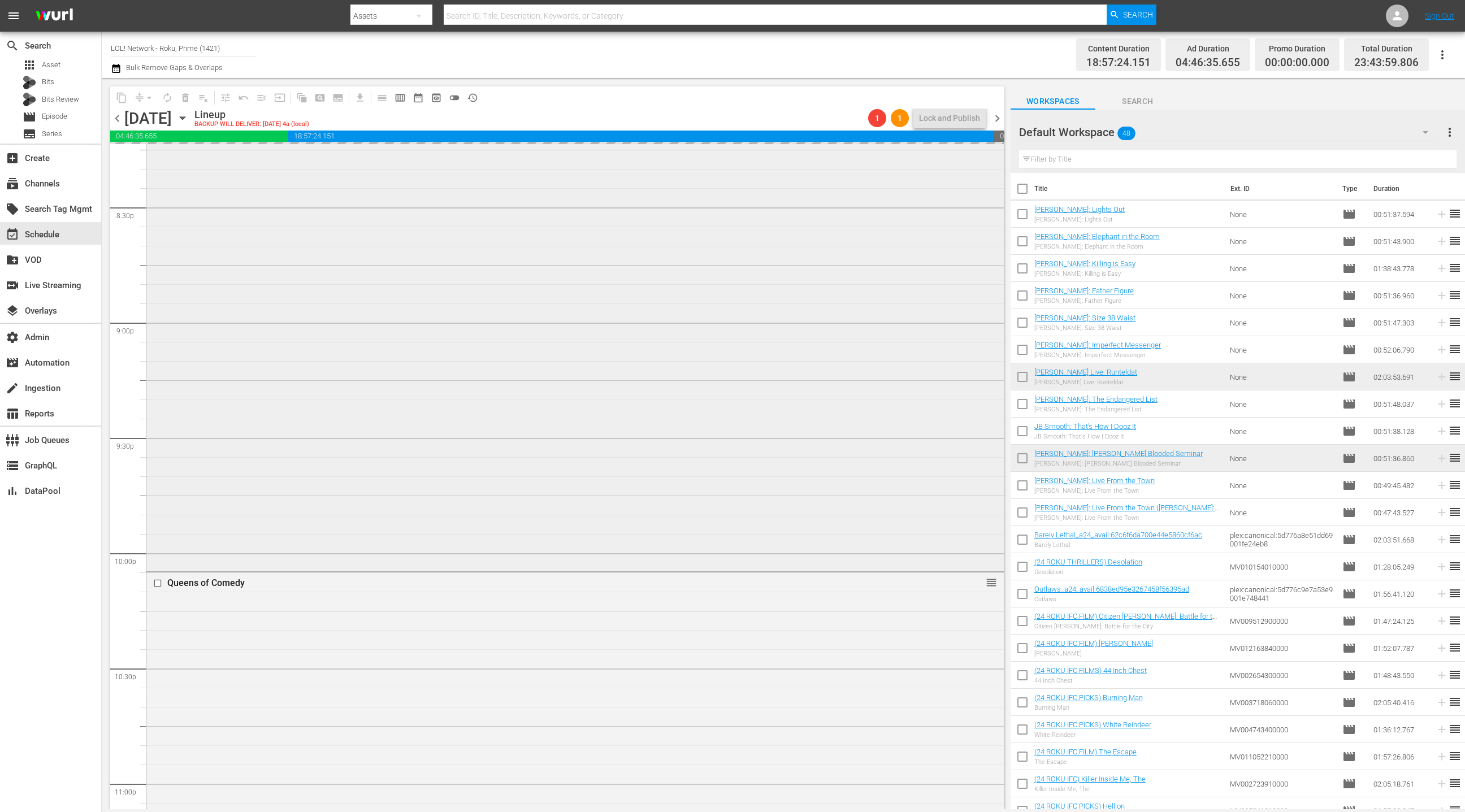
scroll to position [4574, 0]
click at [639, 443] on div "[PERSON_NAME] Live: Runteldat reorder" at bounding box center [575, 423] width 858 height 473
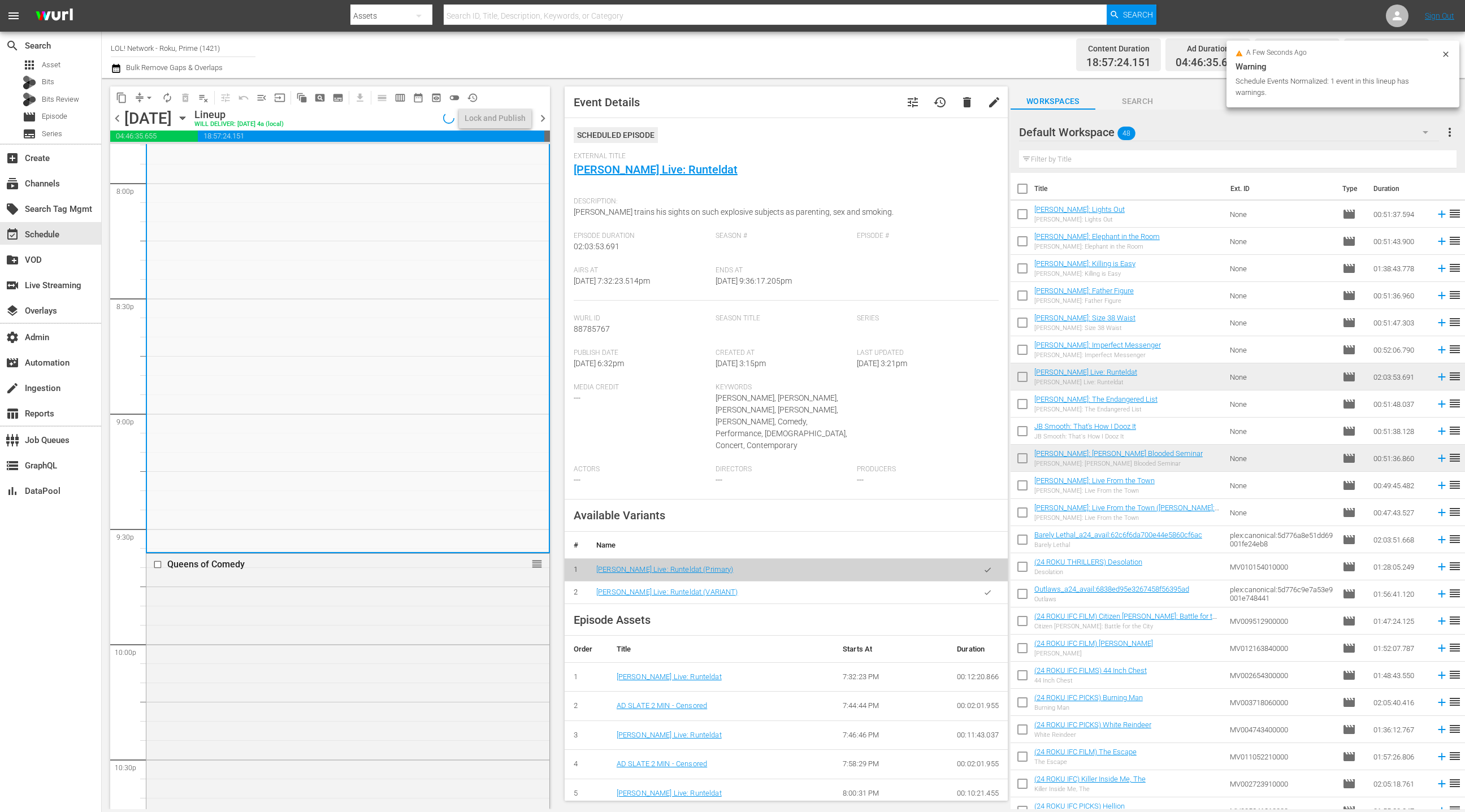
click at [988, 590] on icon "button" at bounding box center [987, 592] width 6 height 4
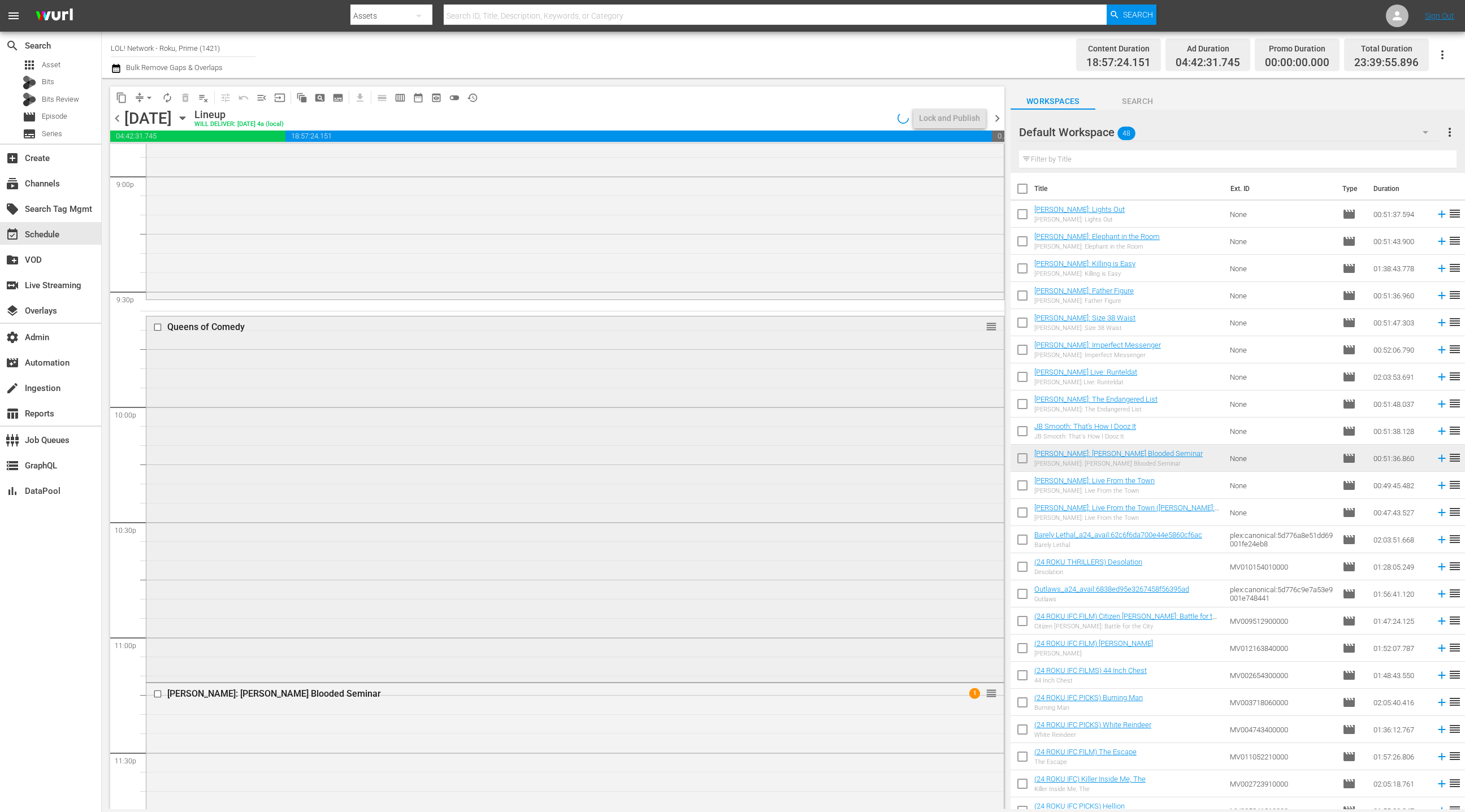
scroll to position [4835, 0]
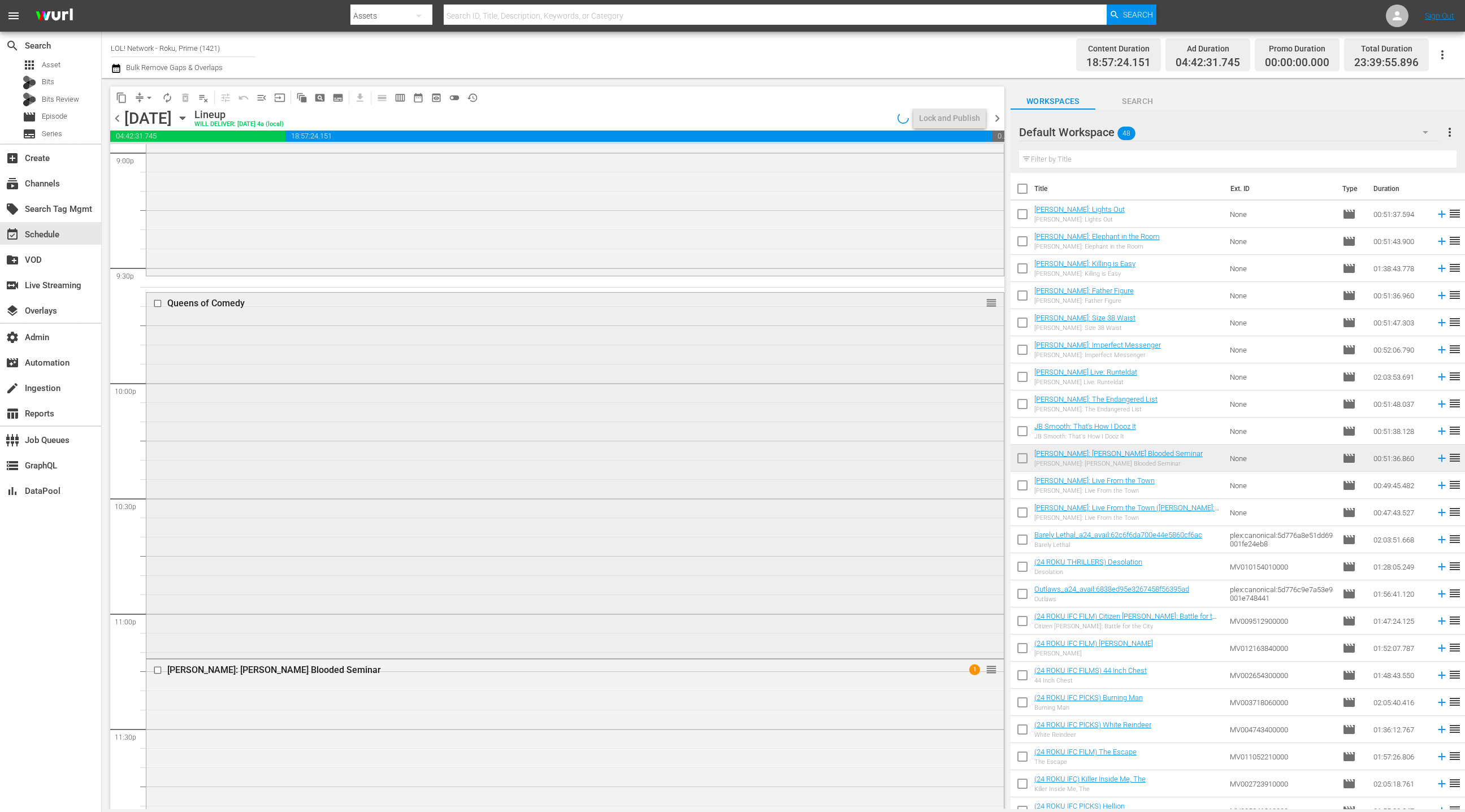
click at [446, 436] on div "Queens of Comedy reorder" at bounding box center [575, 475] width 858 height 364
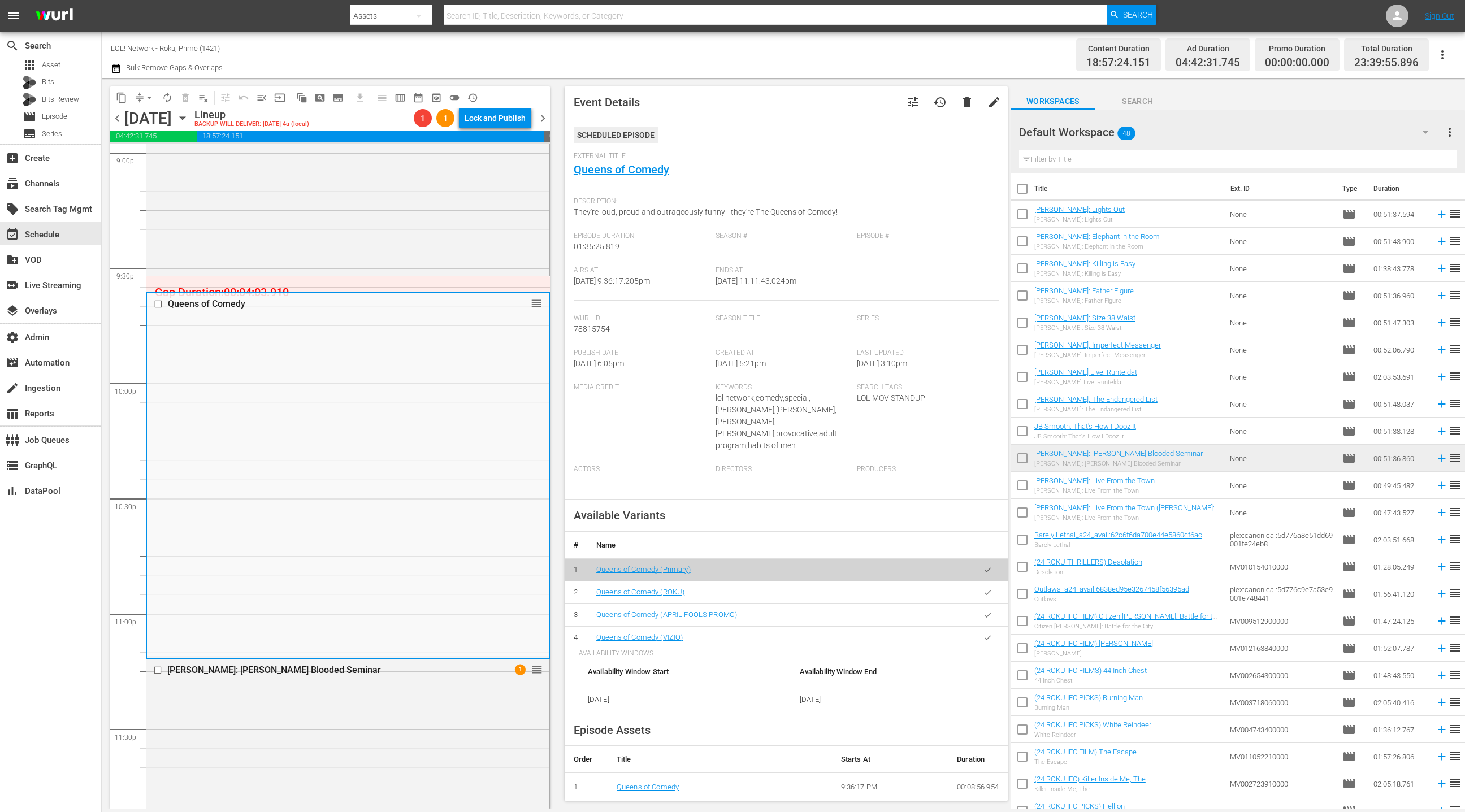
drag, startPoint x: 987, startPoint y: 582, endPoint x: 975, endPoint y: 576, distance: 13.4
click at [987, 588] on icon "button" at bounding box center [988, 592] width 9 height 9
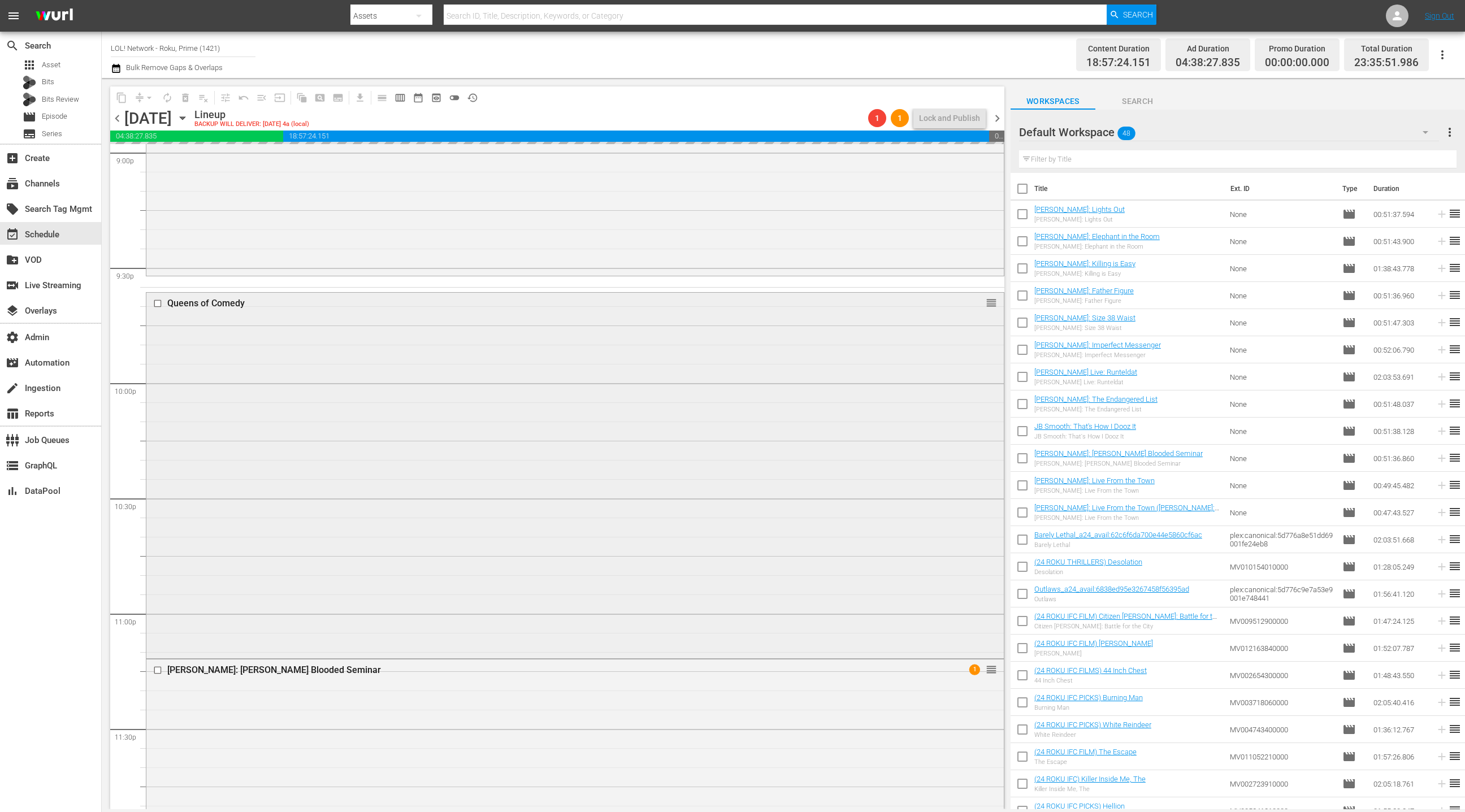
scroll to position [4883, 0]
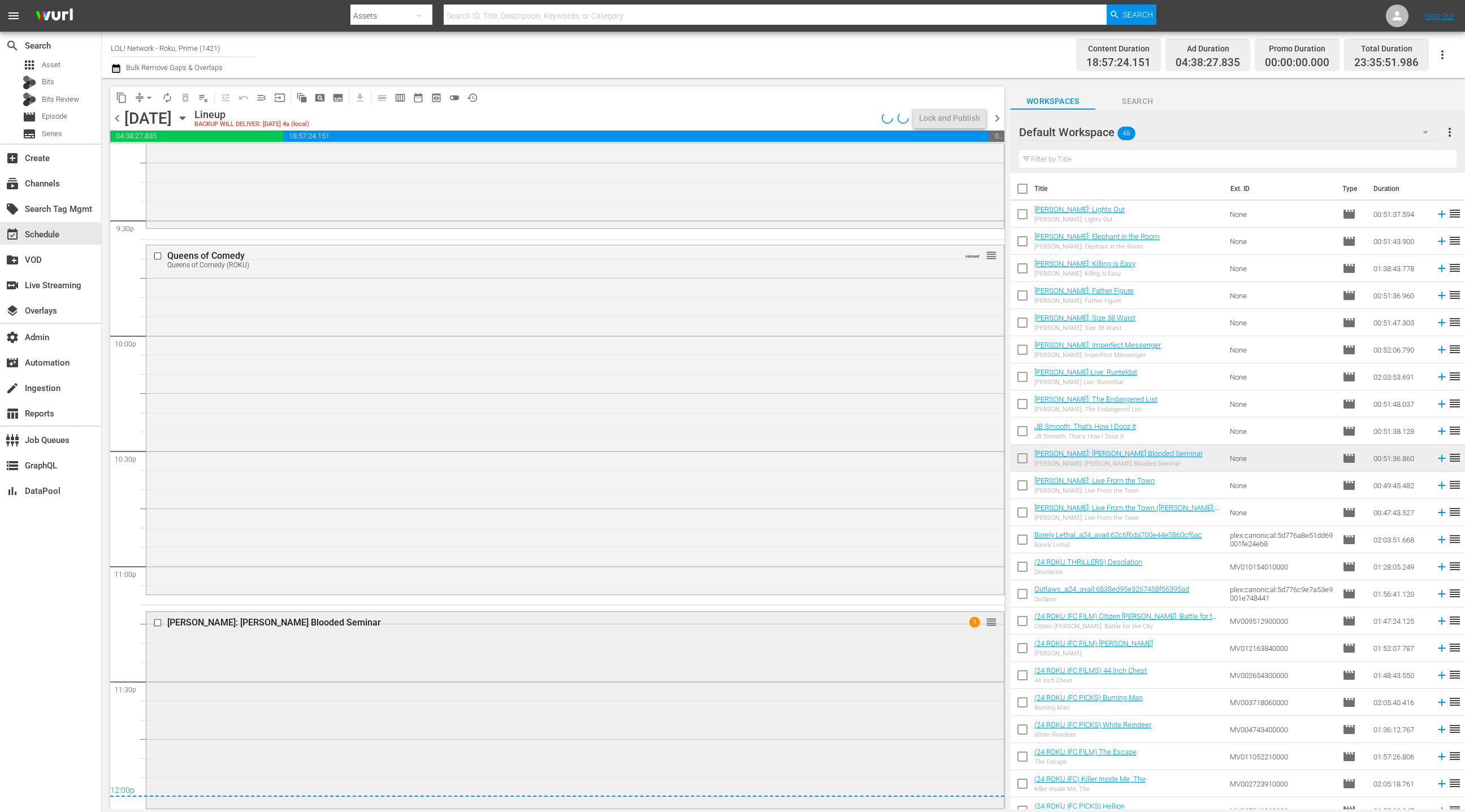
click at [431, 662] on div "[PERSON_NAME]: [PERSON_NAME] Blooded Seminar 1 reorder" at bounding box center [575, 710] width 858 height 195
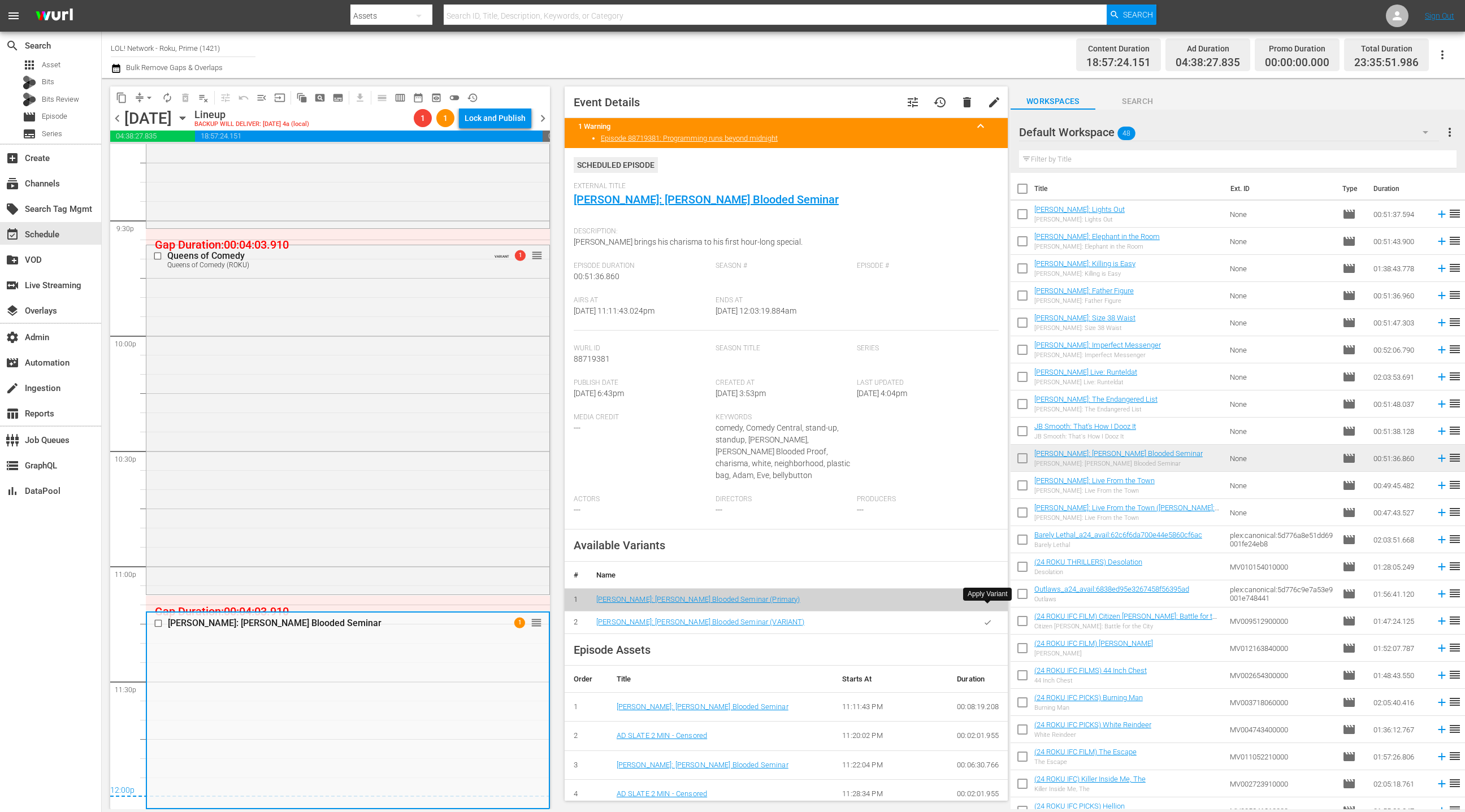
click at [987, 618] on icon "button" at bounding box center [988, 622] width 9 height 9
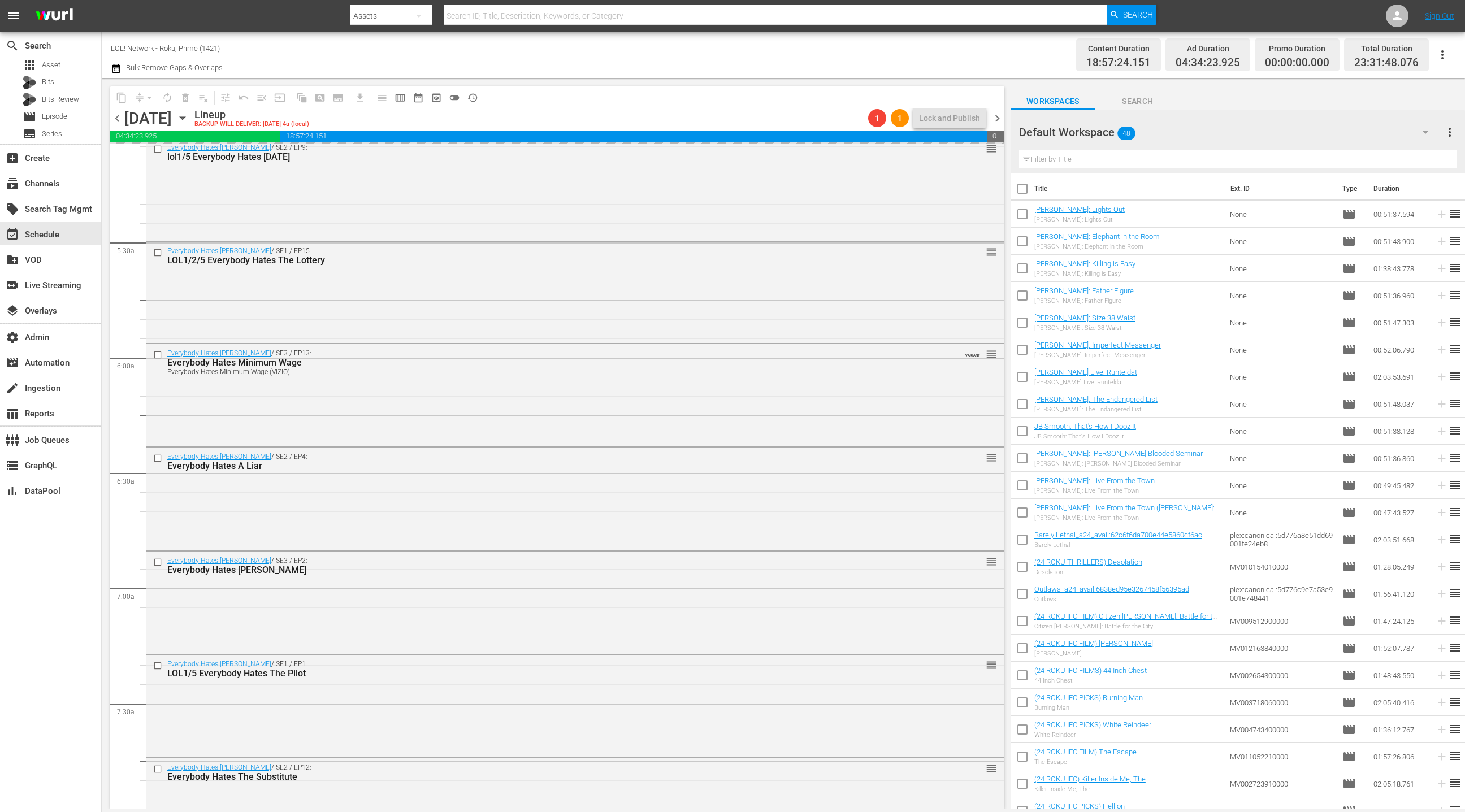
scroll to position [0, 0]
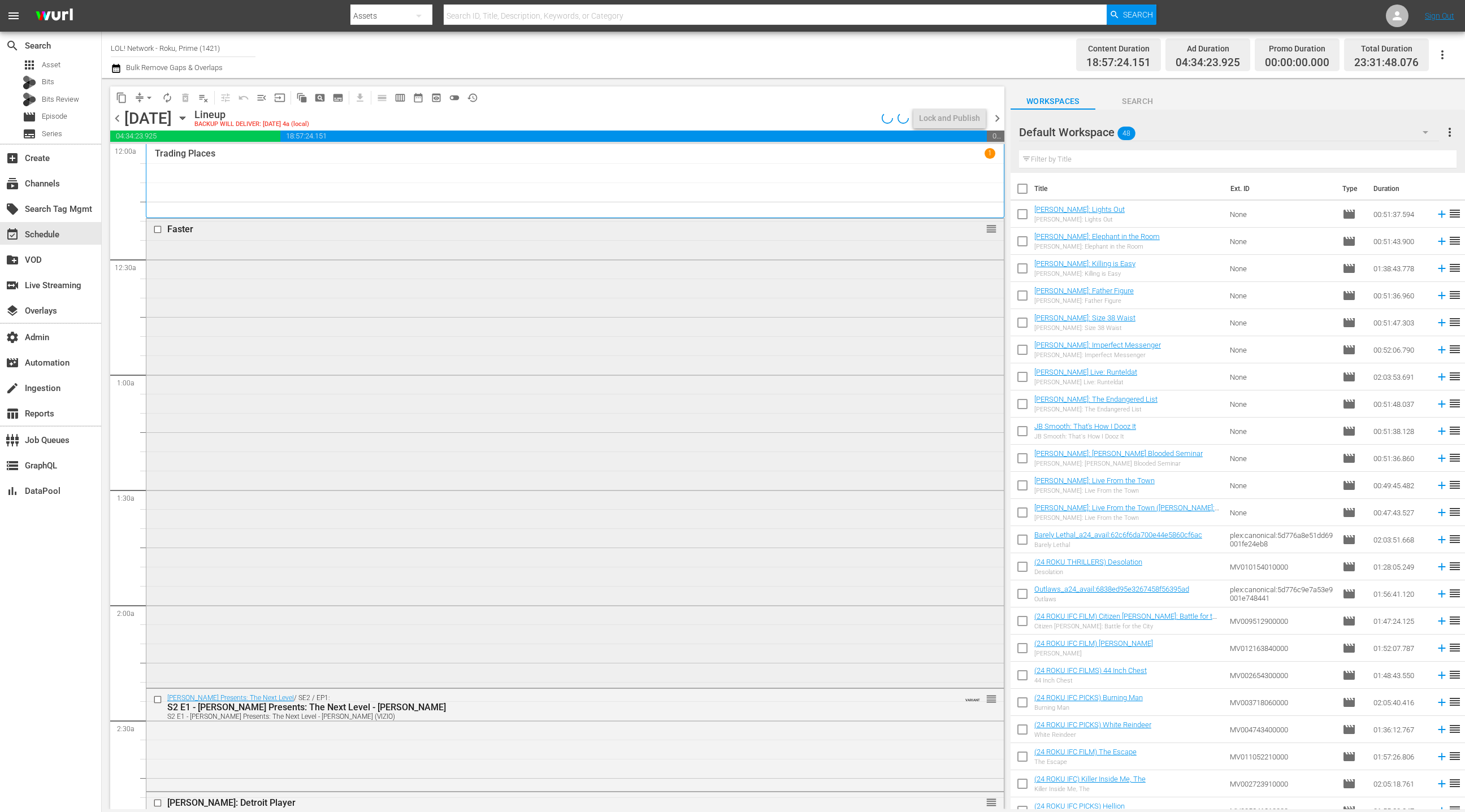
click at [473, 428] on div "Faster reorder" at bounding box center [575, 452] width 858 height 467
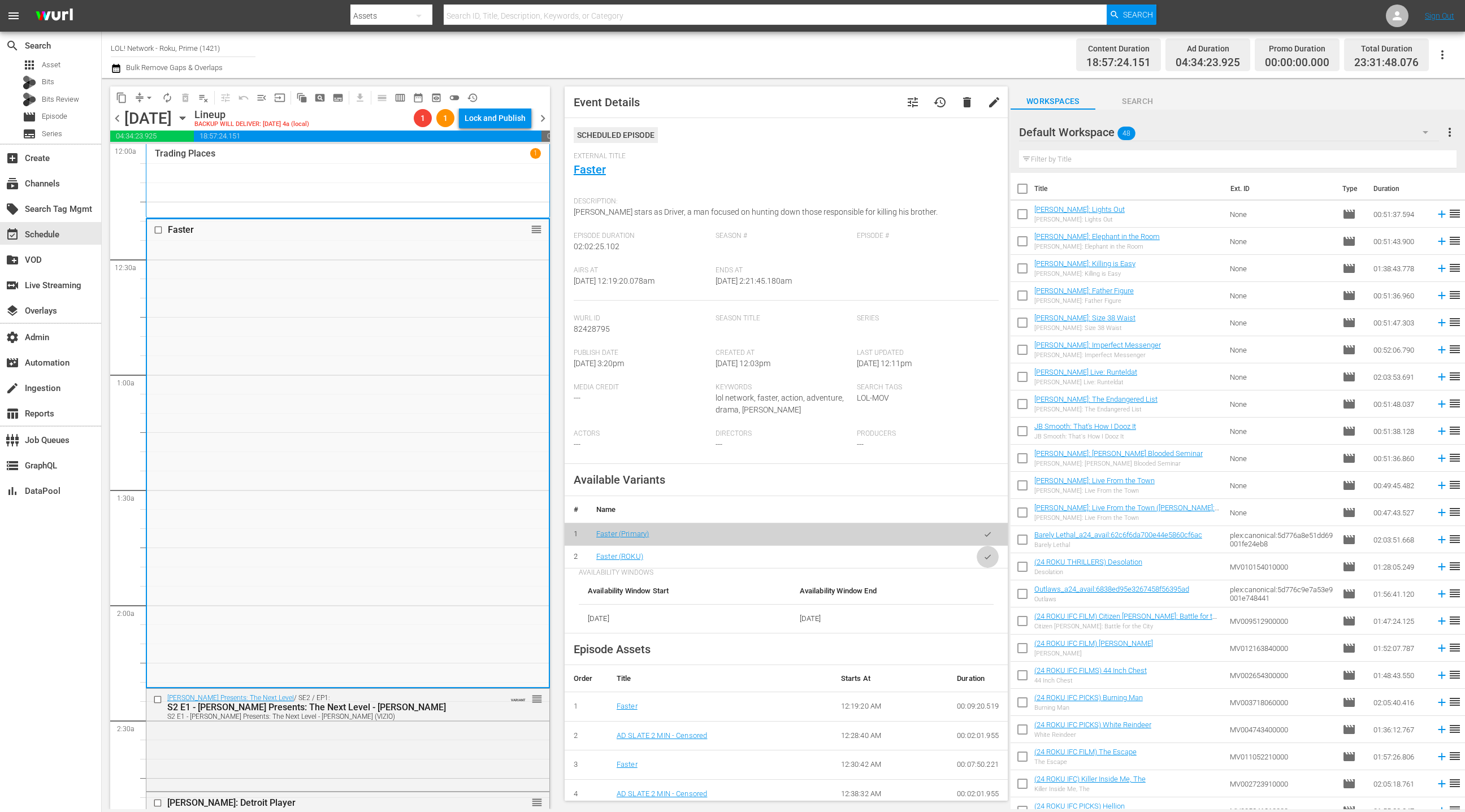
click at [988, 561] on icon "button" at bounding box center [988, 557] width 9 height 9
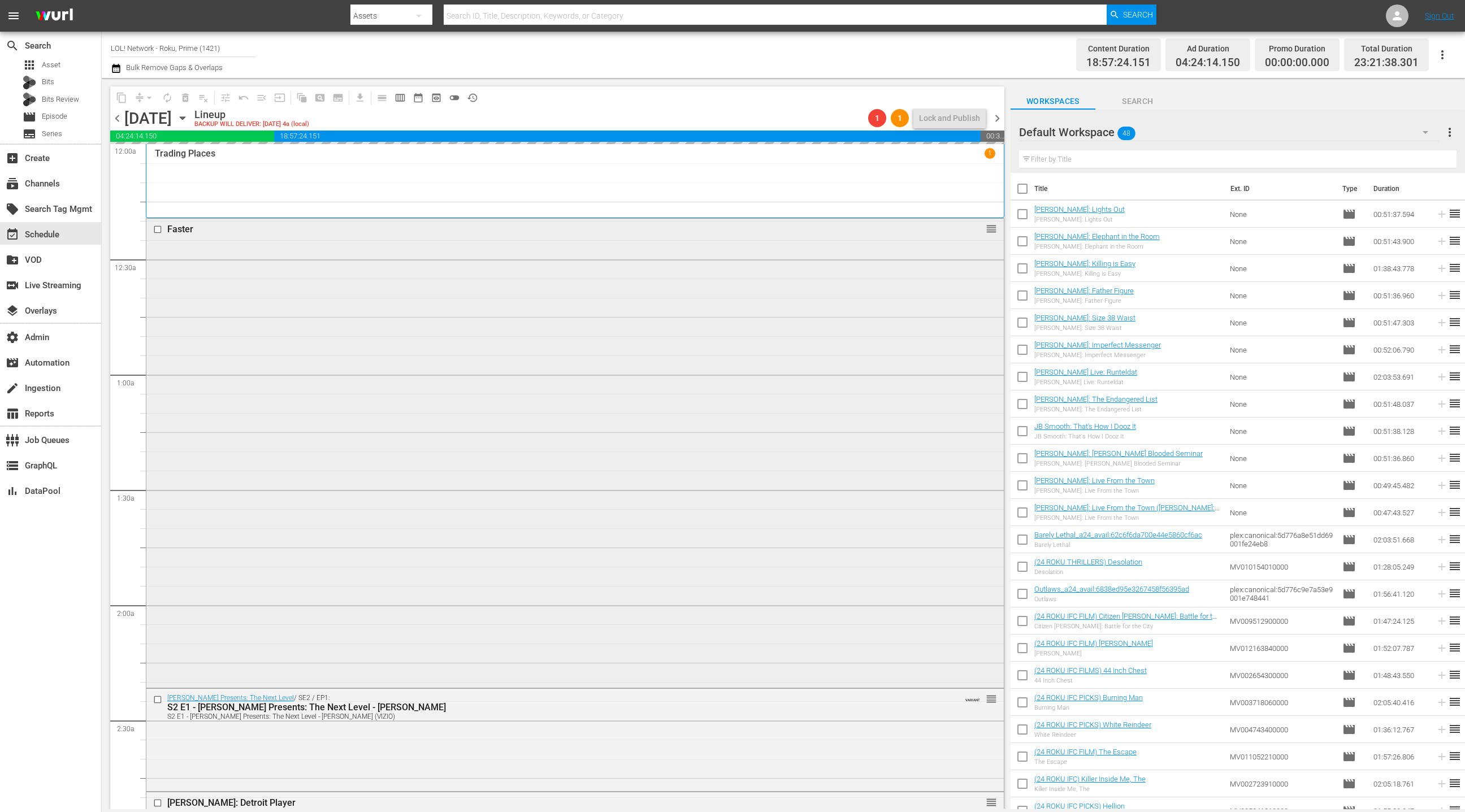
scroll to position [212, 0]
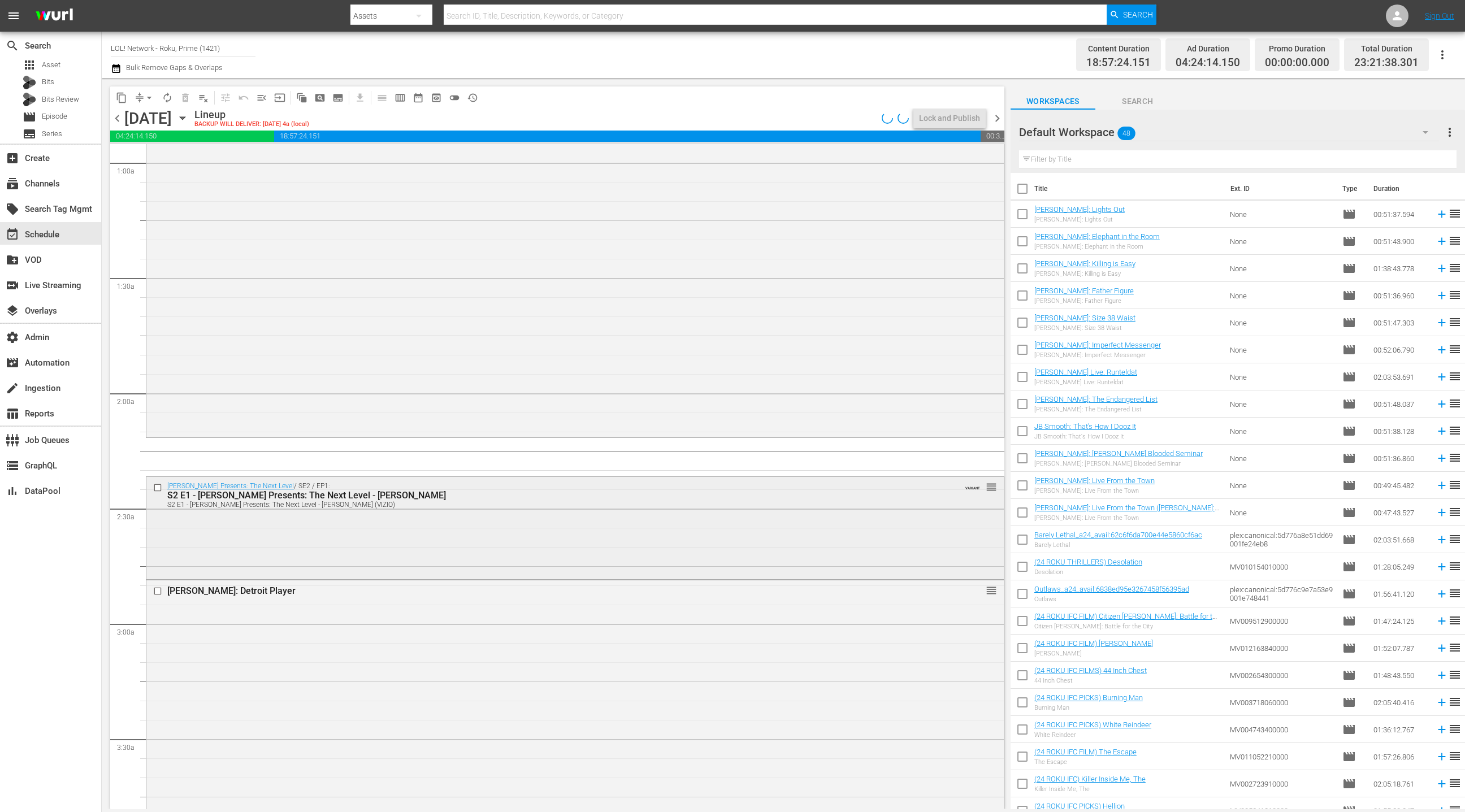
click at [452, 505] on div "S2 E1 - [PERSON_NAME] Presents: The Next Level - [PERSON_NAME] (VIZIO)" at bounding box center [553, 505] width 772 height 8
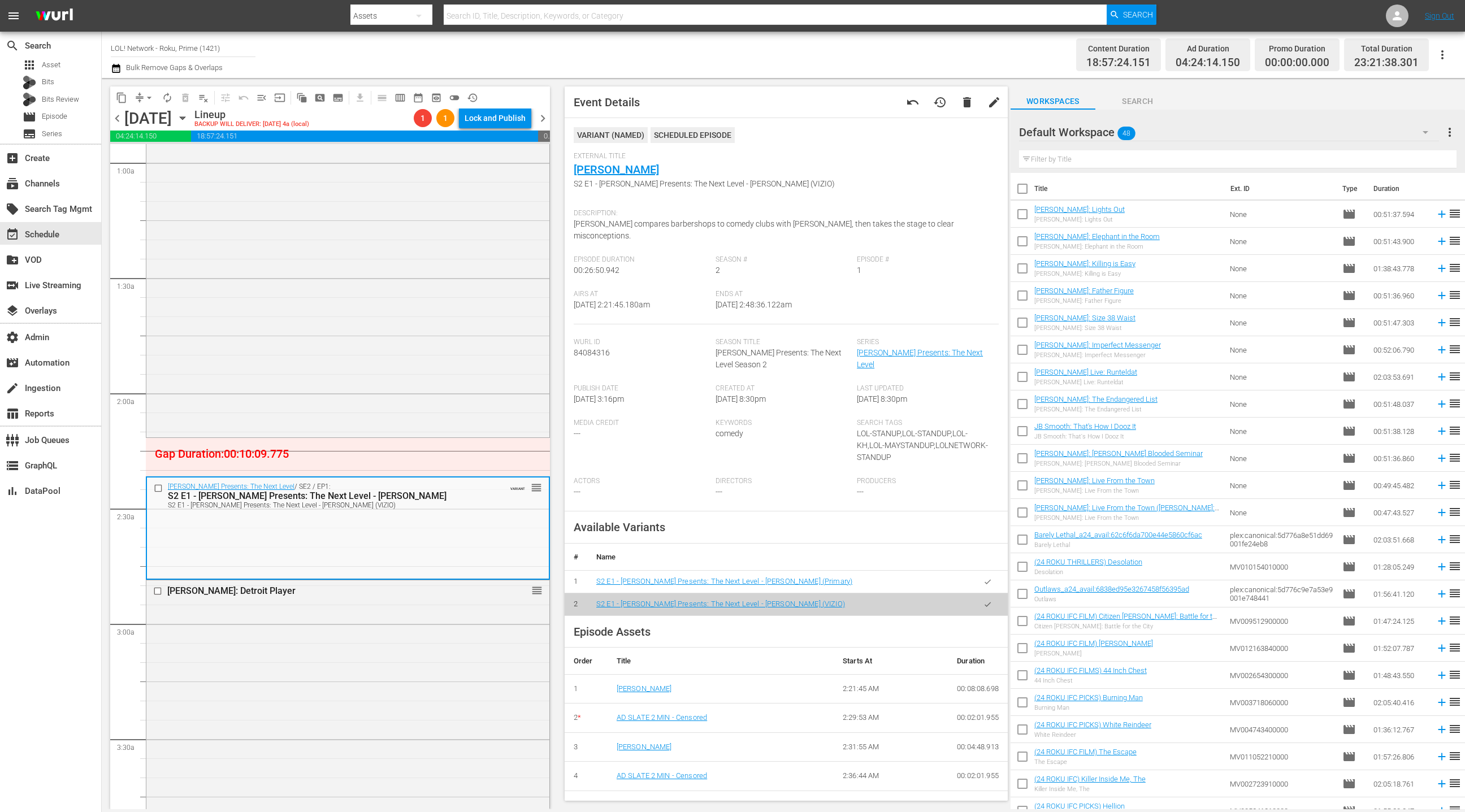
click at [989, 577] on icon "button" at bounding box center [988, 582] width 9 height 9
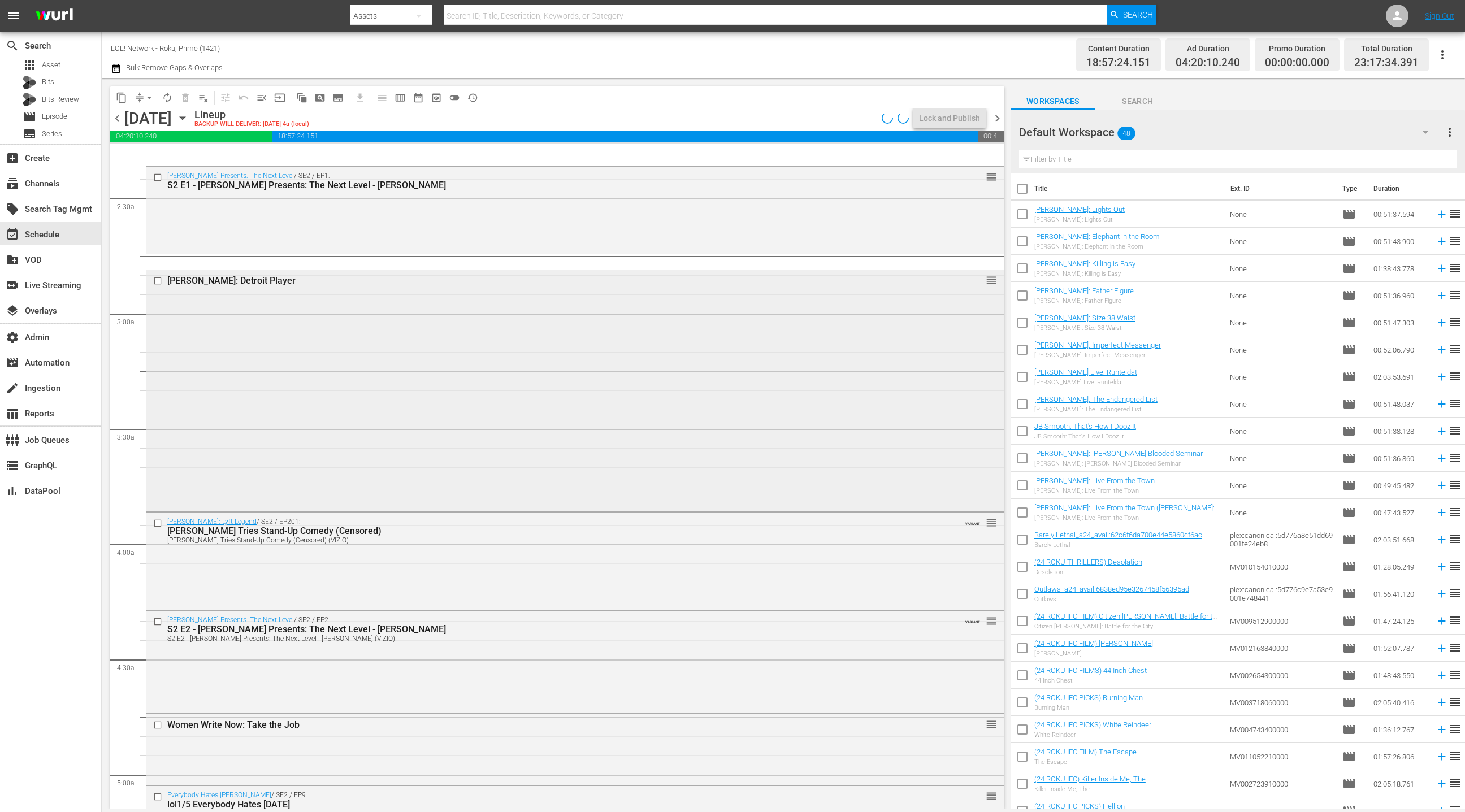
scroll to position [529, 0]
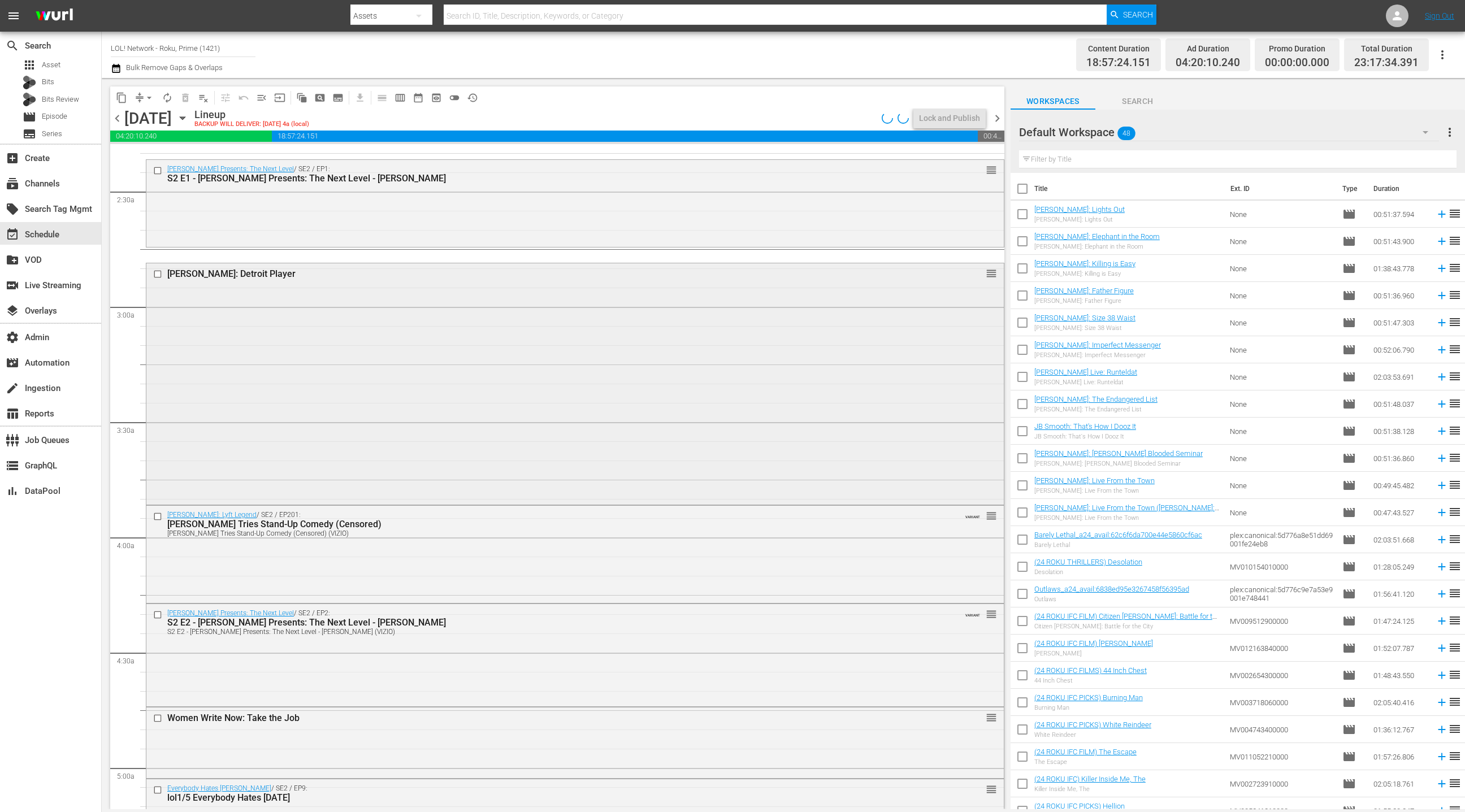
click at [522, 504] on div "[PERSON_NAME]: Detroit Player reorder" at bounding box center [575, 384] width 858 height 242
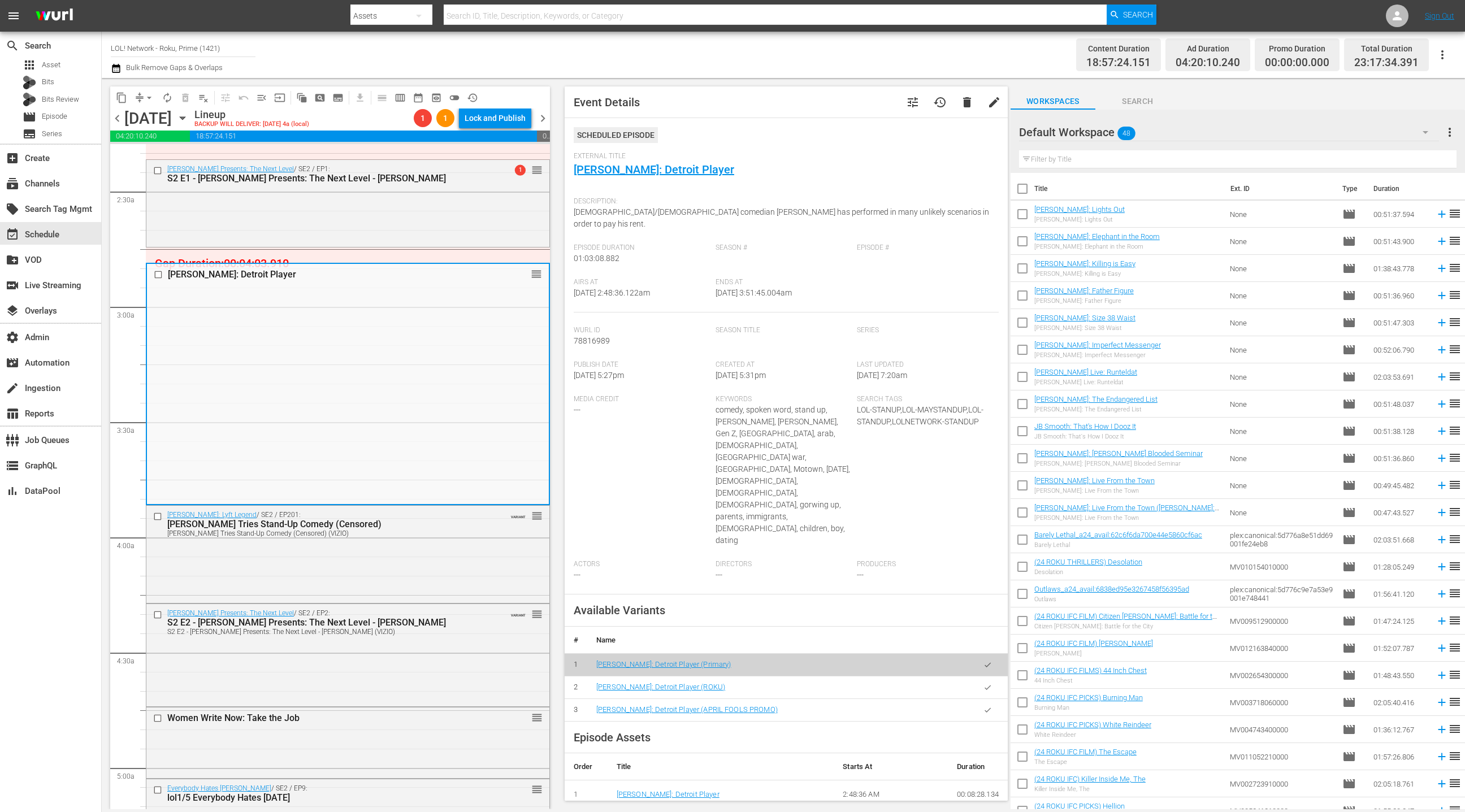
click at [993, 677] on button "button" at bounding box center [987, 687] width 22 height 22
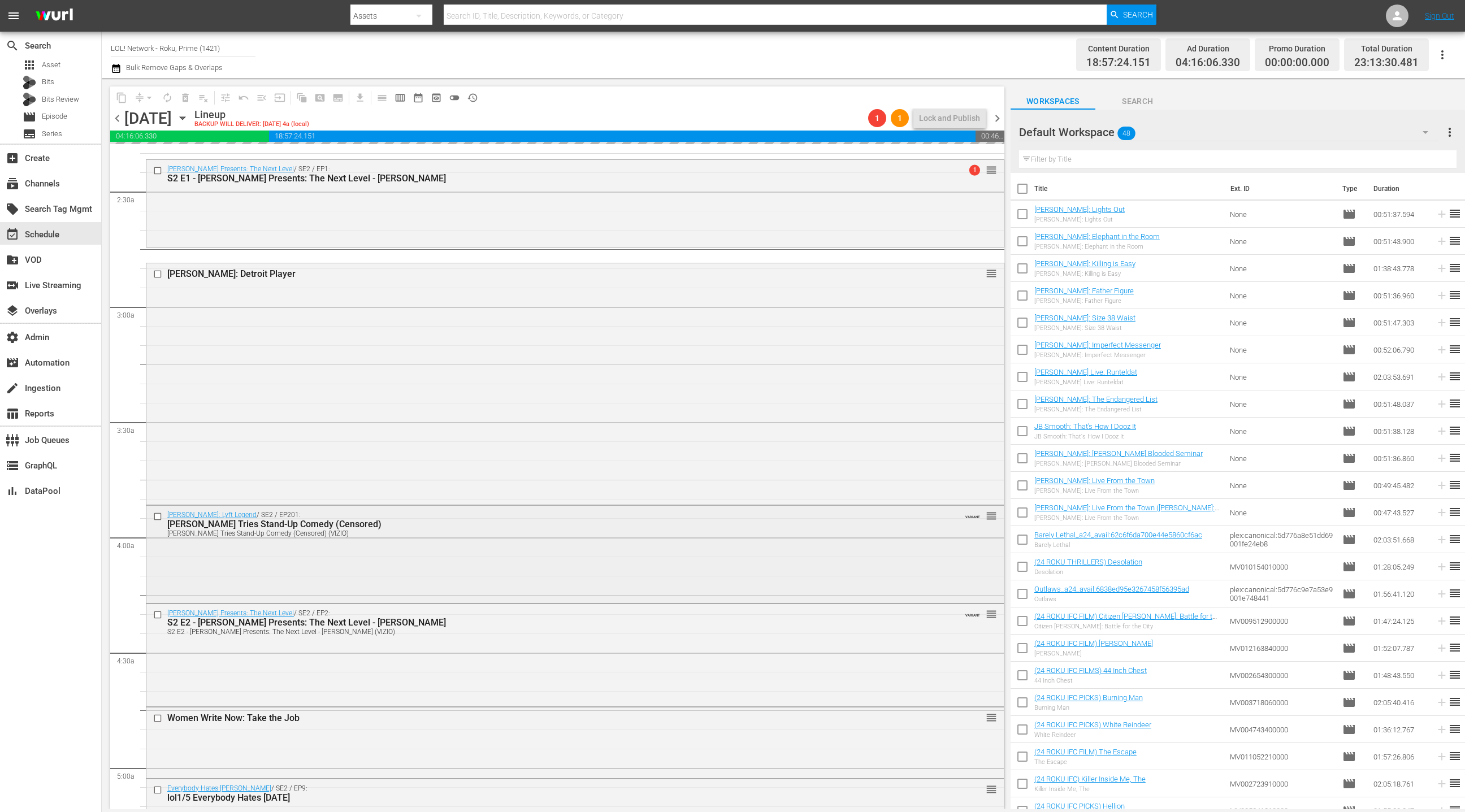
click at [500, 592] on div "[PERSON_NAME]: Lyft Legend / SE2 / EP201: [PERSON_NAME] Tries Stand-Up Comedy (…" at bounding box center [575, 553] width 858 height 94
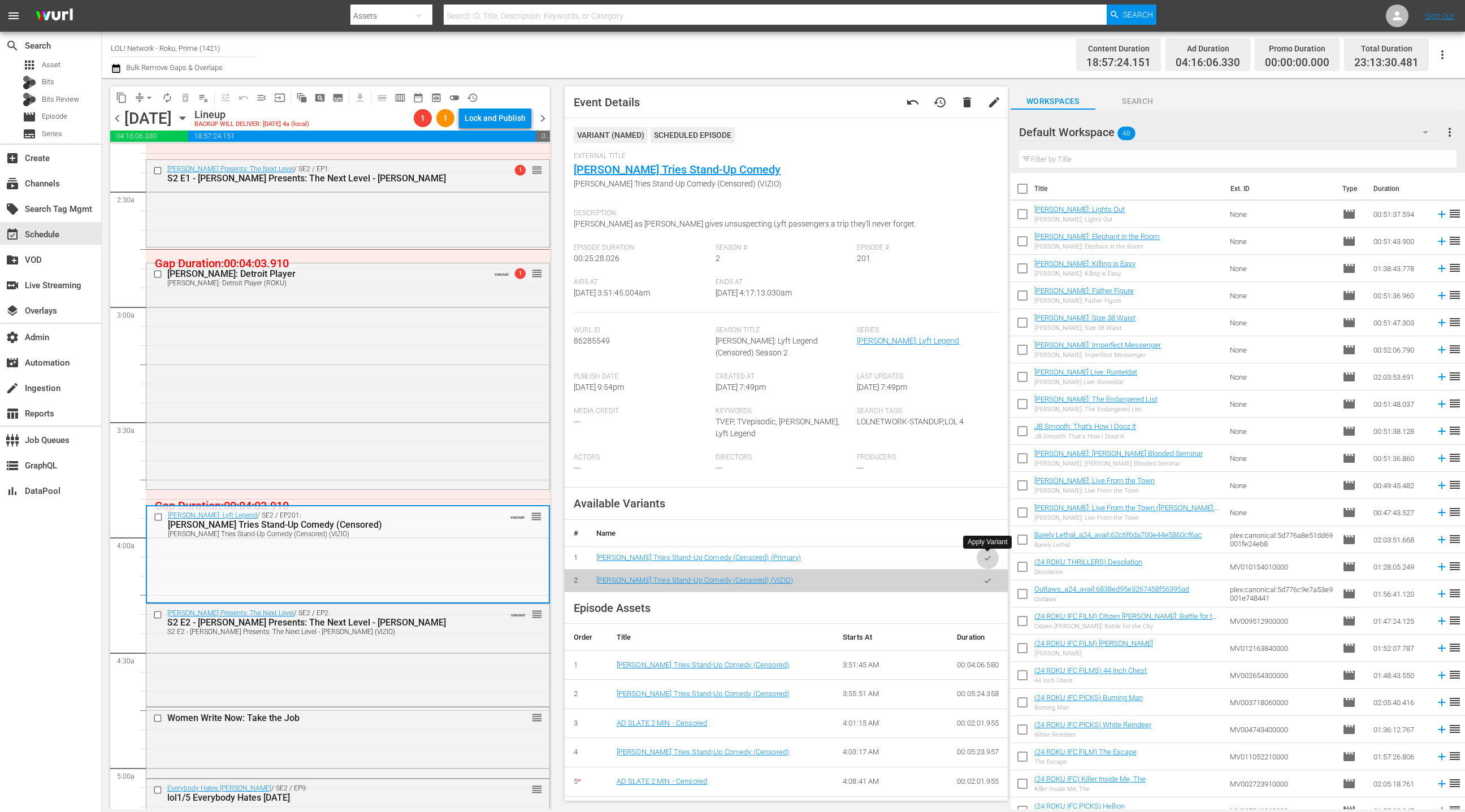
click at [985, 564] on button "button" at bounding box center [987, 558] width 22 height 22
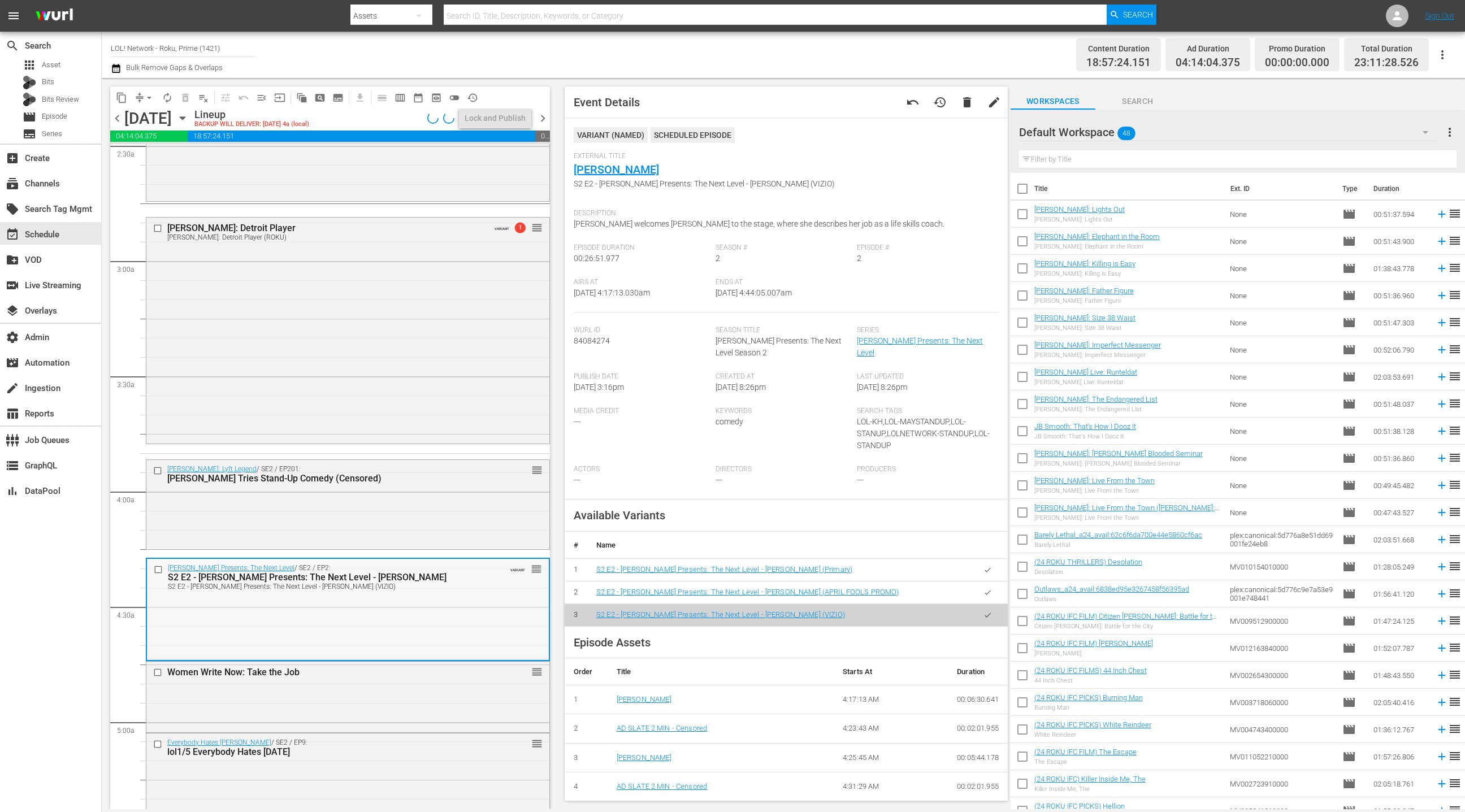
scroll to position [669, 0]
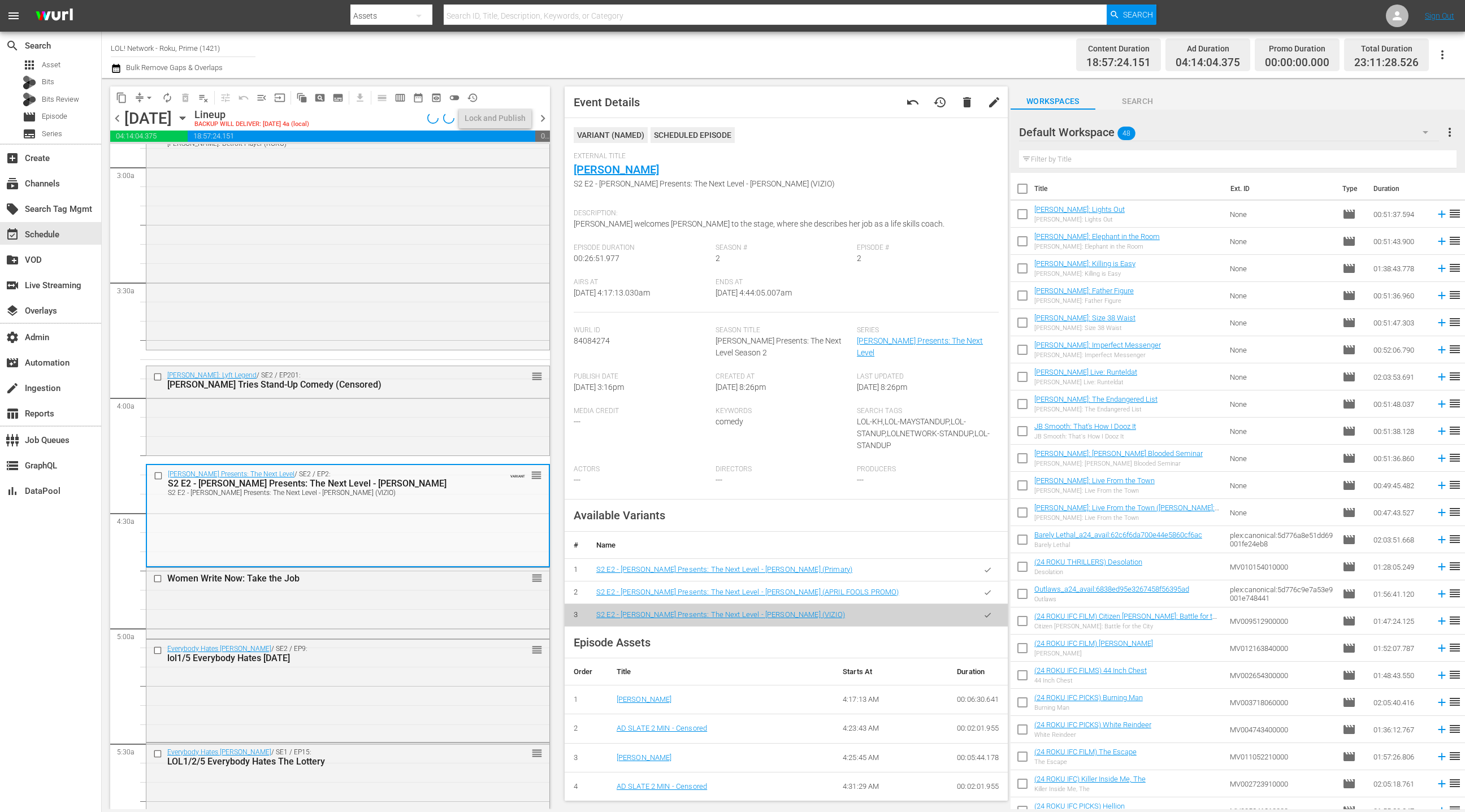
drag, startPoint x: 992, startPoint y: 570, endPoint x: 821, endPoint y: 559, distance: 171.4
click at [992, 570] on icon "button" at bounding box center [988, 570] width 9 height 9
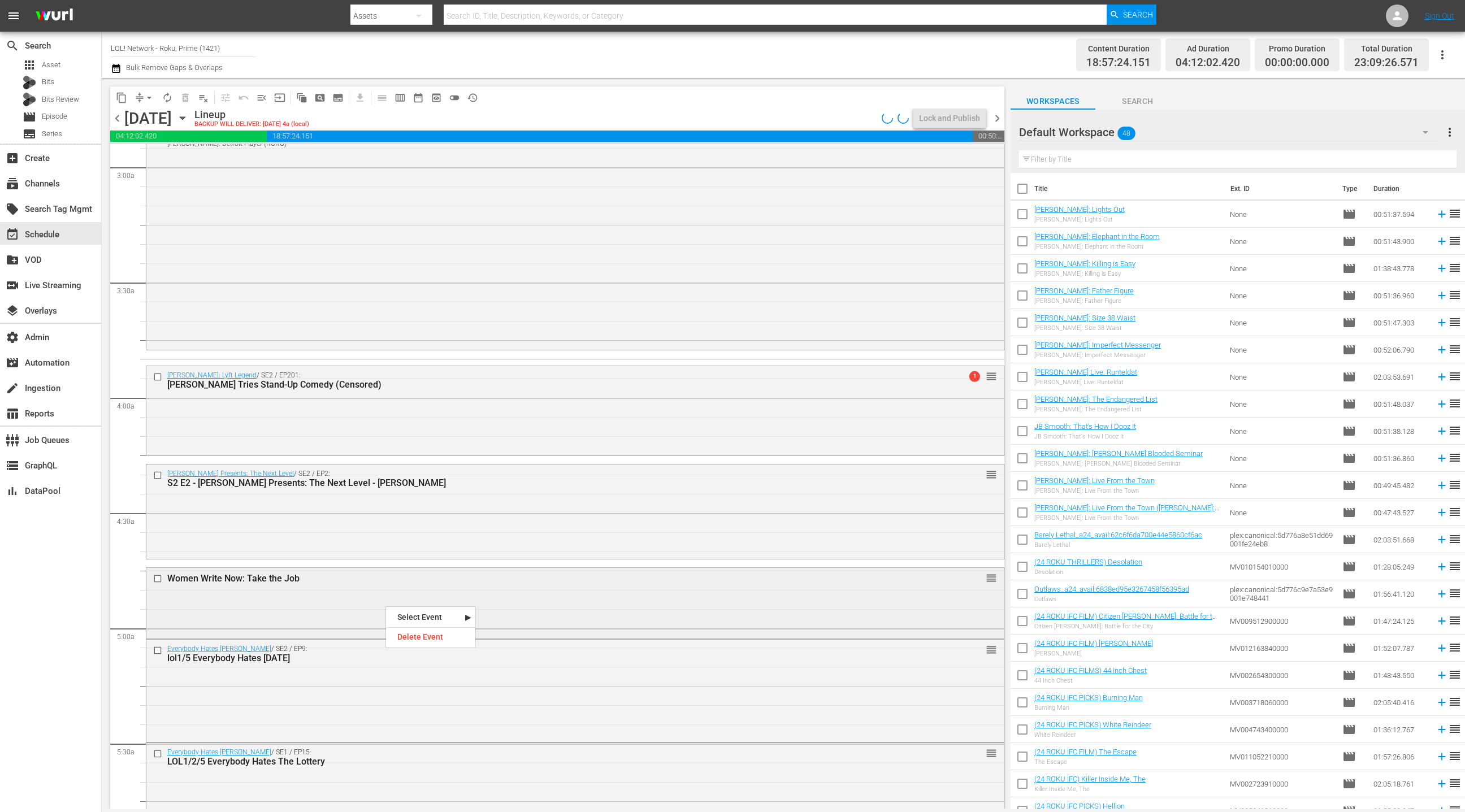
click at [379, 602] on div "Women Write Now: Take the Job reorder" at bounding box center [575, 602] width 858 height 69
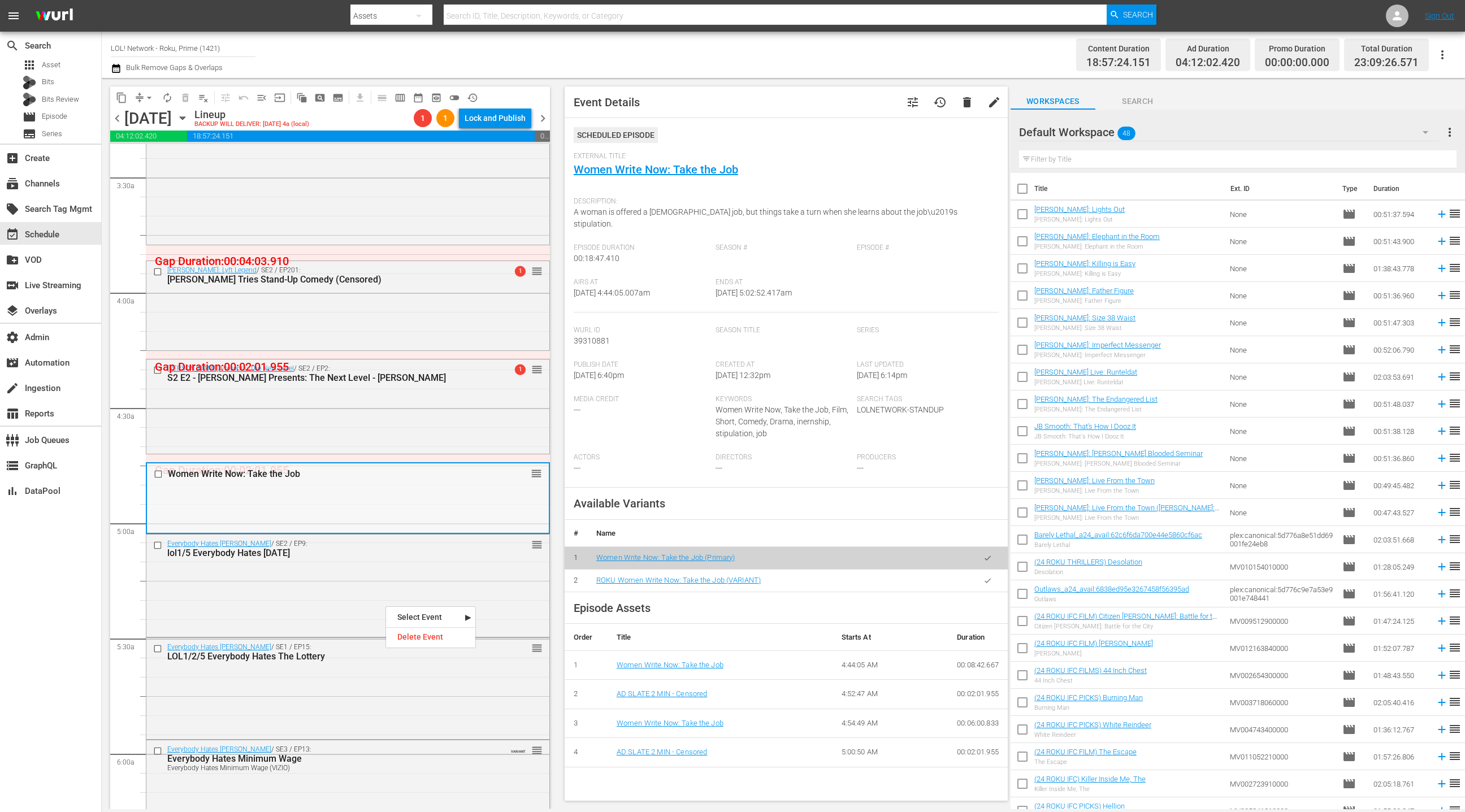
scroll to position [782, 0]
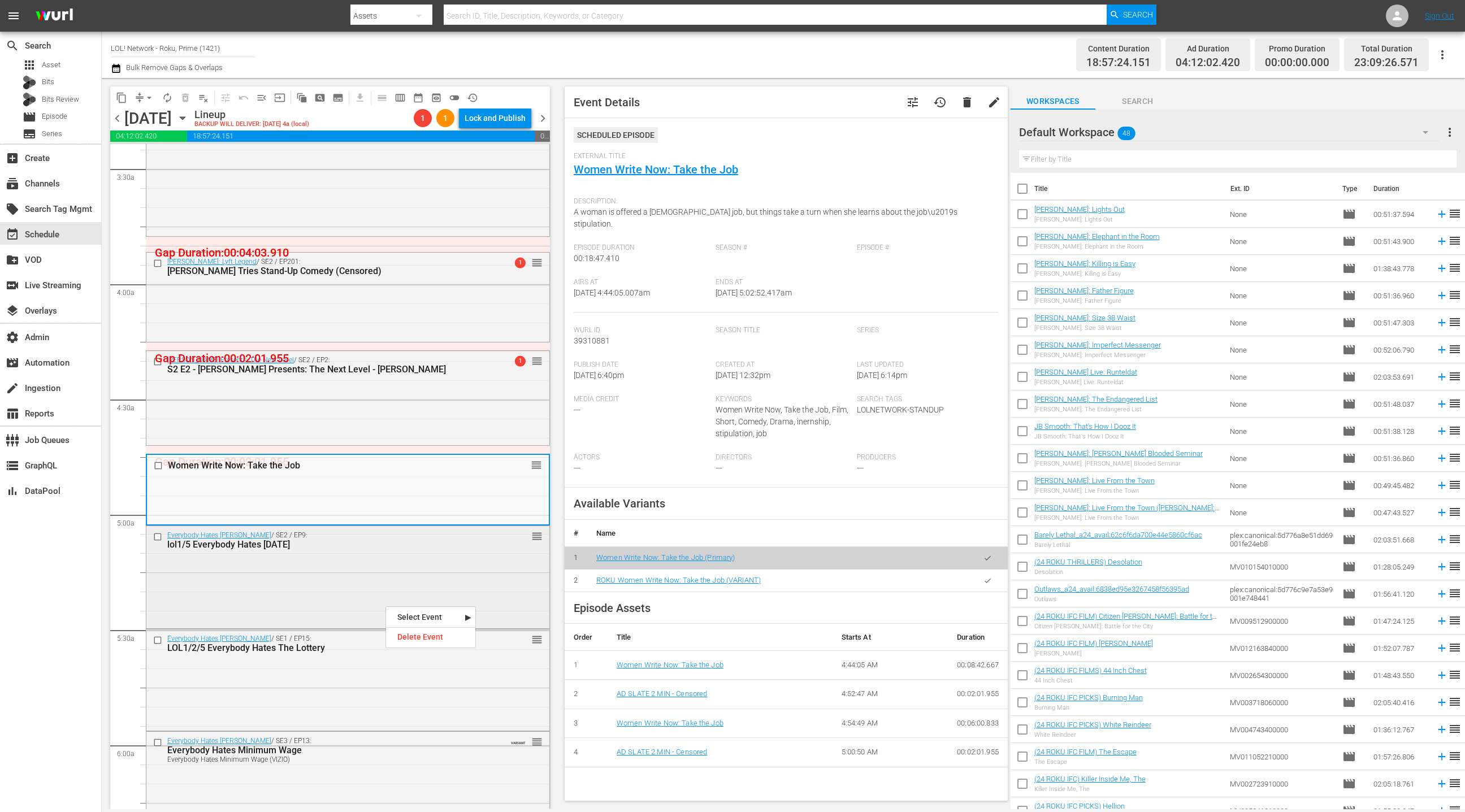
click at [401, 587] on div "Everybody Hates [PERSON_NAME] / SE2 / EP9: lol1/5 Everybody Hates [DATE] reorder" at bounding box center [347, 576] width 403 height 100
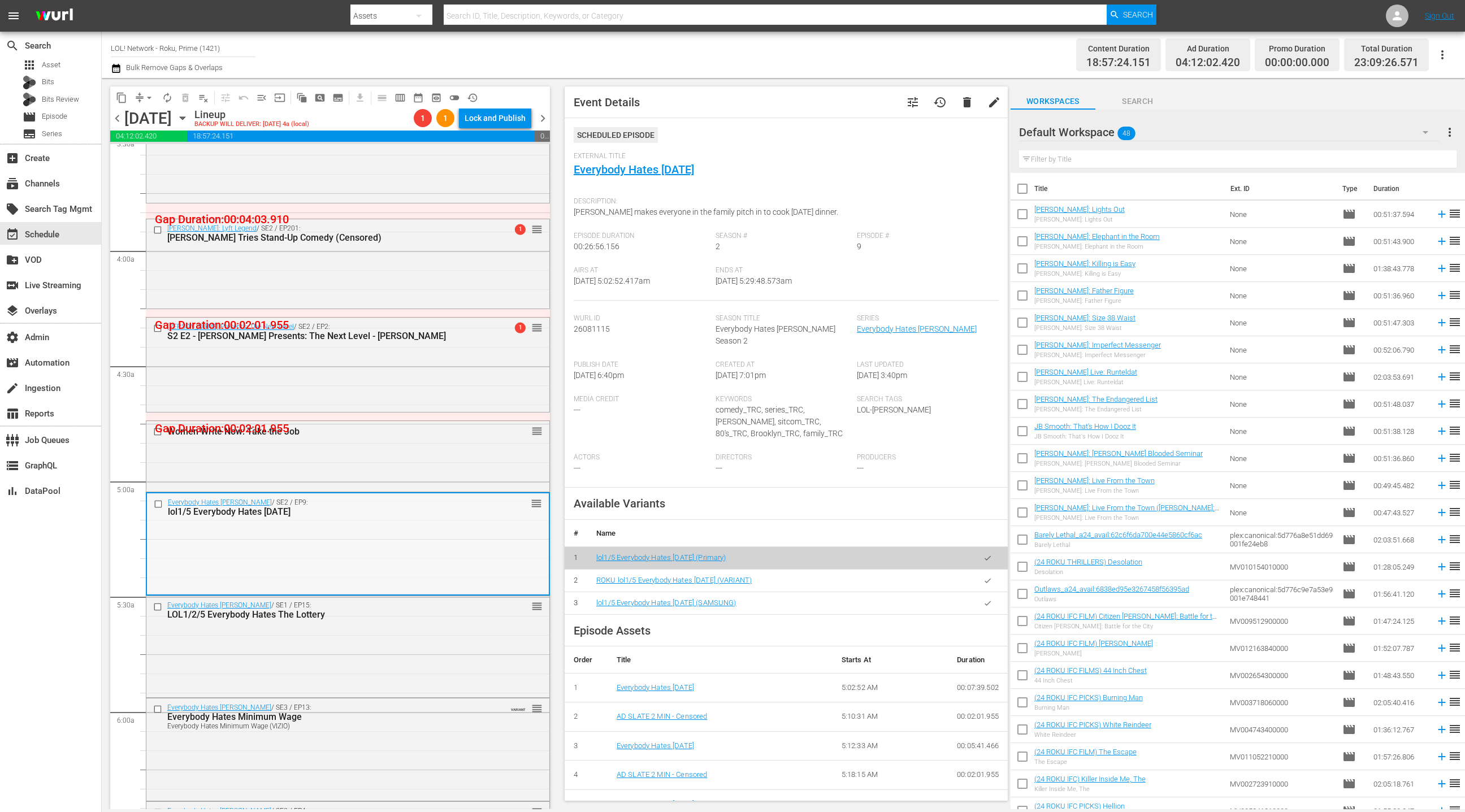
scroll to position [870, 0]
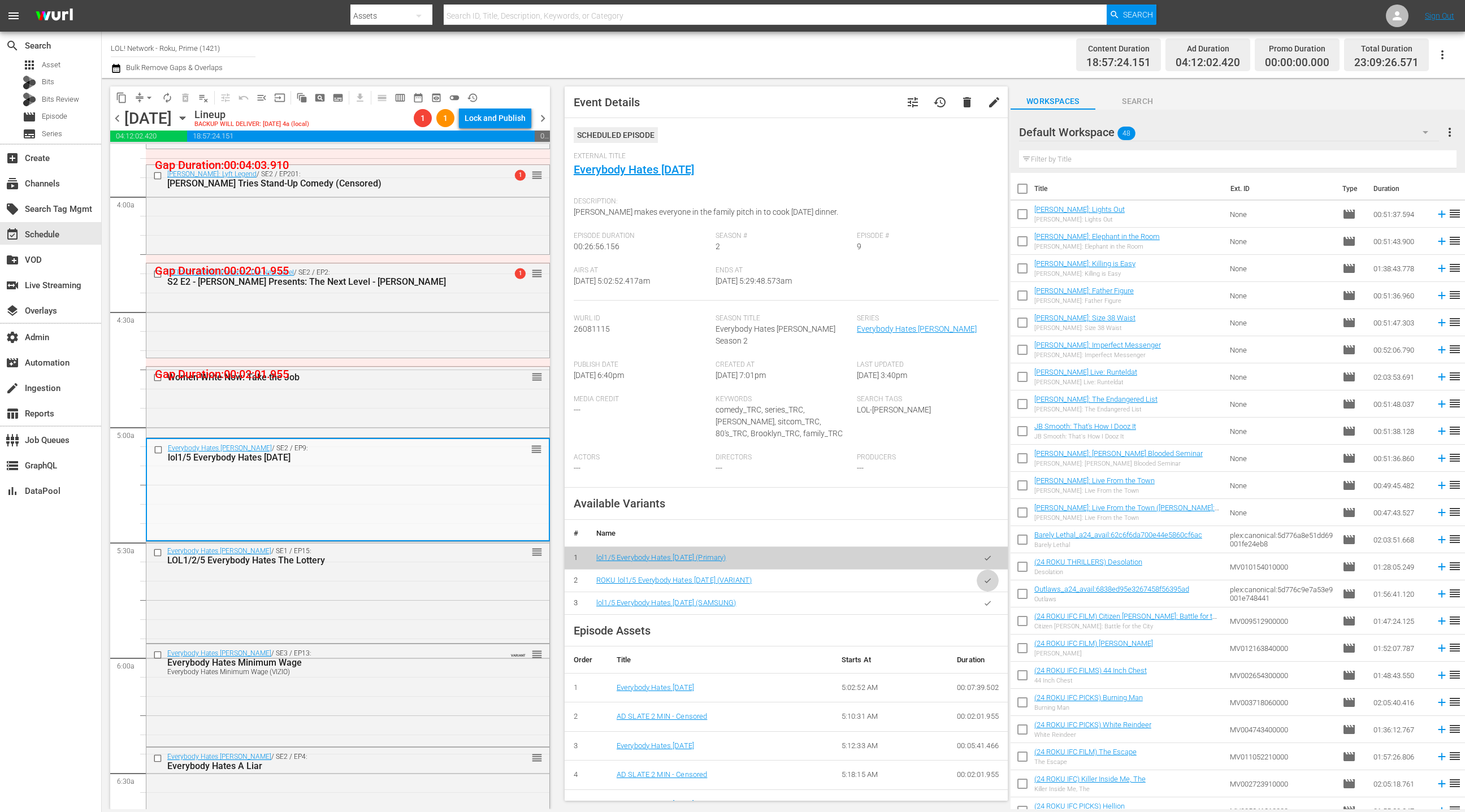
click at [987, 572] on button "button" at bounding box center [987, 580] width 22 height 22
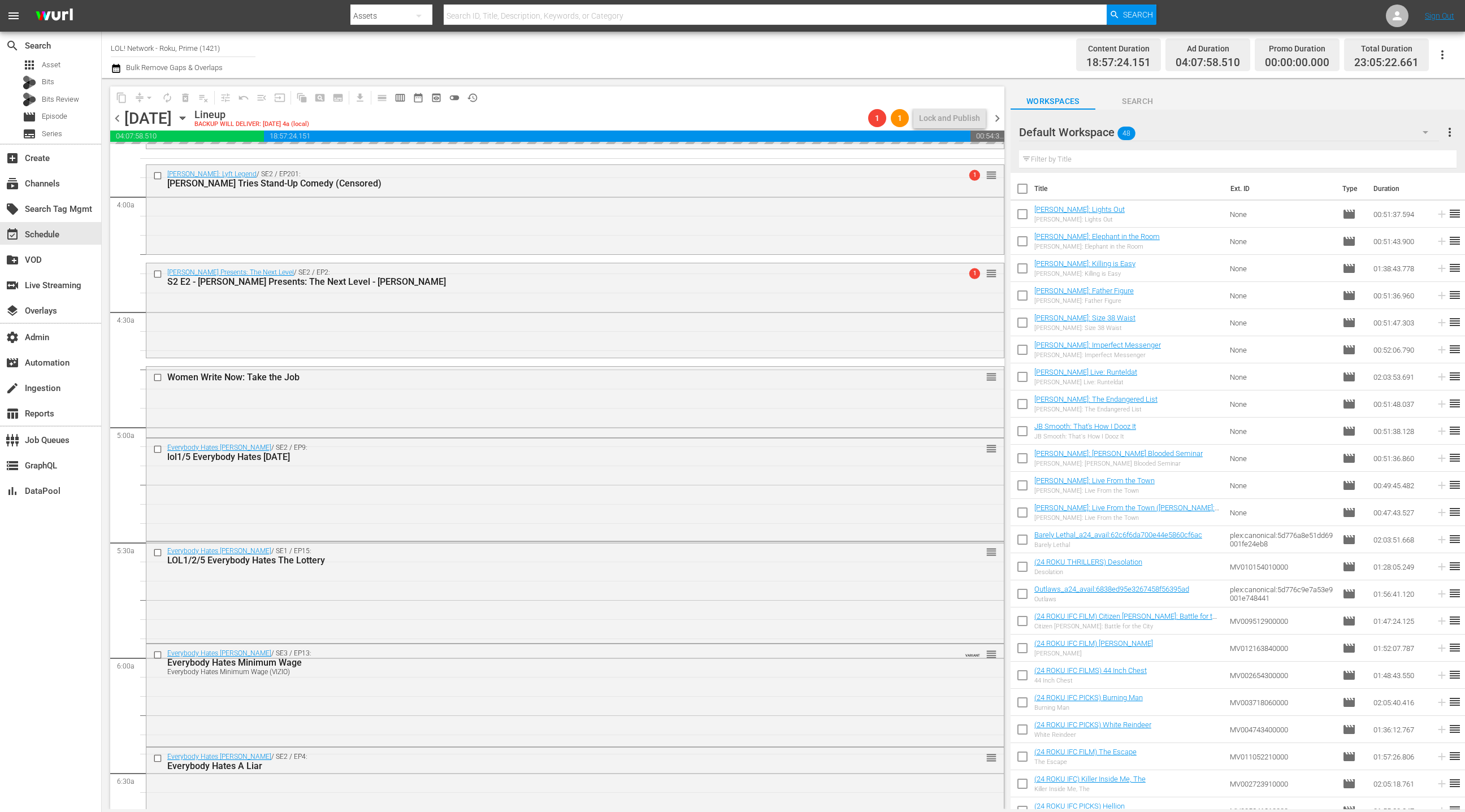
click at [455, 605] on div "Everybody Hates [PERSON_NAME] / SE1 / EP15: LOL1/2/5 Everybody Hates The Lotter…" at bounding box center [575, 591] width 858 height 99
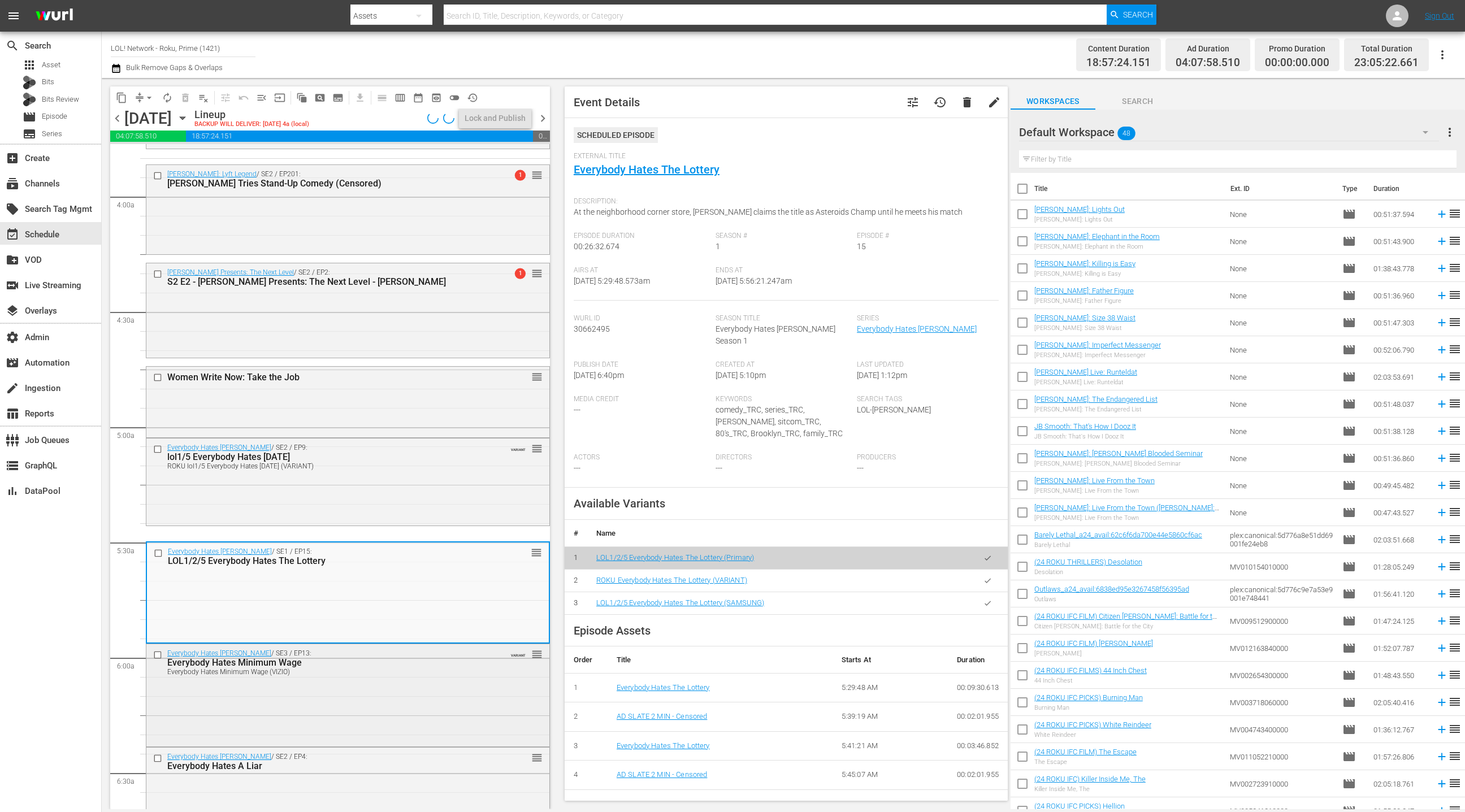
click at [435, 673] on div "Everybody Hates Minimum Wage (VIZIO)" at bounding box center [329, 672] width 322 height 8
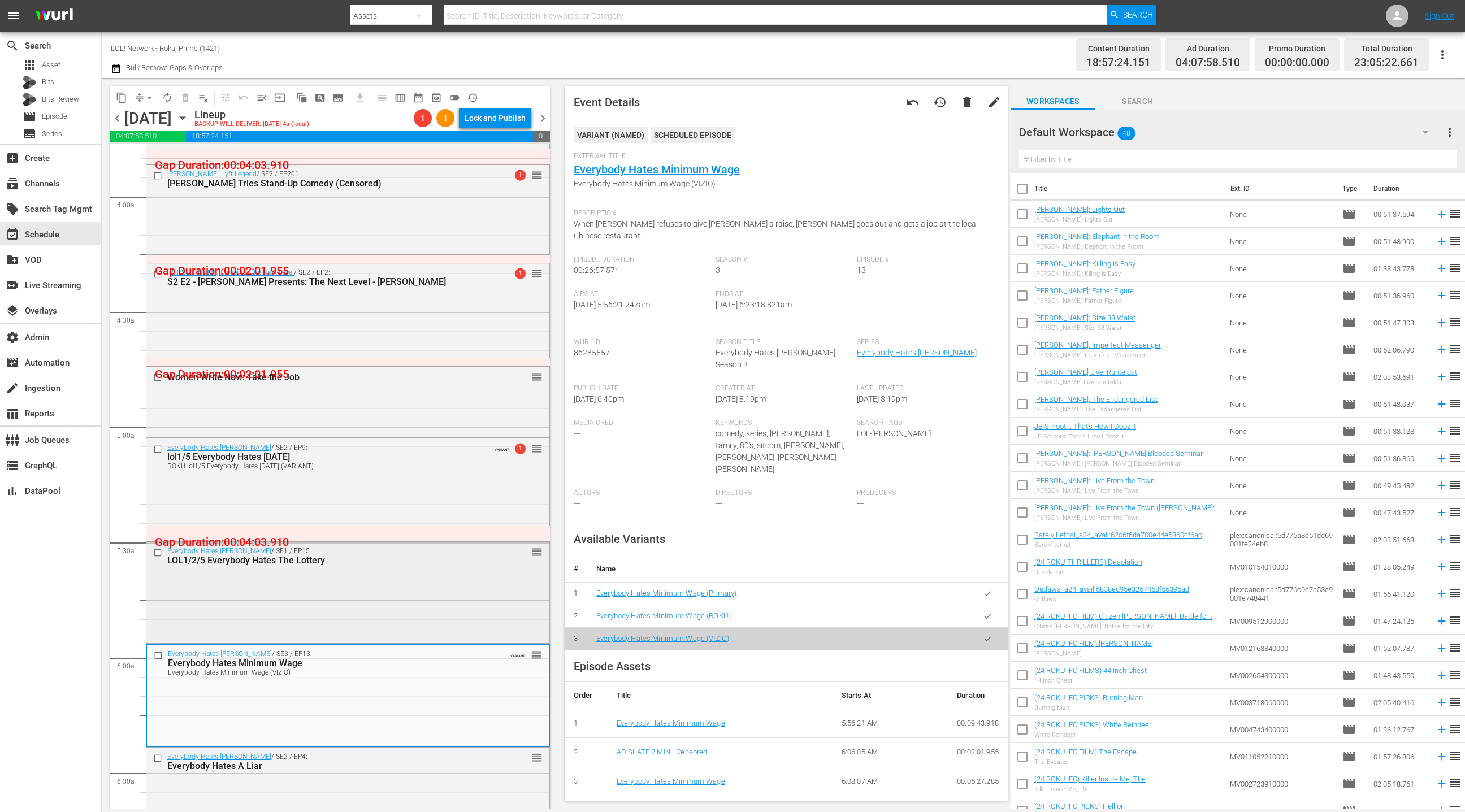
click at [429, 616] on div "Everybody Hates [PERSON_NAME] / SE1 / EP15: LOL1/2/5 Everybody Hates The Lotter…" at bounding box center [347, 591] width 403 height 99
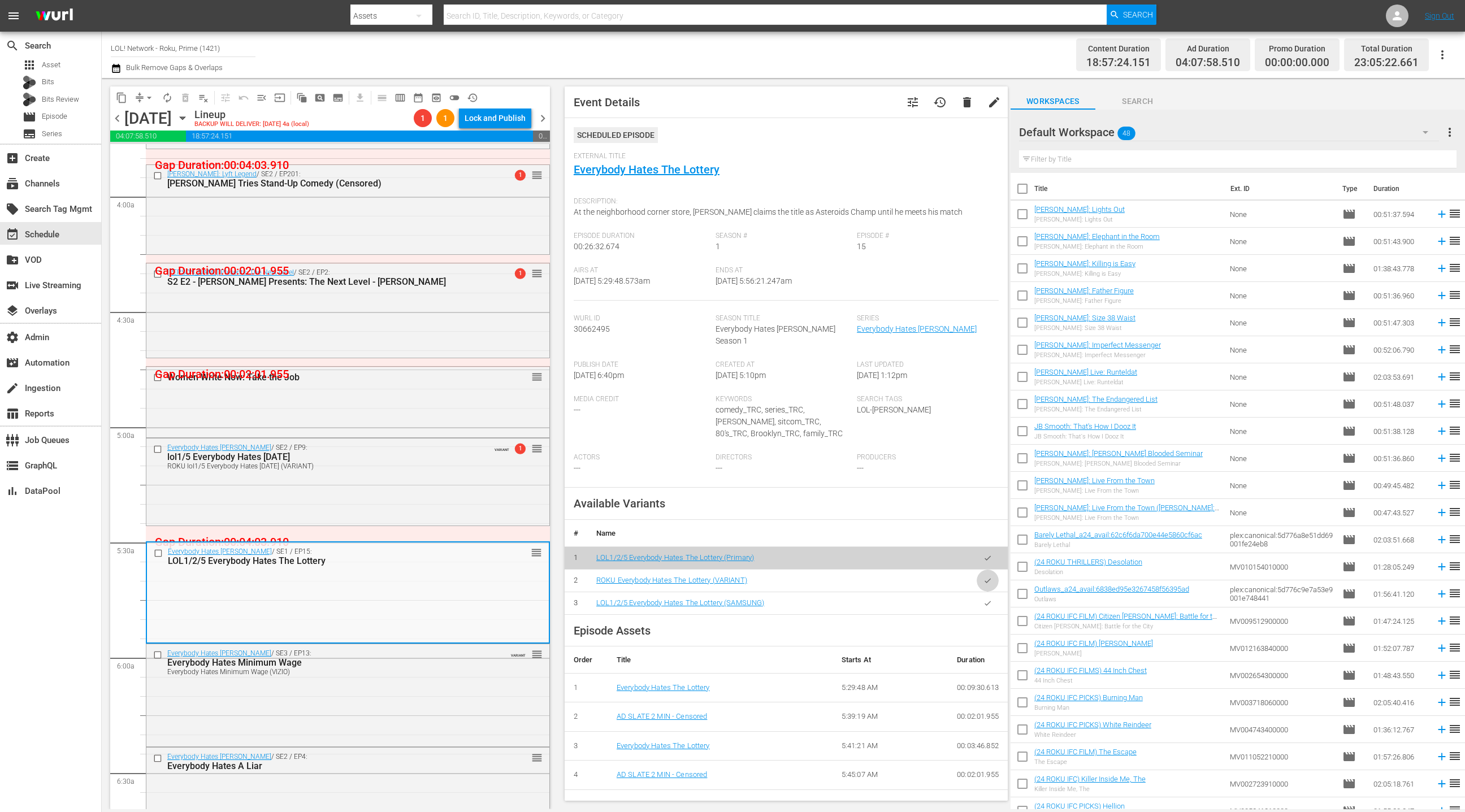
click at [986, 577] on icon "button" at bounding box center [988, 581] width 9 height 9
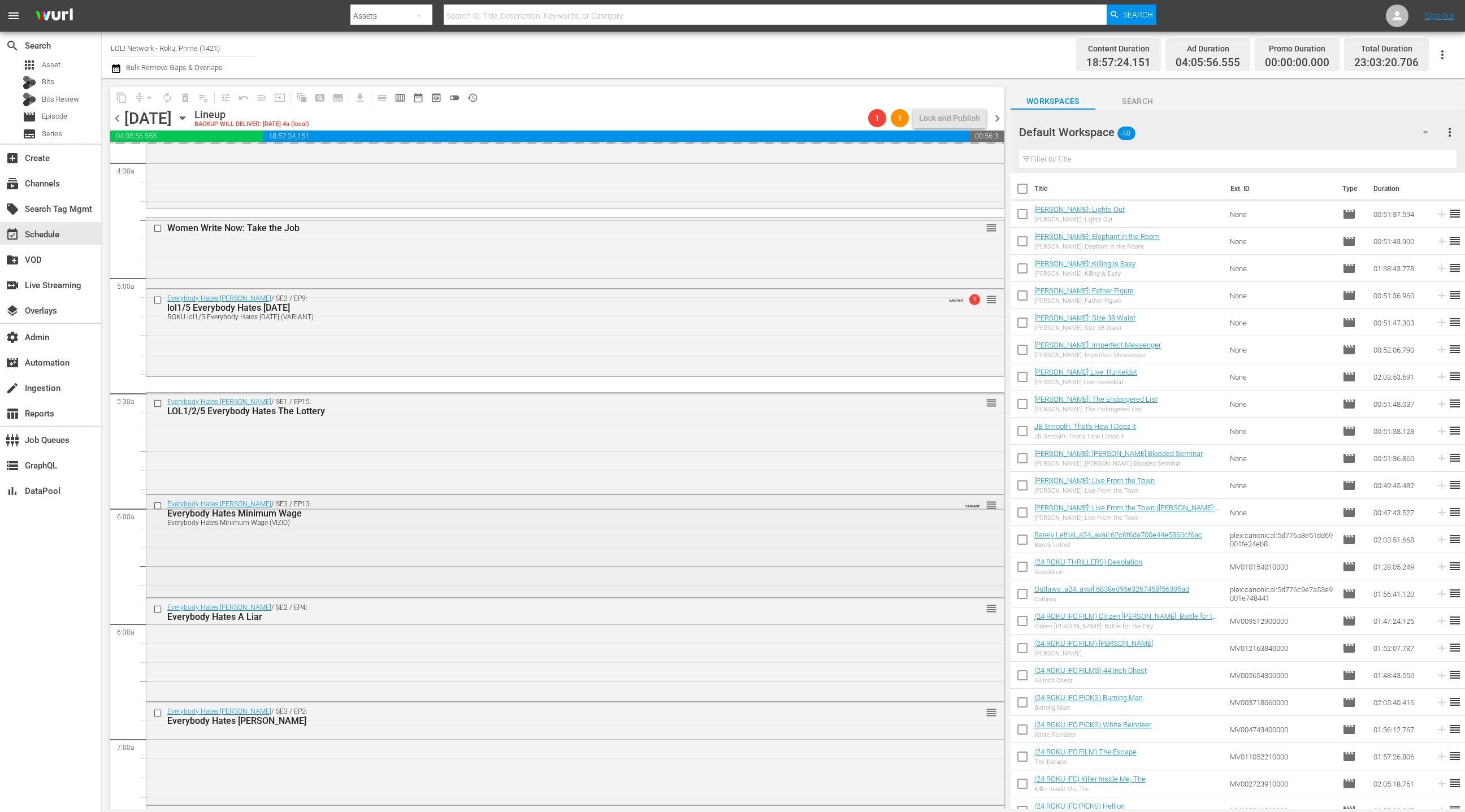
scroll to position [1028, 0]
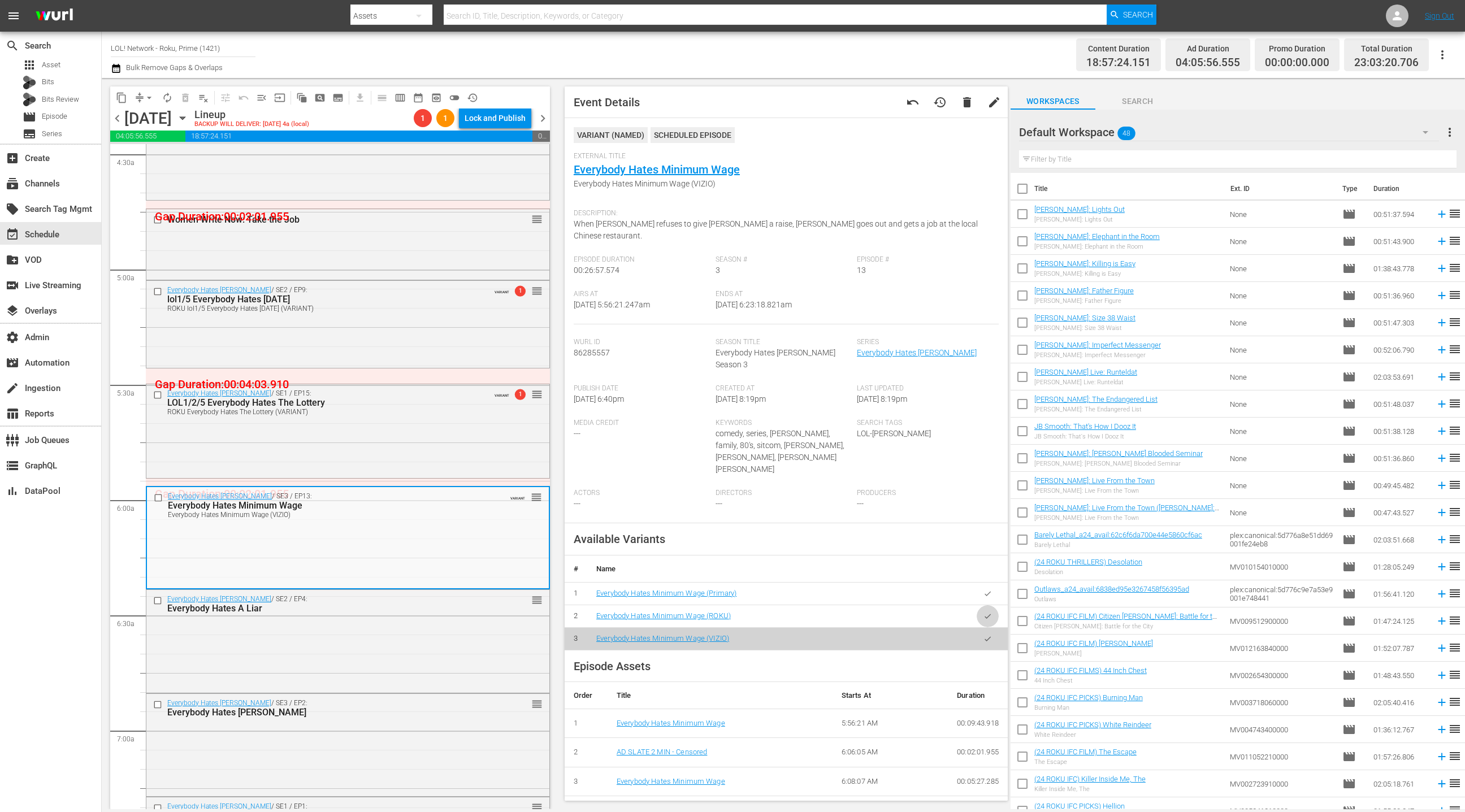
drag, startPoint x: 989, startPoint y: 581, endPoint x: 619, endPoint y: 634, distance: 373.8
click at [989, 612] on icon "button" at bounding box center [988, 617] width 9 height 9
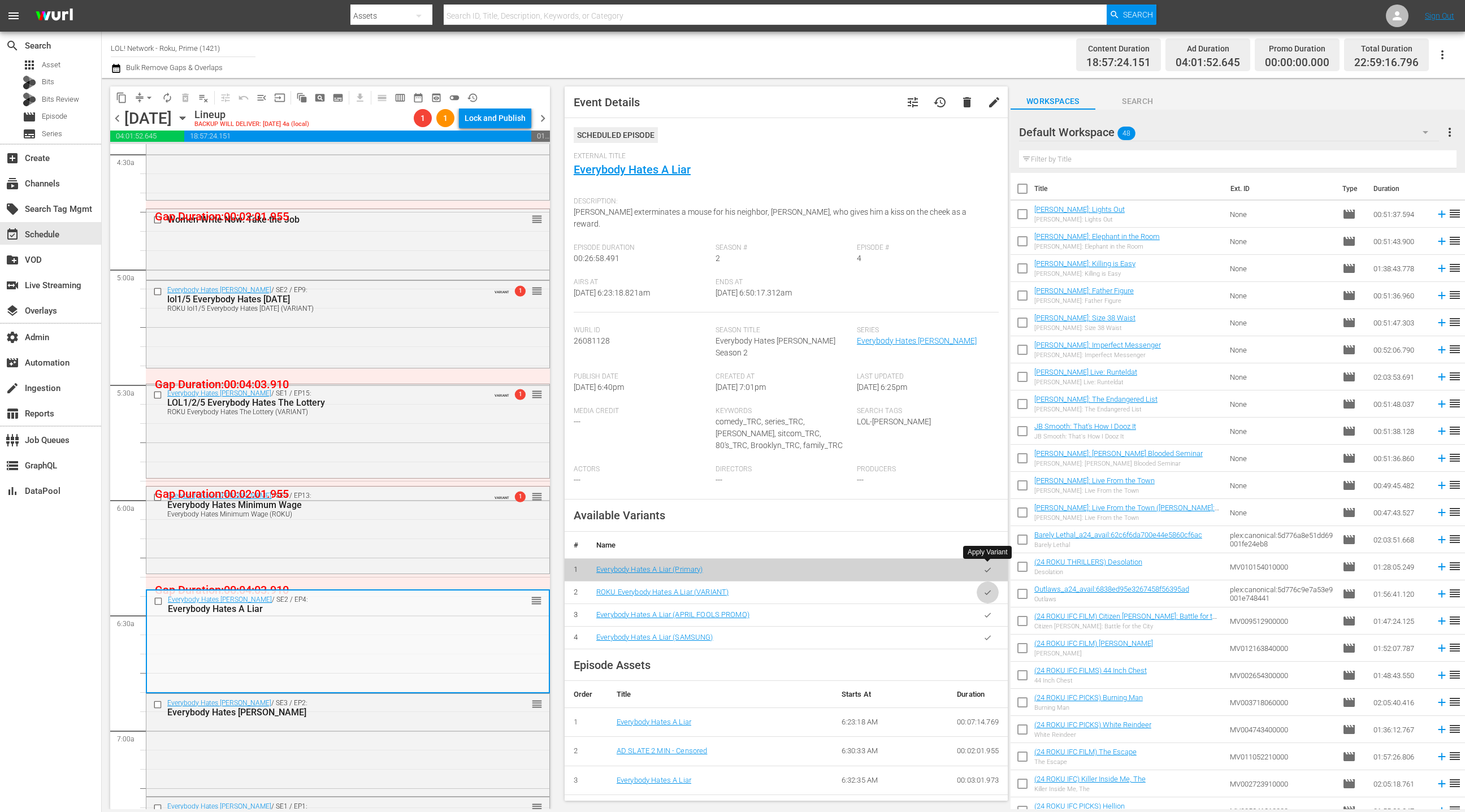
drag, startPoint x: 985, startPoint y: 572, endPoint x: 747, endPoint y: 568, distance: 238.0
click at [984, 588] on icon "button" at bounding box center [988, 592] width 9 height 9
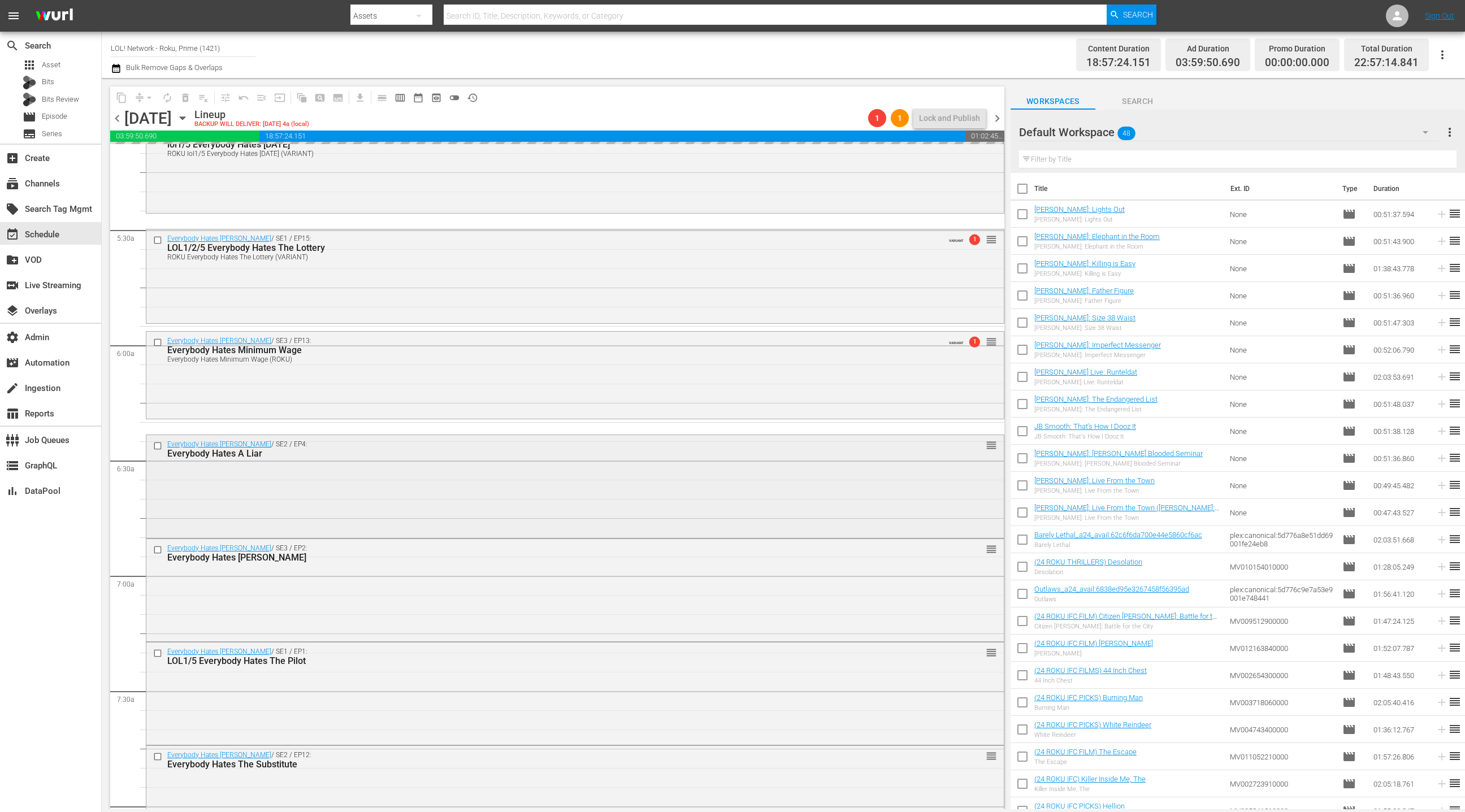
scroll to position [1242, 0]
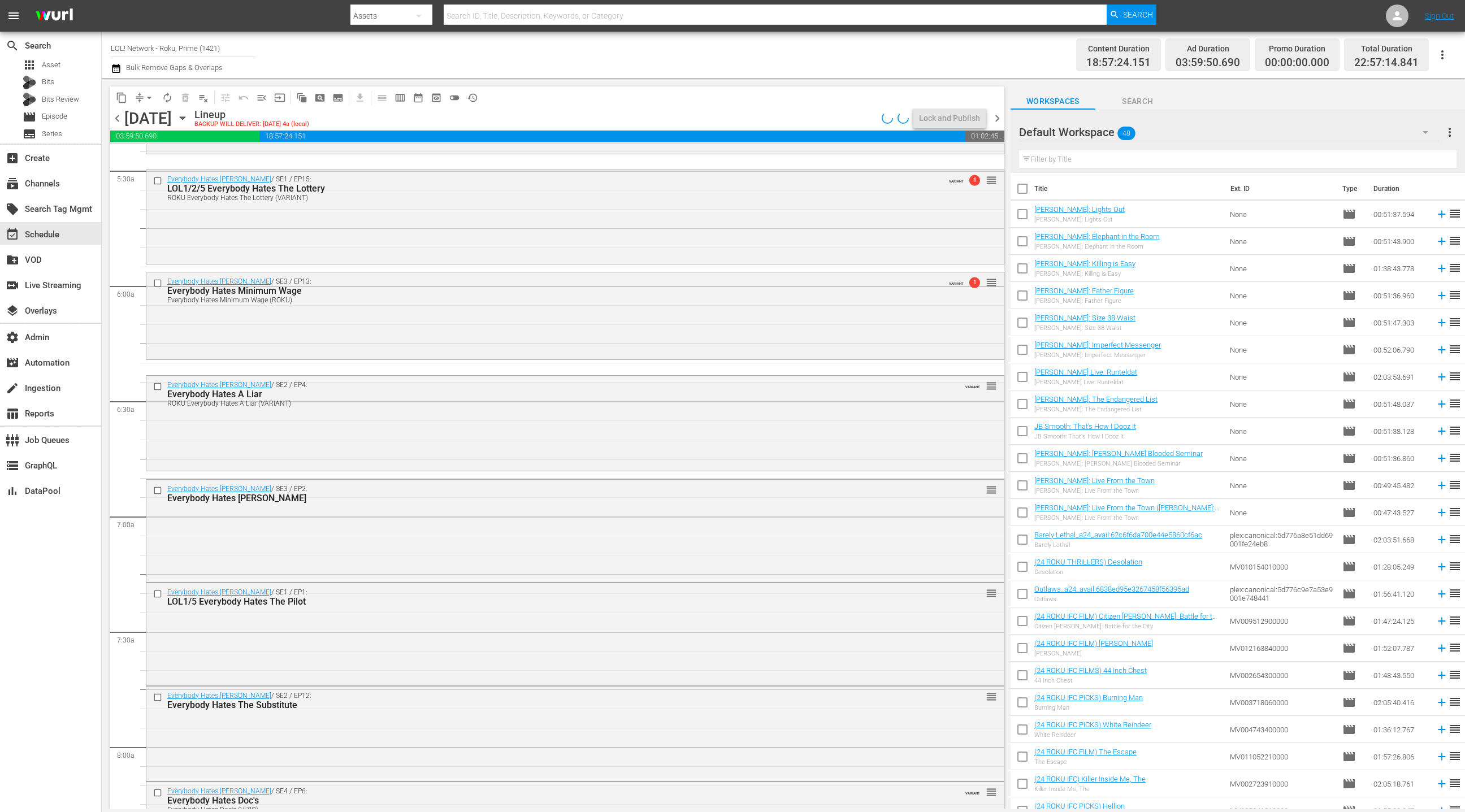
click at [443, 519] on div "Everybody Hates [PERSON_NAME] / SE3 / EP2: Everybody Hates [PERSON_NAME] reorder" at bounding box center [575, 530] width 858 height 100
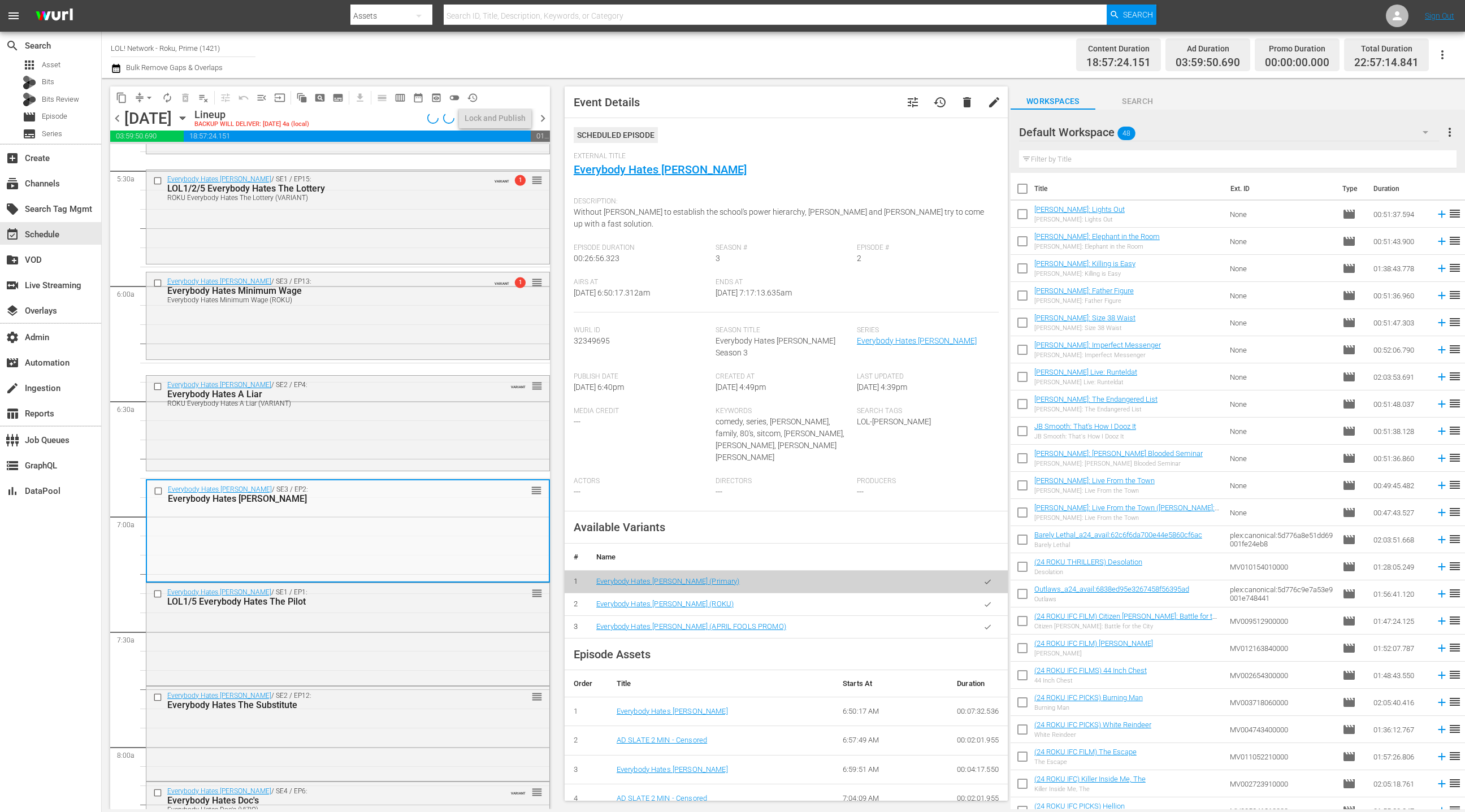
drag, startPoint x: 987, startPoint y: 570, endPoint x: 957, endPoint y: 564, distance: 30.6
click at [987, 600] on icon "button" at bounding box center [988, 605] width 9 height 9
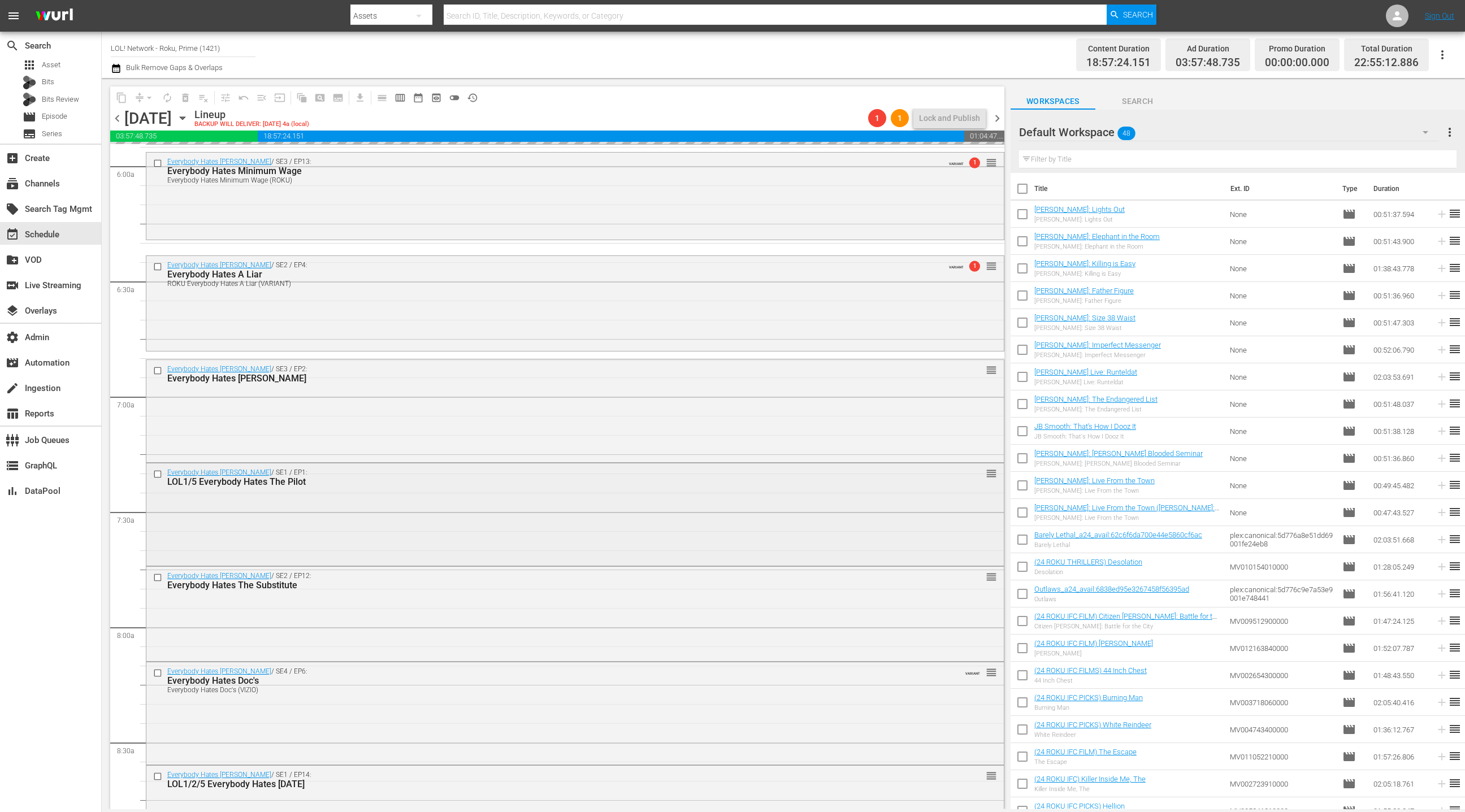
scroll to position [1372, 0]
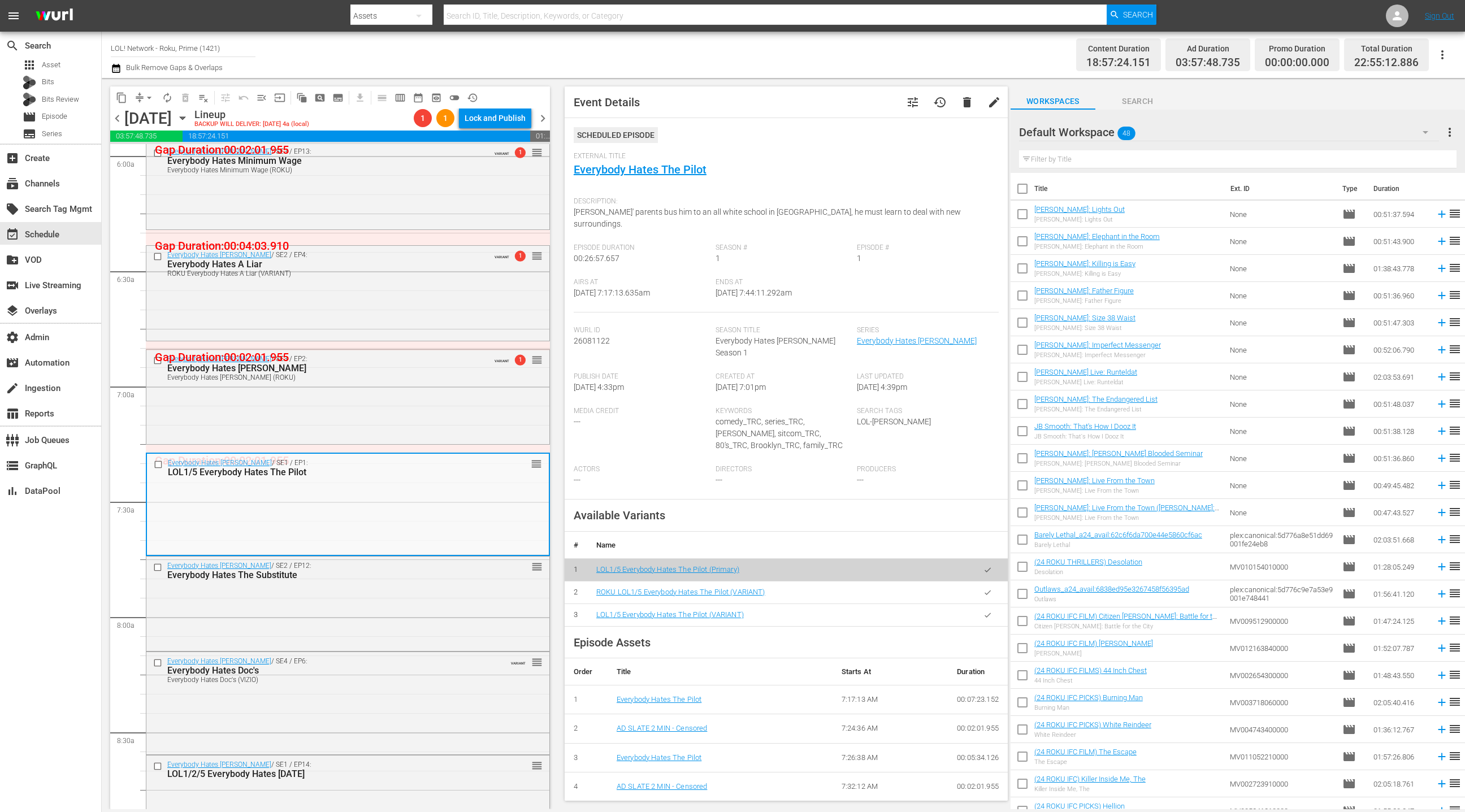
drag, startPoint x: 987, startPoint y: 570, endPoint x: 952, endPoint y: 562, distance: 35.9
click at [987, 590] on icon "button" at bounding box center [987, 592] width 6 height 4
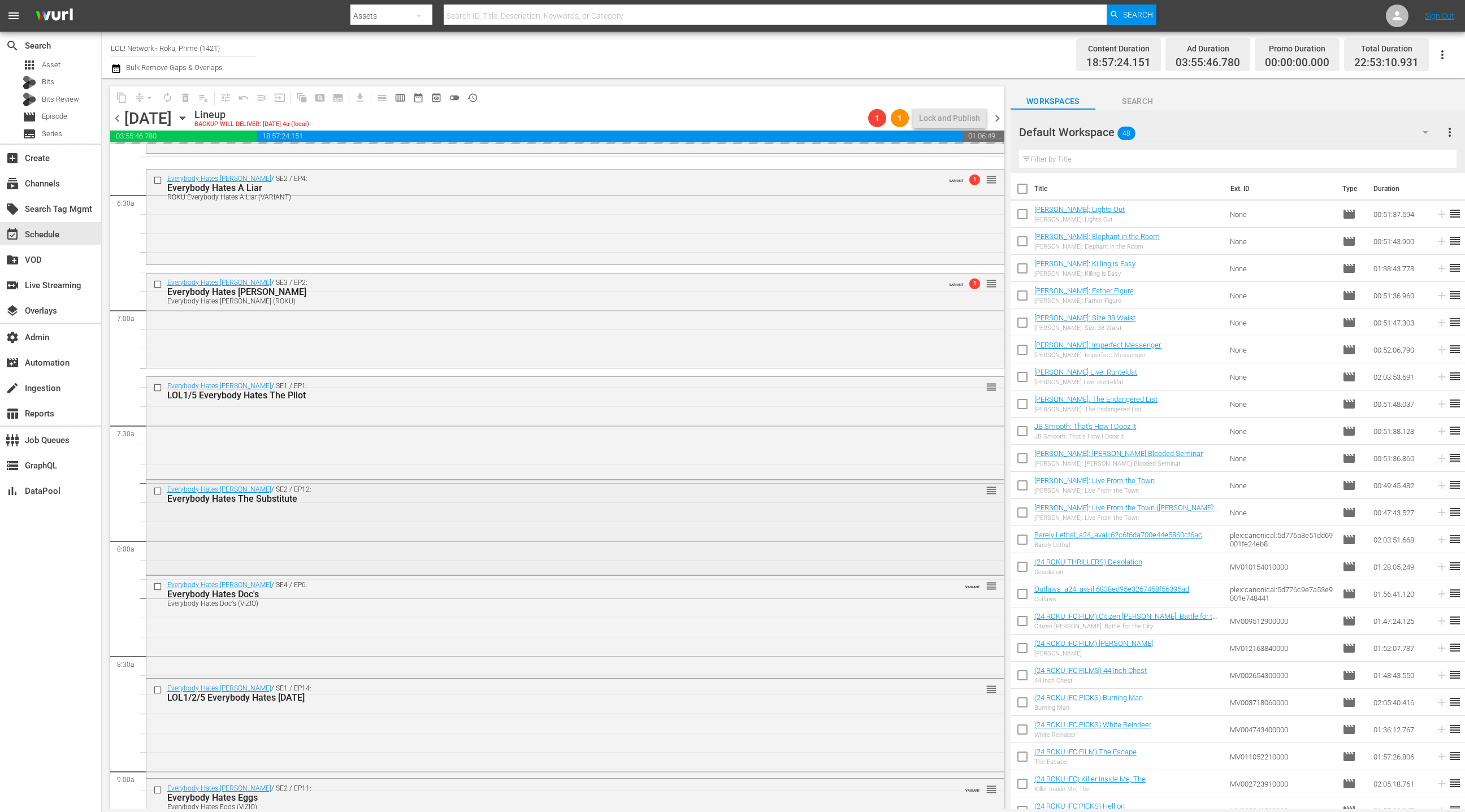
scroll to position [1489, 0]
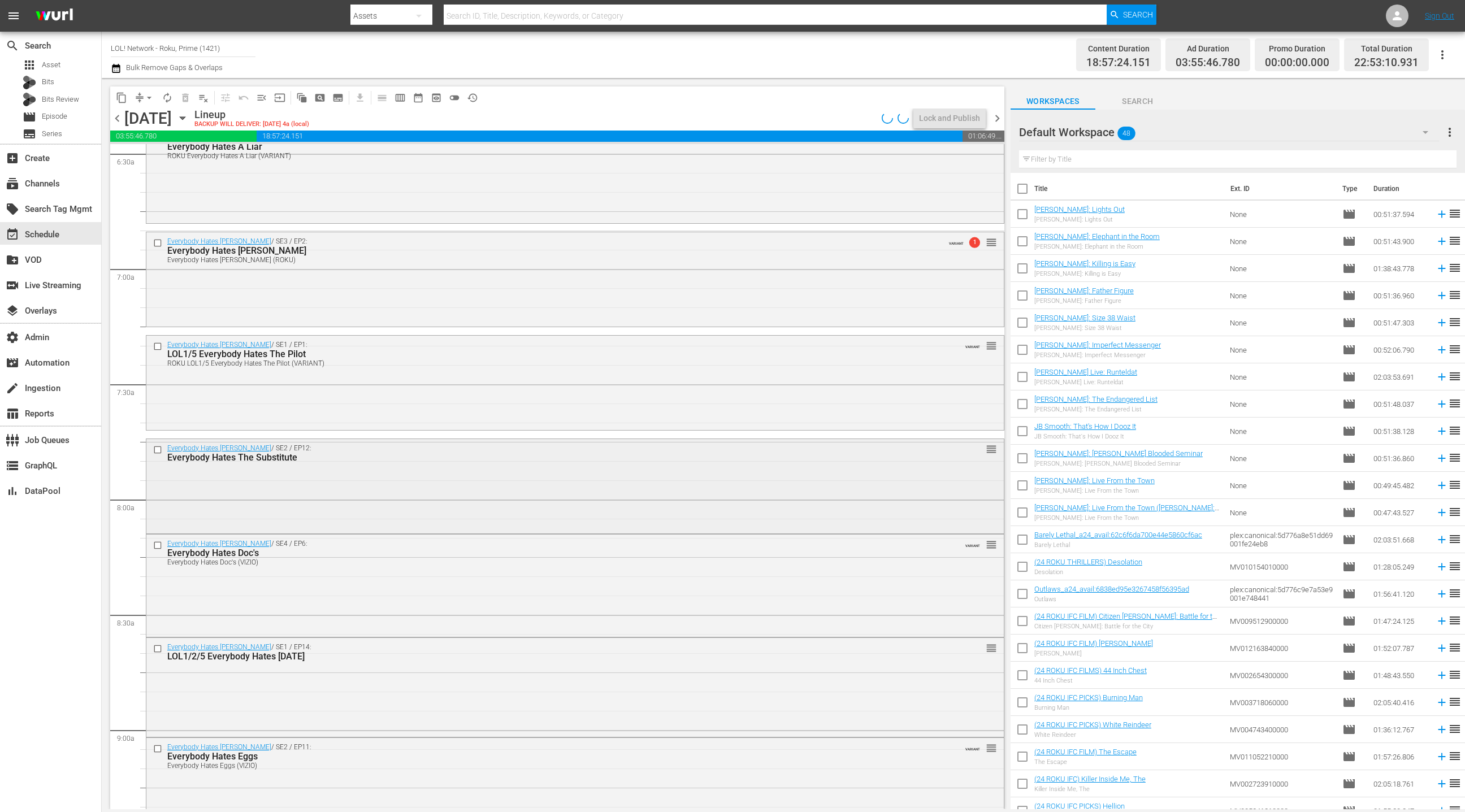
click at [438, 495] on div "Everybody Hates [PERSON_NAME] / SE2 / EP12: Everybody Hates The Substitute reor…" at bounding box center [575, 485] width 858 height 92
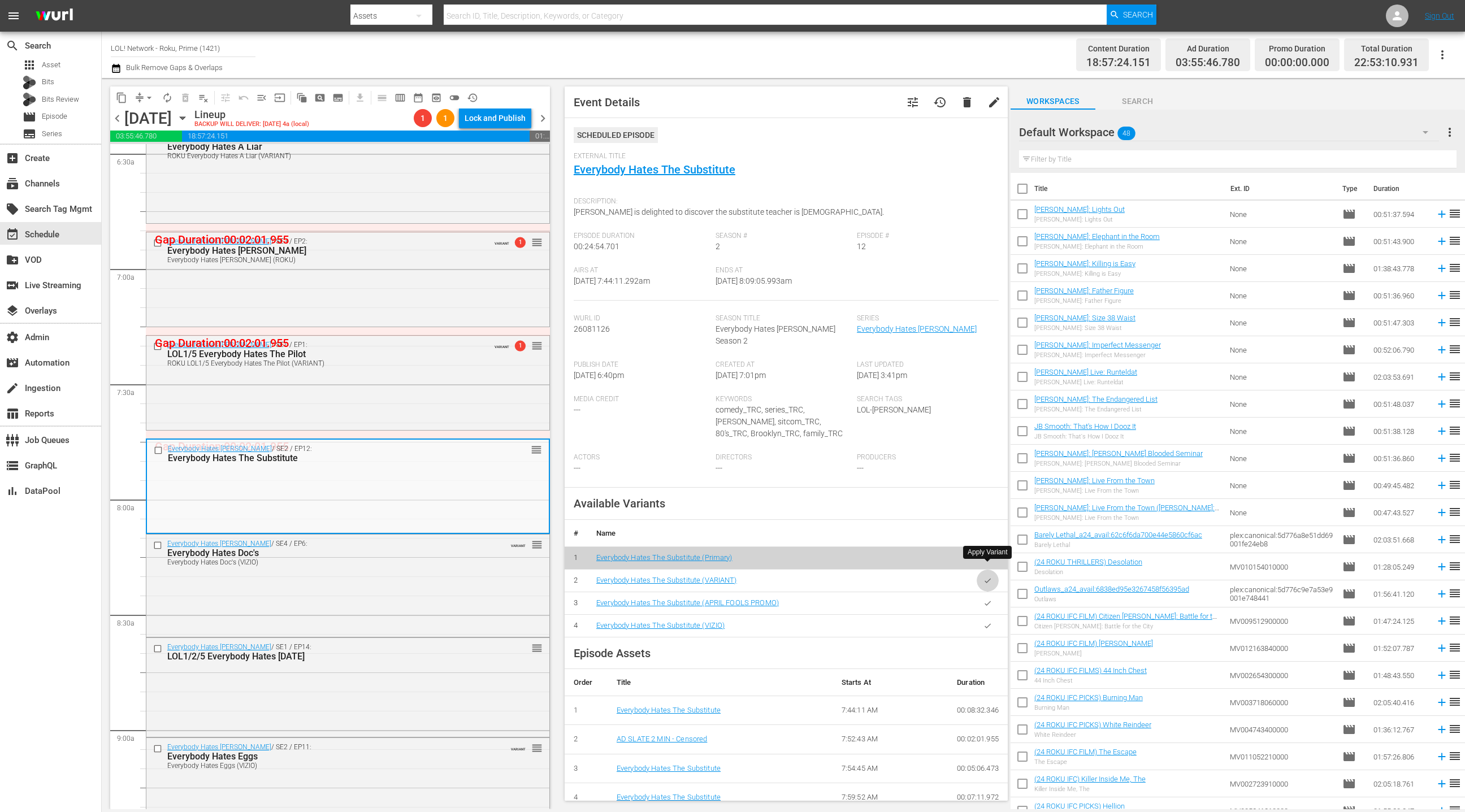
click at [985, 577] on icon "button" at bounding box center [988, 581] width 9 height 9
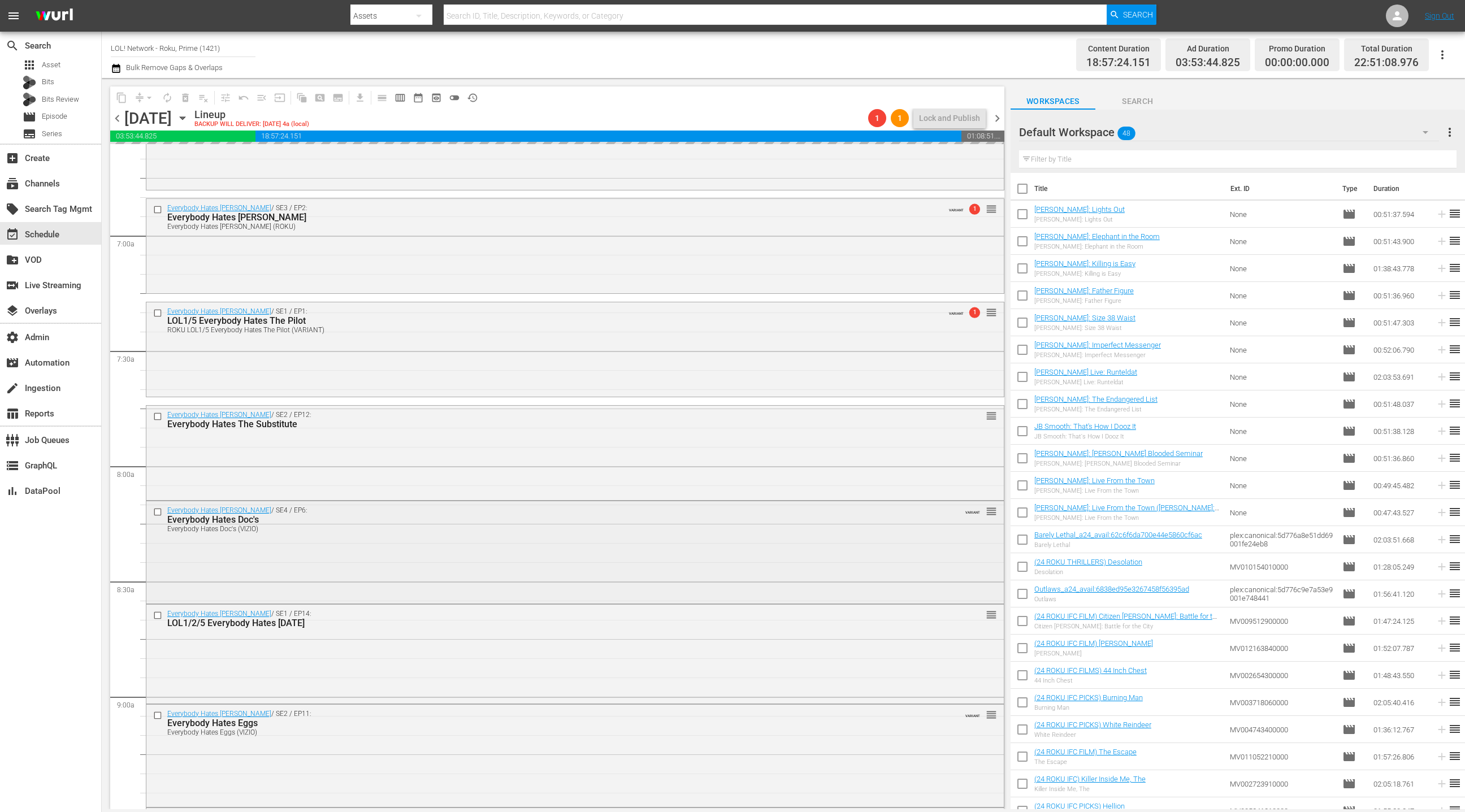
scroll to position [1577, 0]
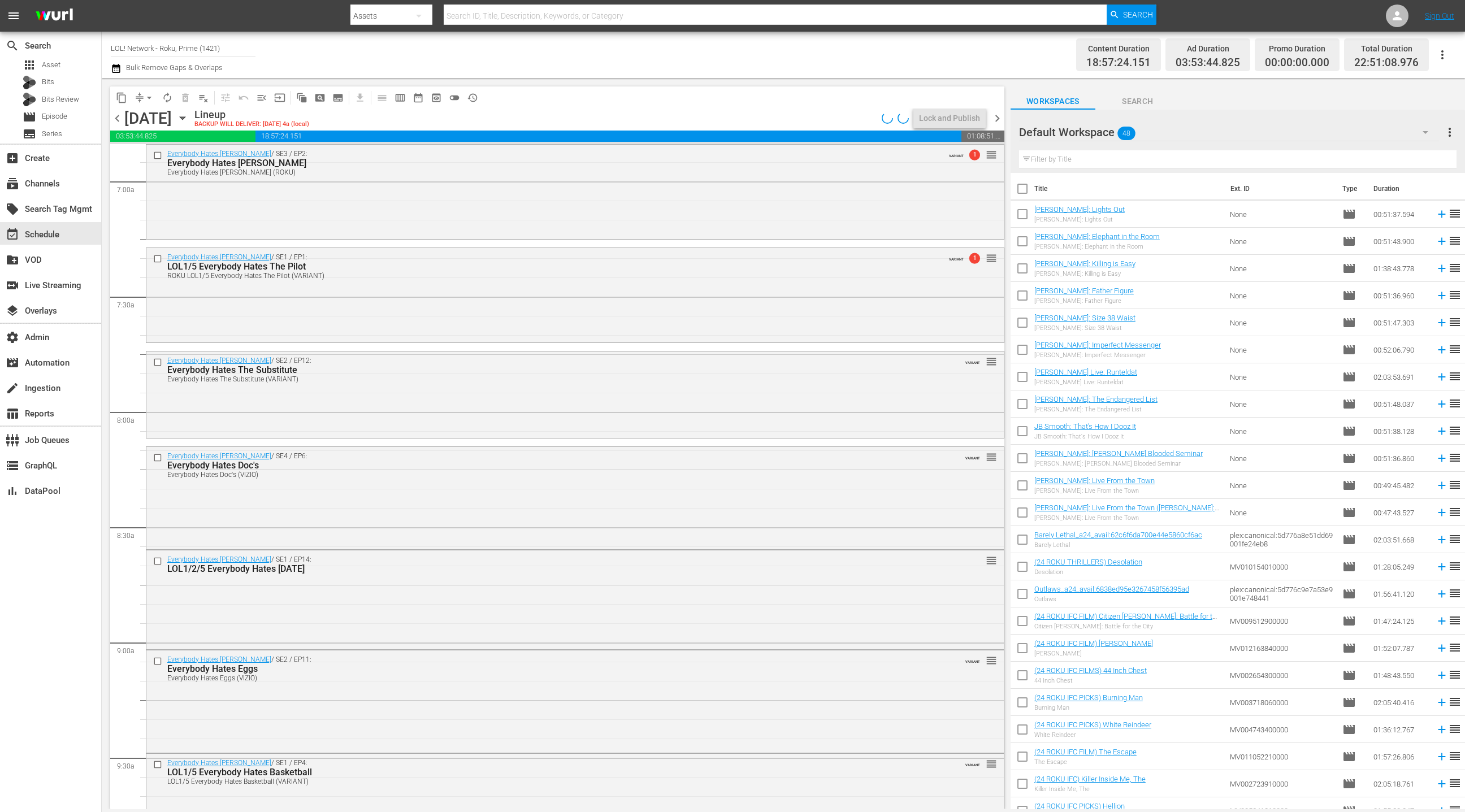
click at [485, 495] on div "Everybody Hates [PERSON_NAME] / SE4 / EP6: Everybody Hates Doc's Everybody Hate…" at bounding box center [575, 497] width 858 height 100
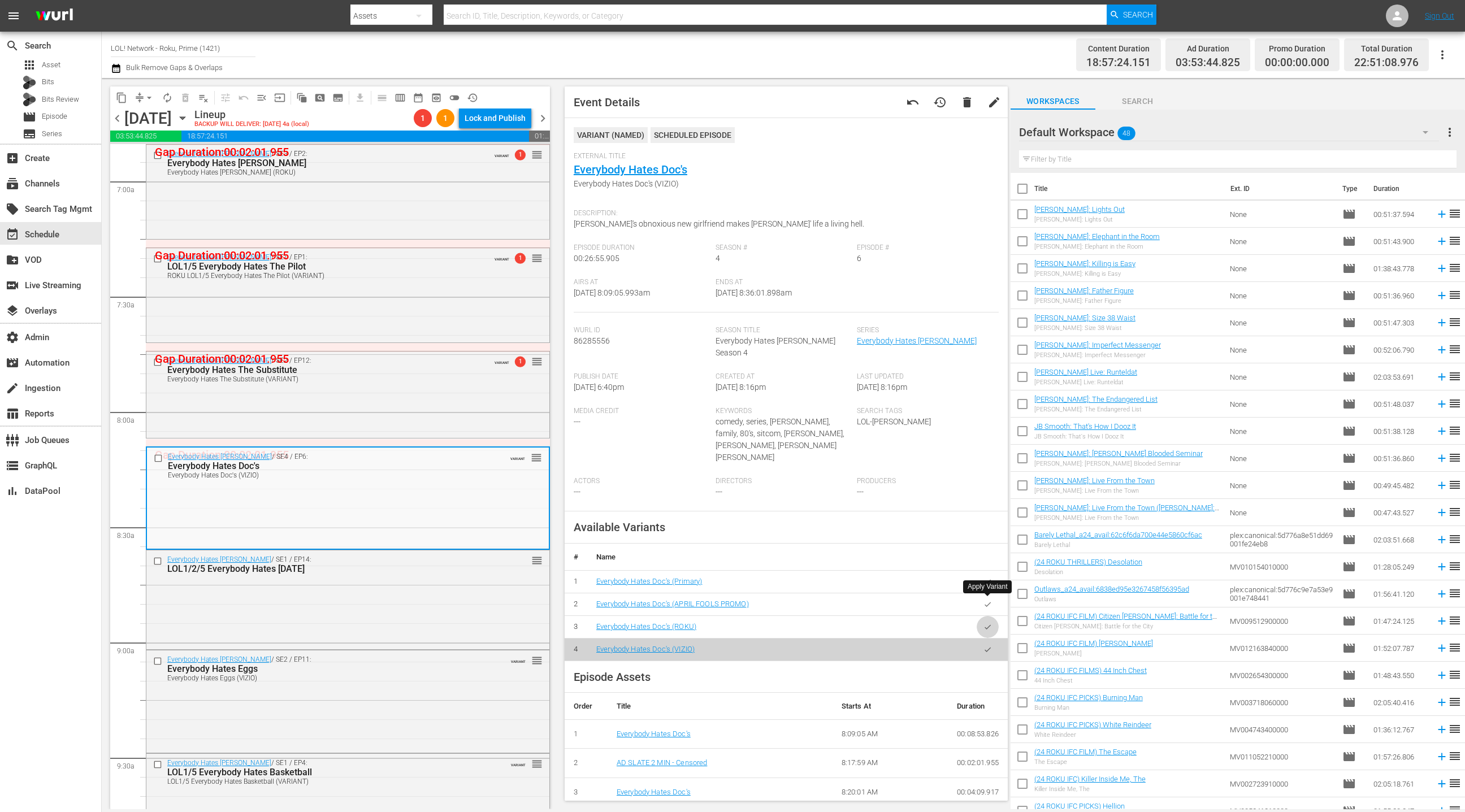
click at [989, 623] on icon "button" at bounding box center [988, 627] width 9 height 9
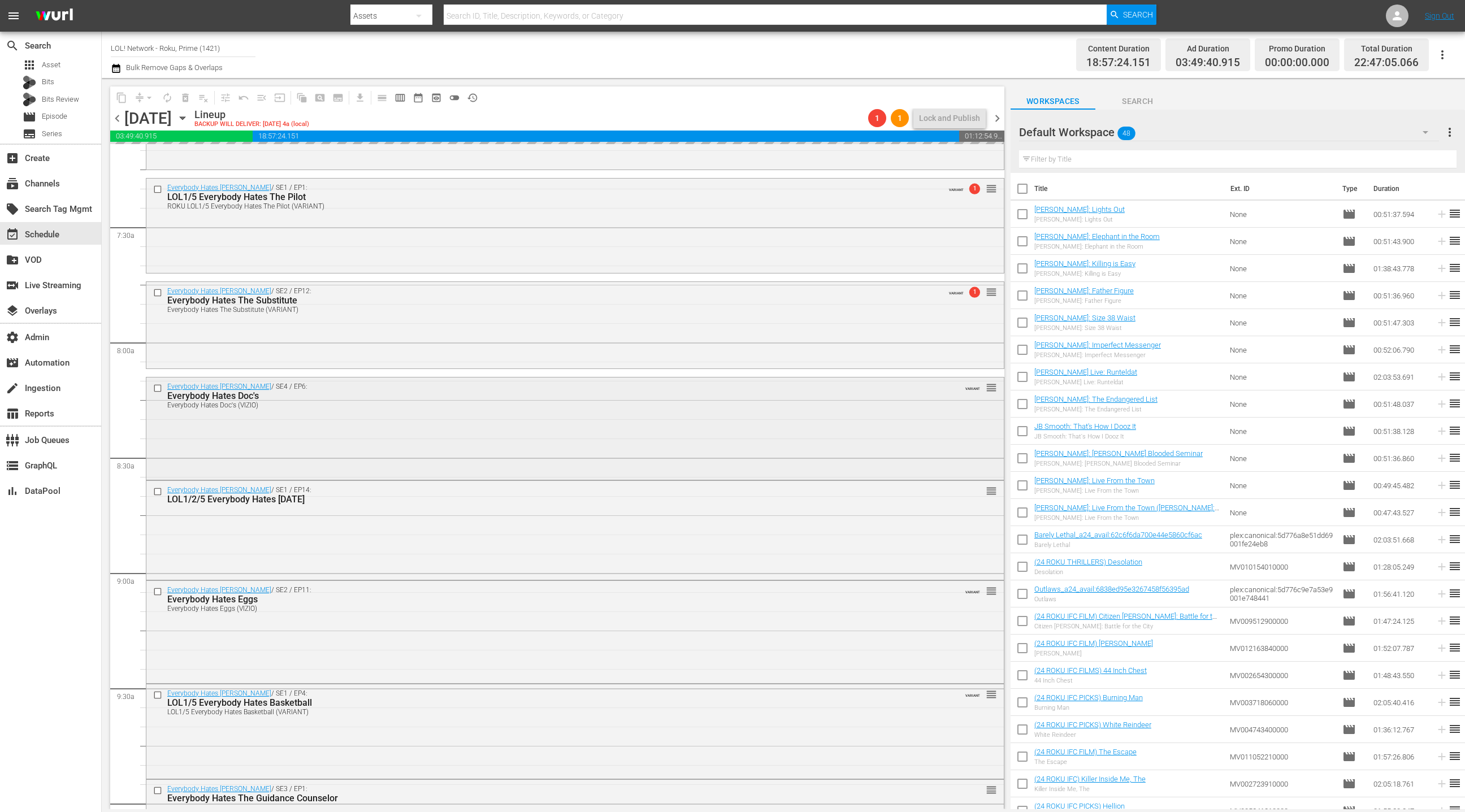
scroll to position [1664, 0]
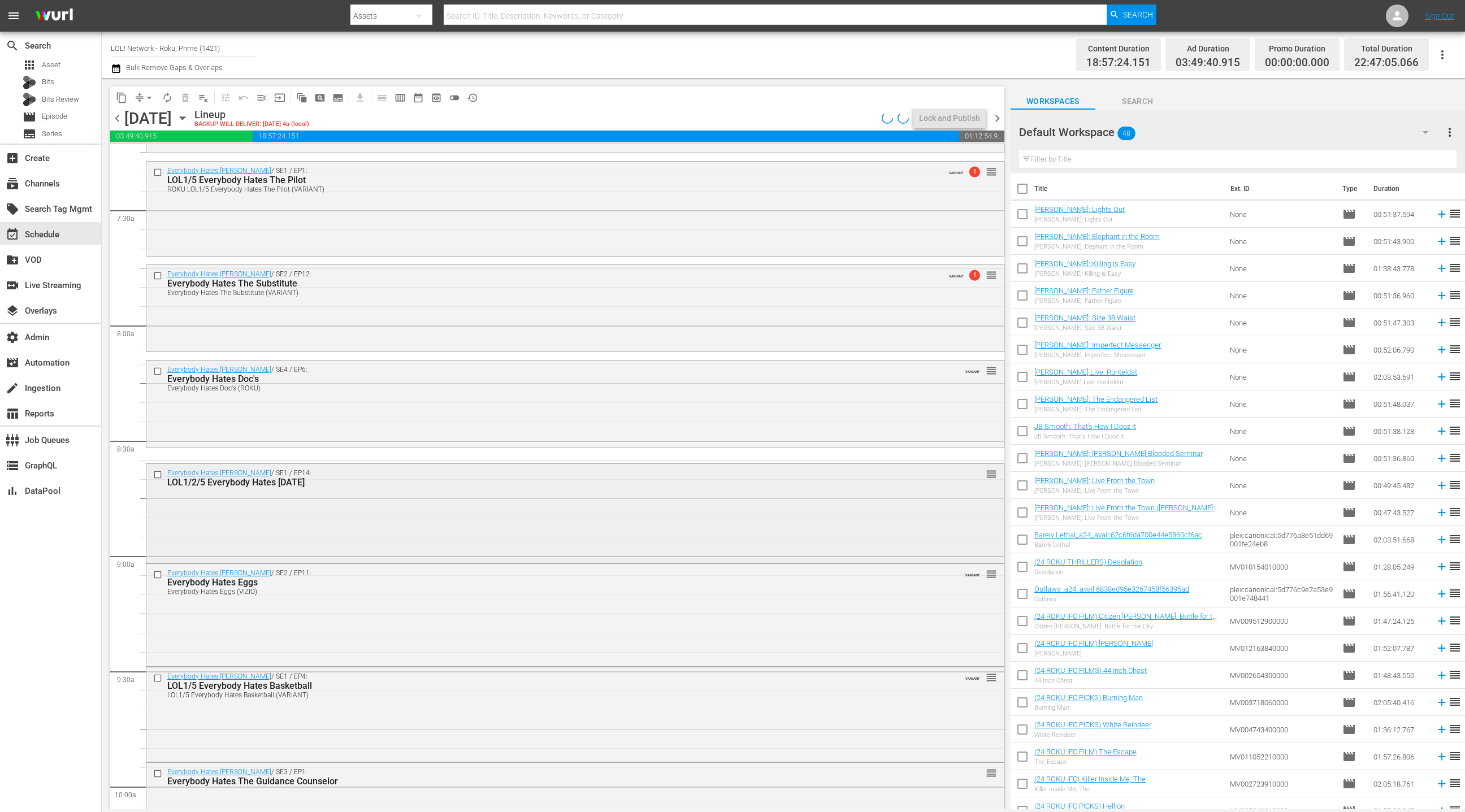
click at [467, 515] on div "Everybody Hates [PERSON_NAME] / SE1 / EP14: LOL1/2/5 Everybody Hates [DATE] reo…" at bounding box center [575, 512] width 858 height 96
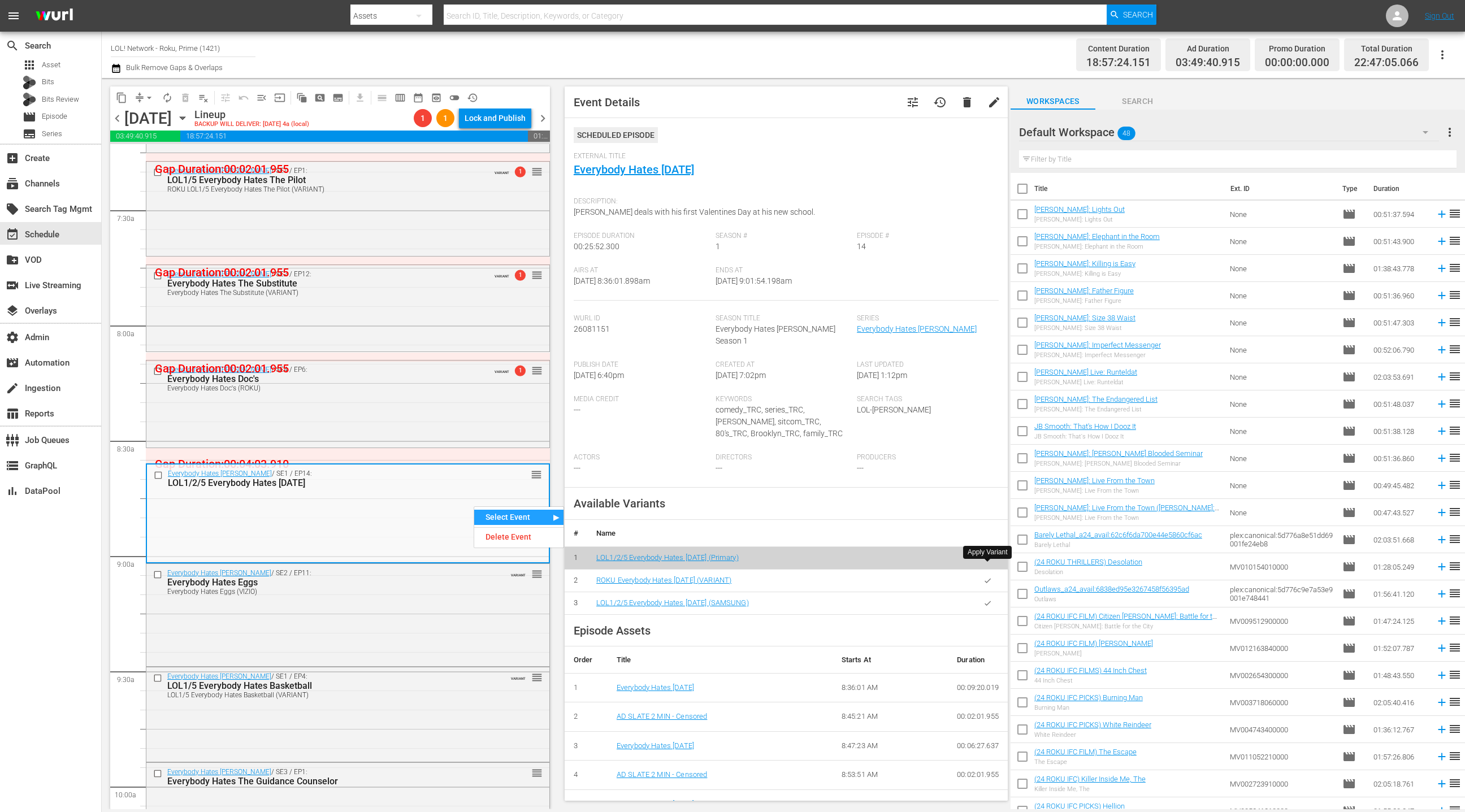
click at [995, 570] on button "button" at bounding box center [987, 580] width 22 height 22
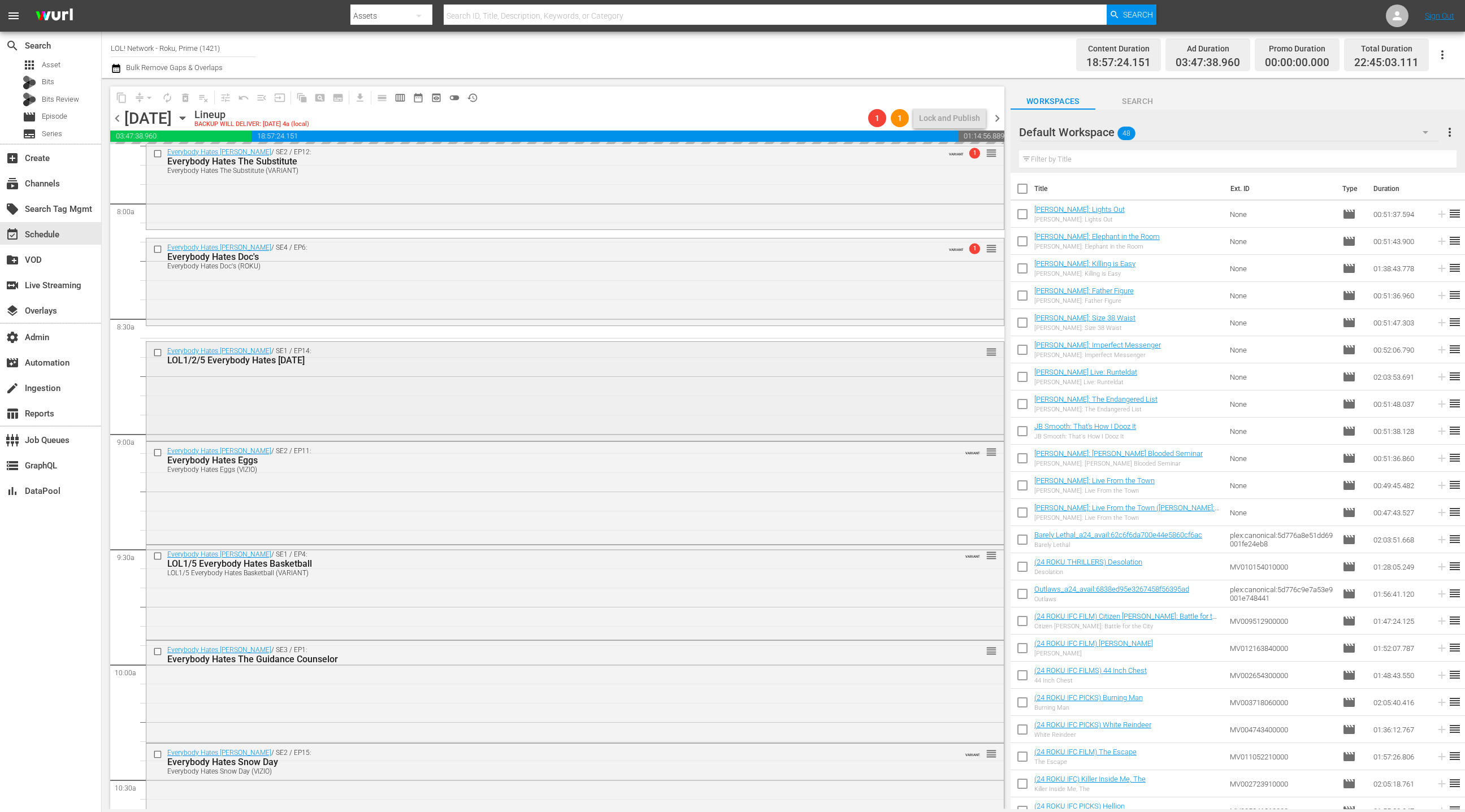
scroll to position [1814, 0]
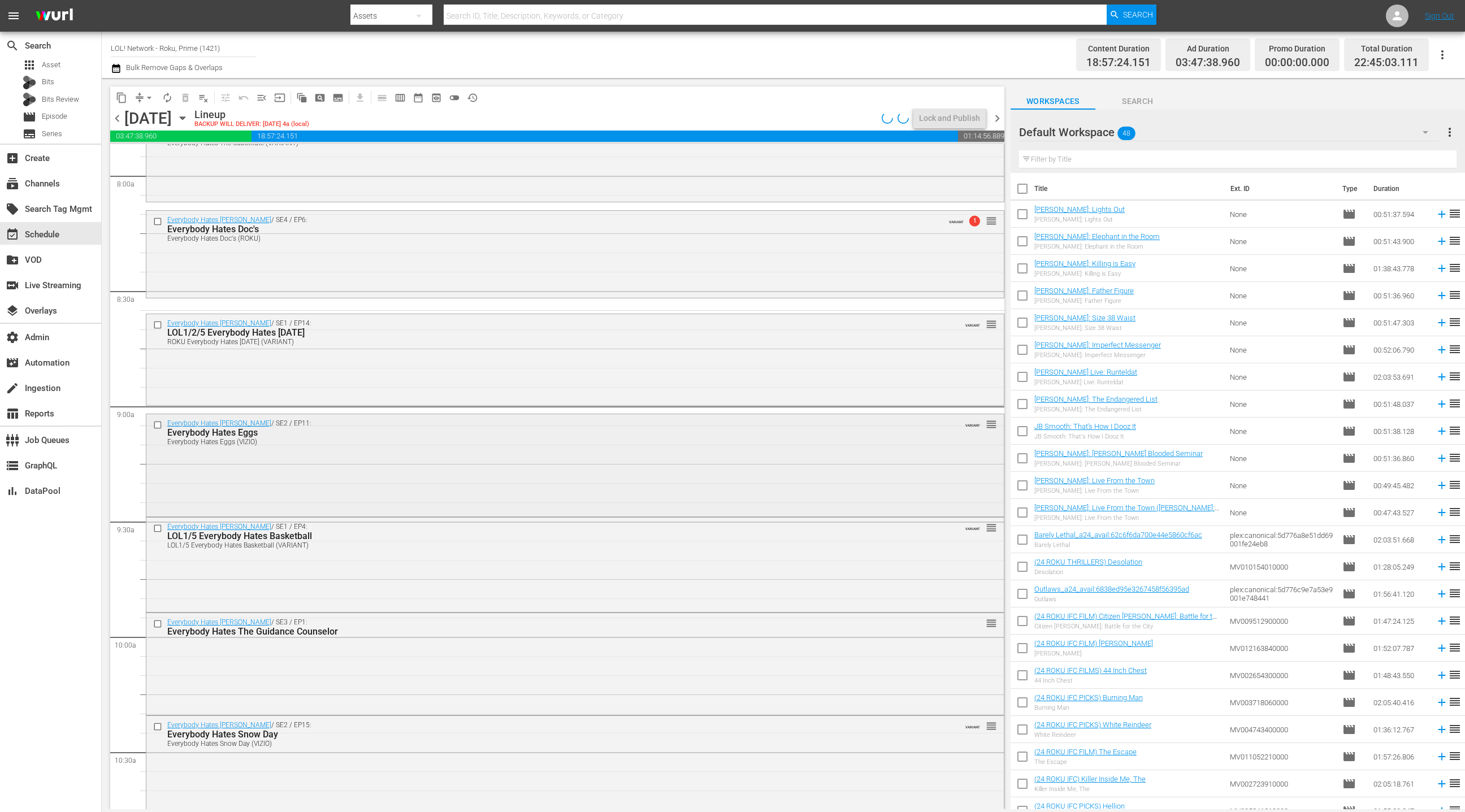
click at [397, 464] on div "Everybody Hates [PERSON_NAME] / SE2 / EP11: Everybody Hates Eggs Everybody Hate…" at bounding box center [575, 464] width 858 height 100
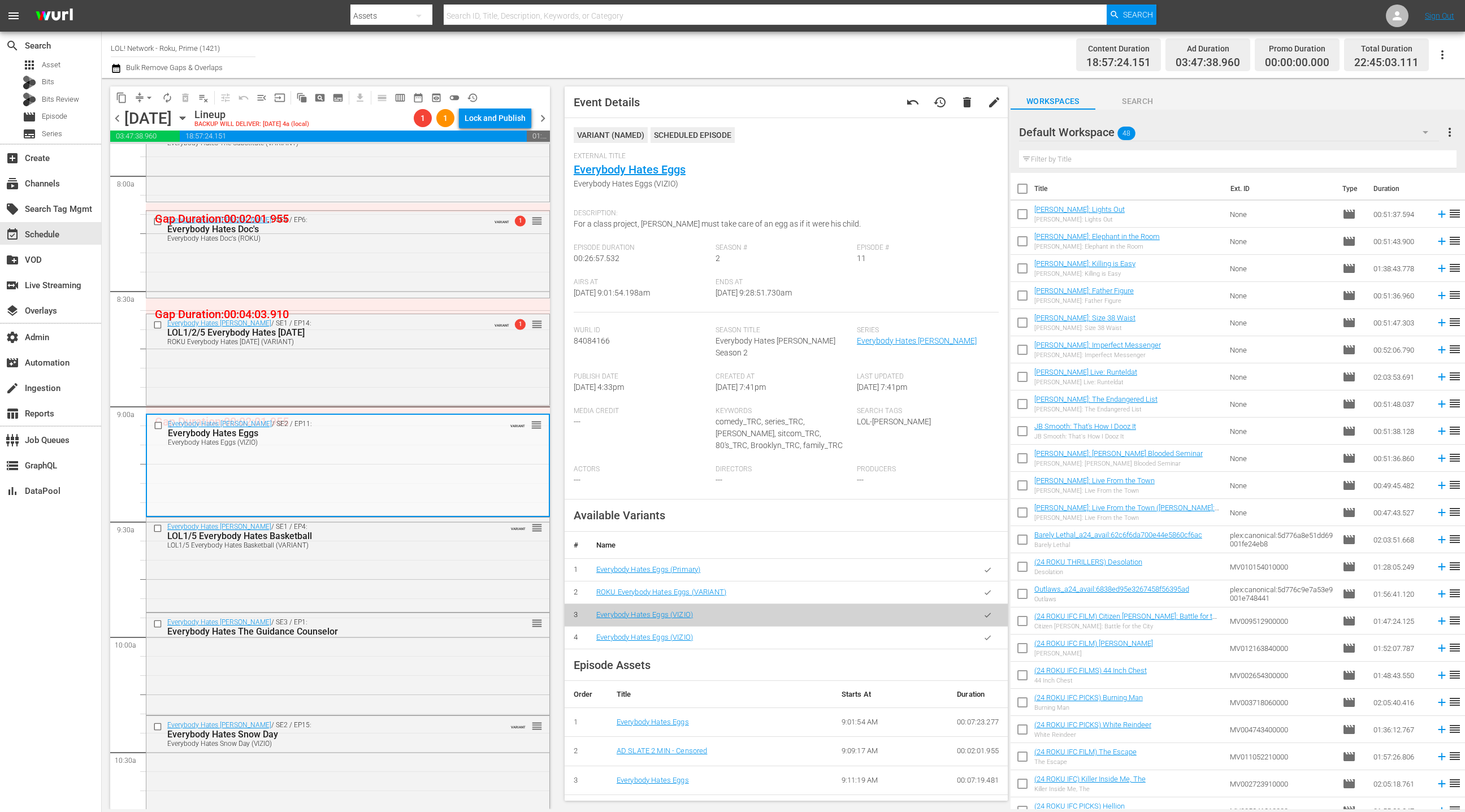
click at [994, 586] on button "button" at bounding box center [987, 592] width 22 height 22
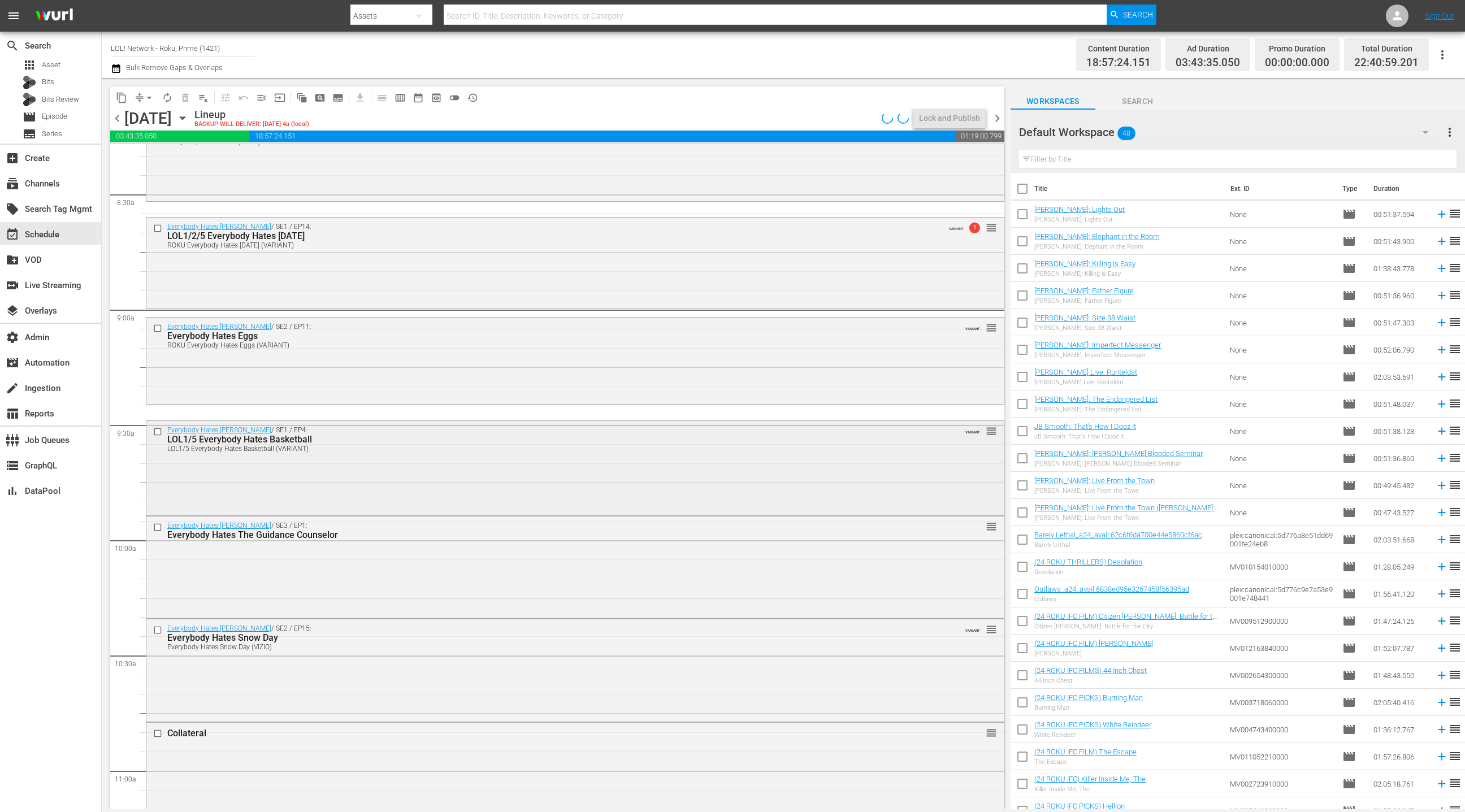
click at [468, 479] on div "Everybody Hates [PERSON_NAME] / SE1 / EP4: LOL1/5 Everybody Hates Basketball LO…" at bounding box center [575, 467] width 858 height 92
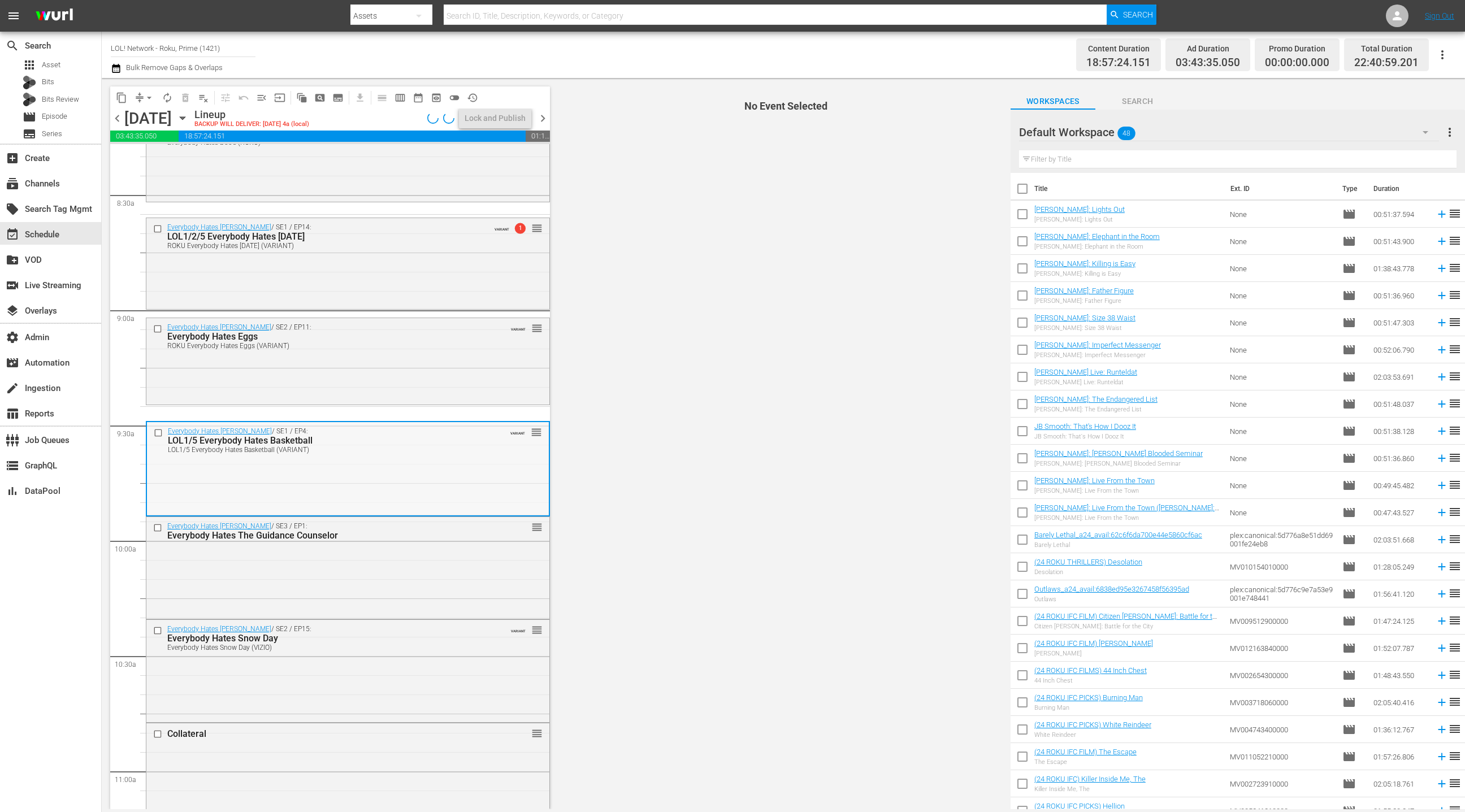
scroll to position [1913, 0]
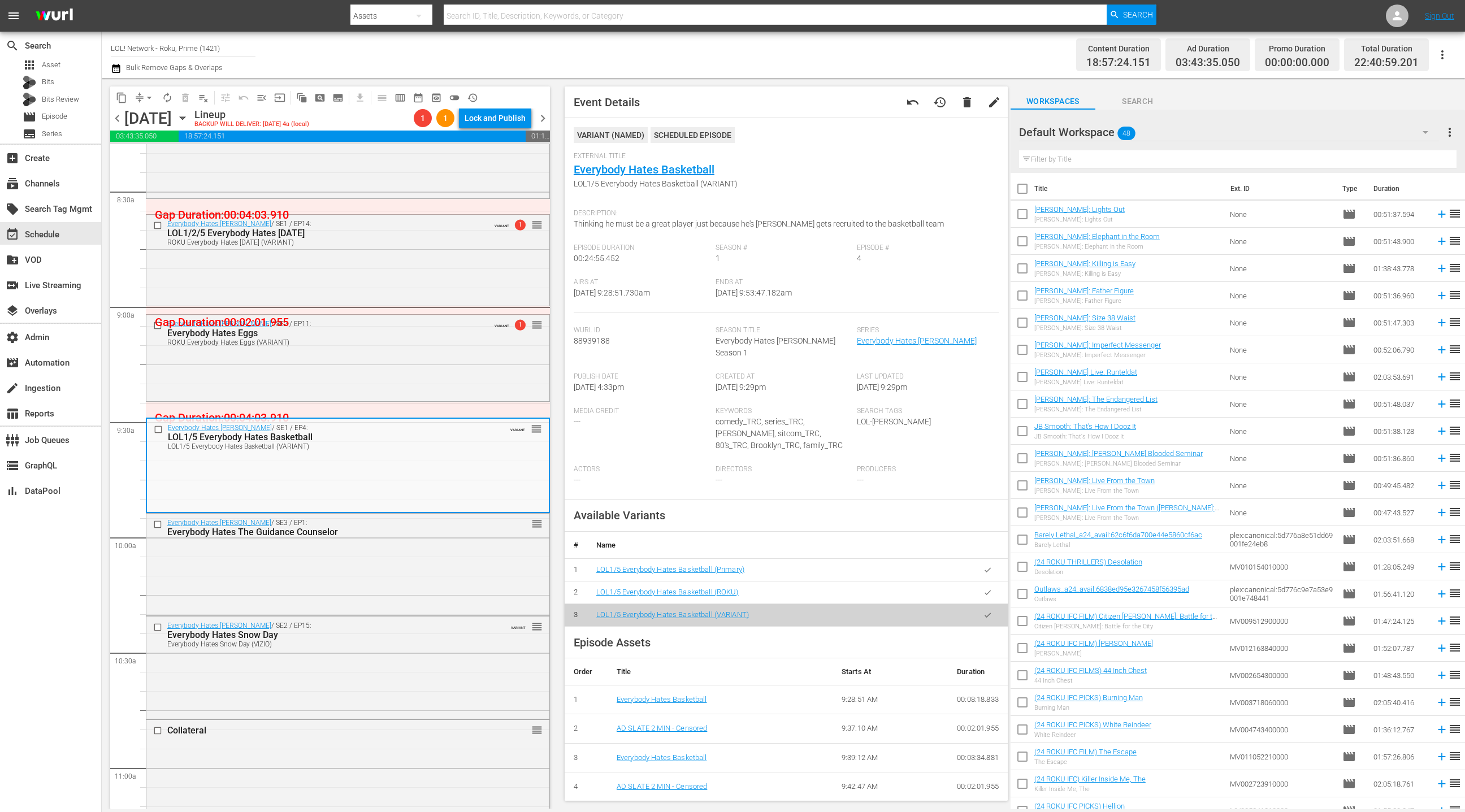
drag, startPoint x: 994, startPoint y: 580, endPoint x: 971, endPoint y: 577, distance: 23.2
click at [994, 582] on button "button" at bounding box center [987, 592] width 22 height 22
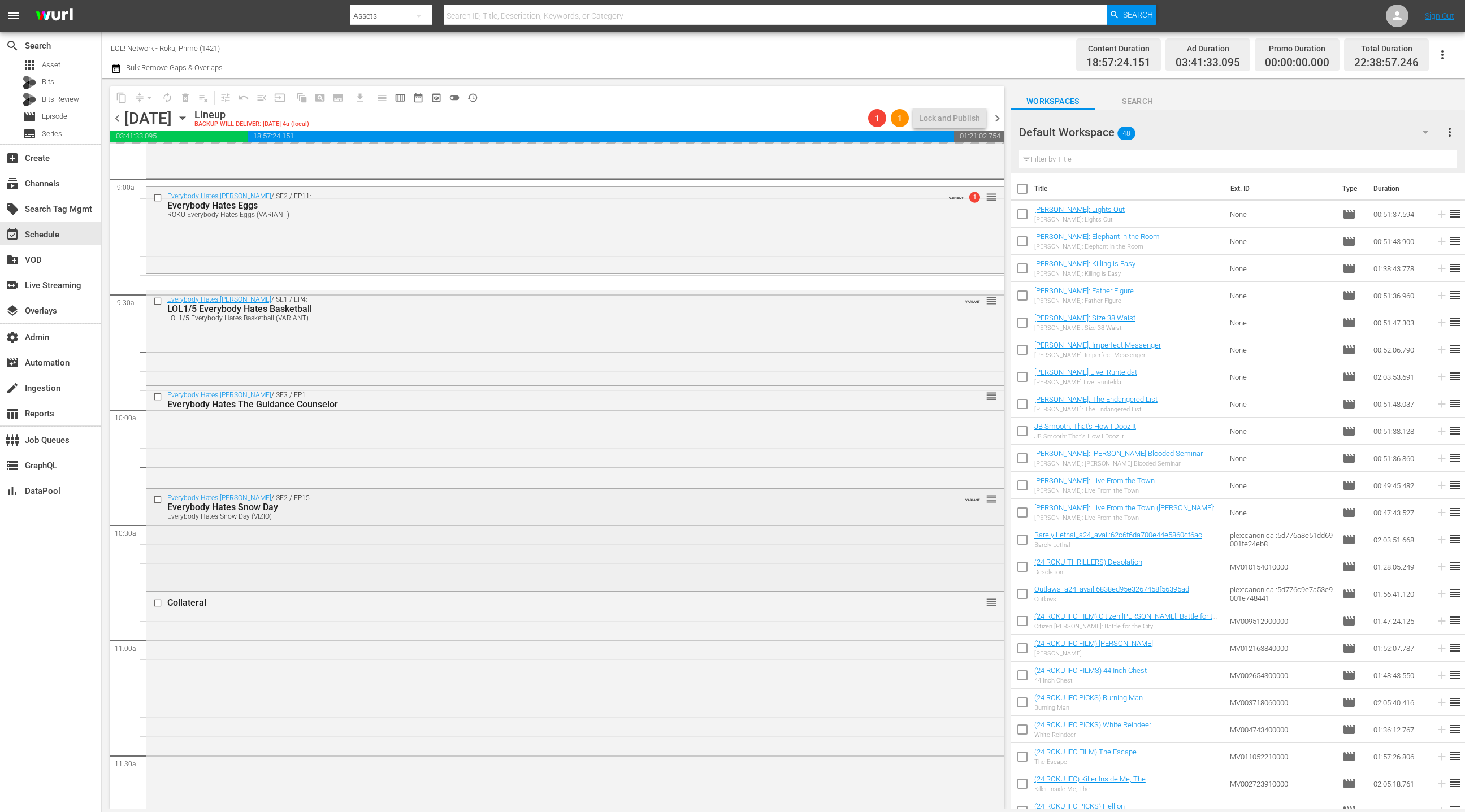
scroll to position [2049, 0]
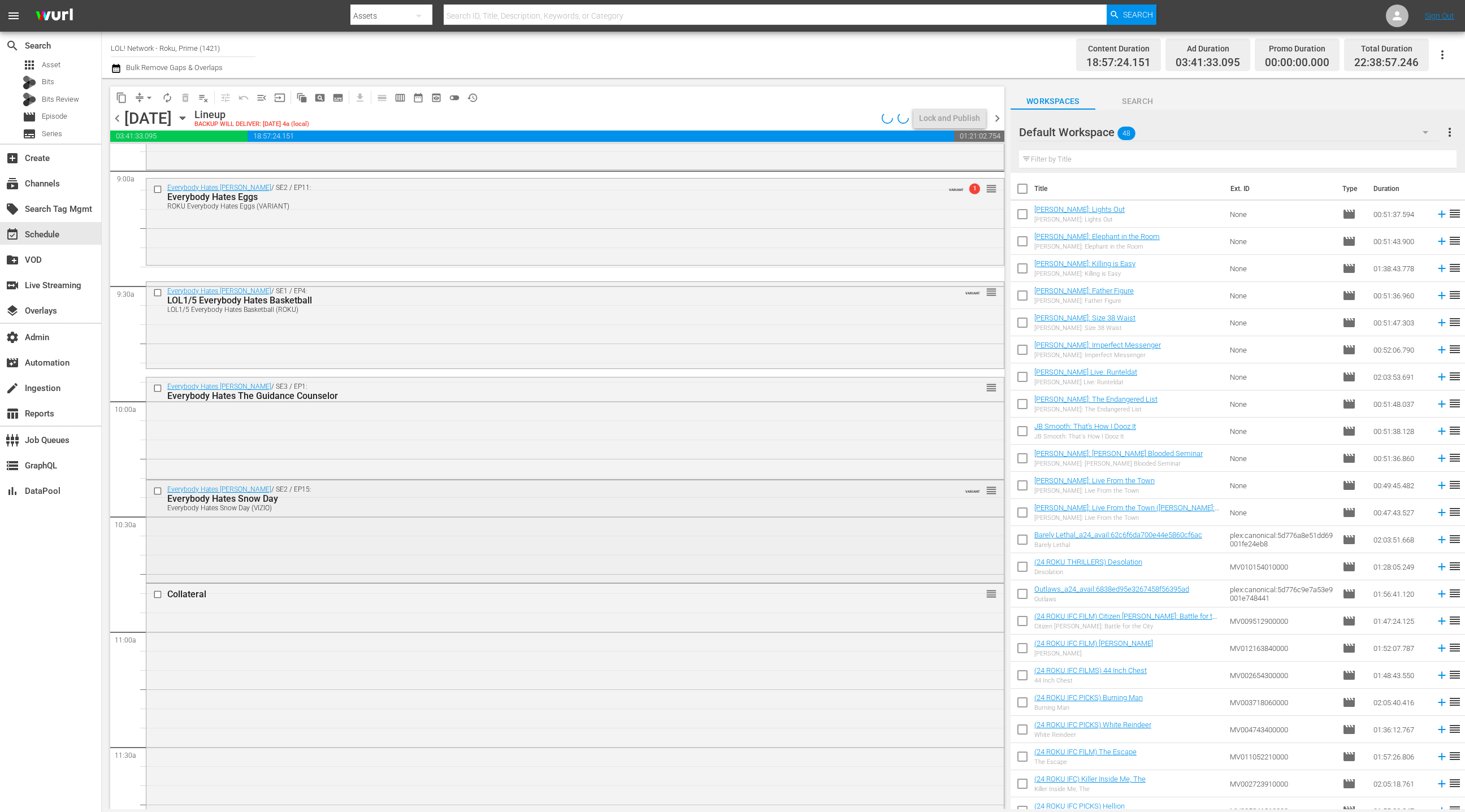
click at [471, 556] on div "Everybody Hates Chris / SE2 / EP15: Everybody Hates Snow Day Everybody Hates Sn…" at bounding box center [575, 530] width 858 height 100
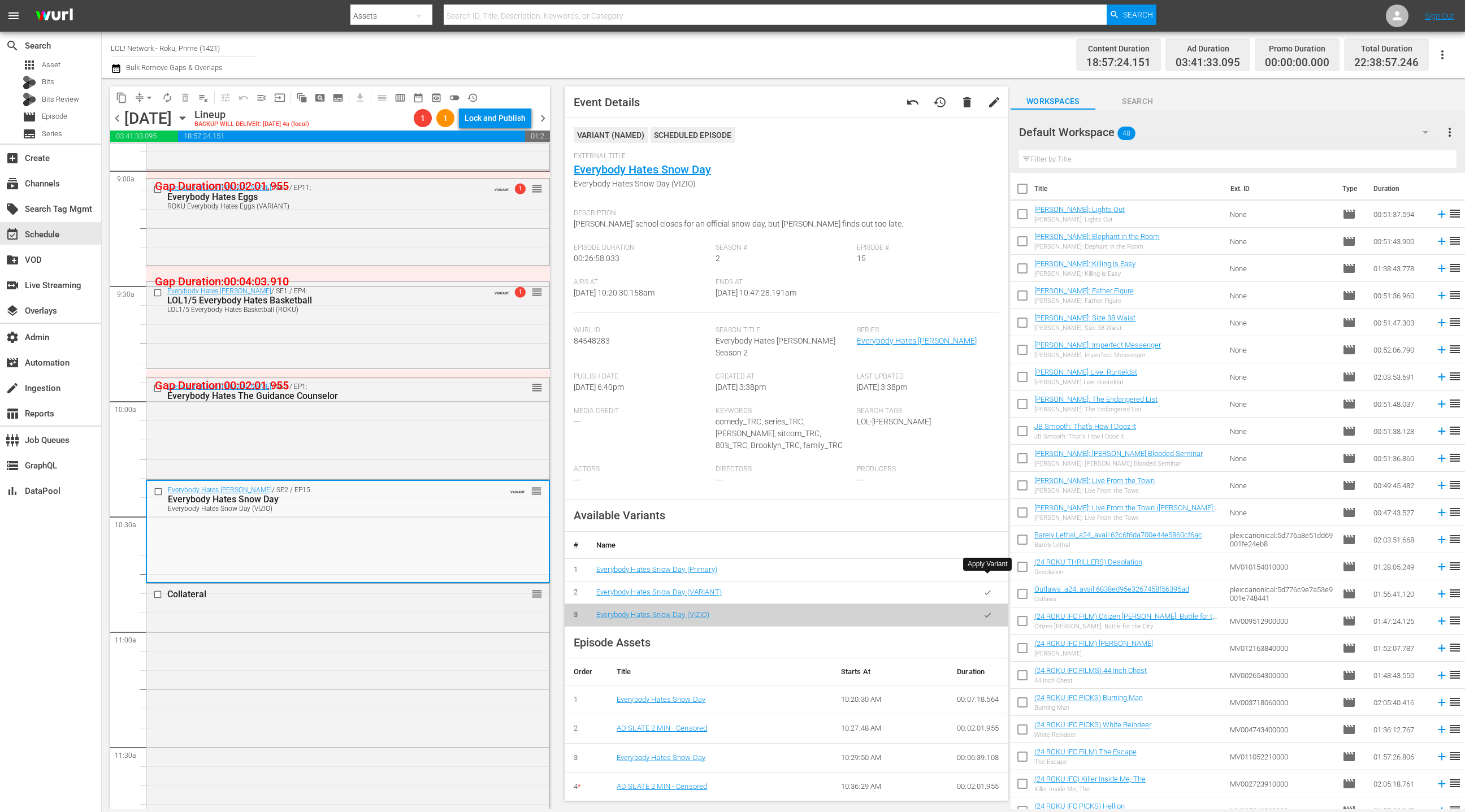
click at [984, 588] on icon "button" at bounding box center [988, 592] width 9 height 9
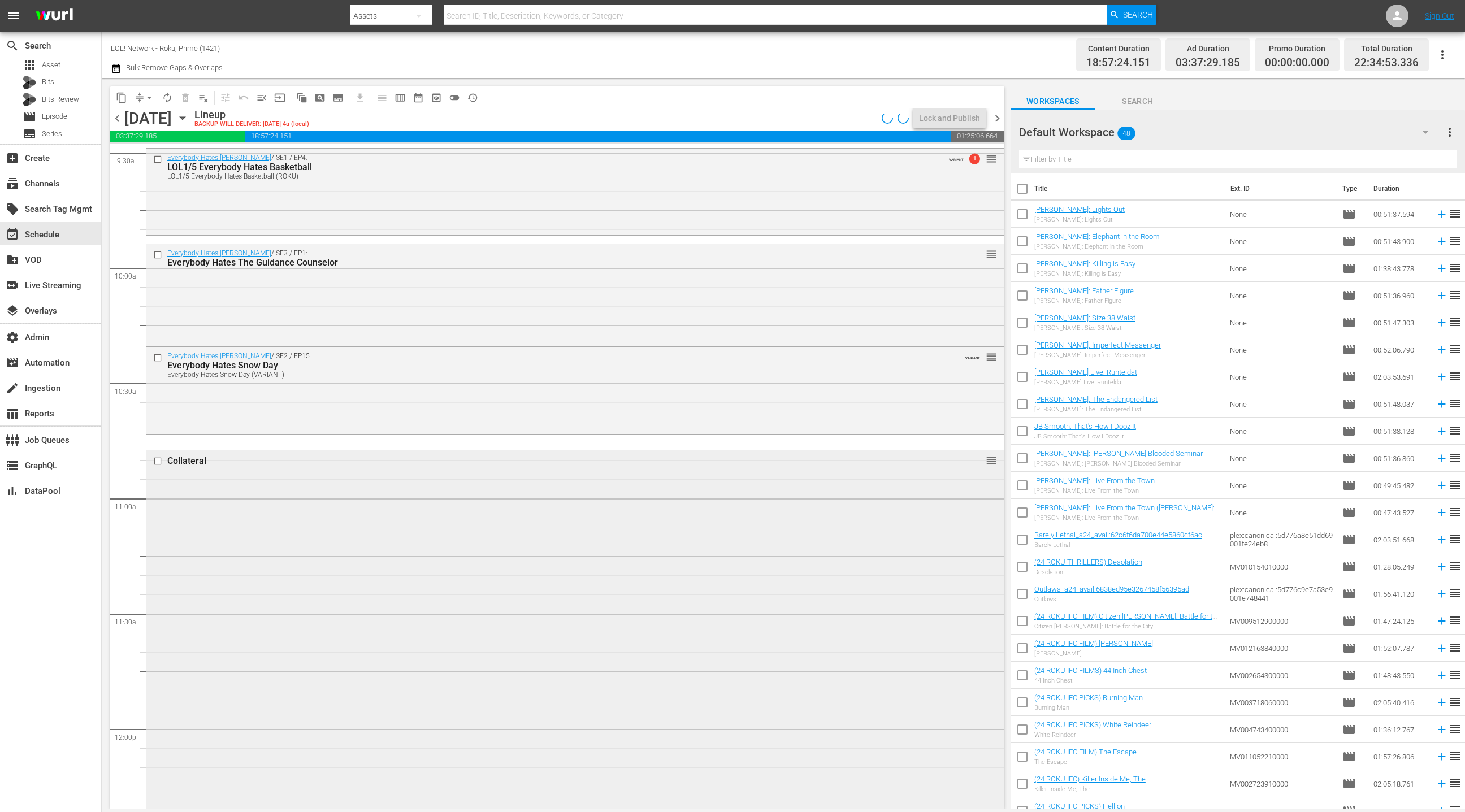
scroll to position [2236, 0]
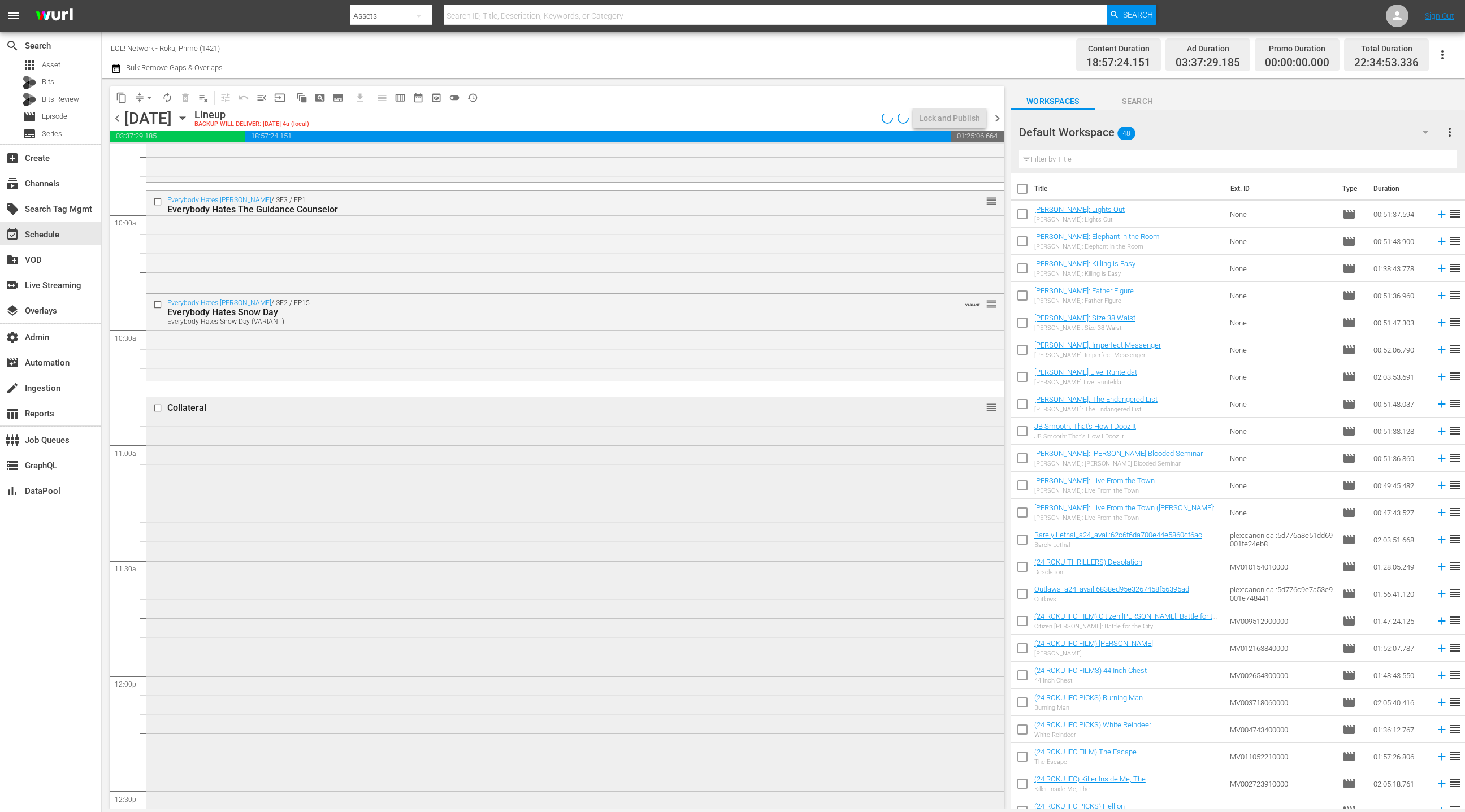
click at [477, 526] on div "Collateral reorder" at bounding box center [575, 672] width 858 height 551
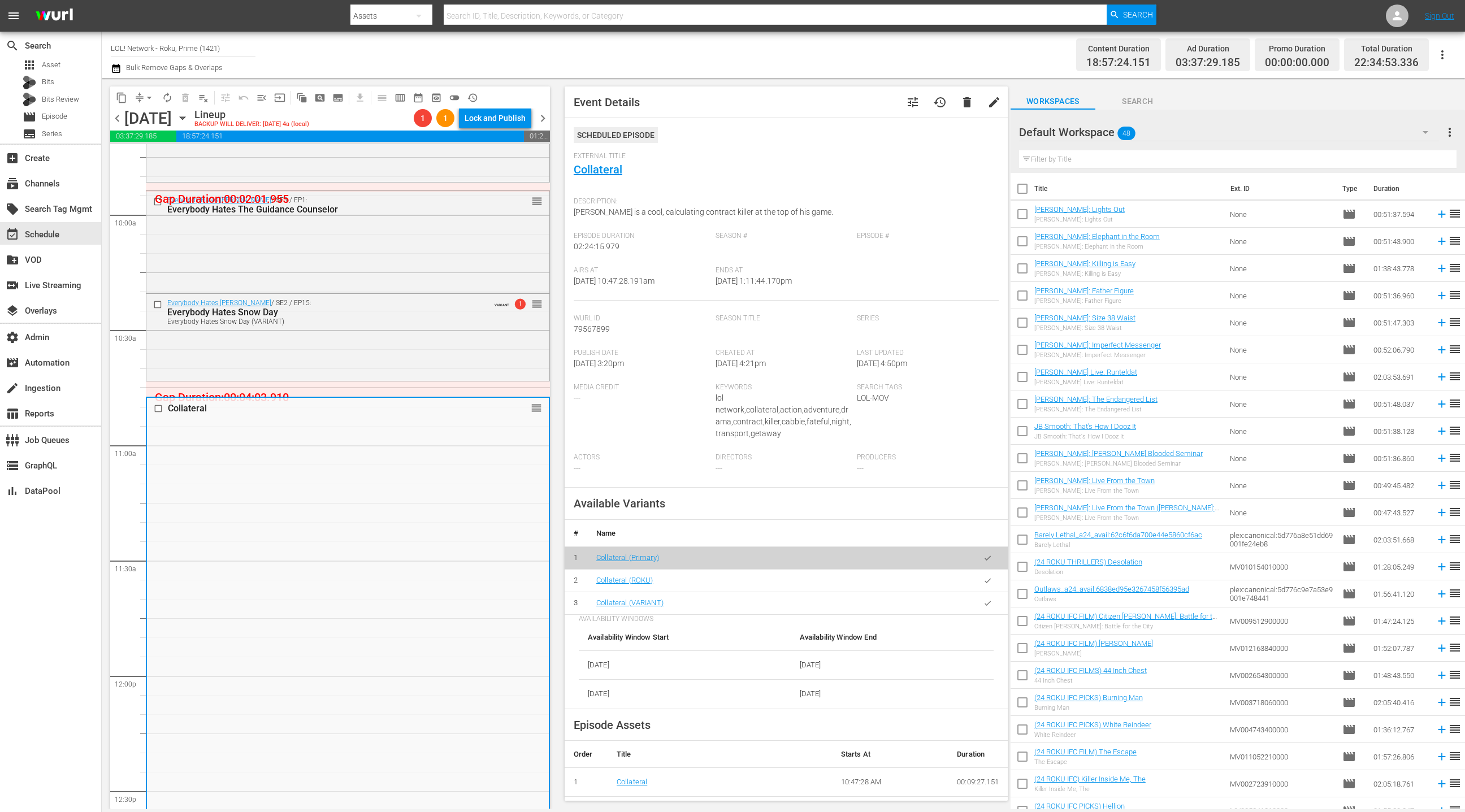
drag, startPoint x: 992, startPoint y: 582, endPoint x: 915, endPoint y: 572, distance: 77.6
click at [992, 582] on button "button" at bounding box center [987, 580] width 22 height 22
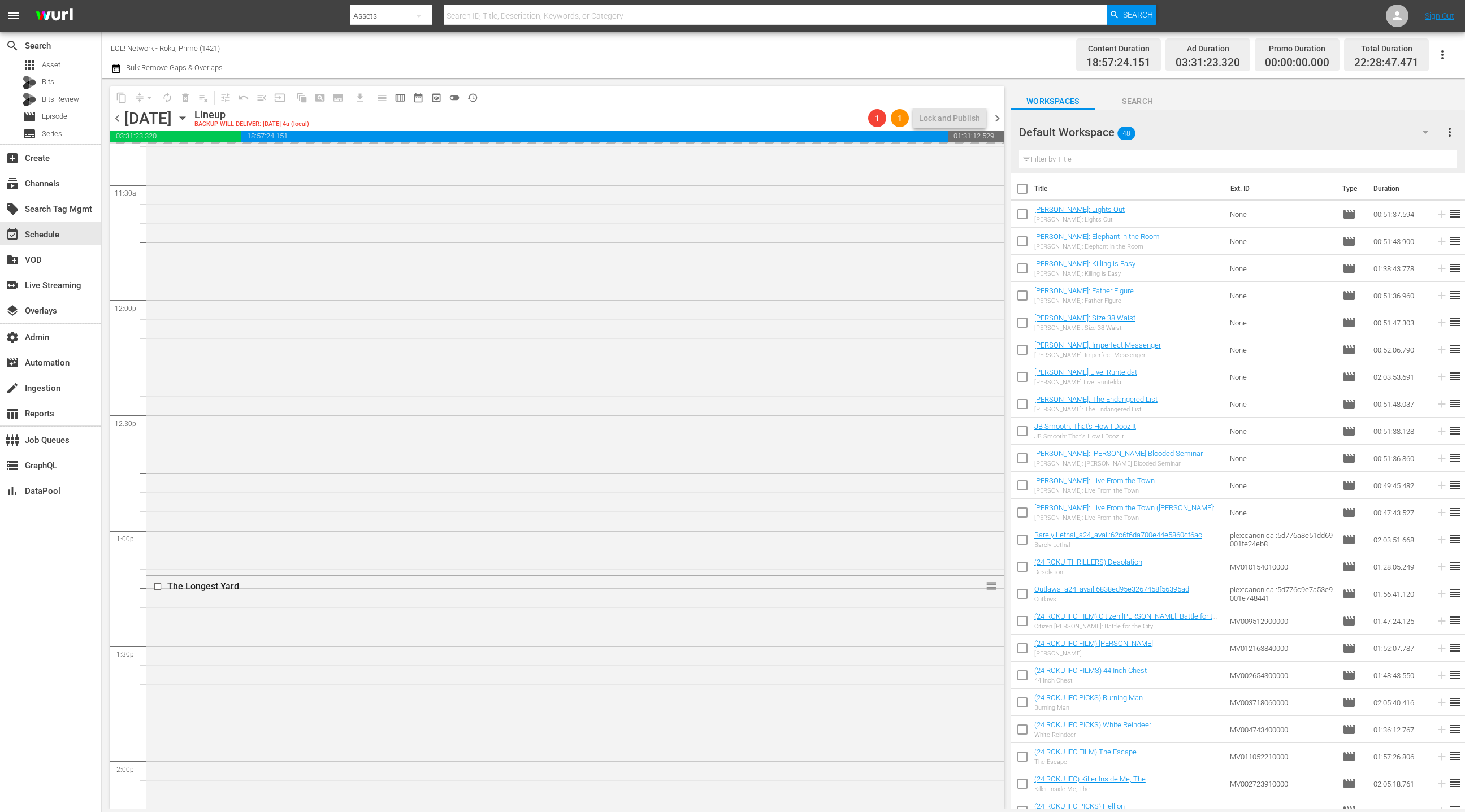
scroll to position [2778, 0]
click at [513, 537] on div "The Longest Yard reorder" at bounding box center [575, 681] width 858 height 542
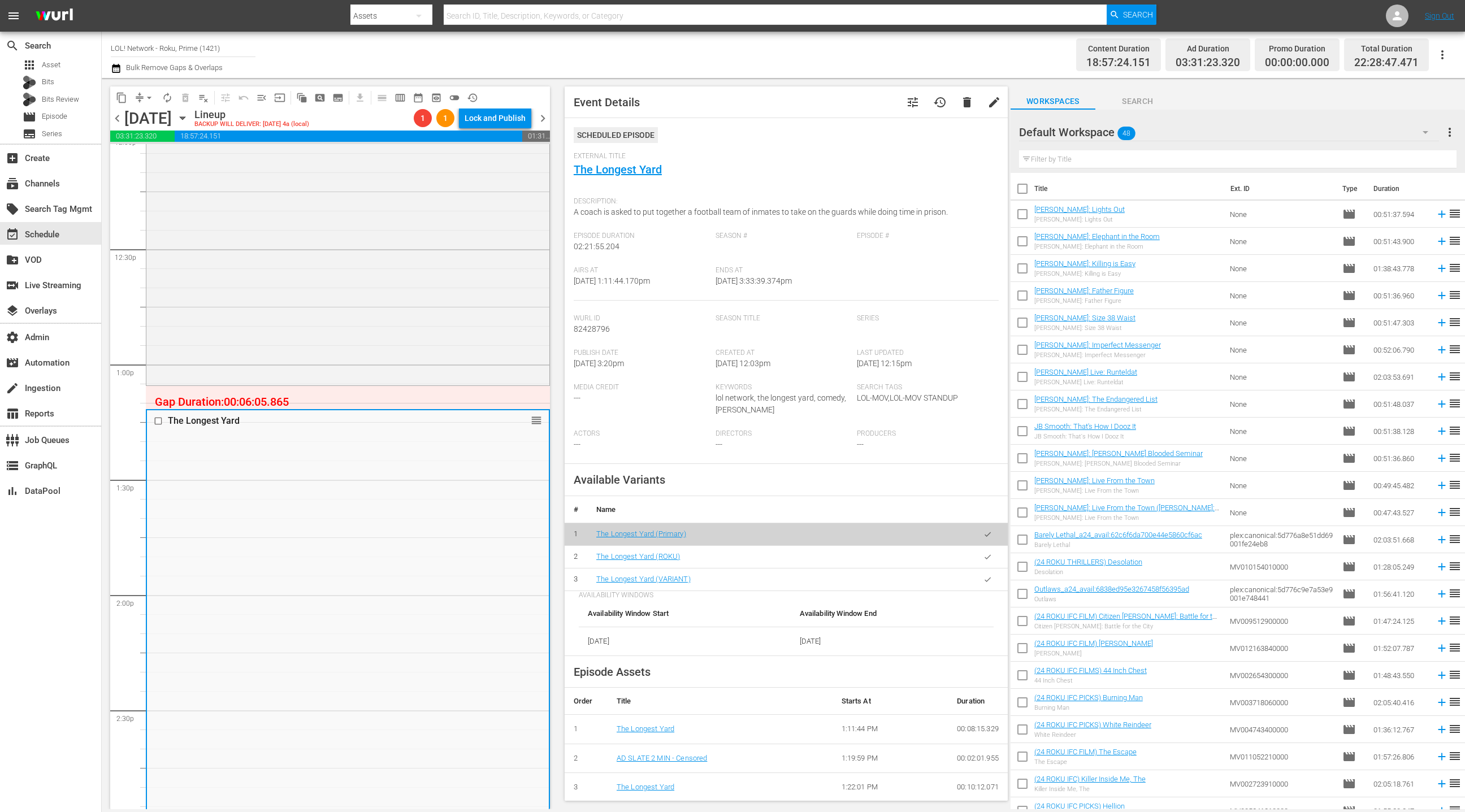
click at [987, 560] on icon "button" at bounding box center [988, 557] width 9 height 9
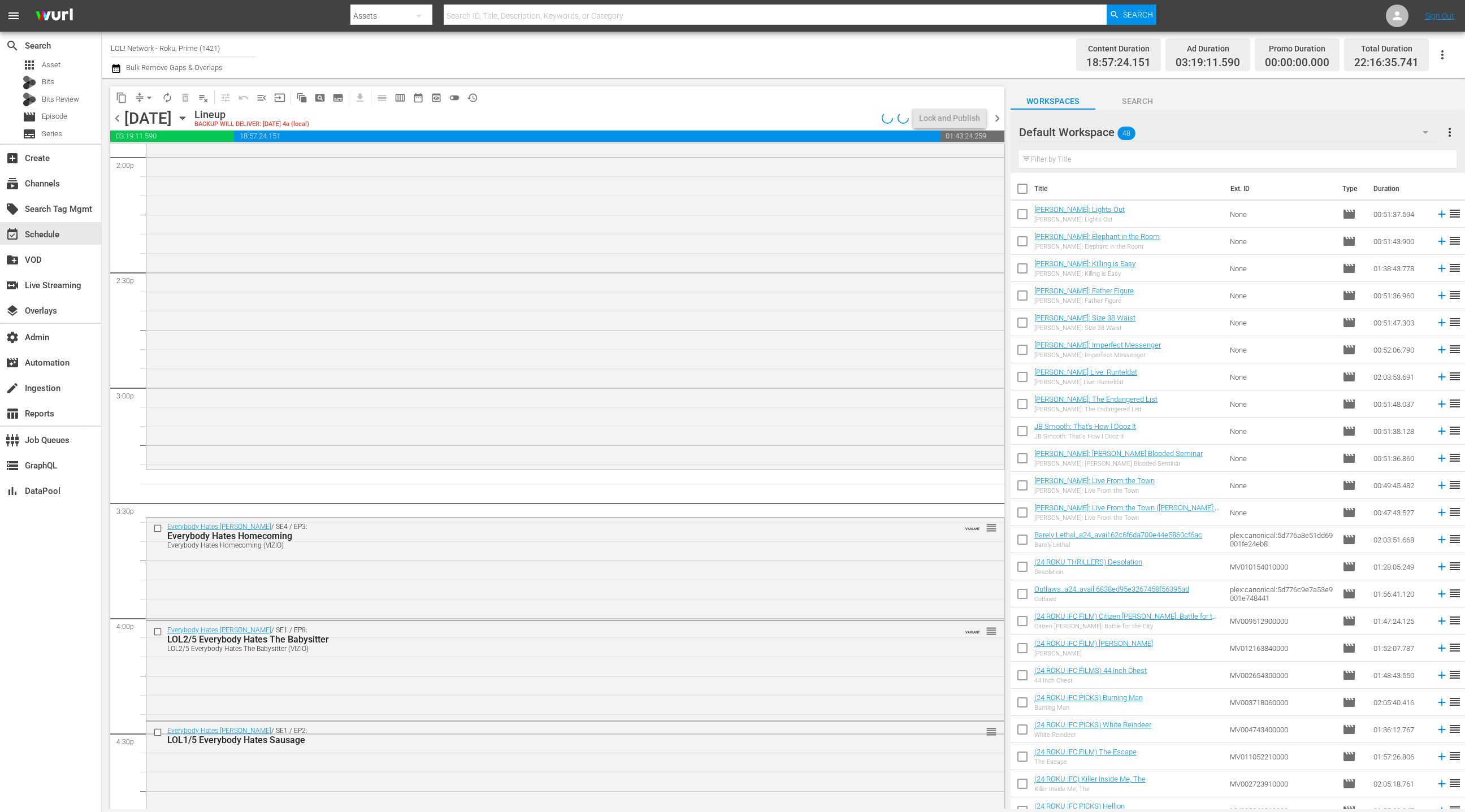
scroll to position [3401, 0]
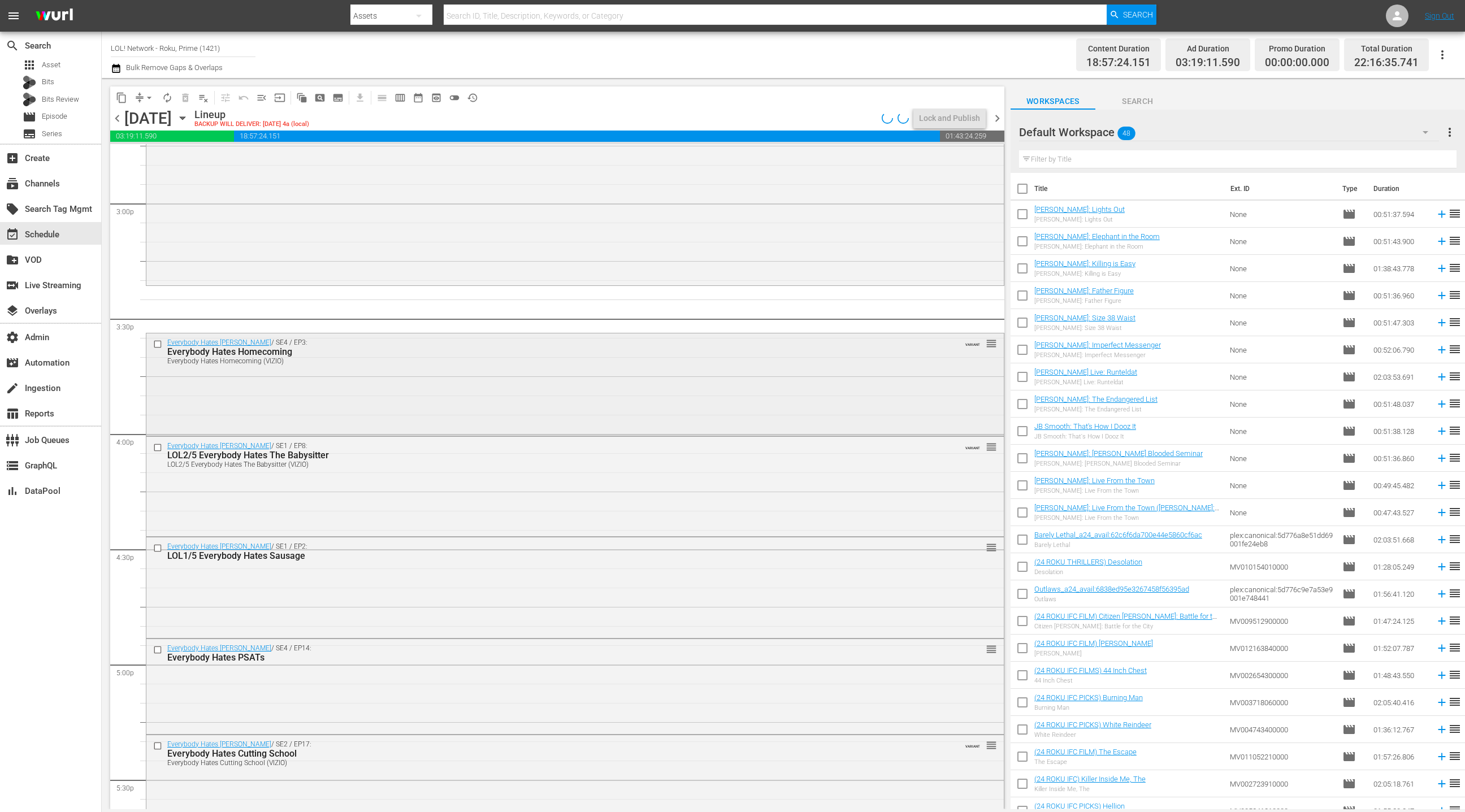
click at [373, 416] on div "Everybody Hates Chris / SE4 / EP3: Everybody Hates Homecoming Everybody Hates H…" at bounding box center [575, 384] width 858 height 100
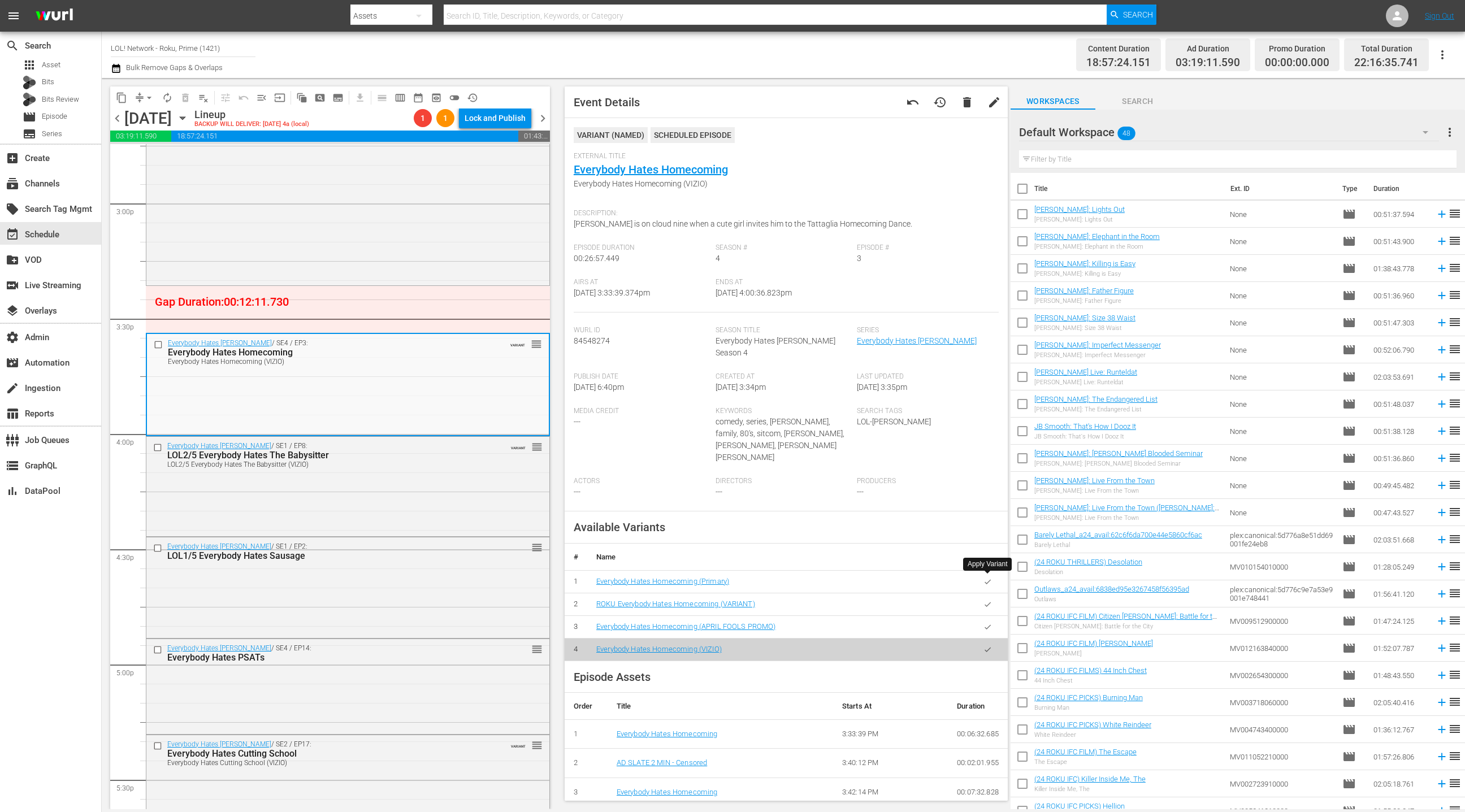
drag, startPoint x: 986, startPoint y: 585, endPoint x: 777, endPoint y: 550, distance: 211.9
click at [985, 600] on icon "button" at bounding box center [988, 605] width 9 height 9
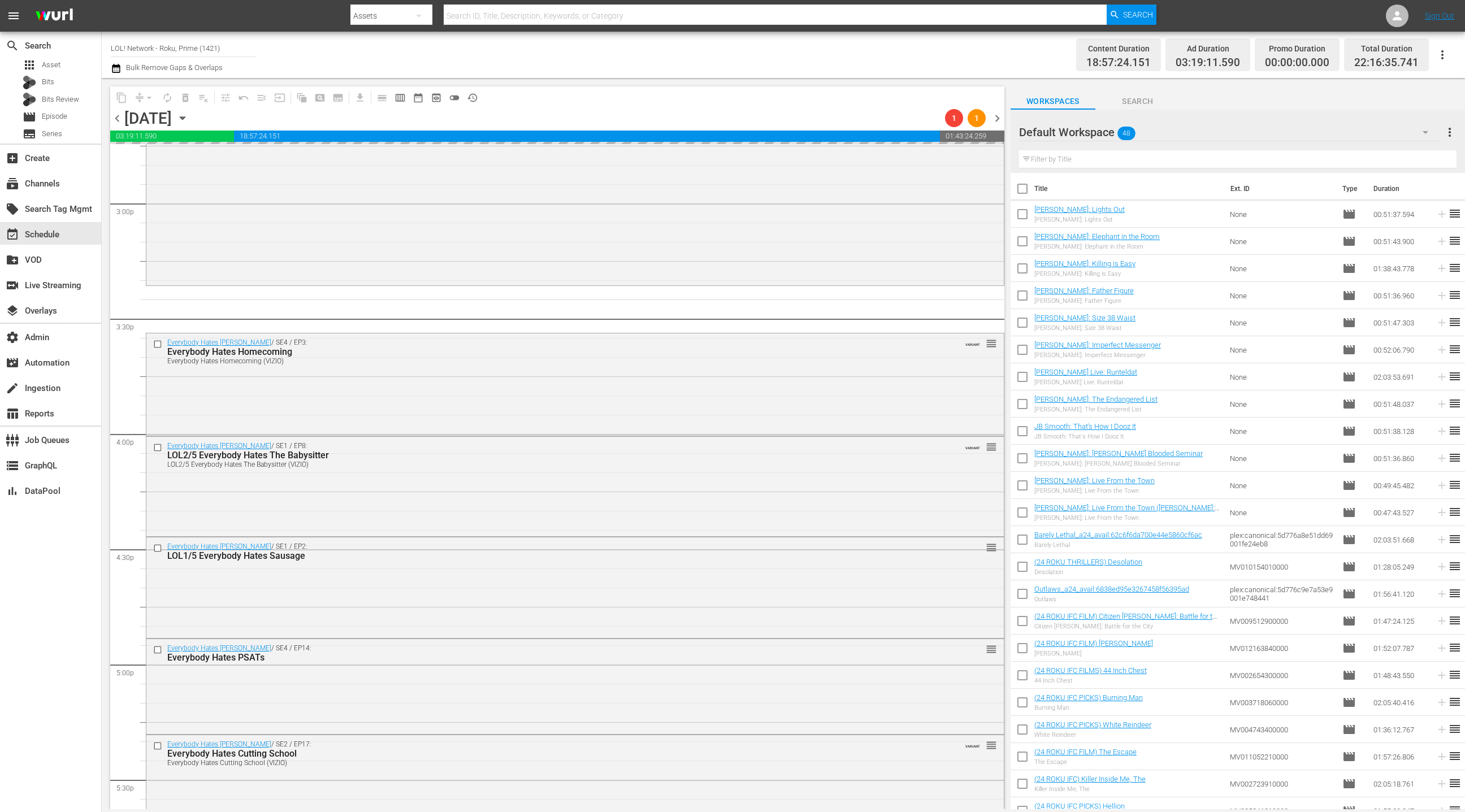
click at [392, 476] on div "Everybody Hates Chris / SE1 / EP8: LOL2/5 Everybody Hates The Babysitter LOL2/5…" at bounding box center [575, 485] width 858 height 98
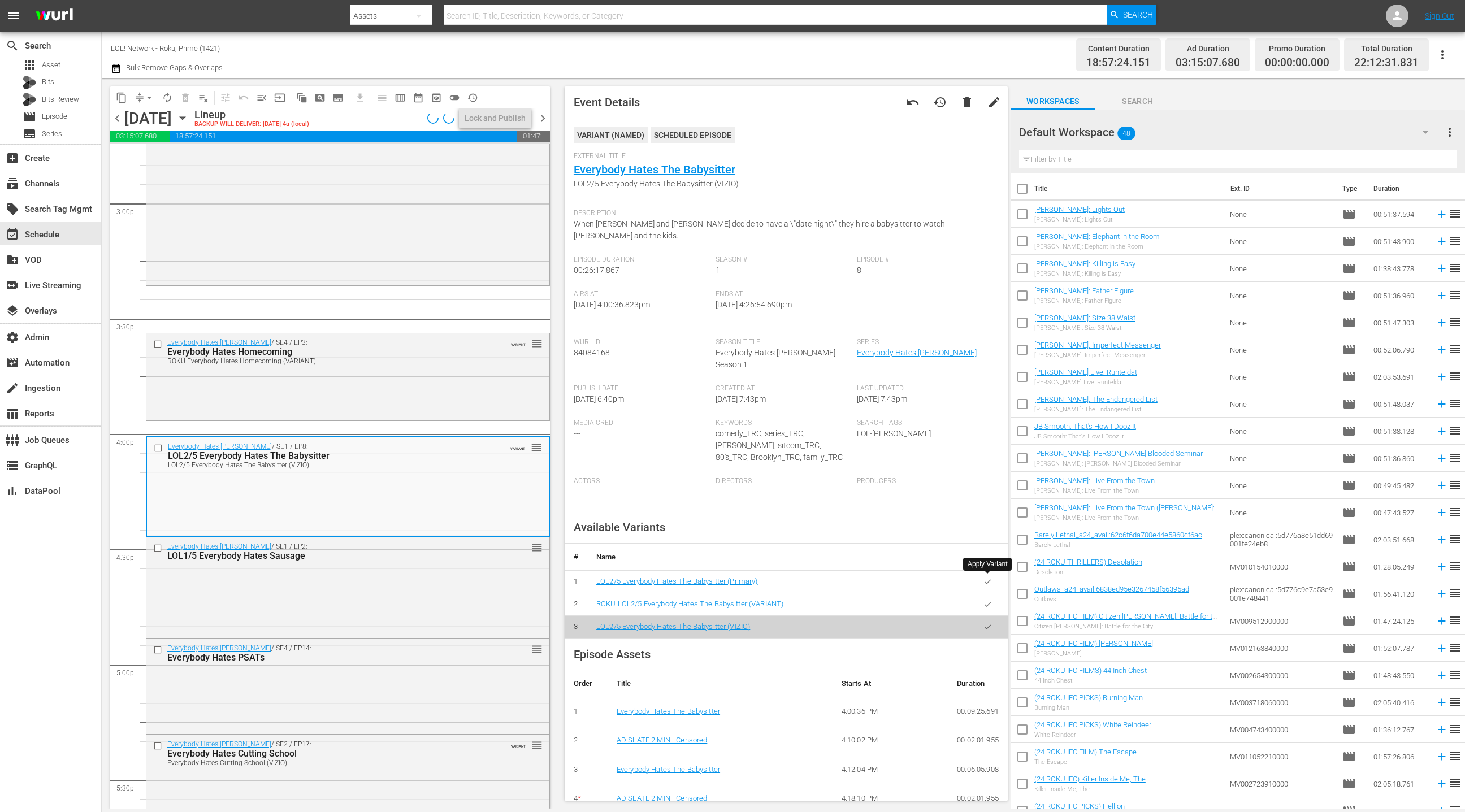
click at [987, 600] on icon "button" at bounding box center [988, 605] width 9 height 9
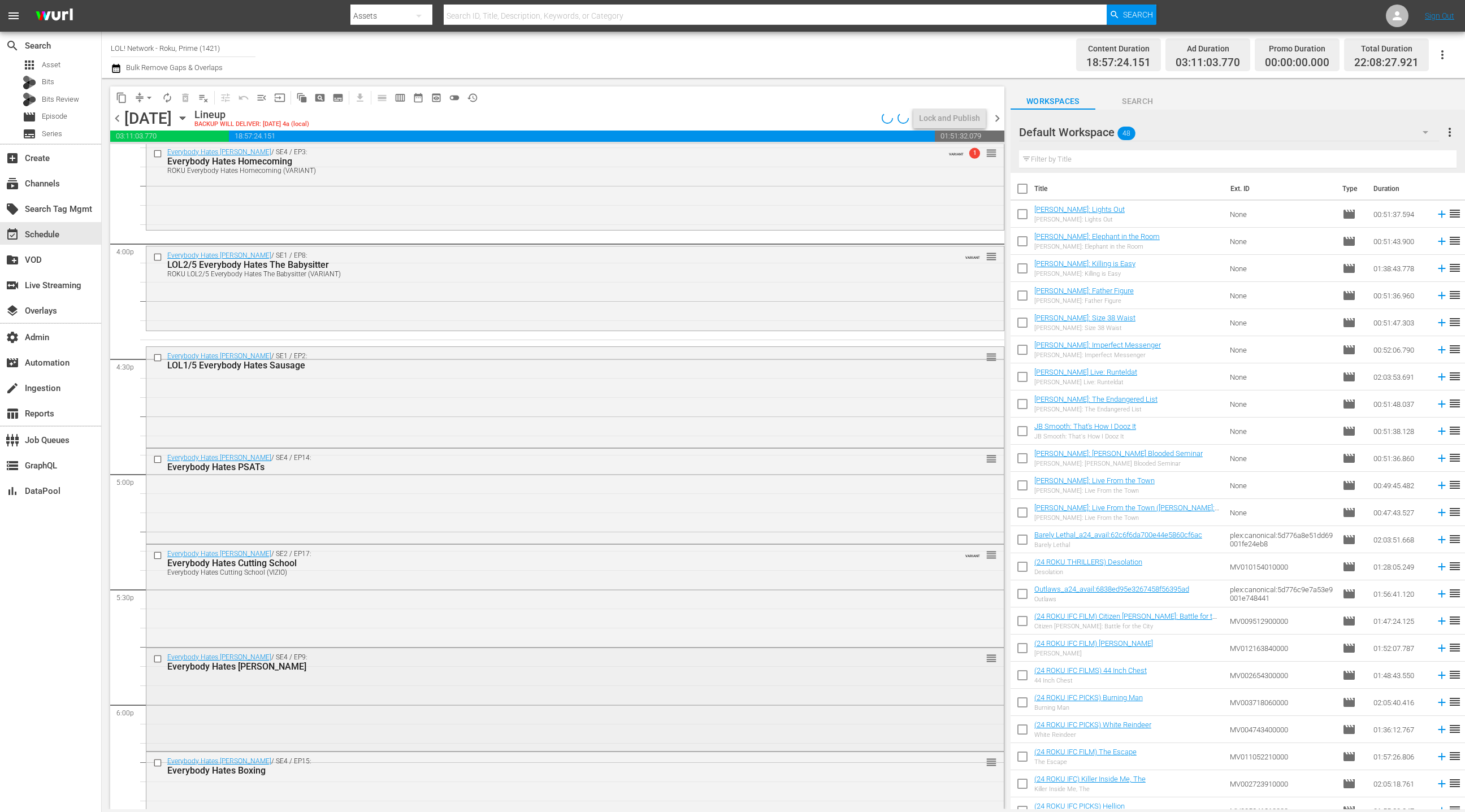
scroll to position [3742, 0]
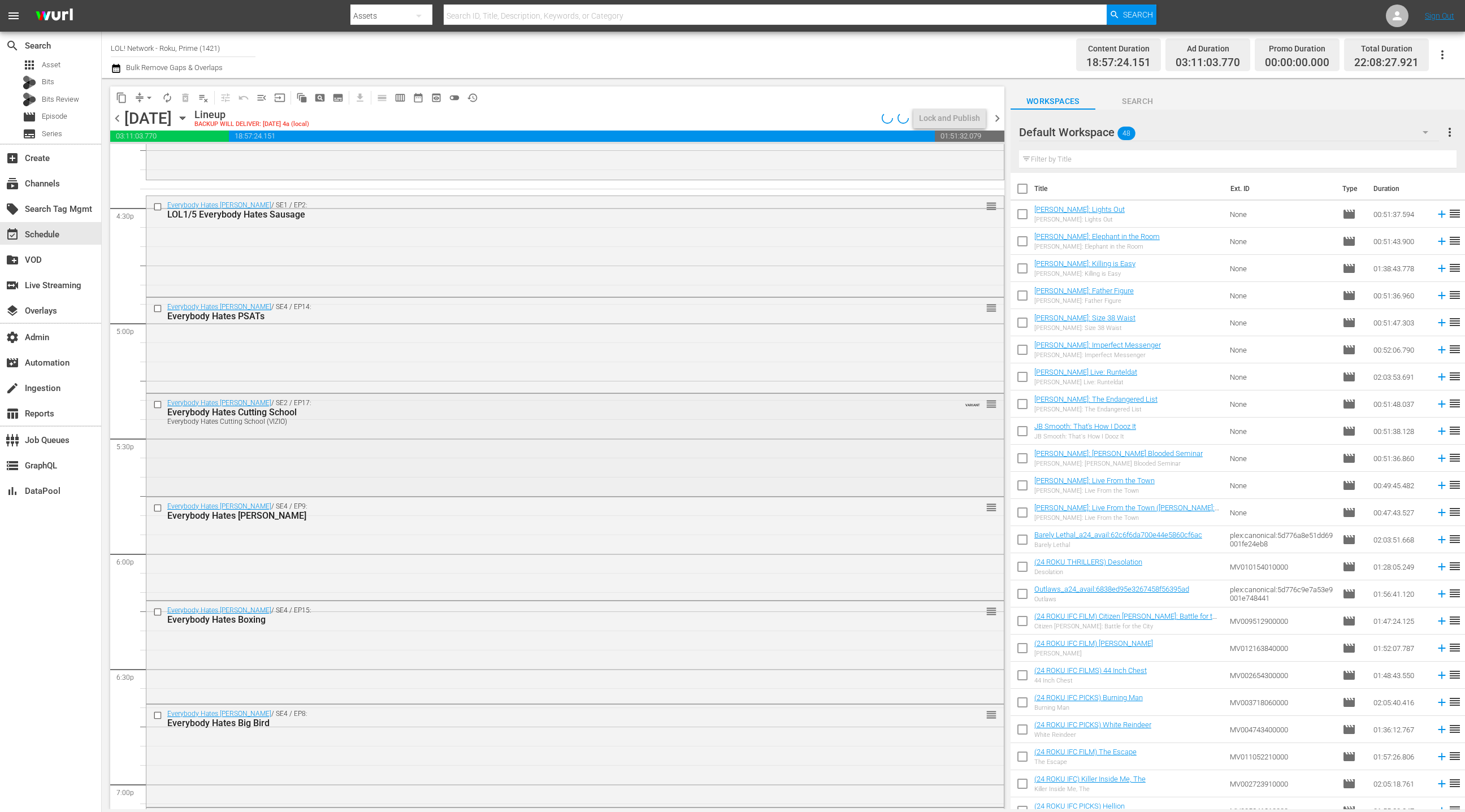
click at [446, 476] on div "Everybody Hates Chris / SE2 / EP17: Everybody Hates Cutting School Everybody Ha…" at bounding box center [575, 444] width 858 height 100
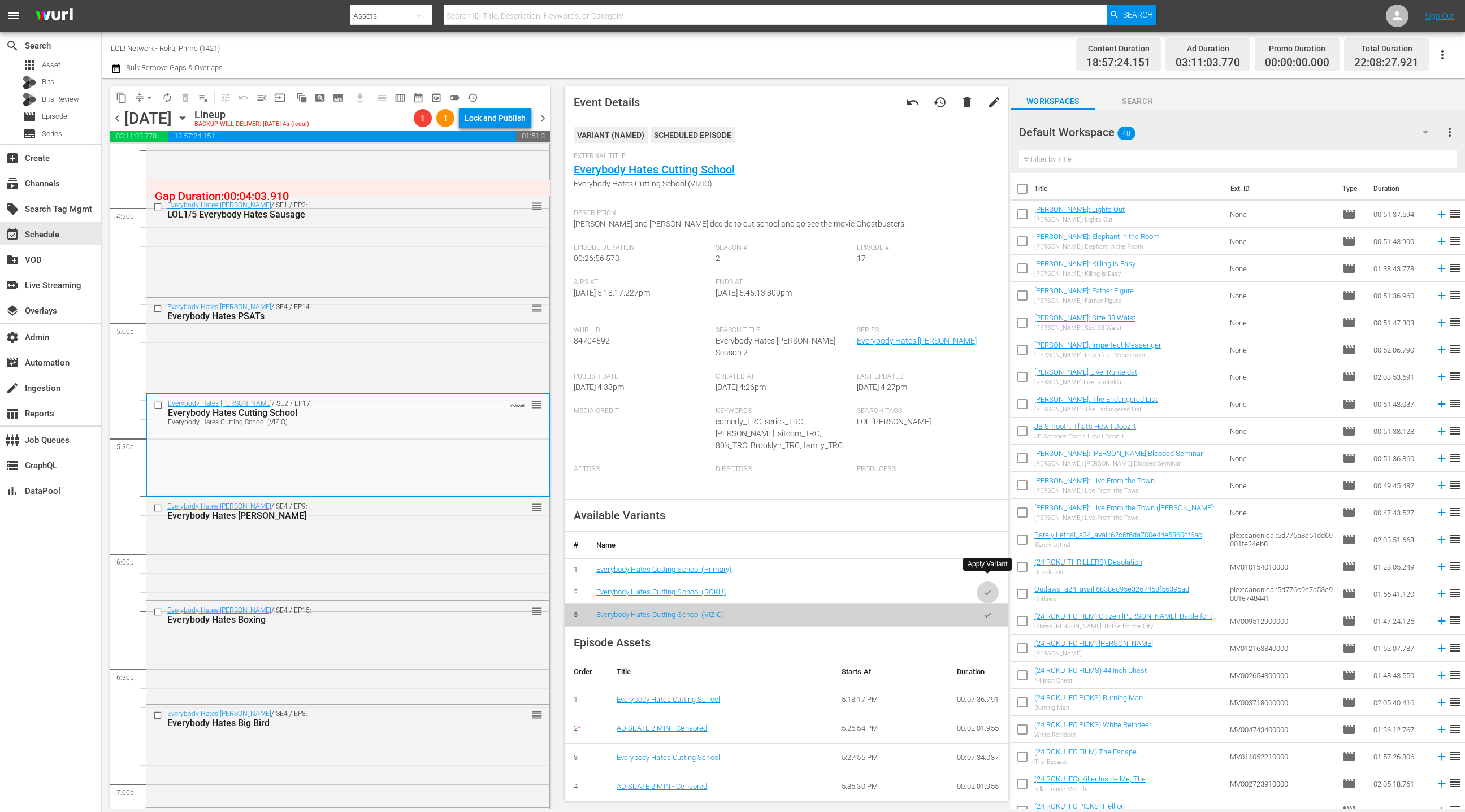
click at [985, 588] on icon "button" at bounding box center [988, 592] width 9 height 9
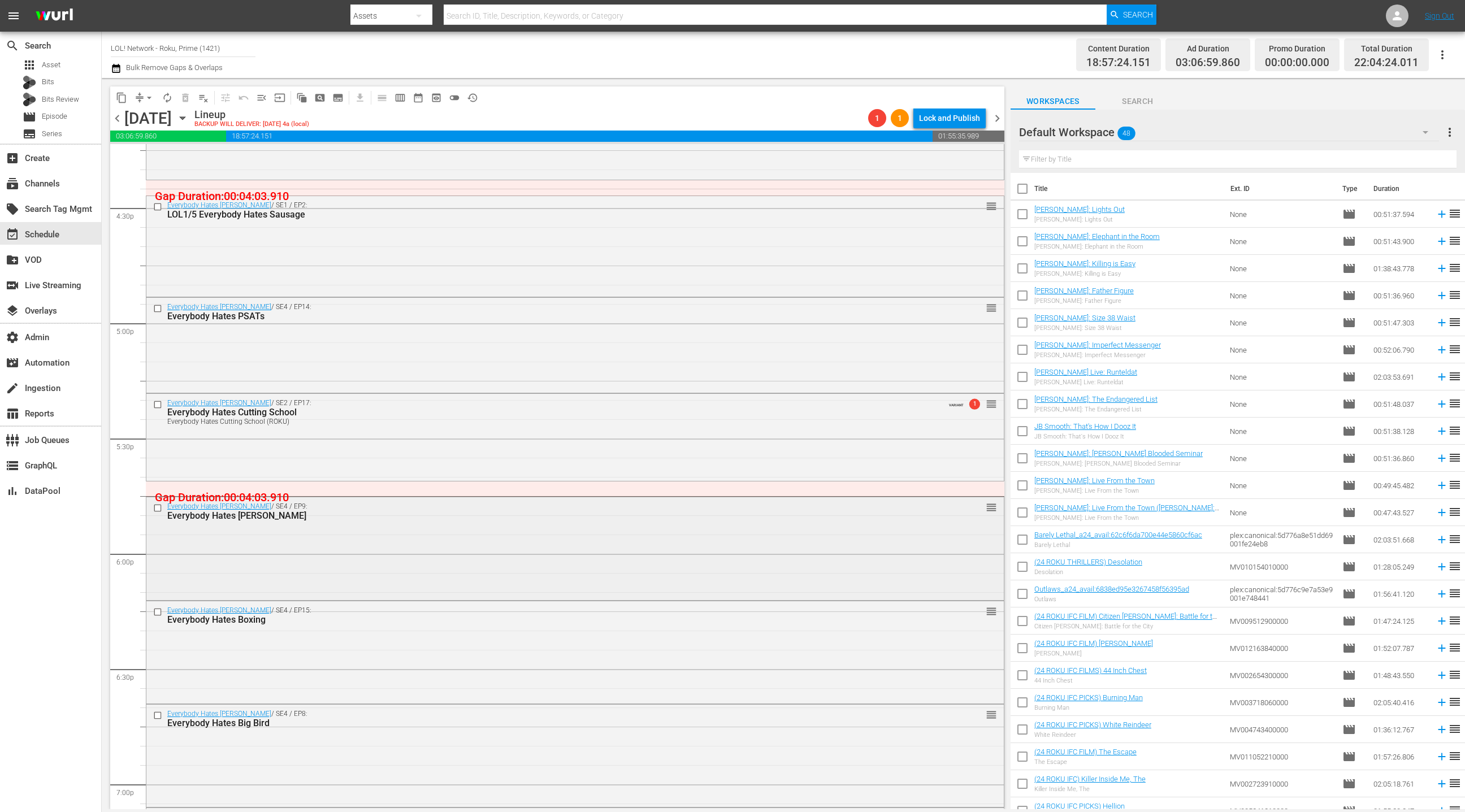
scroll to position [3877, 0]
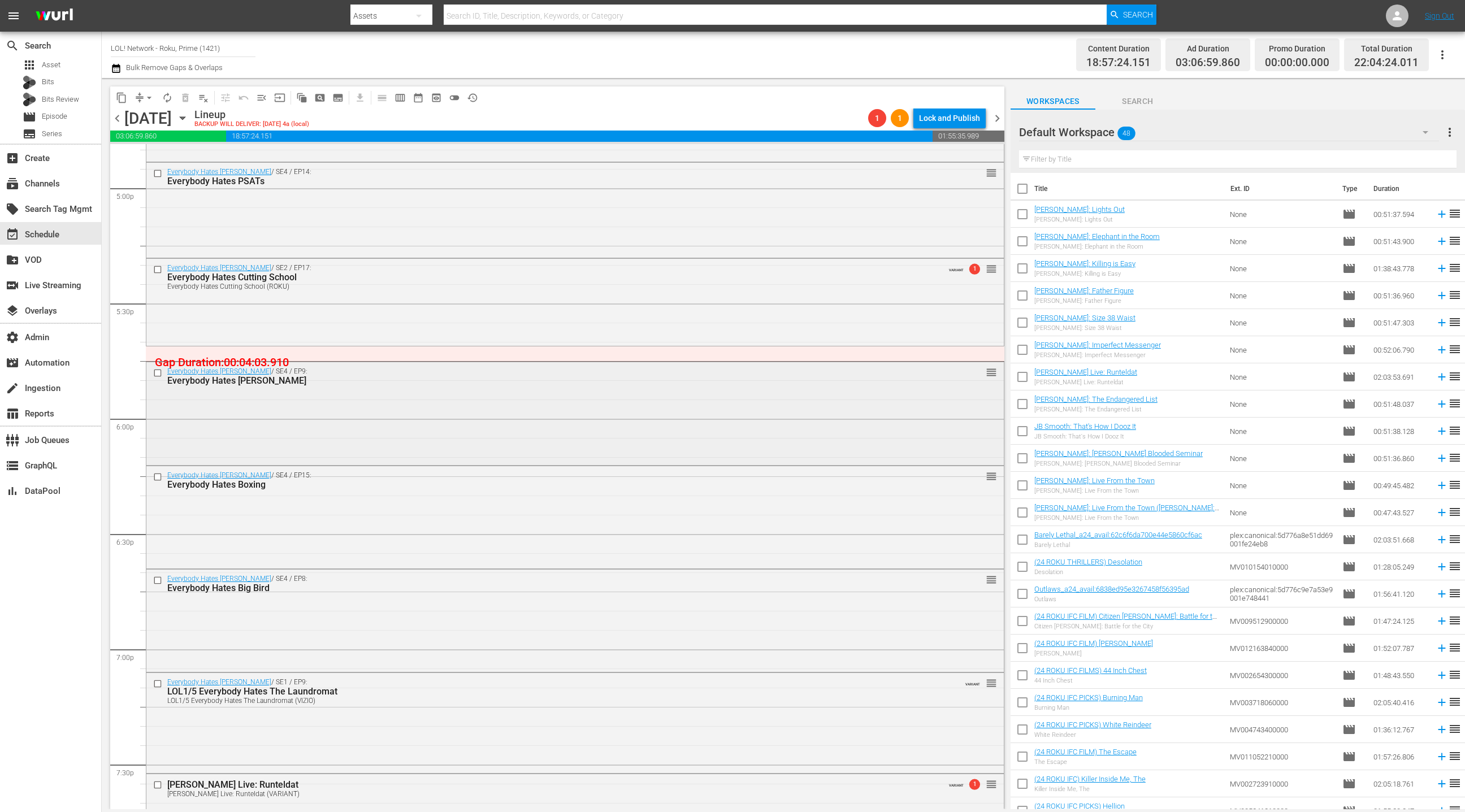
click at [436, 425] on div "Everybody Hates Chris / SE4 / EP9: Everybody Hates James reorder" at bounding box center [575, 412] width 858 height 100
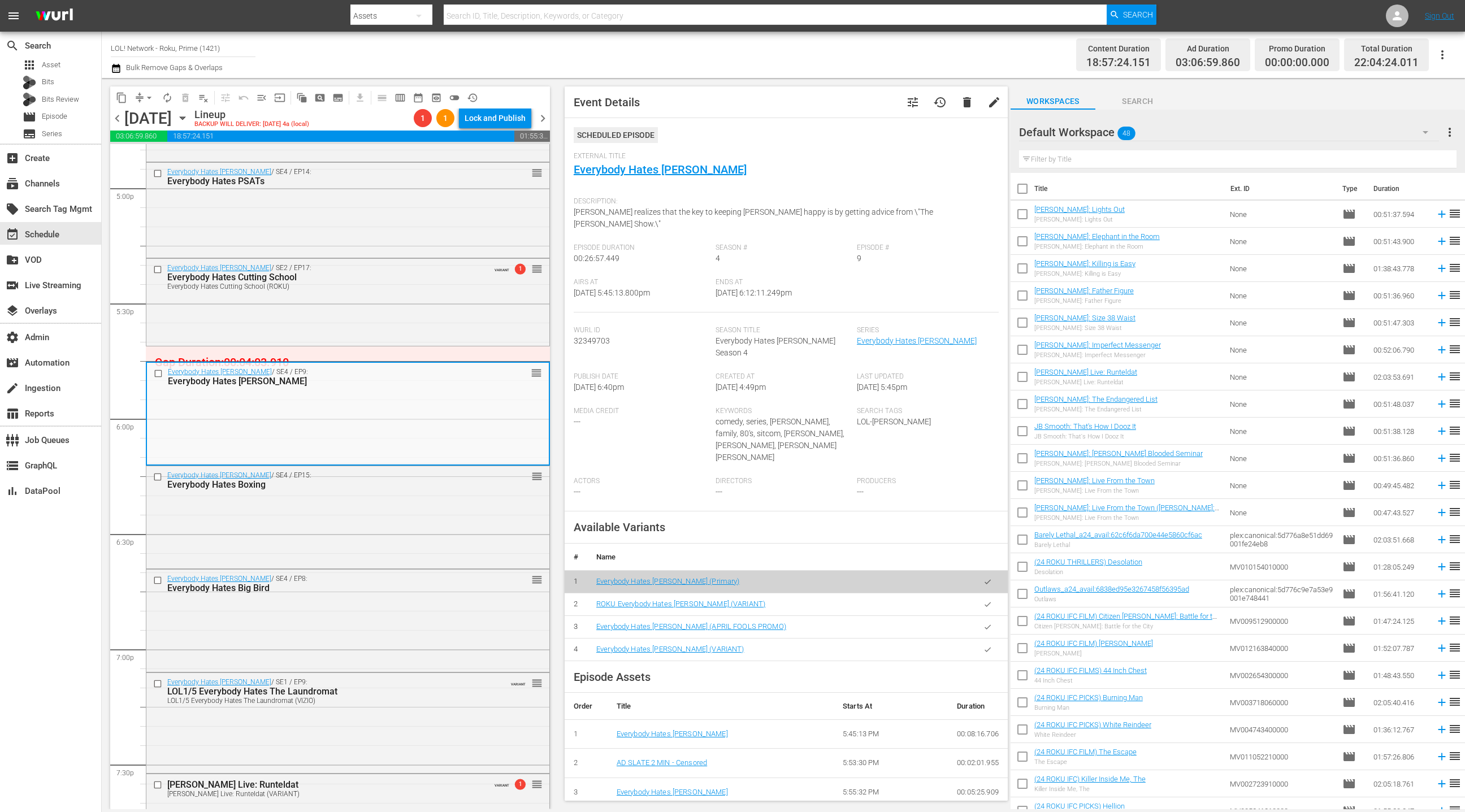
click at [988, 602] on icon "button" at bounding box center [987, 604] width 6 height 4
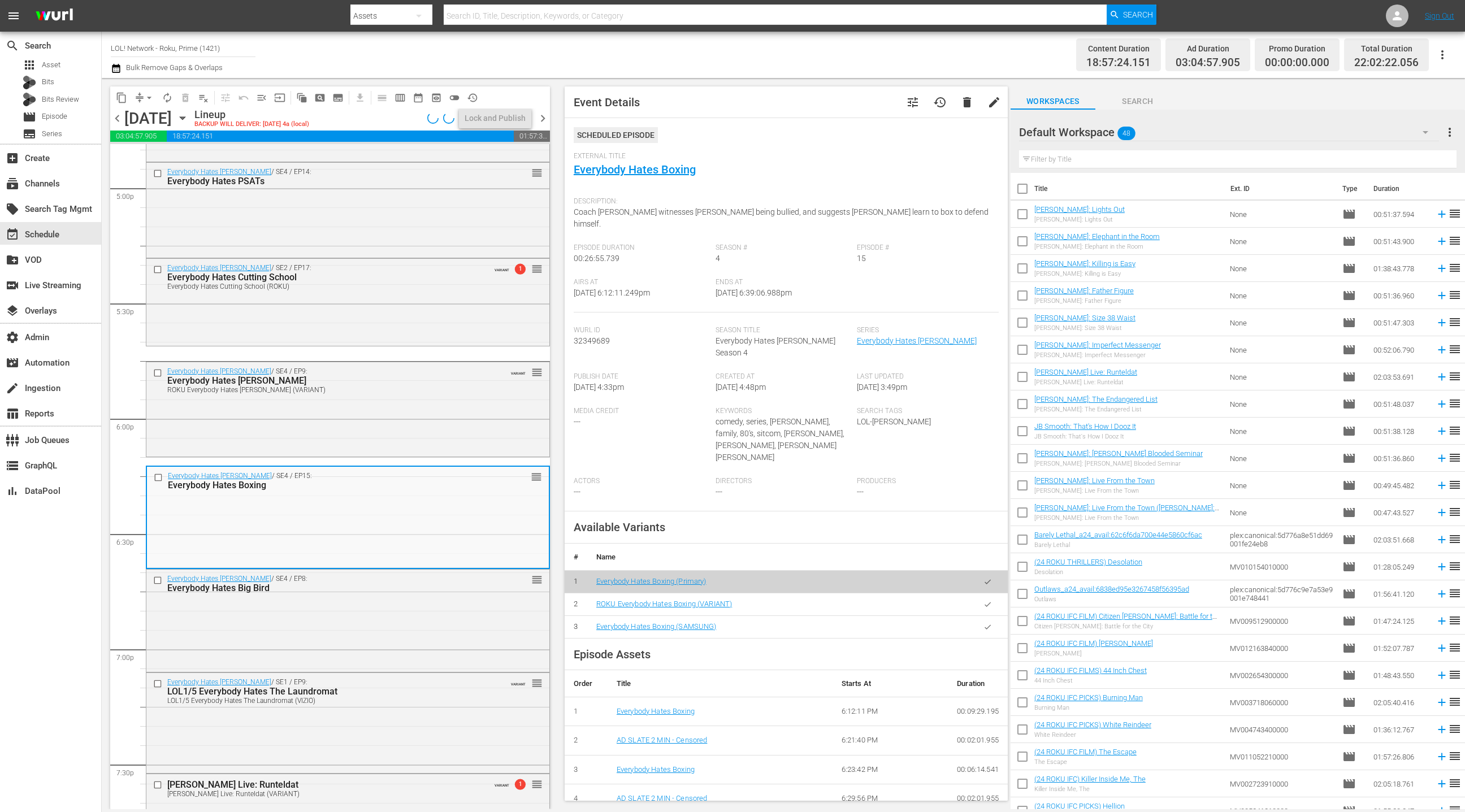
click at [985, 600] on icon "button" at bounding box center [988, 605] width 9 height 9
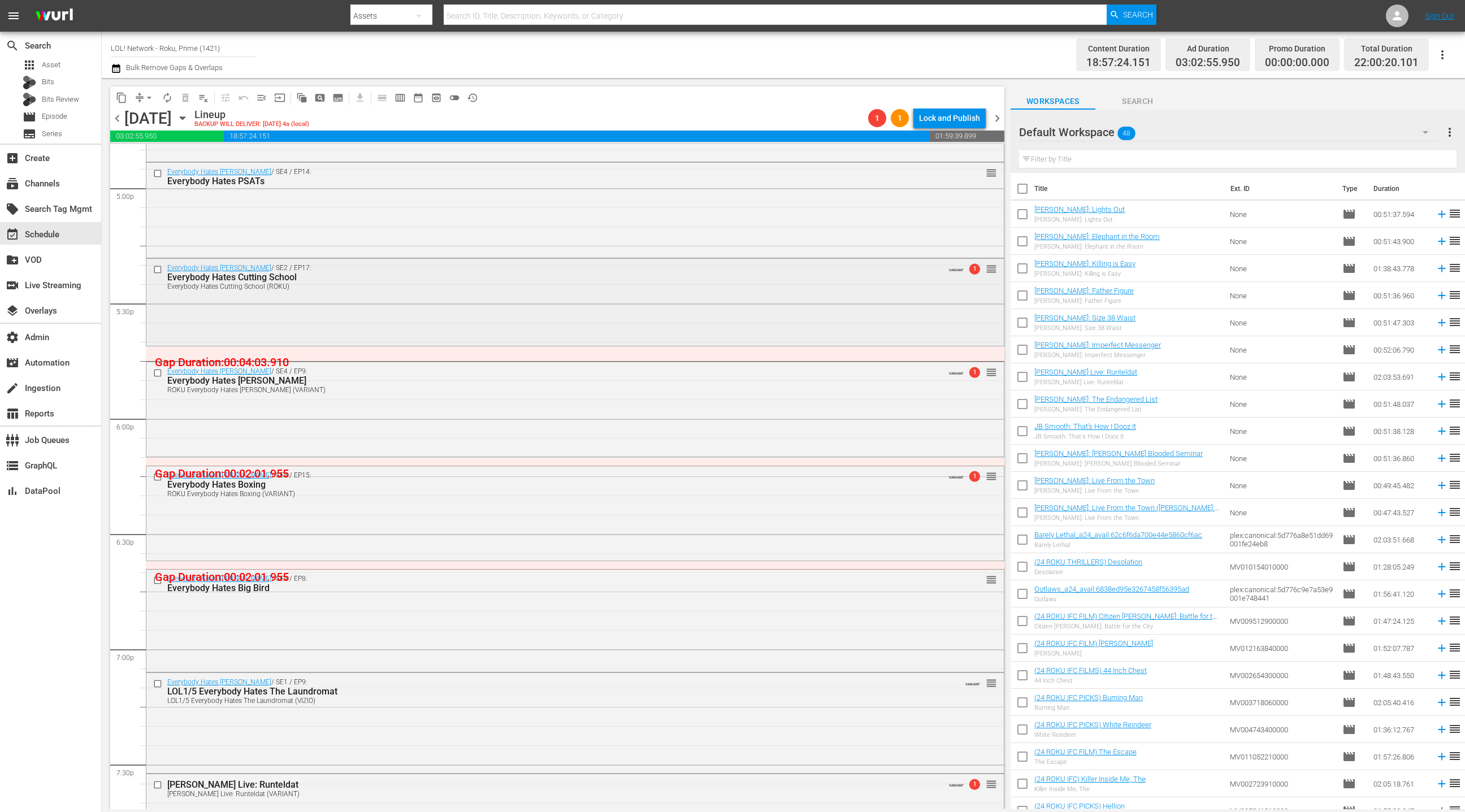
click at [508, 304] on div "Everybody Hates Chris / SE2 / EP17: Everybody Hates Cutting School Everybody Ha…" at bounding box center [575, 301] width 858 height 85
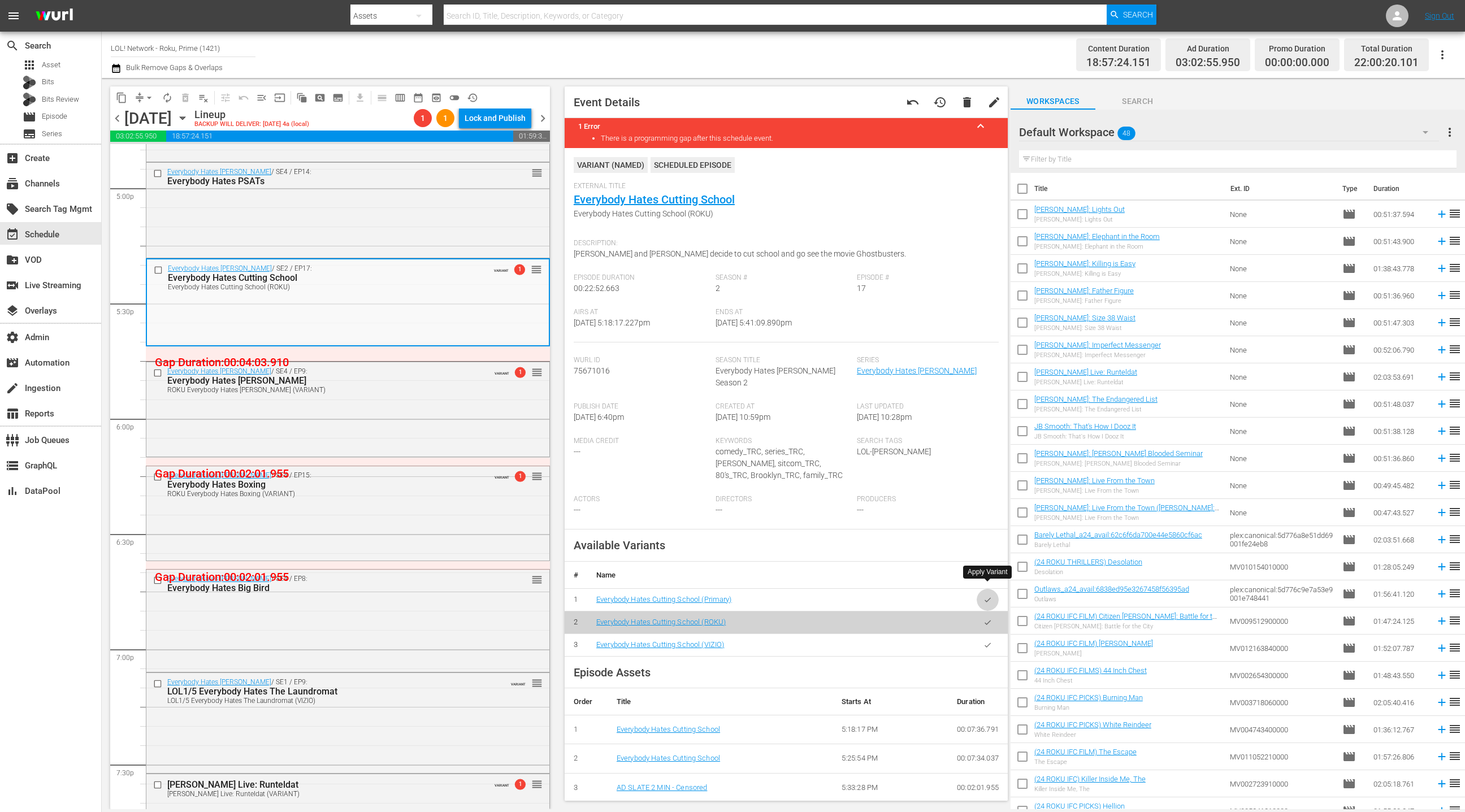
click at [989, 594] on button "button" at bounding box center [987, 600] width 22 height 22
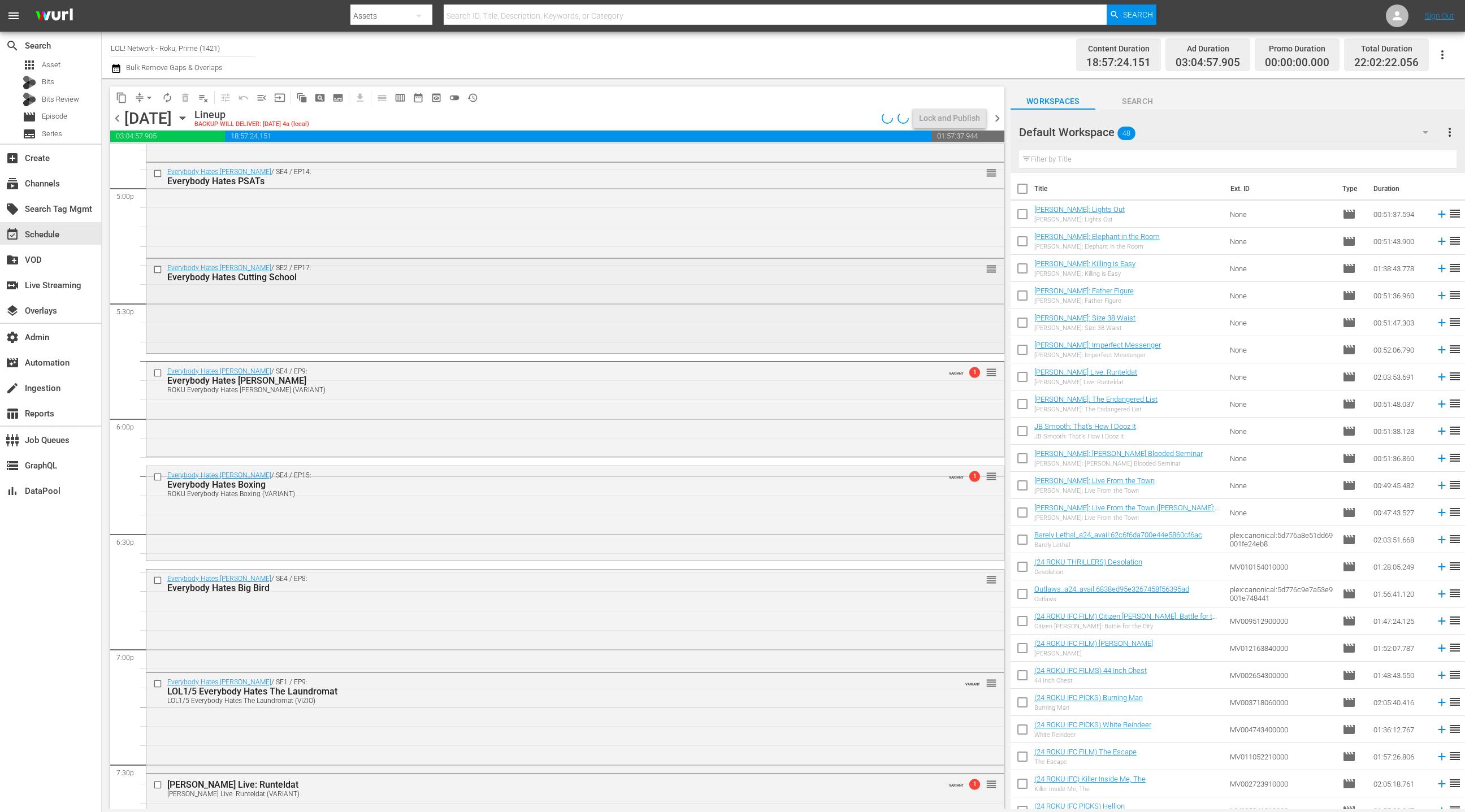
click at [505, 302] on div "Everybody Hates Chris / SE2 / EP17: Everybody Hates Cutting School reorder" at bounding box center [575, 304] width 858 height 92
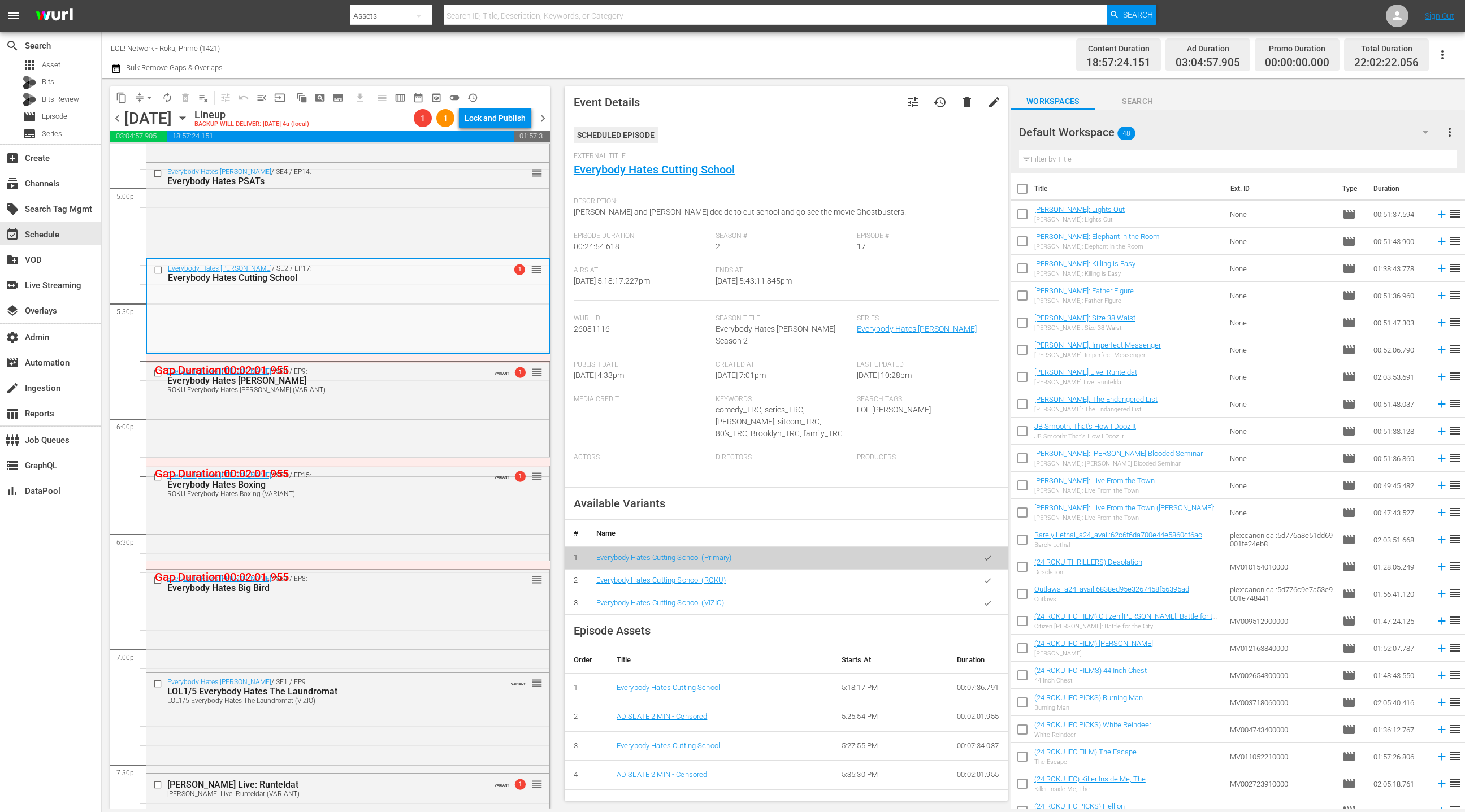
click at [421, 490] on div "ROKU Everybody Hates Boxing (VARIANT)" at bounding box center [328, 493] width 322 height 8
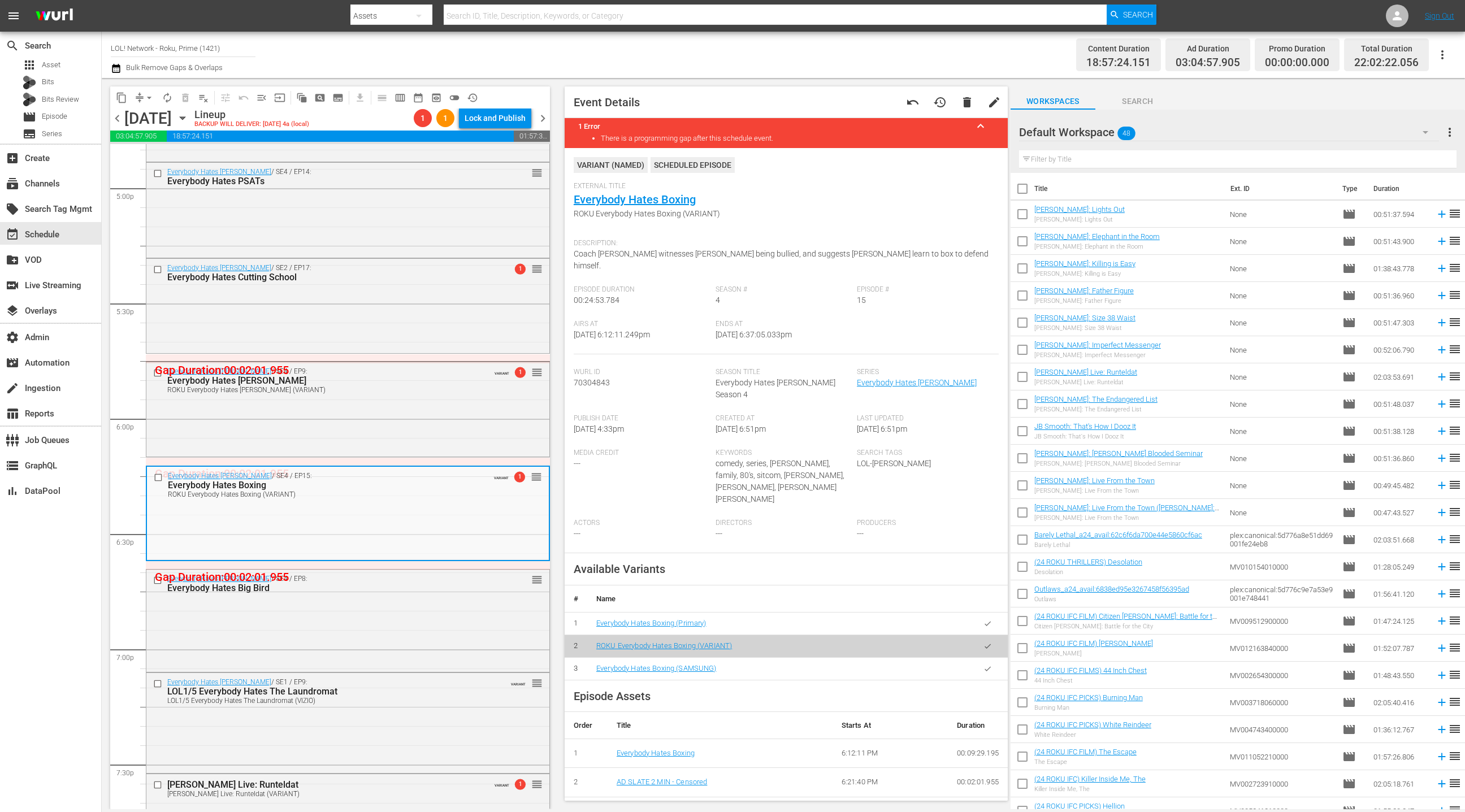
drag, startPoint x: 987, startPoint y: 592, endPoint x: 949, endPoint y: 572, distance: 42.9
click at [986, 613] on button "button" at bounding box center [987, 624] width 22 height 22
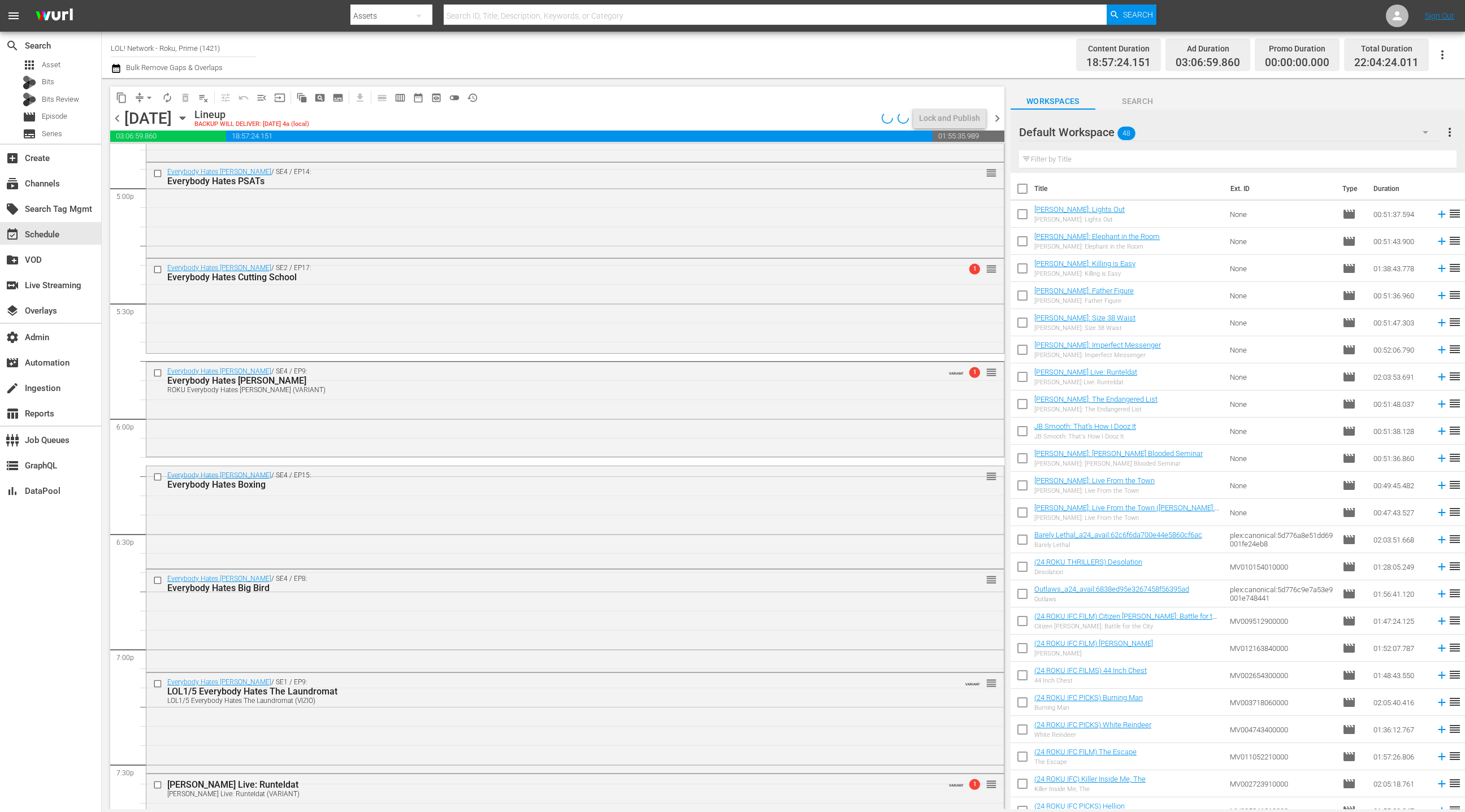
click at [467, 416] on div "Everybody Hates Chris / SE4 / EP9: Everybody Hates James ROKU Everybody Hates J…" at bounding box center [575, 408] width 858 height 92
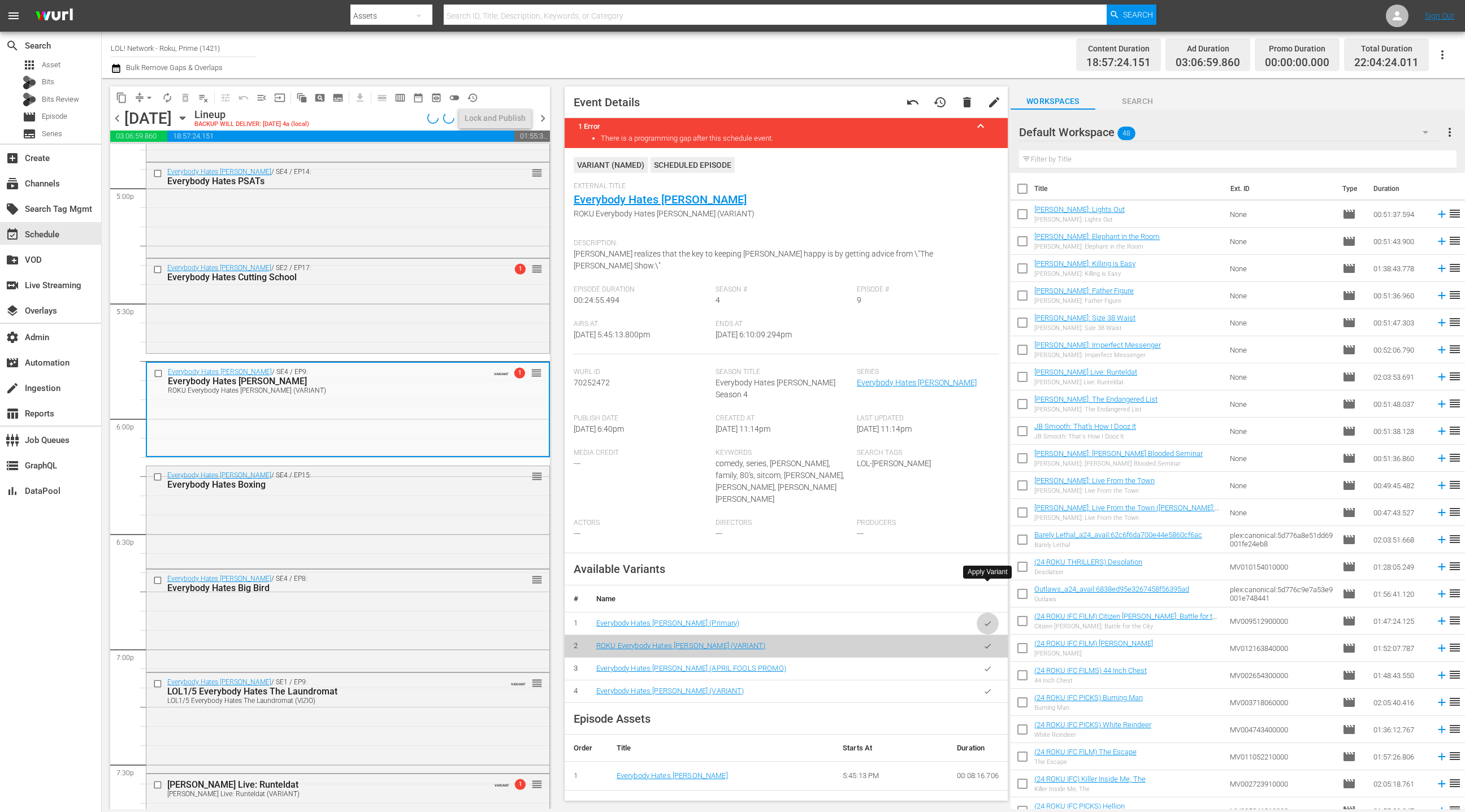
click at [991, 620] on icon "button" at bounding box center [988, 624] width 9 height 9
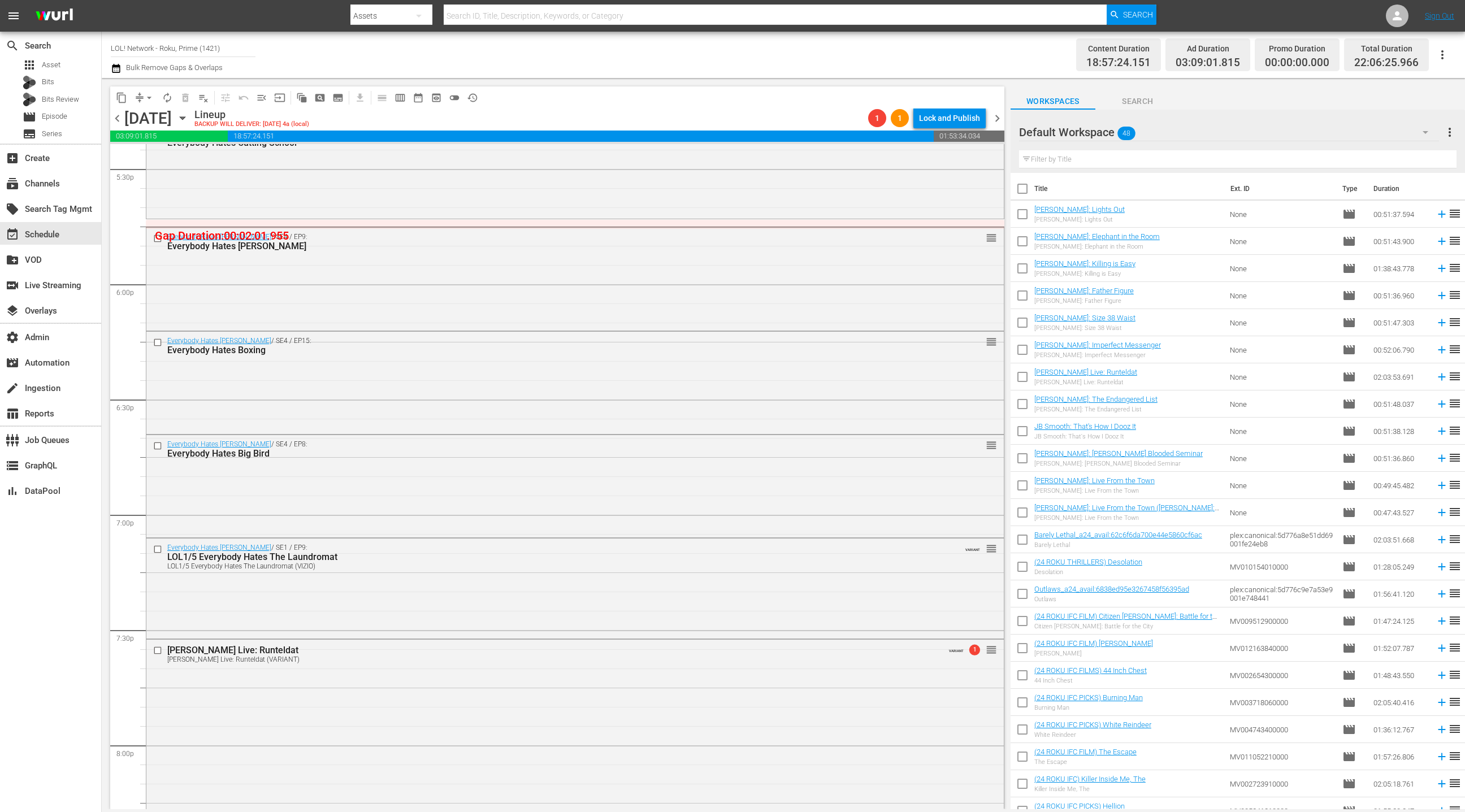
scroll to position [4029, 0]
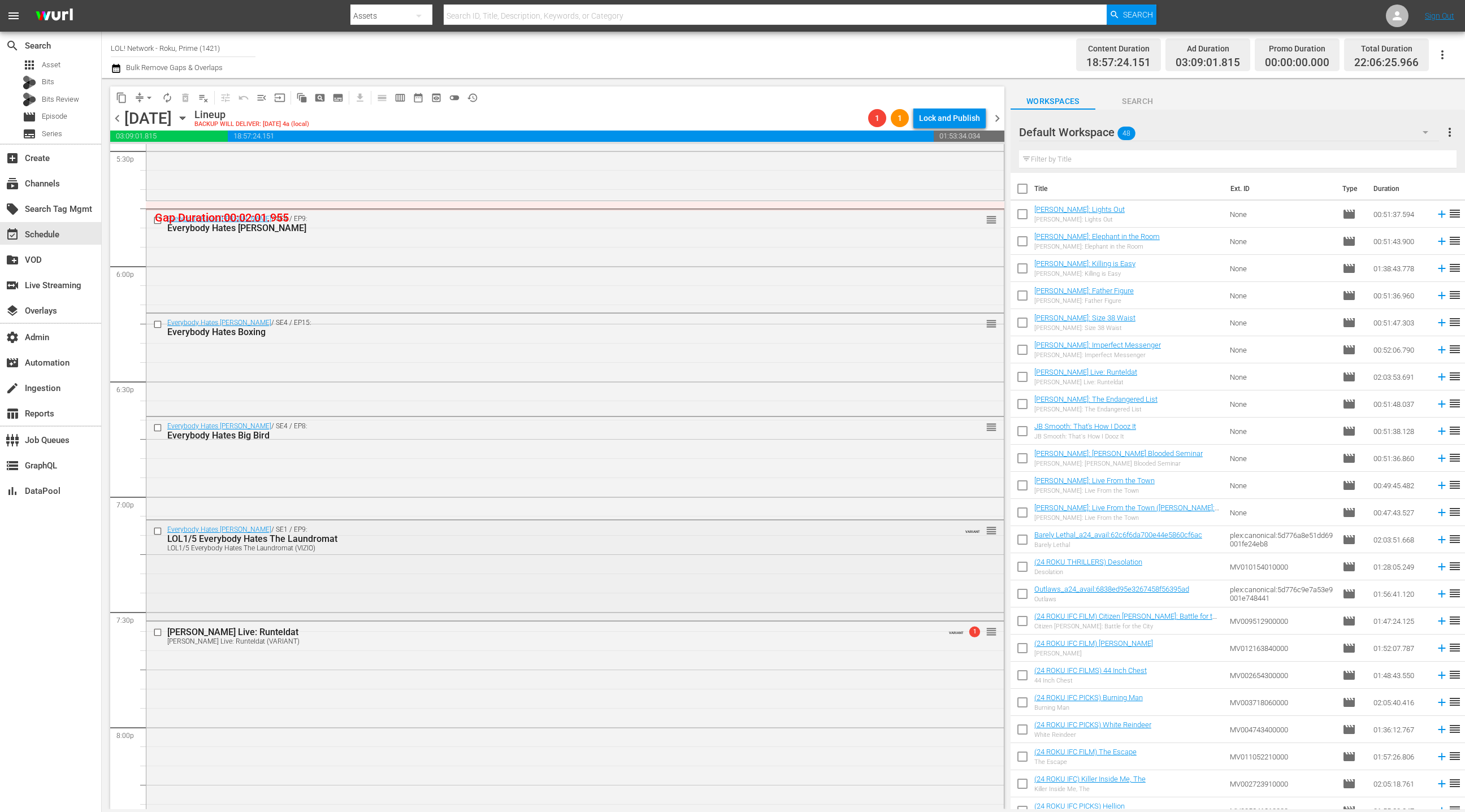
click at [411, 561] on div "Everybody Hates Chris / SE1 / EP9: LOL1/5 Everybody Hates The Laundromat LOL1/5…" at bounding box center [575, 569] width 858 height 98
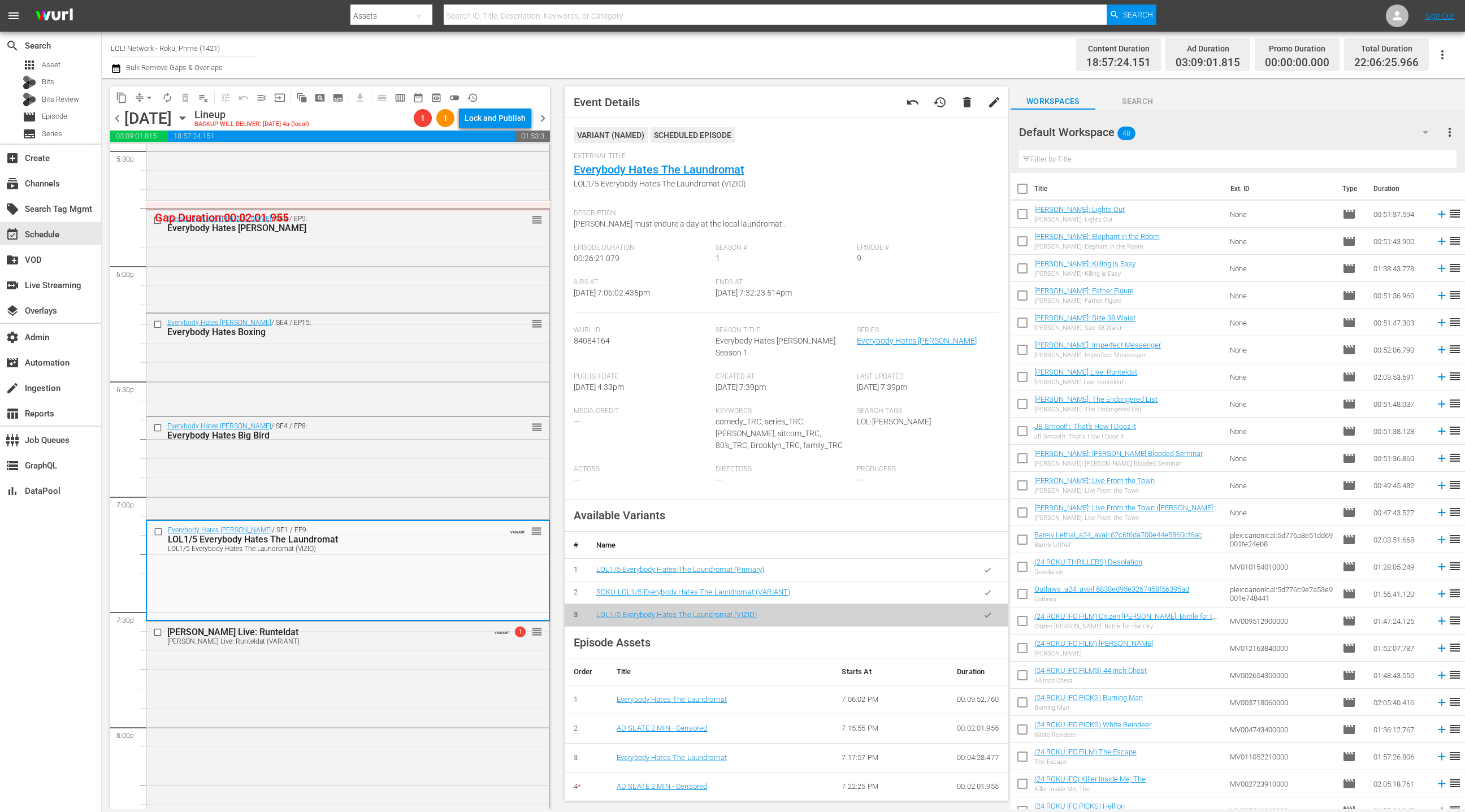
click at [989, 566] on icon "button" at bounding box center [988, 570] width 9 height 9
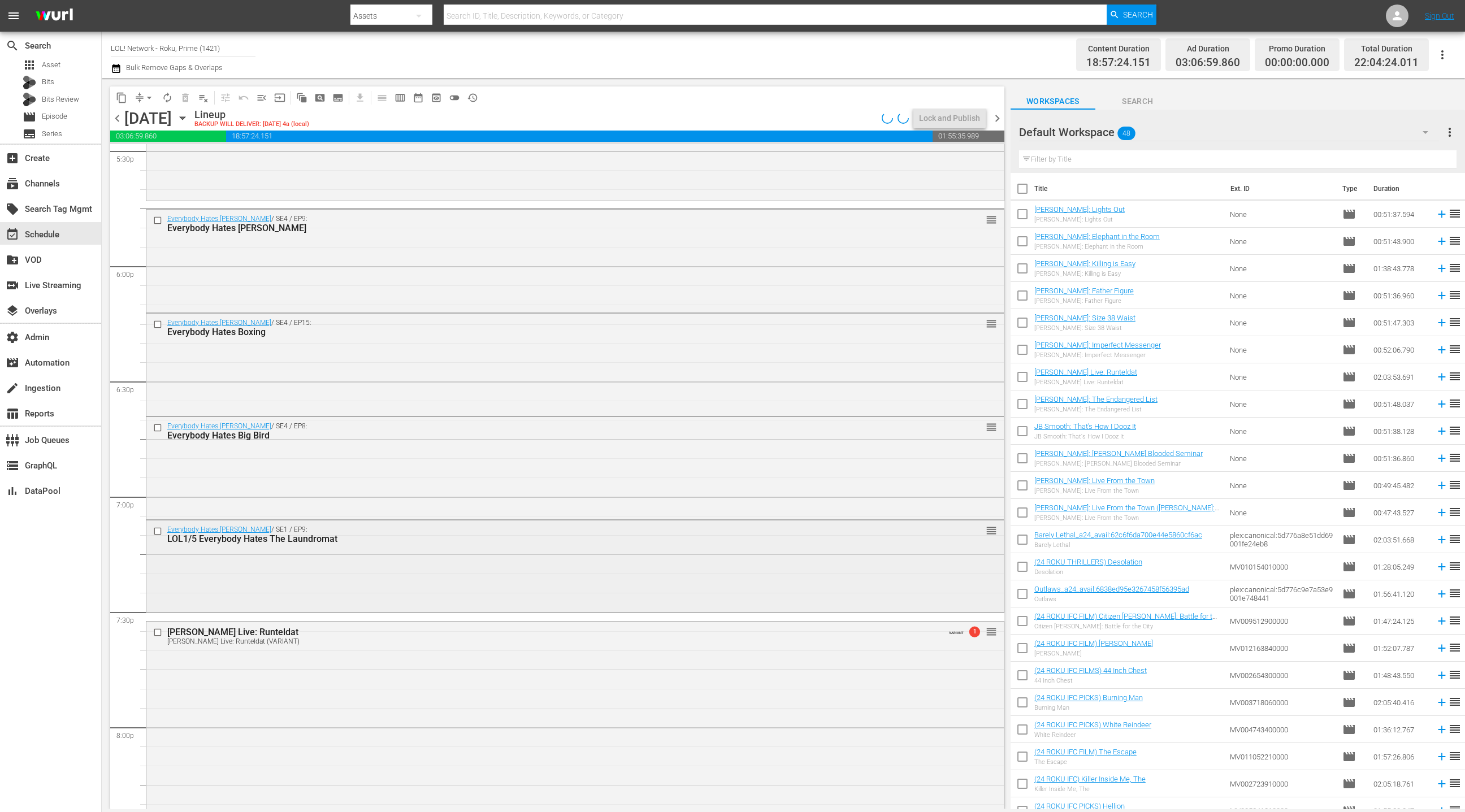
click at [530, 564] on div "Everybody Hates Chris / SE1 / EP9: LOL1/5 Everybody Hates The Laundromat reorder" at bounding box center [575, 565] width 858 height 90
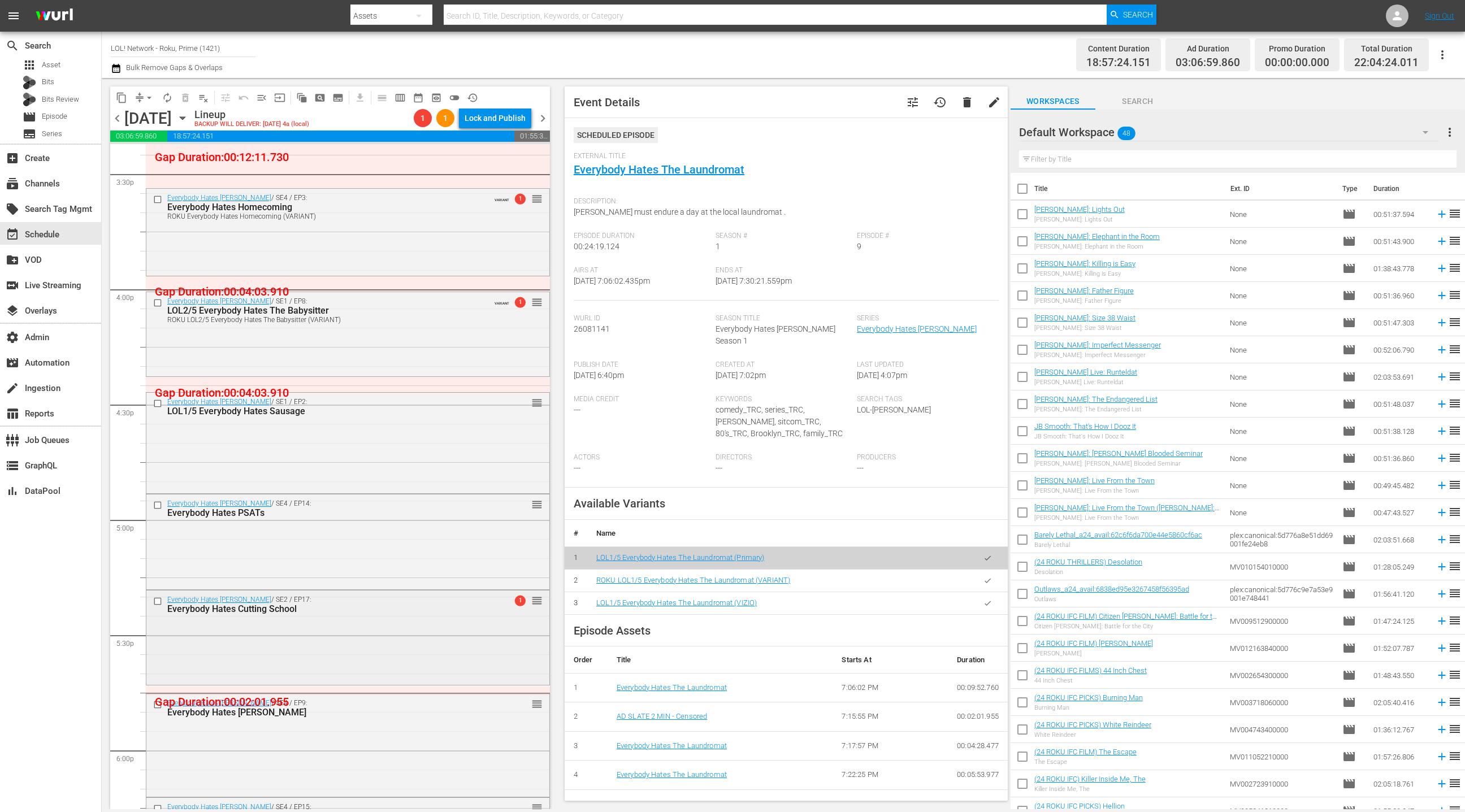
scroll to position [3499, 0]
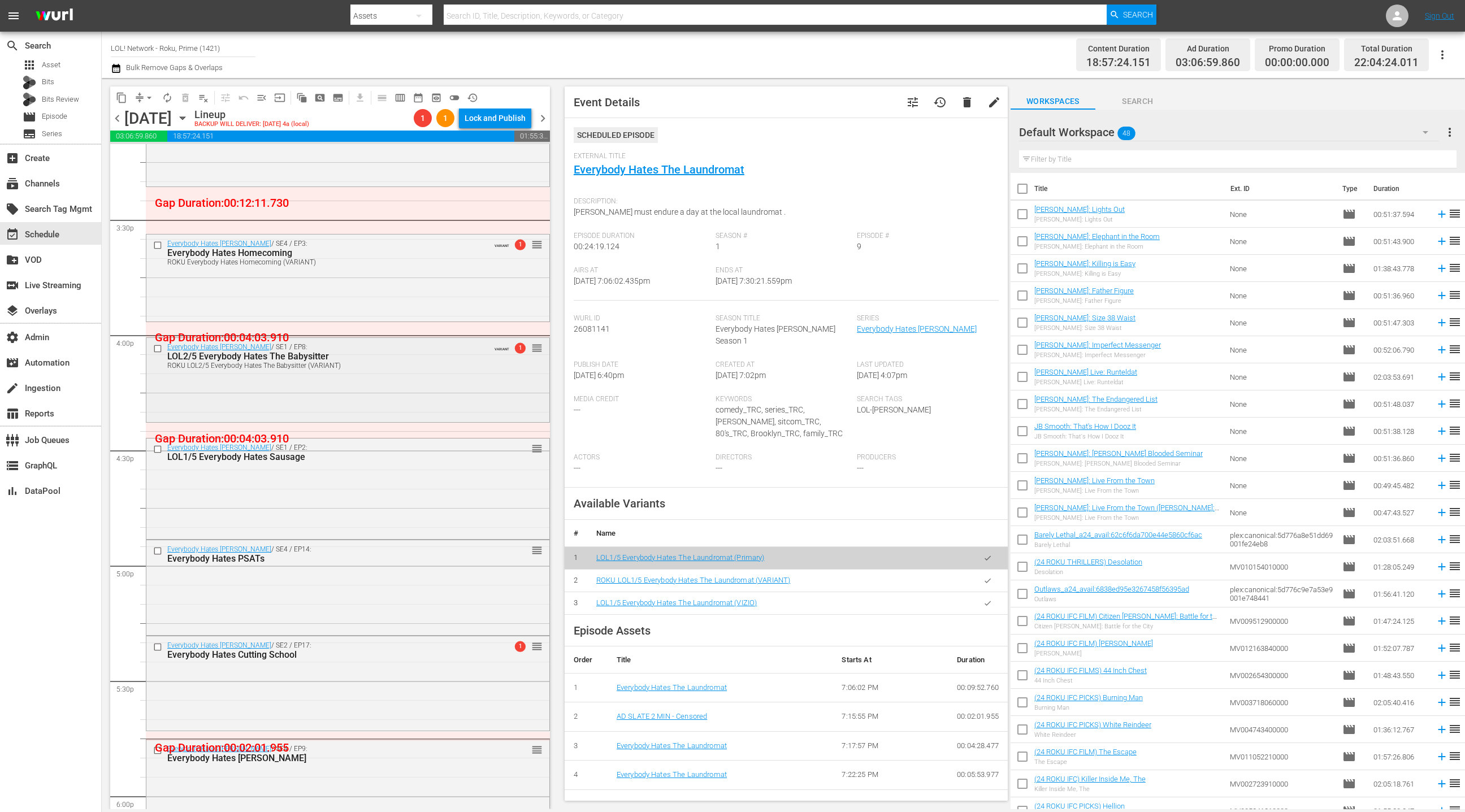
click at [373, 419] on div "Everybody Hates Chris / SE1 / EP8: LOL2/5 Everybody Hates The Babysitter ROKU L…" at bounding box center [348, 380] width 404 height 86
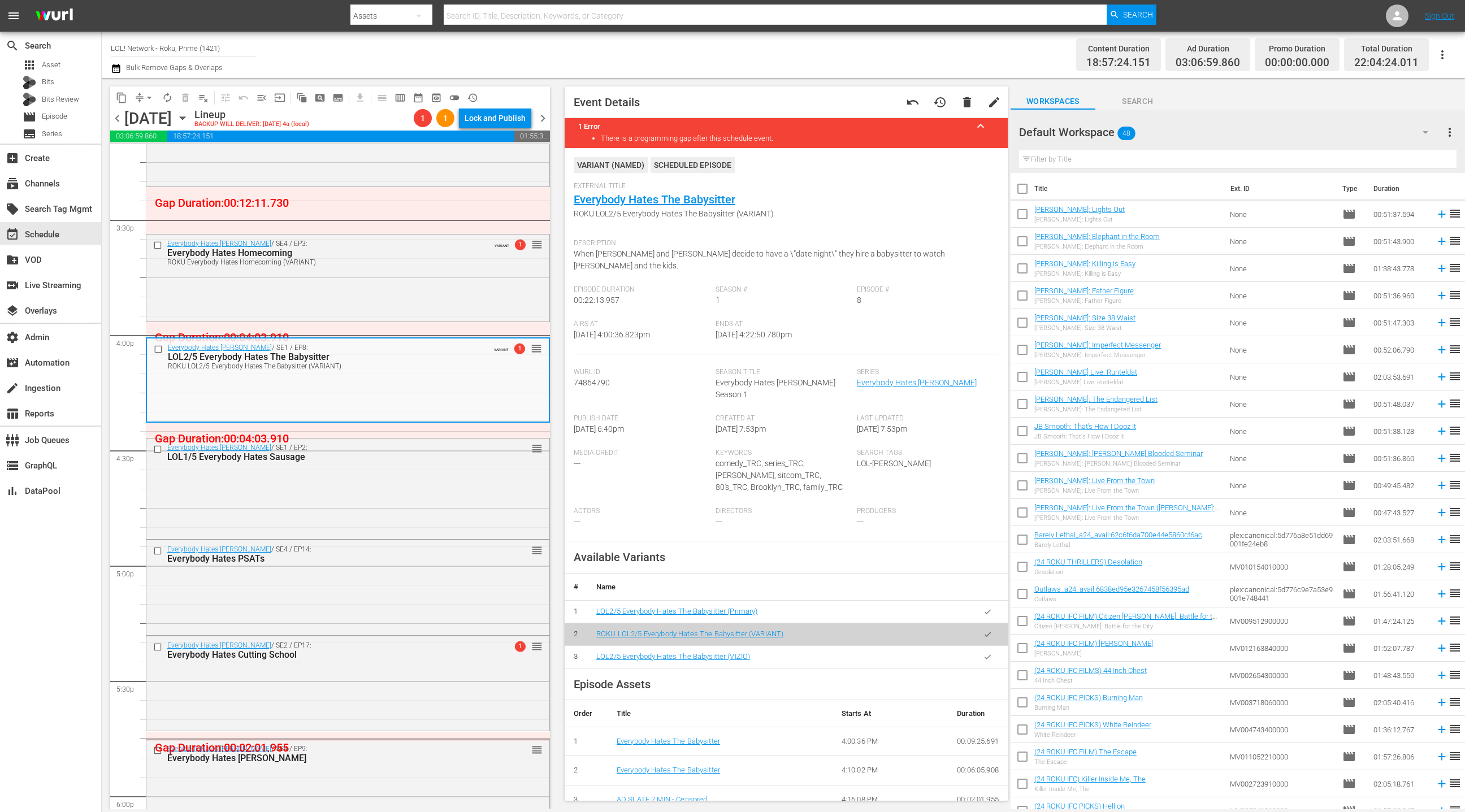
click at [991, 607] on icon "button" at bounding box center [988, 612] width 9 height 9
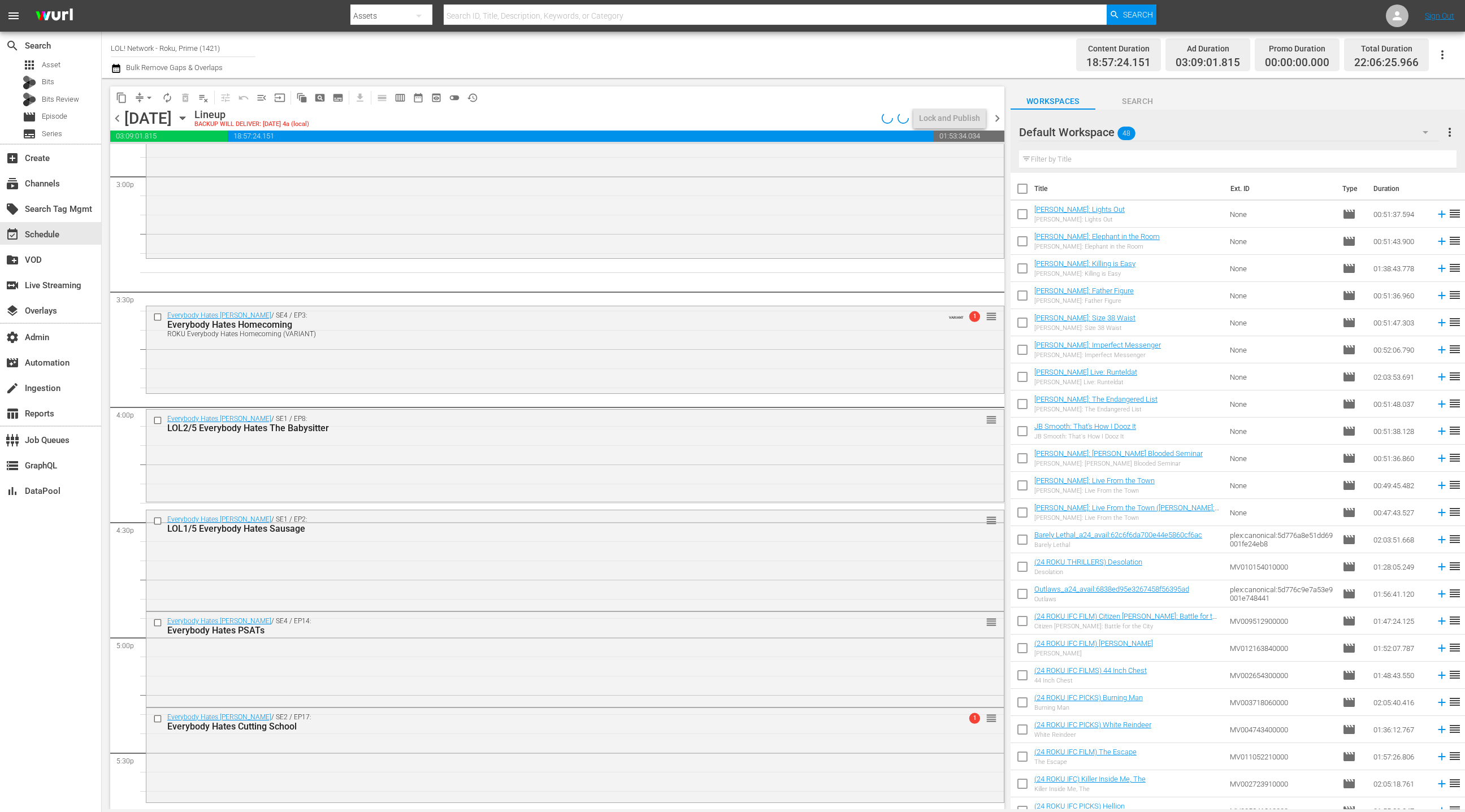
scroll to position [3389, 0]
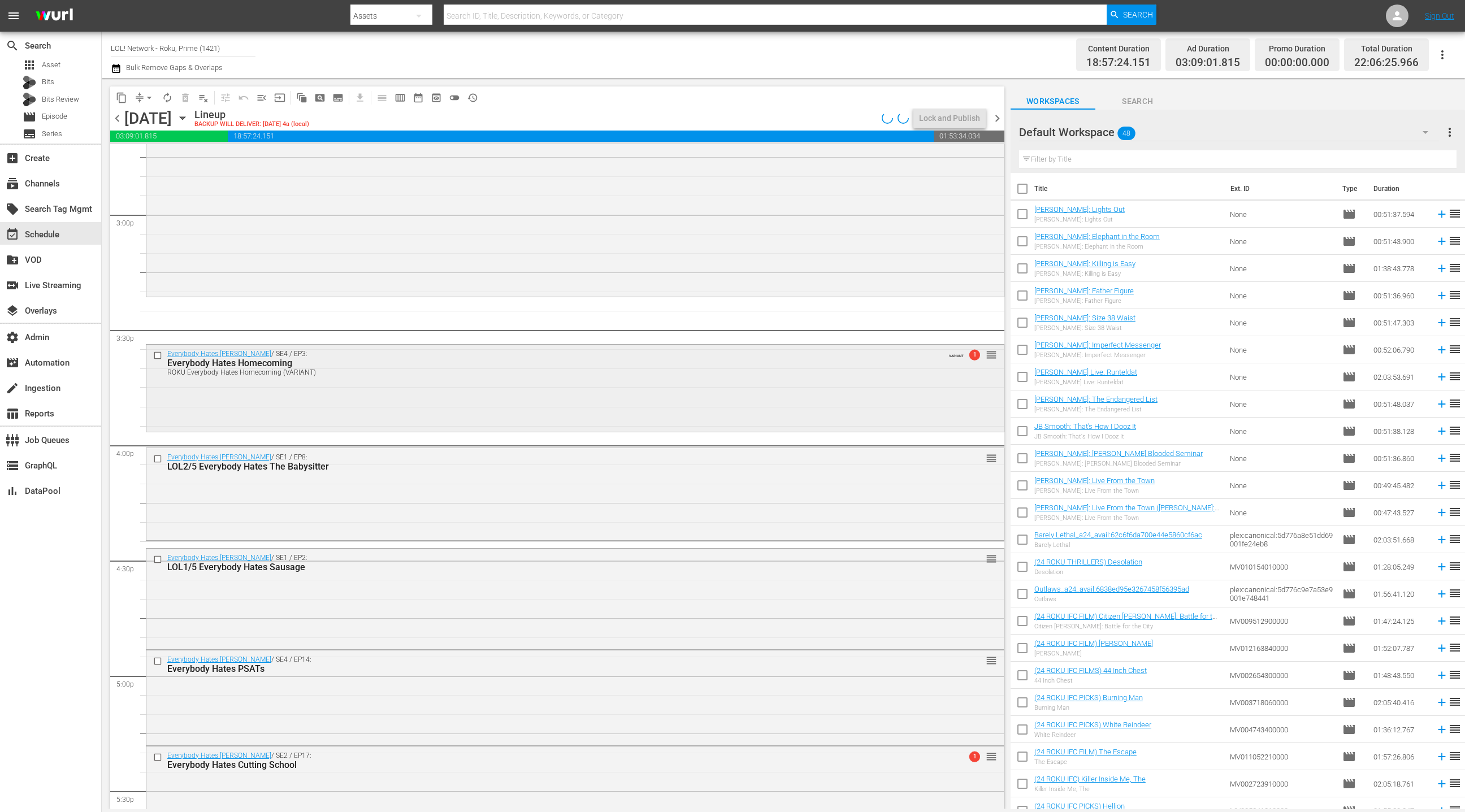
click at [486, 405] on div "Everybody Hates Chris / SE4 / EP3: Everybody Hates Homecoming ROKU Everybody Ha…" at bounding box center [575, 387] width 858 height 85
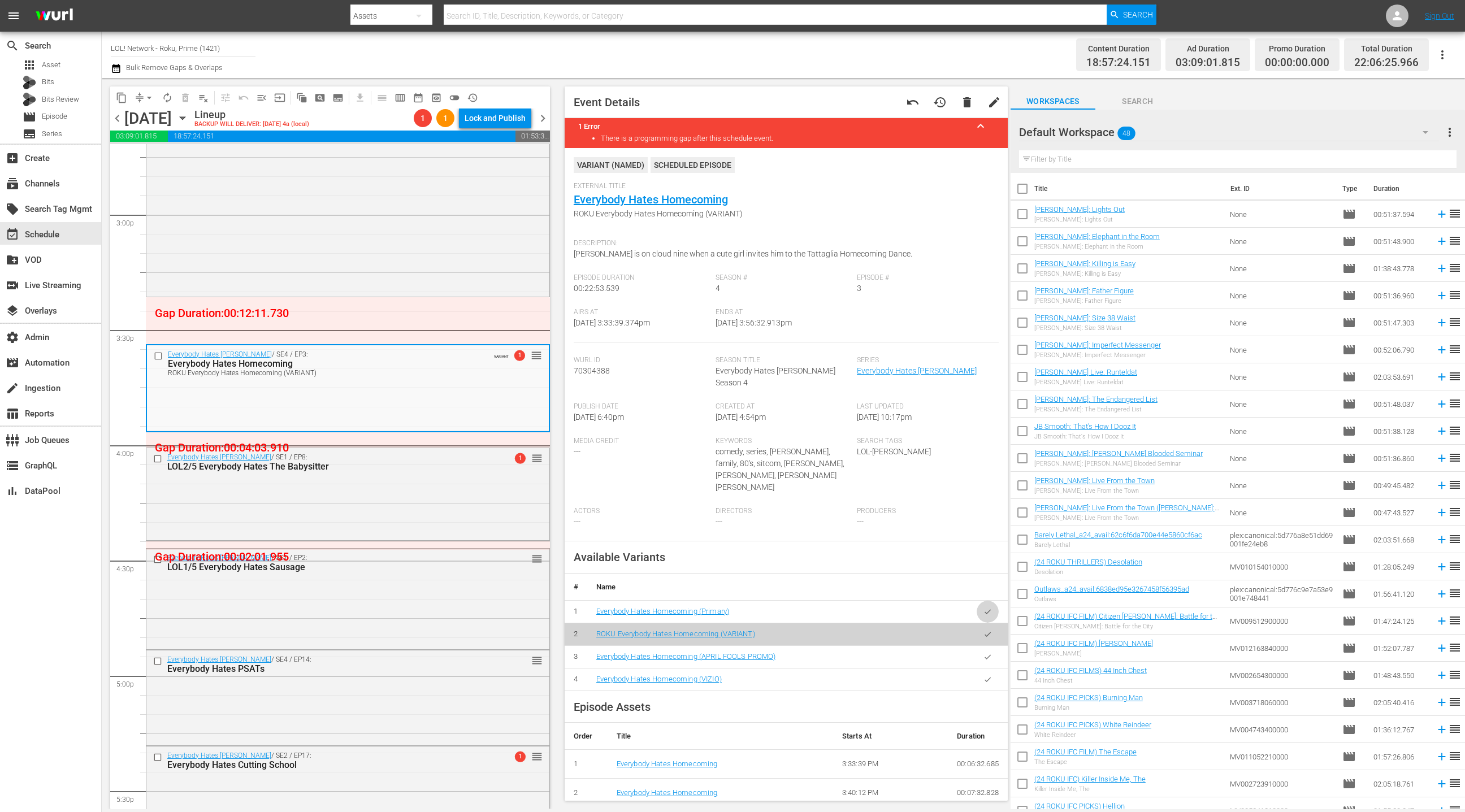
click at [994, 601] on button "button" at bounding box center [987, 612] width 22 height 22
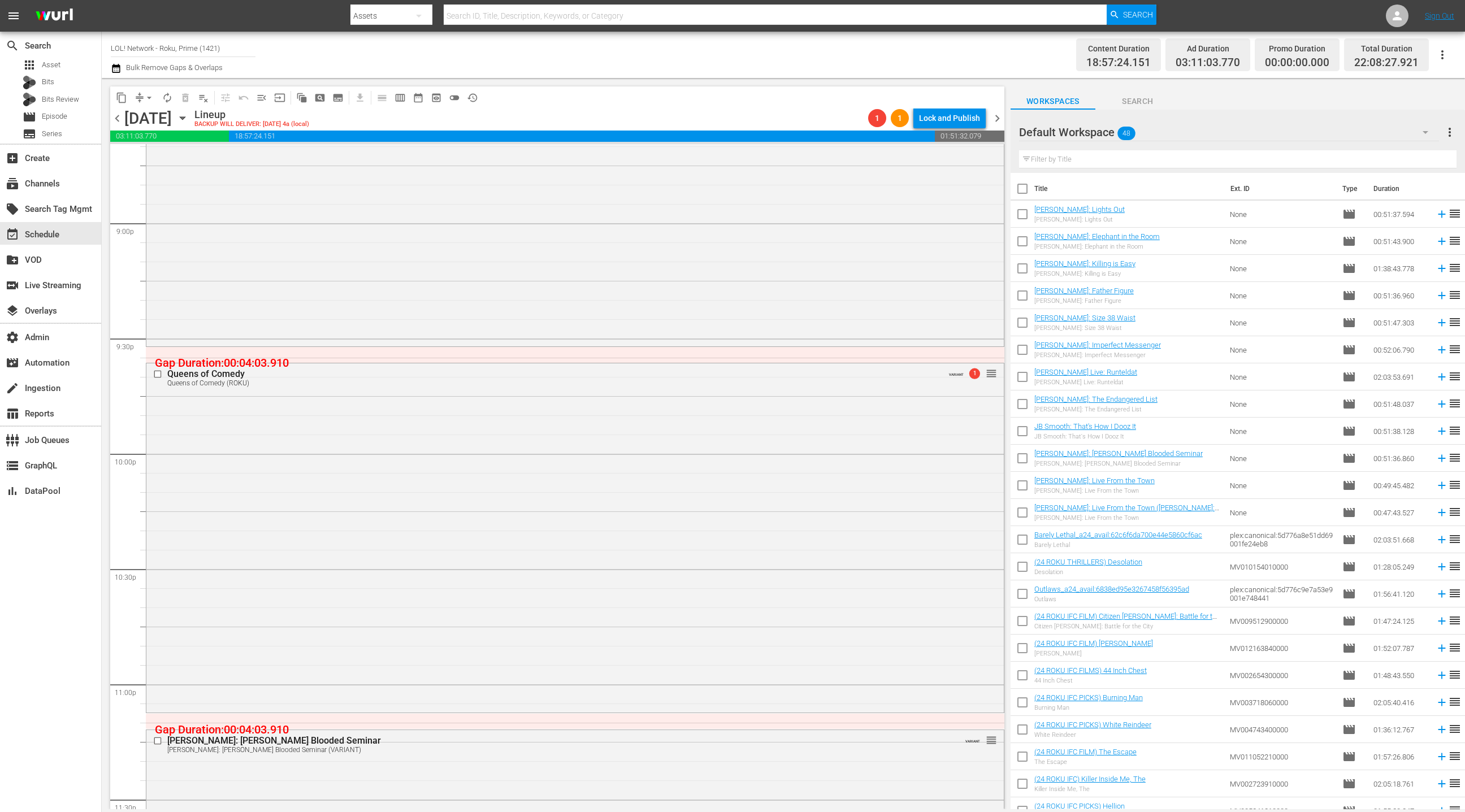
scroll to position [4870, 0]
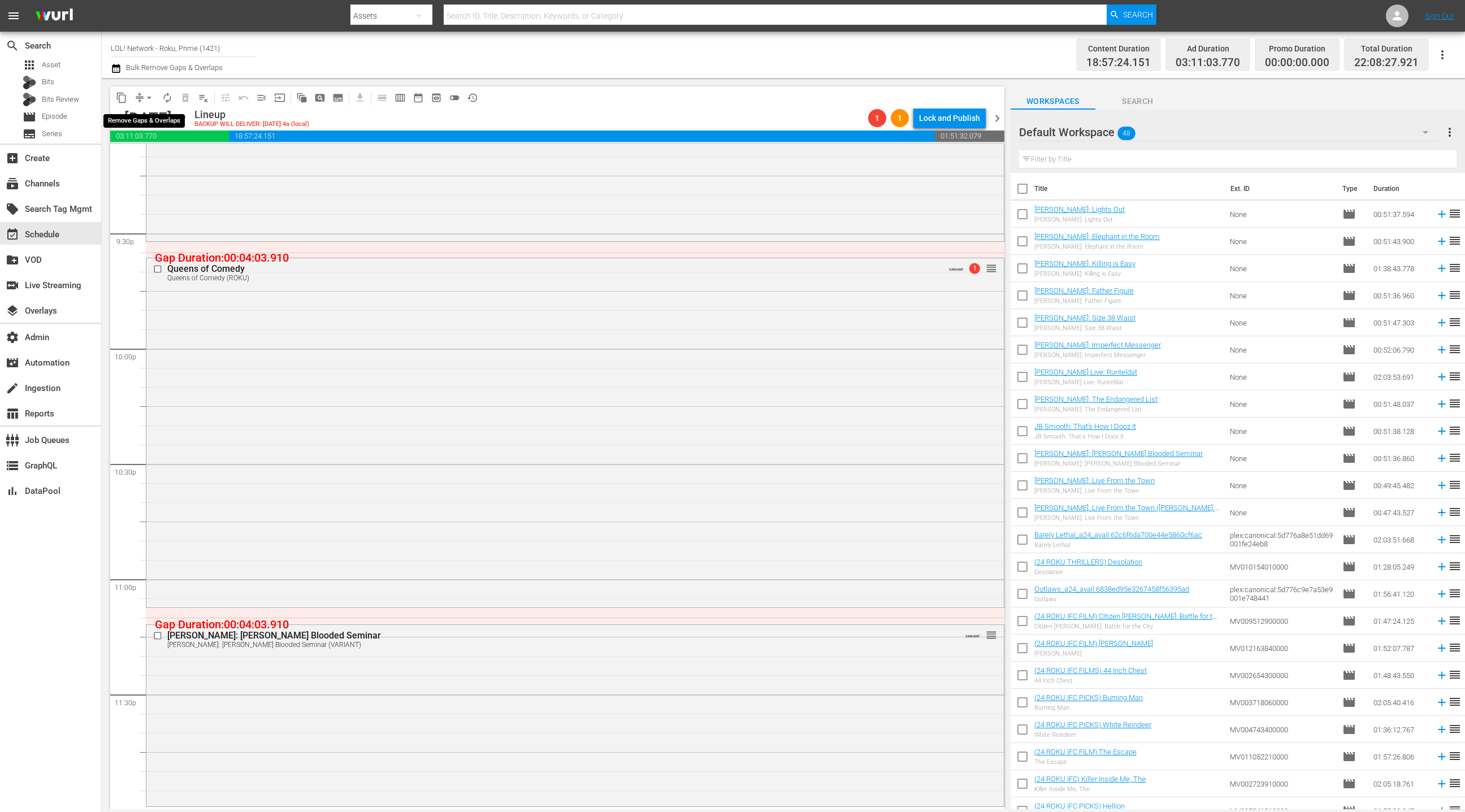
click at [143, 99] on span "arrow_drop_down" at bounding box center [149, 98] width 11 height 11
click at [168, 160] on li "Align to End of Previous Day" at bounding box center [150, 158] width 119 height 19
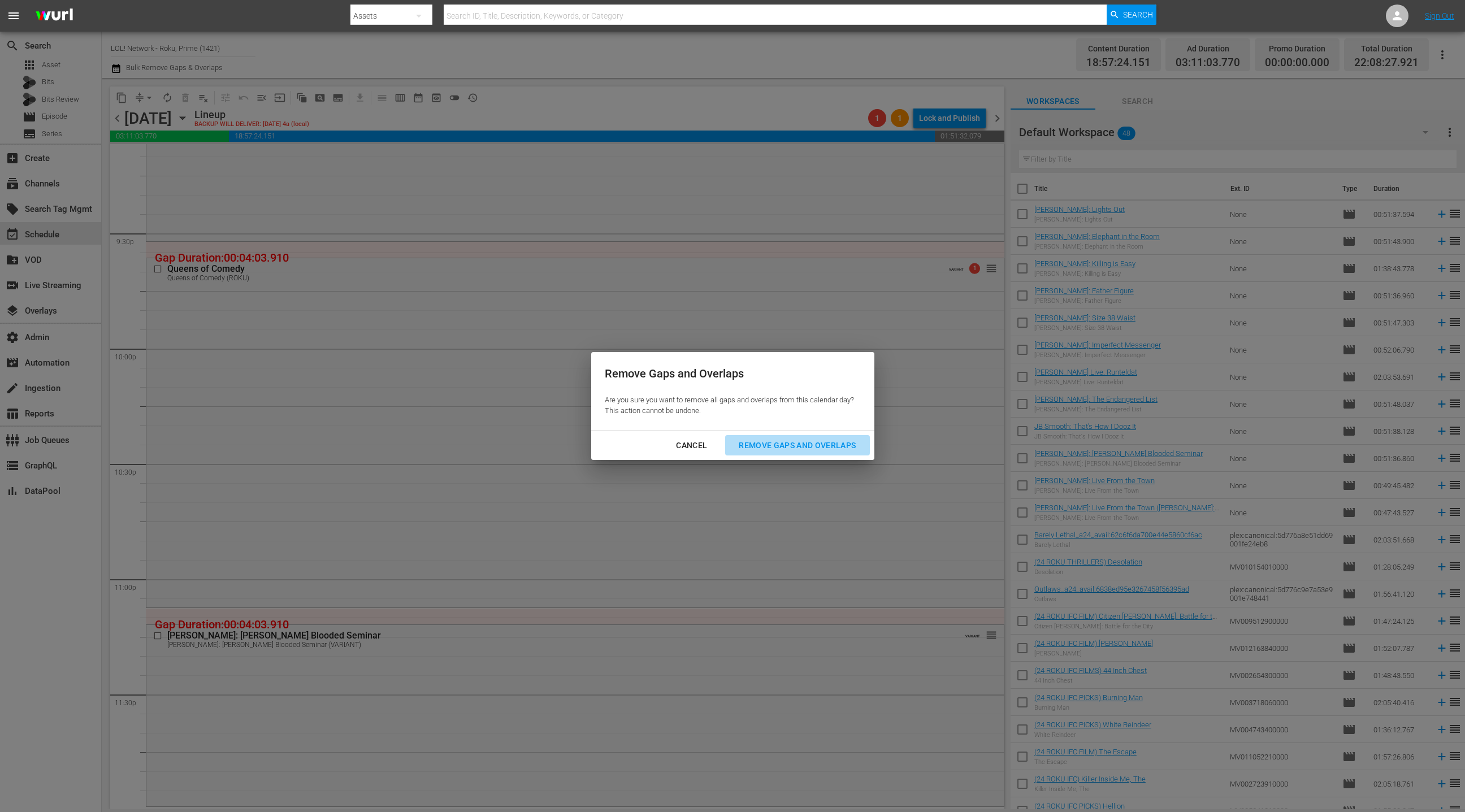
click at [762, 442] on div "Remove Gaps and Overlaps" at bounding box center [798, 446] width 135 height 14
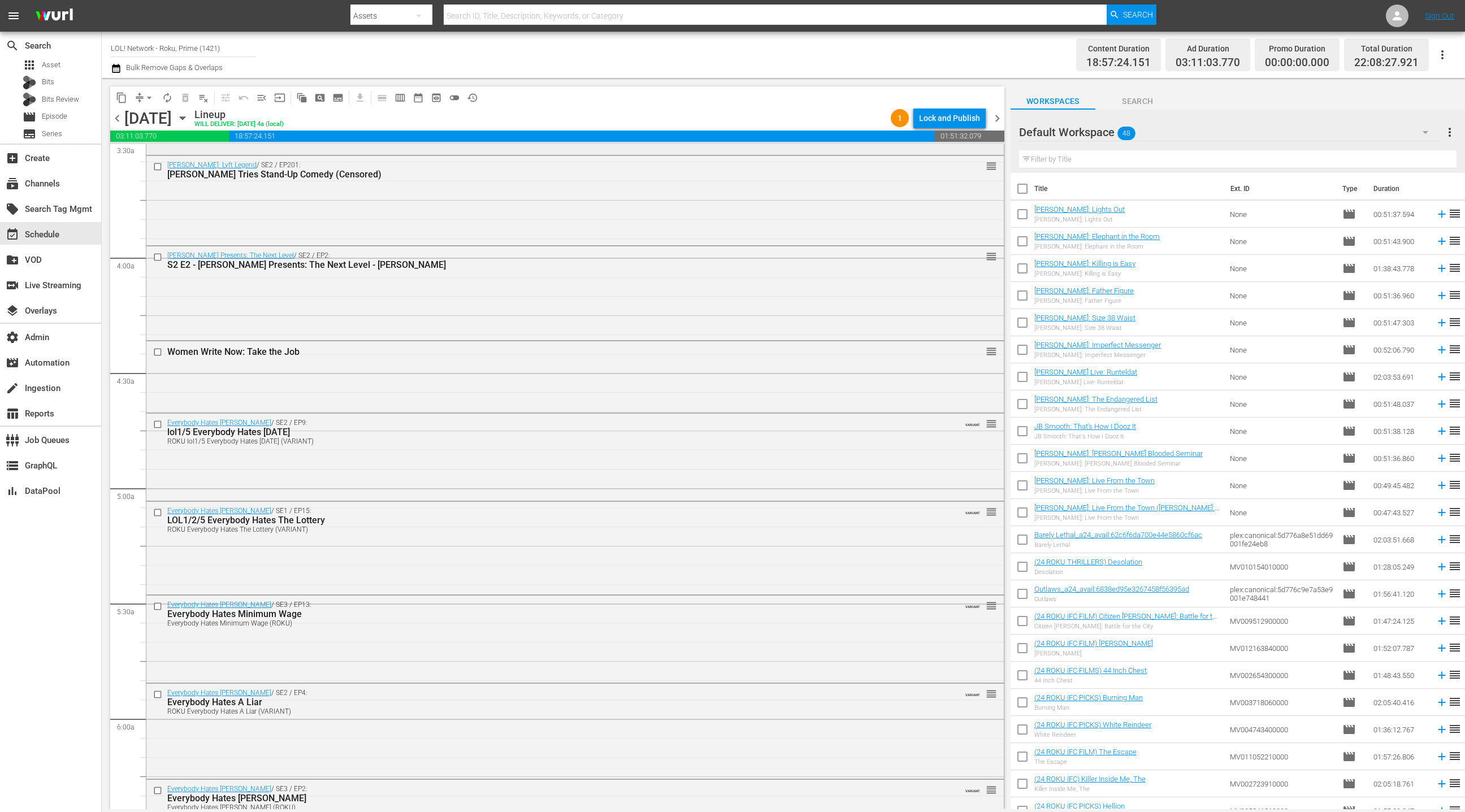
scroll to position [812, 0]
click at [1354, 135] on div "Default Workspace 48" at bounding box center [1229, 132] width 420 height 31
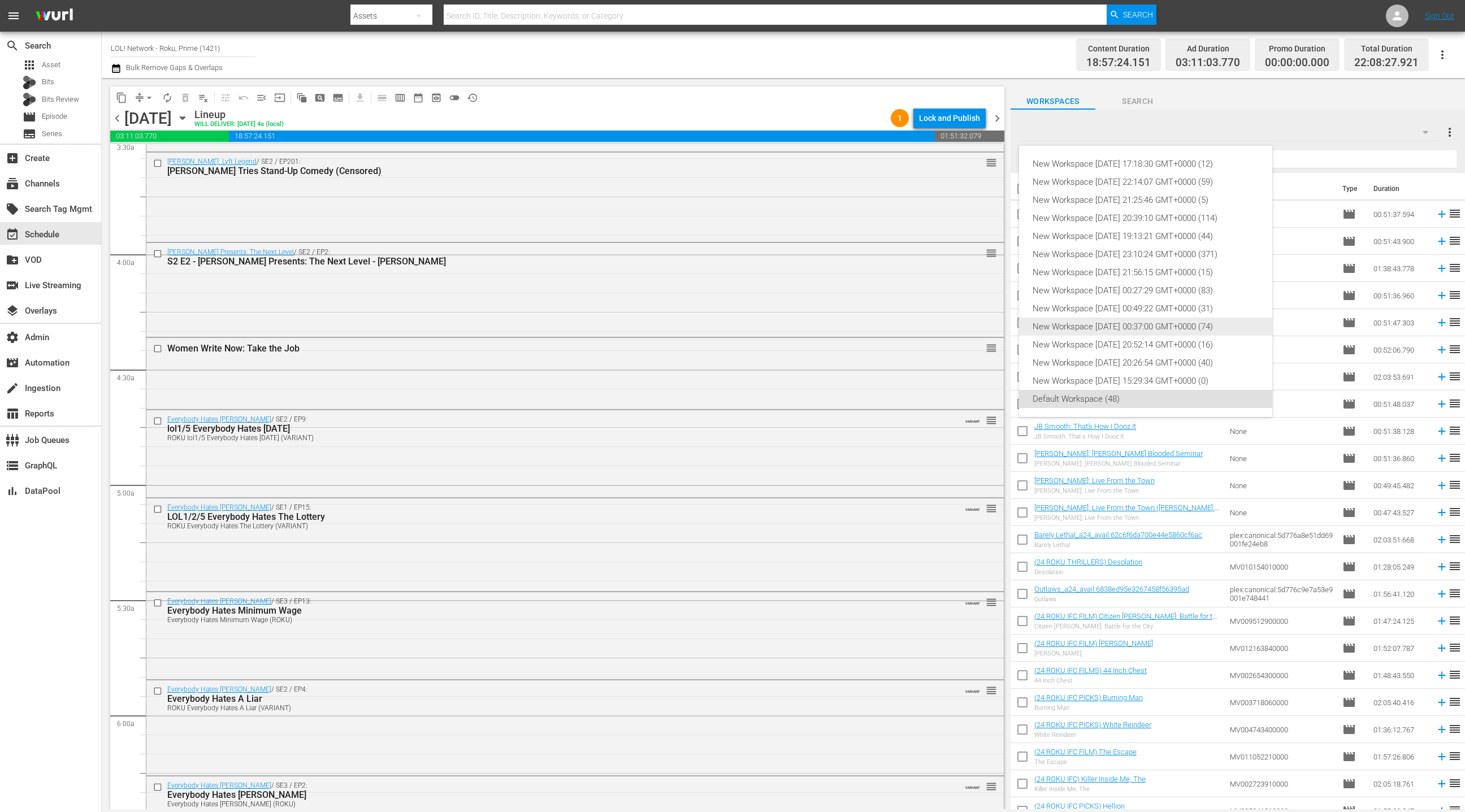
click at [1170, 329] on div "New Workspace [DATE] 00:37:00 GMT+0000 (74)" at bounding box center [1146, 327] width 226 height 18
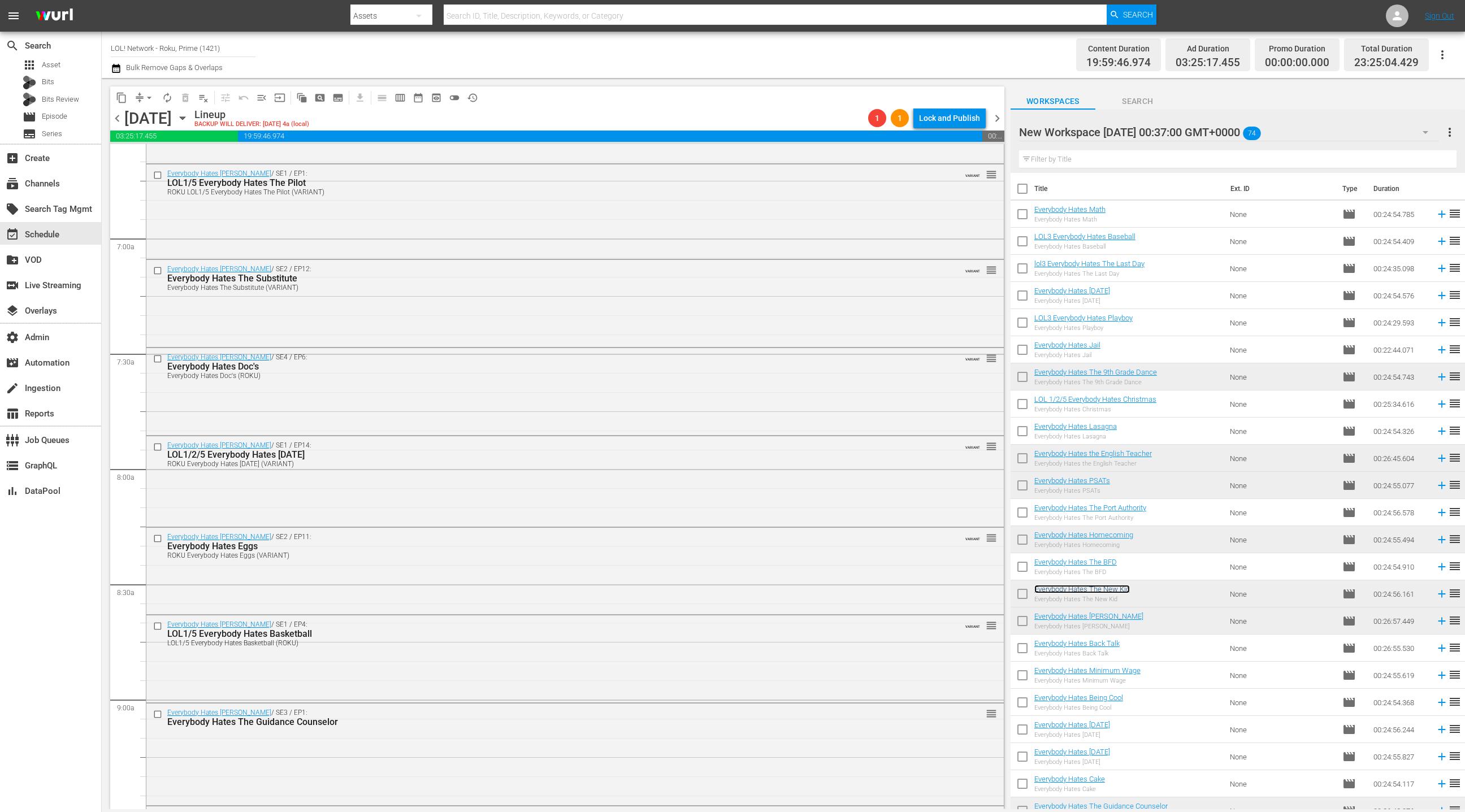
scroll to position [1401, 0]
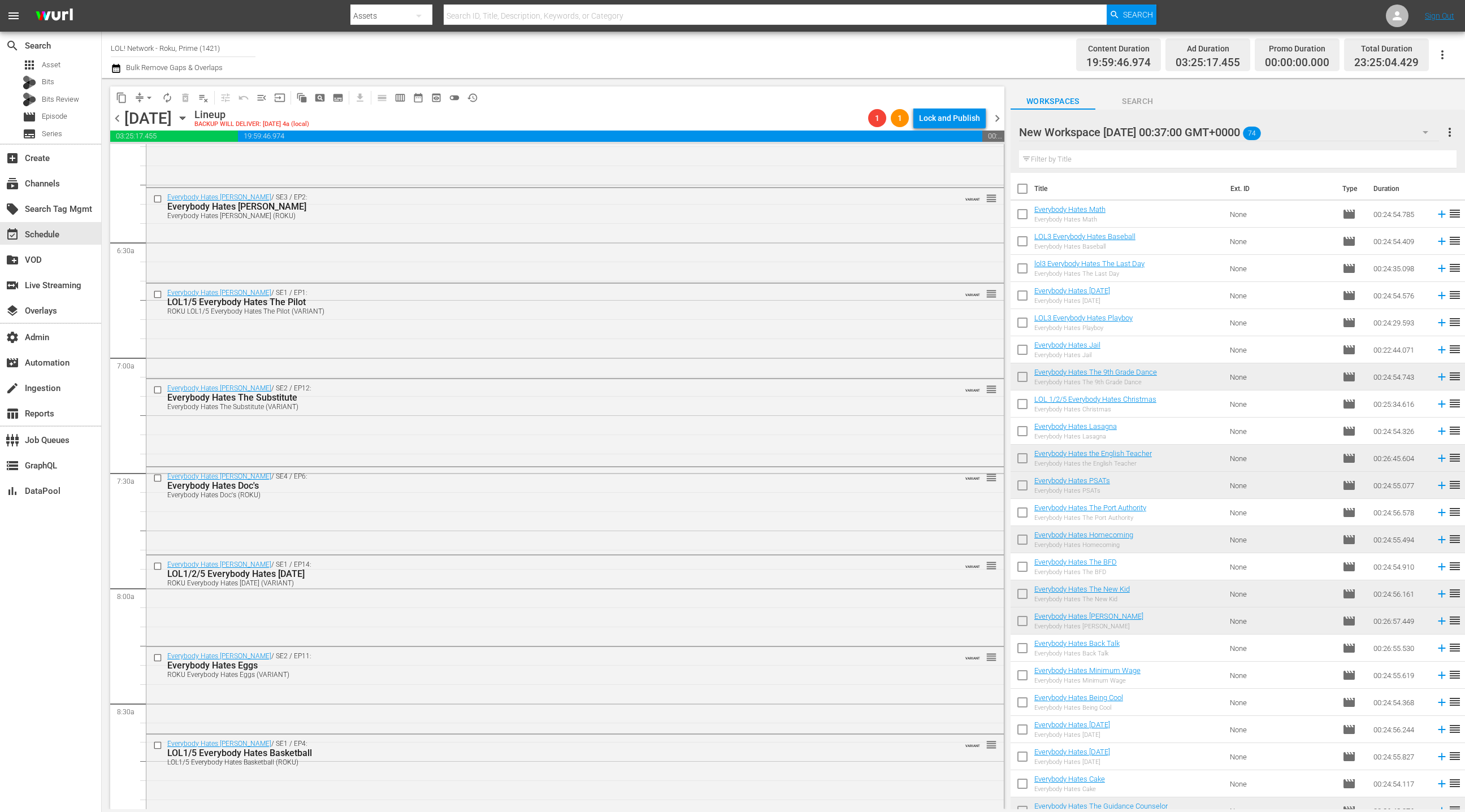
click at [140, 98] on button "arrow_drop_down" at bounding box center [149, 97] width 18 height 18
drag, startPoint x: 163, startPoint y: 157, endPoint x: 171, endPoint y: 160, distance: 8.5
click at [171, 160] on li "Align to End of Previous Day" at bounding box center [150, 158] width 119 height 19
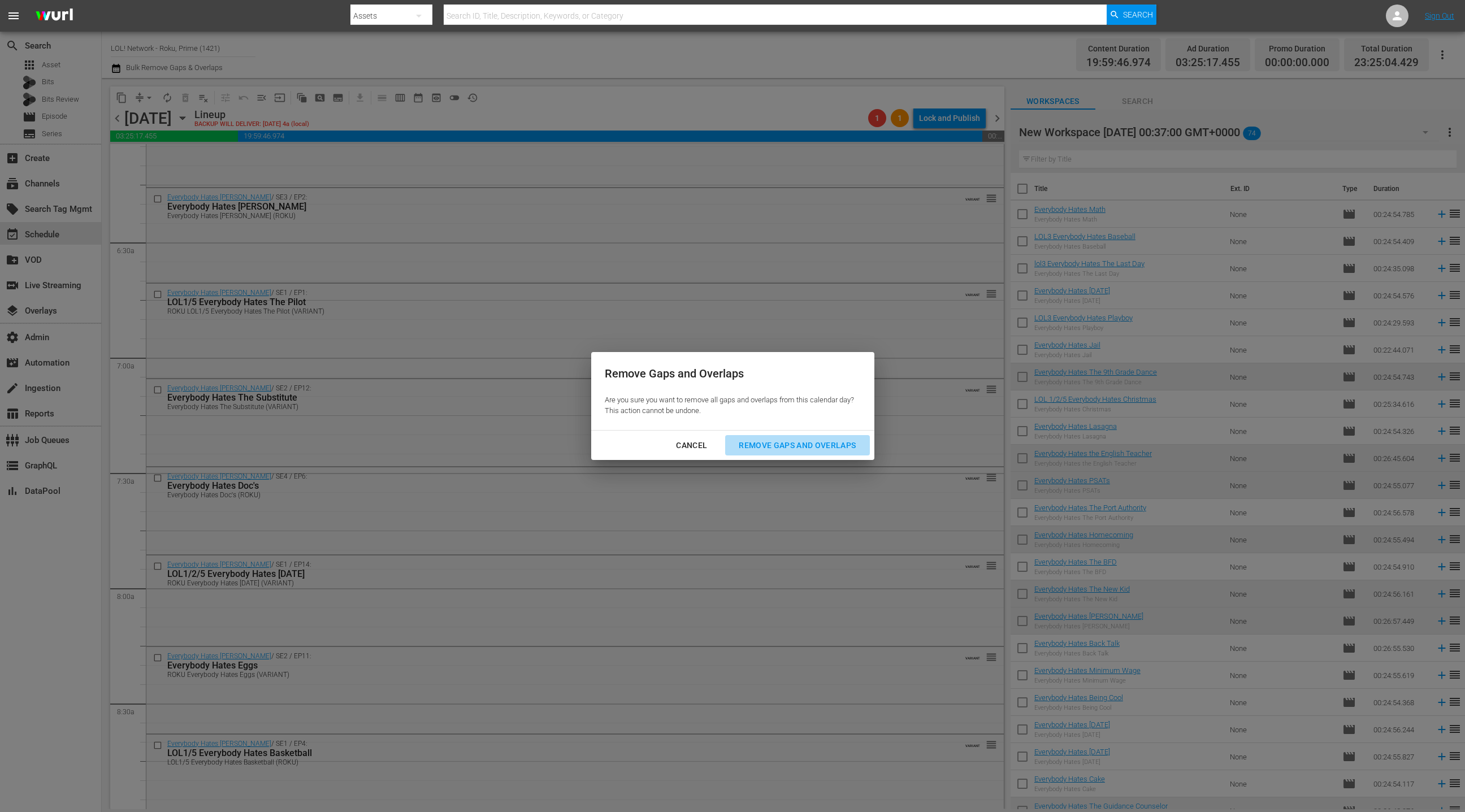
click at [761, 453] on button "Remove Gaps and Overlaps" at bounding box center [797, 446] width 144 height 21
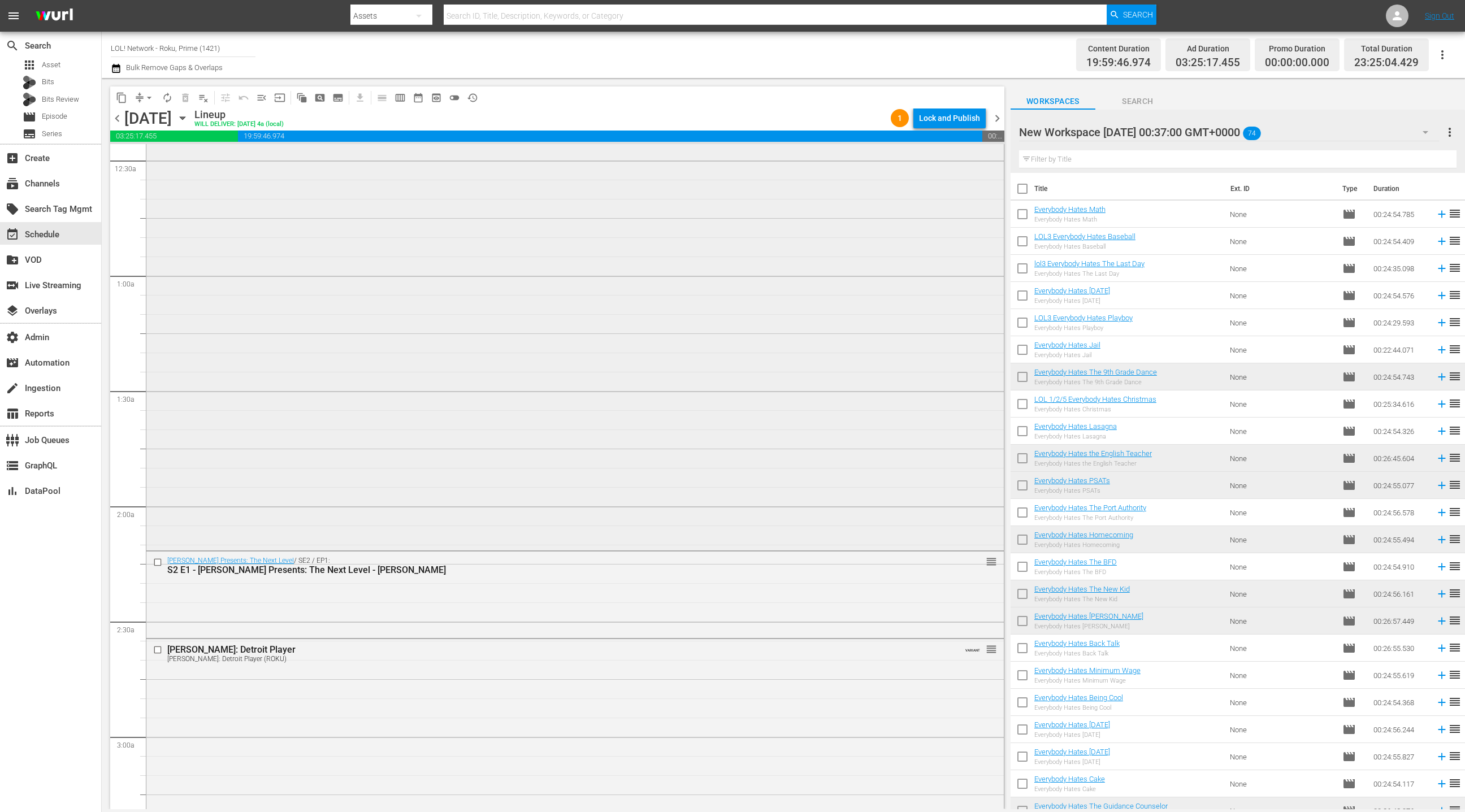
scroll to position [103, 0]
click at [117, 121] on span "chevron_left" at bounding box center [118, 118] width 14 height 14
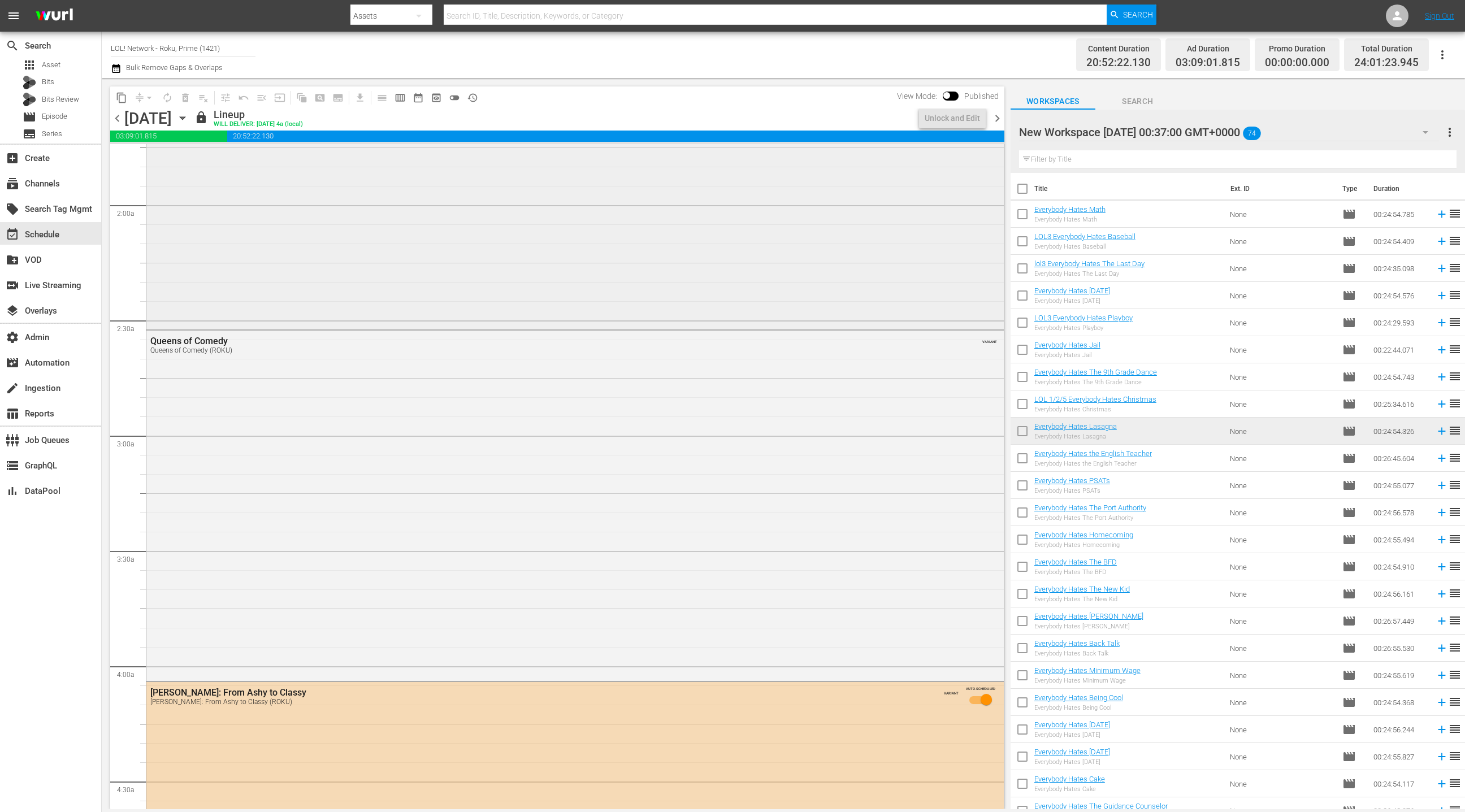
scroll to position [408, 0]
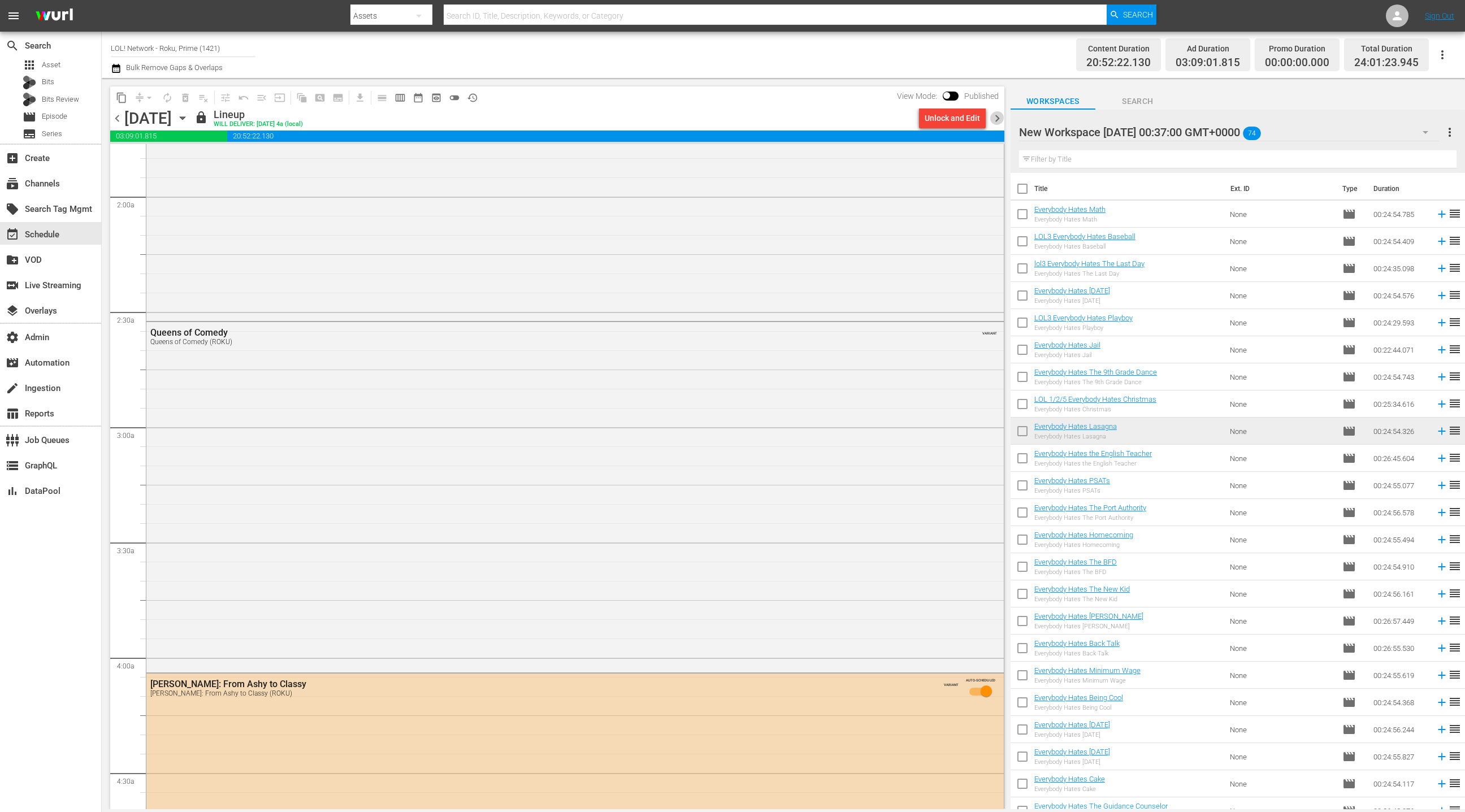
click at [994, 121] on span "chevron_right" at bounding box center [997, 118] width 14 height 14
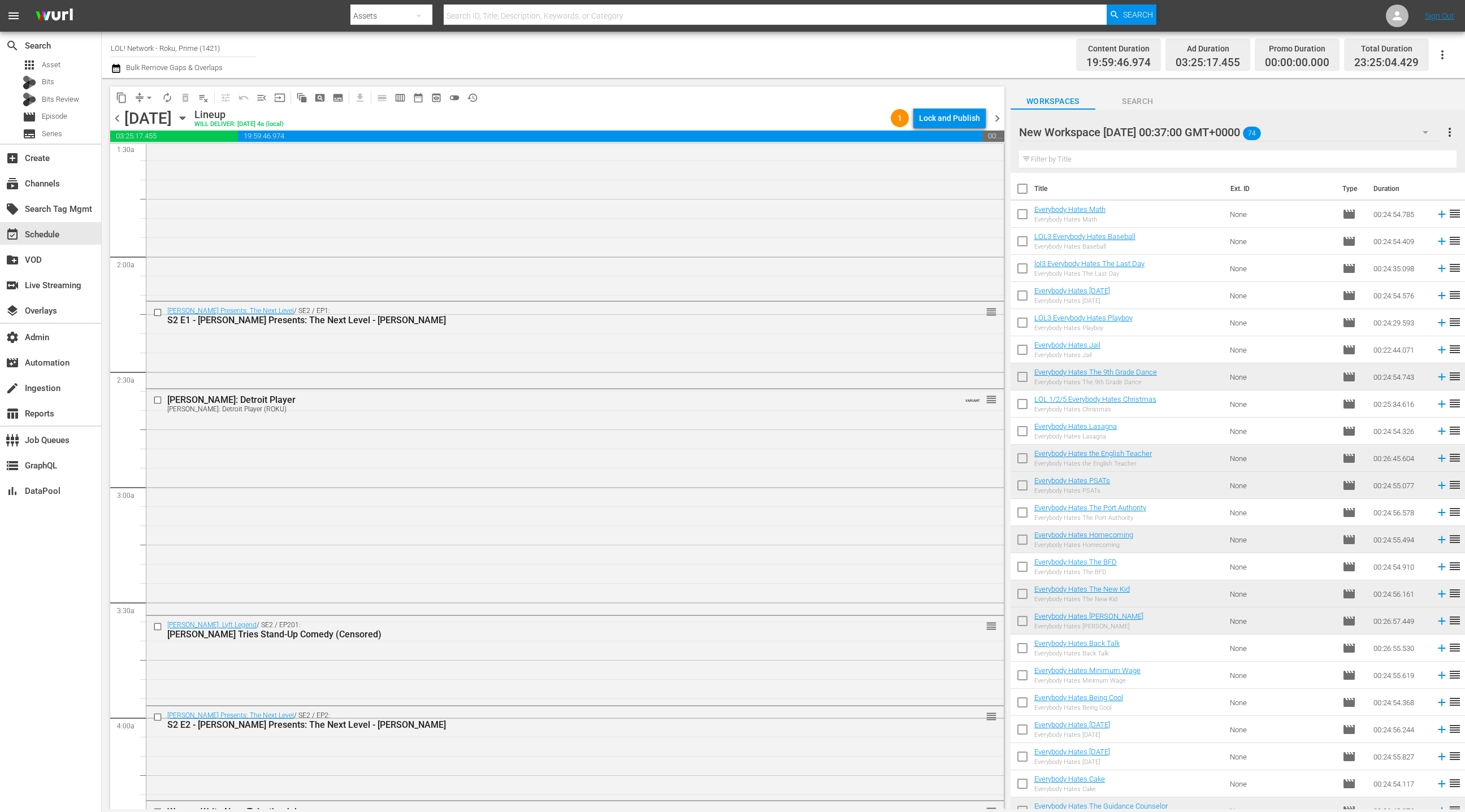
scroll to position [327, 0]
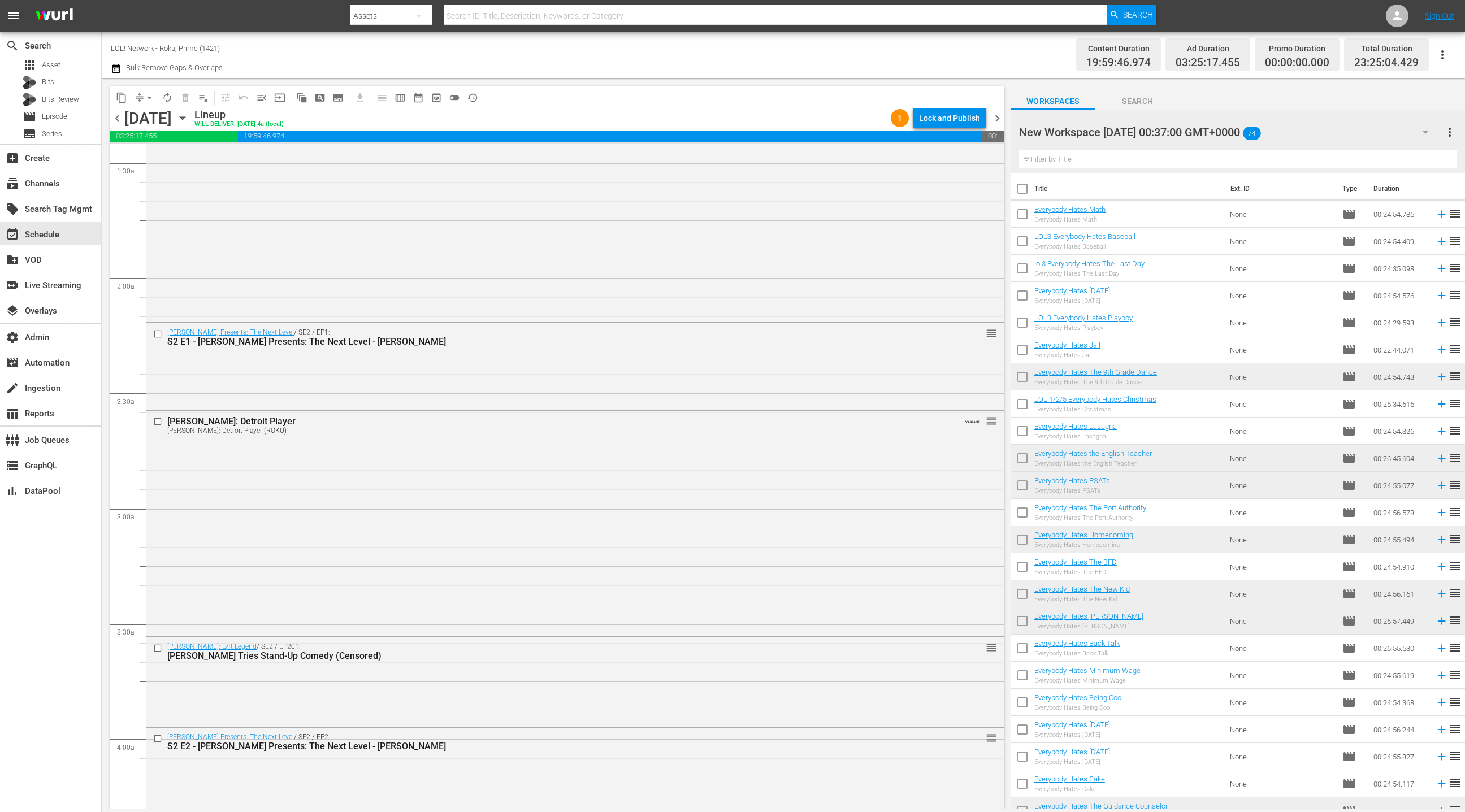
click at [1369, 133] on div "New Workspace [DATE] 00:37:00 GMT+0000 74" at bounding box center [1229, 132] width 420 height 31
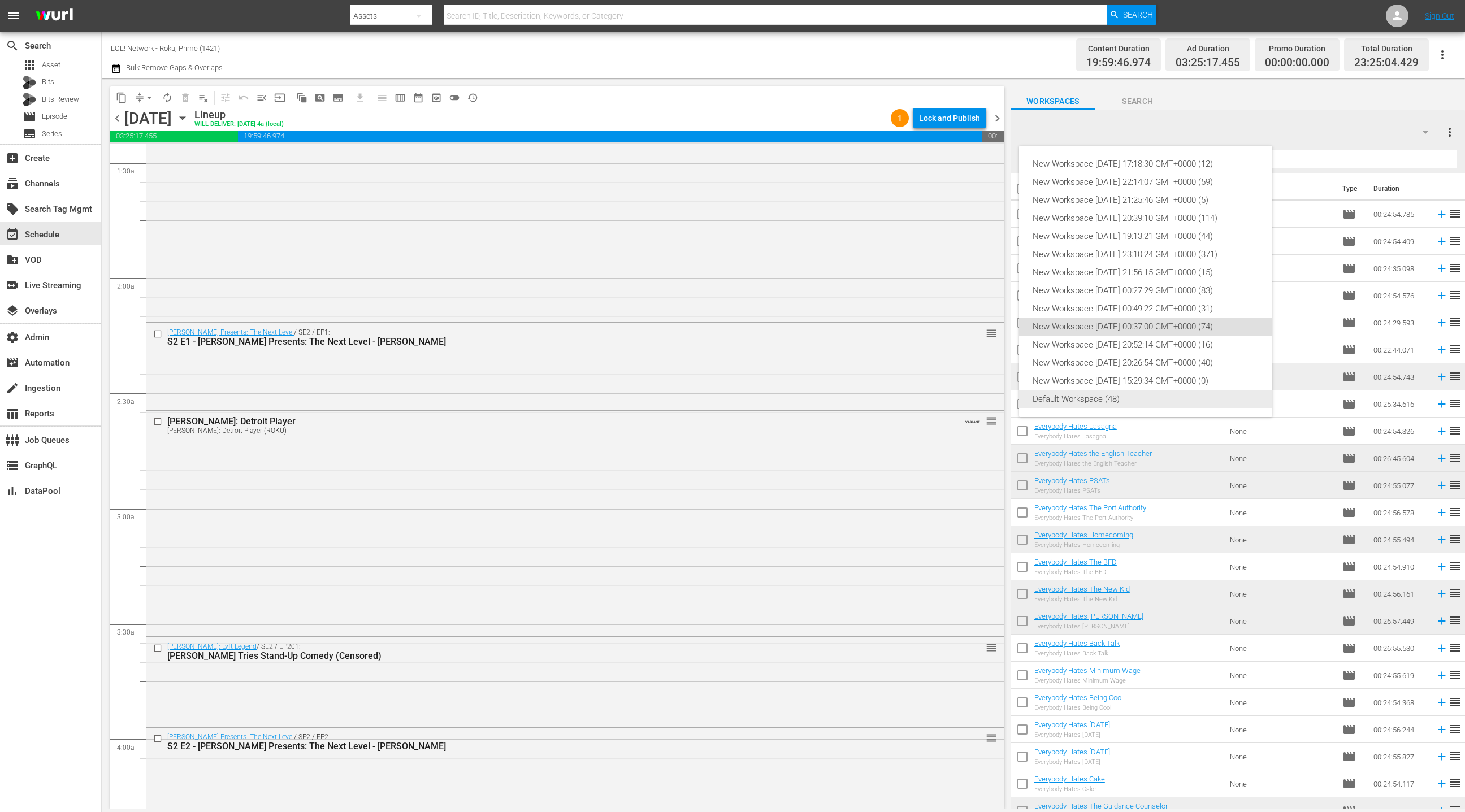
click at [1101, 403] on div "Default Workspace (48)" at bounding box center [1146, 399] width 226 height 18
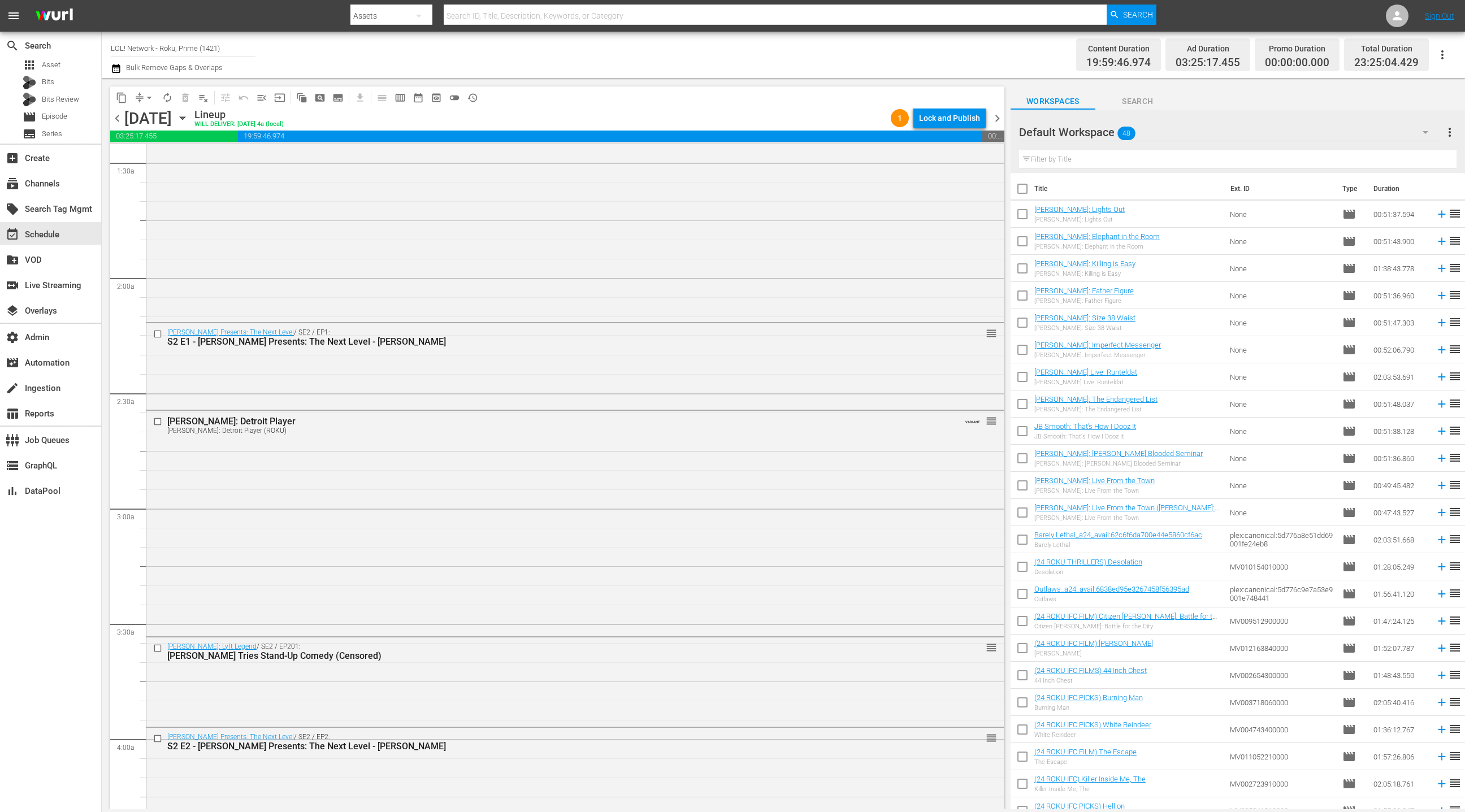
click at [1382, 129] on div "Default Workspace 48" at bounding box center [1229, 132] width 420 height 31
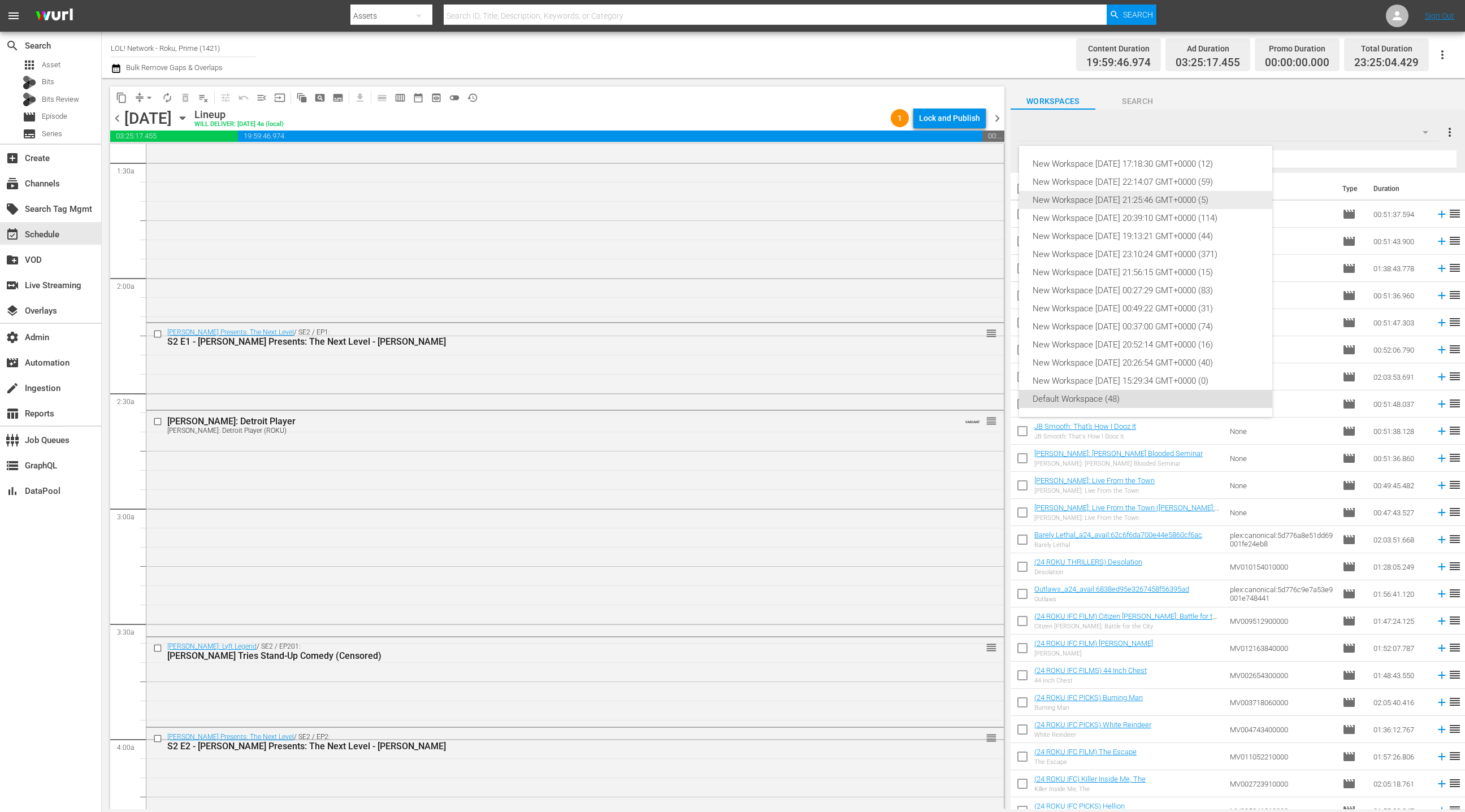
click at [1196, 203] on div "New Workspace [DATE] 21:25:46 GMT+0000 (5)" at bounding box center [1146, 200] width 226 height 18
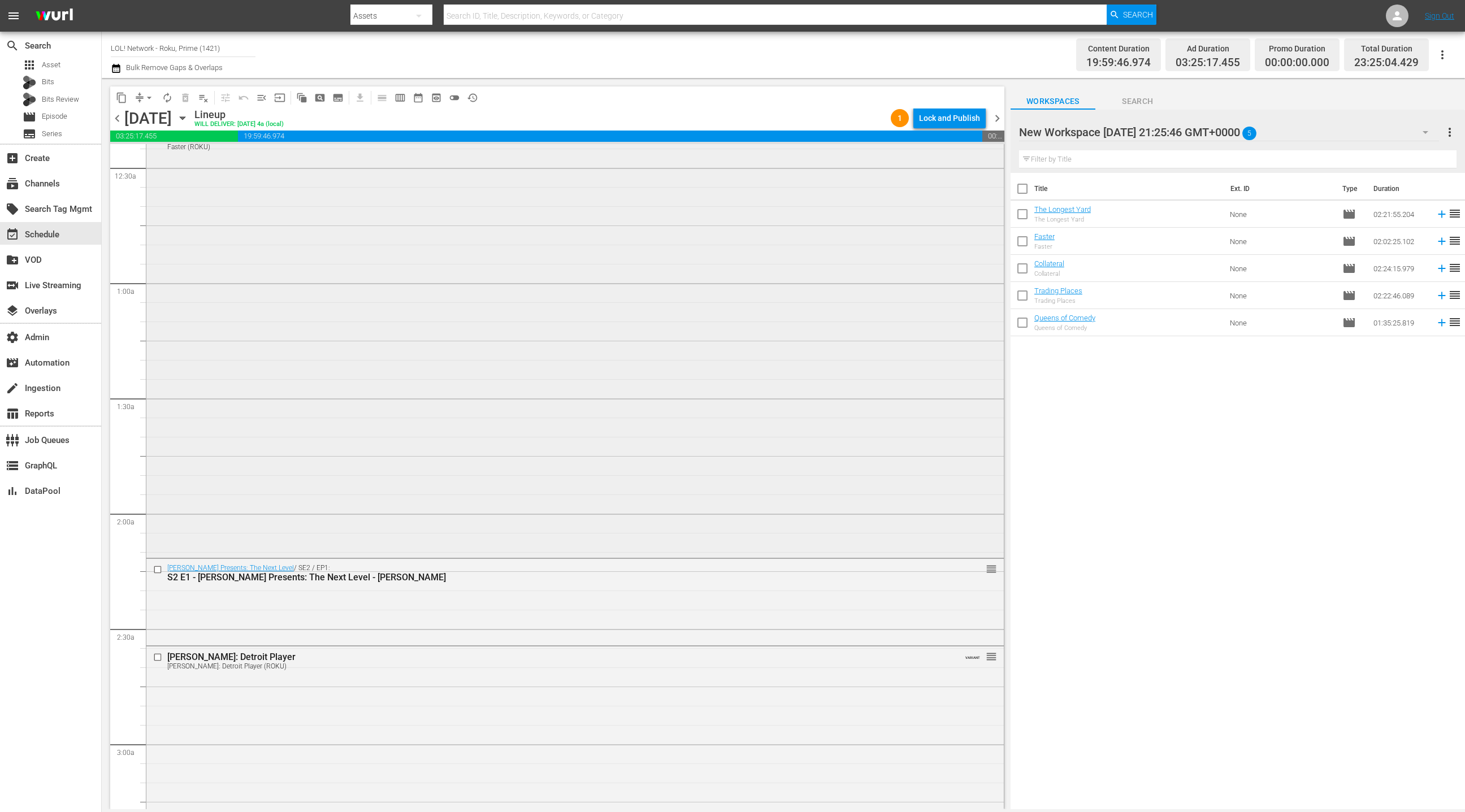
scroll to position [119, 0]
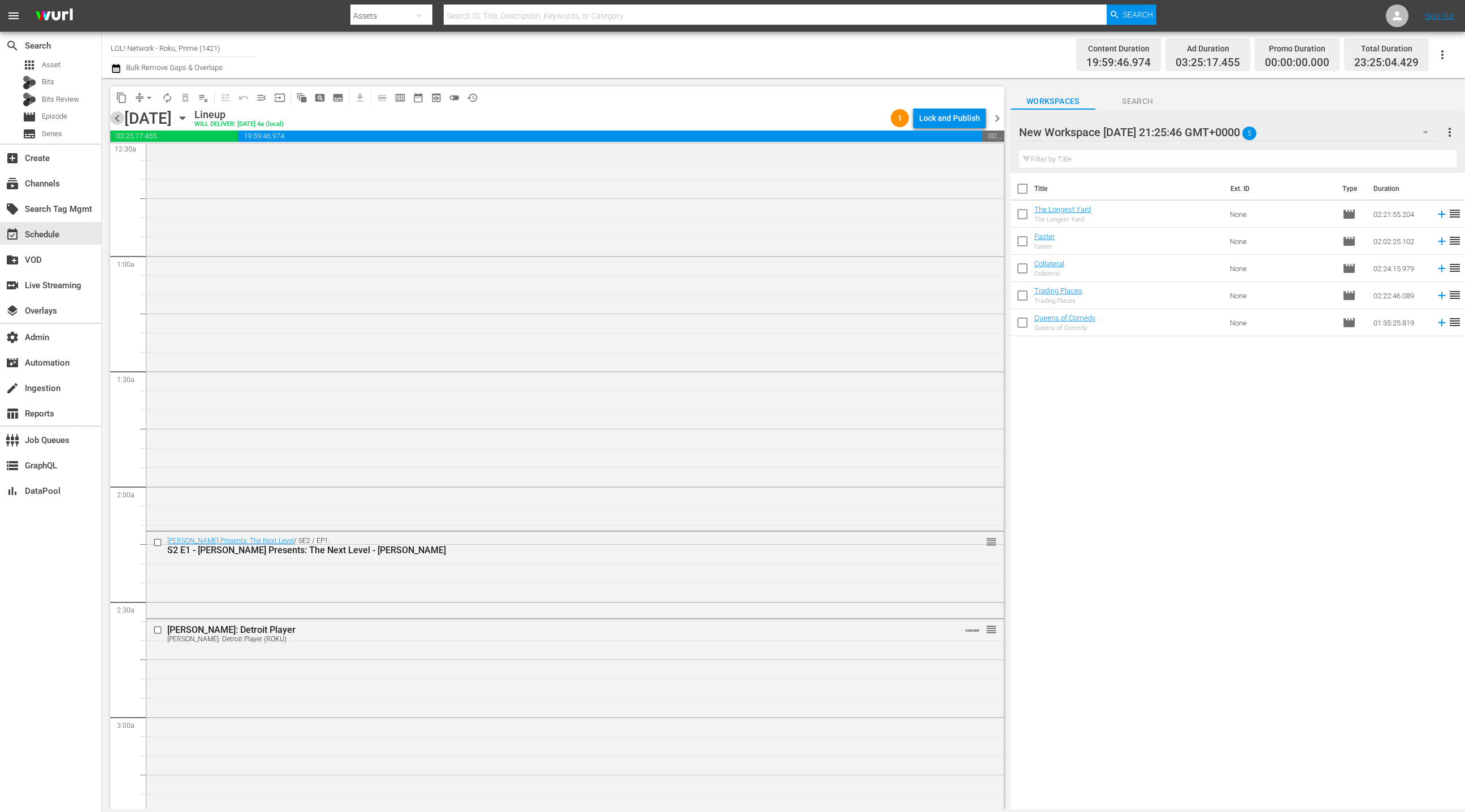
click at [121, 121] on span "chevron_left" at bounding box center [118, 118] width 14 height 14
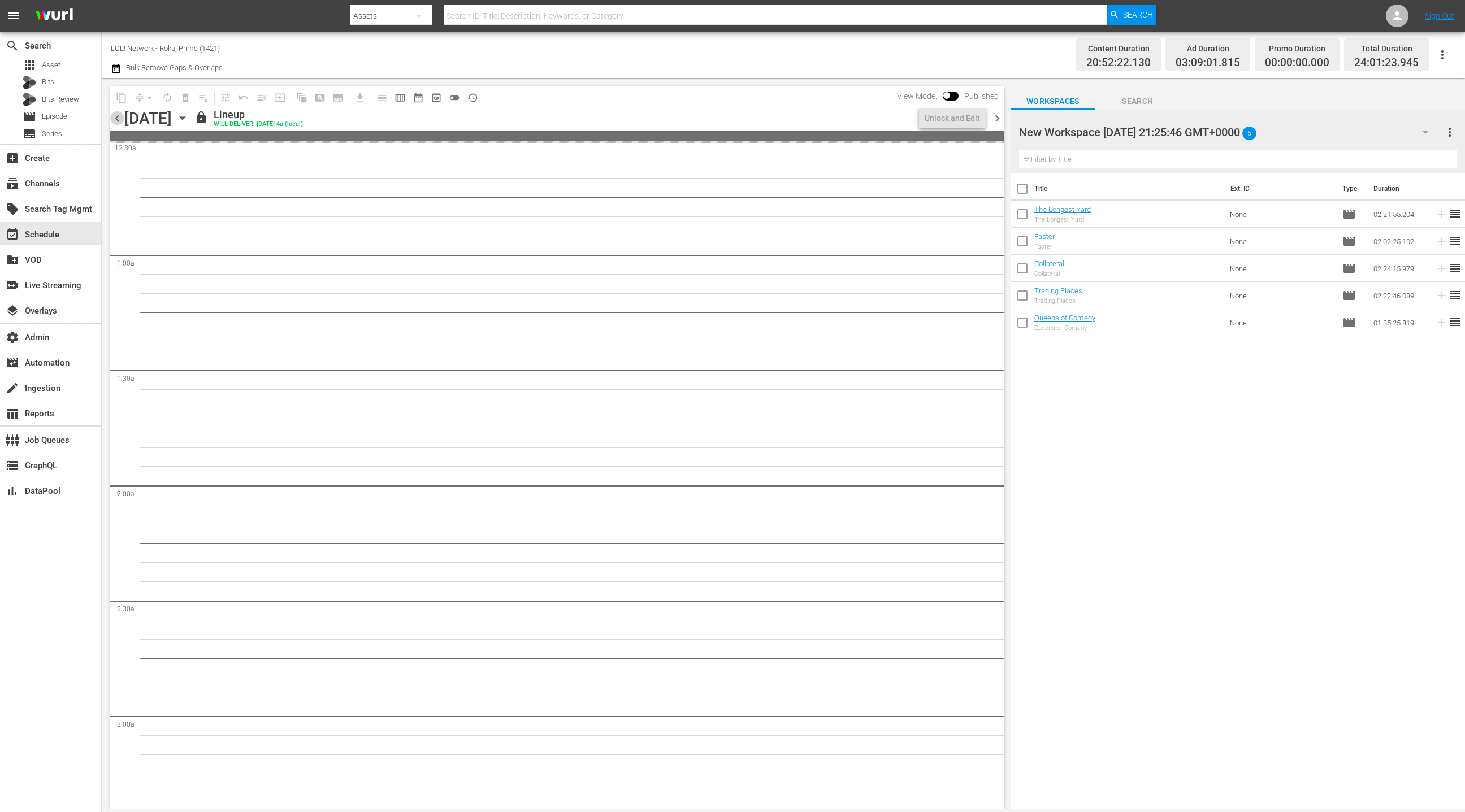
click at [121, 121] on span "chevron_left" at bounding box center [118, 118] width 14 height 14
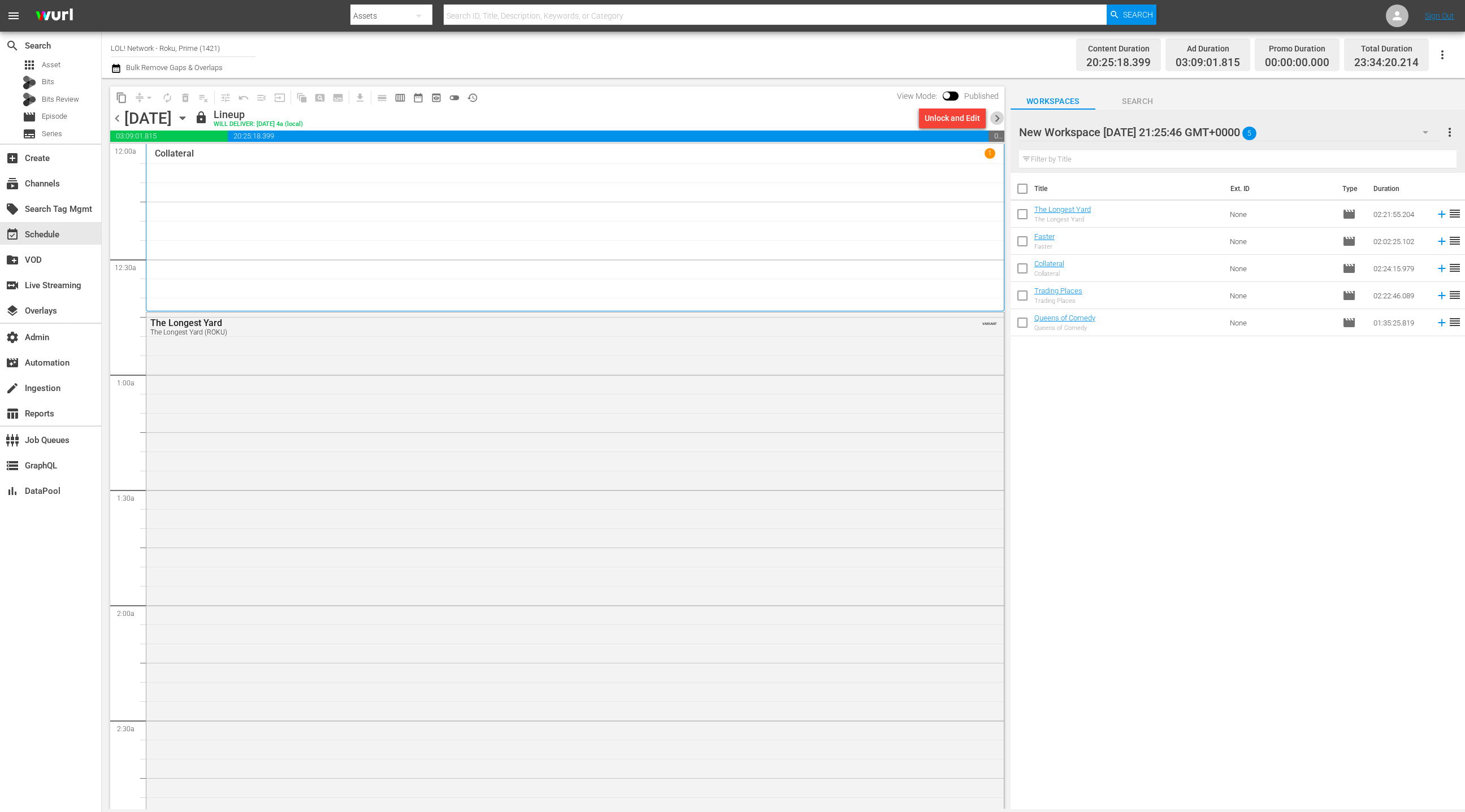
click at [996, 120] on span "chevron_right" at bounding box center [997, 118] width 14 height 14
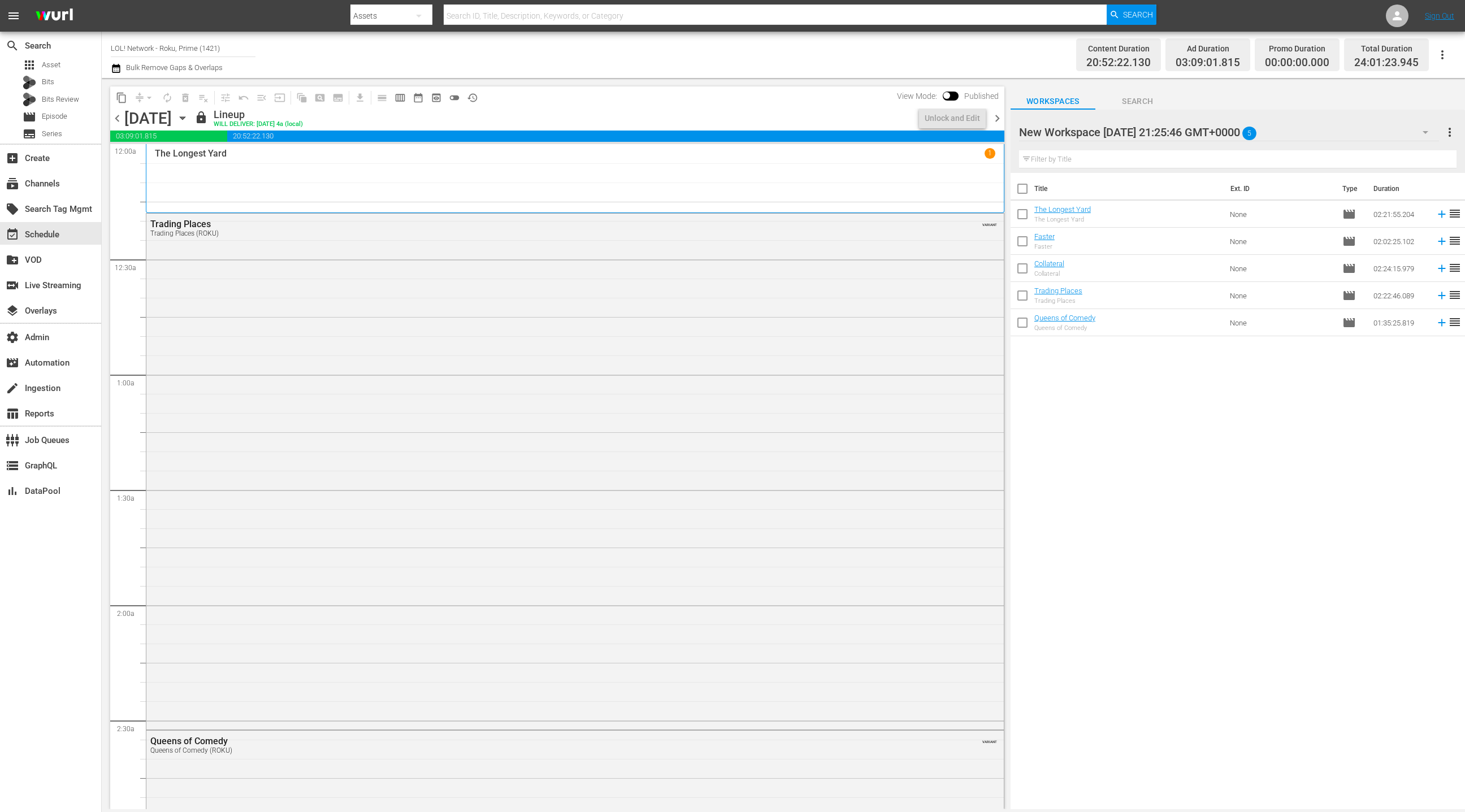
click at [996, 120] on span "chevron_right" at bounding box center [997, 118] width 14 height 14
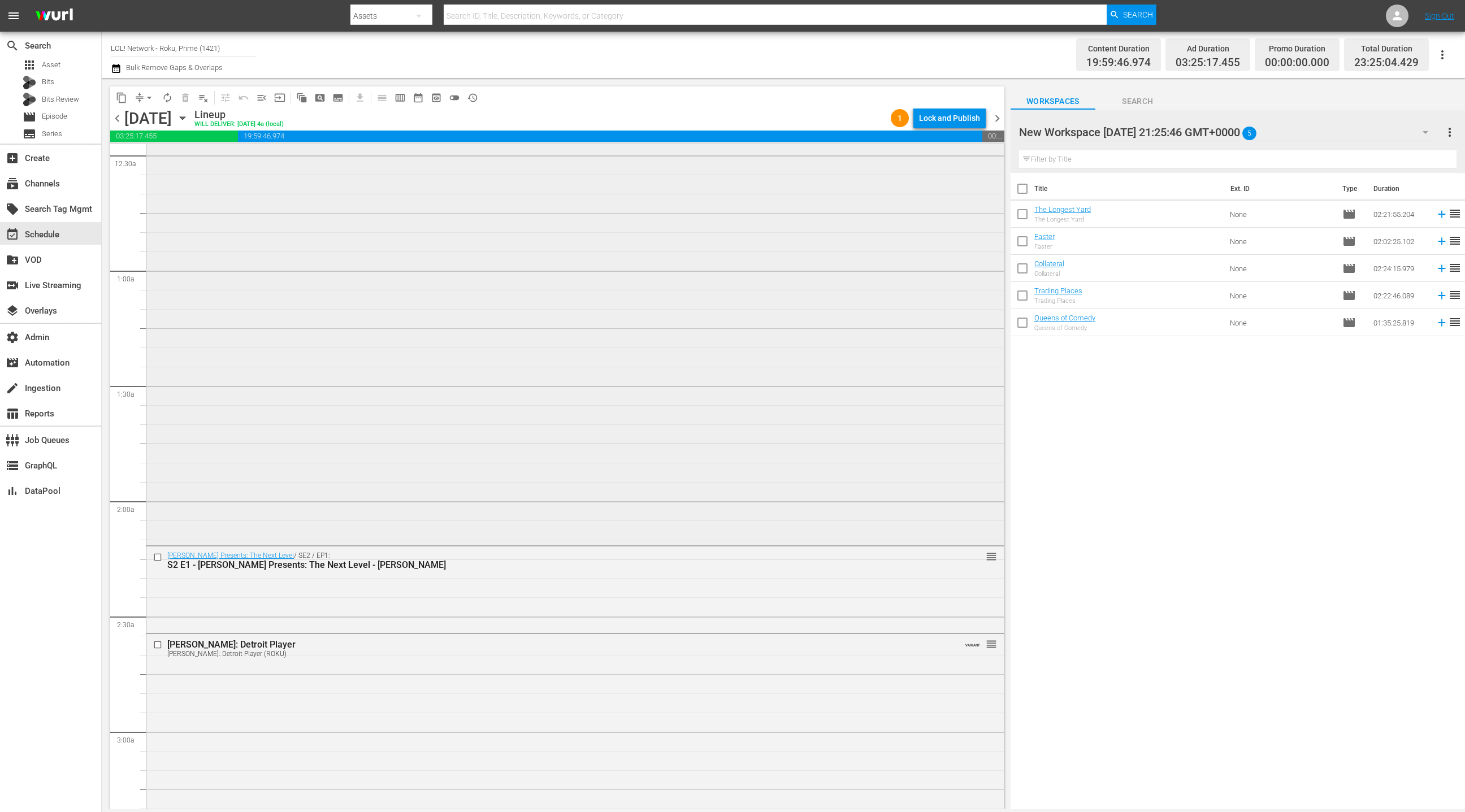
scroll to position [130, 0]
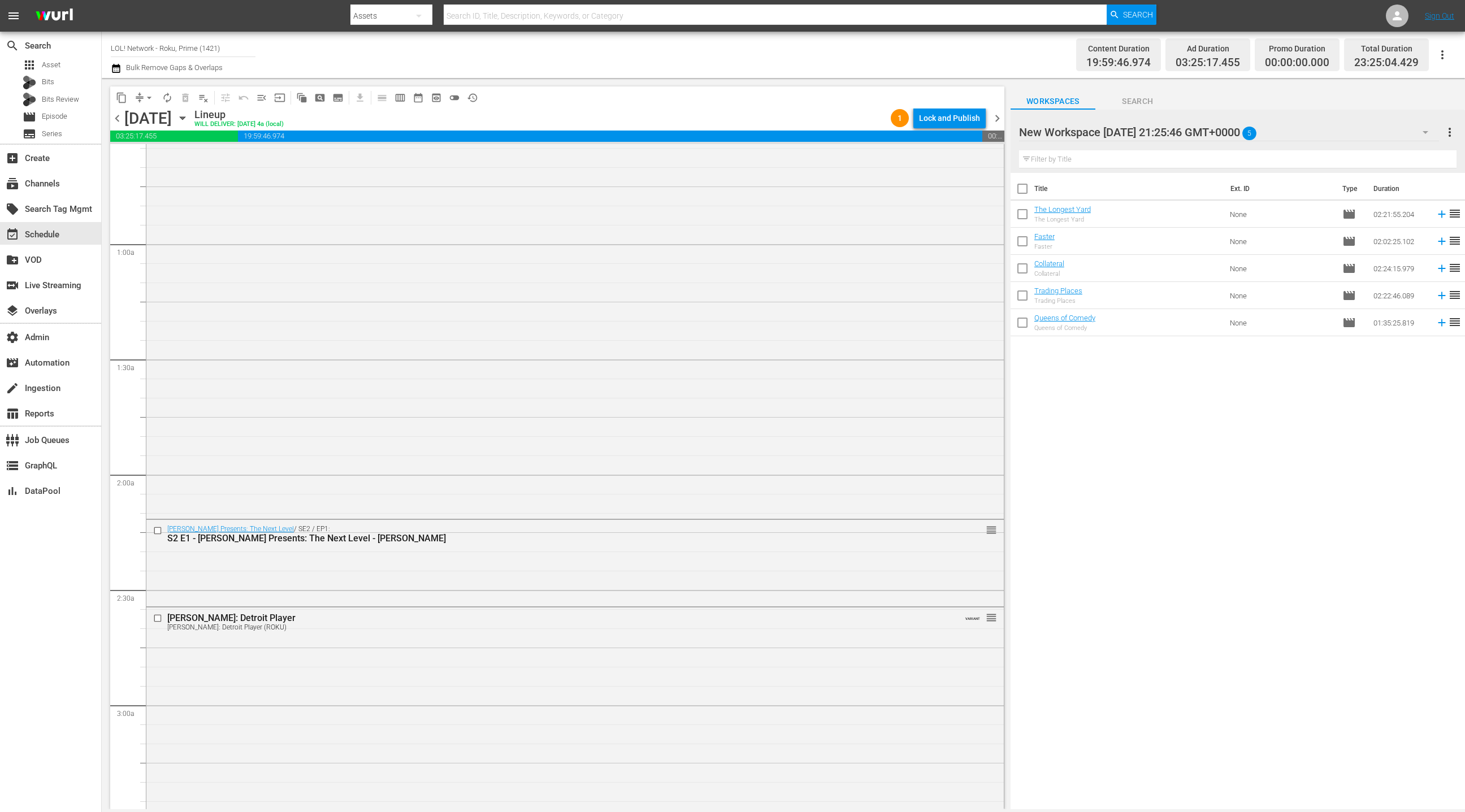
click at [119, 121] on span "chevron_left" at bounding box center [118, 118] width 14 height 14
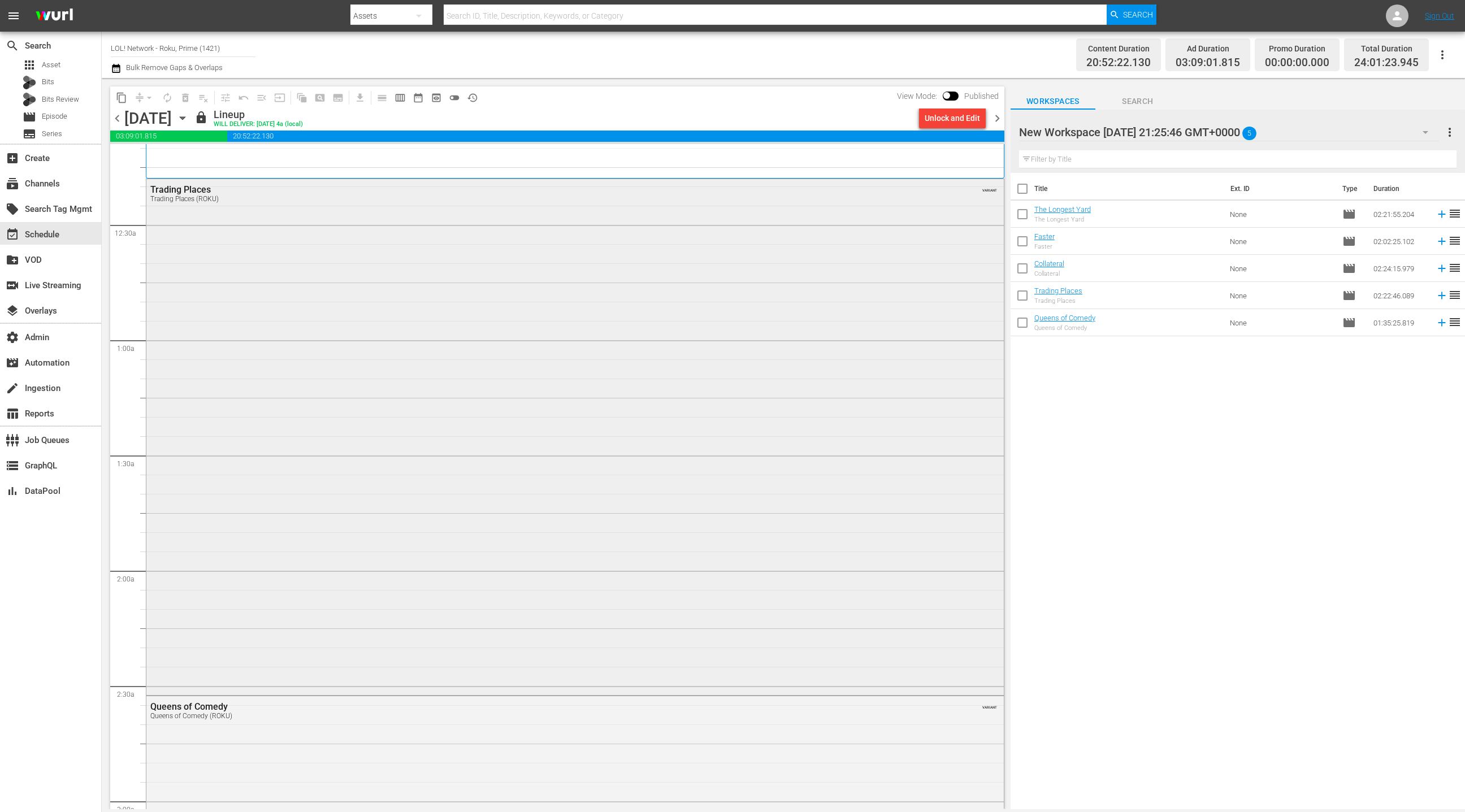
scroll to position [64, 0]
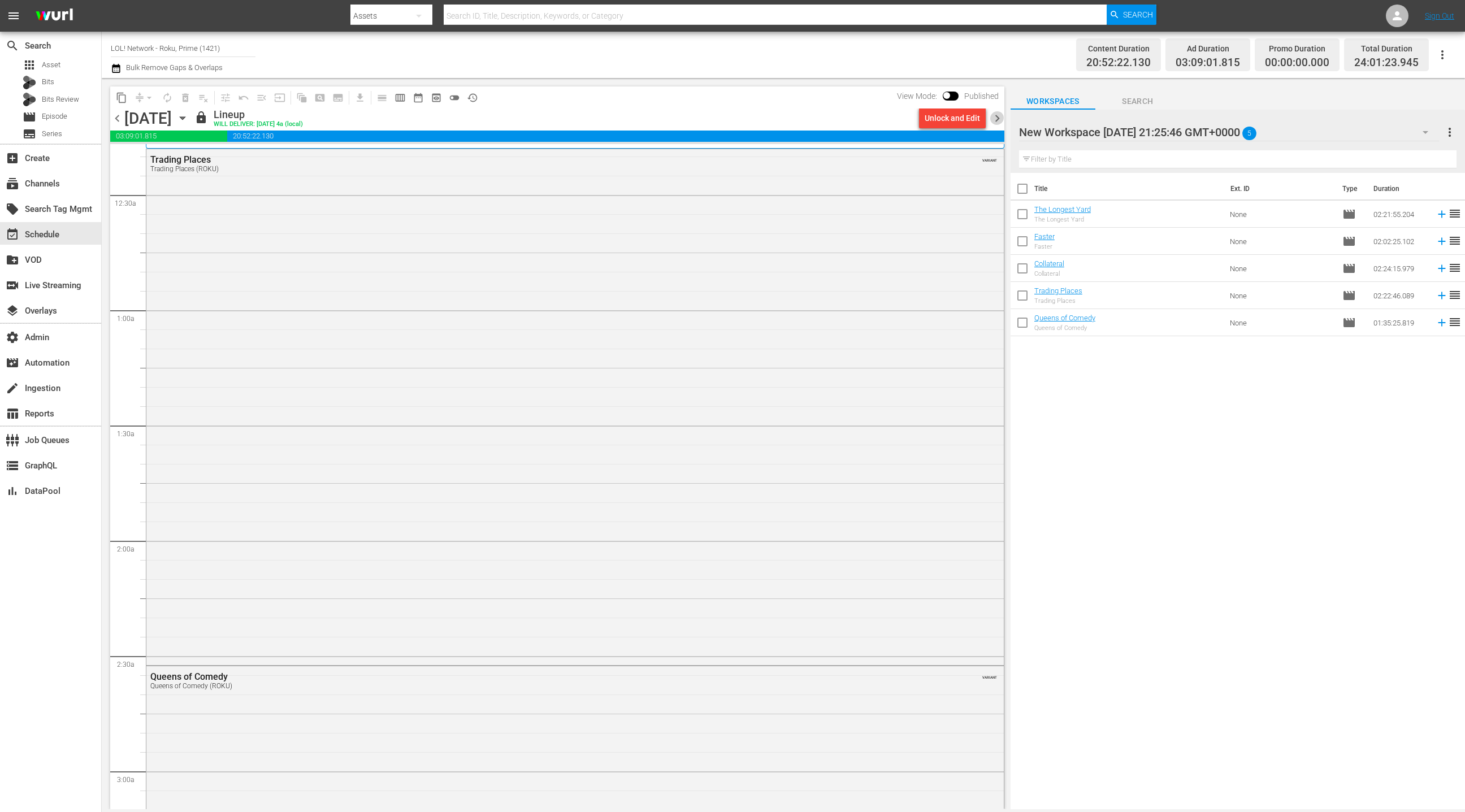
click at [995, 122] on span "chevron_right" at bounding box center [997, 118] width 14 height 14
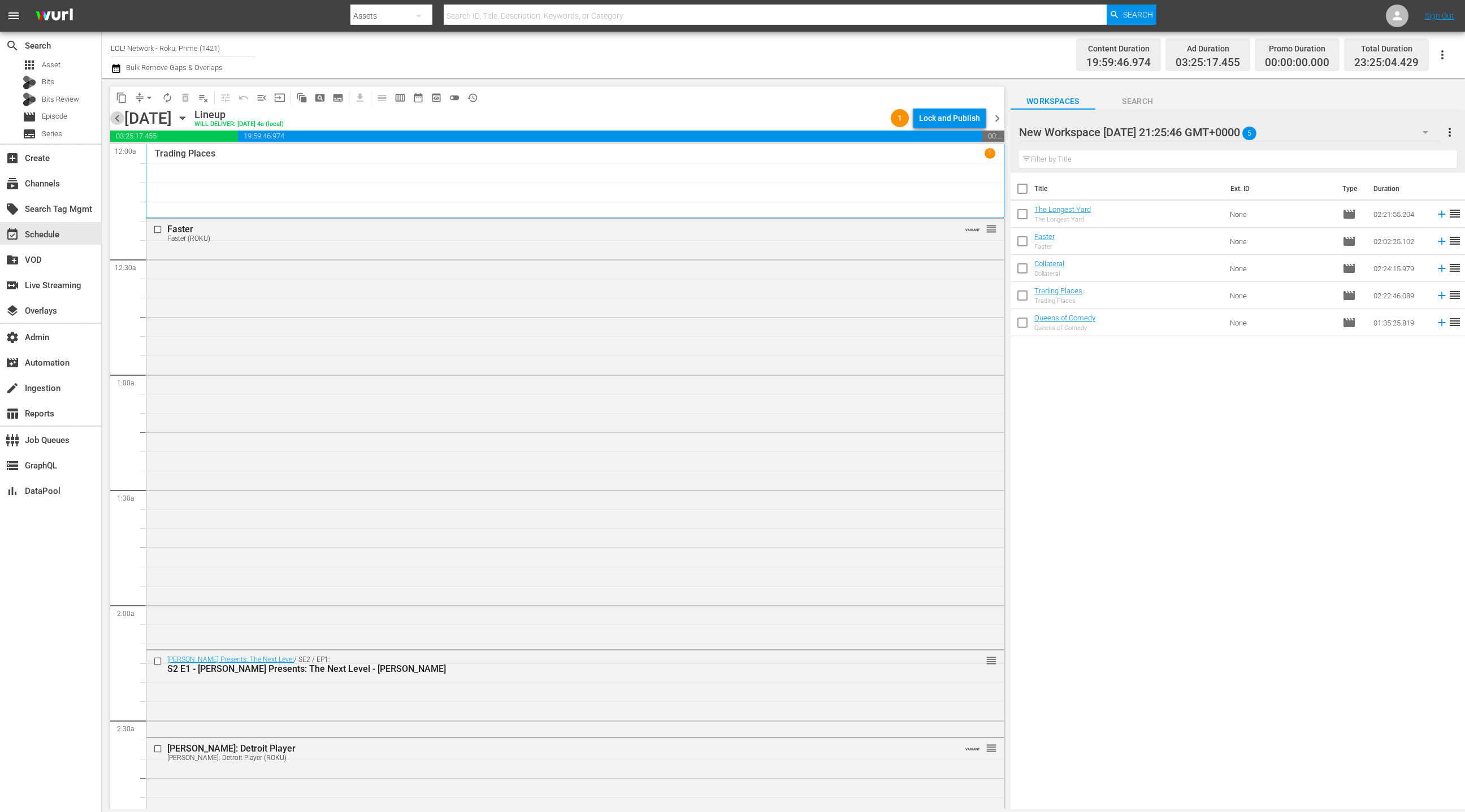
click at [116, 119] on span "chevron_left" at bounding box center [118, 118] width 14 height 14
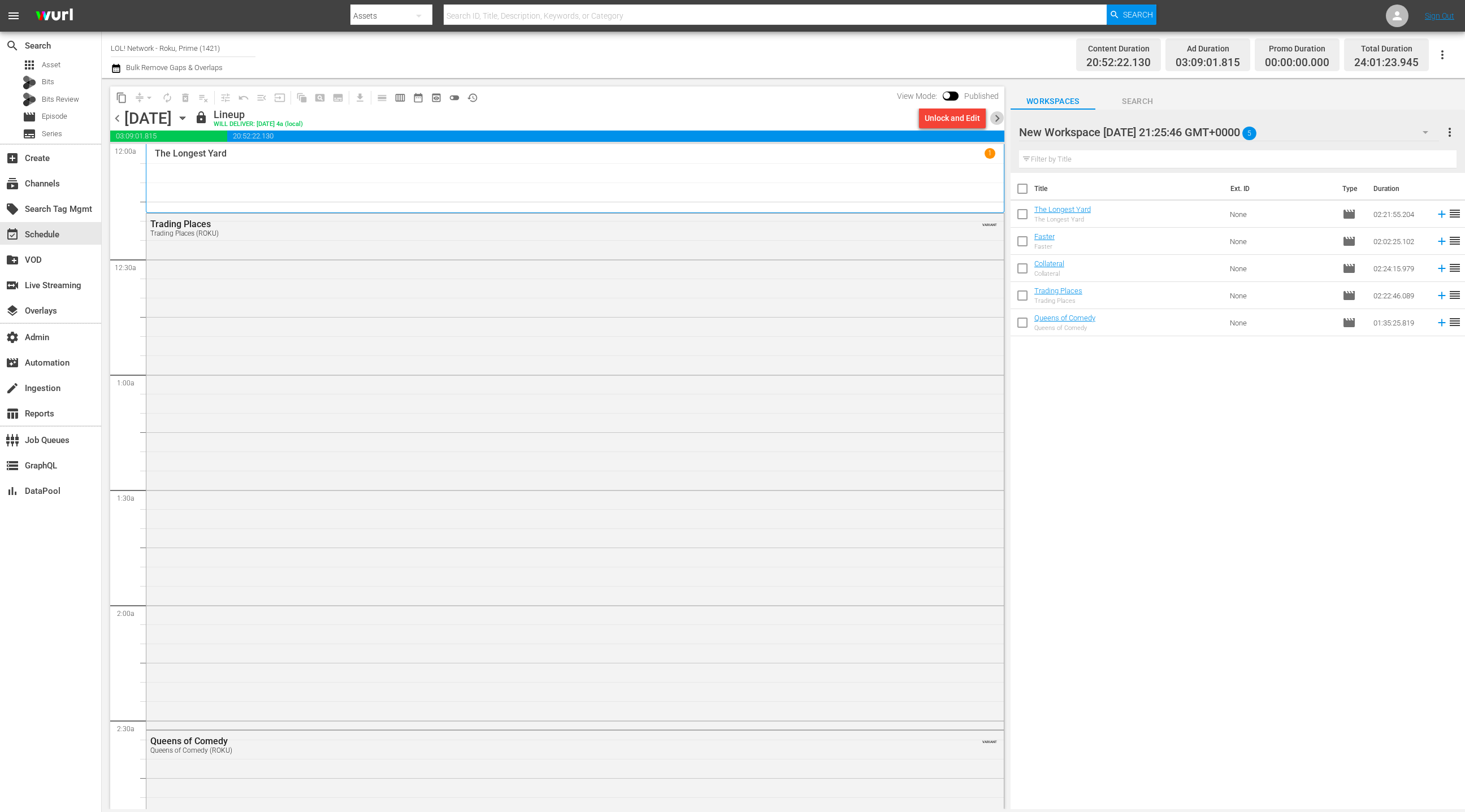
click at [1001, 121] on span "chevron_right" at bounding box center [997, 118] width 14 height 14
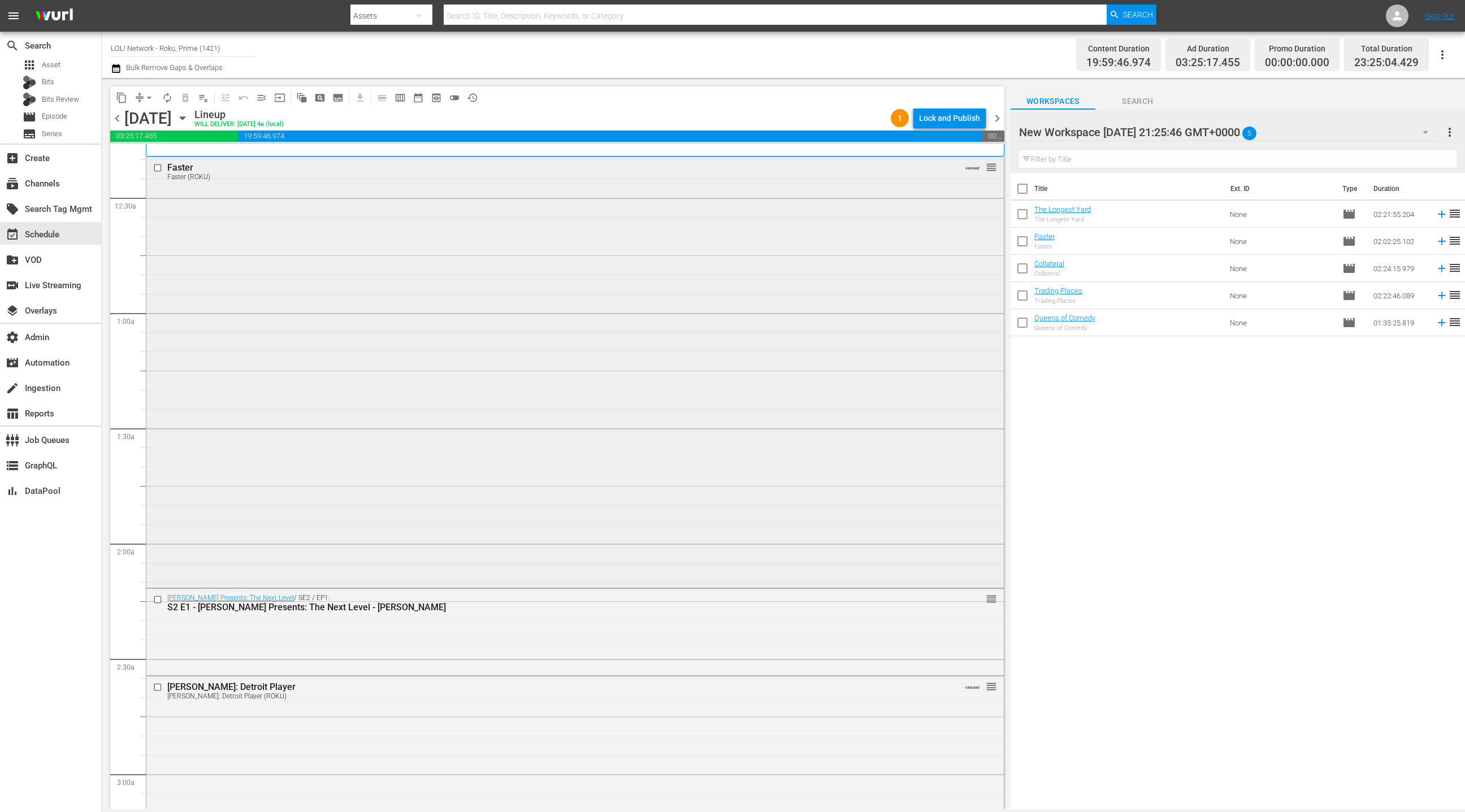
scroll to position [205, 0]
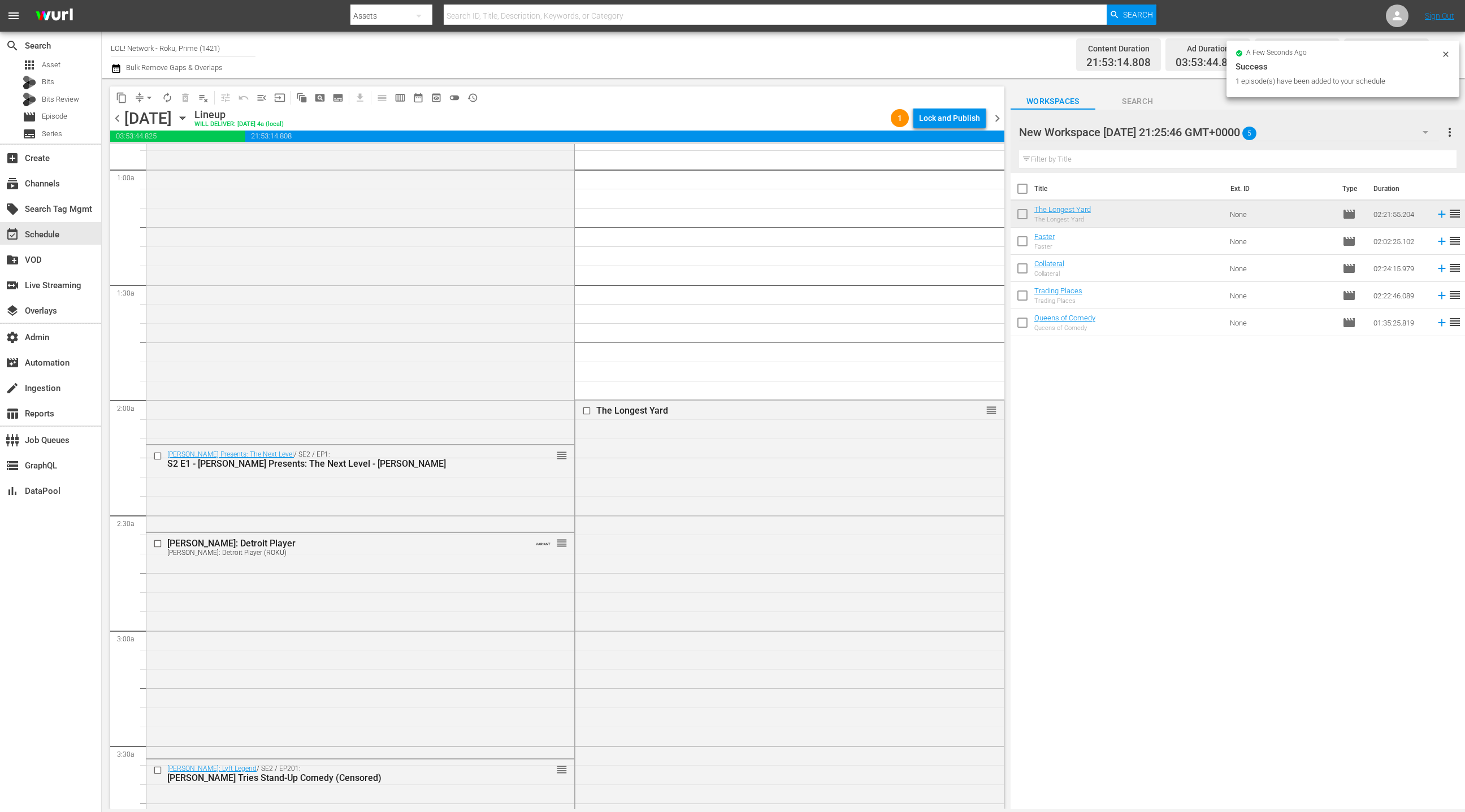
click at [728, 485] on div "The Longest Yard reorder" at bounding box center [789, 671] width 428 height 542
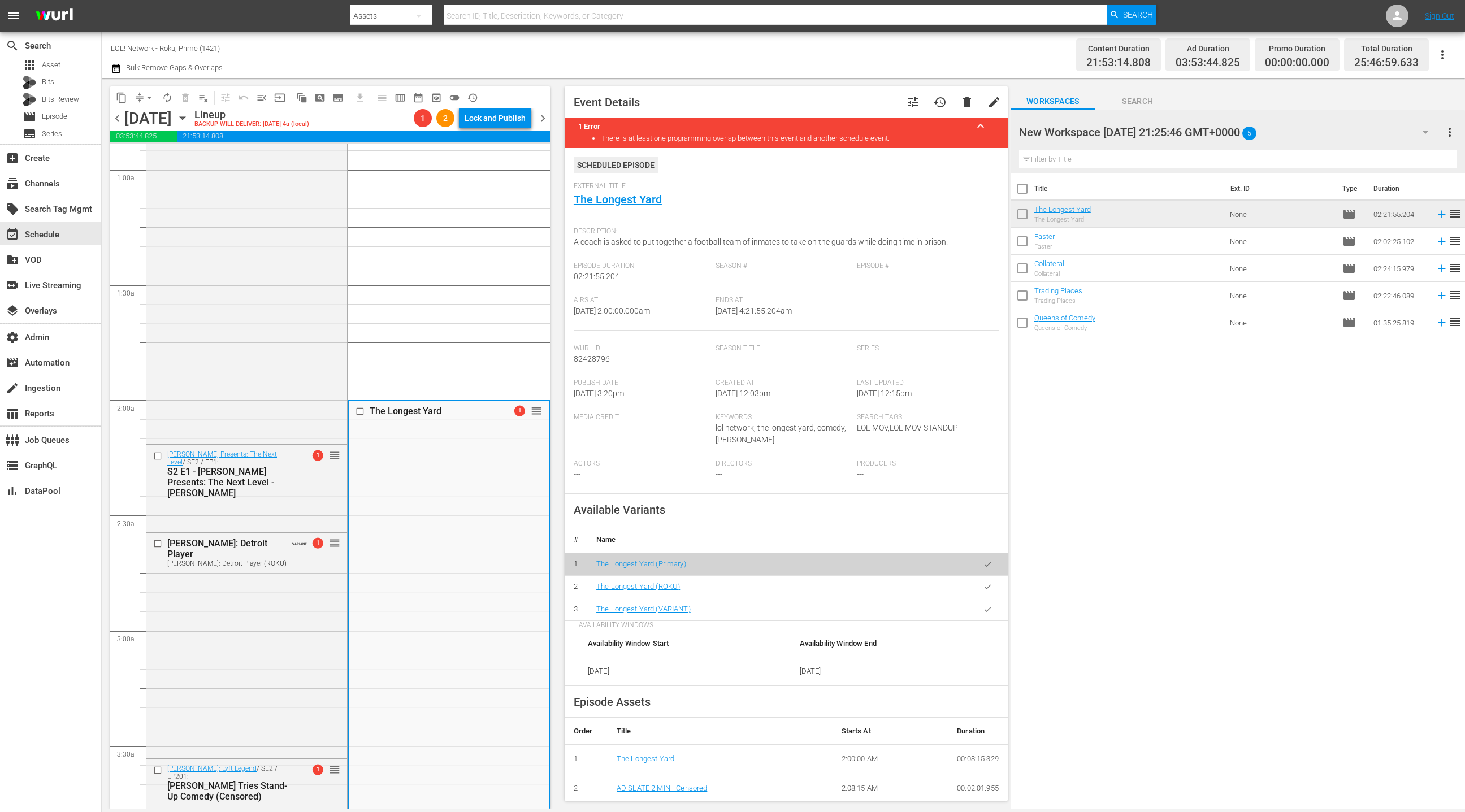
click at [980, 586] on button "button" at bounding box center [987, 587] width 22 height 22
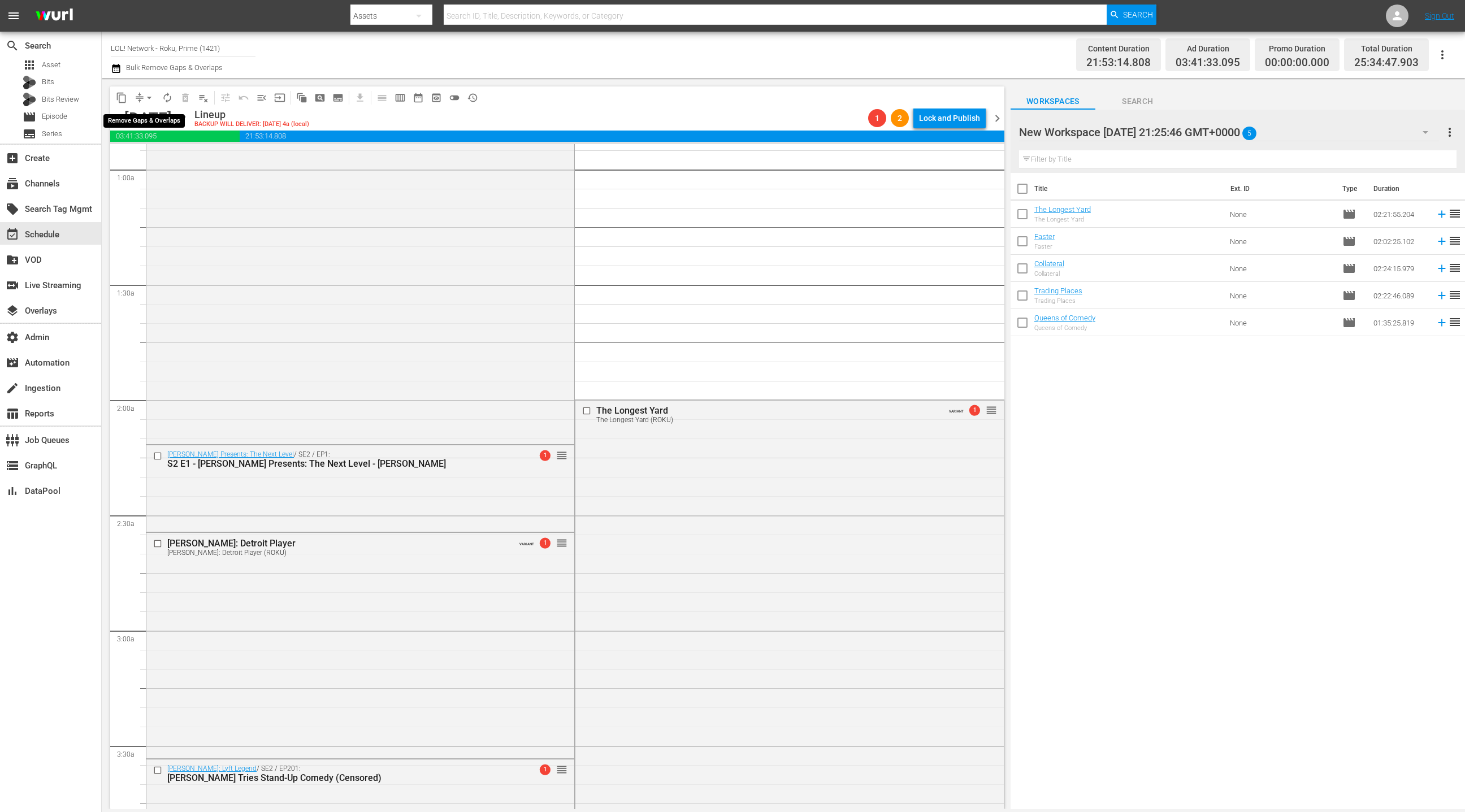
click at [143, 95] on span "arrow_drop_down" at bounding box center [149, 98] width 11 height 11
drag, startPoint x: 159, startPoint y: 157, endPoint x: 168, endPoint y: 161, distance: 9.8
click at [168, 161] on li "Align to End of Previous Day" at bounding box center [150, 158] width 119 height 19
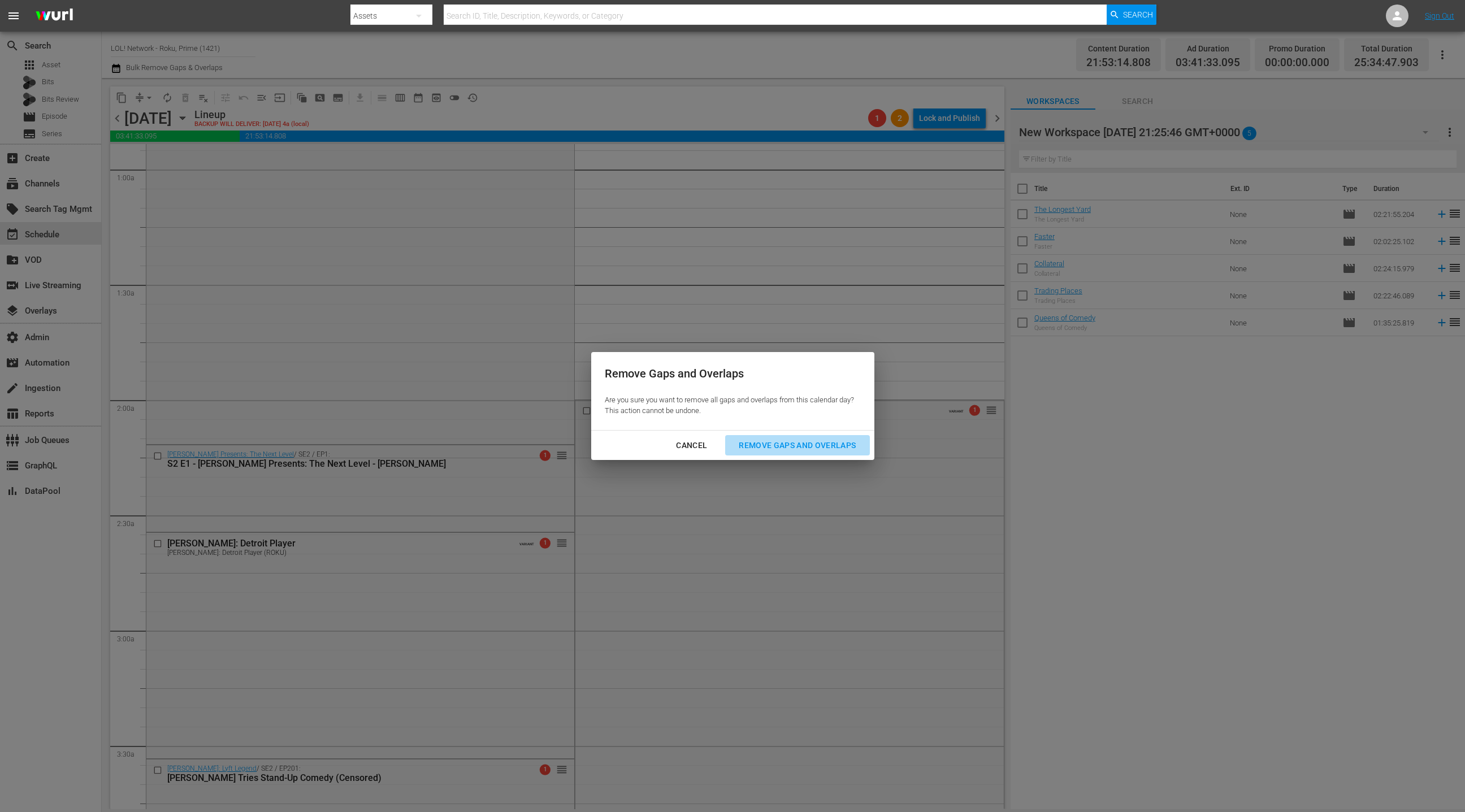
click at [763, 443] on div "Remove Gaps and Overlaps" at bounding box center [798, 446] width 135 height 14
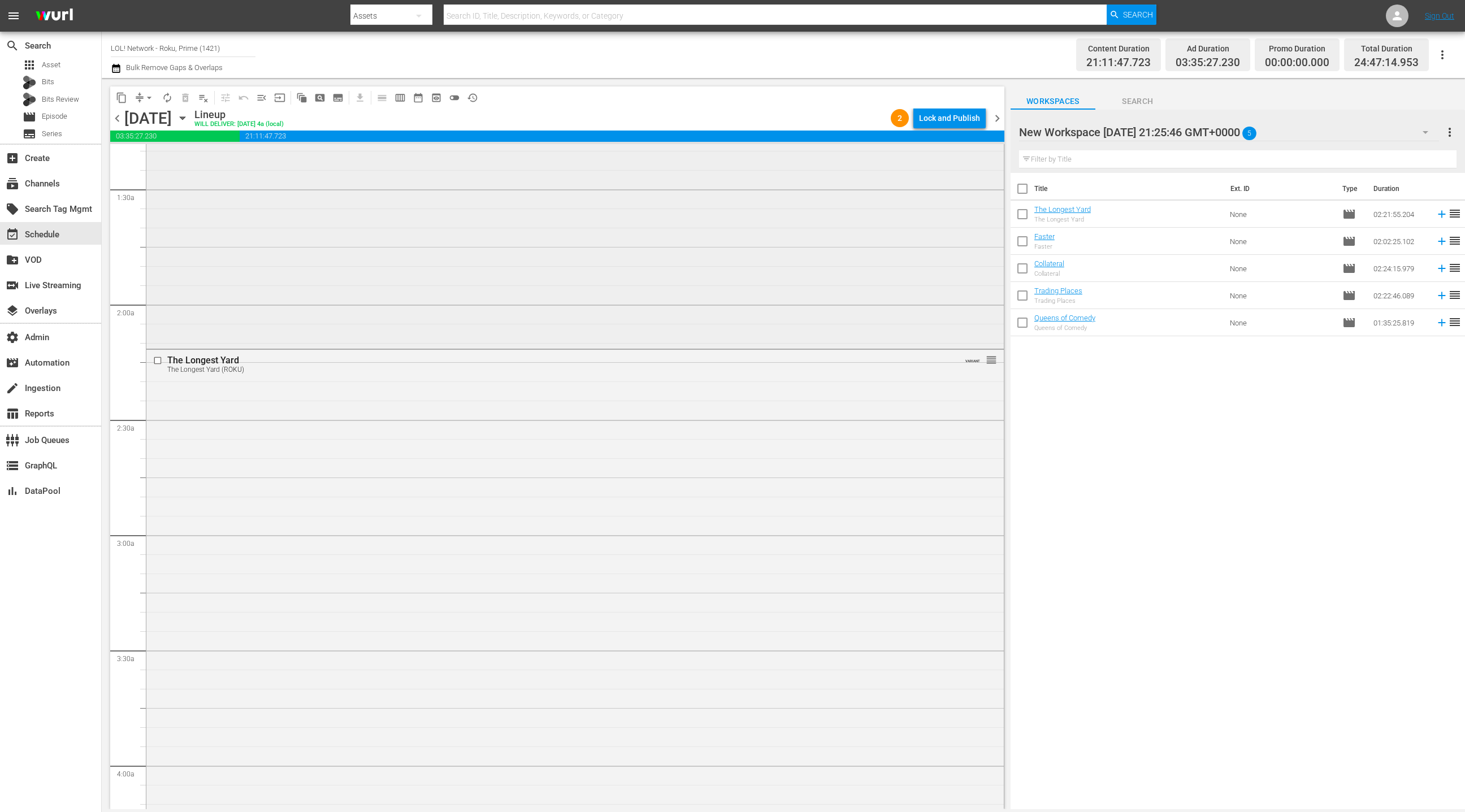
scroll to position [0, 0]
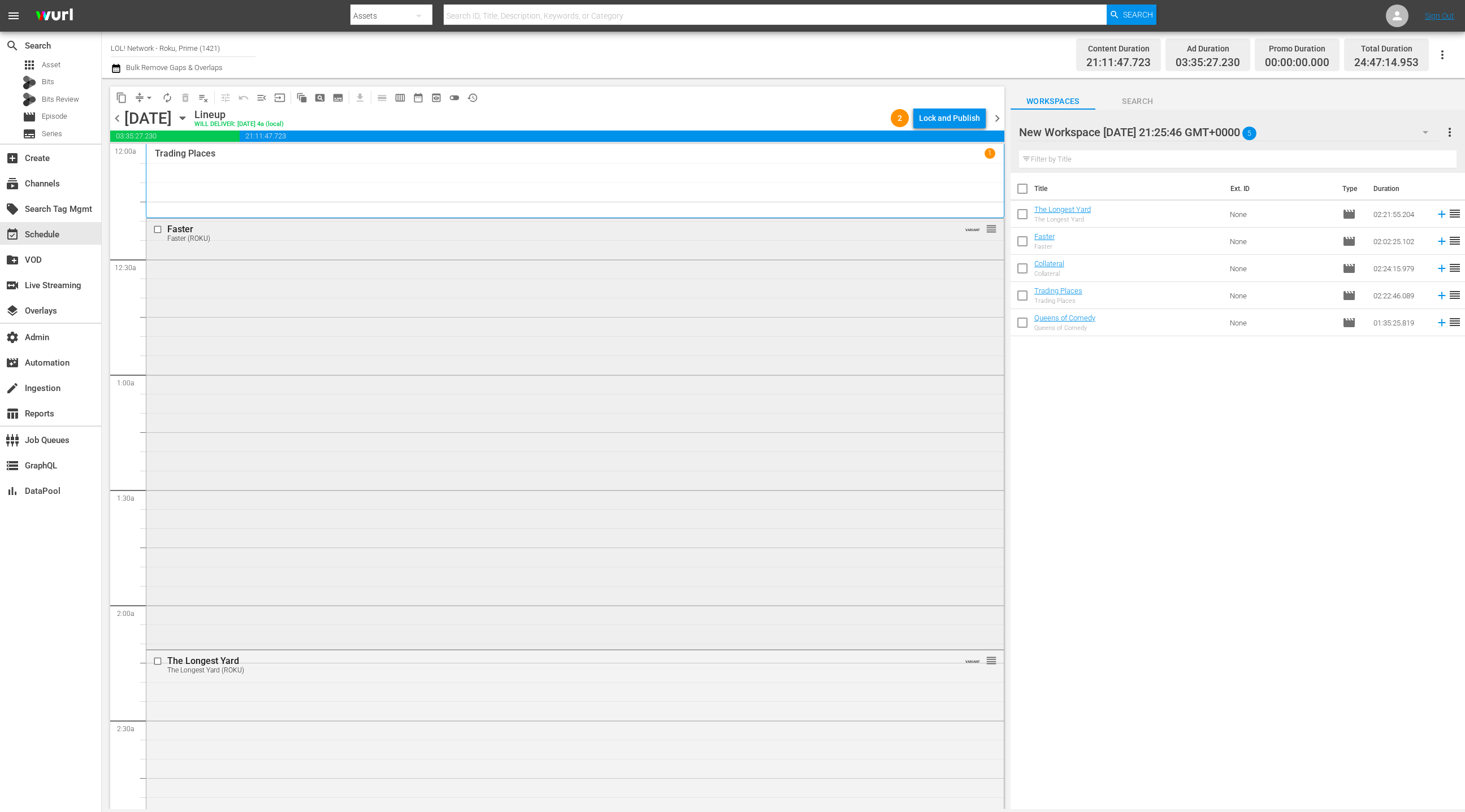
click at [270, 349] on div "Faster Faster (ROKU) VARIANT reorder" at bounding box center [575, 433] width 858 height 428
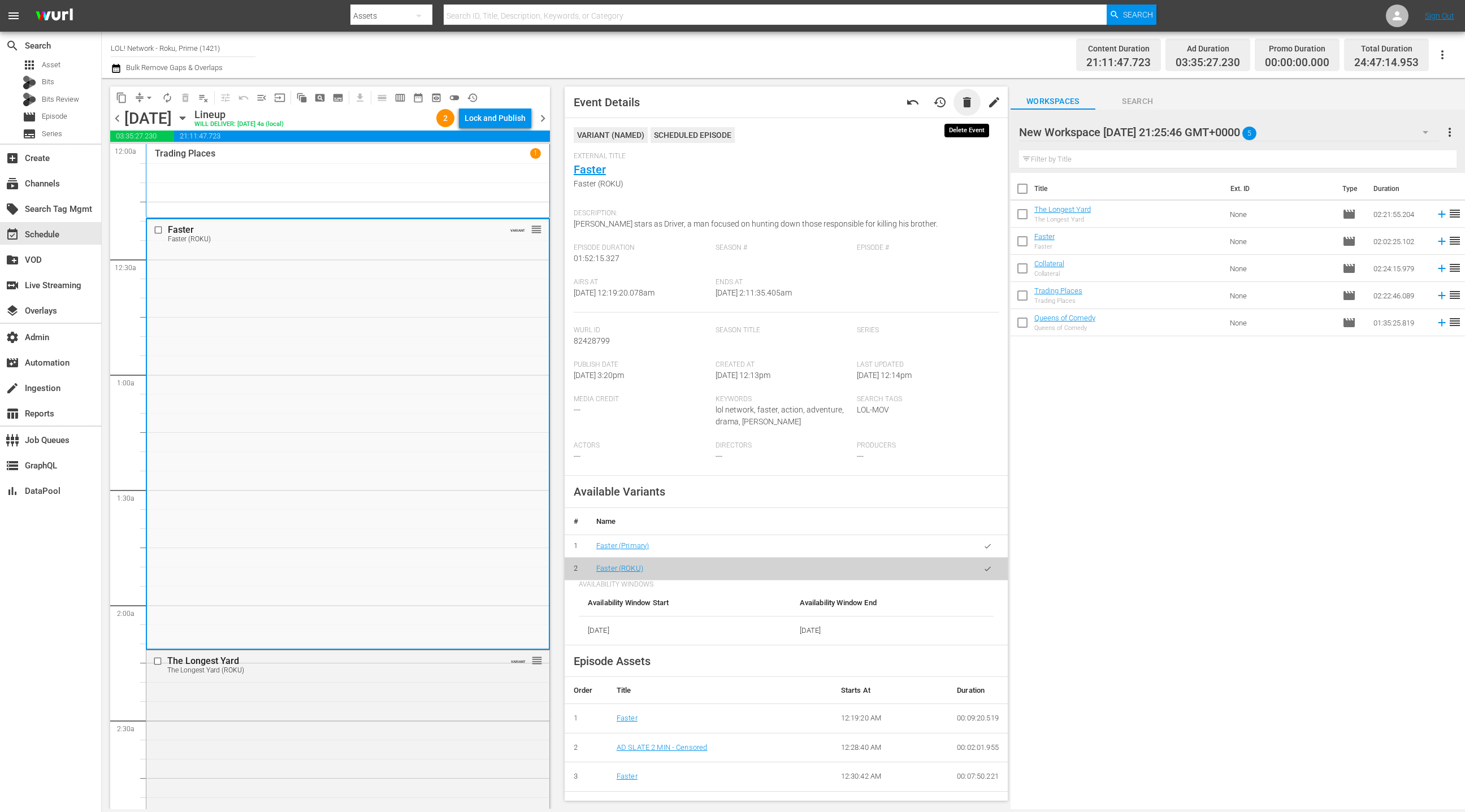
click at [967, 107] on span "delete" at bounding box center [967, 102] width 14 height 14
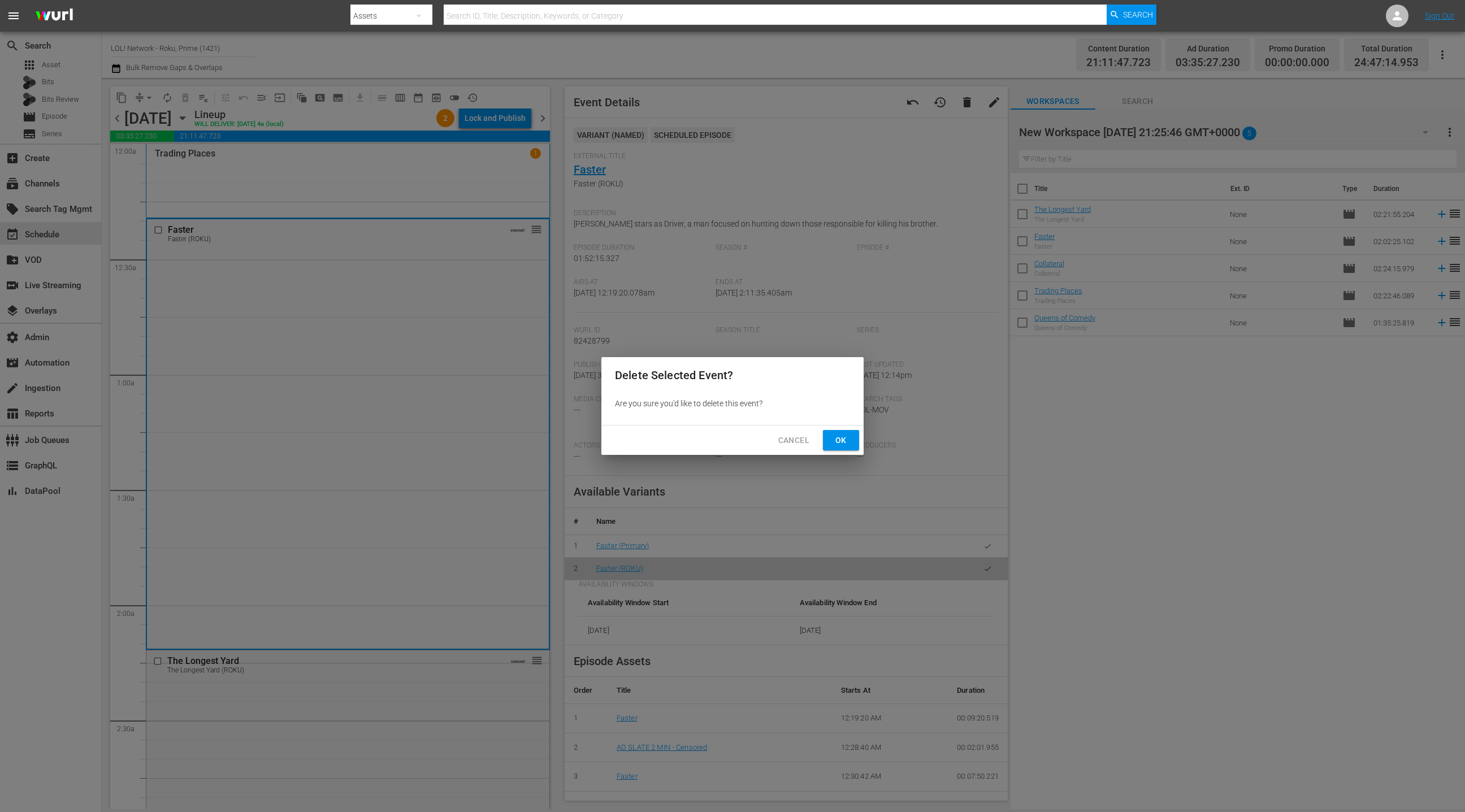
drag, startPoint x: 845, startPoint y: 439, endPoint x: 838, endPoint y: 429, distance: 12.2
click at [845, 438] on span "Ok" at bounding box center [841, 441] width 18 height 14
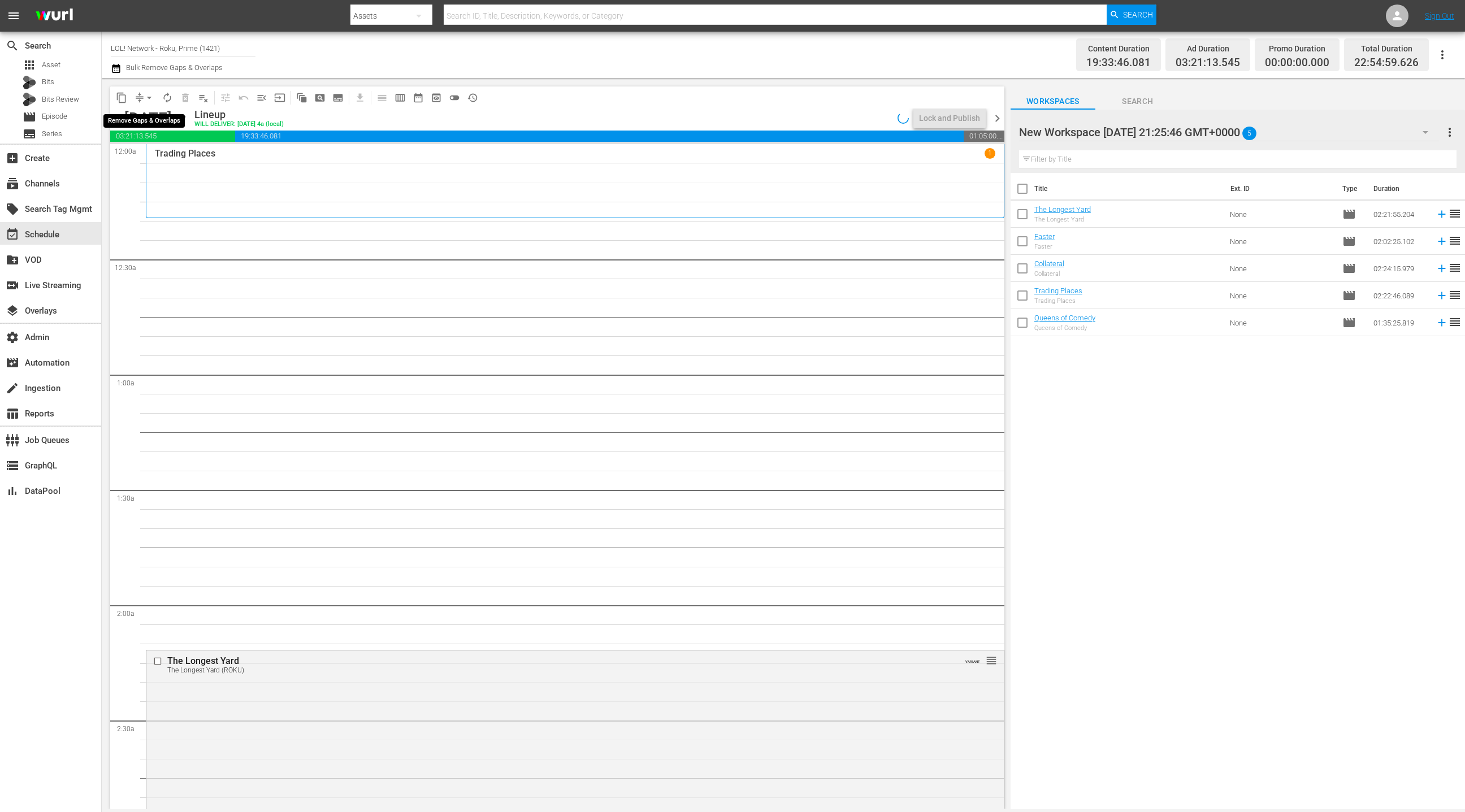
click at [146, 100] on span "arrow_drop_down" at bounding box center [149, 98] width 11 height 11
click at [158, 160] on li "Align to End of Previous Day" at bounding box center [150, 158] width 119 height 19
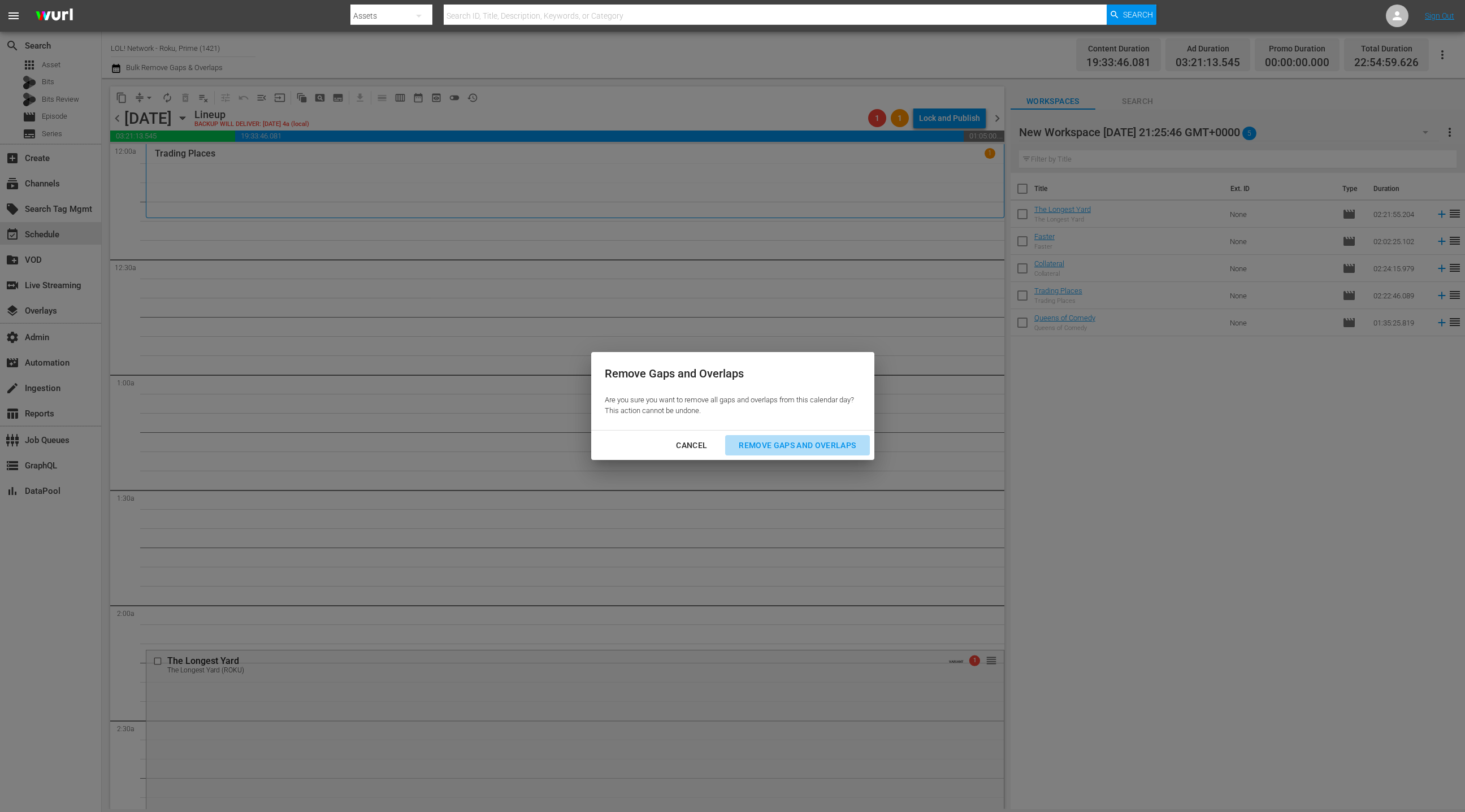
drag, startPoint x: 769, startPoint y: 441, endPoint x: 707, endPoint y: 404, distance: 72.2
click at [769, 441] on div "Remove Gaps and Overlaps" at bounding box center [798, 446] width 135 height 14
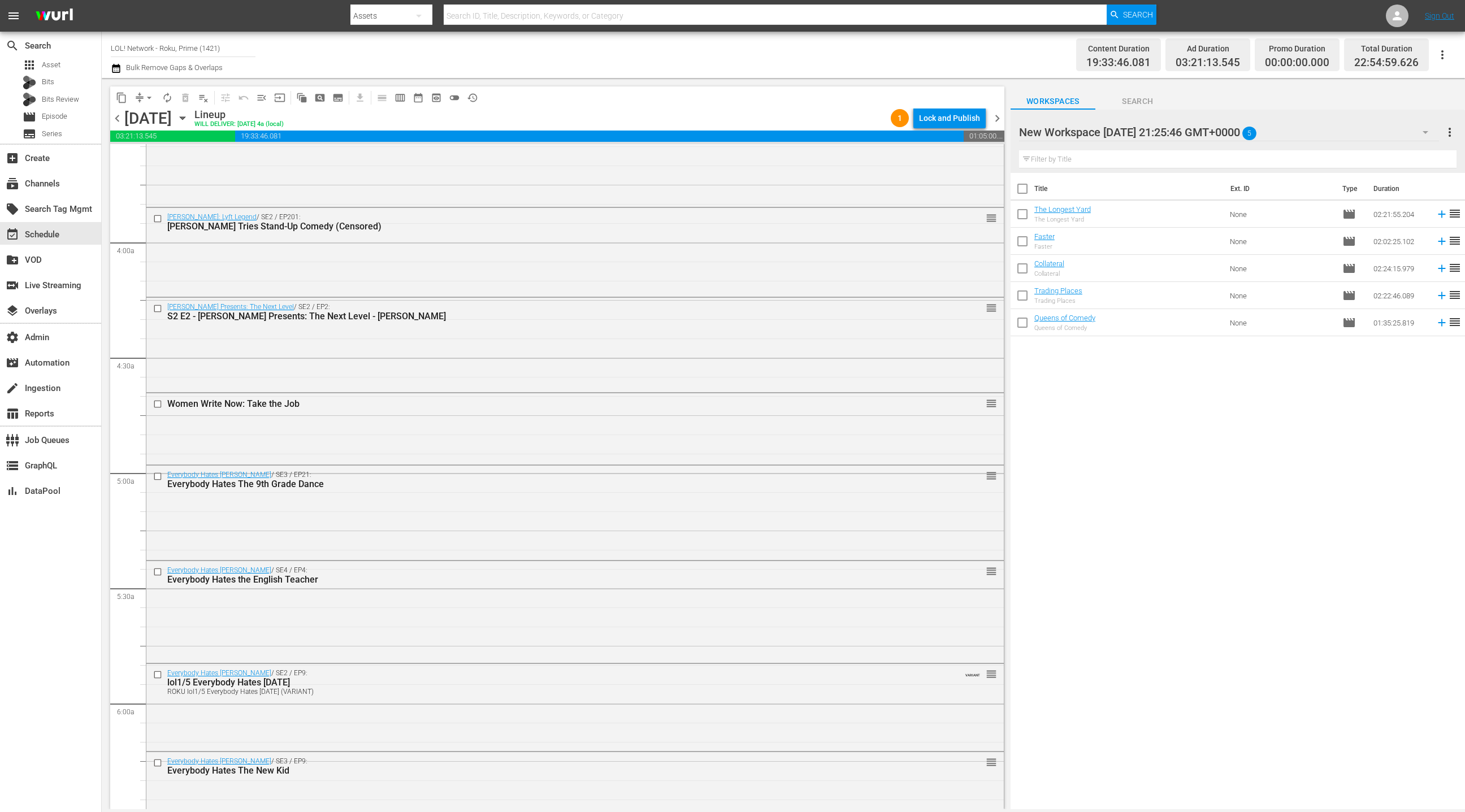
scroll to position [920, 0]
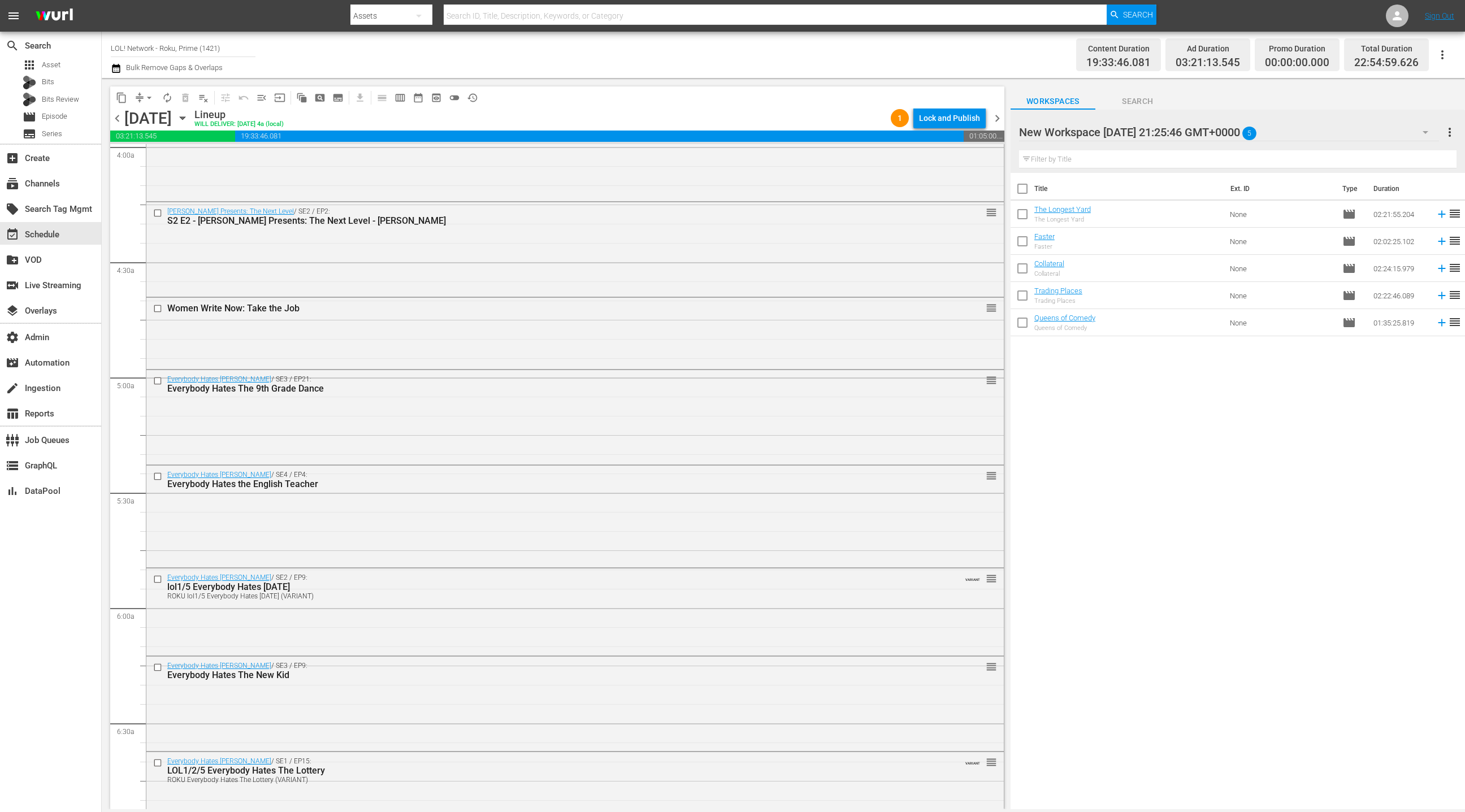
click at [1372, 135] on div "New Workspace Sun Aug 17 2025 21:25:46 GMT+0000 5" at bounding box center [1229, 132] width 420 height 31
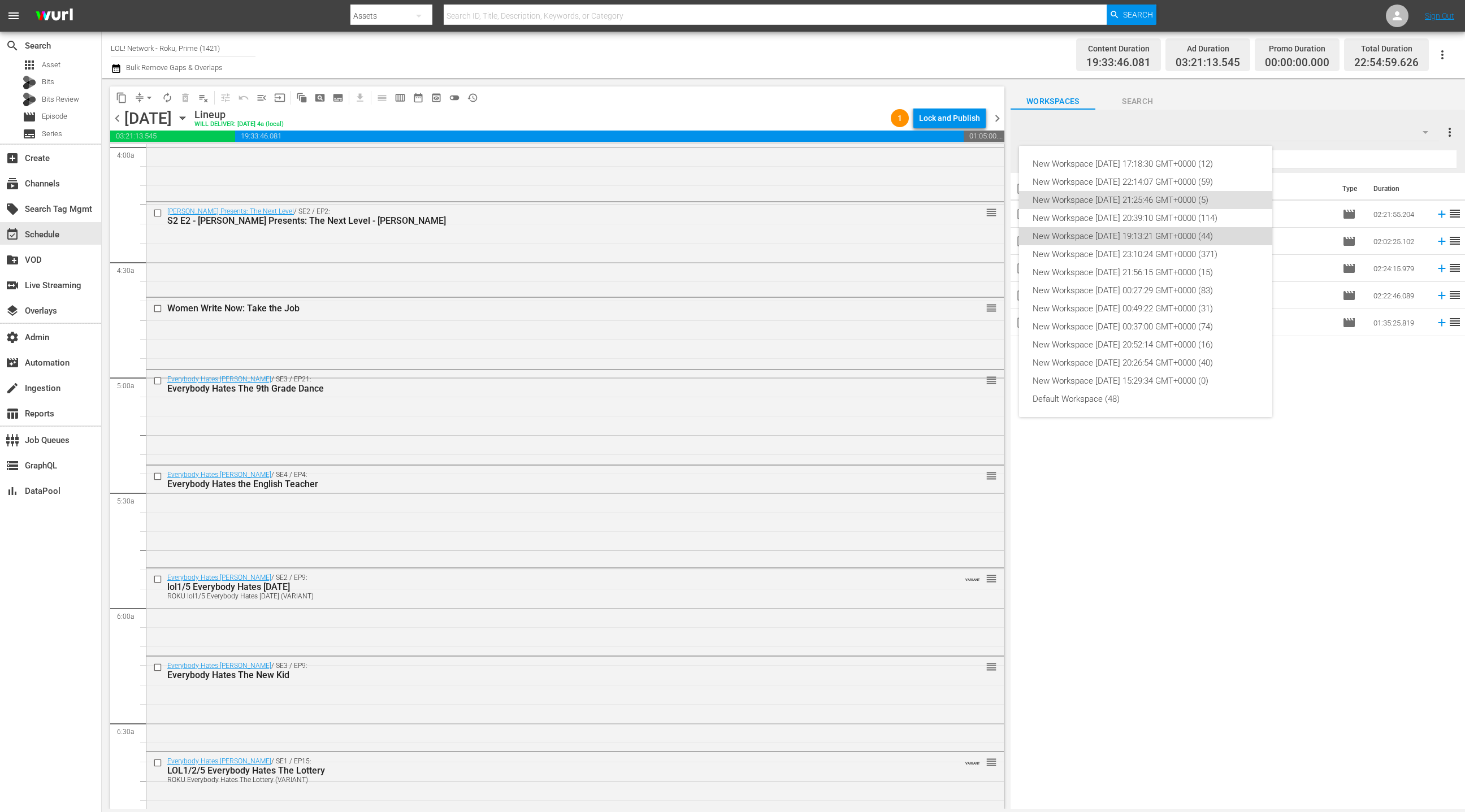
click at [1141, 240] on div "New Workspace [DATE] 19:13:21 GMT+0000 (44)" at bounding box center [1146, 236] width 226 height 18
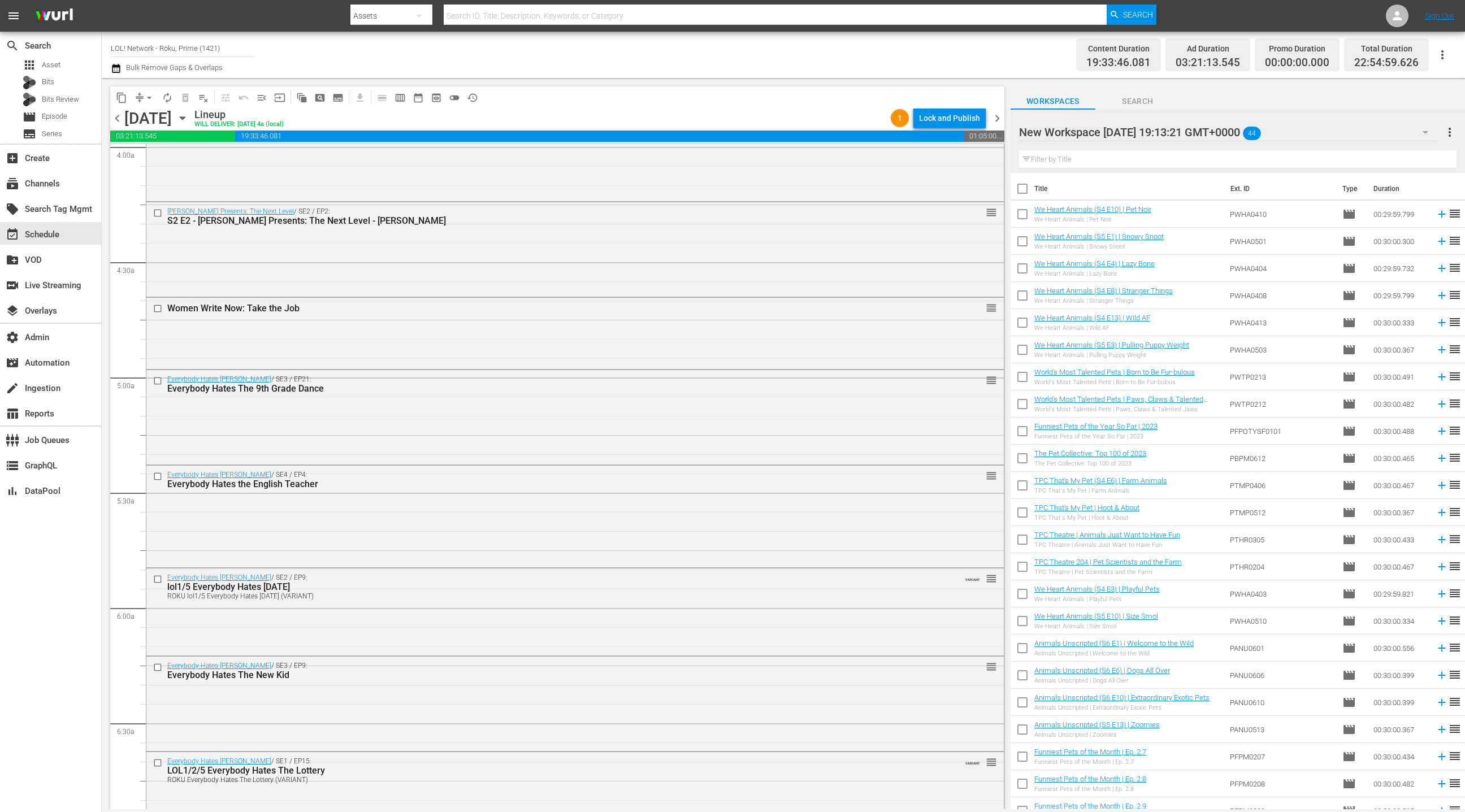
click at [1350, 133] on div "New Workspace Sun Jul 20 2025 19:13:21 GMT+0000 44" at bounding box center [1229, 132] width 420 height 31
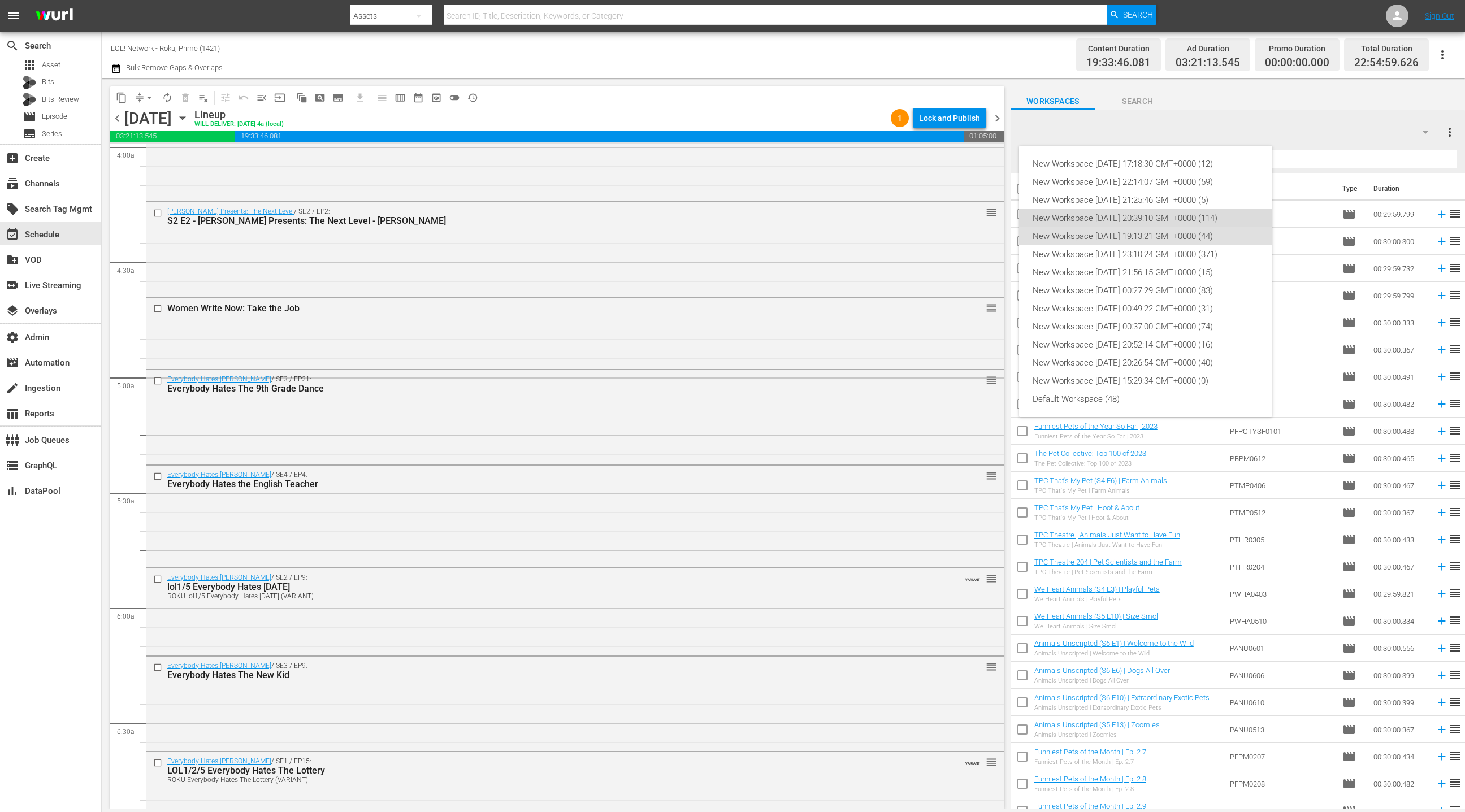
click at [1181, 219] on div "New Workspace [DATE] 20:39:10 GMT+0000 (114)" at bounding box center [1146, 217] width 226 height 18
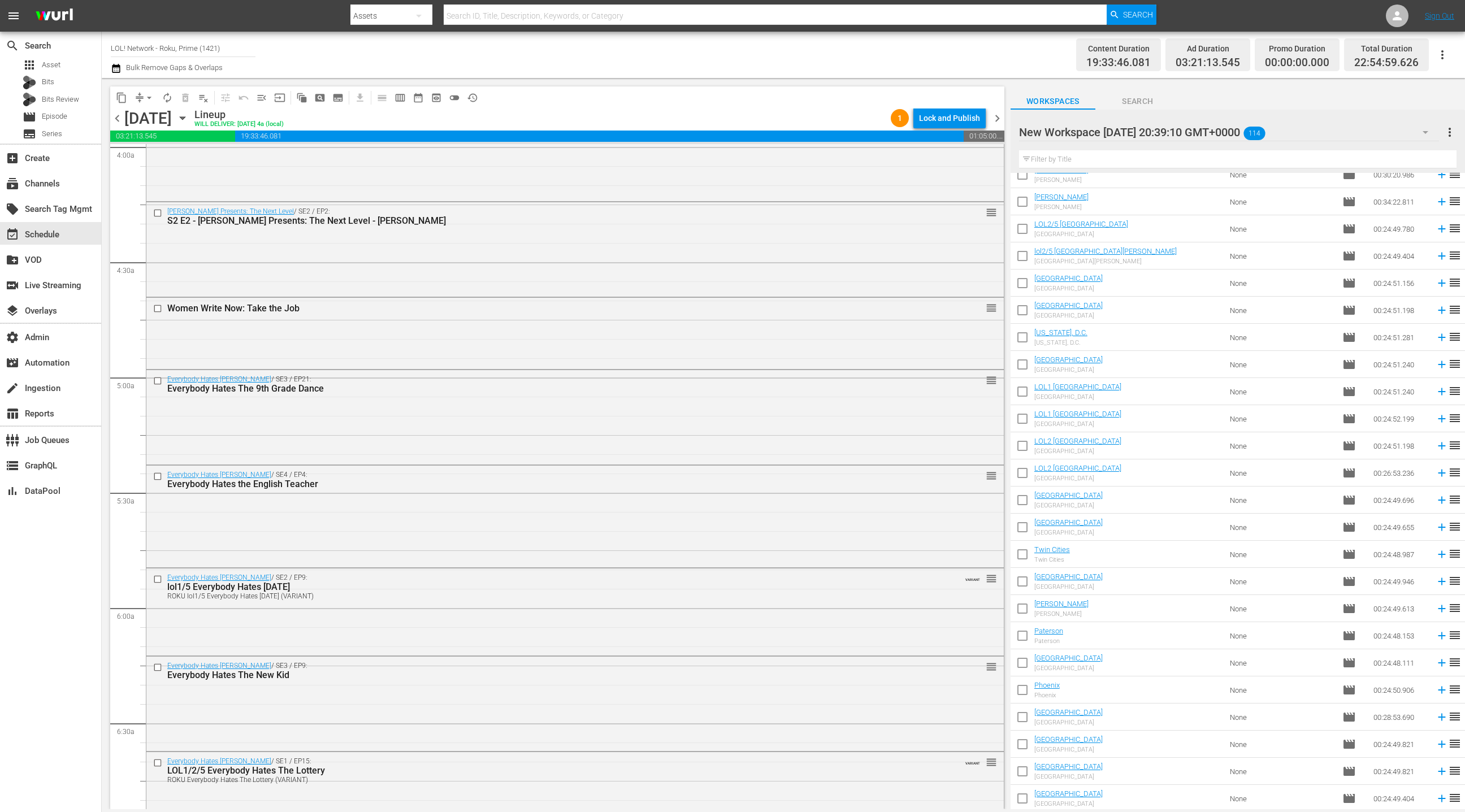
scroll to position [2118, 0]
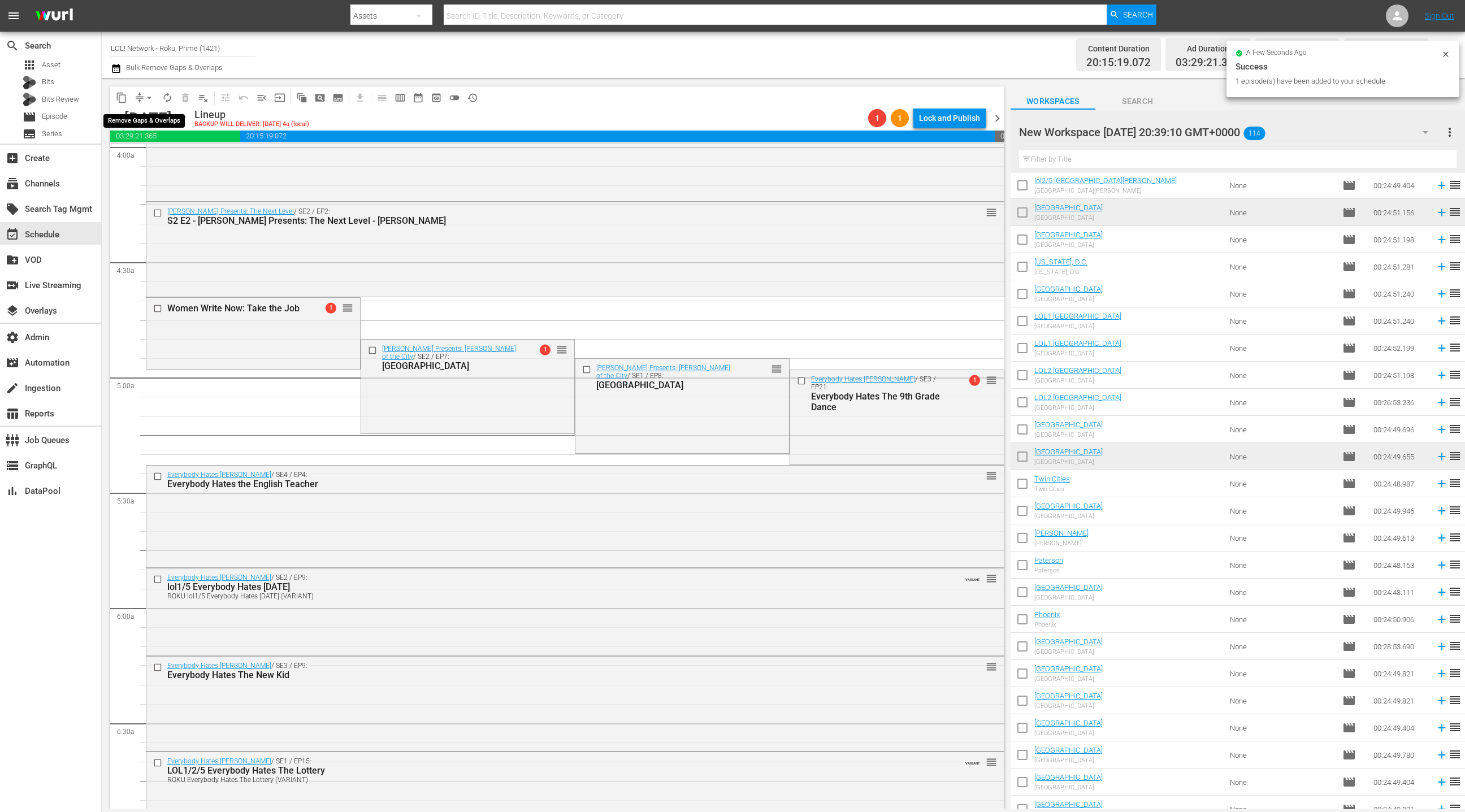
click at [146, 101] on span "arrow_drop_down" at bounding box center [149, 98] width 11 height 11
click at [152, 165] on li "Align to End of Previous Day" at bounding box center [150, 158] width 119 height 19
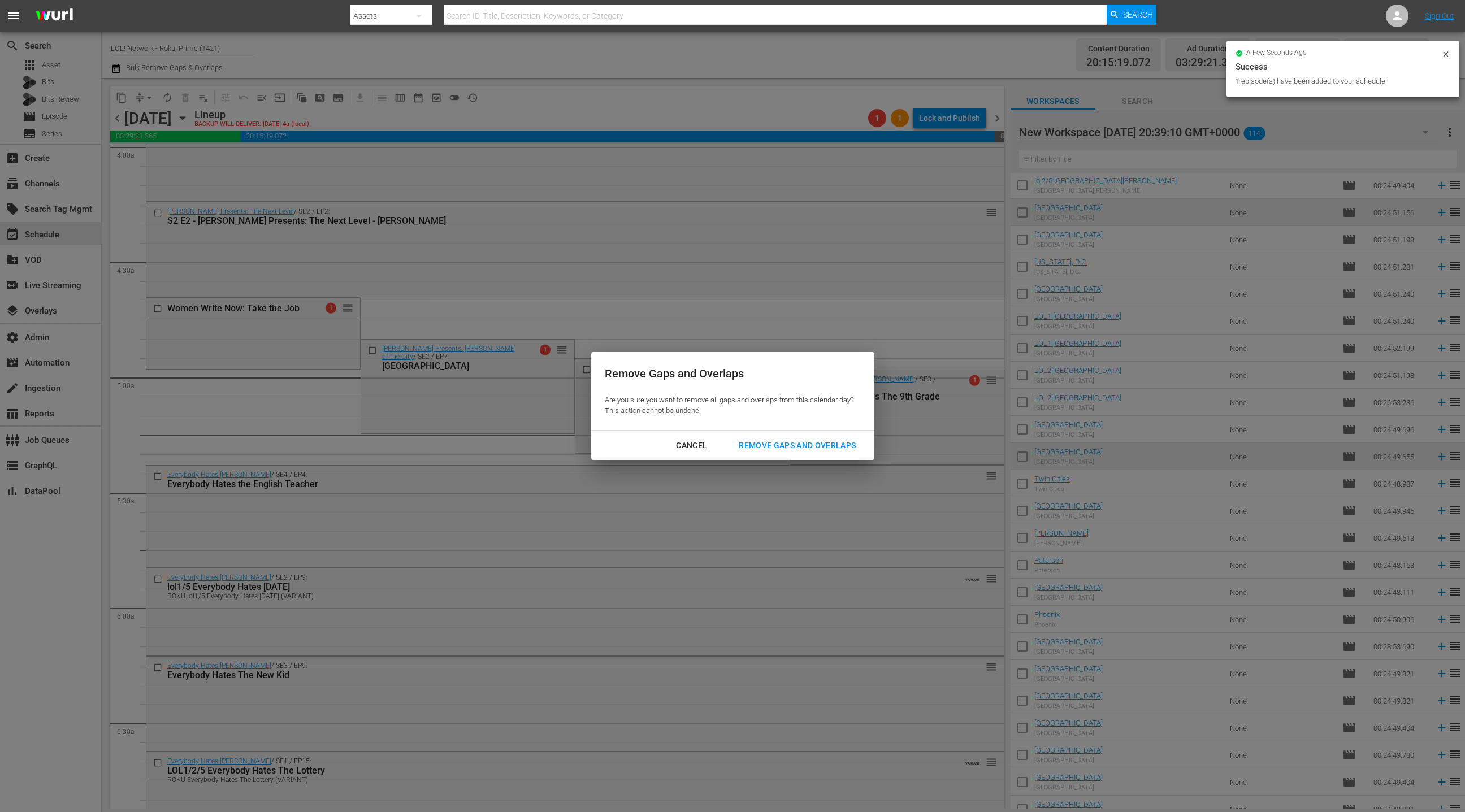
click at [763, 455] on button "Remove Gaps and Overlaps" at bounding box center [797, 446] width 144 height 21
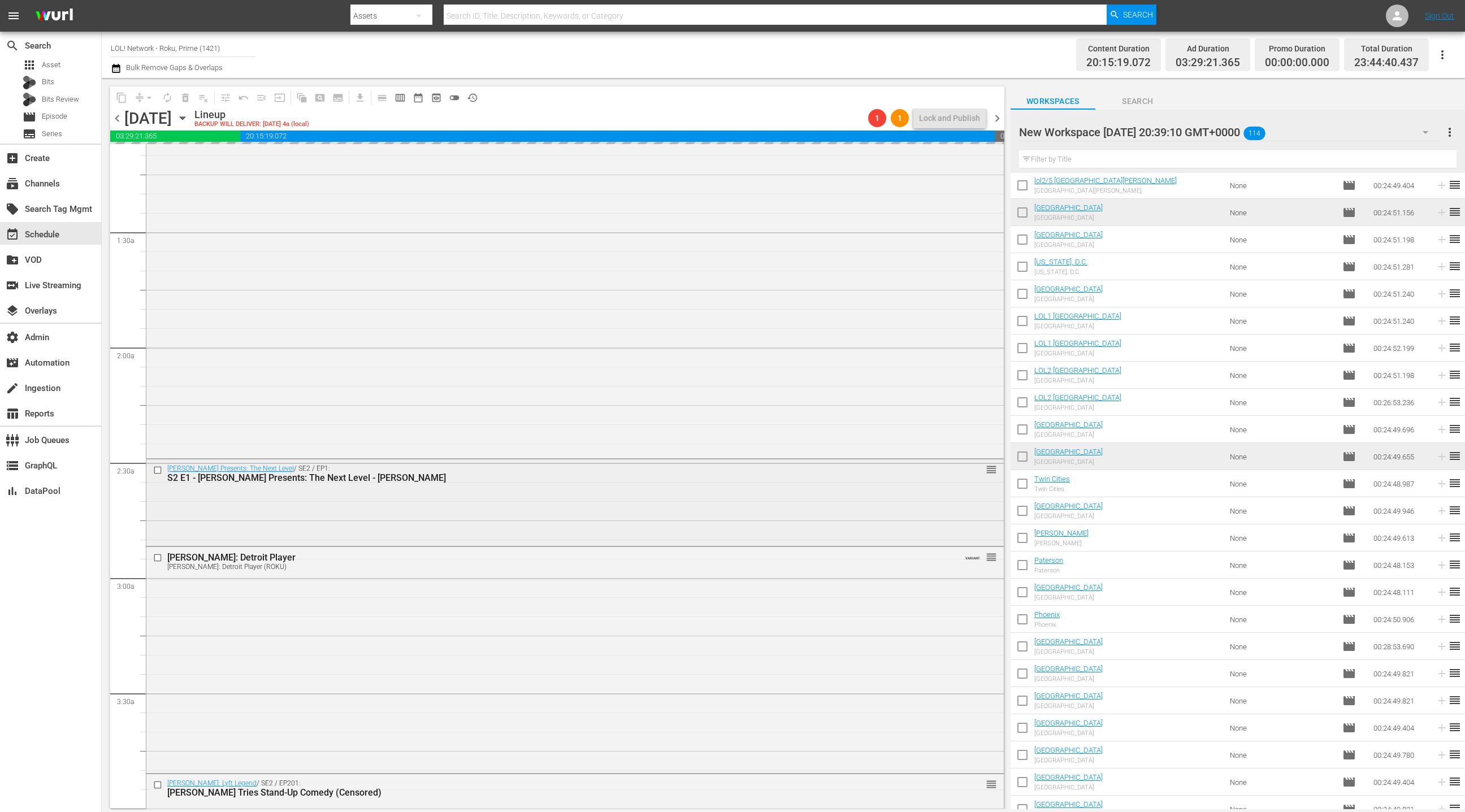
scroll to position [421, 0]
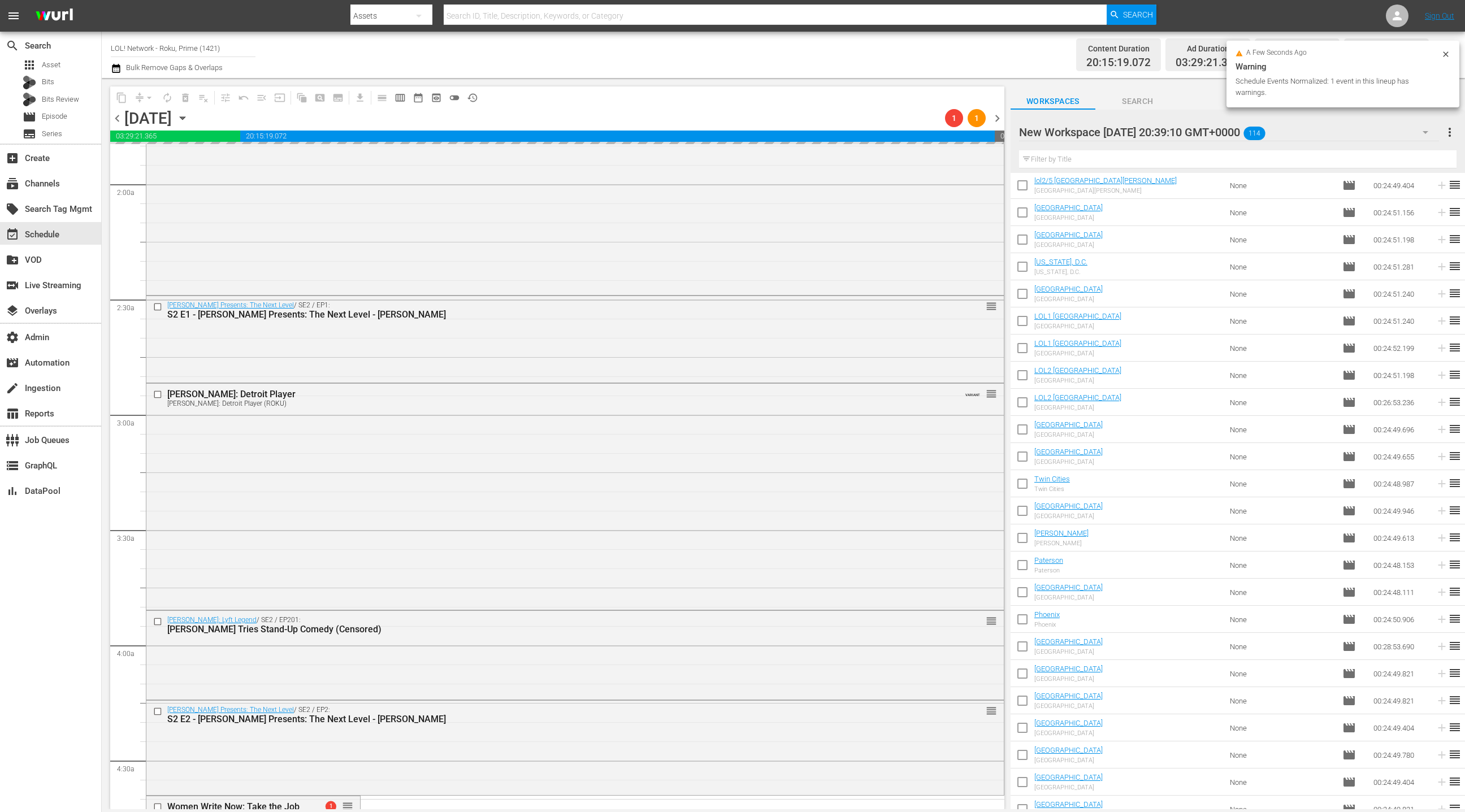
click at [441, 353] on div "Kevin Hart Presents: The Next Level / SE2 / EP1: S2 E1 - Kevin Hart Presents: T…" at bounding box center [575, 339] width 858 height 84
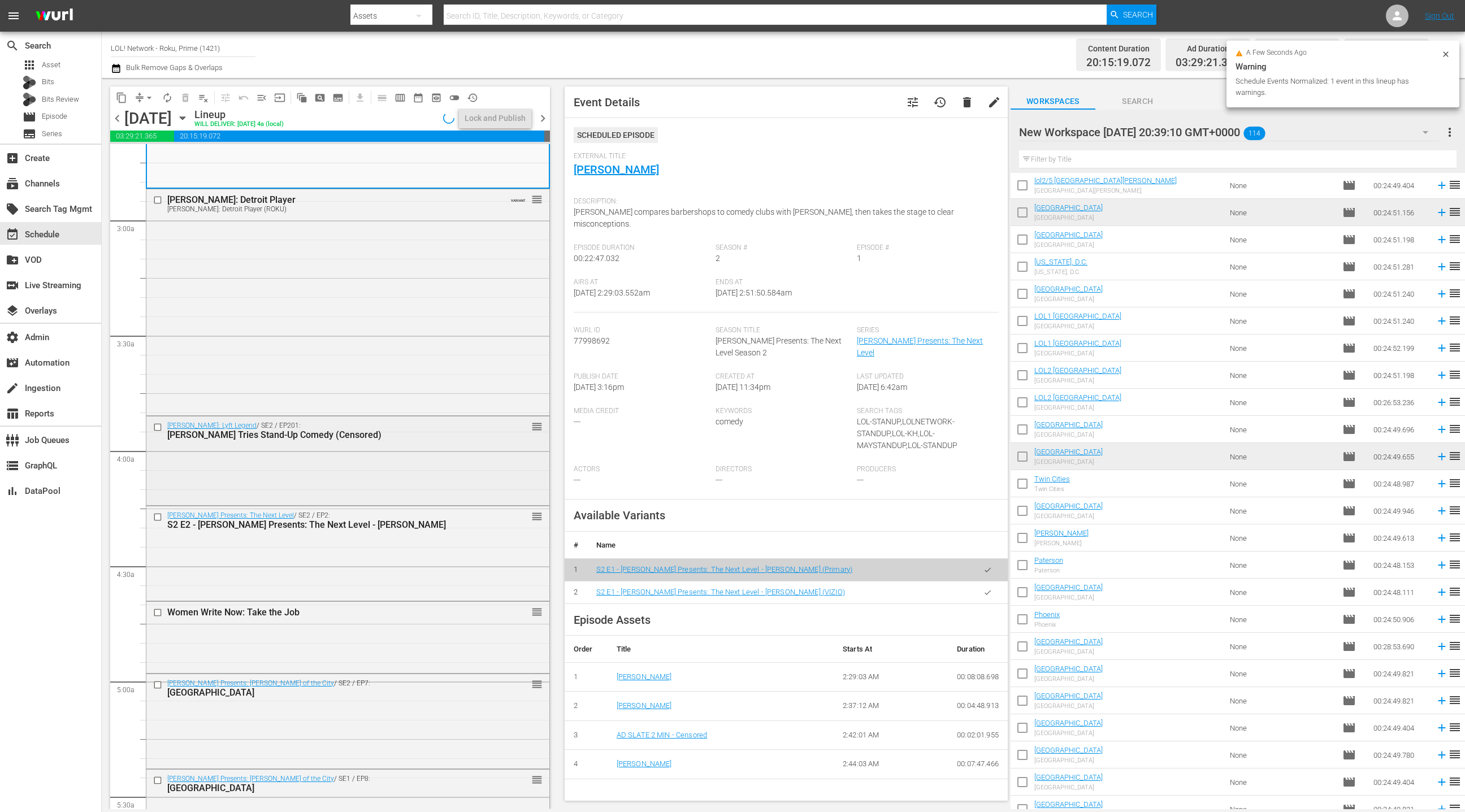
scroll to position [626, 0]
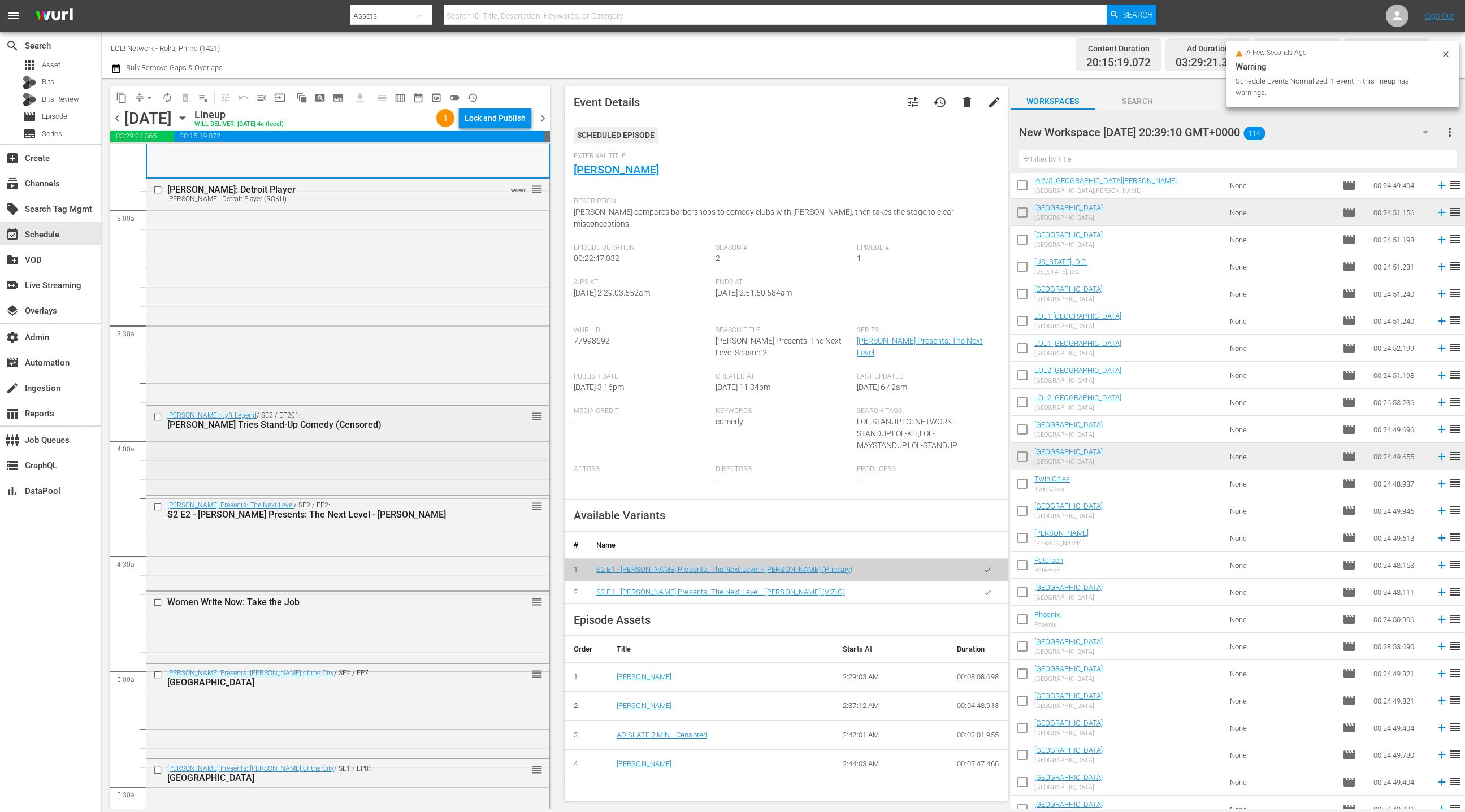
click at [428, 461] on div "[PERSON_NAME]: Lyft Legend / SE2 / EP201: [PERSON_NAME] Tries Stand-Up Comedy (…" at bounding box center [347, 449] width 403 height 86
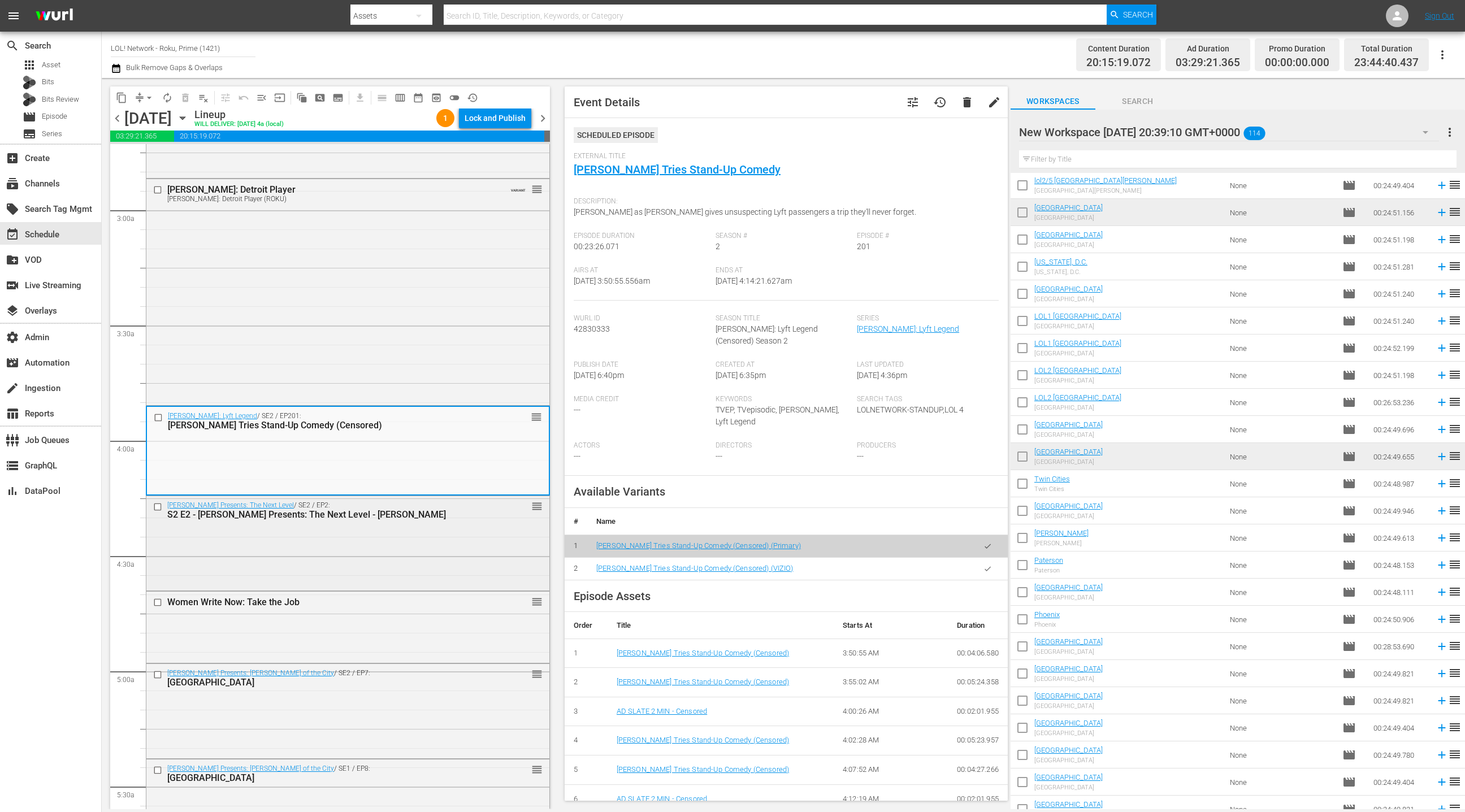
click at [475, 550] on div "Kevin Hart Presents: The Next Level / SE2 / EP2: S2 E2 - Kevin Hart Presents: T…" at bounding box center [347, 542] width 403 height 92
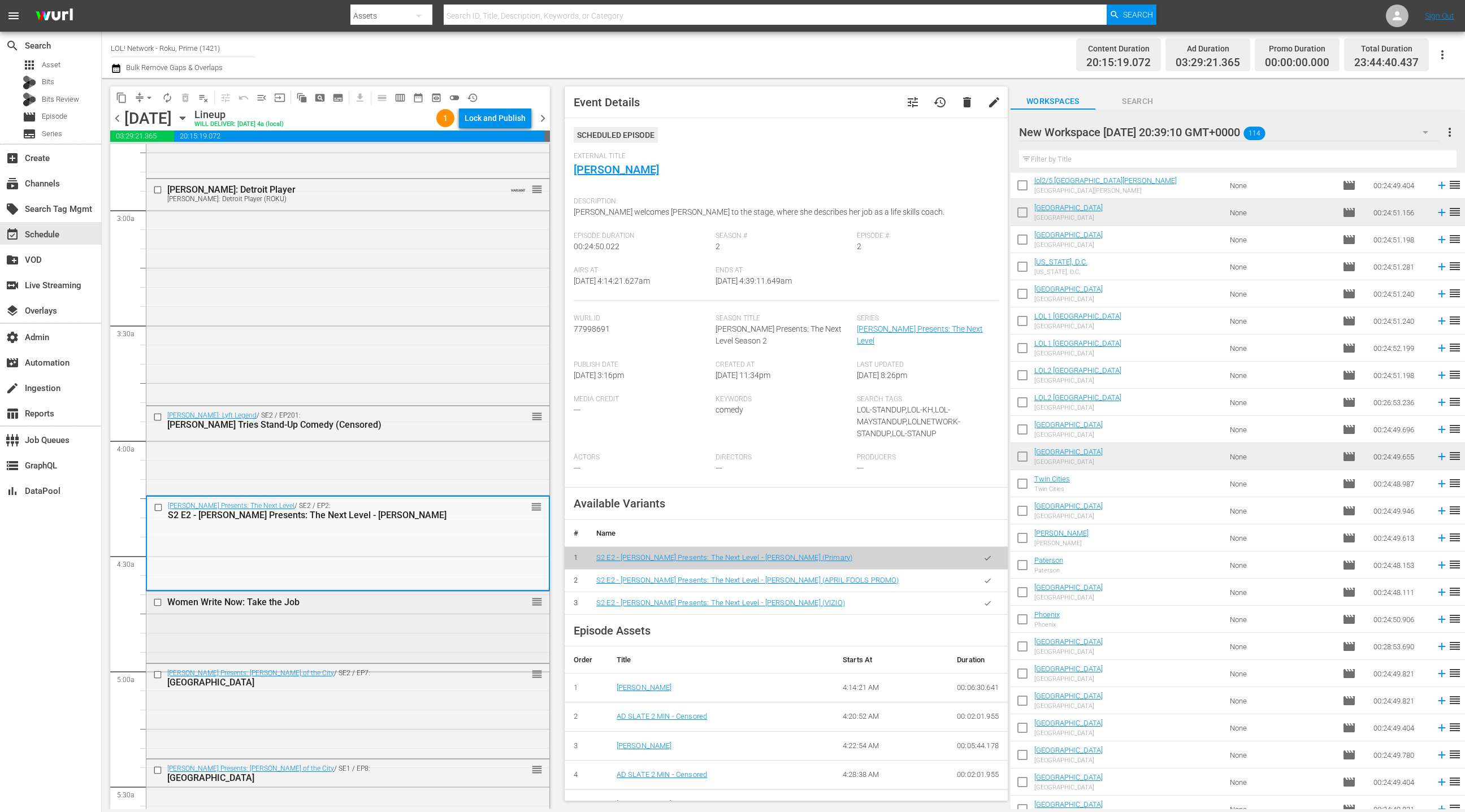
click at [463, 615] on div "Women Write Now: Take the Job reorder" at bounding box center [347, 626] width 403 height 69
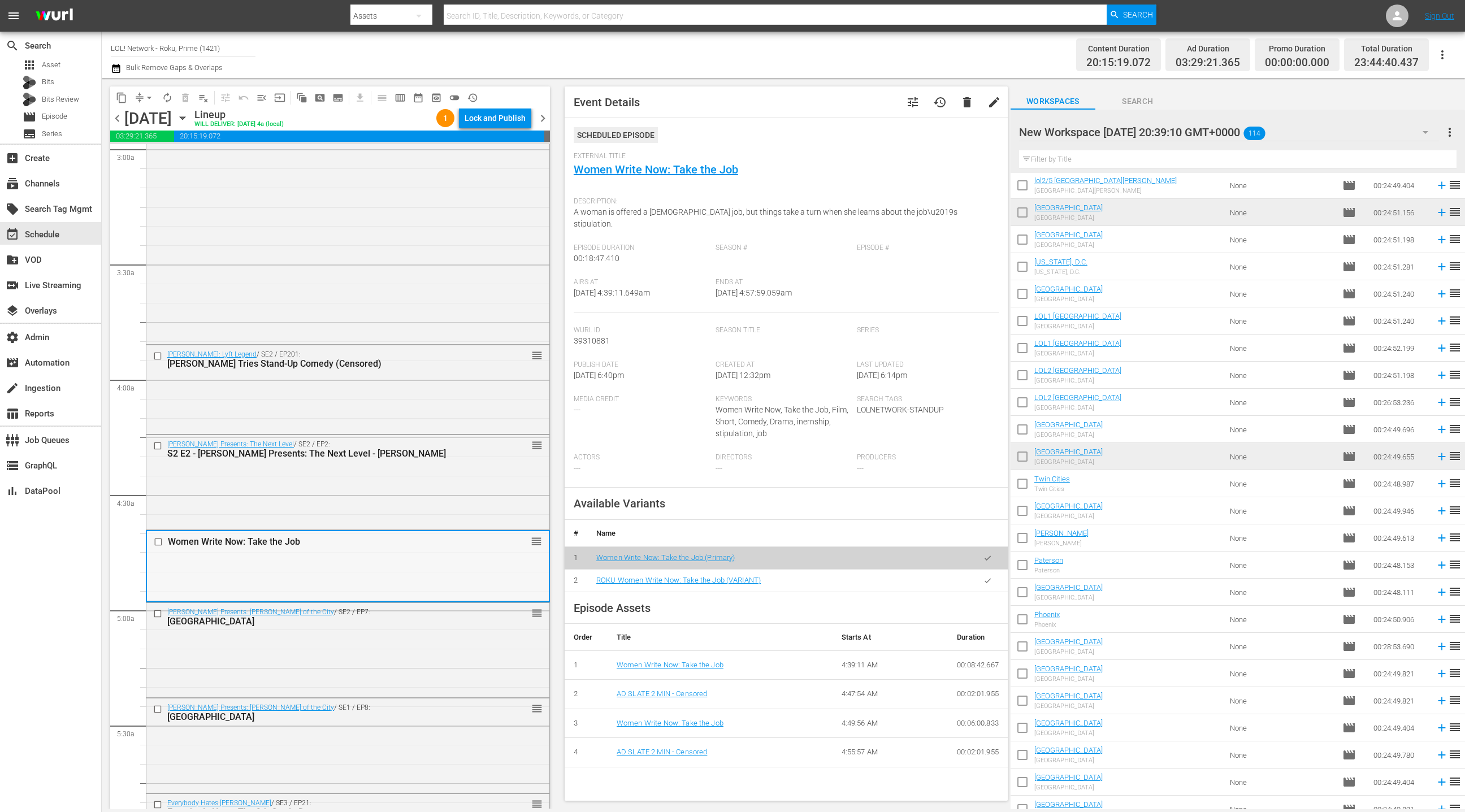
scroll to position [808, 0]
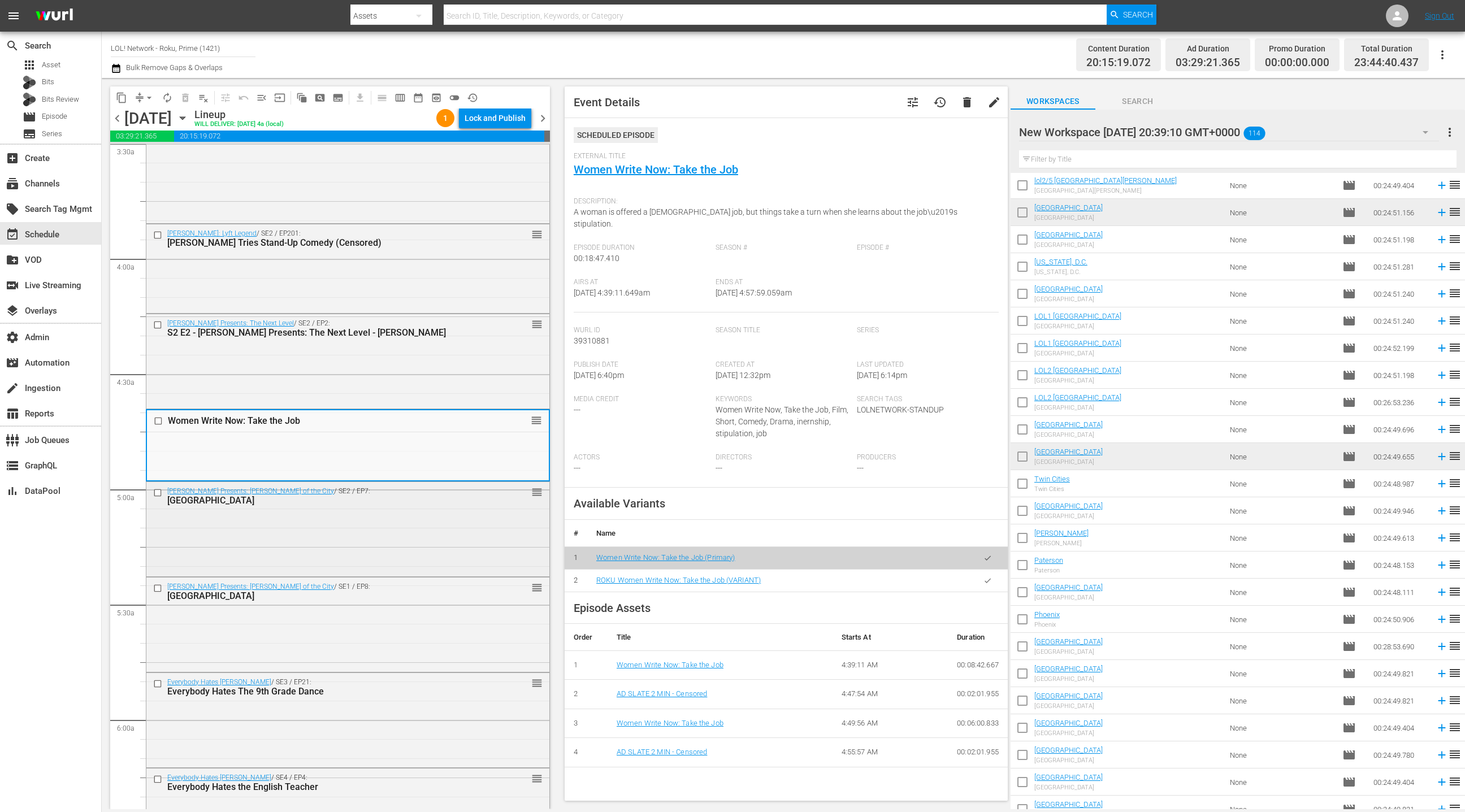
click at [418, 531] on div "Kevin Hart Presents: Hart of the City / SE2 / EP7: Memphis reorder" at bounding box center [347, 528] width 403 height 92
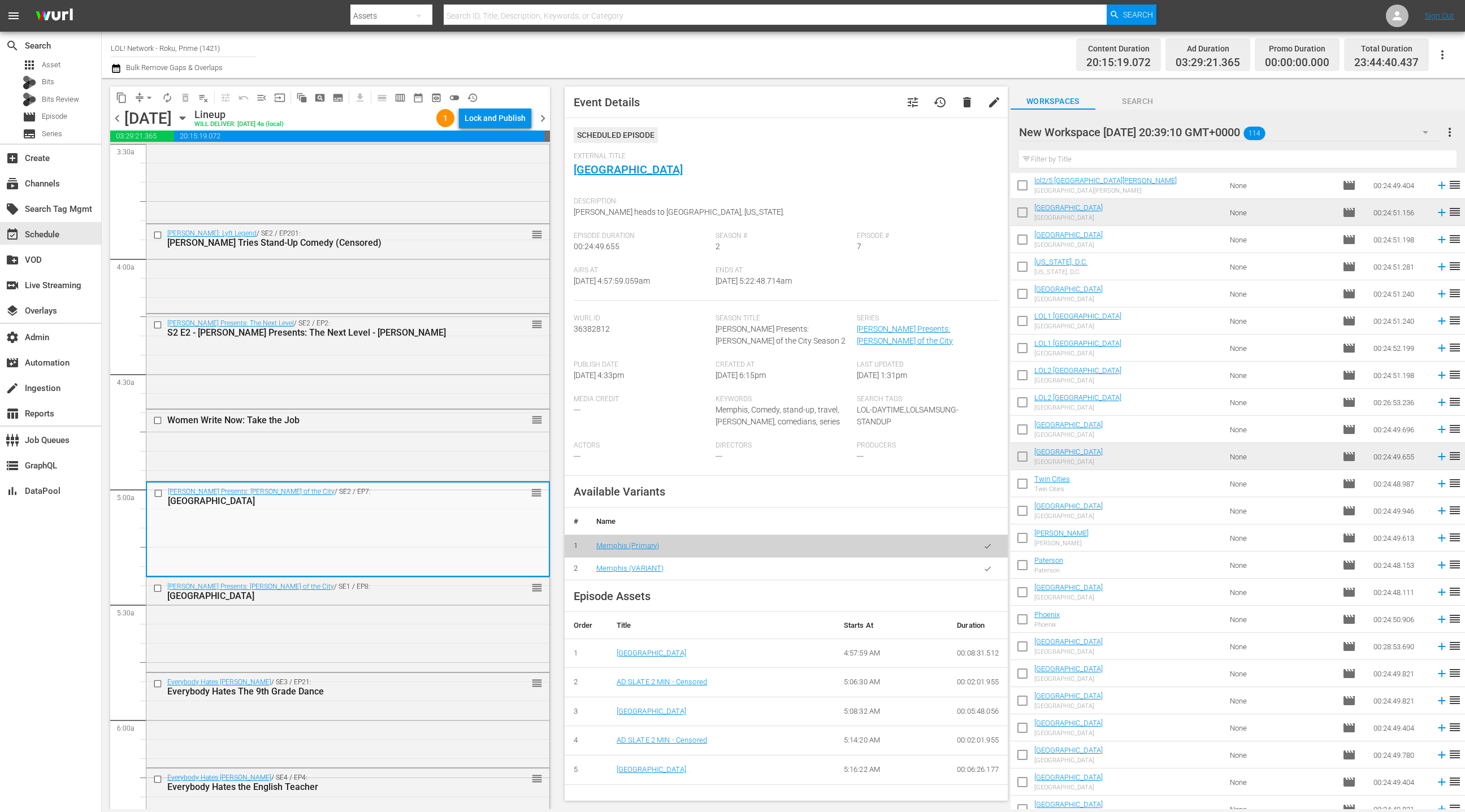
click at [980, 571] on button "button" at bounding box center [987, 569] width 22 height 22
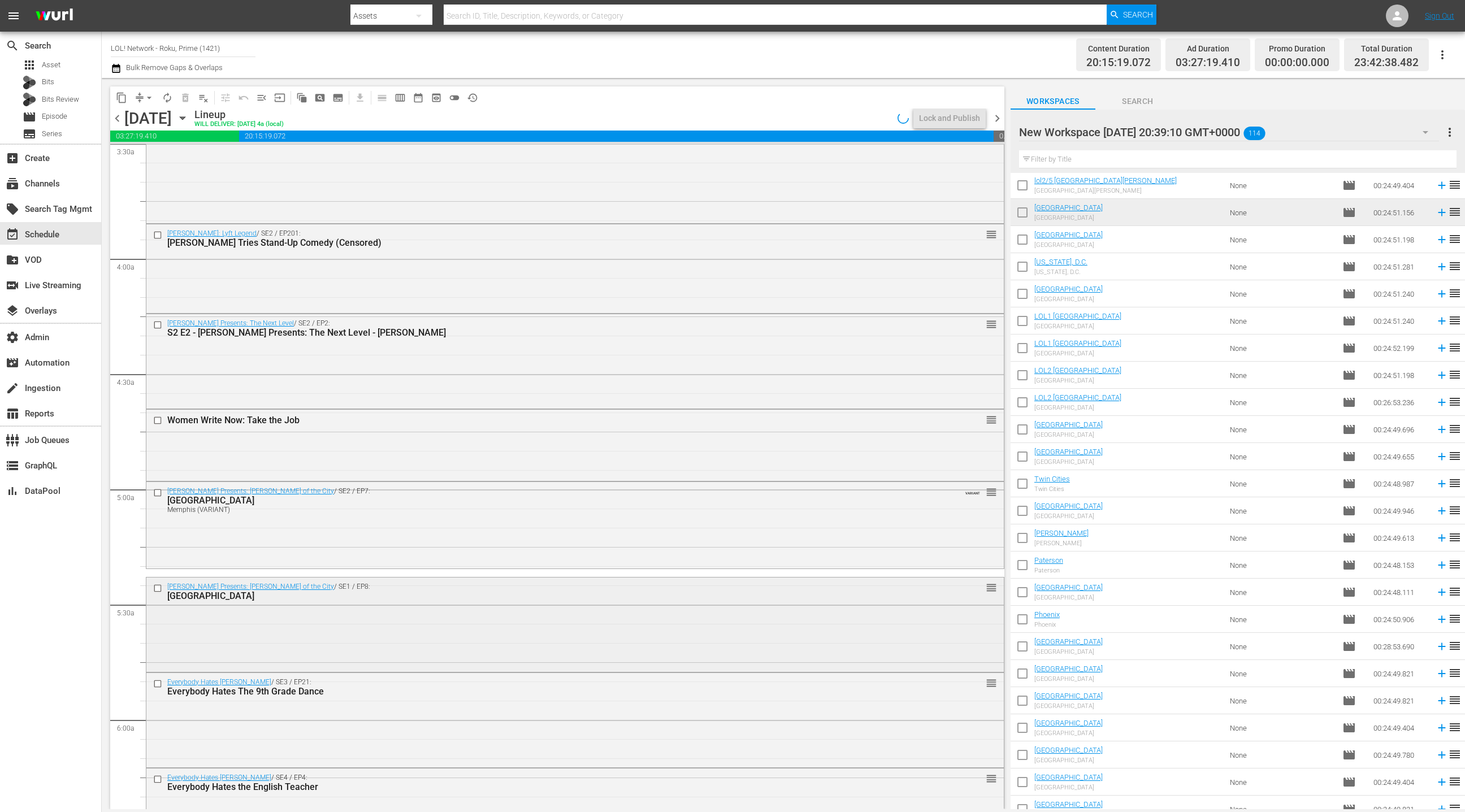
click at [490, 621] on div "Kevin Hart Presents: Hart of the City / SE1 / EP8: Birmingham reorder" at bounding box center [575, 623] width 858 height 92
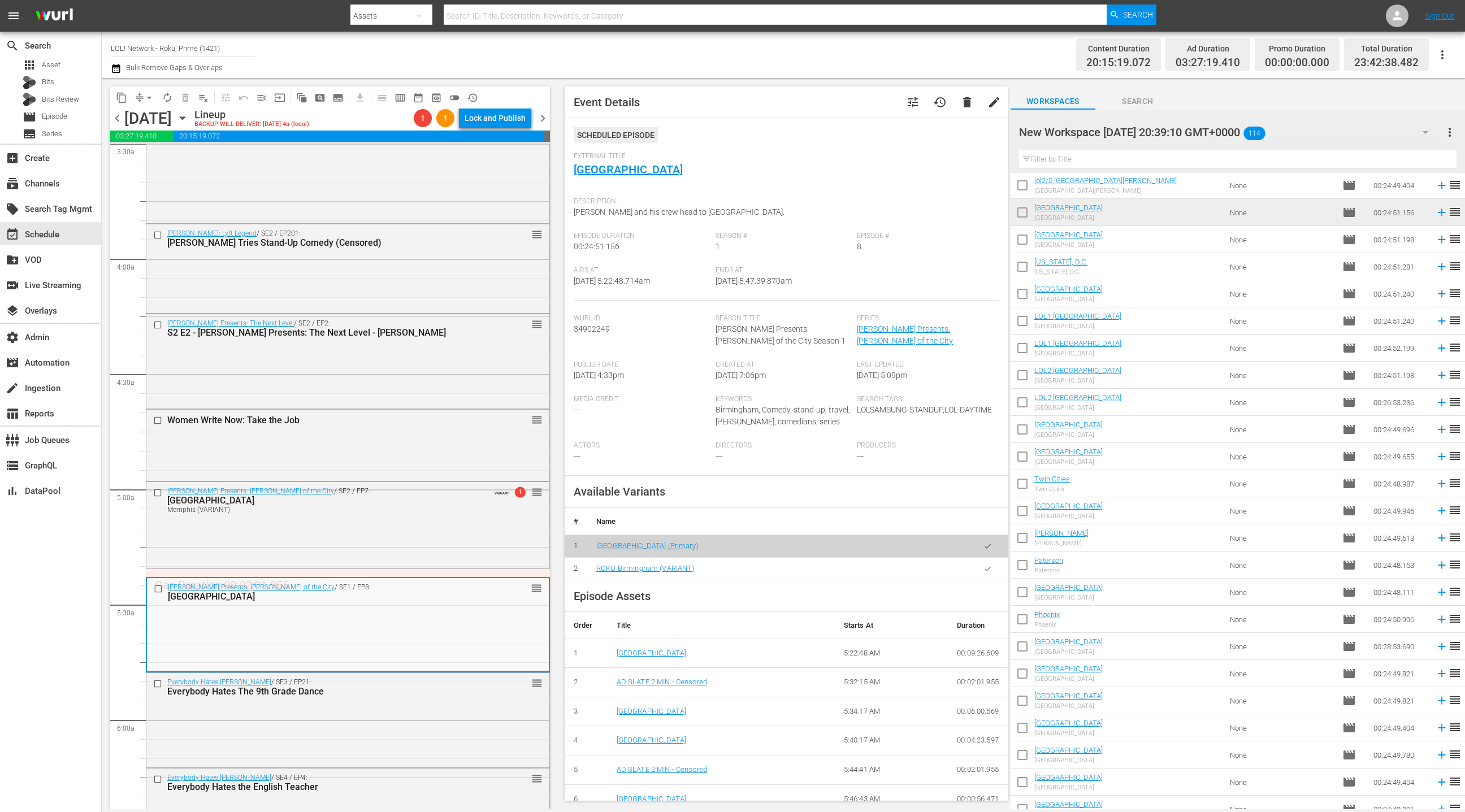
click at [989, 570] on icon "button" at bounding box center [988, 569] width 9 height 9
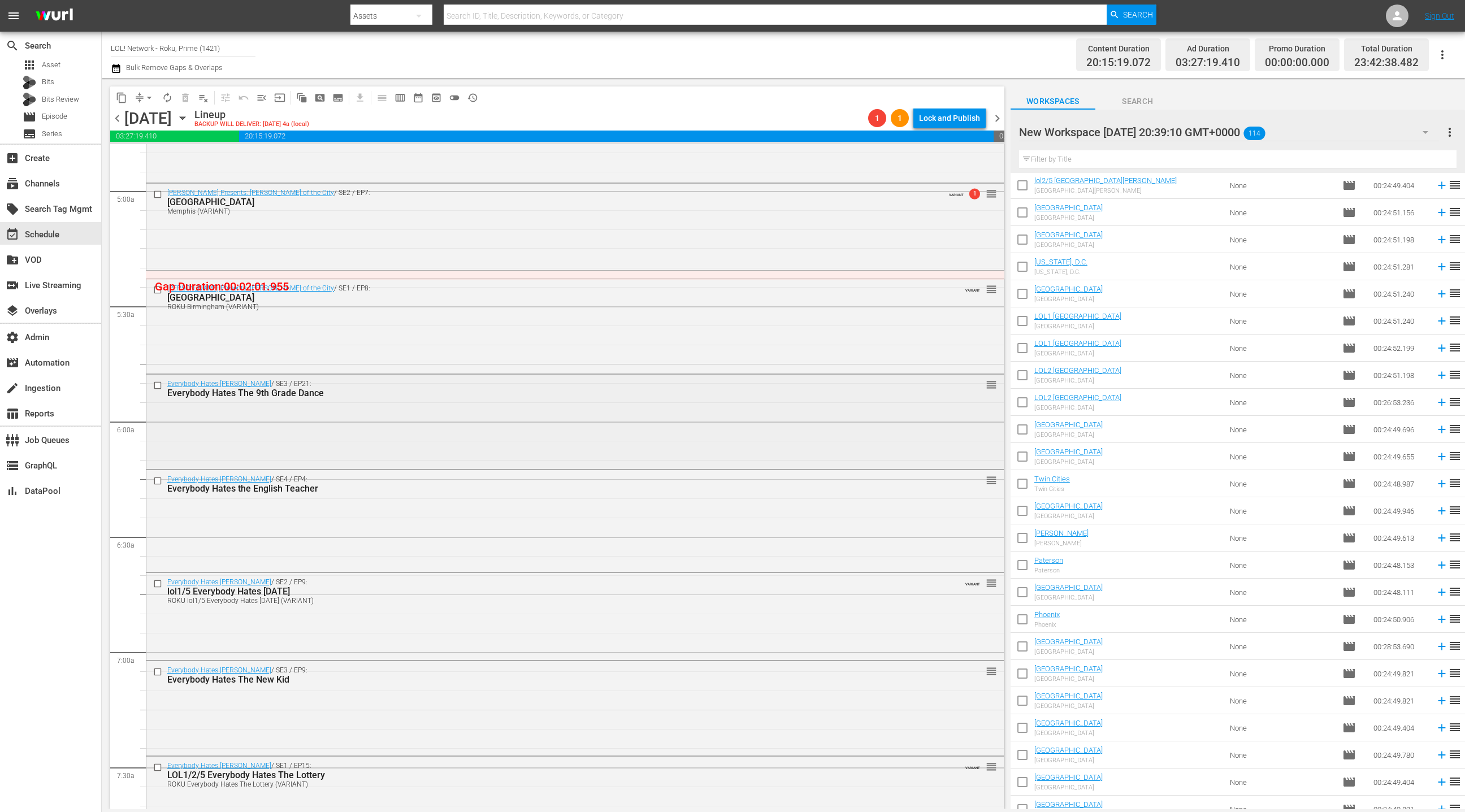
click at [438, 431] on div "Everybody Hates Chris / SE3 / EP21: Everybody Hates The 9th Grade Dance reorder" at bounding box center [575, 421] width 858 height 92
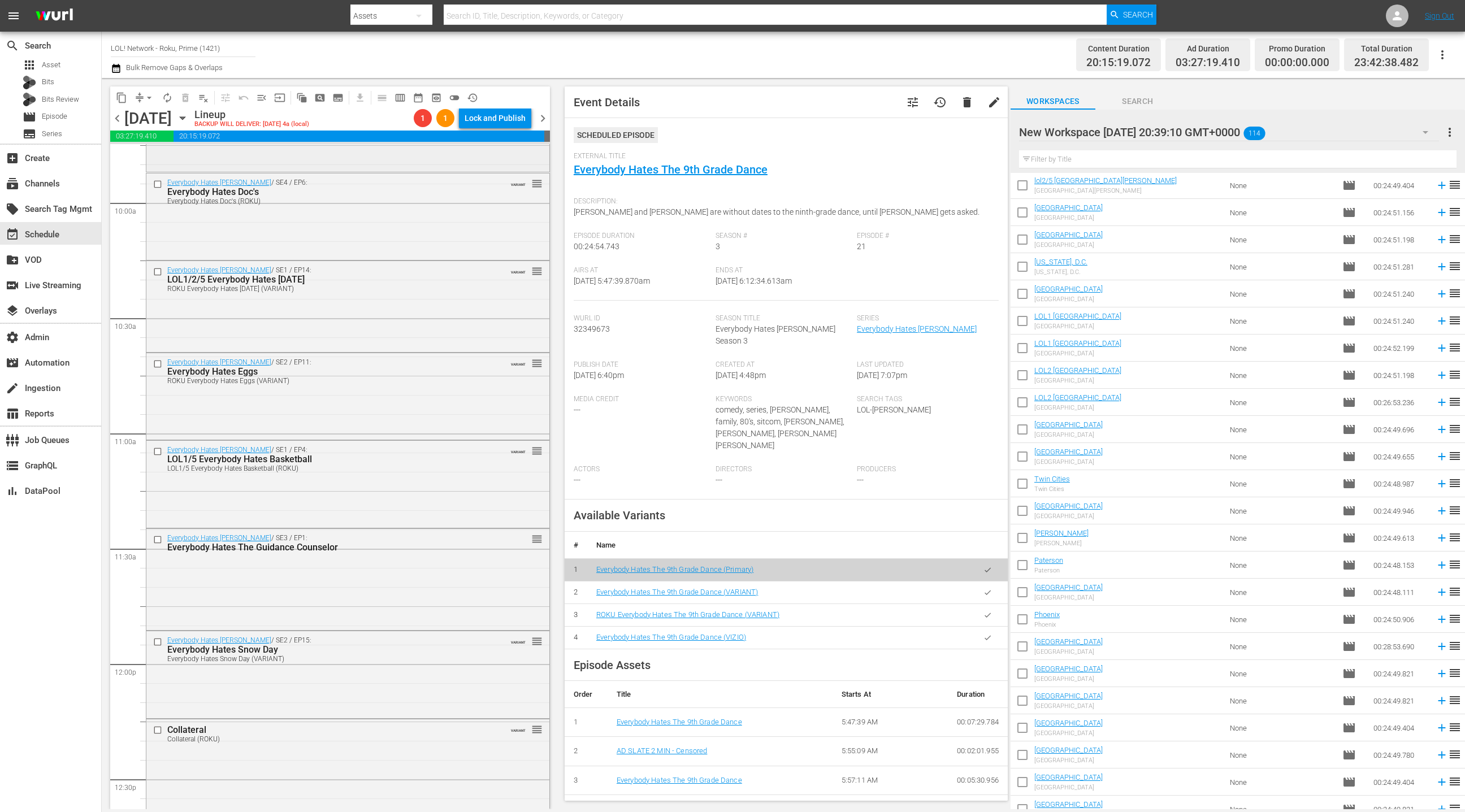
scroll to position [2333, 0]
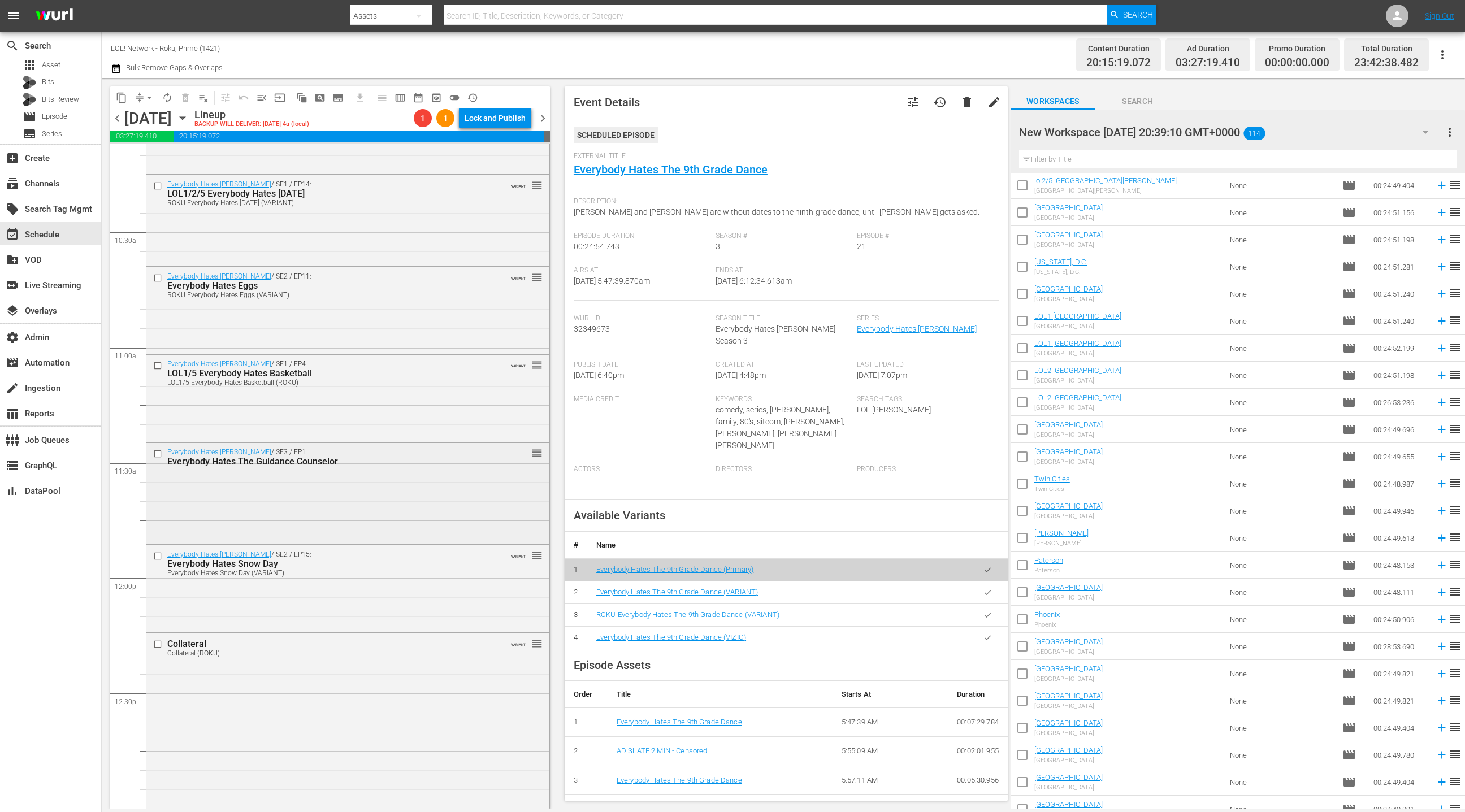
click at [356, 508] on div "Everybody Hates Chris / SE3 / EP1: Everybody Hates The Guidance Counselor reord…" at bounding box center [347, 493] width 403 height 100
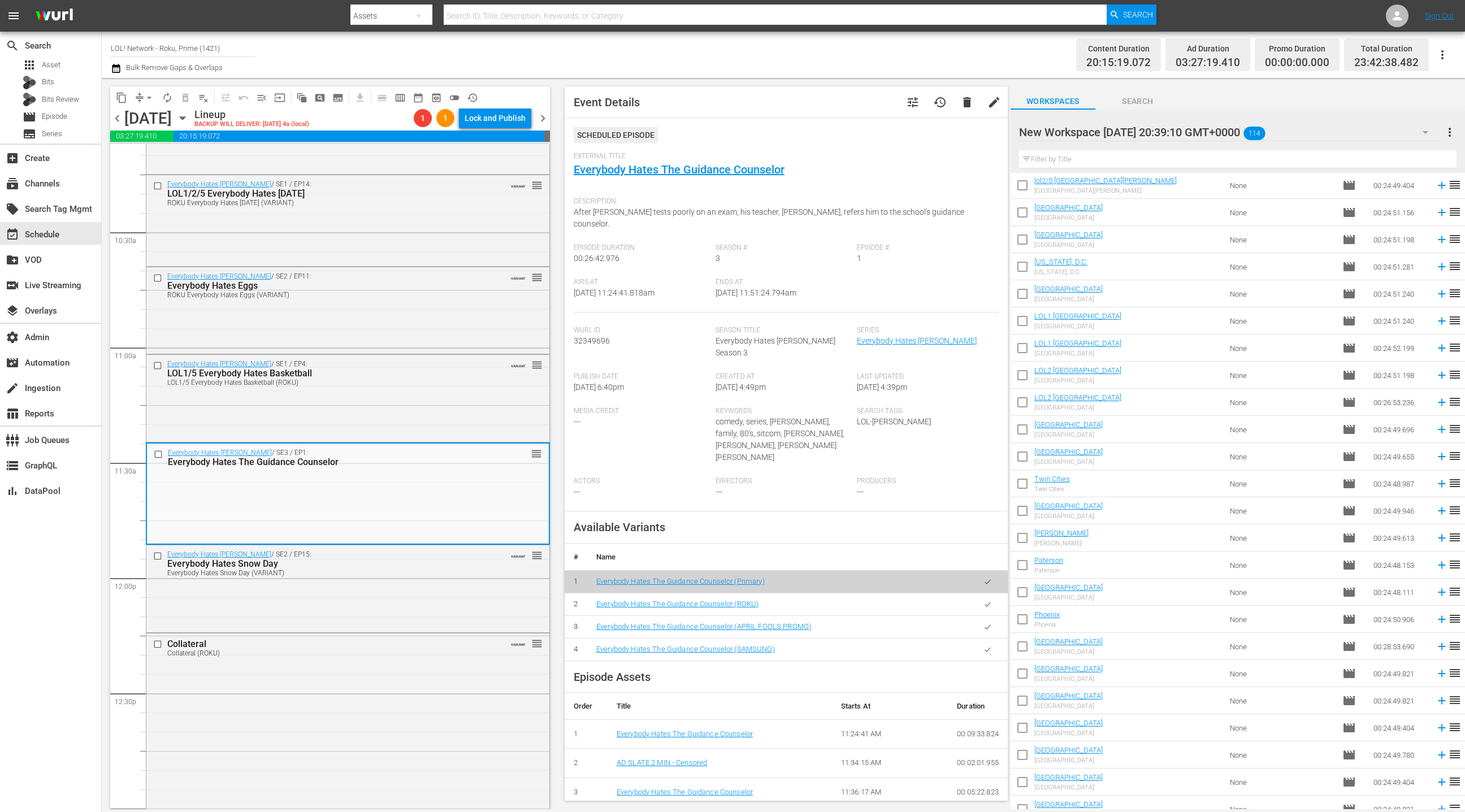
drag, startPoint x: 985, startPoint y: 574, endPoint x: 910, endPoint y: 535, distance: 84.5
click at [985, 594] on button "button" at bounding box center [987, 605] width 22 height 22
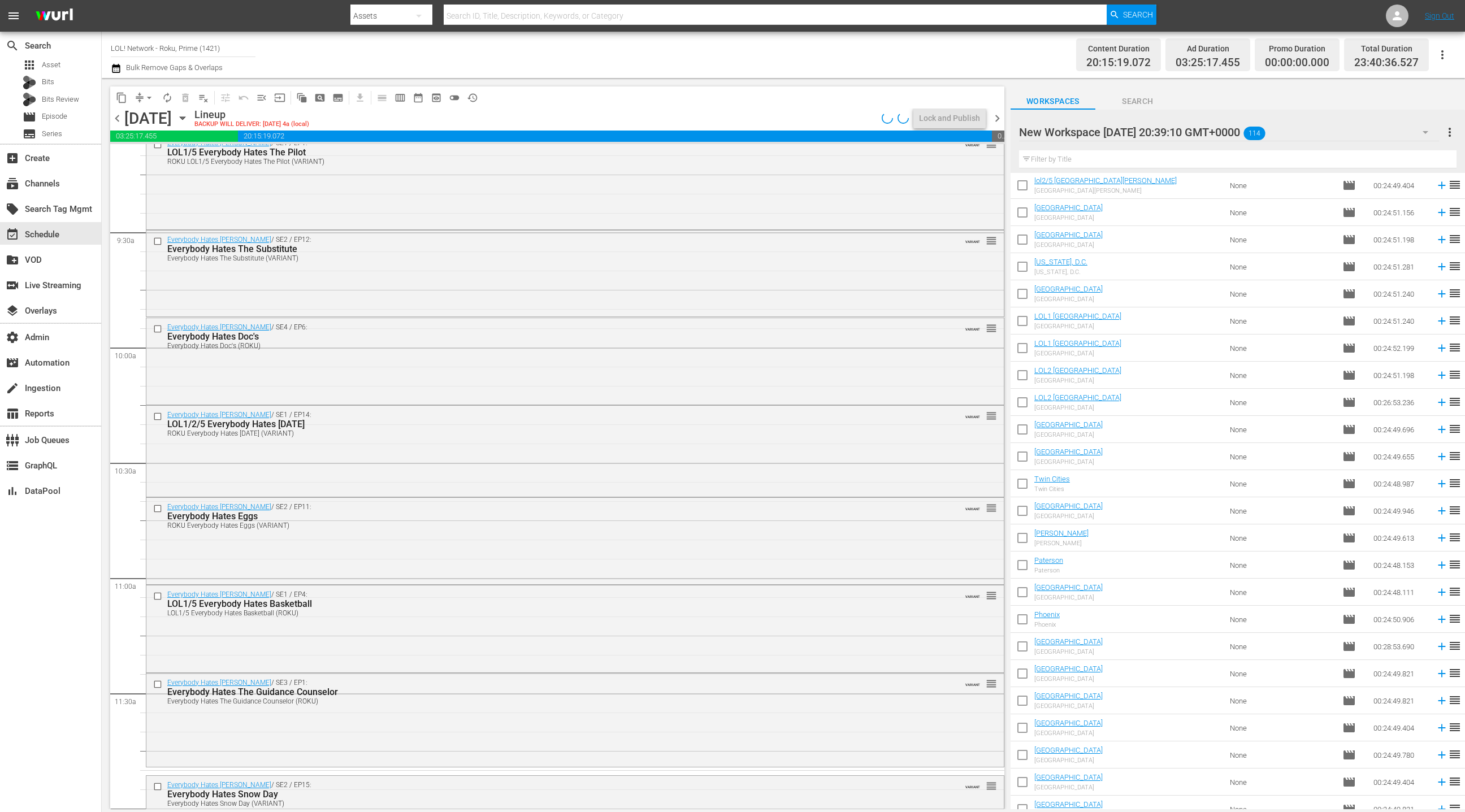
scroll to position [2104, 0]
click at [452, 381] on div "Everybody Hates Chris / SE4 / EP6: Everybody Hates Doc's Everybody Hates Doc's …" at bounding box center [575, 359] width 858 height 84
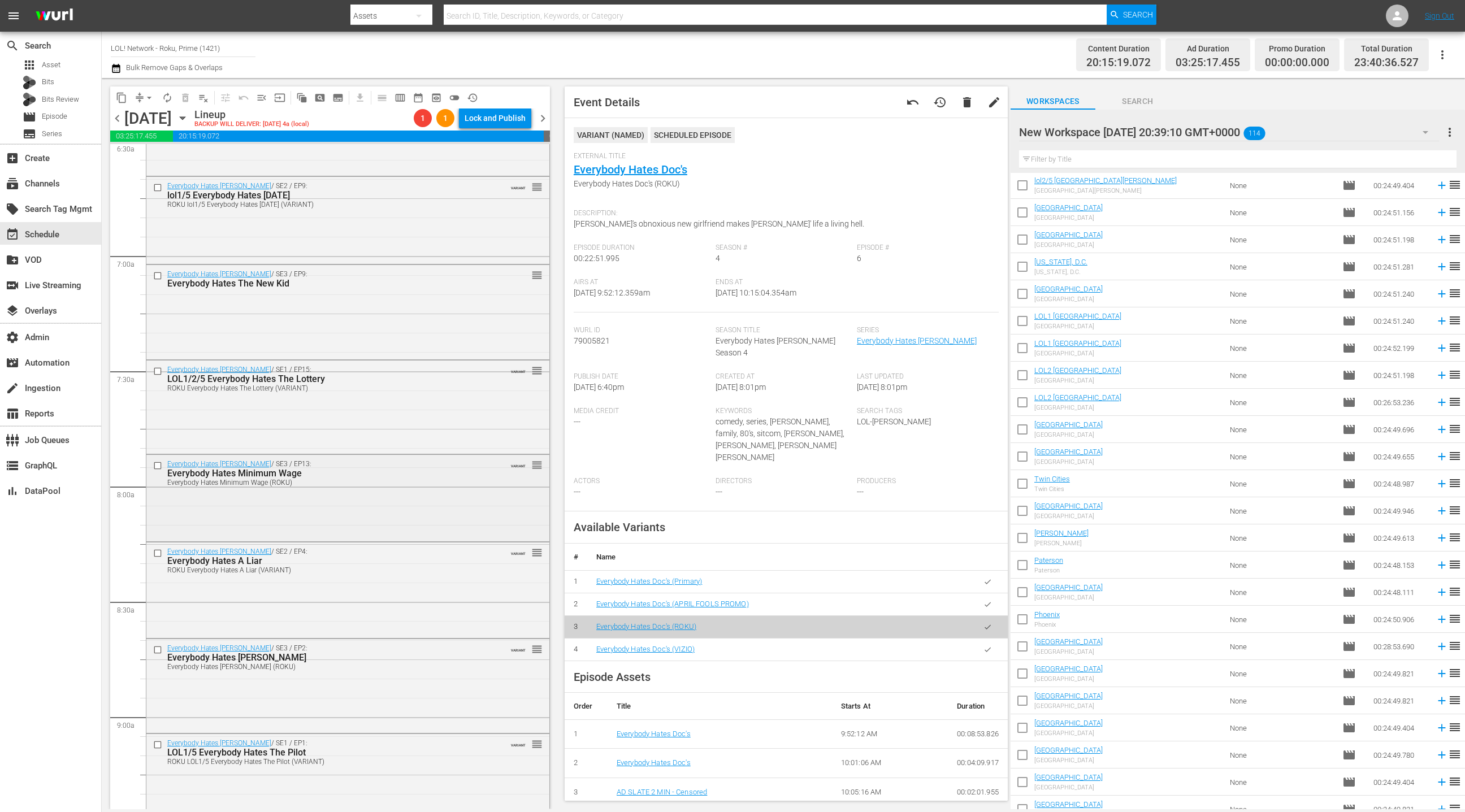
scroll to position [1489, 0]
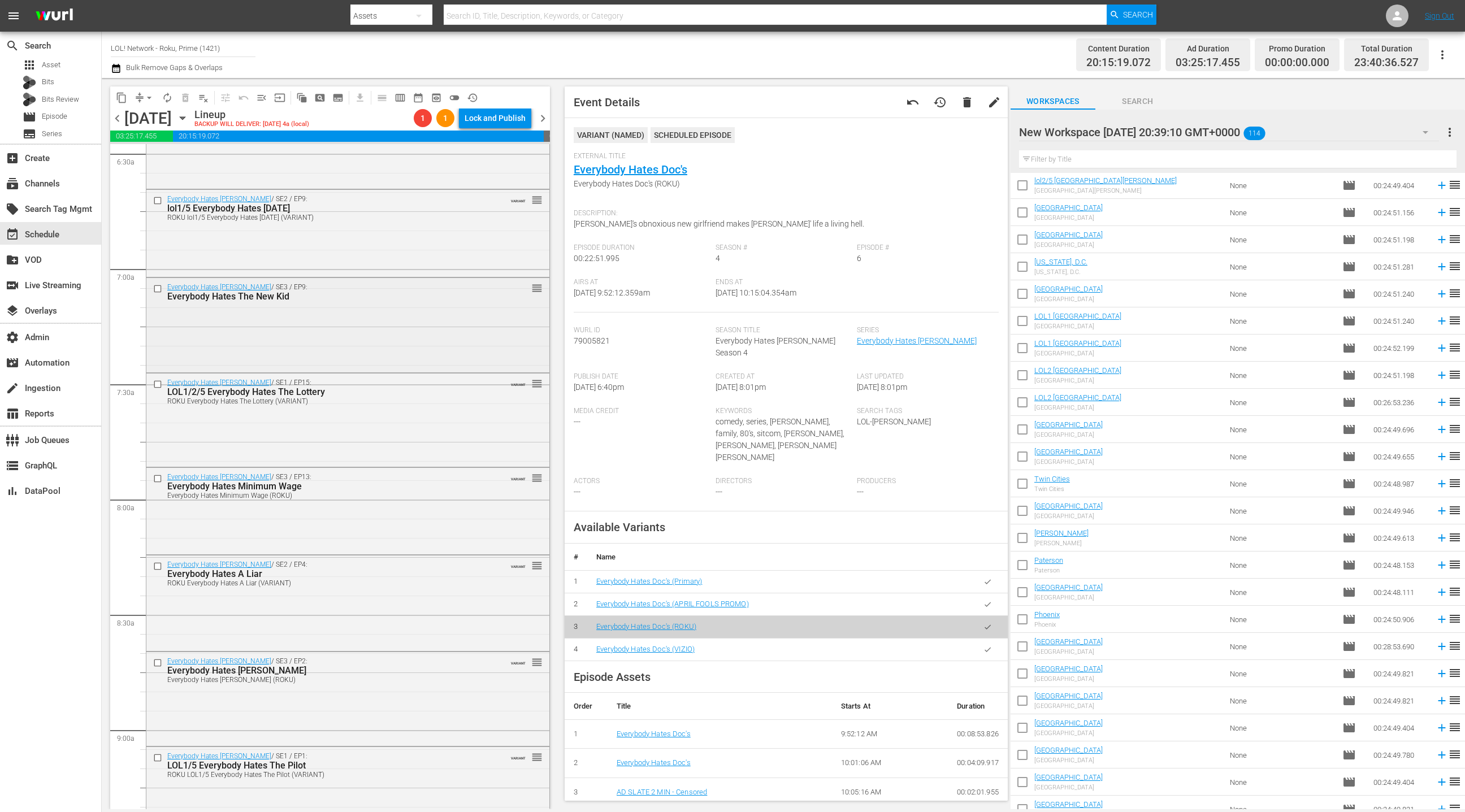
click at [403, 341] on div "Everybody Hates Chris / SE3 / EP9: Everybody Hates The New Kid reorder" at bounding box center [347, 324] width 403 height 93
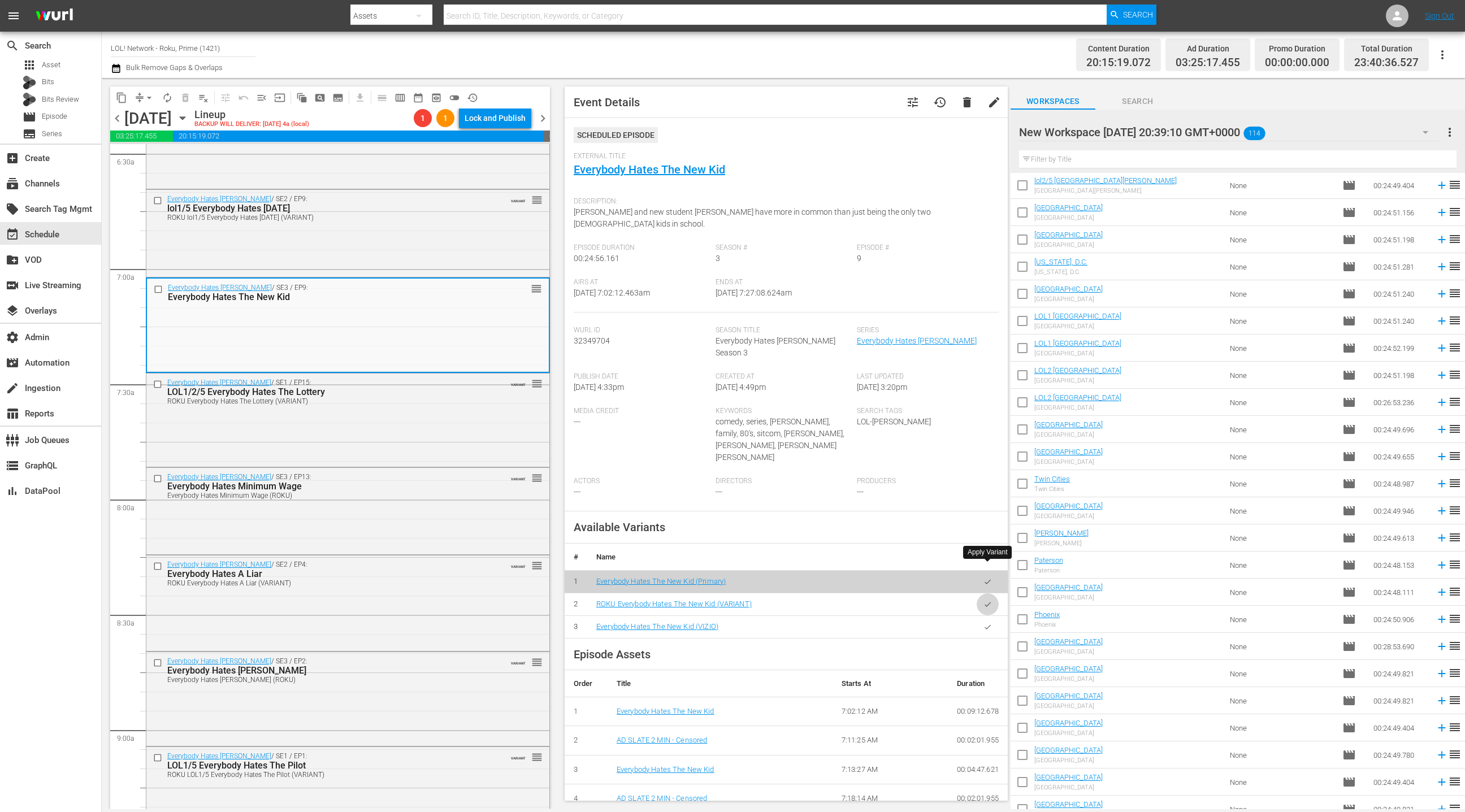
click at [986, 602] on icon "button" at bounding box center [987, 604] width 6 height 4
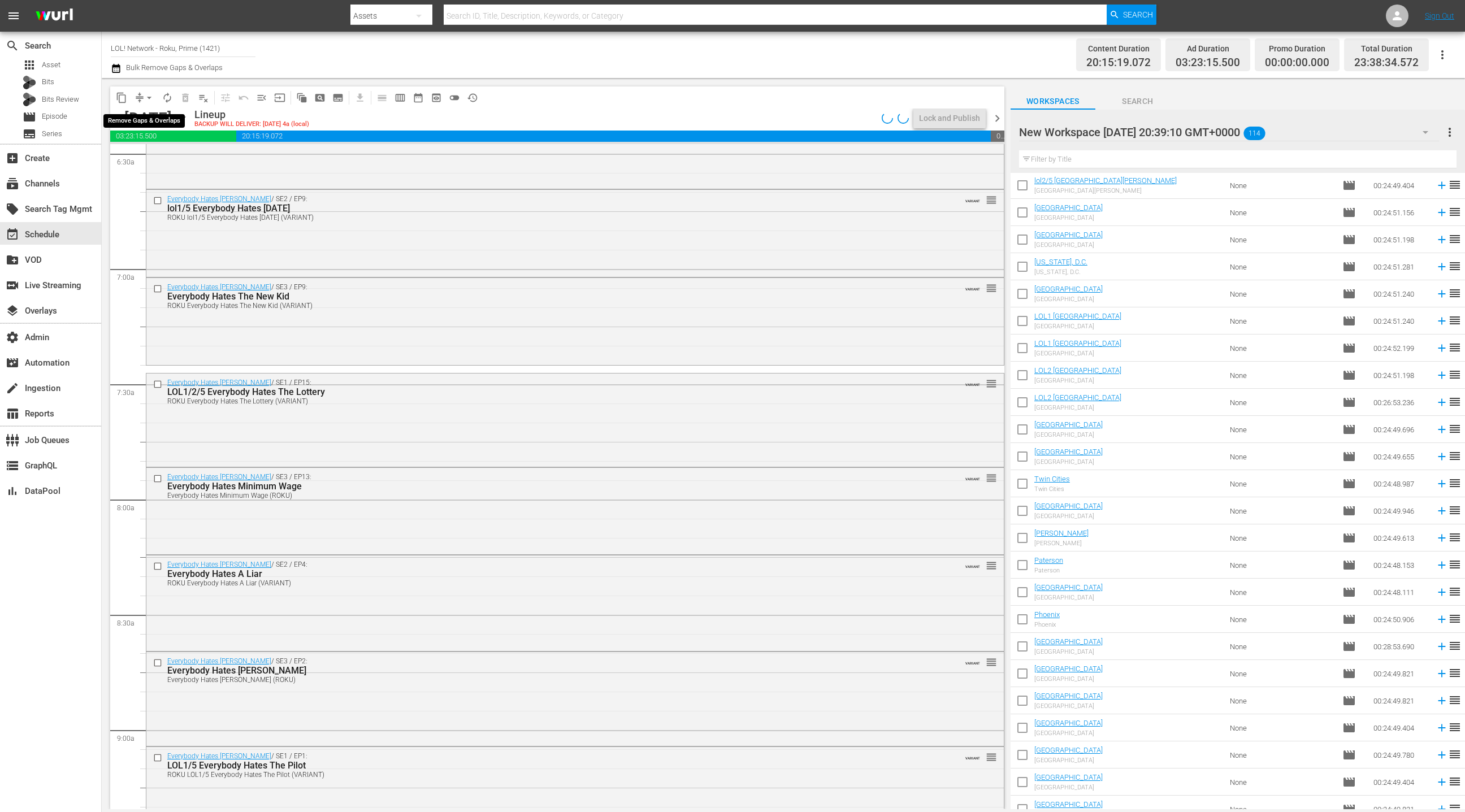
click at [143, 99] on span "arrow_drop_down" at bounding box center [149, 98] width 11 height 11
click at [167, 155] on li "Align to End of Previous Day" at bounding box center [150, 158] width 119 height 19
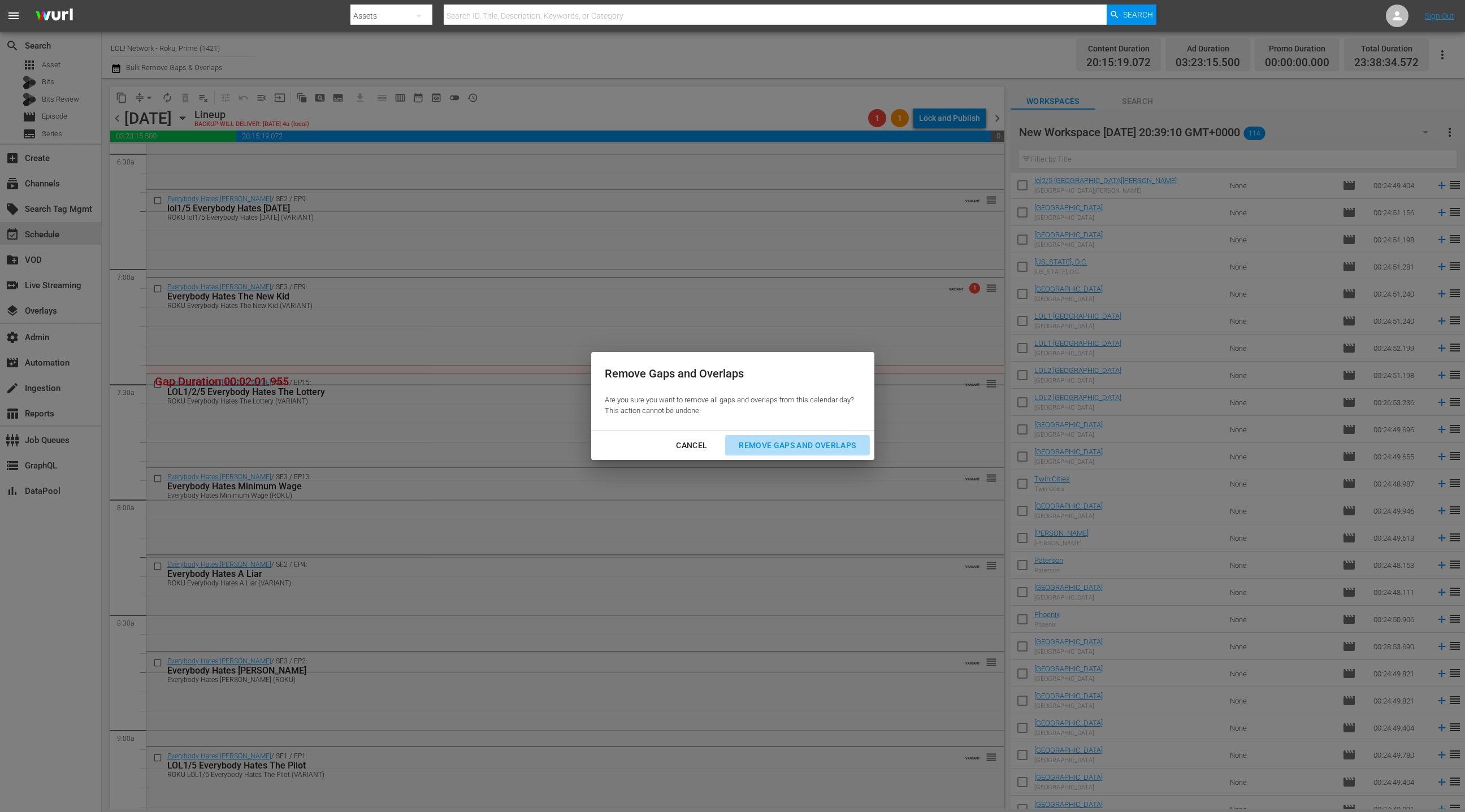
drag, startPoint x: 761, startPoint y: 446, endPoint x: 713, endPoint y: 427, distance: 51.6
click at [758, 443] on div "Remove Gaps and Overlaps" at bounding box center [798, 446] width 135 height 14
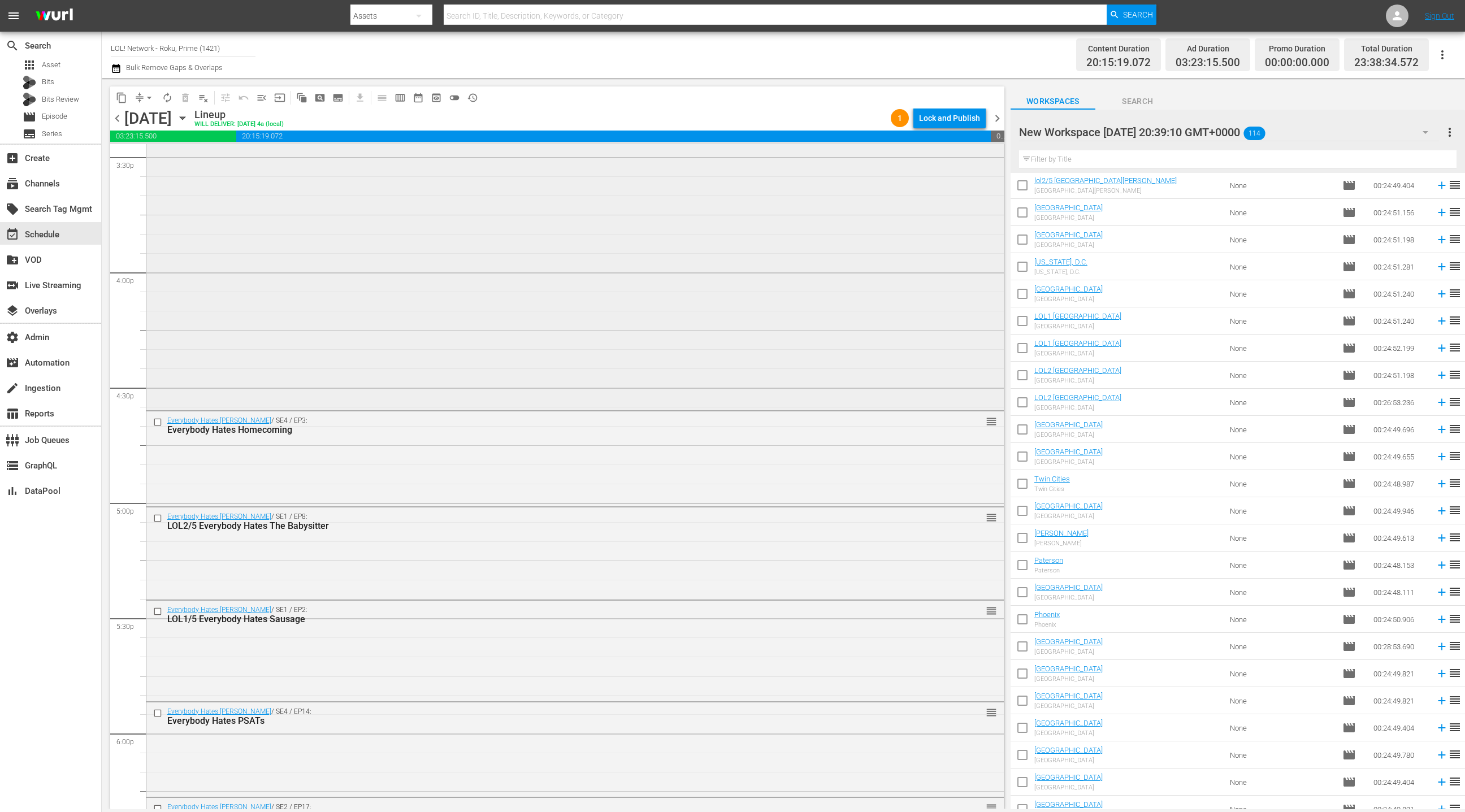
scroll to position [3582, 0]
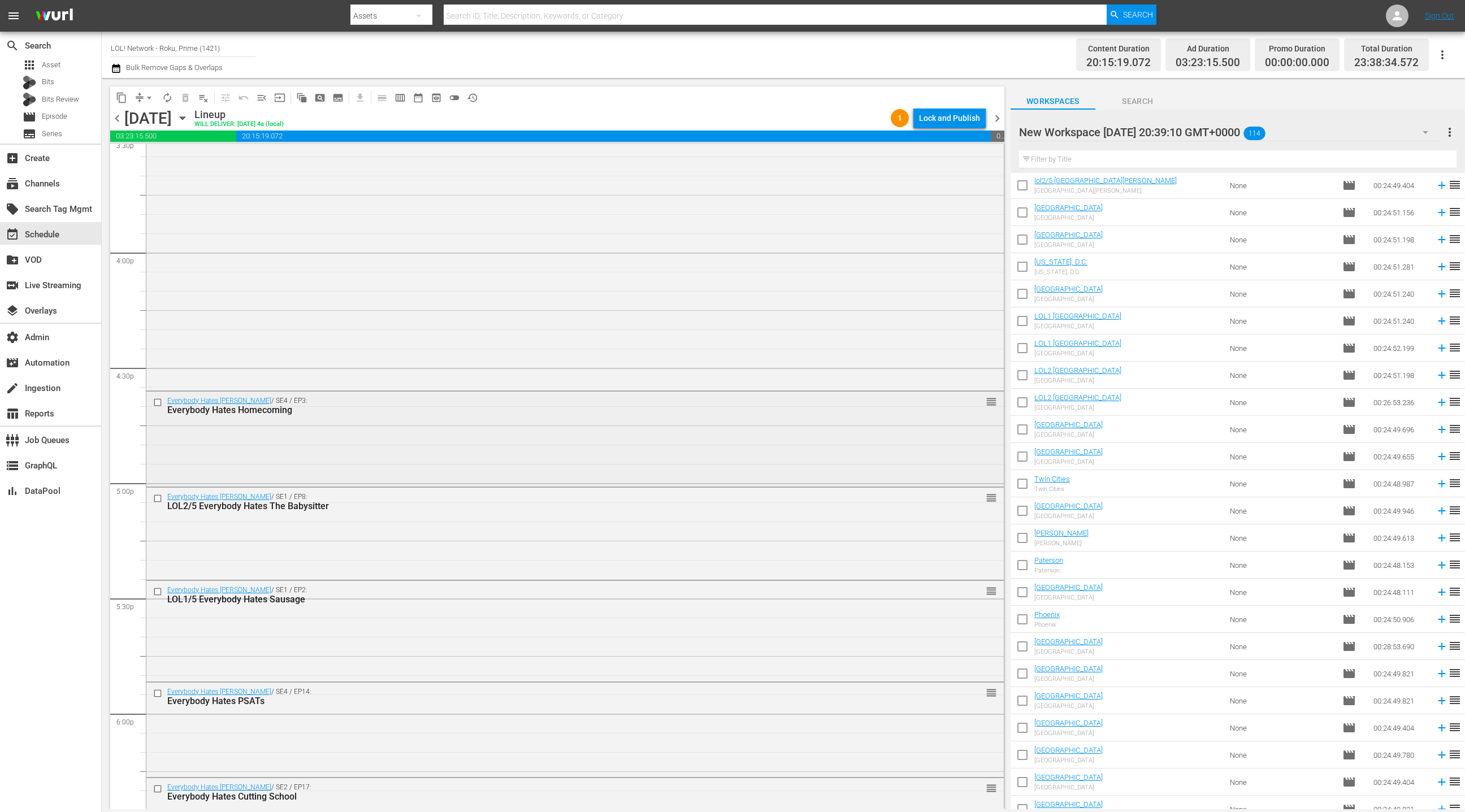
click at [558, 414] on div "Everybody Hates Homecoming" at bounding box center [553, 410] width 772 height 11
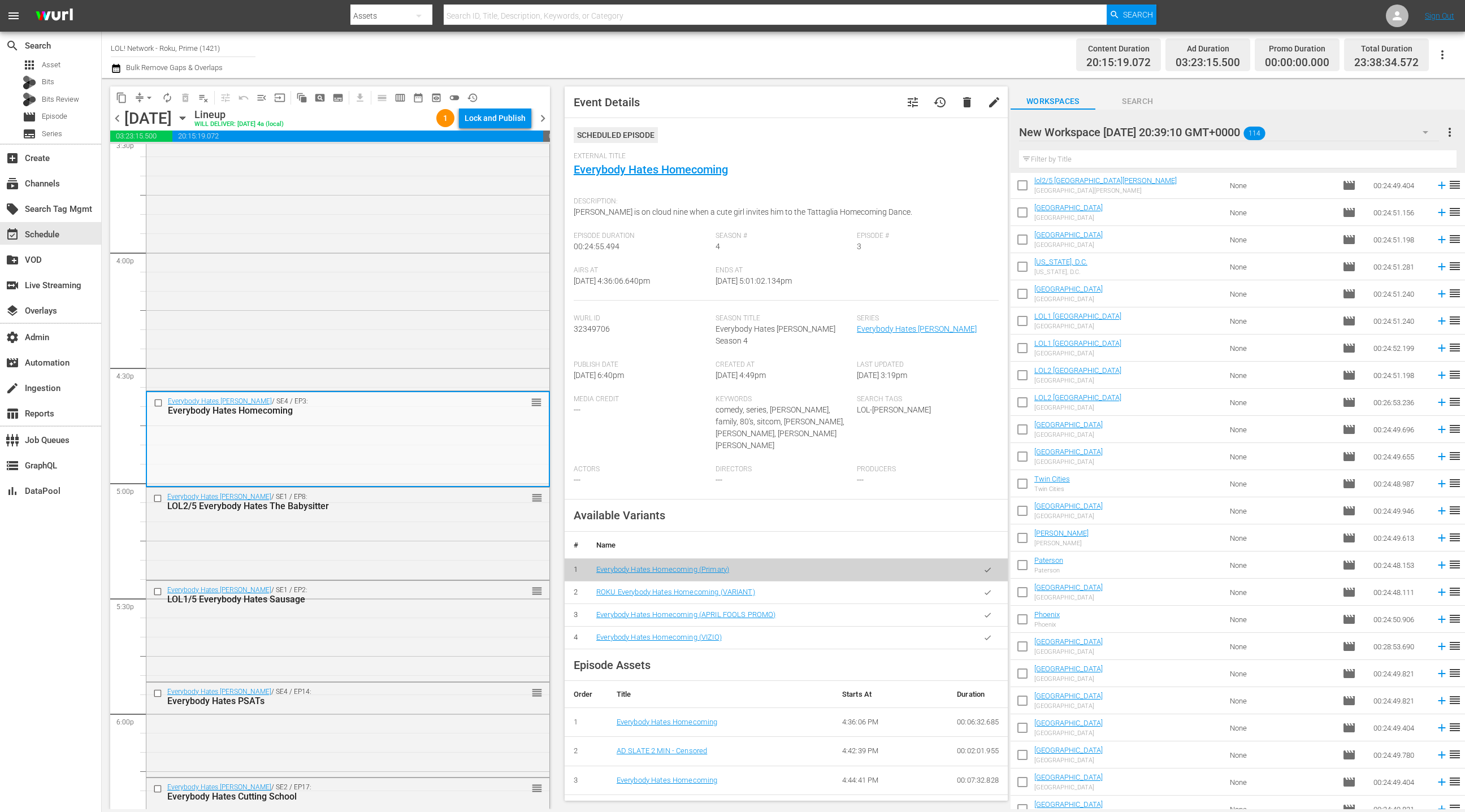
drag, startPoint x: 987, startPoint y: 572, endPoint x: 951, endPoint y: 561, distance: 37.6
click at [987, 588] on icon "button" at bounding box center [988, 592] width 9 height 9
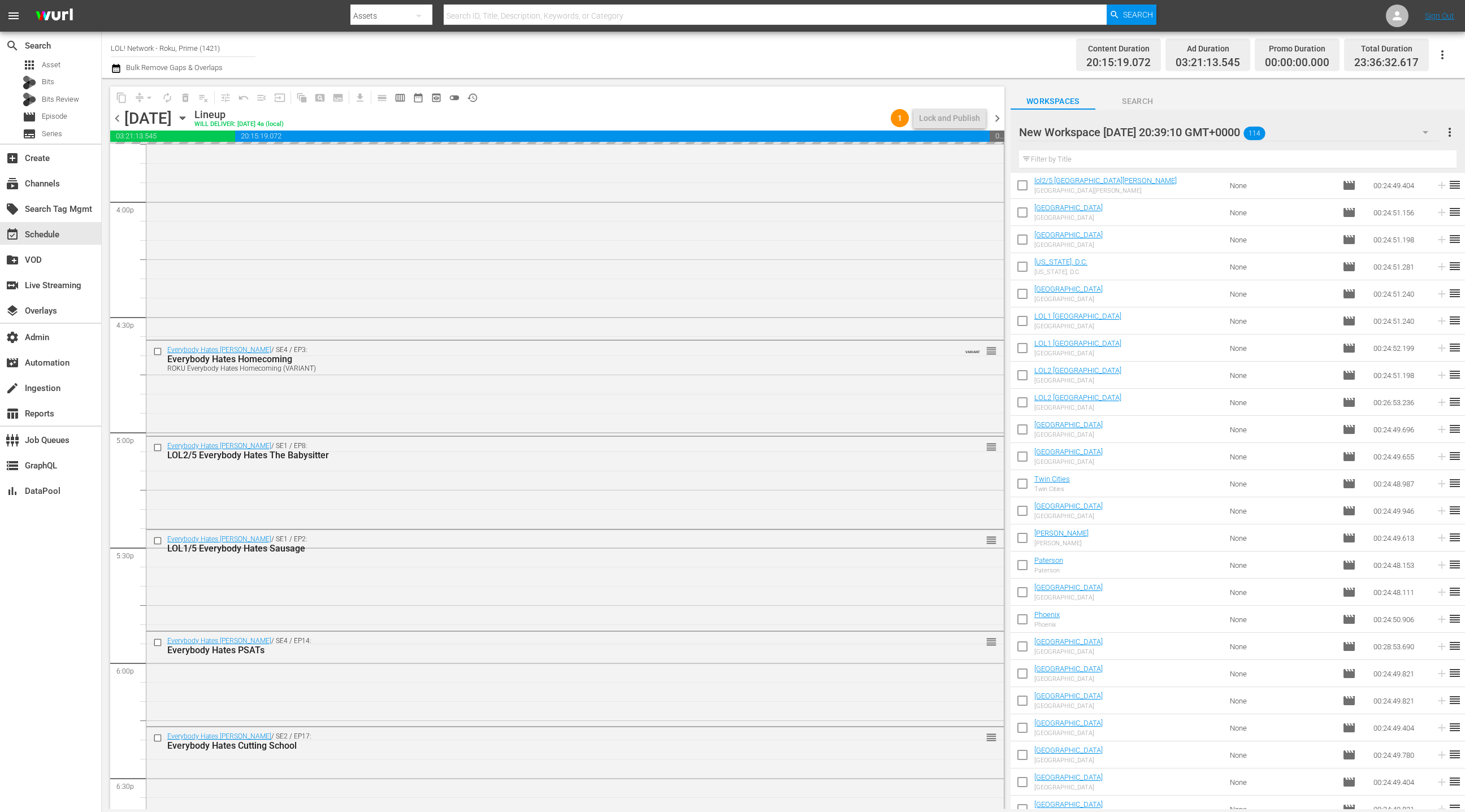
scroll to position [3750, 0]
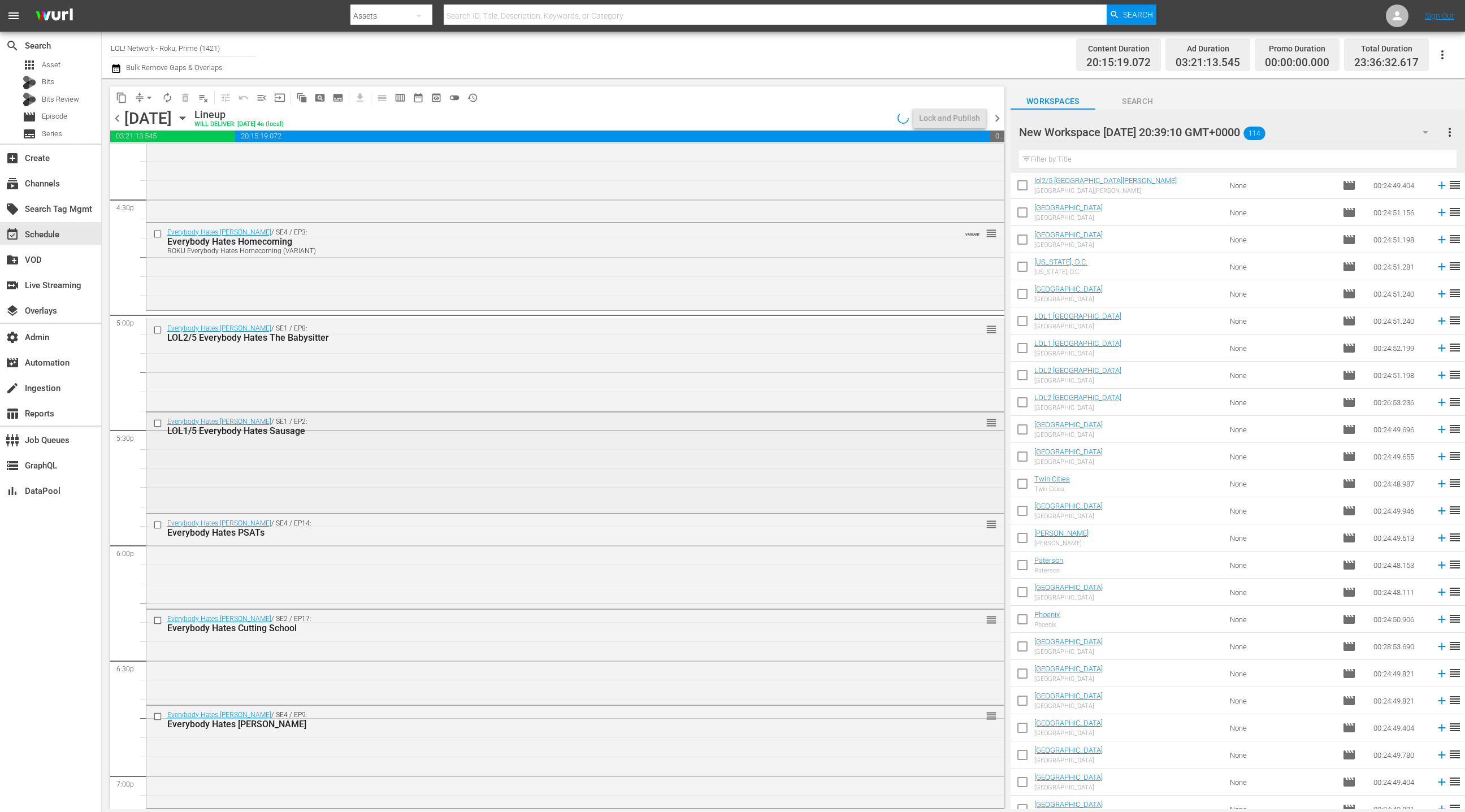
click at [438, 458] on div "Everybody Hates [PERSON_NAME] / SE1 / EP2: LOL1/5 Everybody Hates Sausage reord…" at bounding box center [575, 462] width 858 height 98
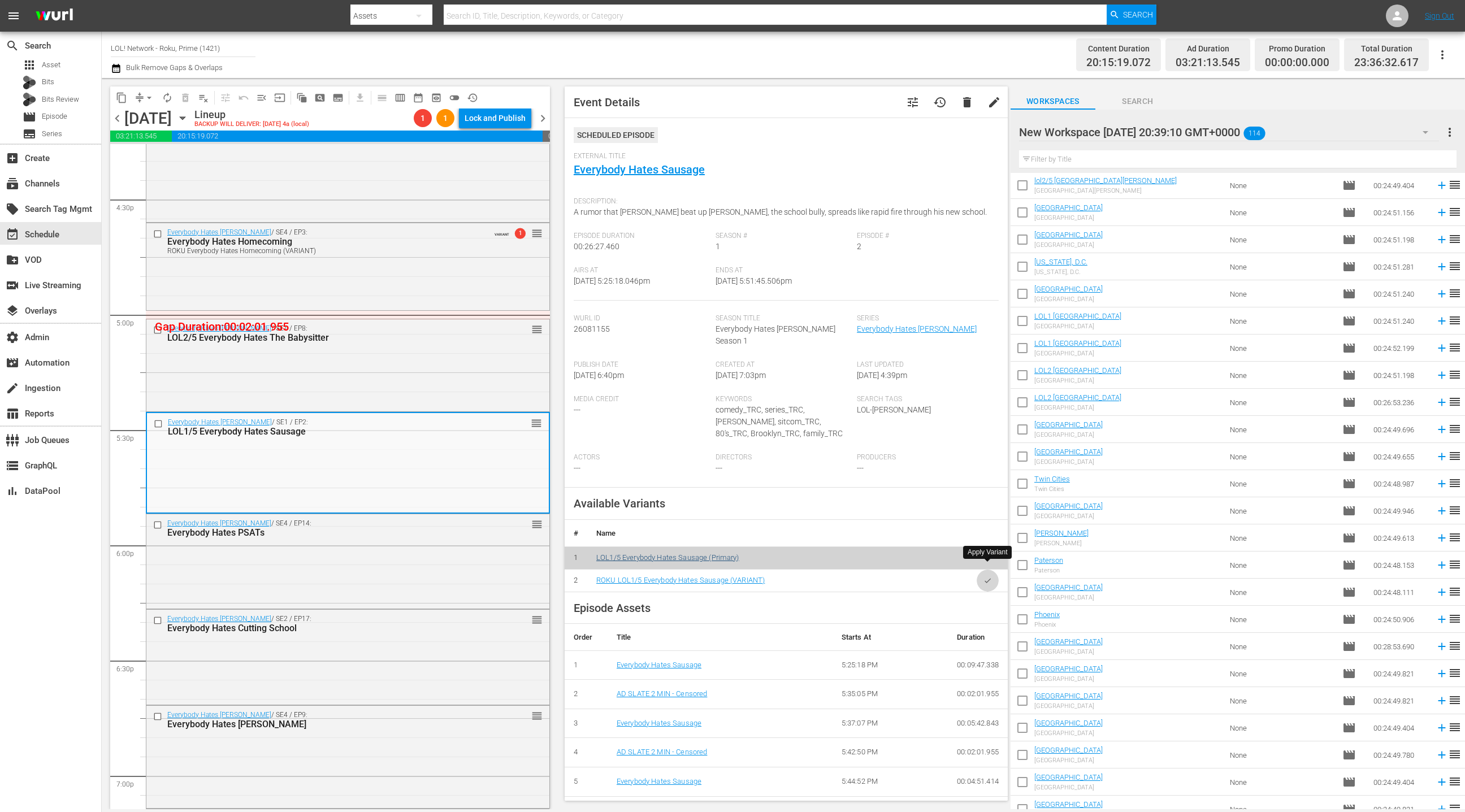
drag, startPoint x: 987, startPoint y: 570, endPoint x: 715, endPoint y: 543, distance: 273.3
click at [985, 577] on icon "button" at bounding box center [988, 581] width 9 height 9
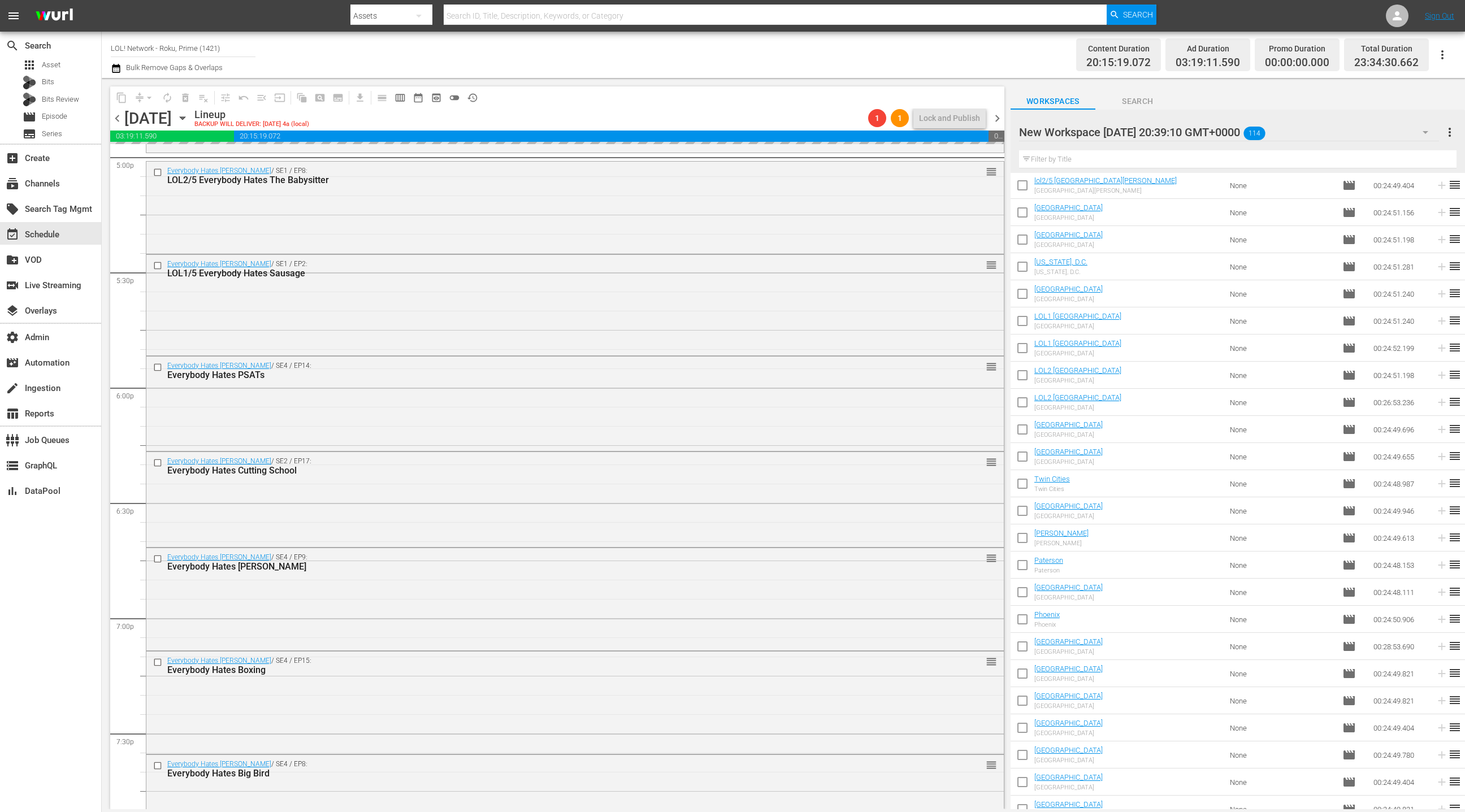
scroll to position [3945, 0]
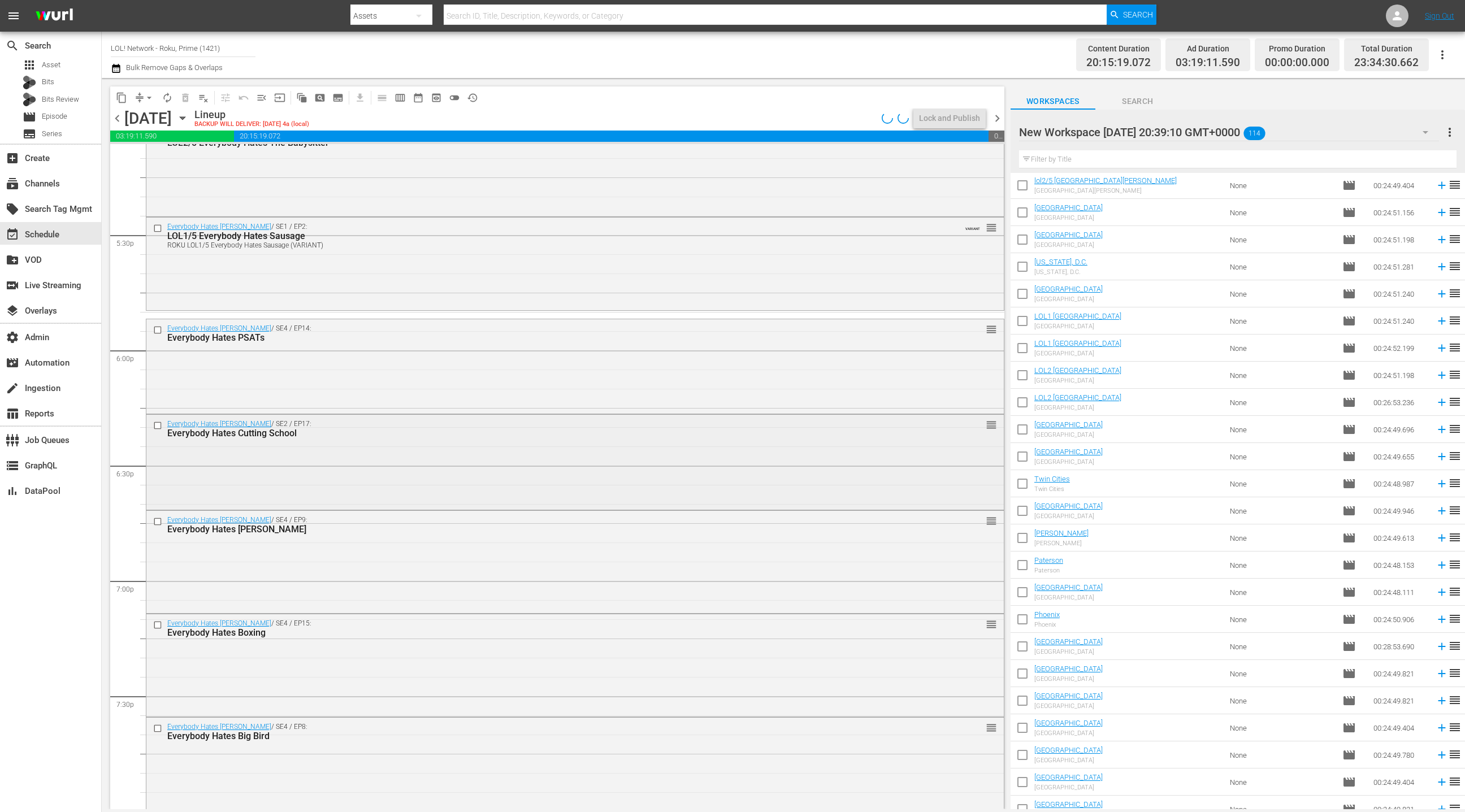
click at [466, 452] on div "Everybody Hates Chris / SE2 / EP17: Everybody Hates Cutting School reorder" at bounding box center [575, 461] width 858 height 92
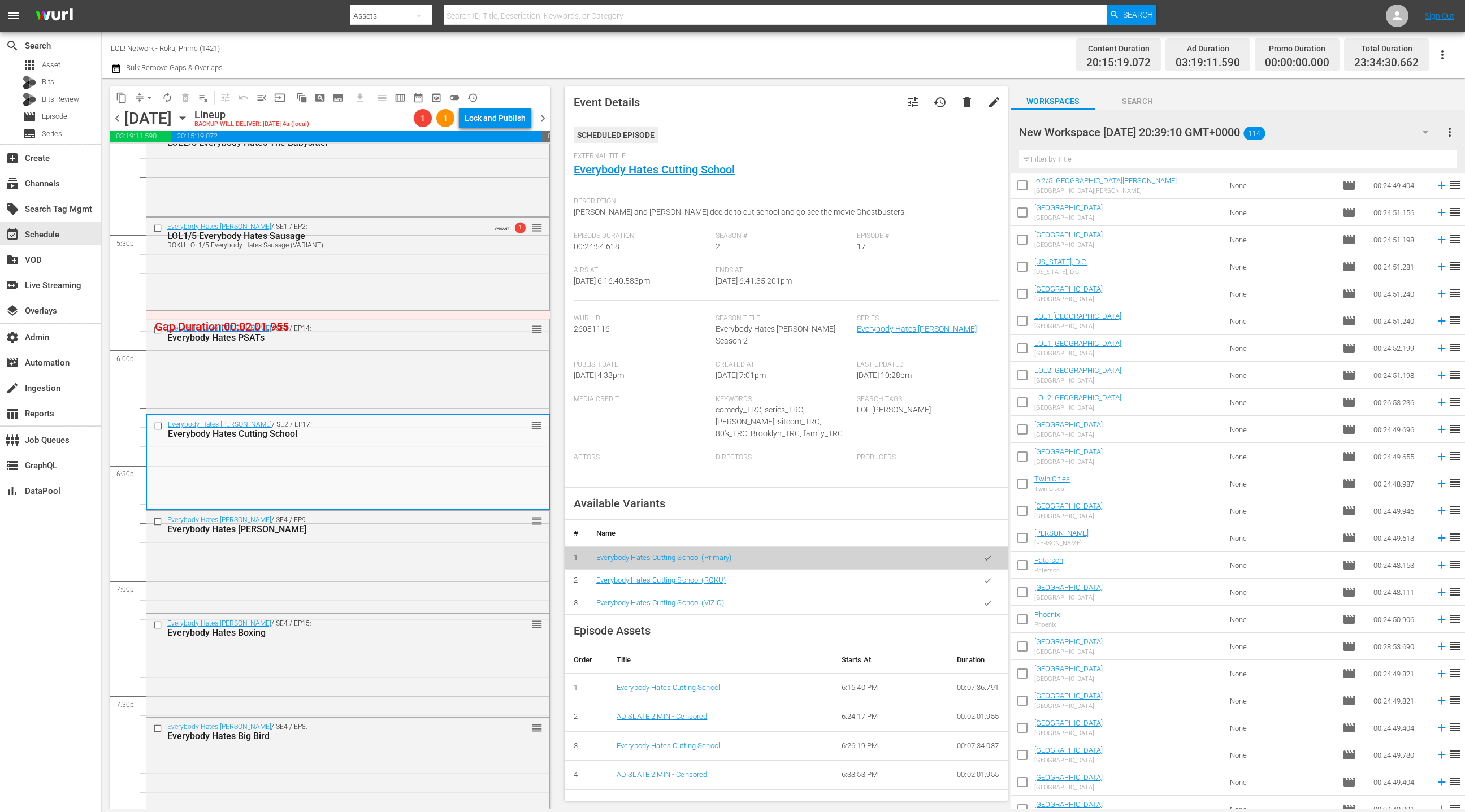
drag, startPoint x: 989, startPoint y: 572, endPoint x: 883, endPoint y: 567, distance: 106.1
click at [989, 577] on icon "button" at bounding box center [988, 581] width 9 height 9
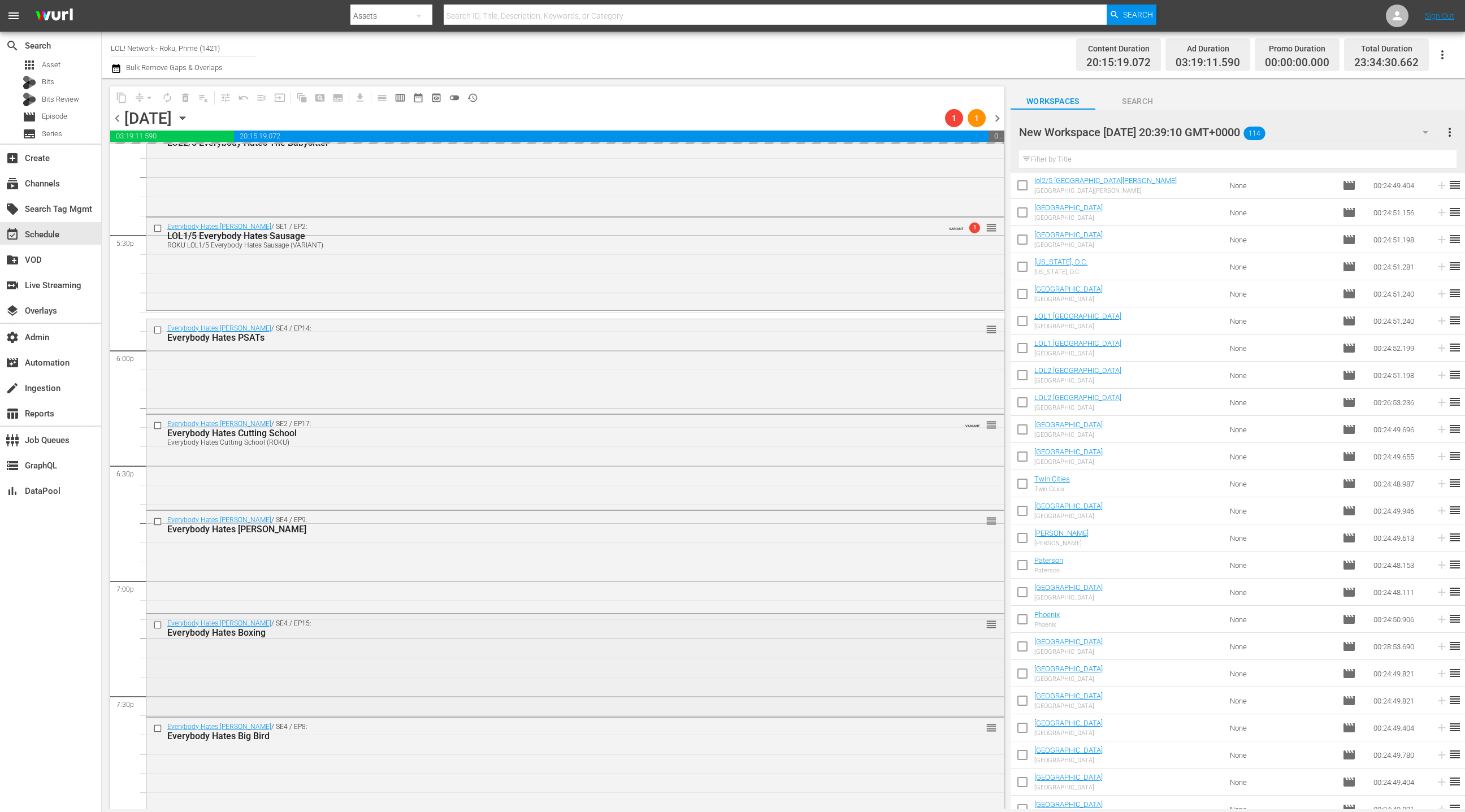
click at [467, 666] on div "Everybody Hates Chris / SE4 / EP15: Everybody Hates Boxing reorder" at bounding box center [575, 664] width 858 height 100
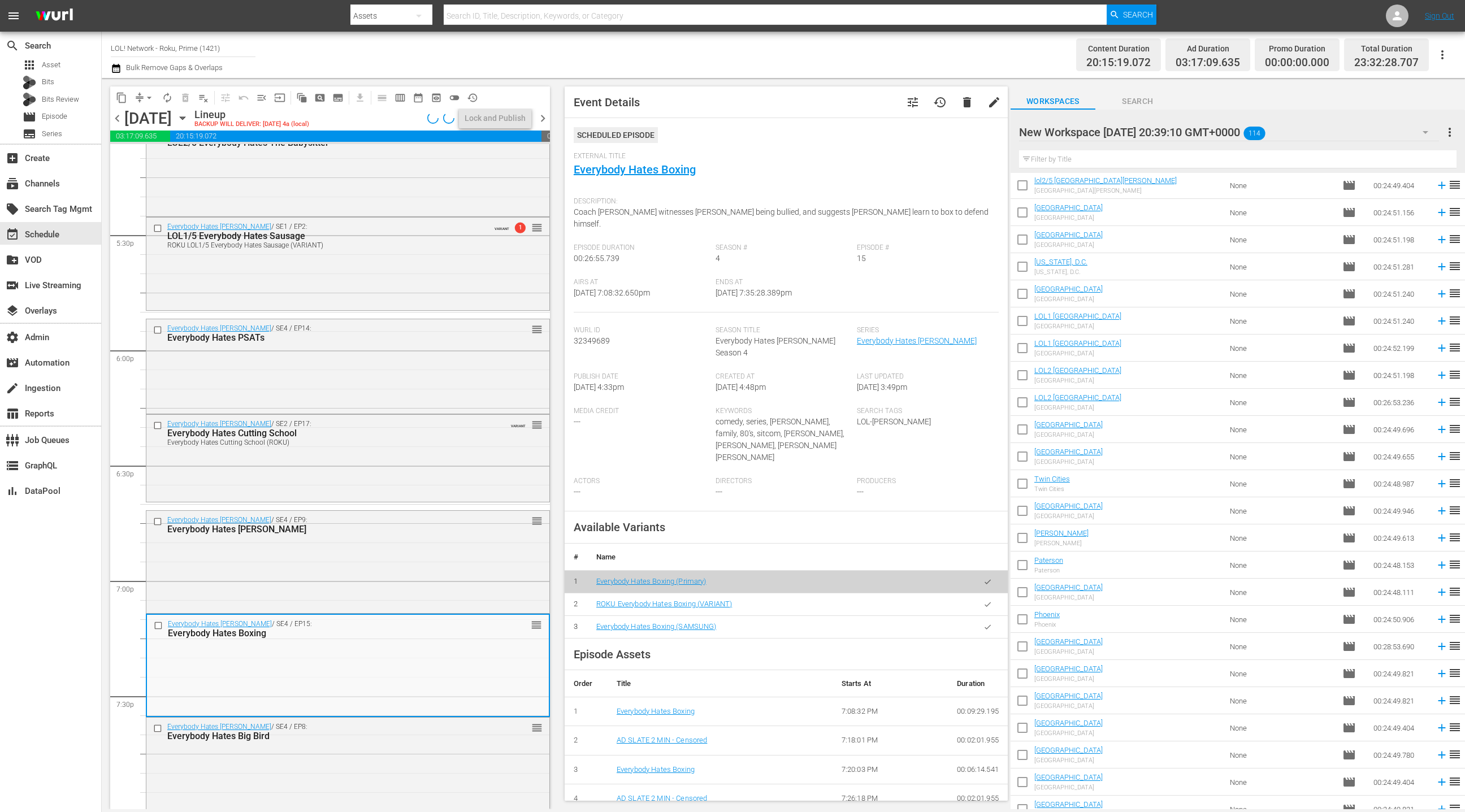
click at [985, 600] on icon "button" at bounding box center [988, 605] width 9 height 9
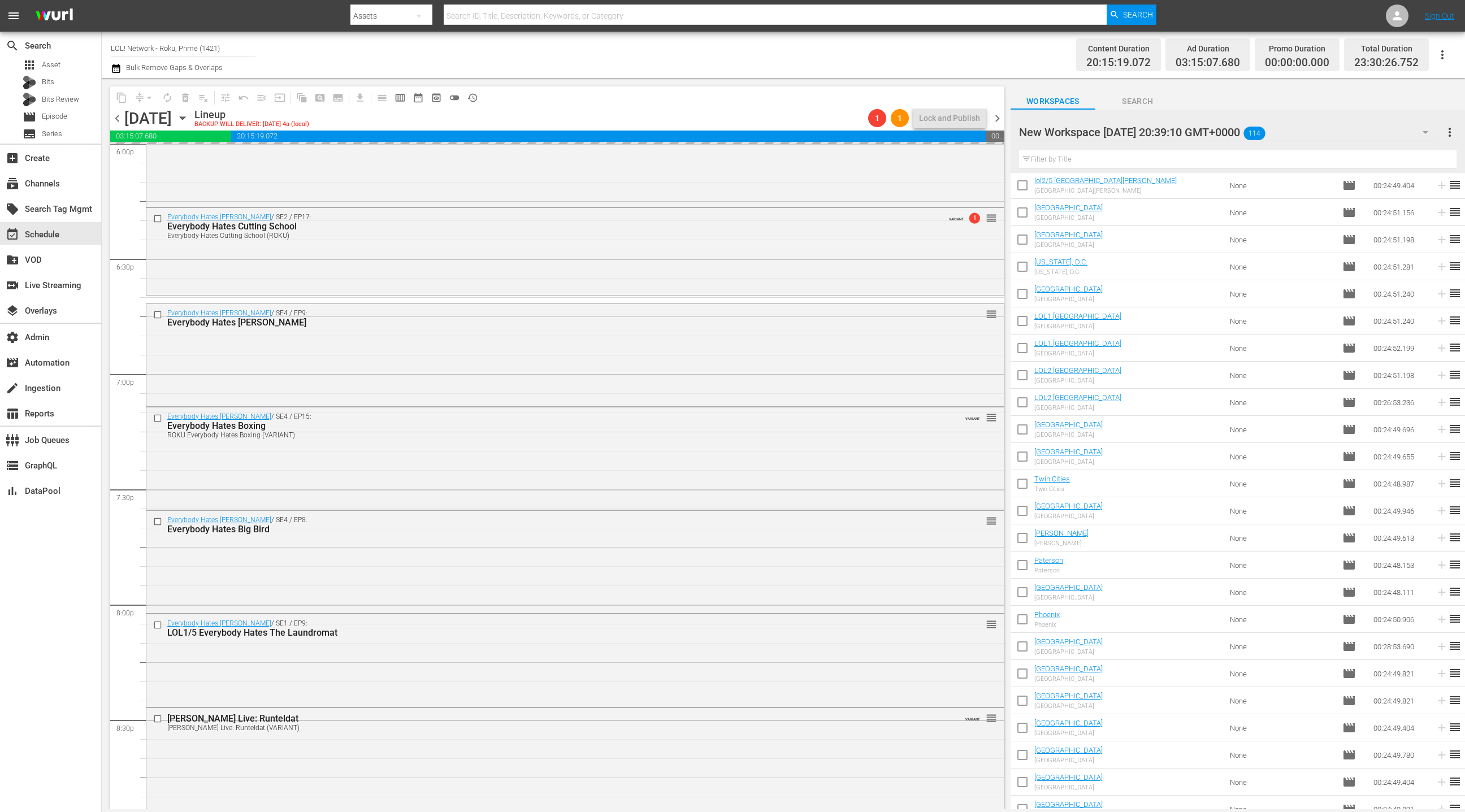
scroll to position [4212, 0]
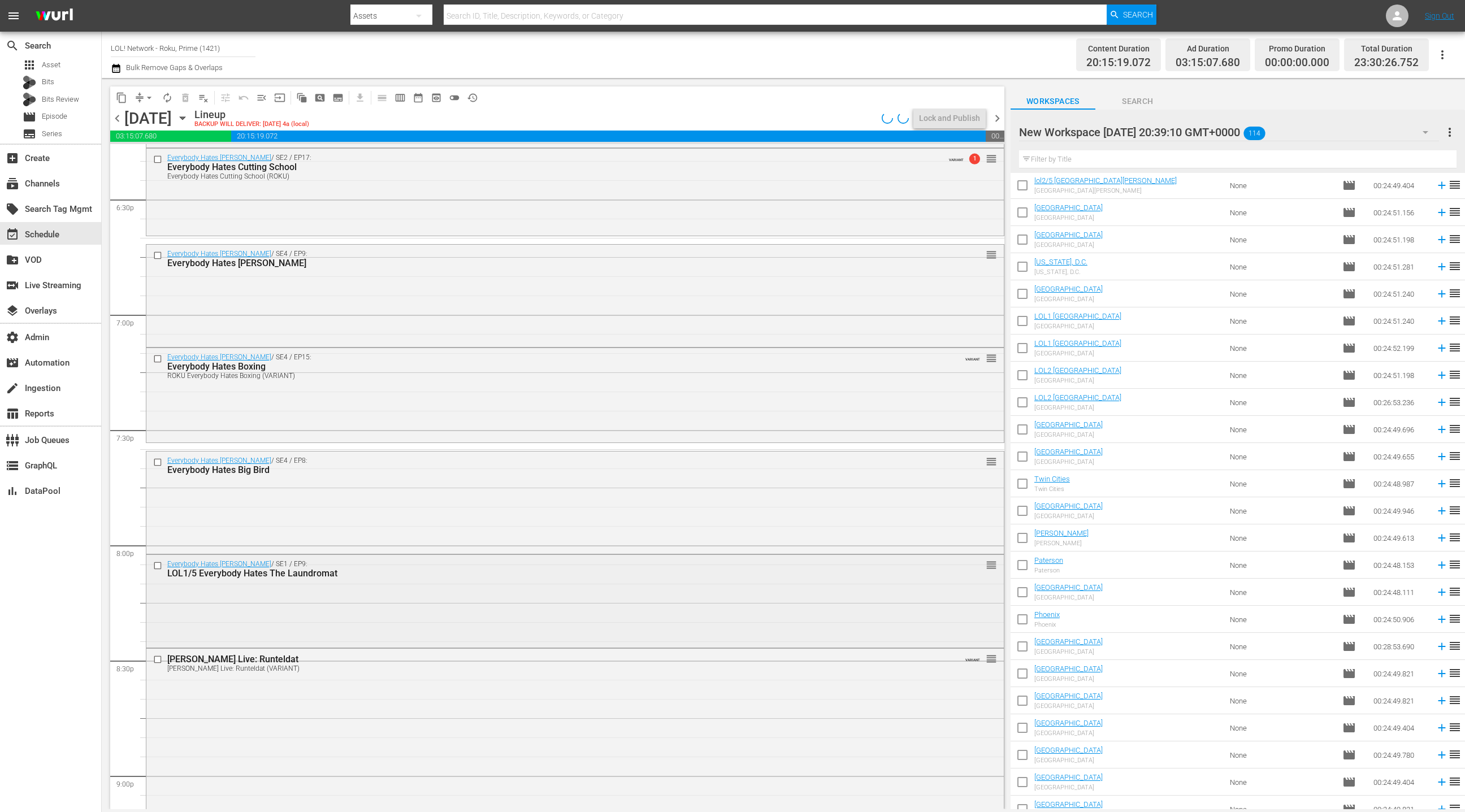
click at [426, 604] on div "Everybody Hates Chris / SE1 / EP9: LOL1/5 Everybody Hates The Laundromat reorder" at bounding box center [575, 600] width 858 height 90
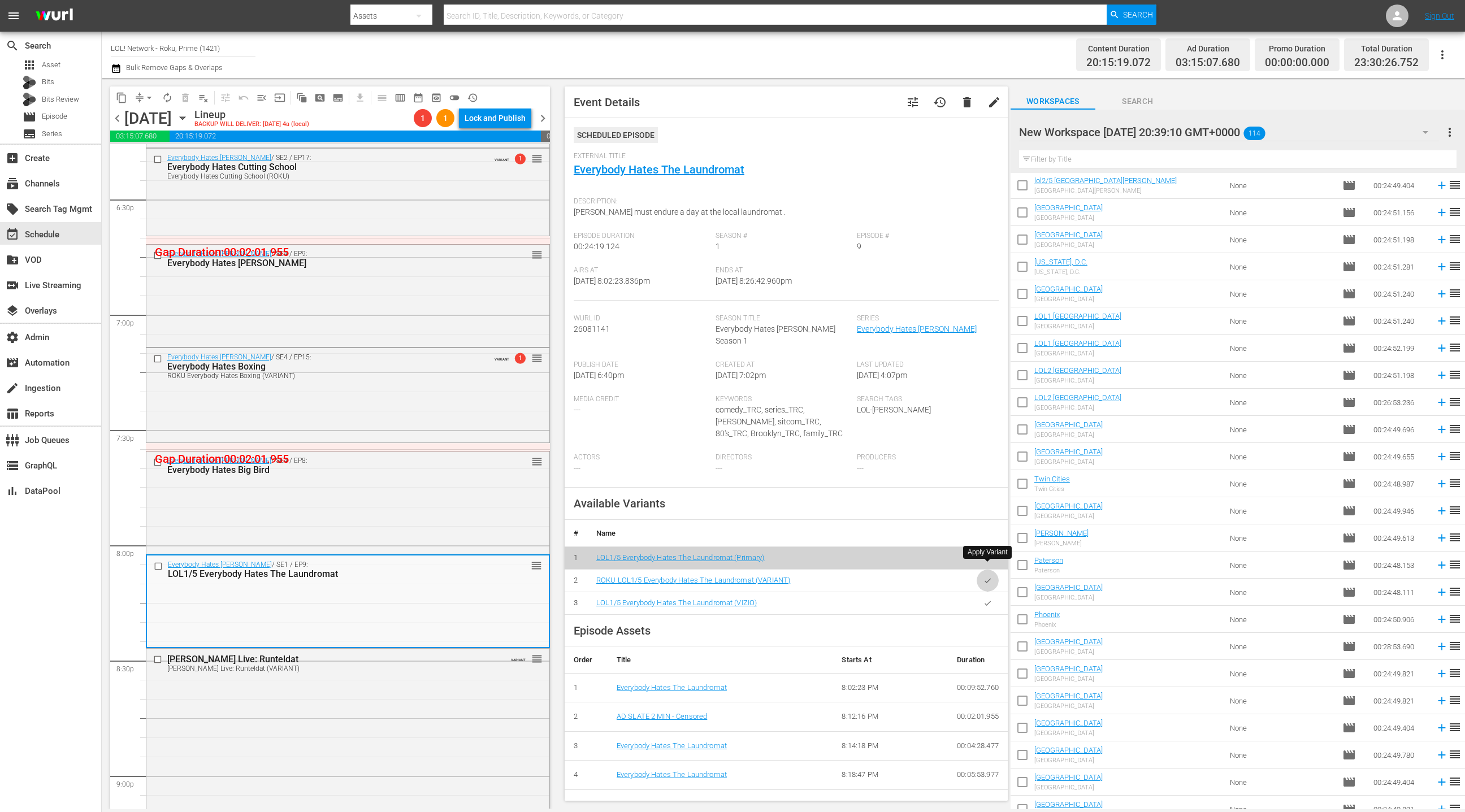
click at [988, 577] on icon "button" at bounding box center [988, 581] width 9 height 9
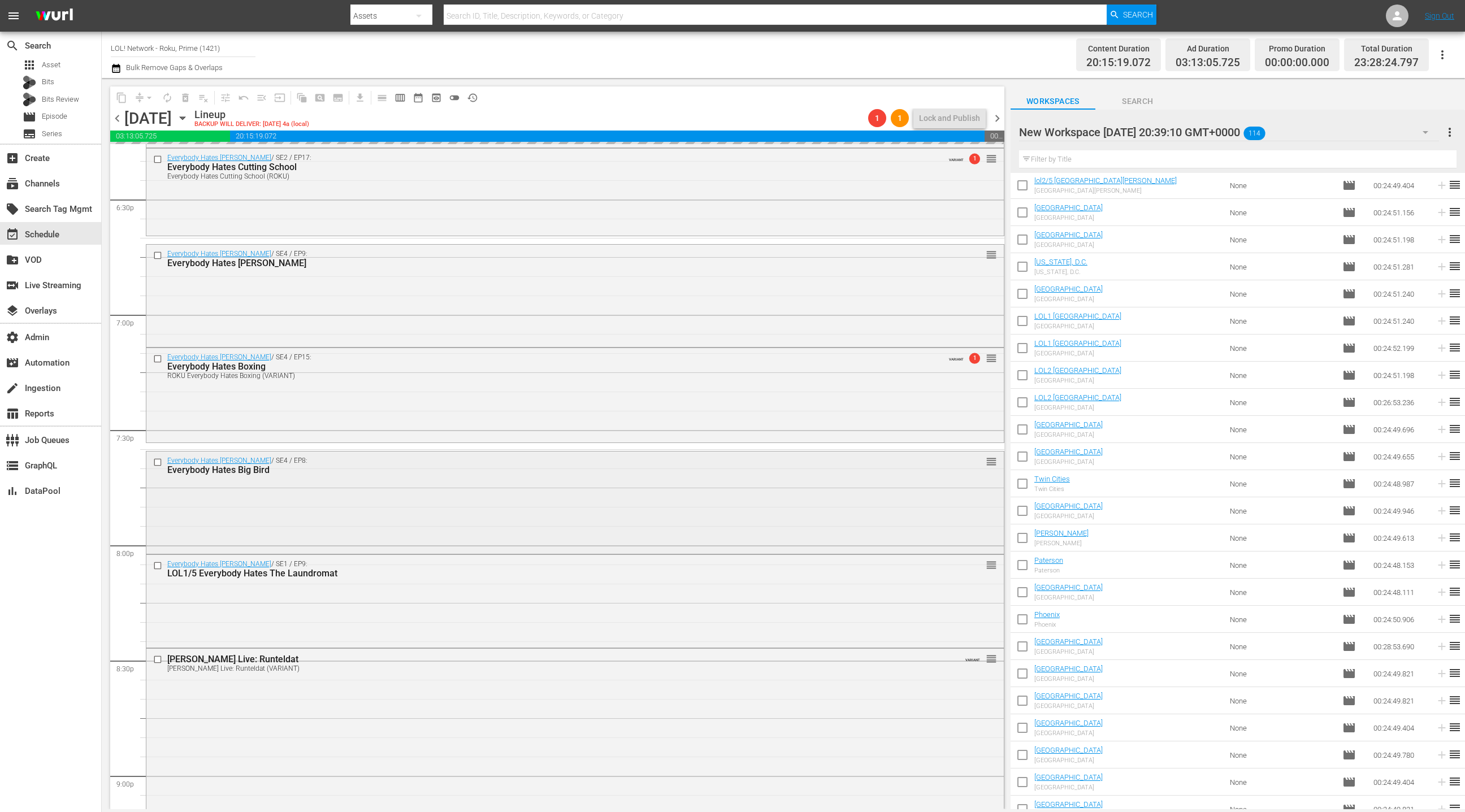
click at [476, 490] on div "Everybody Hates Chris / SE4 / EP8: Everybody Hates Big Bird reorder" at bounding box center [575, 502] width 858 height 100
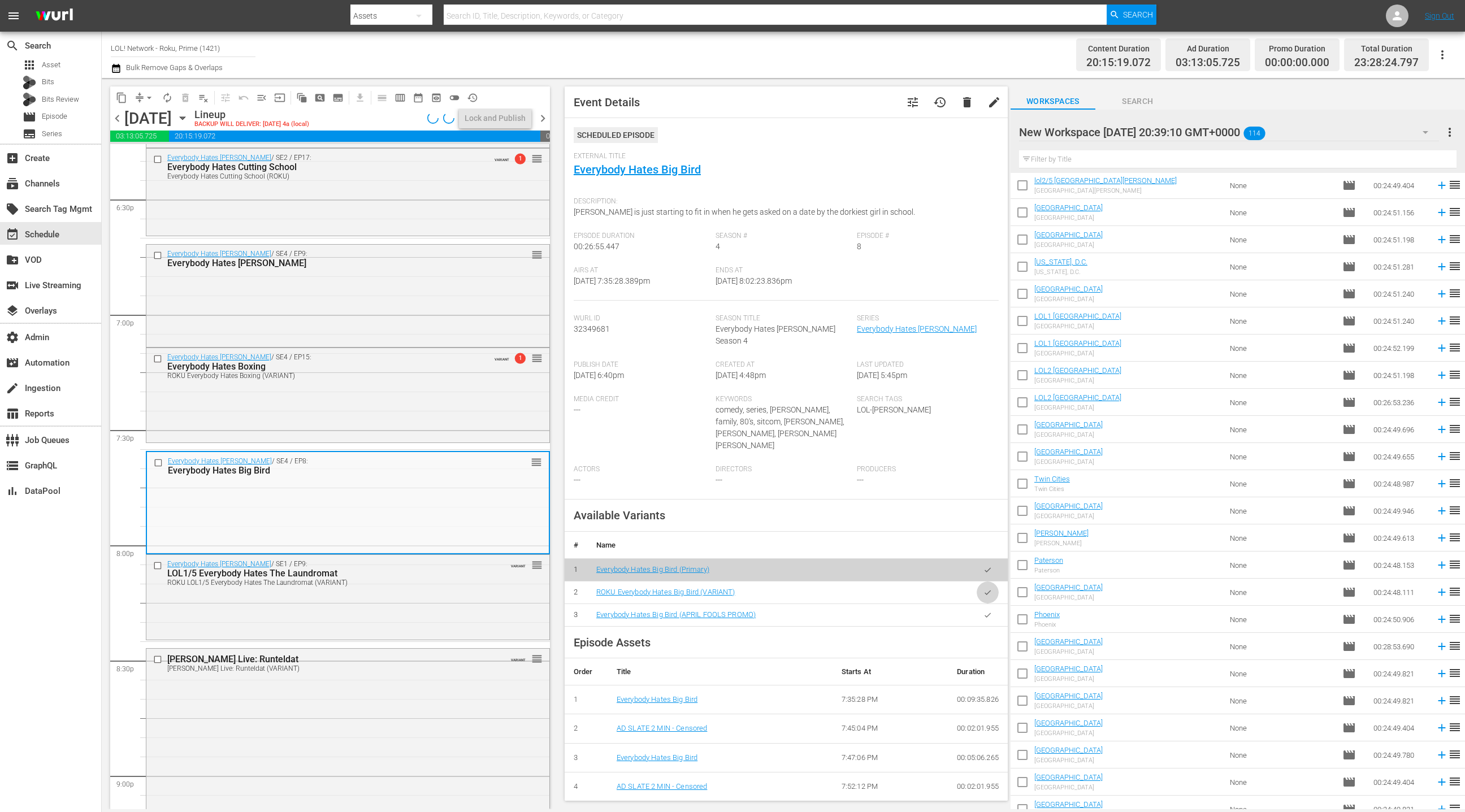
drag, startPoint x: 992, startPoint y: 571, endPoint x: 796, endPoint y: 468, distance: 221.4
click at [989, 588] on icon "button" at bounding box center [988, 592] width 9 height 9
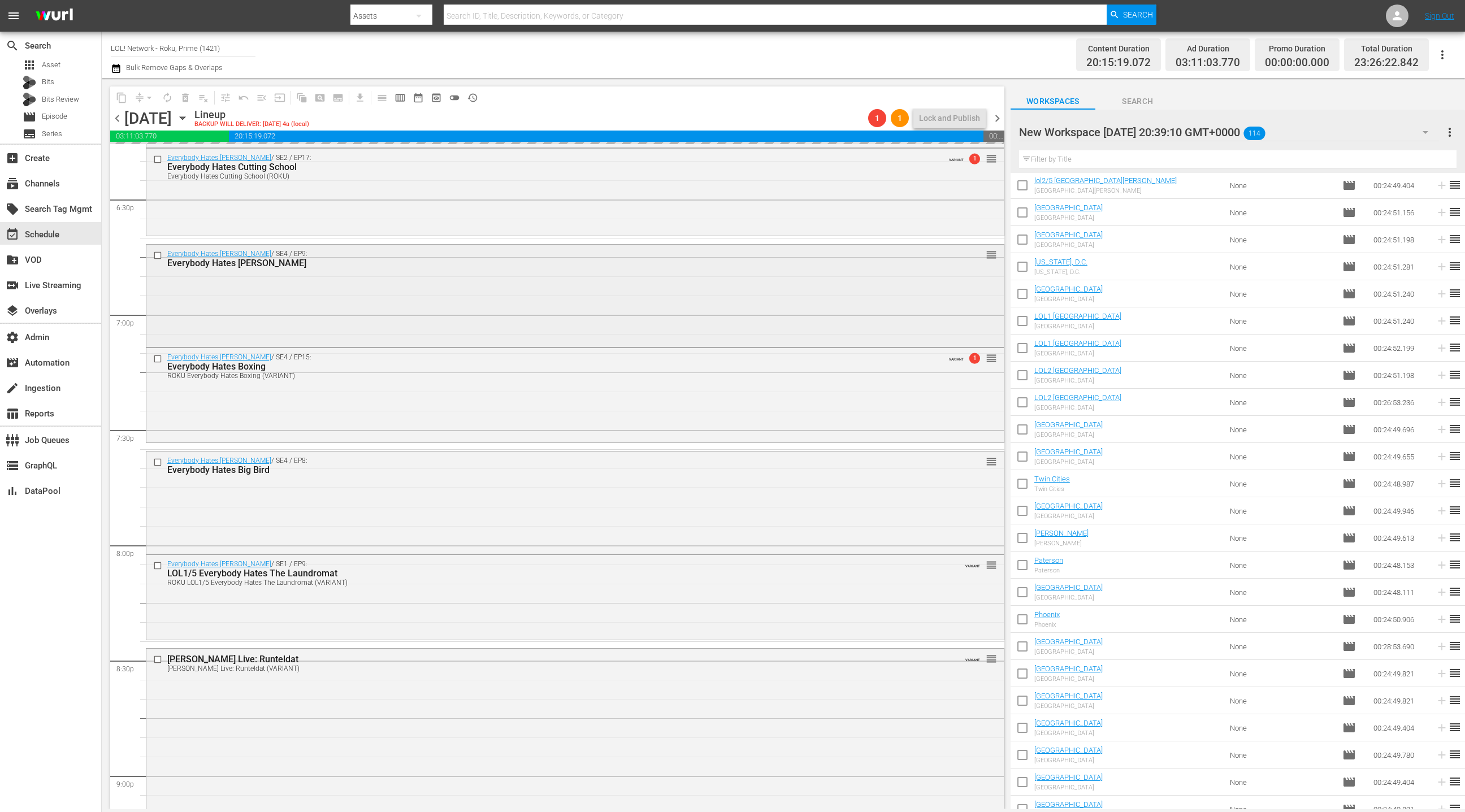
click at [413, 294] on div "Everybody Hates Chris / SE4 / EP9: Everybody Hates James reorder" at bounding box center [575, 294] width 858 height 100
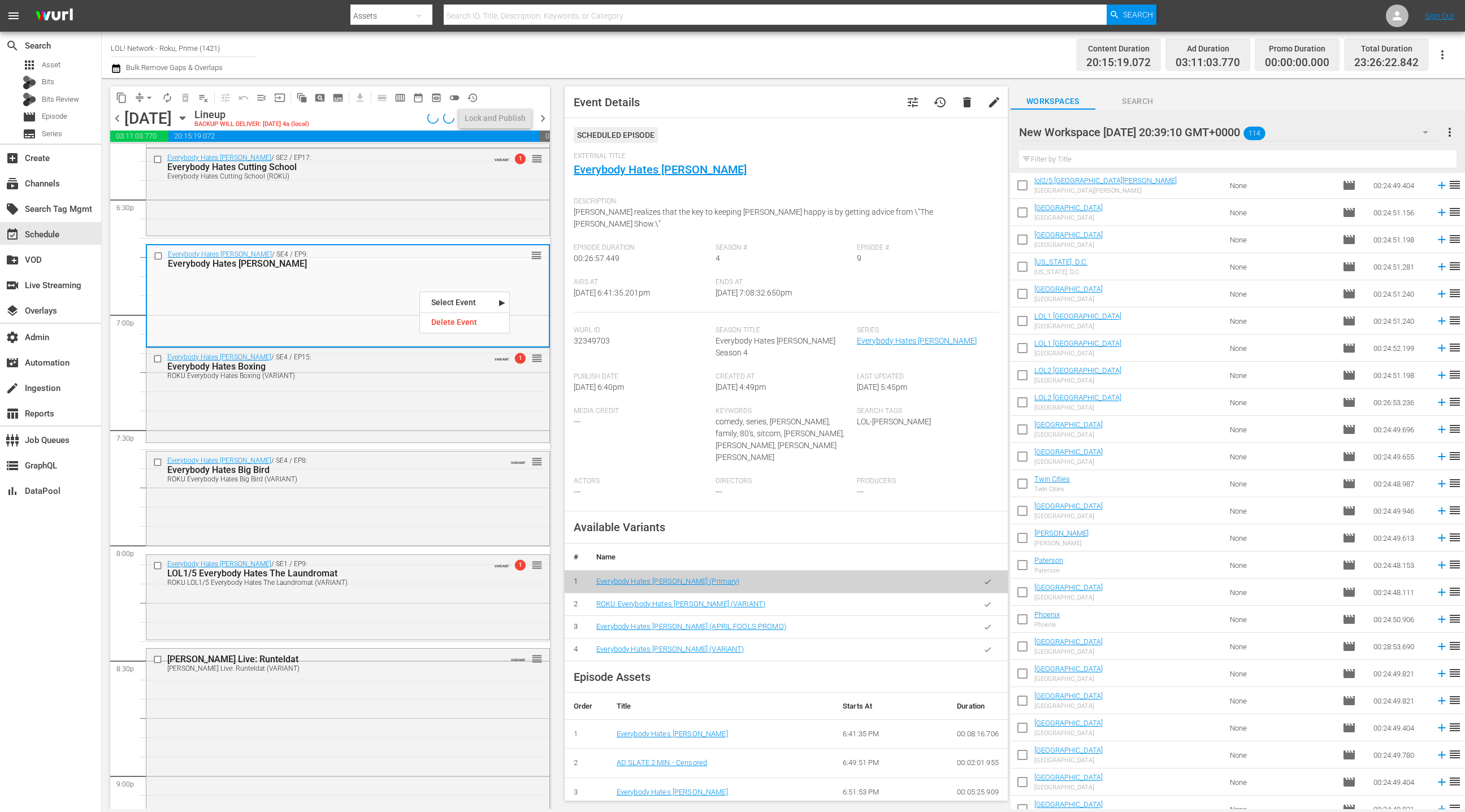
click at [989, 600] on icon "button" at bounding box center [988, 605] width 9 height 9
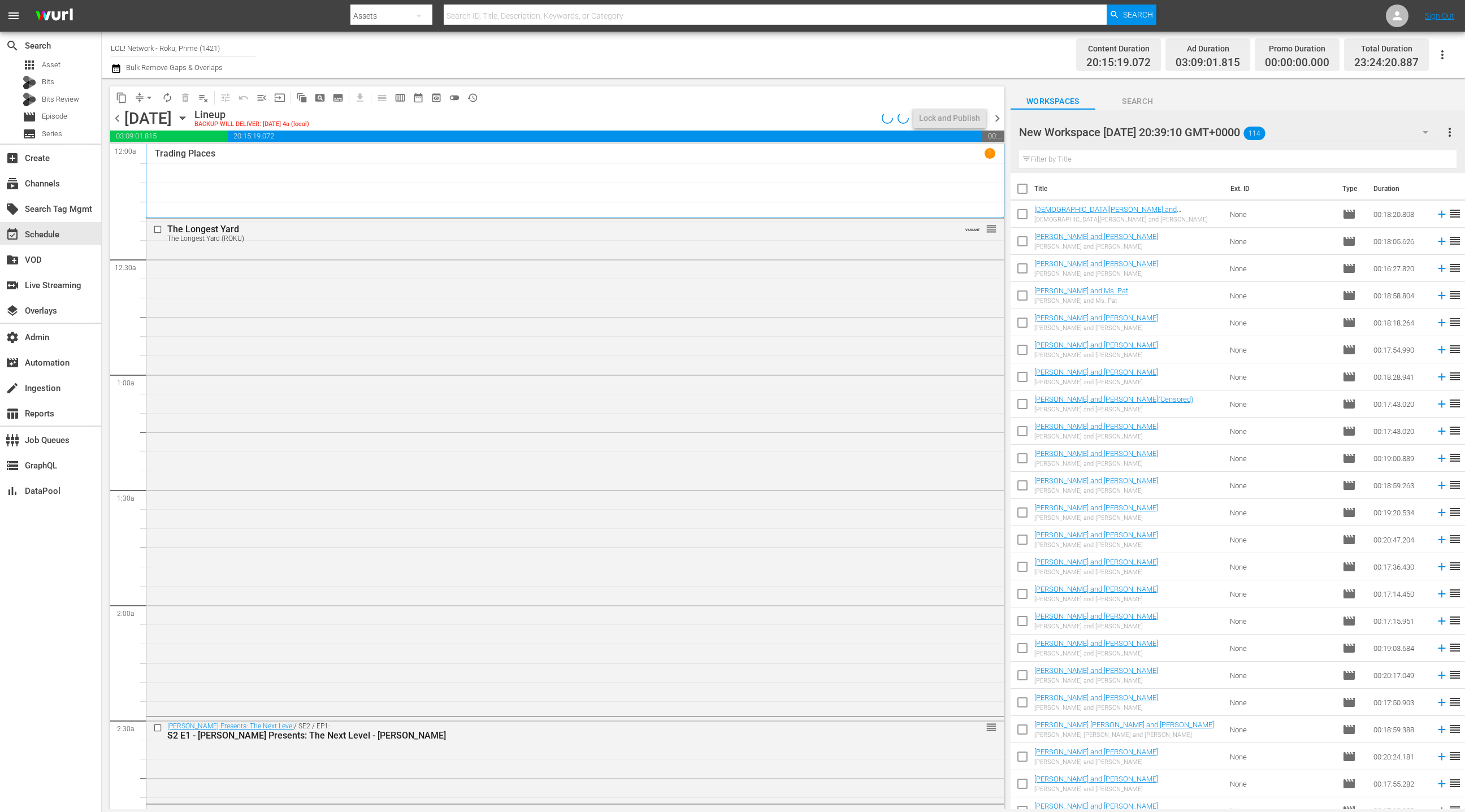
scroll to position [2118, 0]
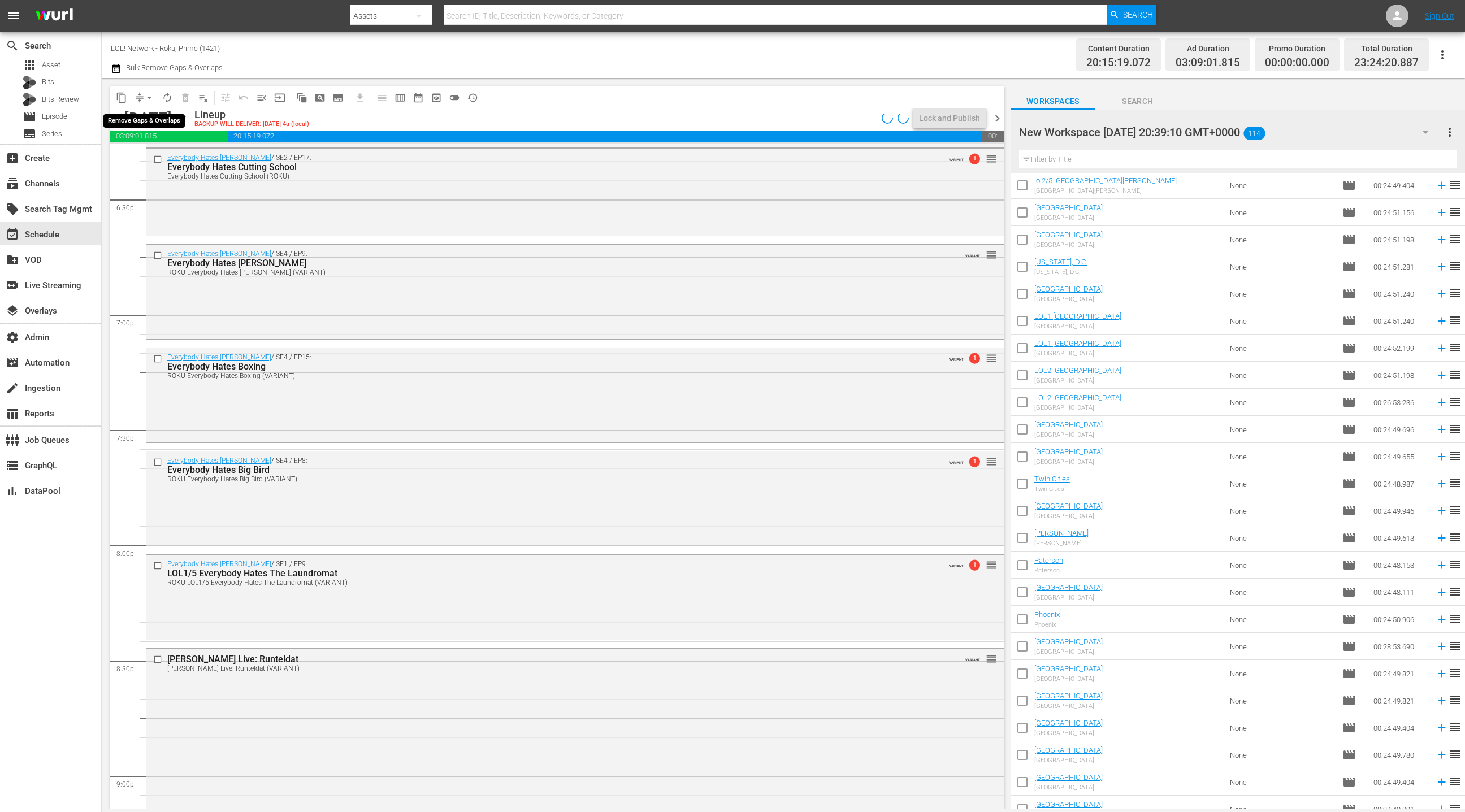
drag, startPoint x: 143, startPoint y: 100, endPoint x: 146, endPoint y: 105, distance: 5.8
click at [143, 100] on span "arrow_drop_down" at bounding box center [149, 98] width 11 height 11
click at [154, 157] on li "Align to End of Previous Day" at bounding box center [150, 158] width 119 height 19
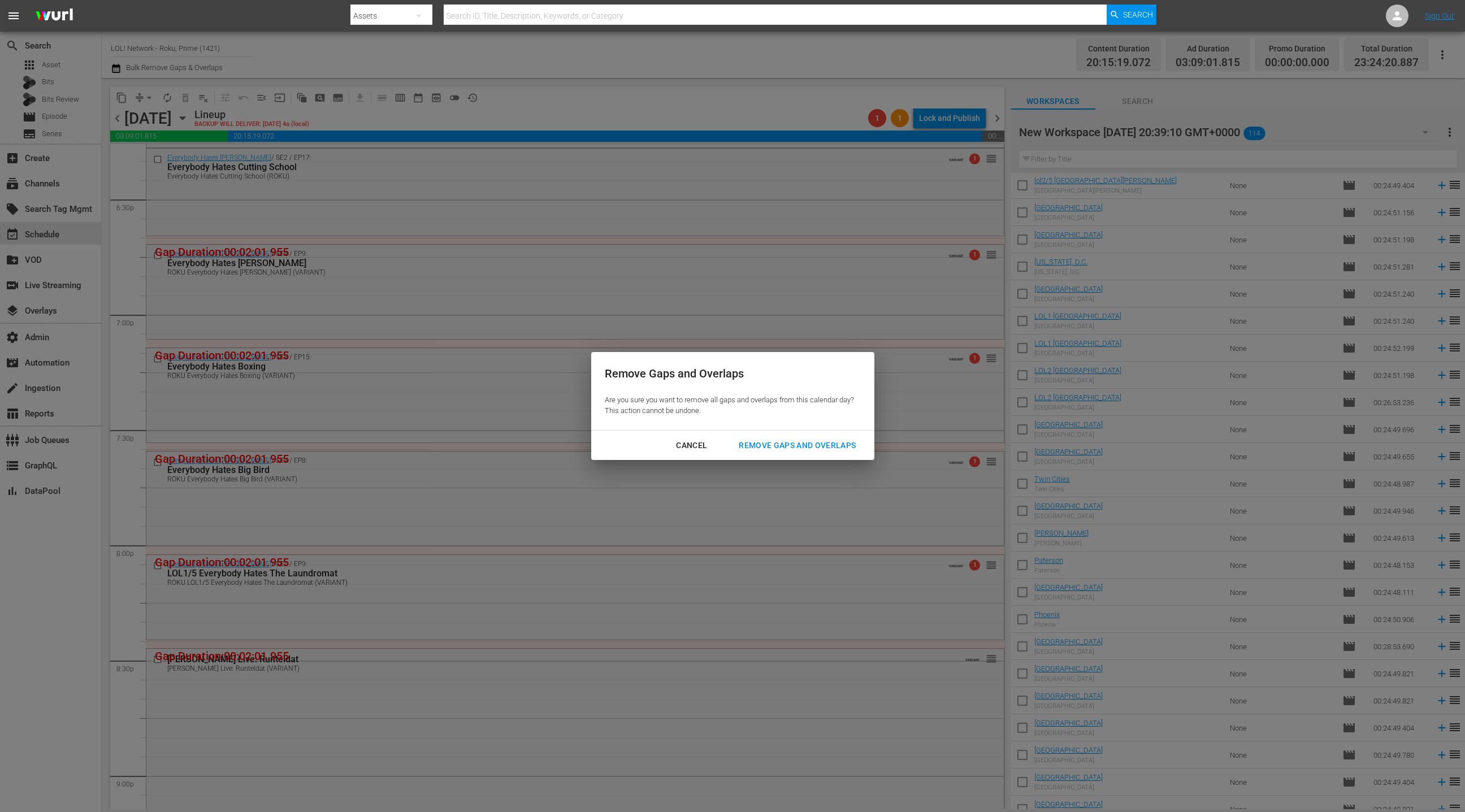
drag, startPoint x: 801, startPoint y: 452, endPoint x: 657, endPoint y: 468, distance: 144.9
click at [801, 452] on button "Remove Gaps and Overlaps" at bounding box center [797, 446] width 144 height 21
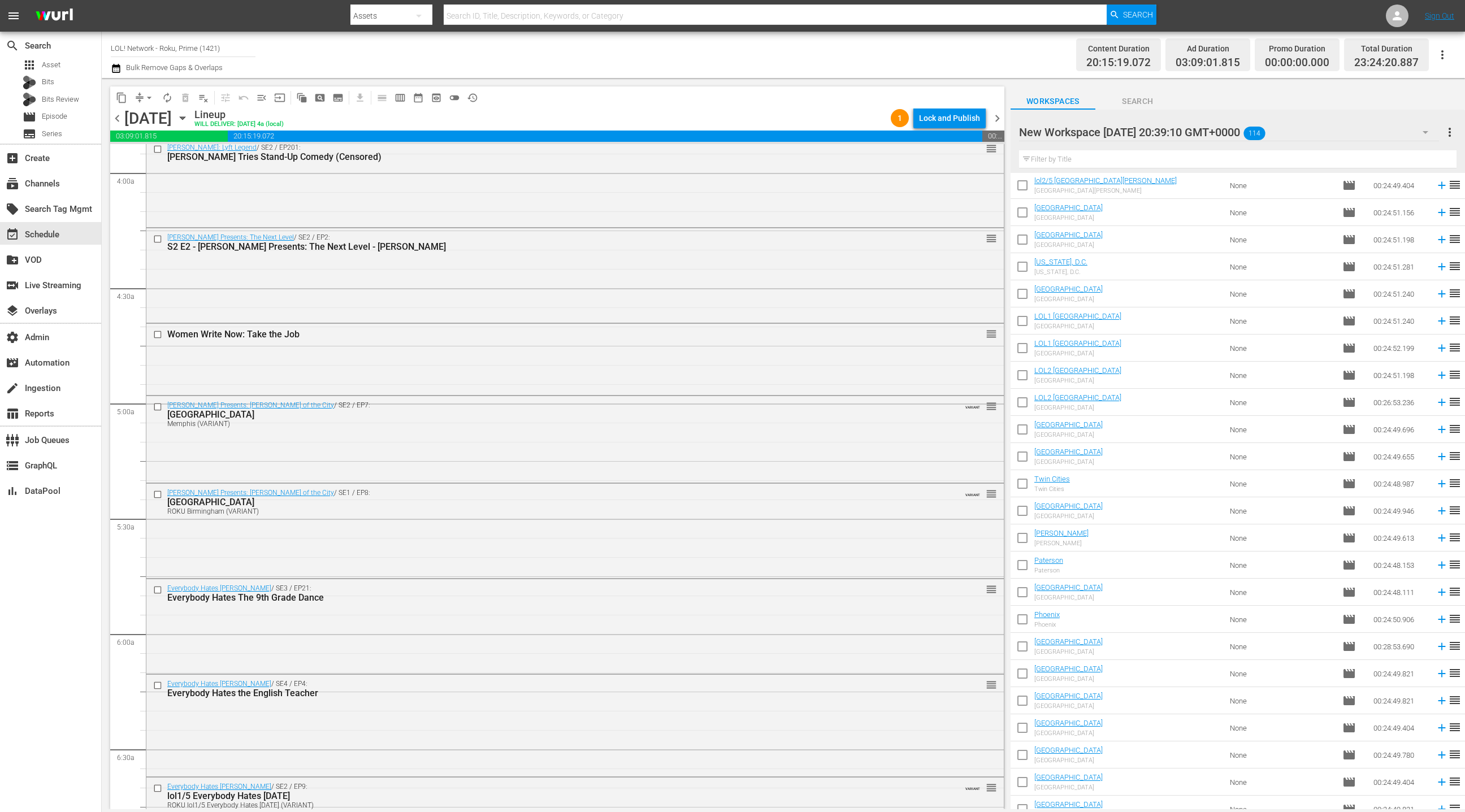
scroll to position [883, 0]
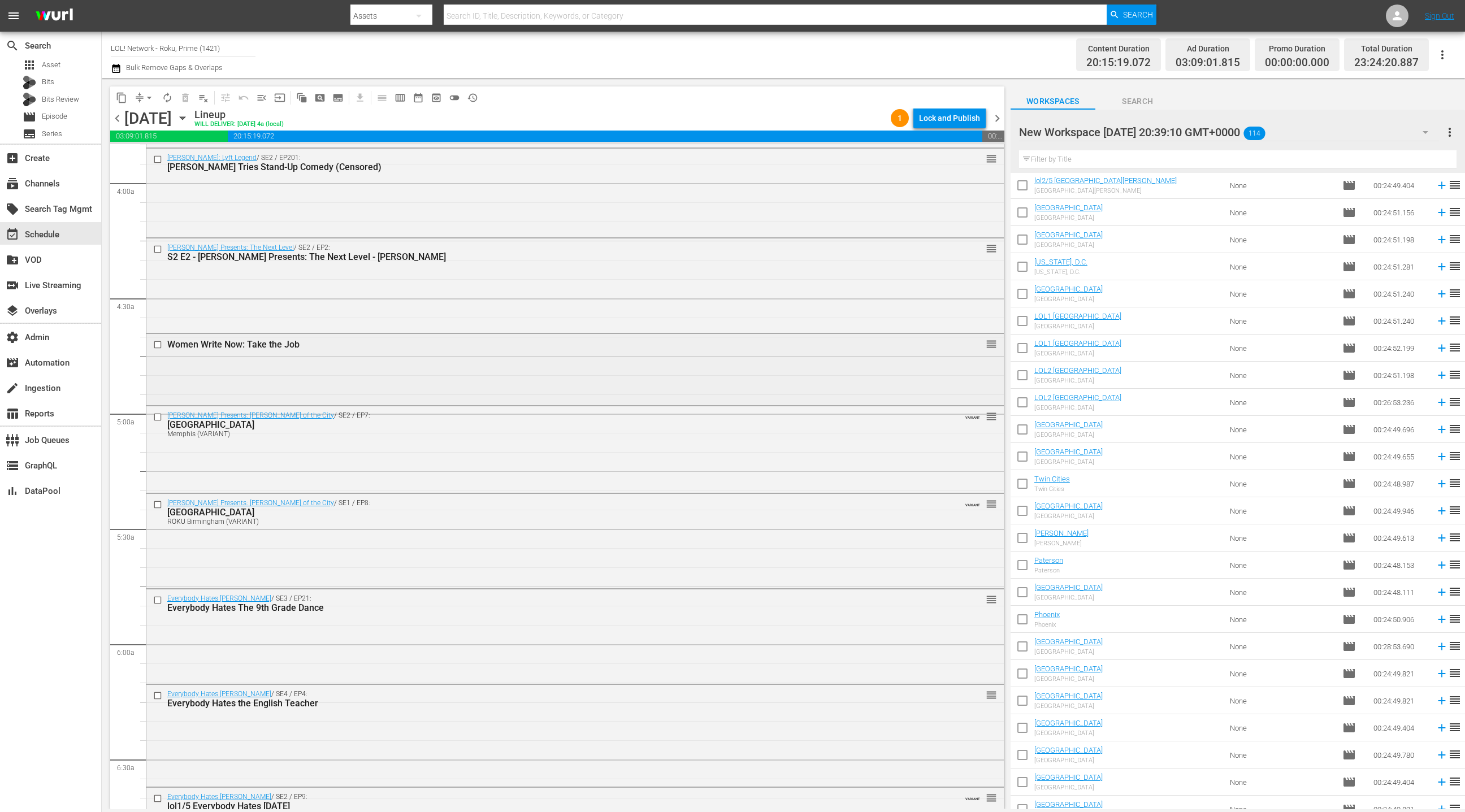
click at [426, 376] on div "Women Write Now: Take the Job reorder" at bounding box center [575, 369] width 858 height 69
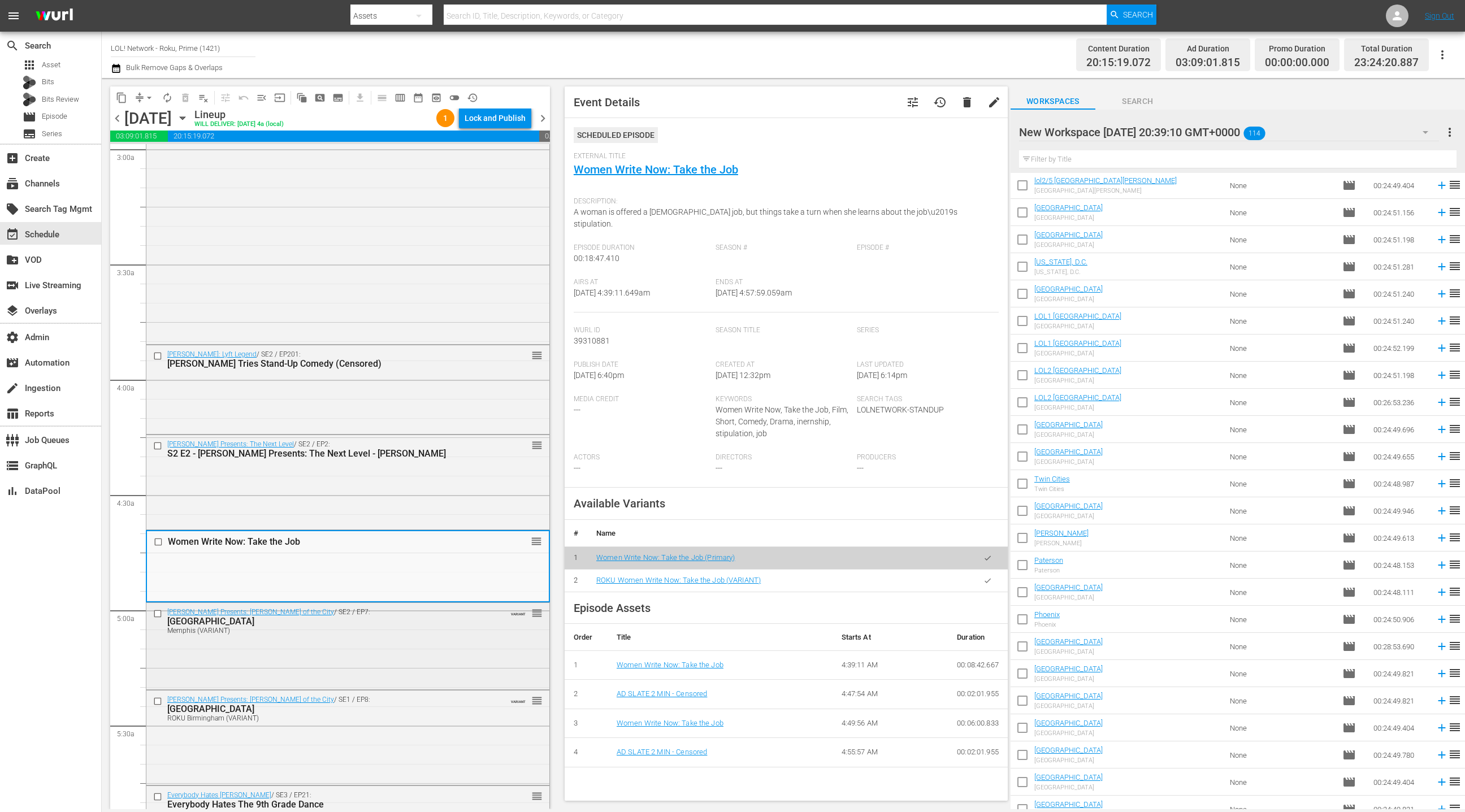
scroll to position [662, 0]
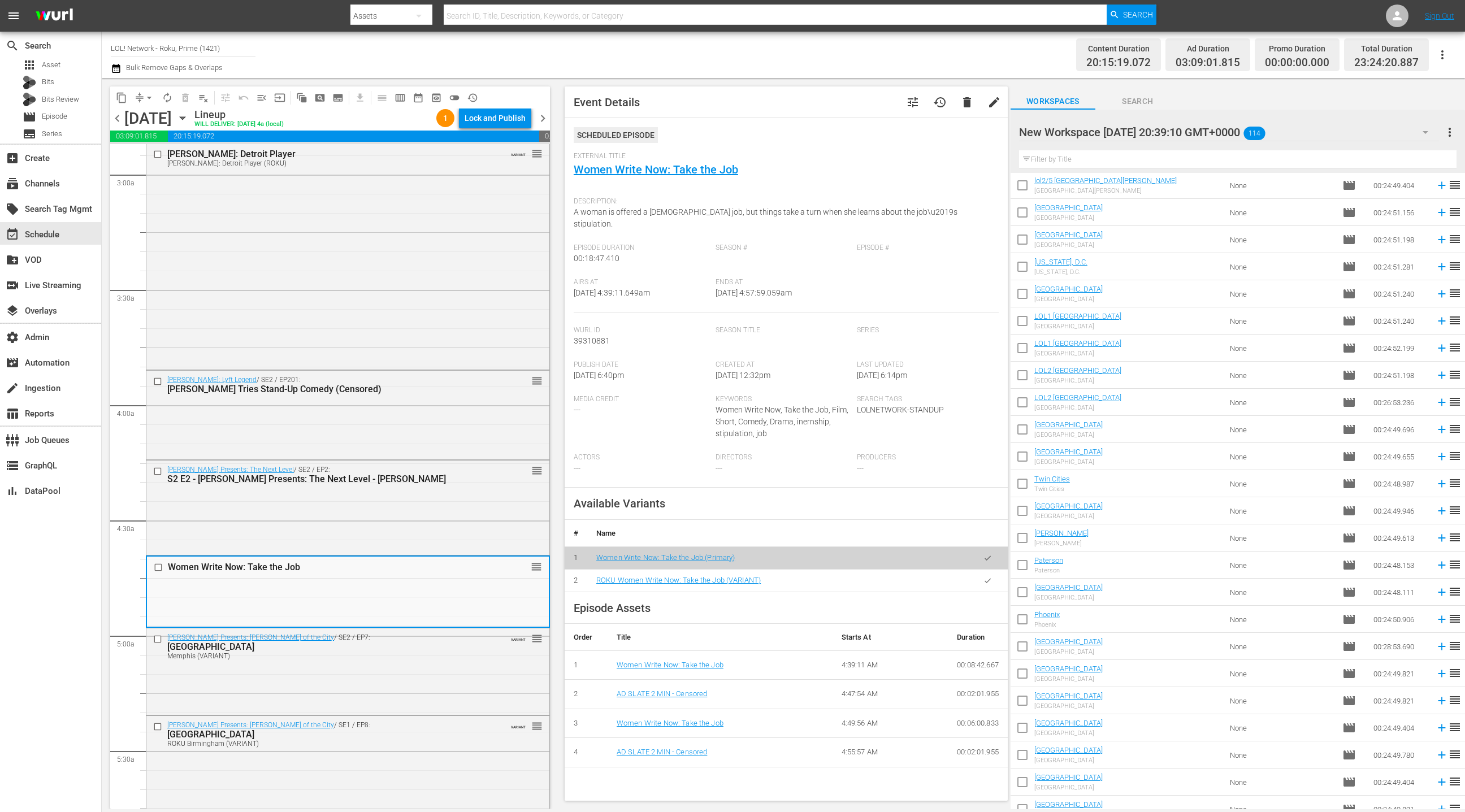
click at [965, 107] on span "delete" at bounding box center [967, 102] width 14 height 14
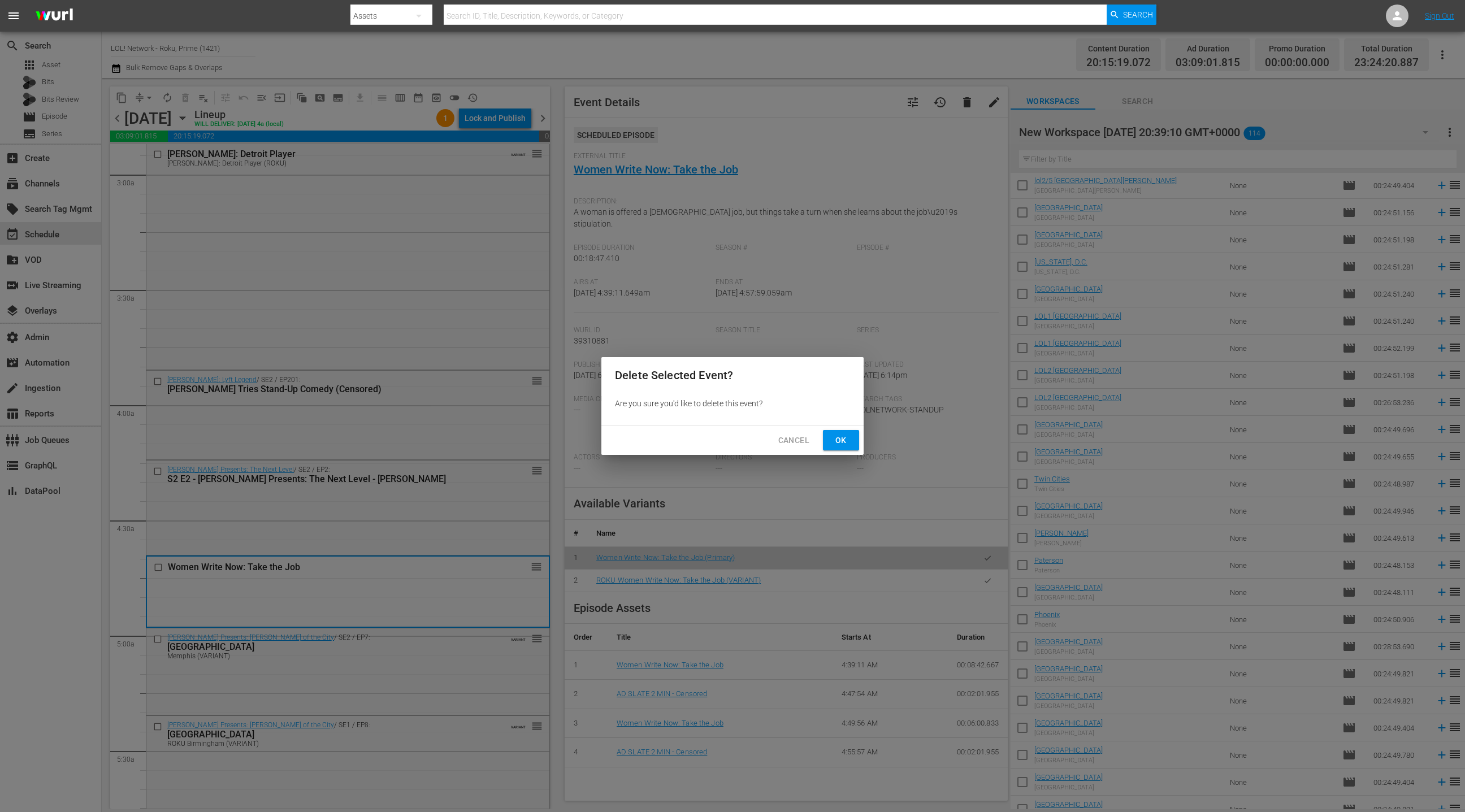
click at [840, 441] on span "Ok" at bounding box center [841, 441] width 18 height 14
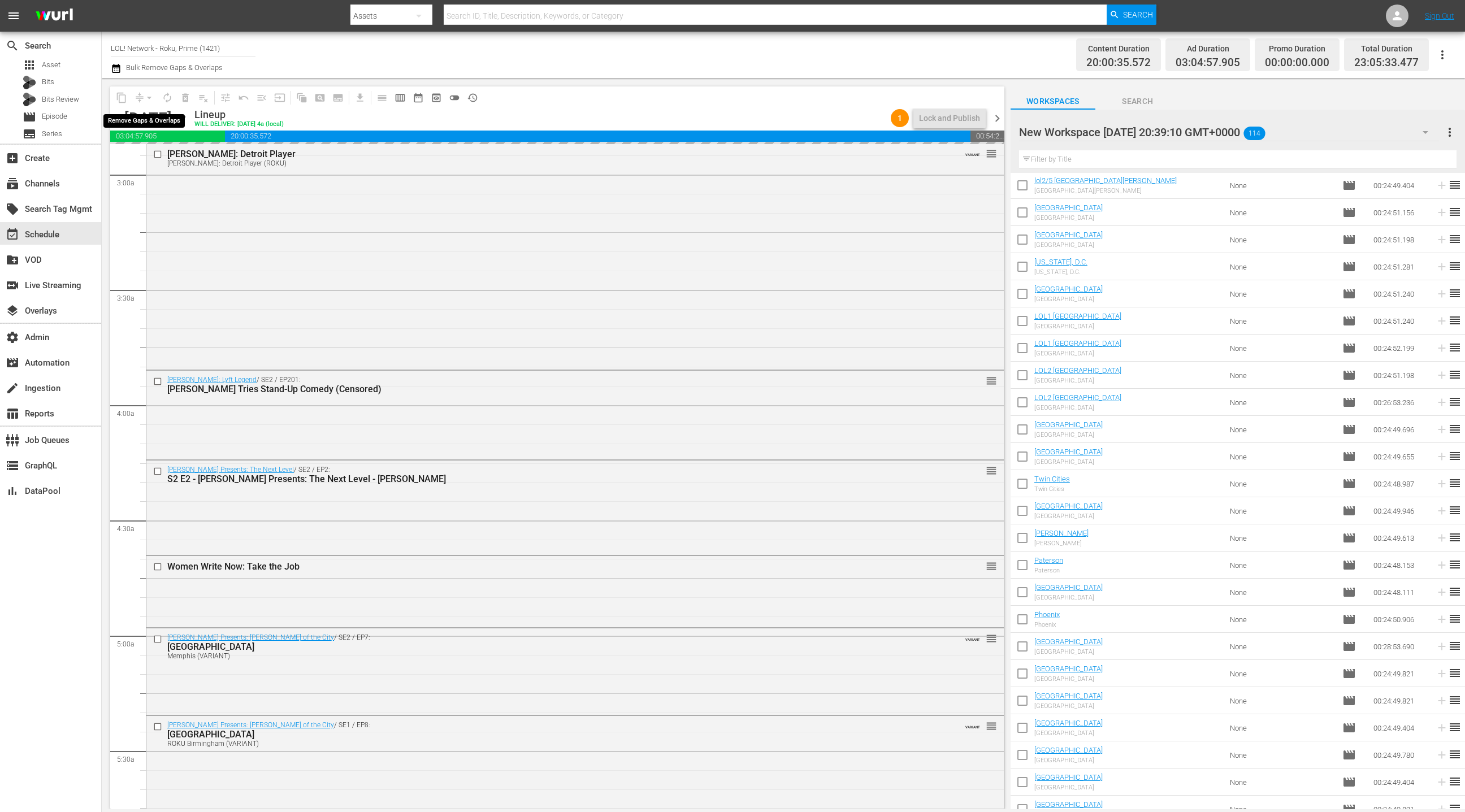
click at [141, 98] on button "arrow_drop_down" at bounding box center [149, 97] width 18 height 18
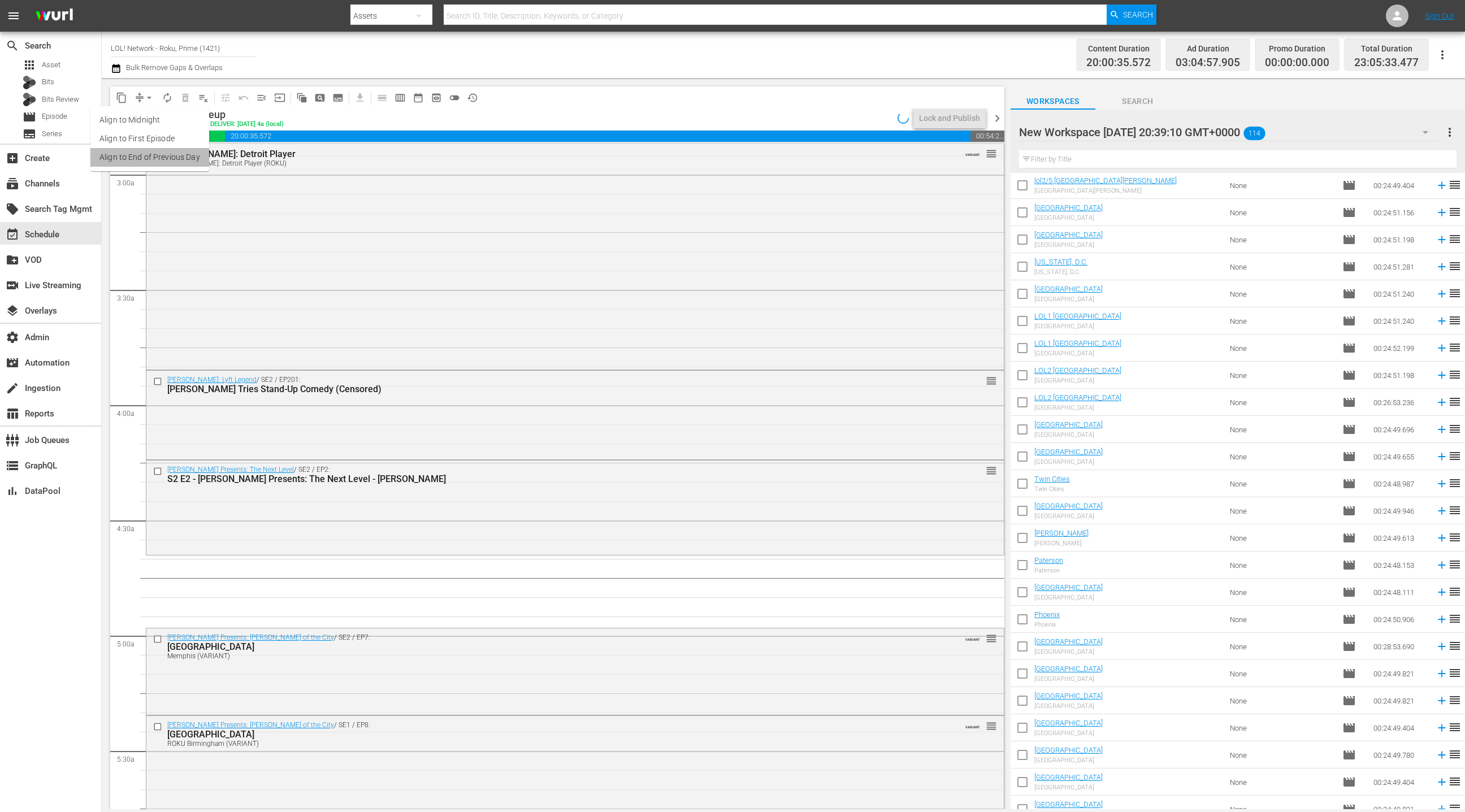
click at [160, 158] on li "Align to End of Previous Day" at bounding box center [150, 158] width 119 height 19
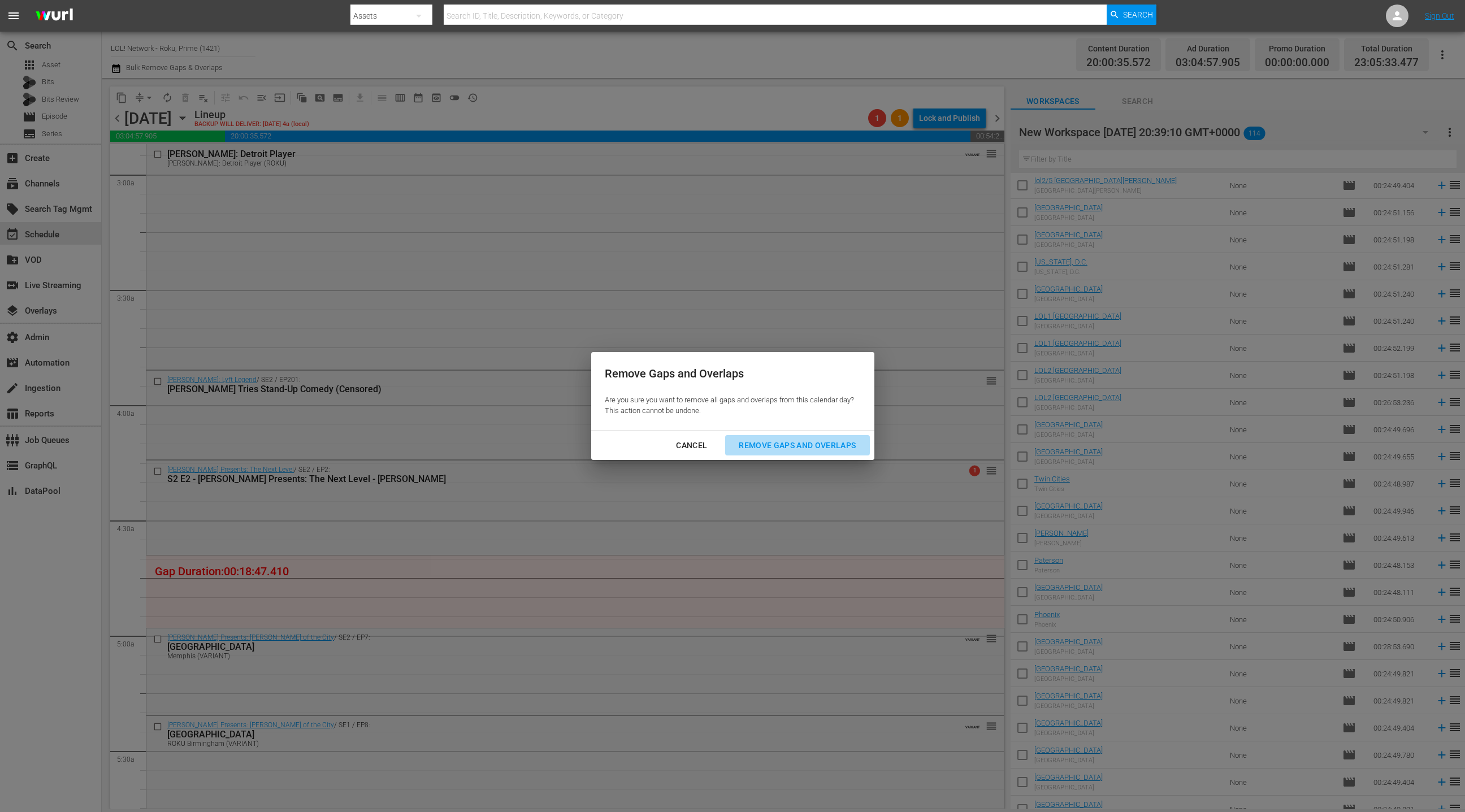
drag, startPoint x: 764, startPoint y: 455, endPoint x: 755, endPoint y: 453, distance: 9.2
click at [763, 454] on button "Remove Gaps and Overlaps" at bounding box center [797, 446] width 144 height 21
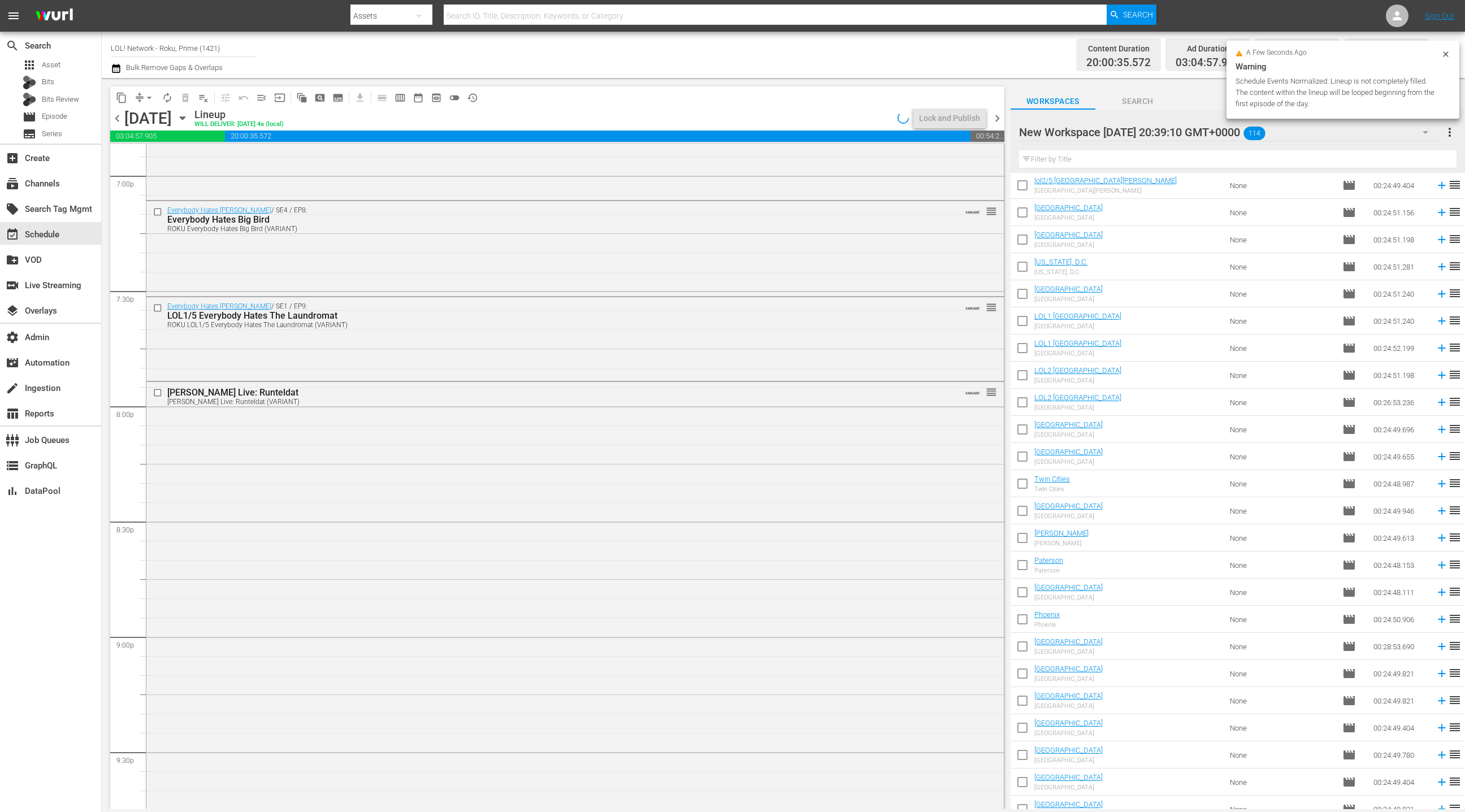
scroll to position [4124, 0]
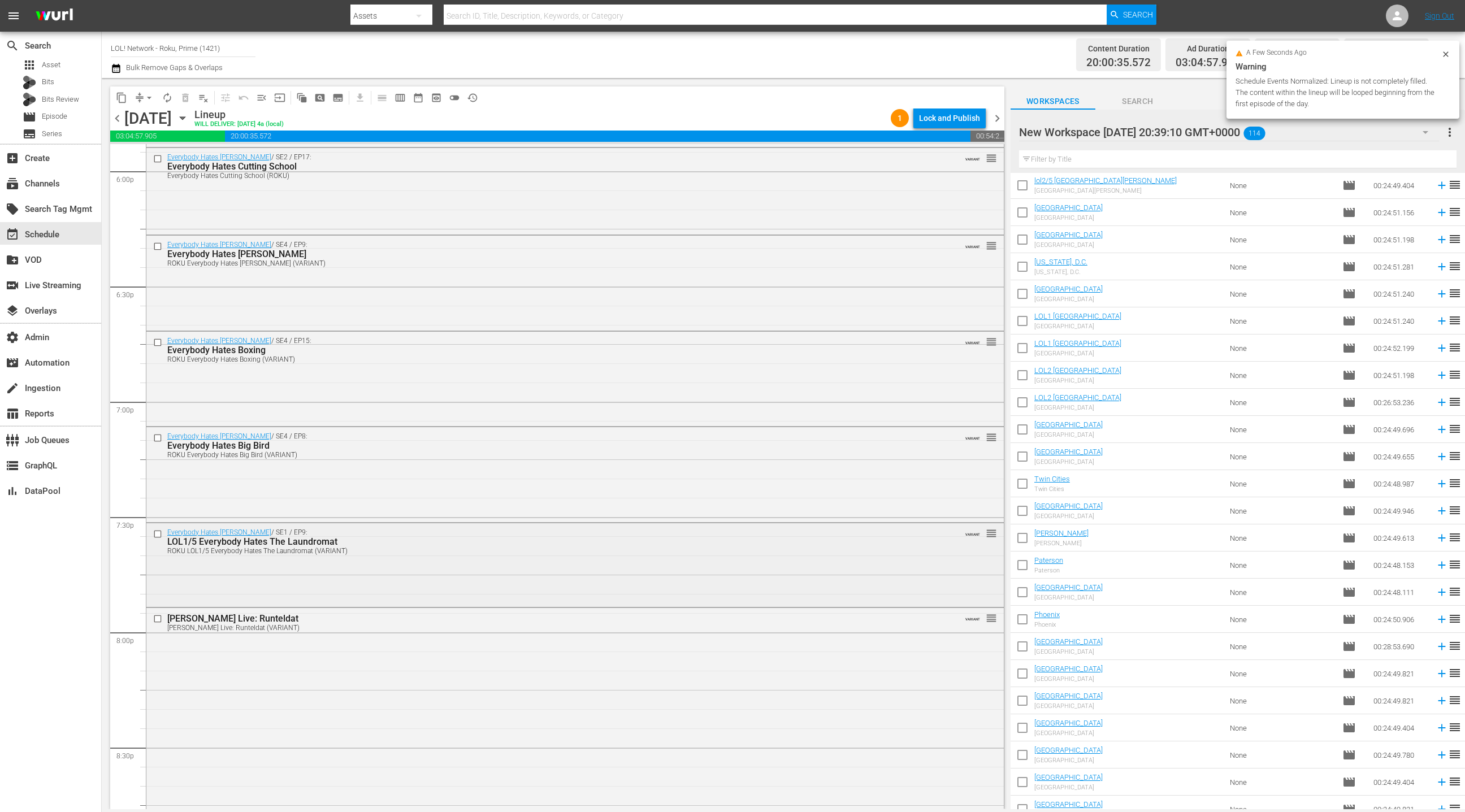
drag, startPoint x: 523, startPoint y: 567, endPoint x: 505, endPoint y: 575, distance: 19.7
click at [505, 575] on div "Everybody Hates [PERSON_NAME] / SE1 / EP9: LOL1/5 Everybody Hates The Laundroma…" at bounding box center [575, 565] width 858 height 83
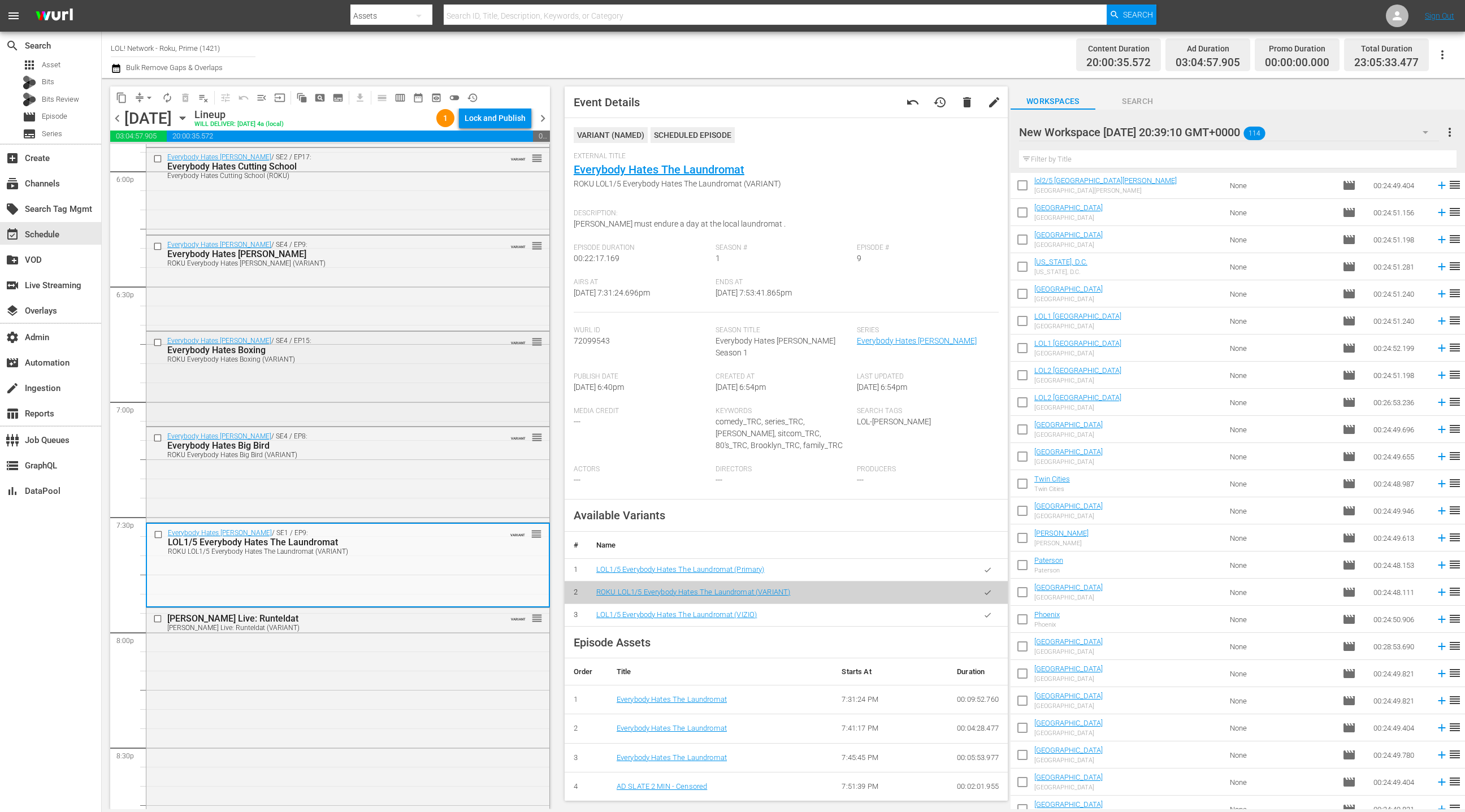
click at [384, 386] on div "Everybody Hates [PERSON_NAME] / SE4 / EP15: Everybody Hates Boxing ROKU Everybo…" at bounding box center [347, 377] width 403 height 92
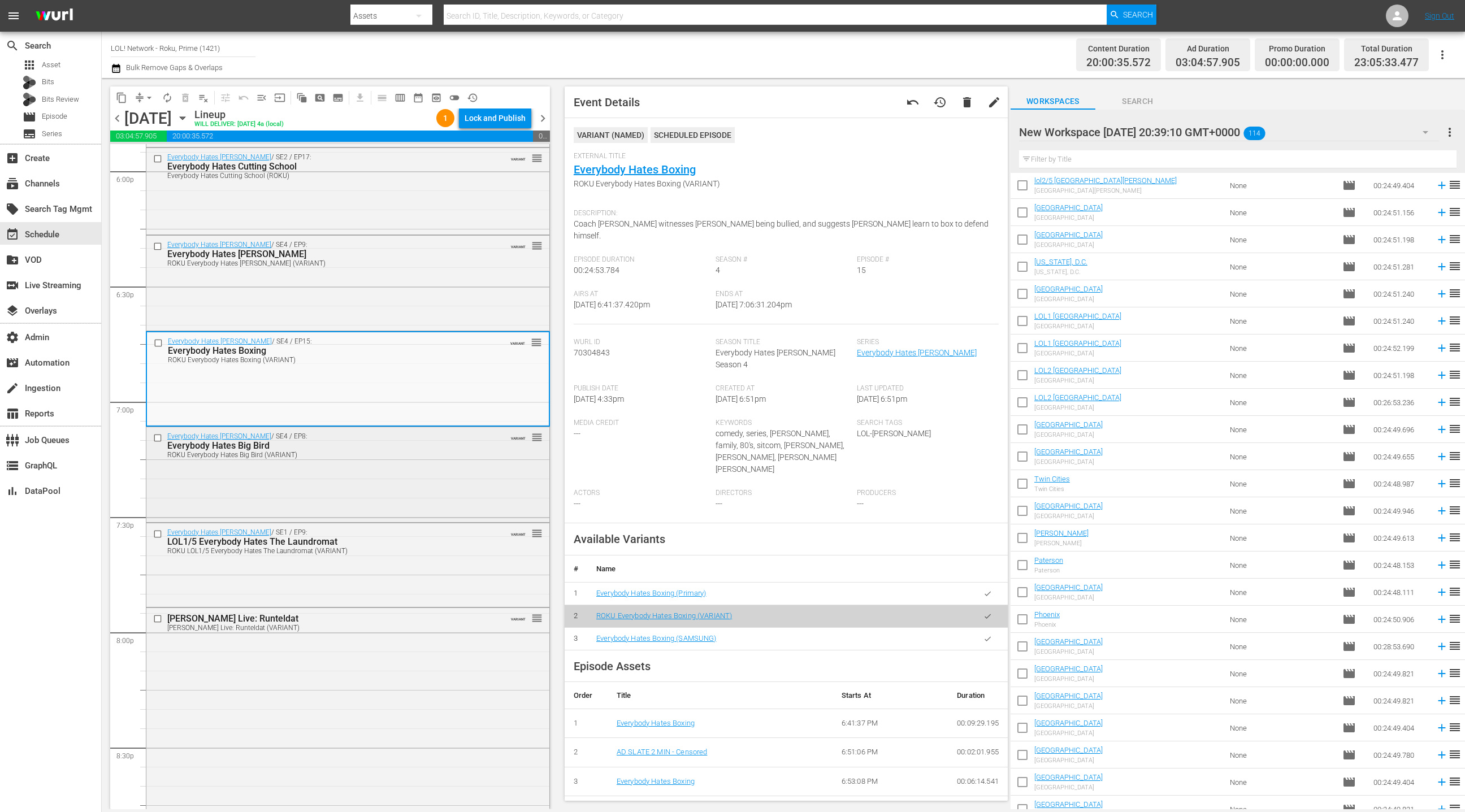
click at [459, 490] on div "Everybody Hates [PERSON_NAME] / SE4 / EP8: Everybody Hates Big Bird ROKU Everyb…" at bounding box center [347, 473] width 403 height 92
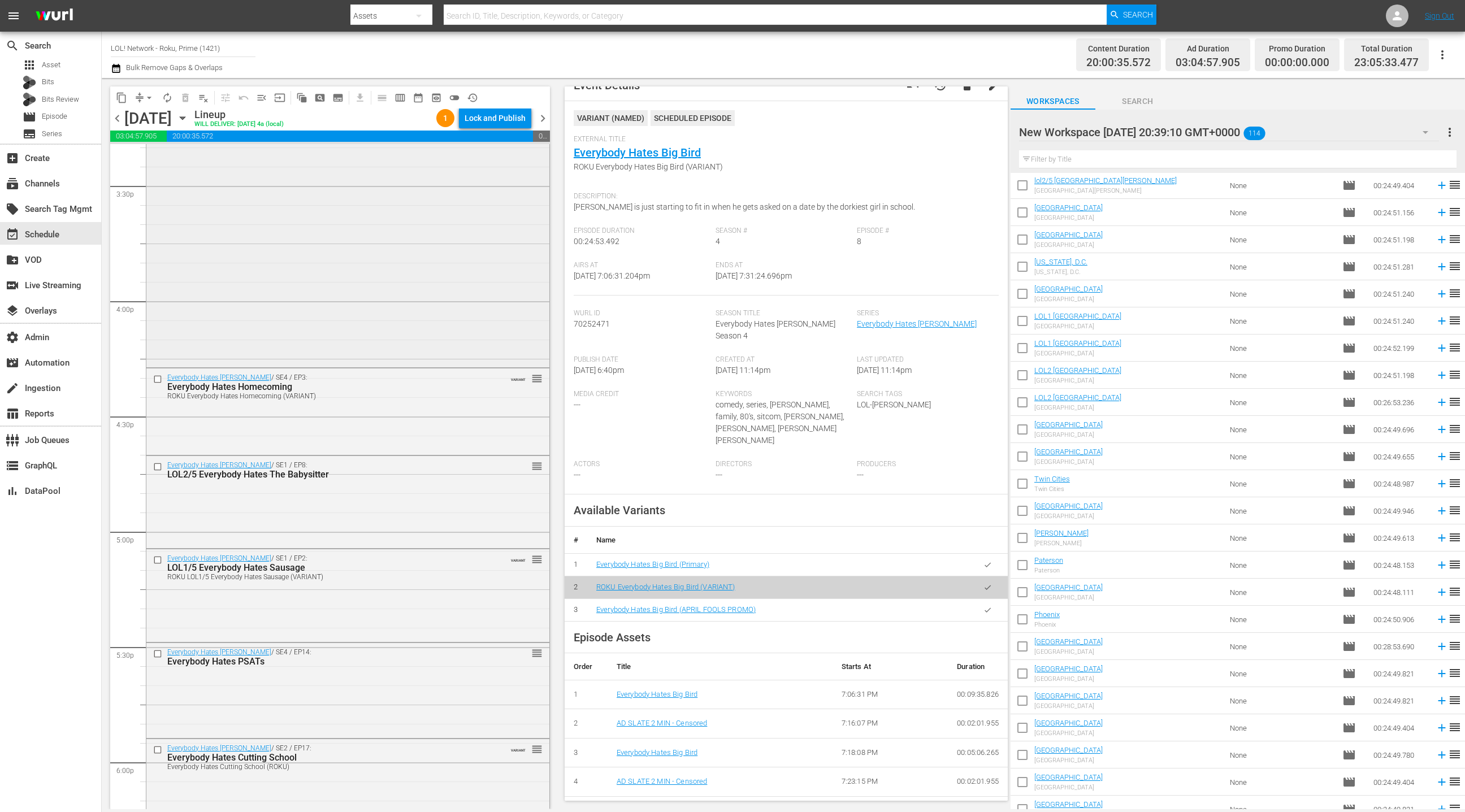
scroll to position [3416, 0]
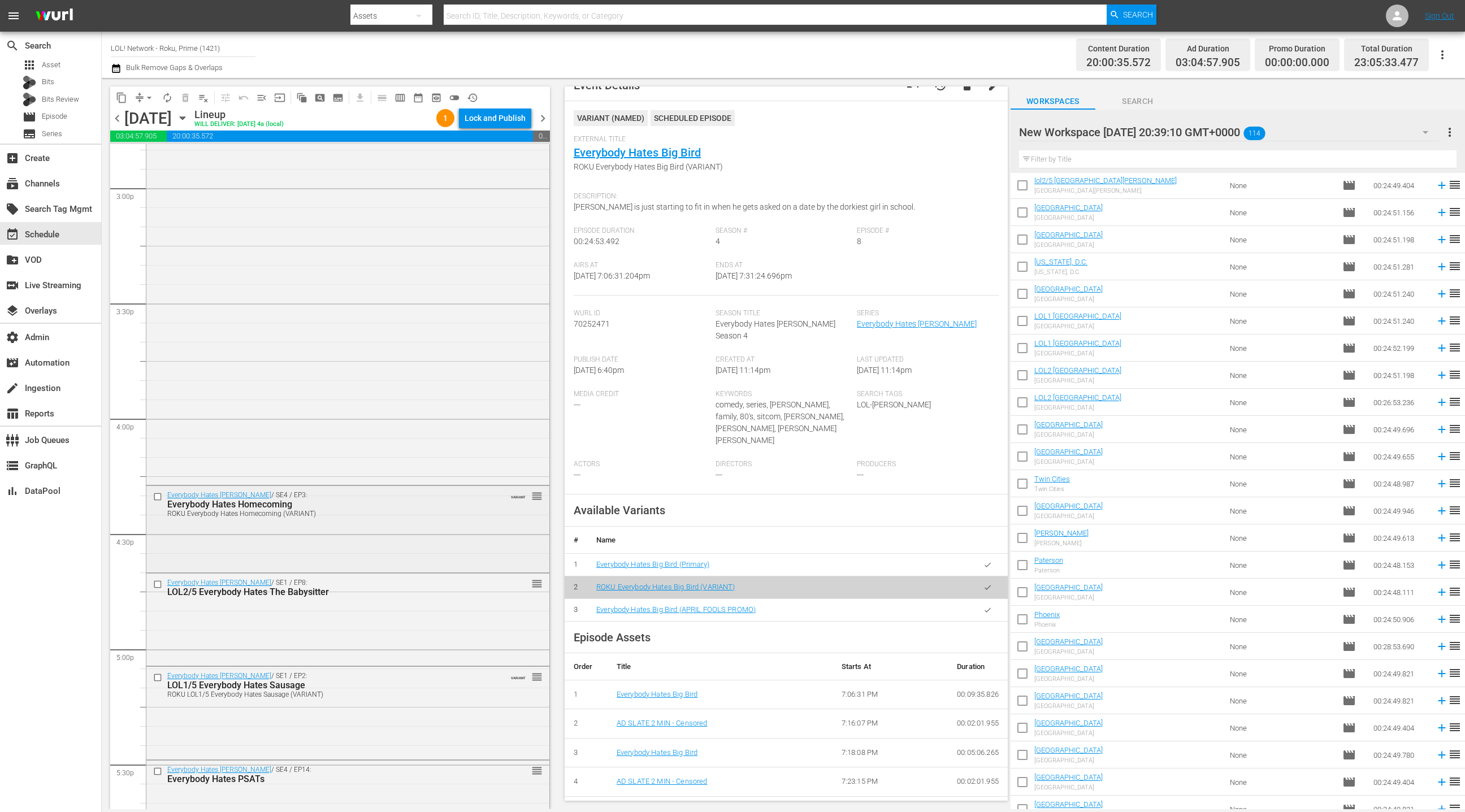
click at [442, 500] on div "Everybody Hates Homecoming" at bounding box center [329, 504] width 322 height 11
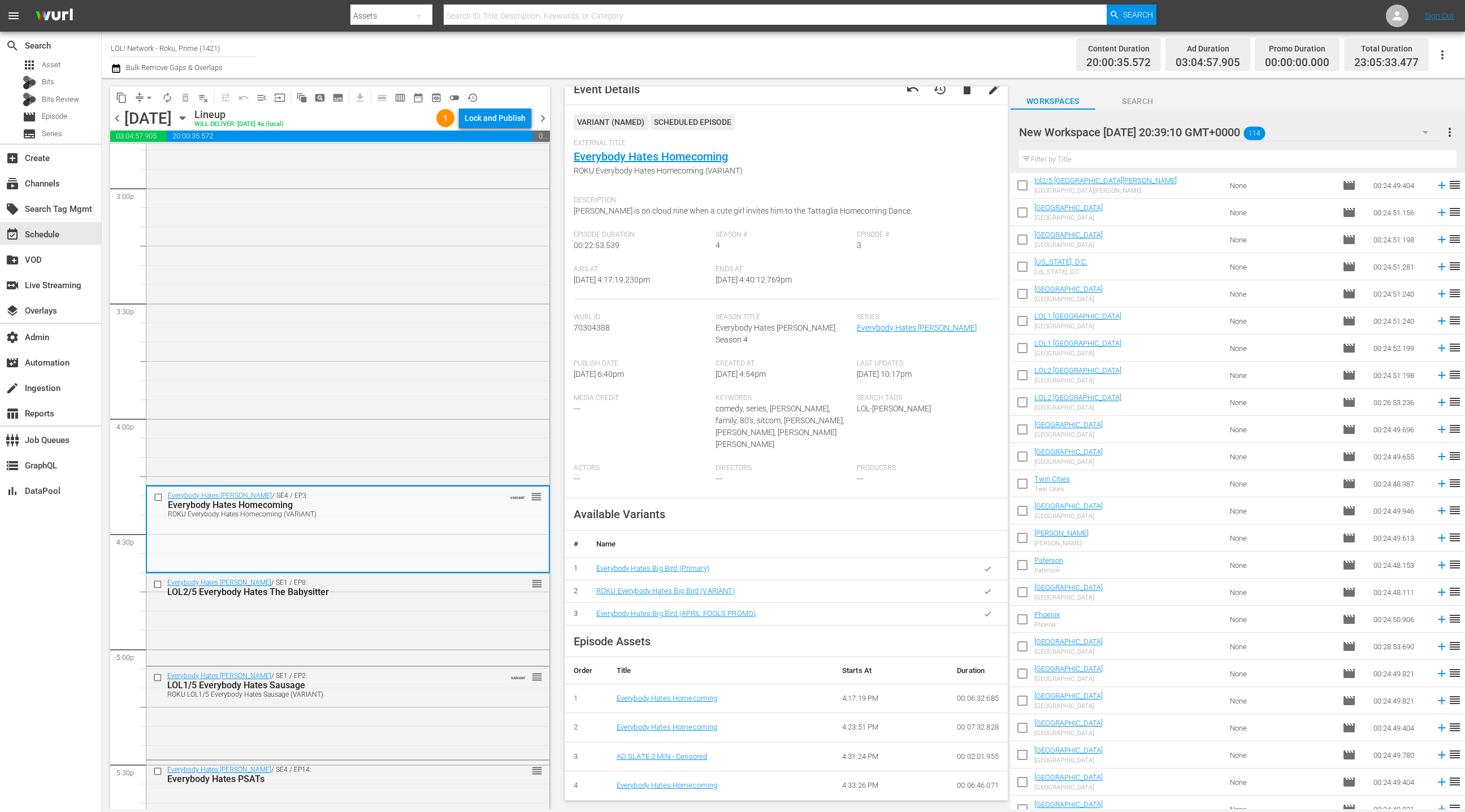
scroll to position [0, 0]
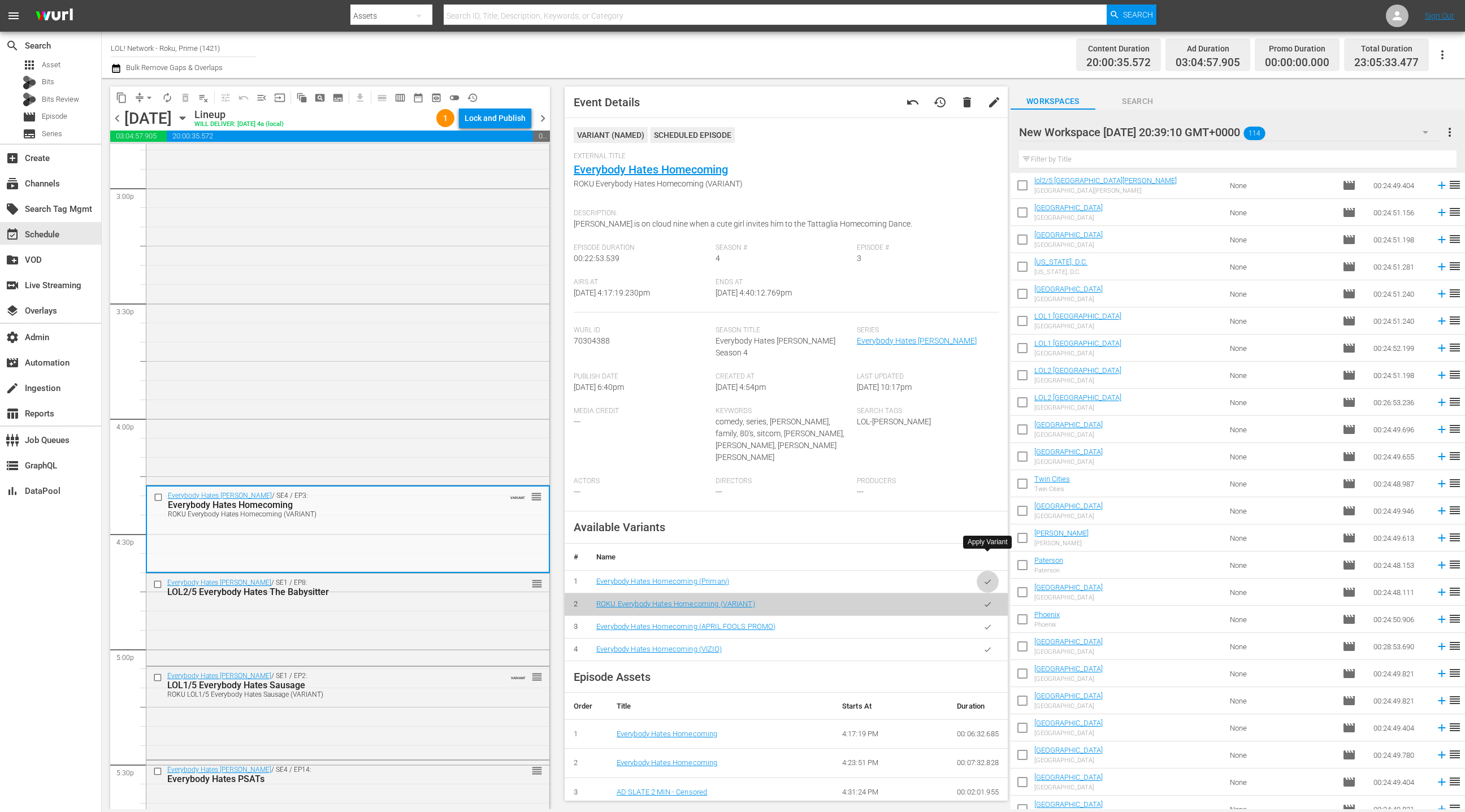
click at [987, 577] on icon "button" at bounding box center [988, 582] width 9 height 9
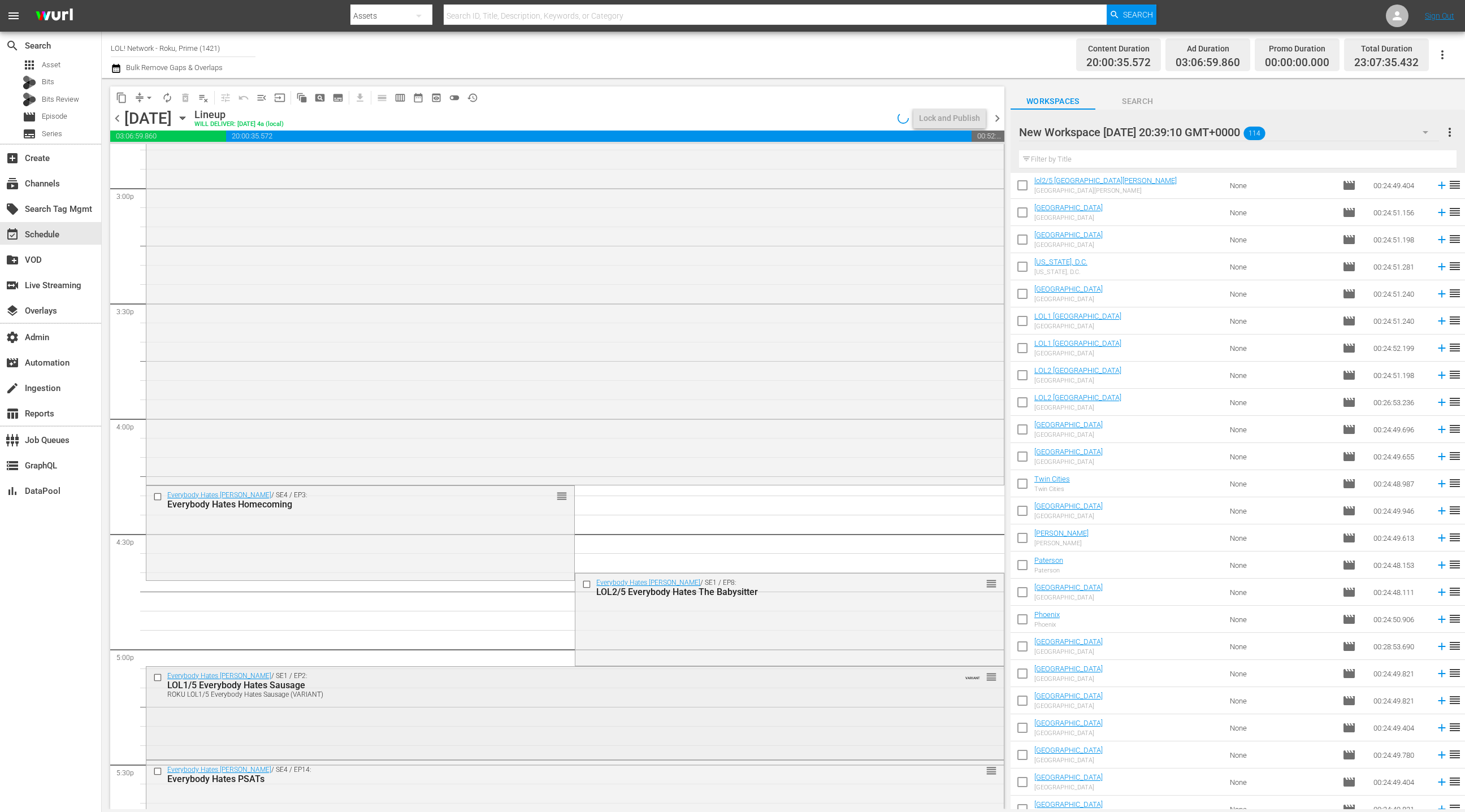
click at [475, 705] on div "Everybody Hates [PERSON_NAME] / SE1 / EP2: LOL1/5 Everybody Hates Sausage ROKU …" at bounding box center [575, 712] width 858 height 91
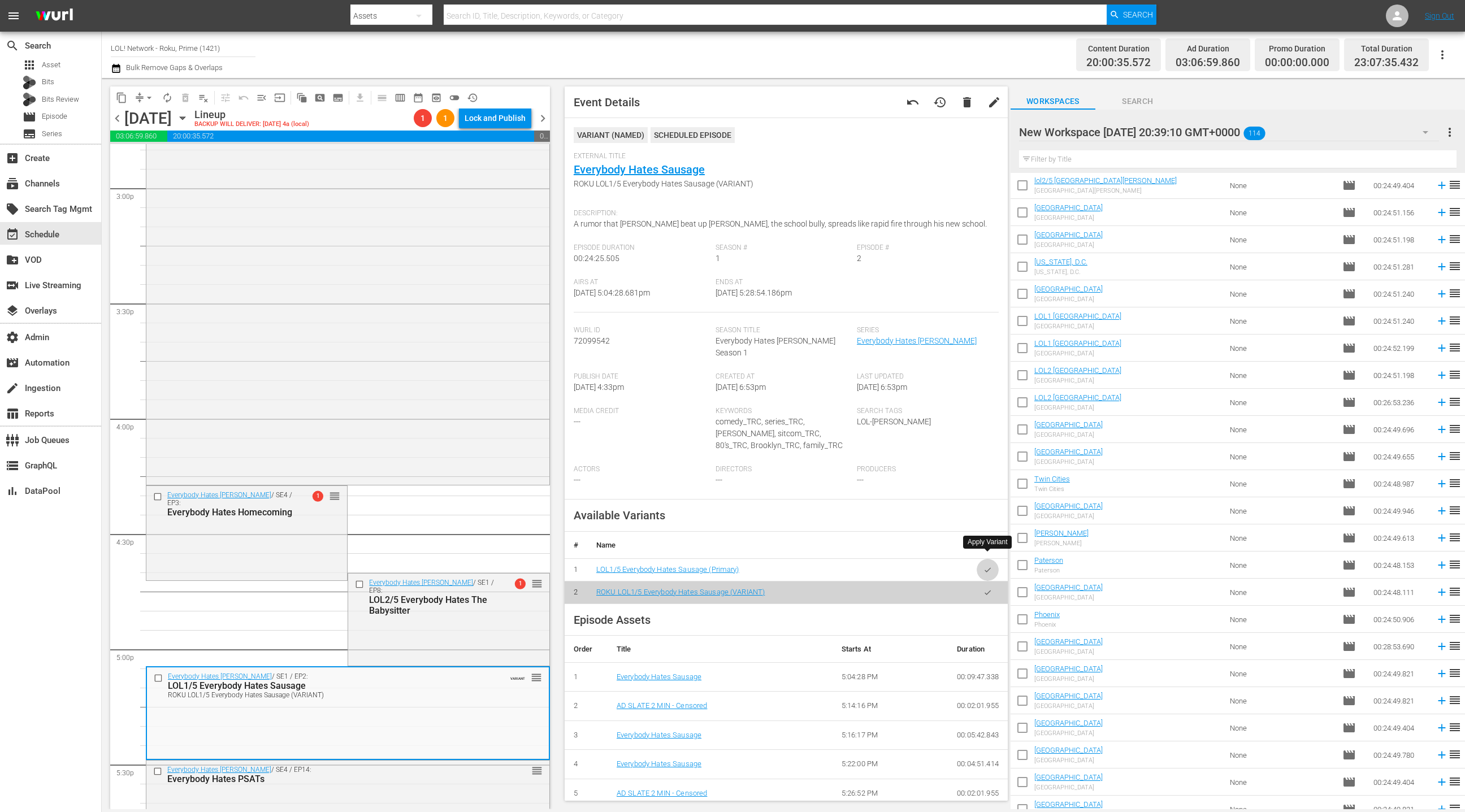
click at [986, 566] on icon "button" at bounding box center [988, 570] width 9 height 9
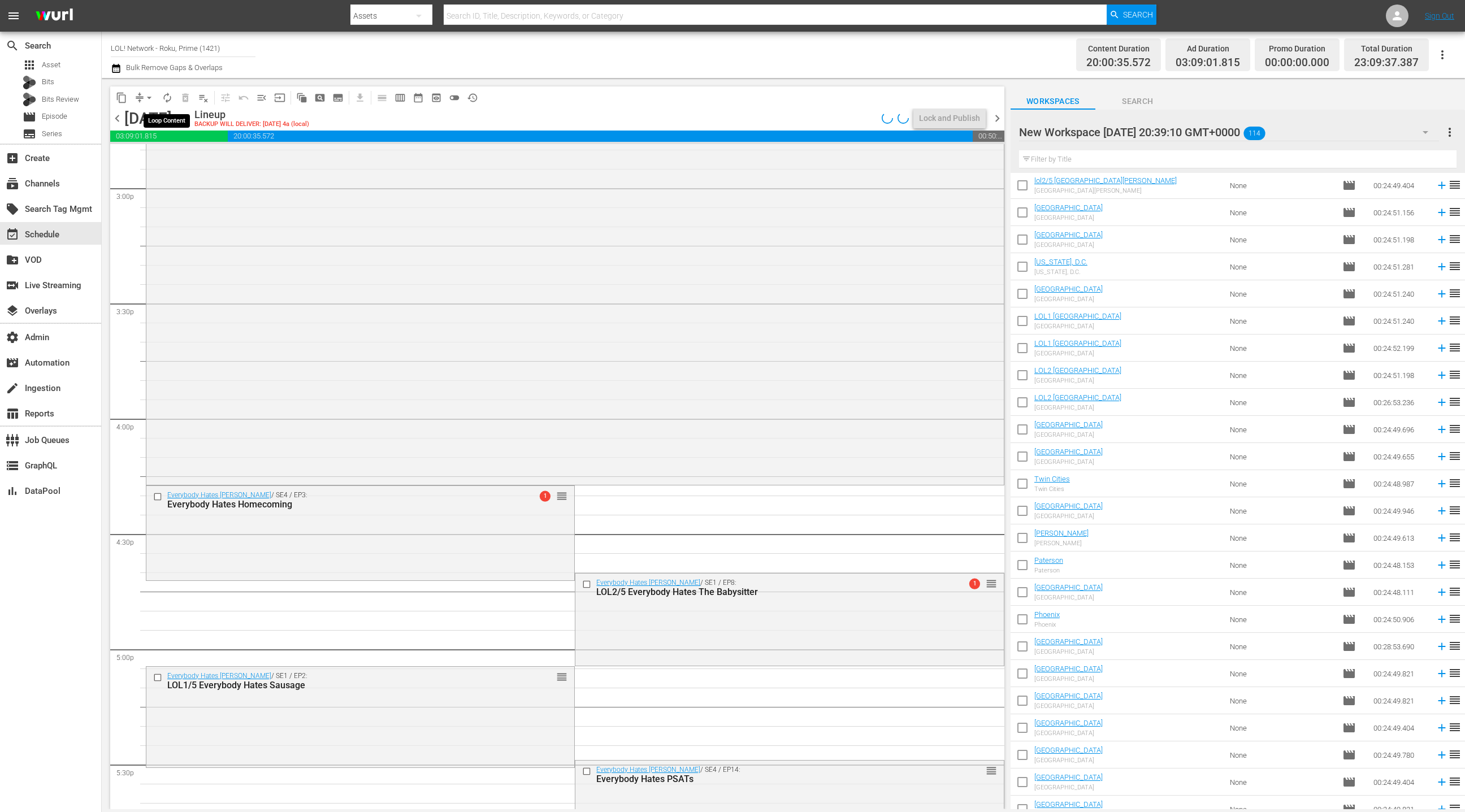
click at [144, 100] on span "arrow_drop_down" at bounding box center [149, 98] width 11 height 11
click at [154, 163] on li "Align to End of Previous Day" at bounding box center [150, 158] width 119 height 19
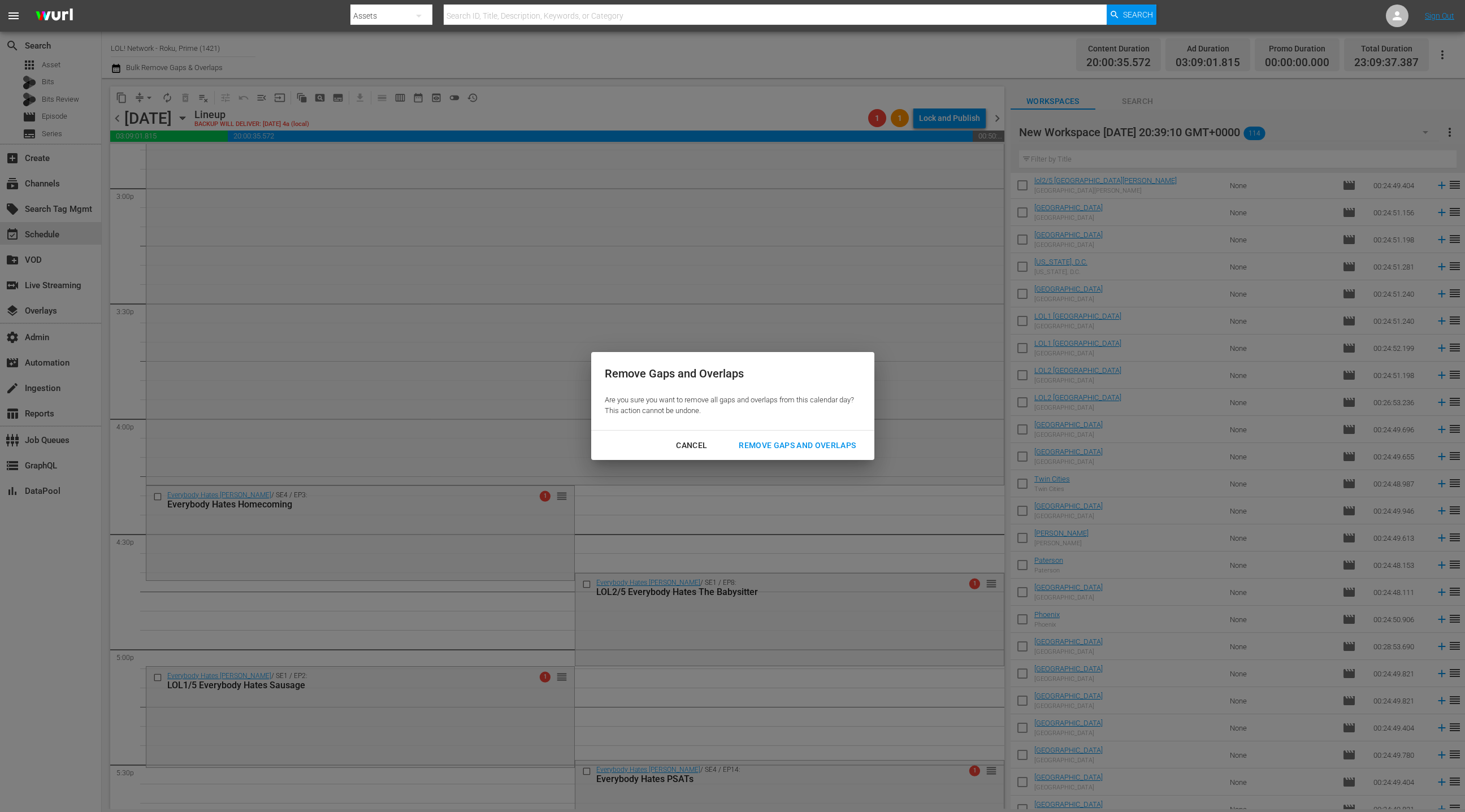
click at [761, 443] on div "Remove Gaps and Overlaps" at bounding box center [798, 446] width 135 height 14
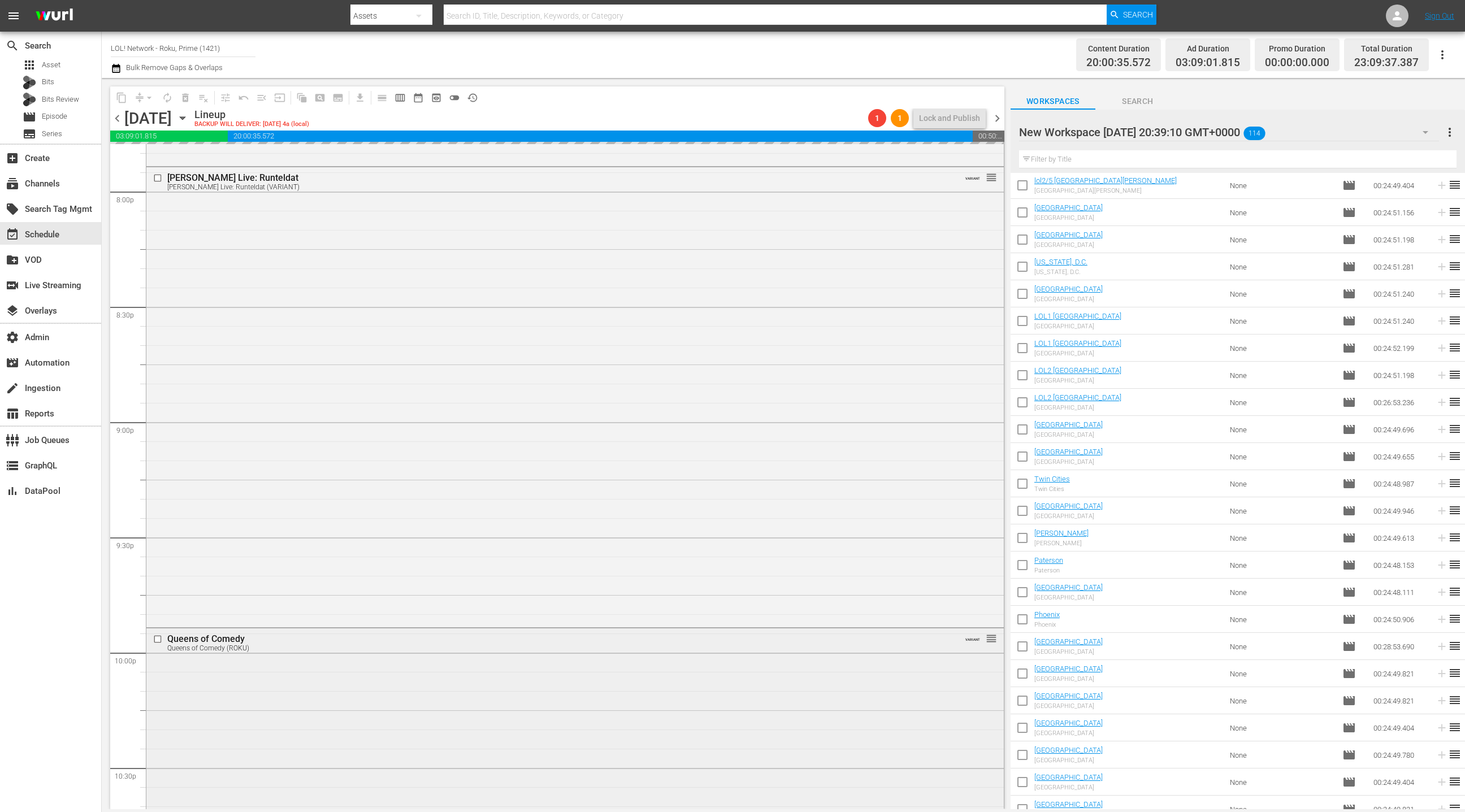
scroll to position [4482, 0]
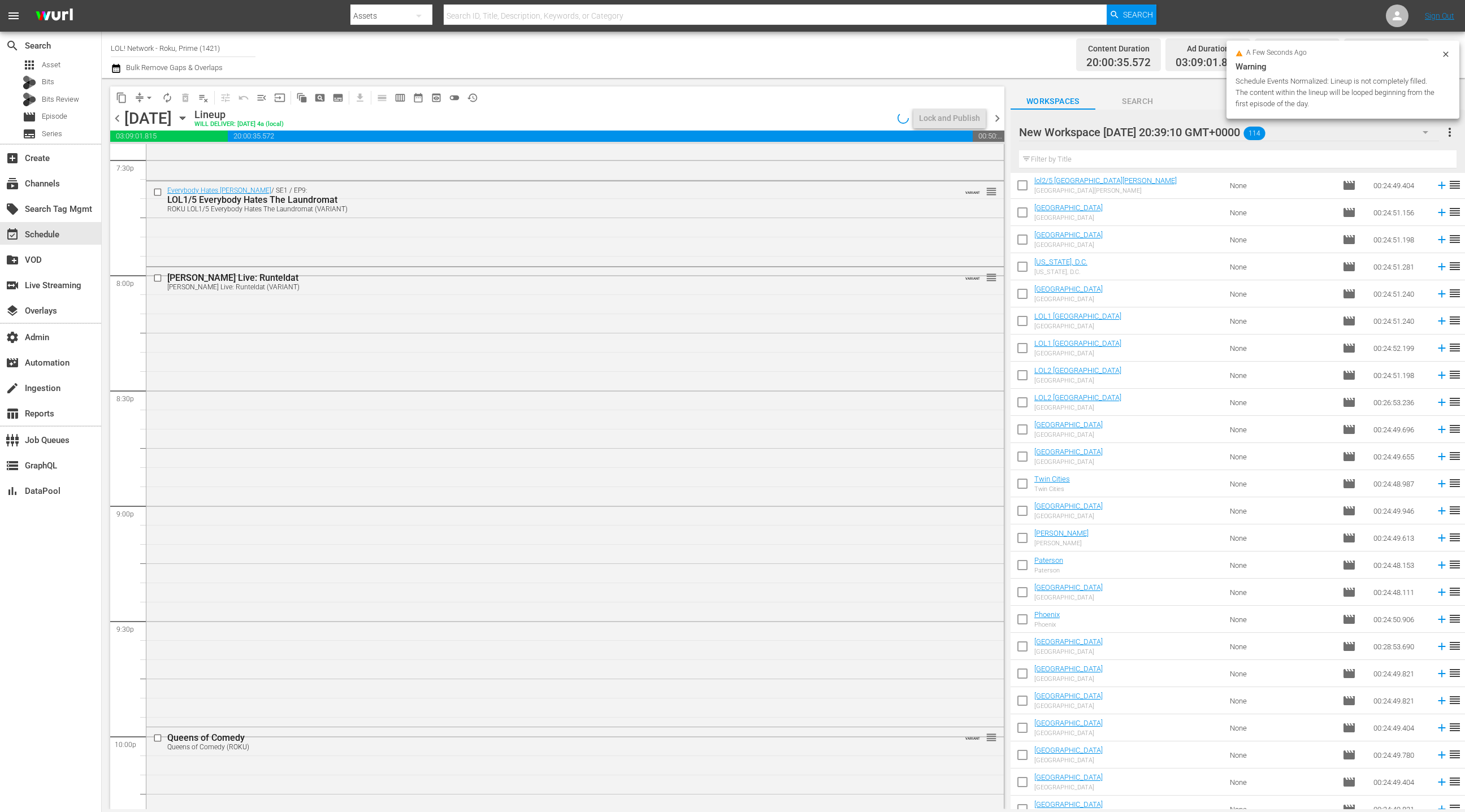
click at [590, 465] on div "[PERSON_NAME] Live: Runteldat [PERSON_NAME] Live: Runteldat (VARIANT) VARIANT r…" at bounding box center [575, 496] width 858 height 458
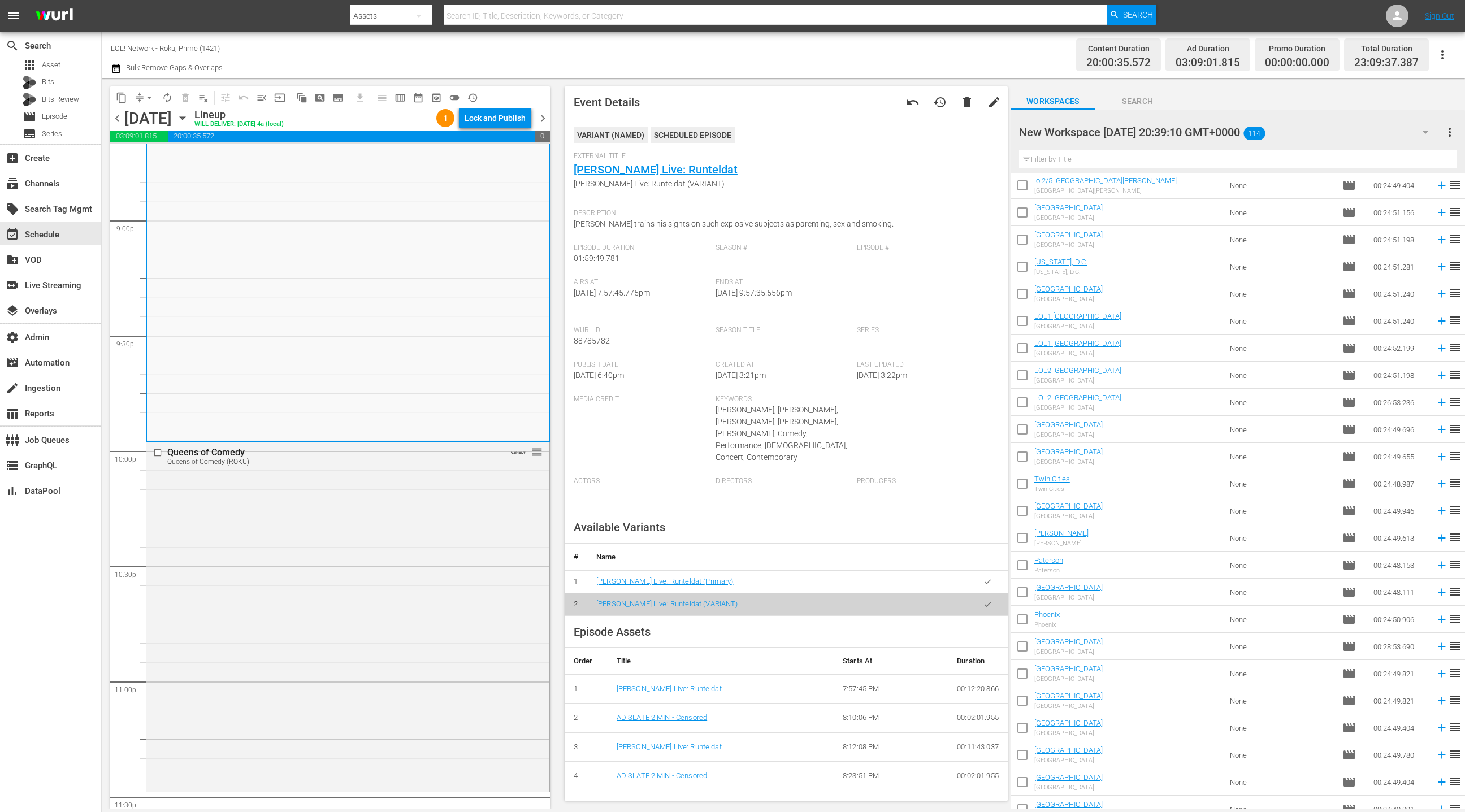
scroll to position [4870, 0]
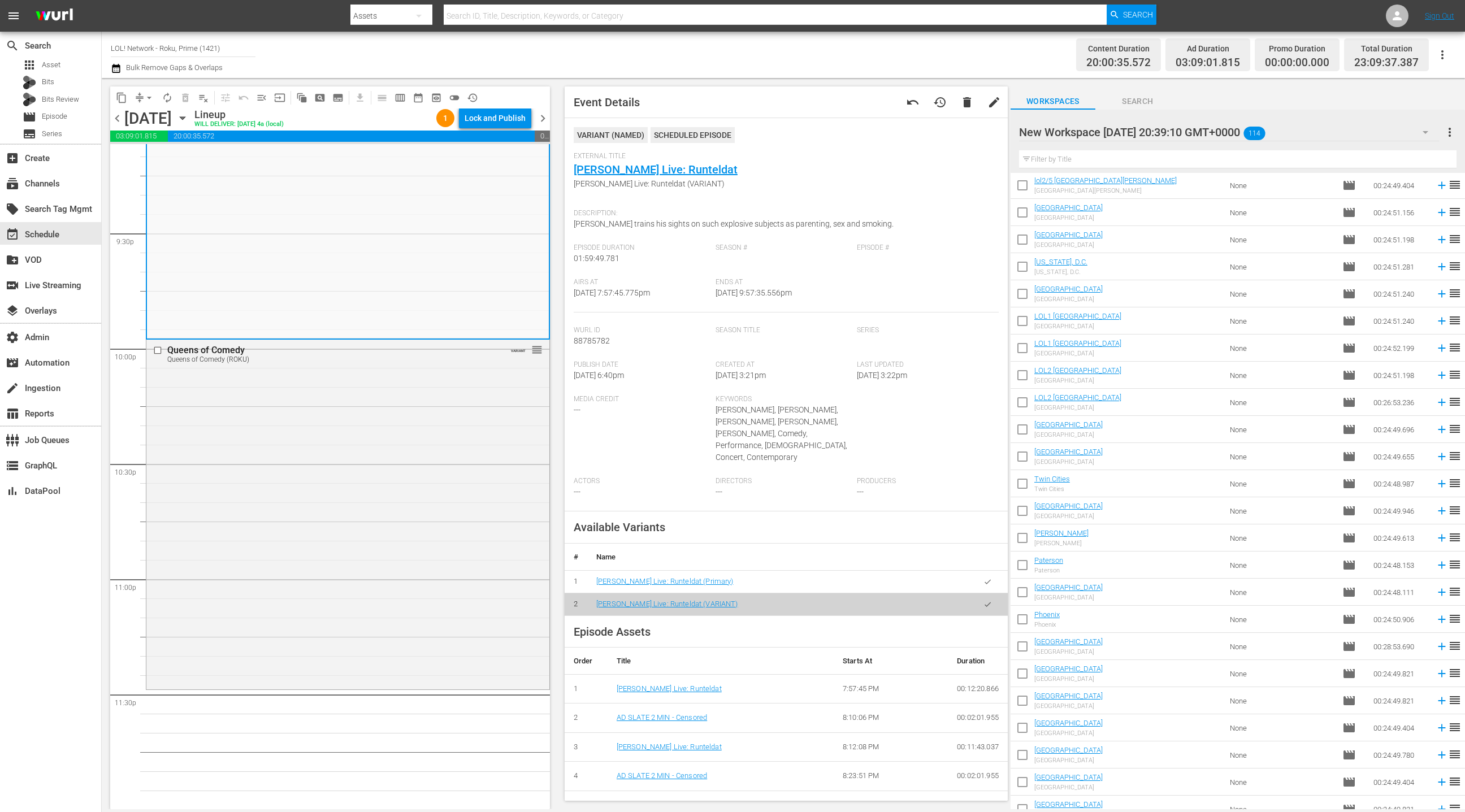
click at [1379, 139] on div "New Workspace [DATE] 20:39:10 GMT+0000 114" at bounding box center [1229, 132] width 420 height 31
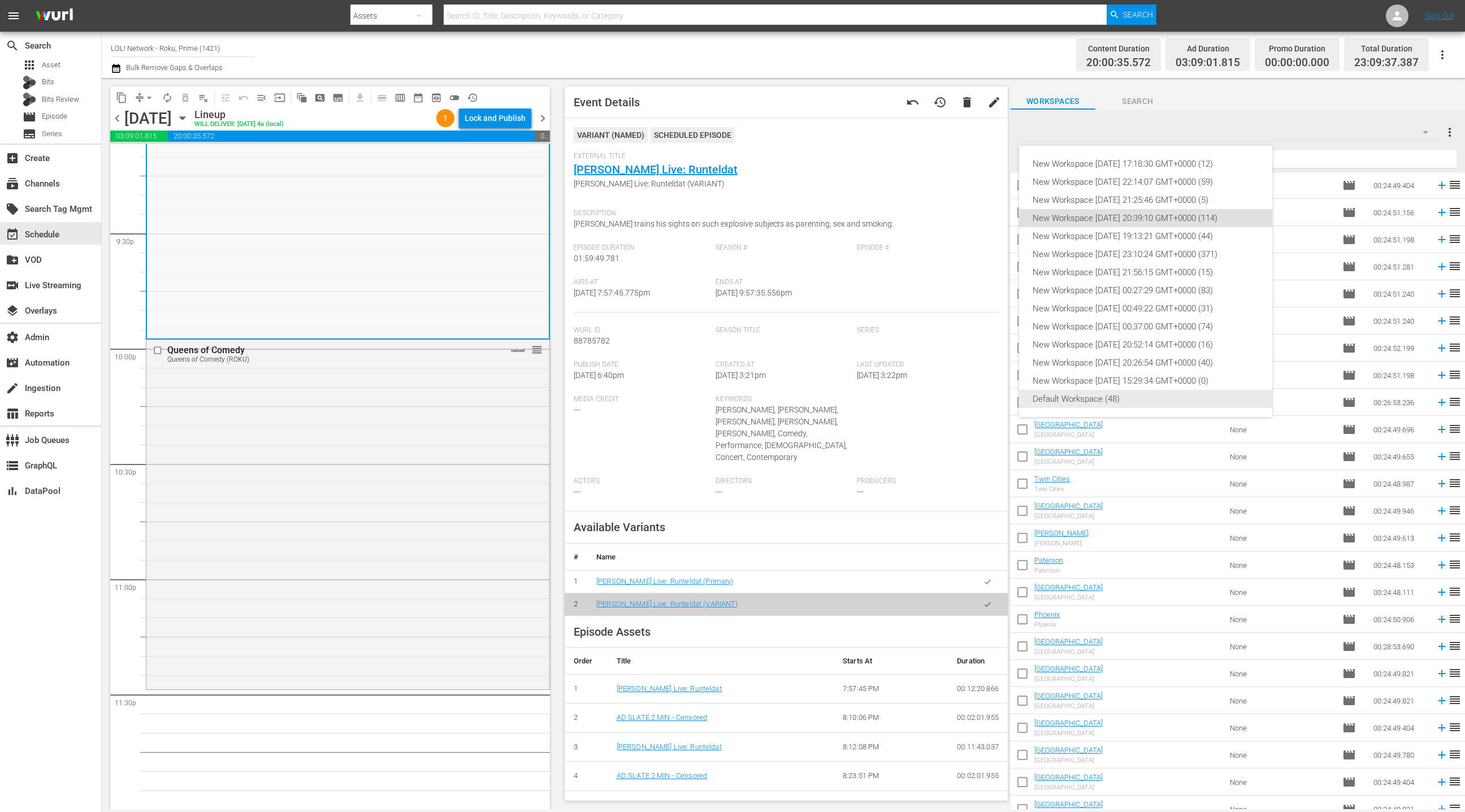
click at [1129, 402] on div "Default Workspace (48)" at bounding box center [1146, 399] width 226 height 18
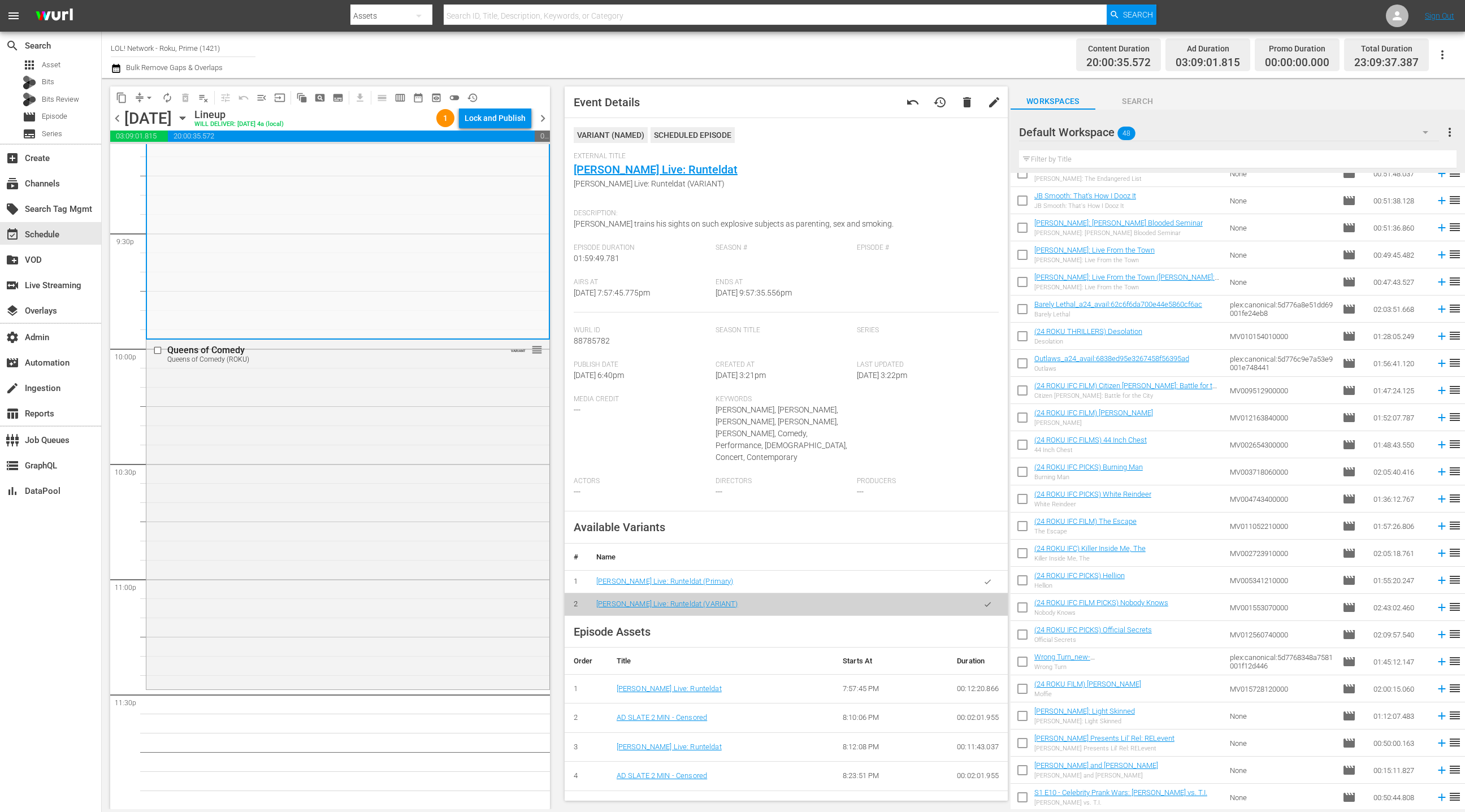
scroll to position [0, 0]
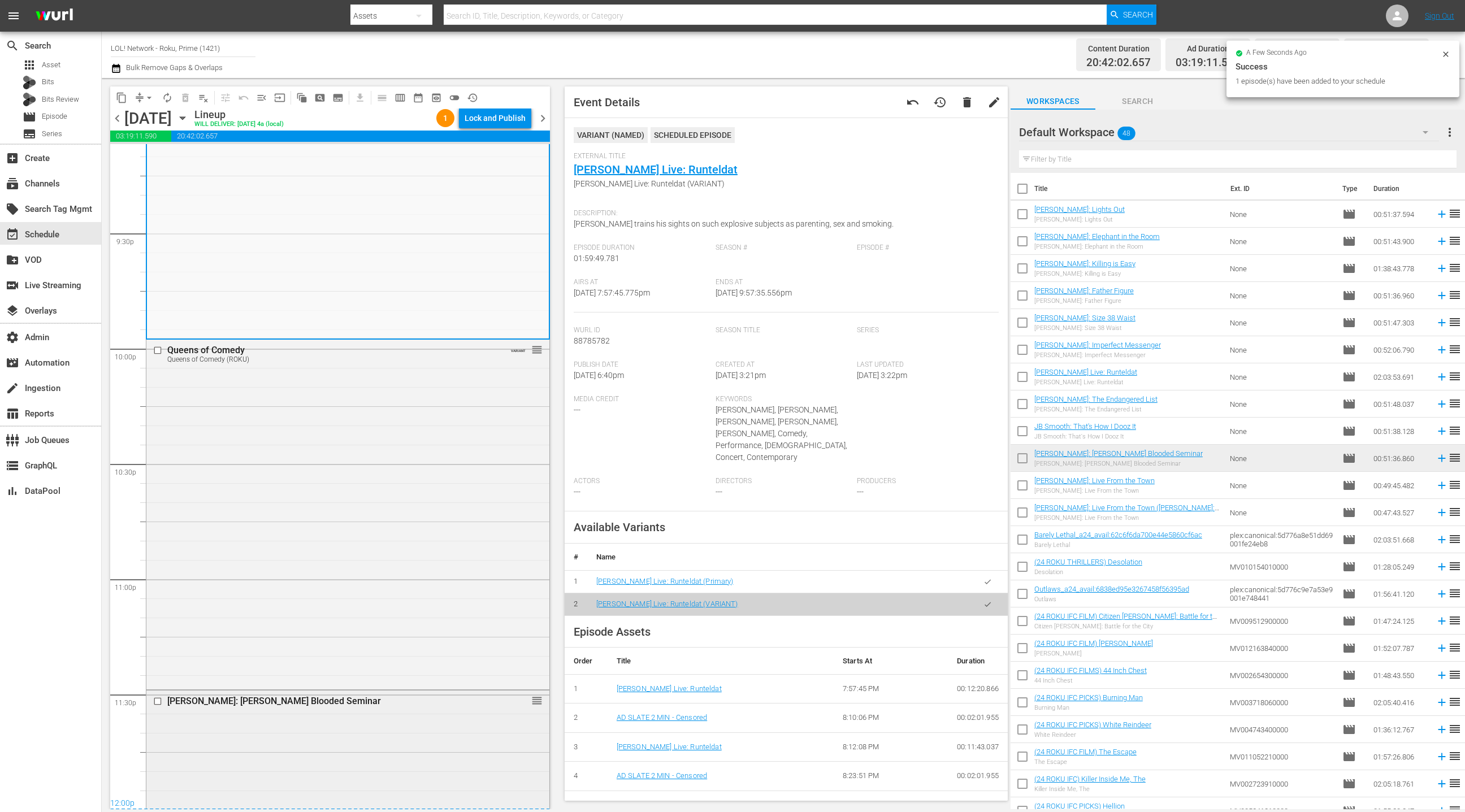
click at [408, 745] on div "[PERSON_NAME]: [PERSON_NAME] Blooded Seminar reorder" at bounding box center [347, 788] width 403 height 195
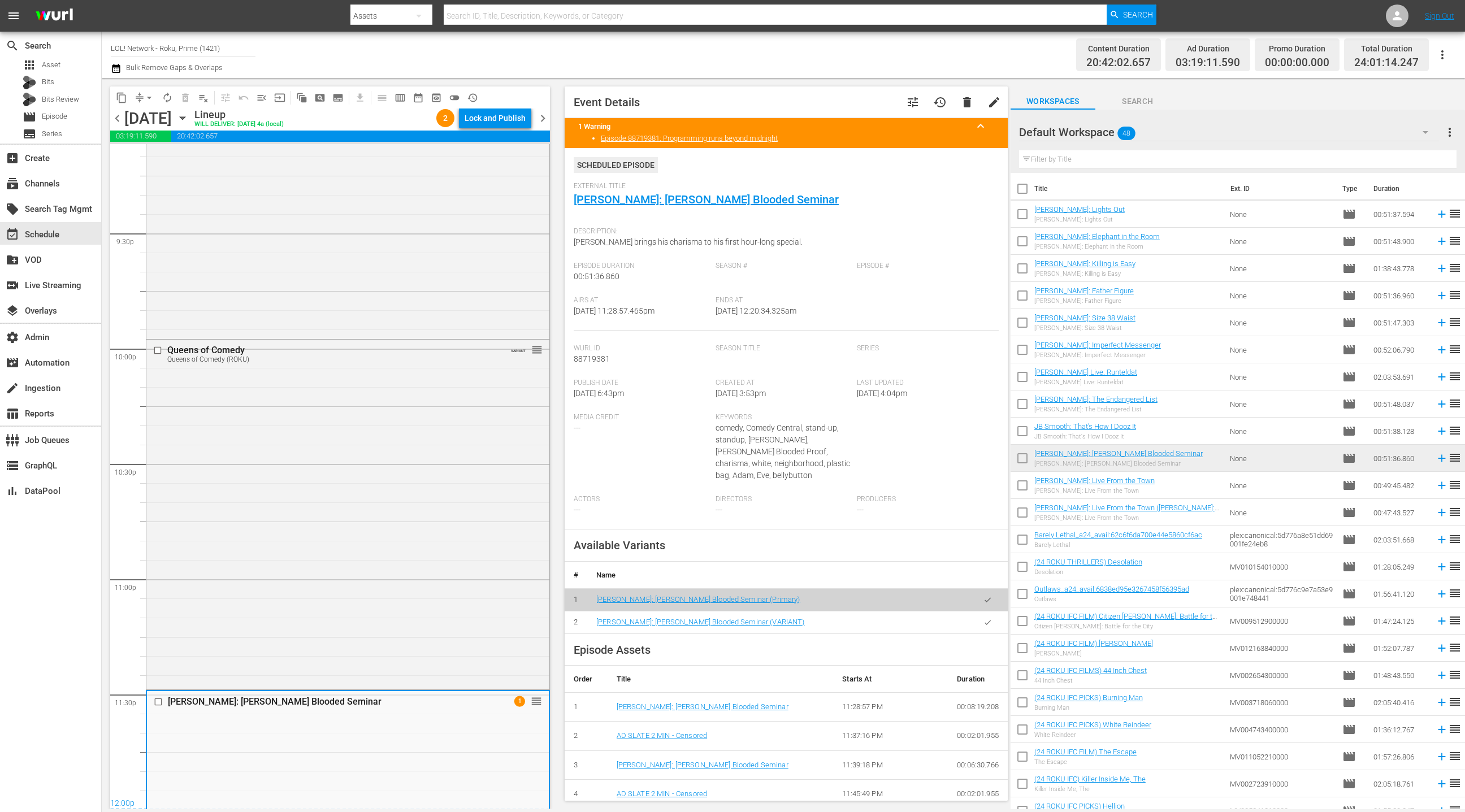
click at [989, 618] on icon "button" at bounding box center [988, 622] width 9 height 9
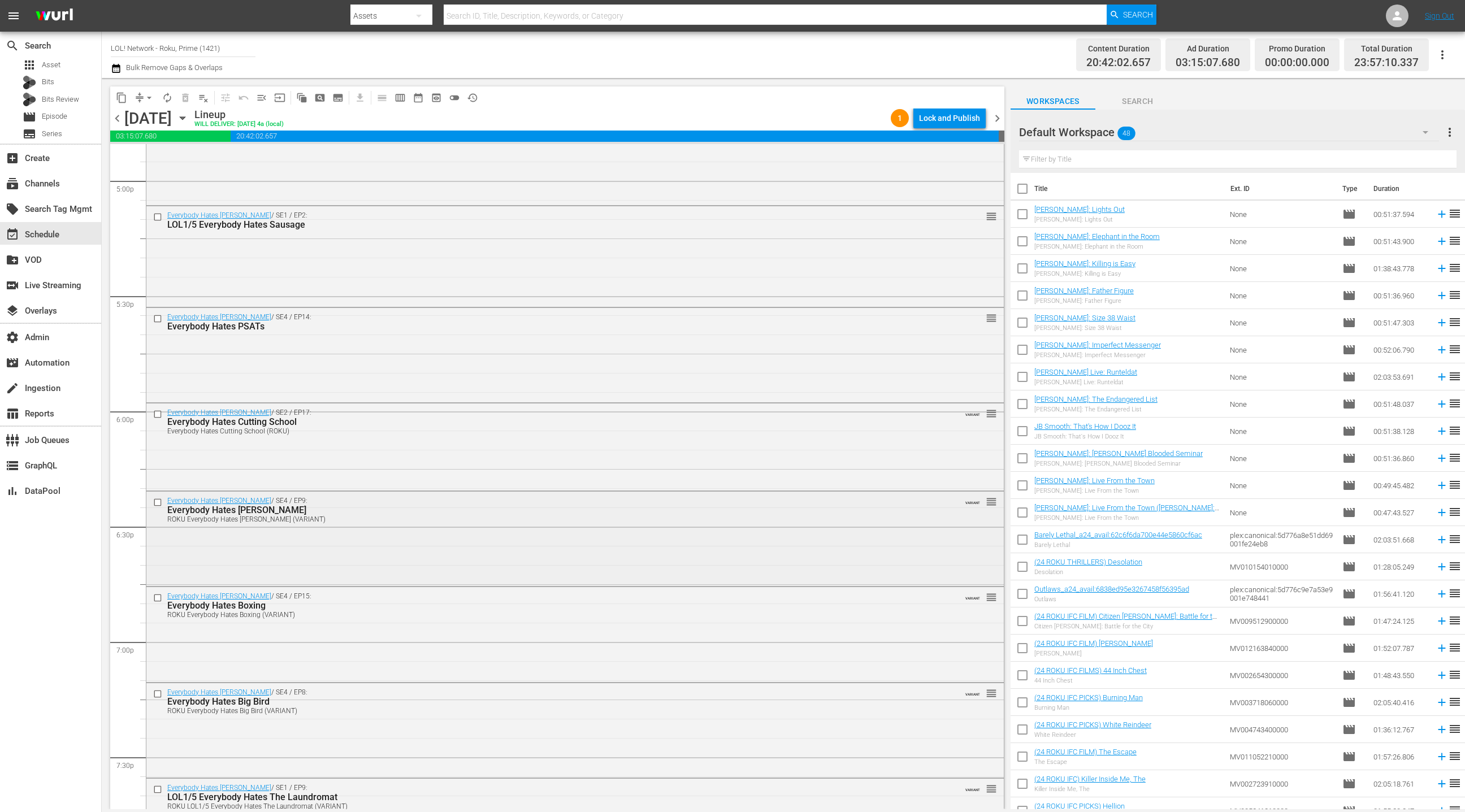
scroll to position [3825, 0]
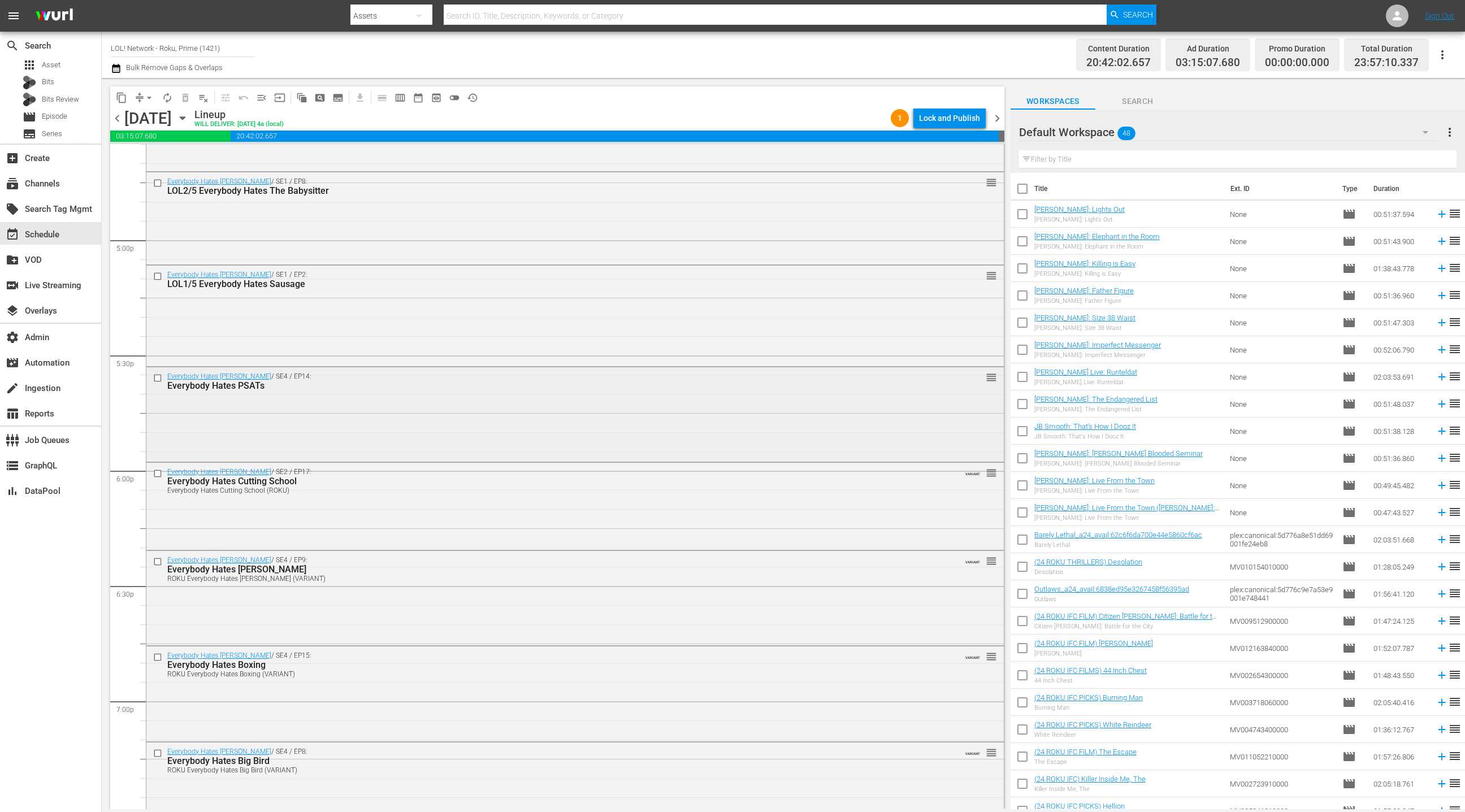
click at [471, 432] on div "Everybody Hates [PERSON_NAME] / SE4 / EP14: Everybody Hates PSATs reorder" at bounding box center [575, 413] width 858 height 92
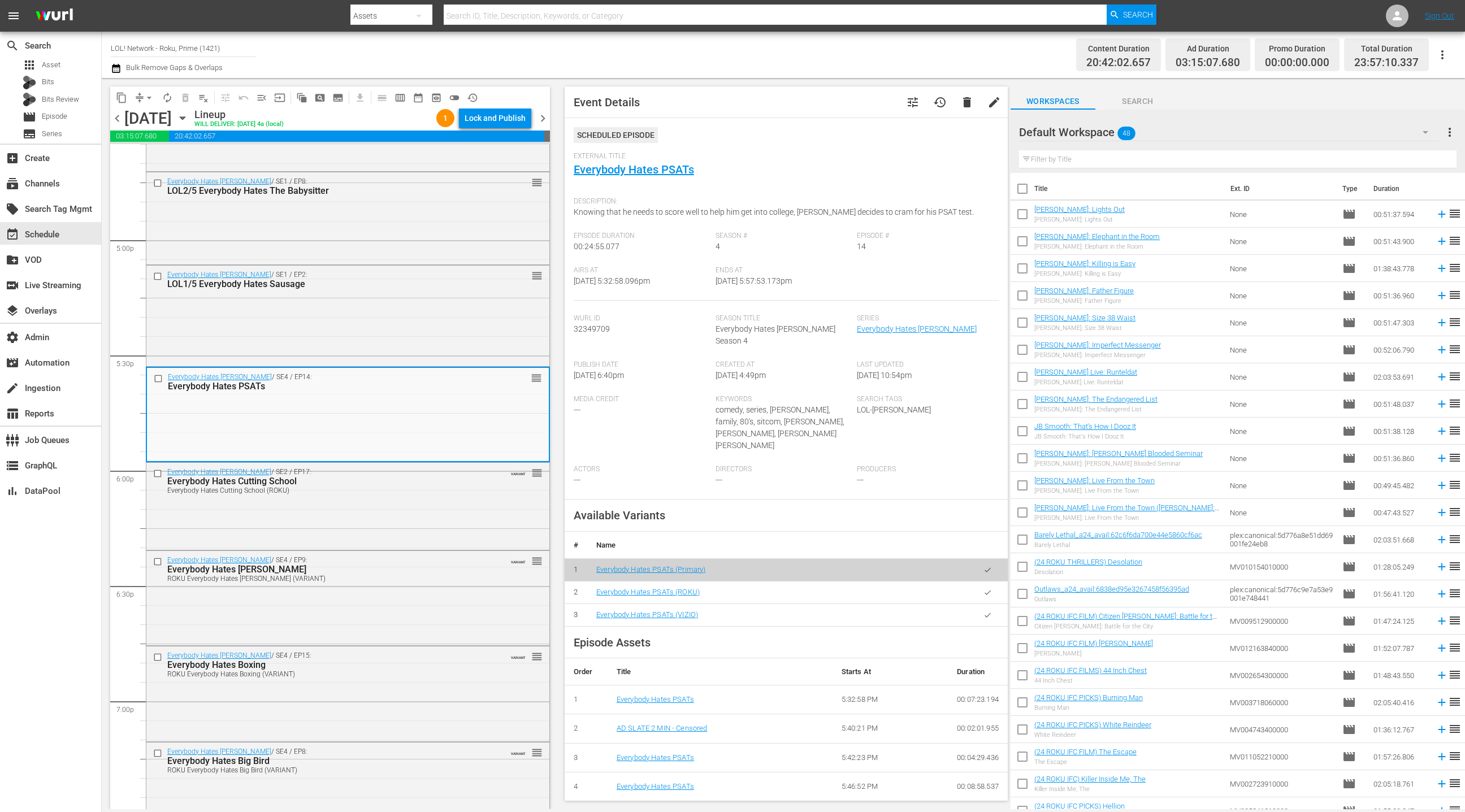
click at [987, 588] on icon "button" at bounding box center [988, 592] width 9 height 9
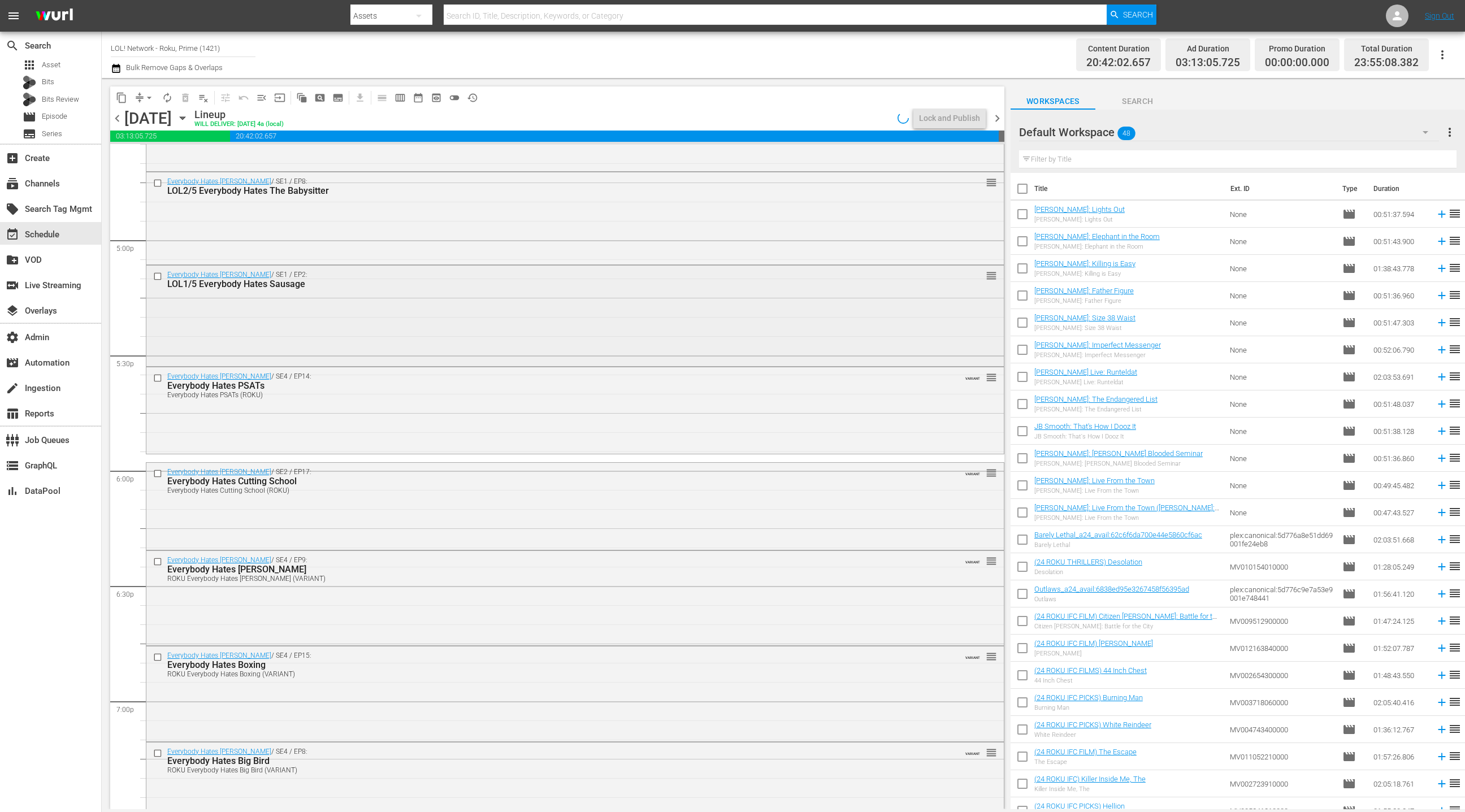
click at [476, 331] on div "Everybody Hates [PERSON_NAME] / SE1 / EP2: LOL1/5 Everybody Hates Sausage reord…" at bounding box center [575, 315] width 858 height 98
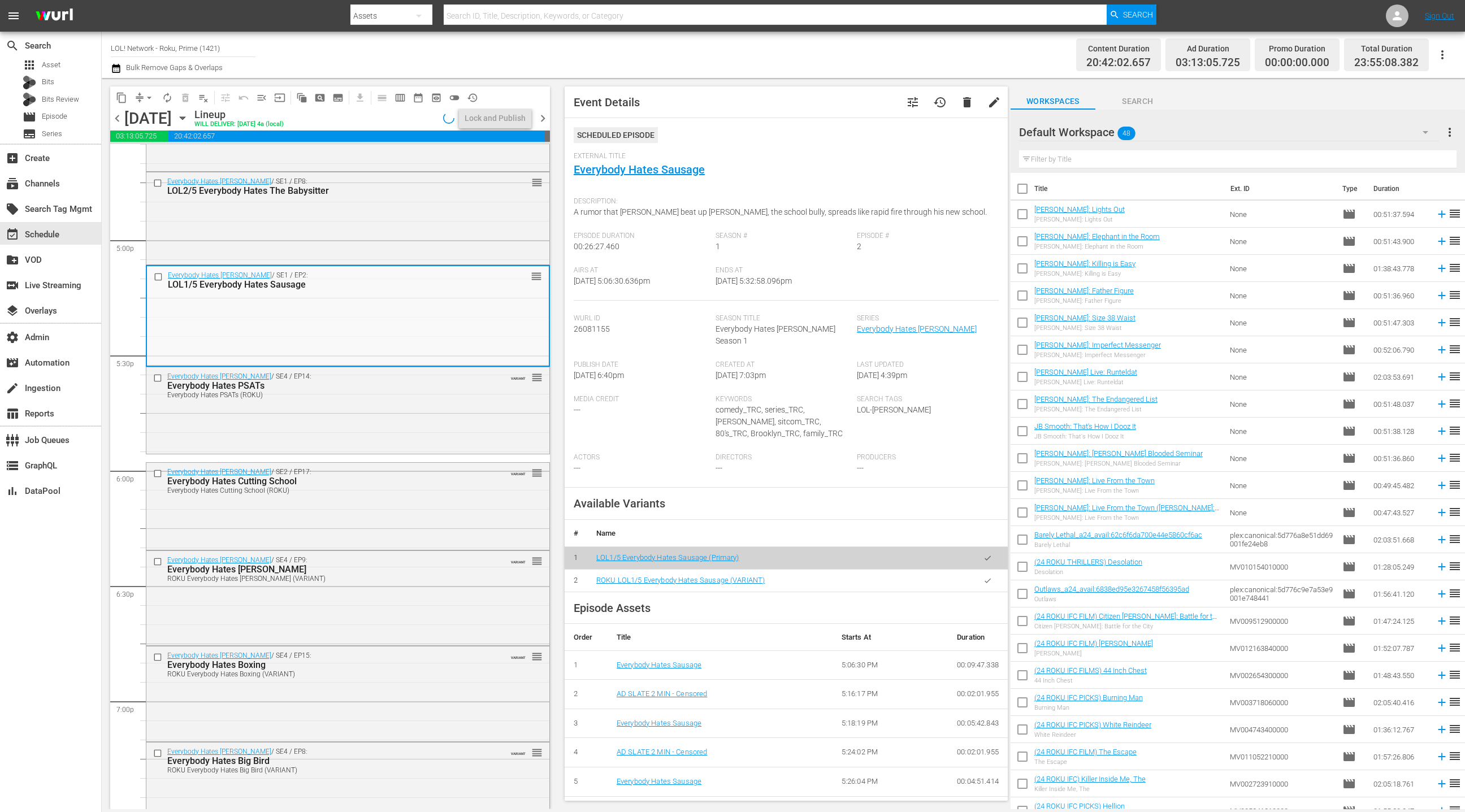
click at [989, 577] on icon "button" at bounding box center [988, 581] width 9 height 9
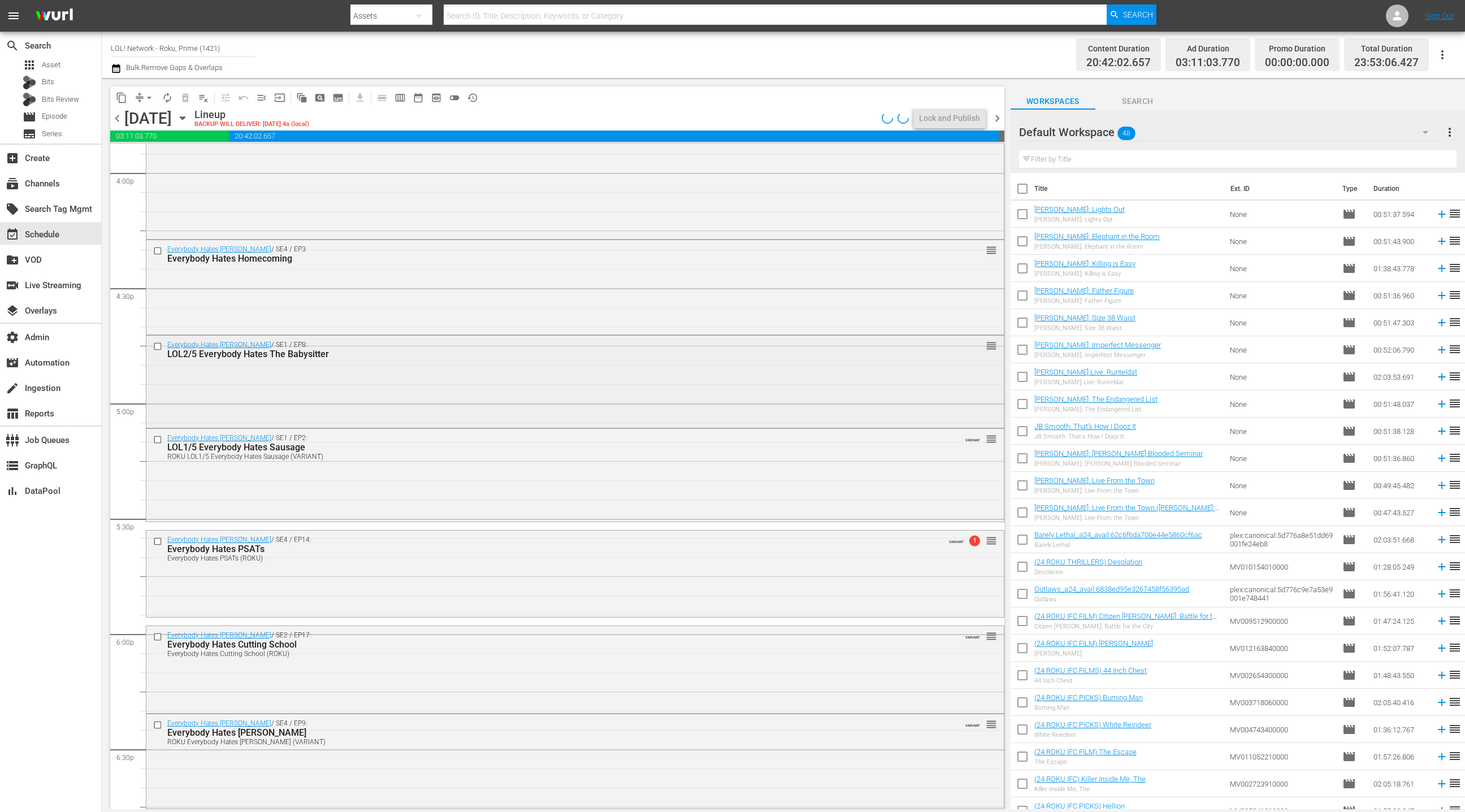
scroll to position [3652, 0]
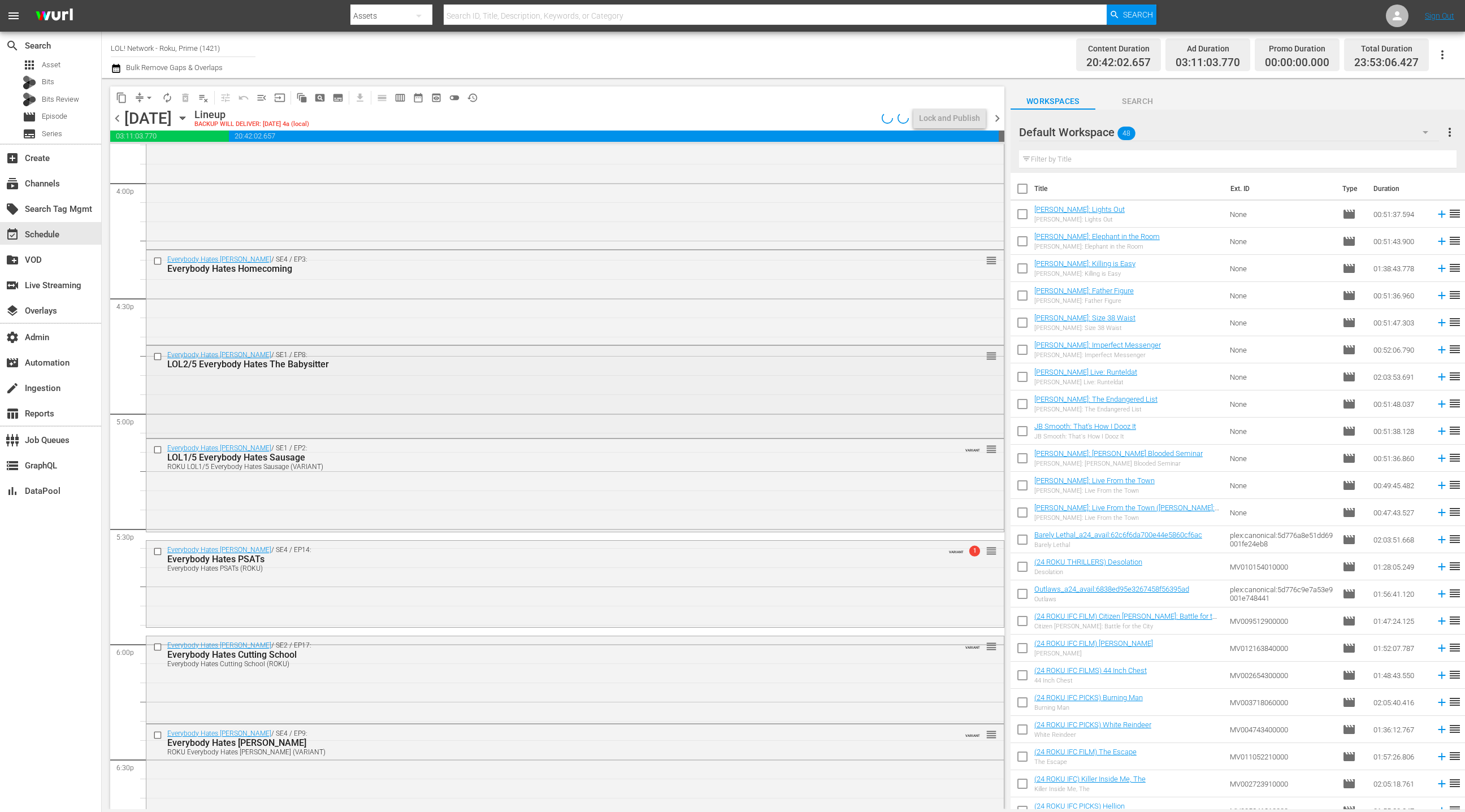
click at [433, 365] on div "LOL2/5 Everybody Hates The Babysitter" at bounding box center [553, 364] width 772 height 11
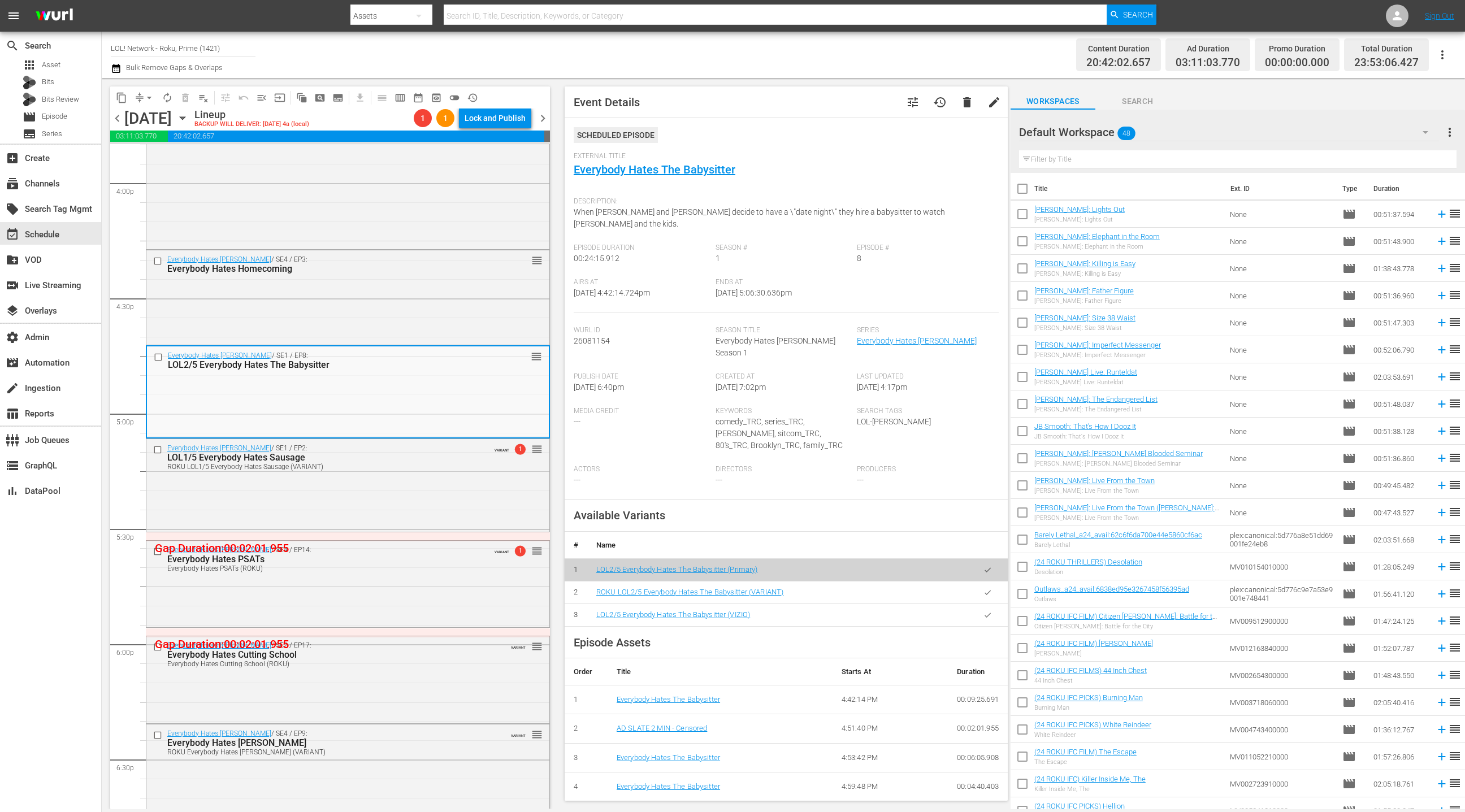
click at [980, 582] on button "button" at bounding box center [987, 592] width 22 height 22
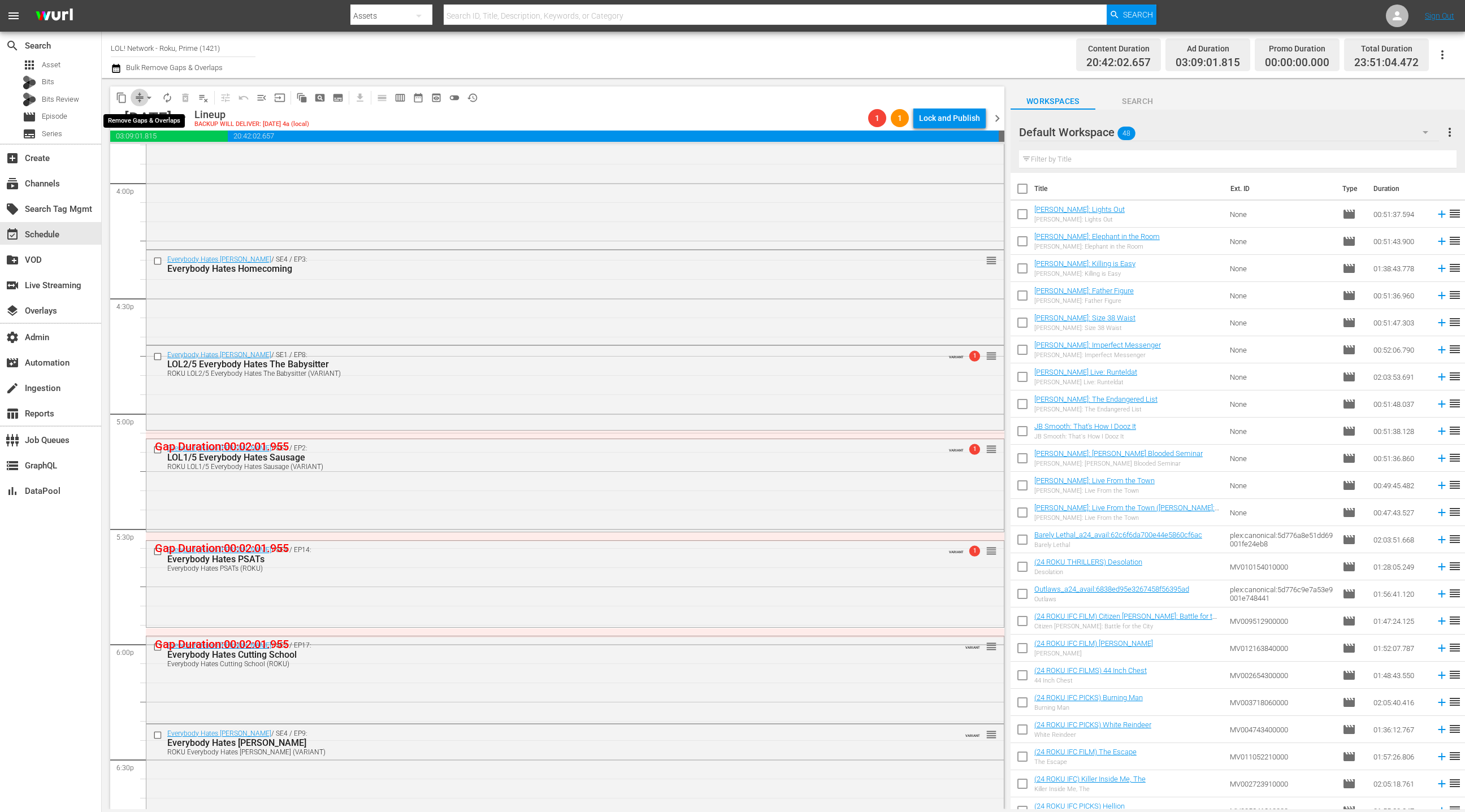
drag, startPoint x: 138, startPoint y: 98, endPoint x: 152, endPoint y: 117, distance: 23.6
click at [138, 98] on span "compress" at bounding box center [140, 98] width 11 height 11
click at [143, 102] on span "arrow_drop_down" at bounding box center [149, 98] width 11 height 11
drag, startPoint x: 163, startPoint y: 159, endPoint x: 168, endPoint y: 163, distance: 6.4
click at [168, 163] on li "Align to End of Previous Day" at bounding box center [150, 158] width 119 height 19
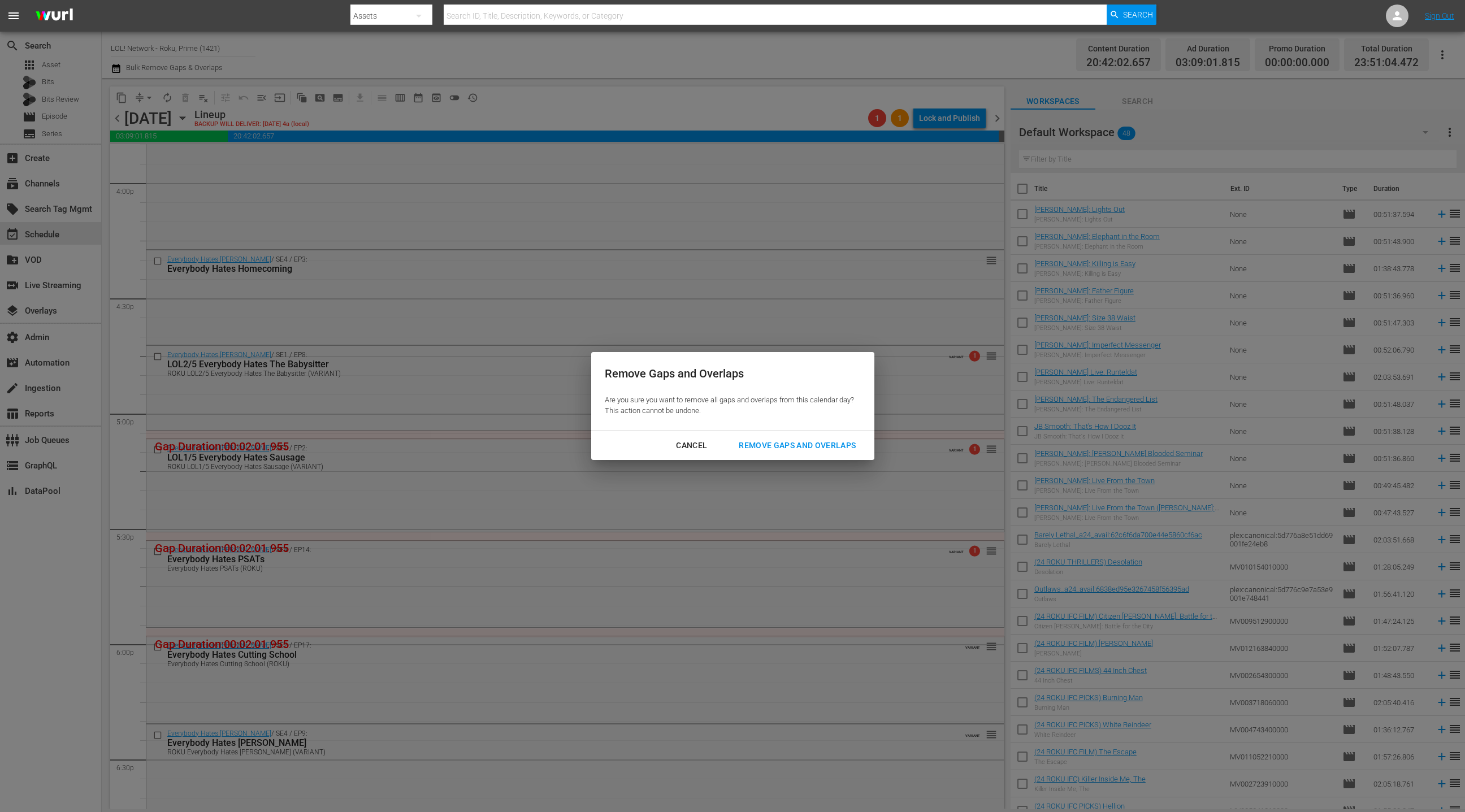
click at [763, 443] on div "Remove Gaps and Overlaps" at bounding box center [798, 446] width 135 height 14
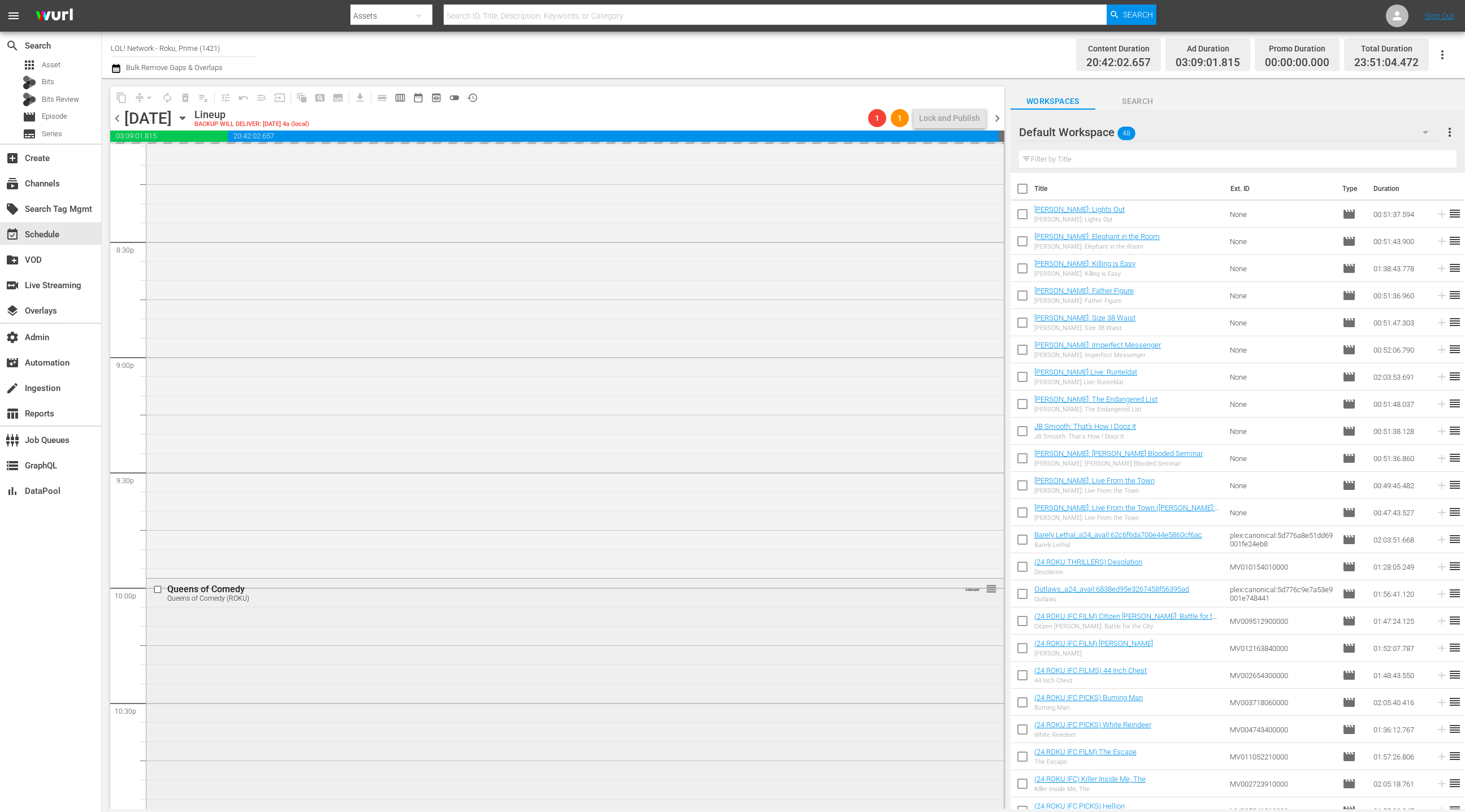
scroll to position [4498, 0]
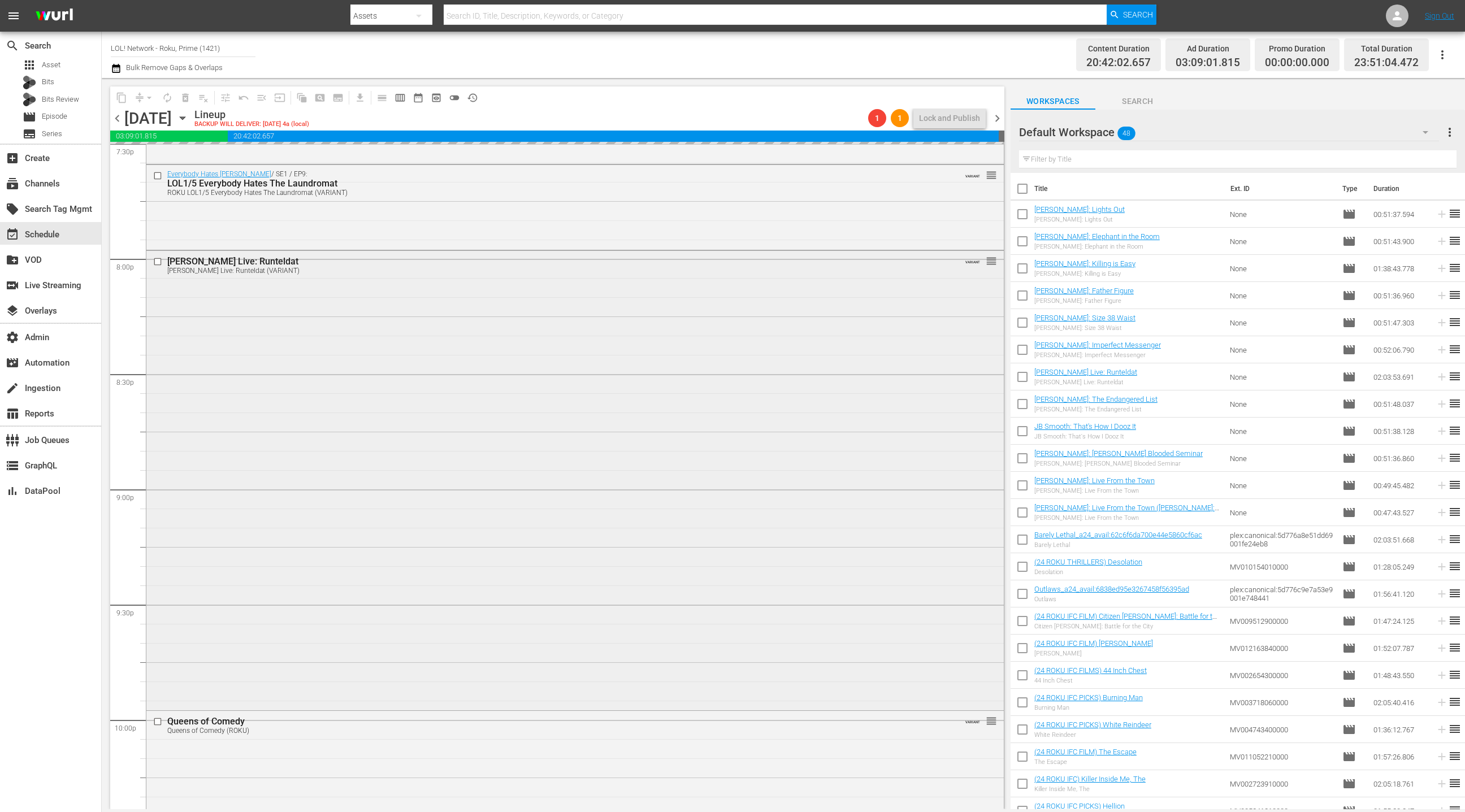
click at [627, 415] on div "[PERSON_NAME] Live: Runteldat [PERSON_NAME] Live: Runteldat (VARIANT) VARIANT r…" at bounding box center [575, 480] width 858 height 458
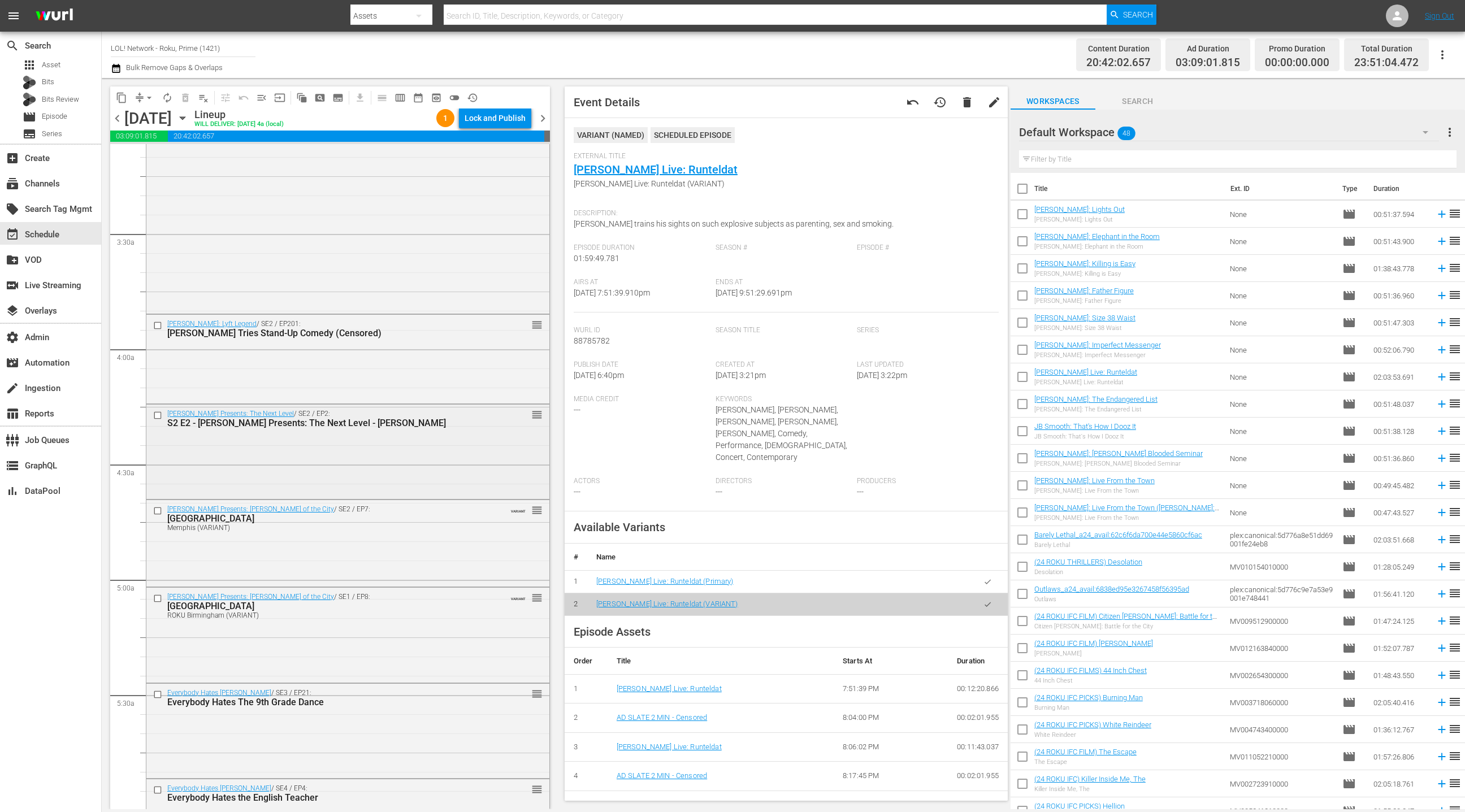
scroll to position [764, 0]
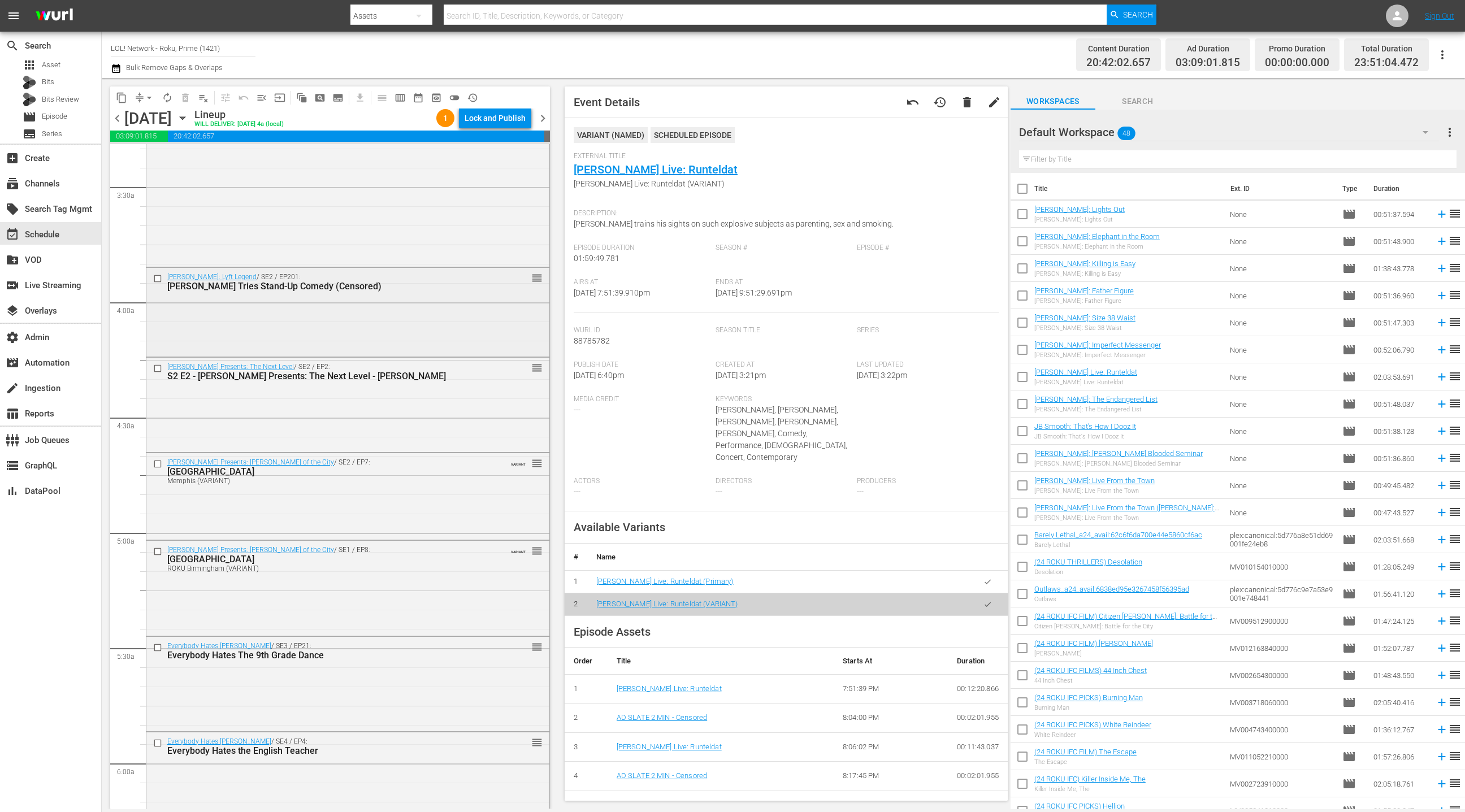
click at [438, 327] on div "[PERSON_NAME]: Lyft Legend / SE2 / EP201: [PERSON_NAME] Tries Stand-Up Comedy (…" at bounding box center [347, 311] width 403 height 86
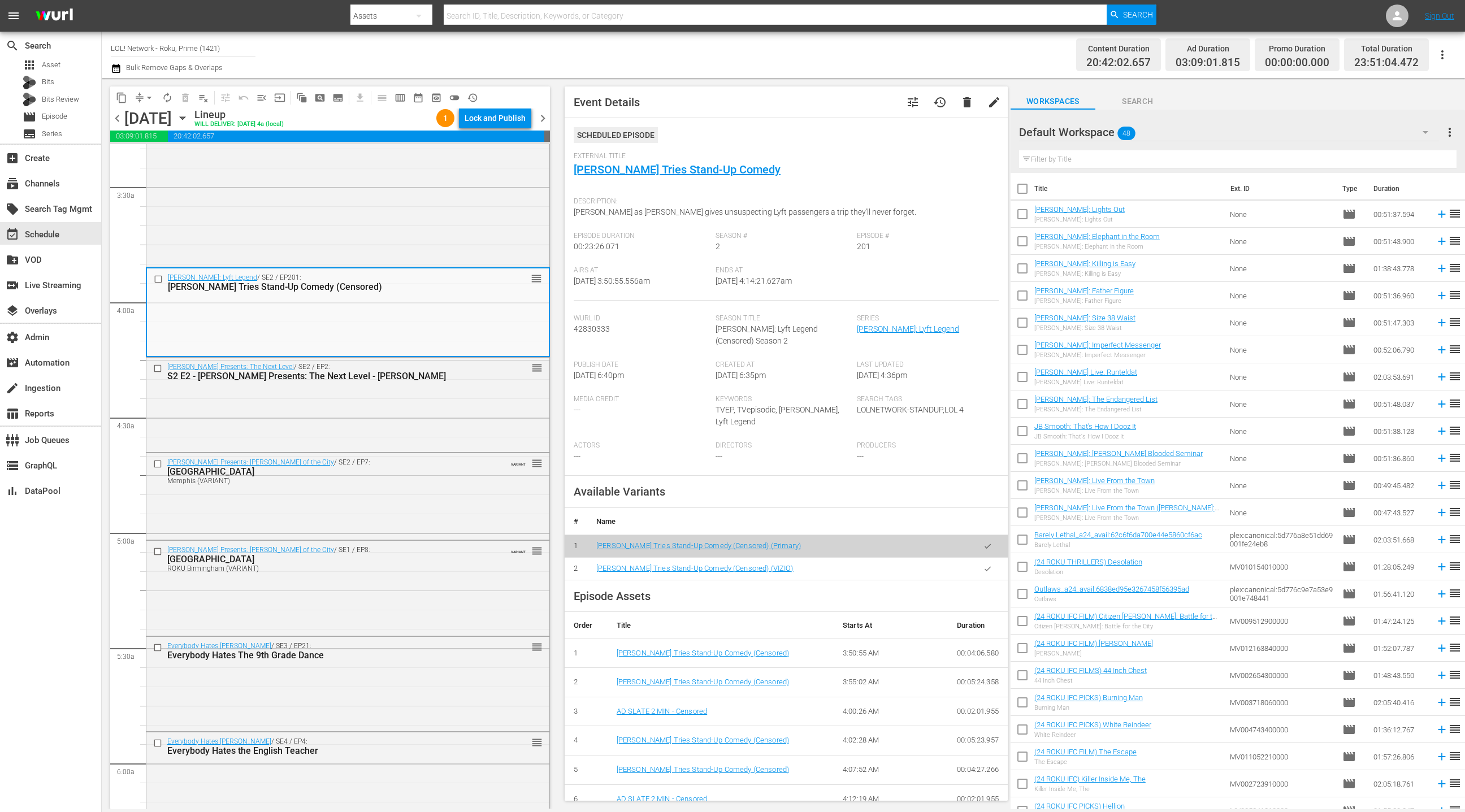
click at [1391, 132] on div "Default Workspace 48" at bounding box center [1229, 132] width 420 height 31
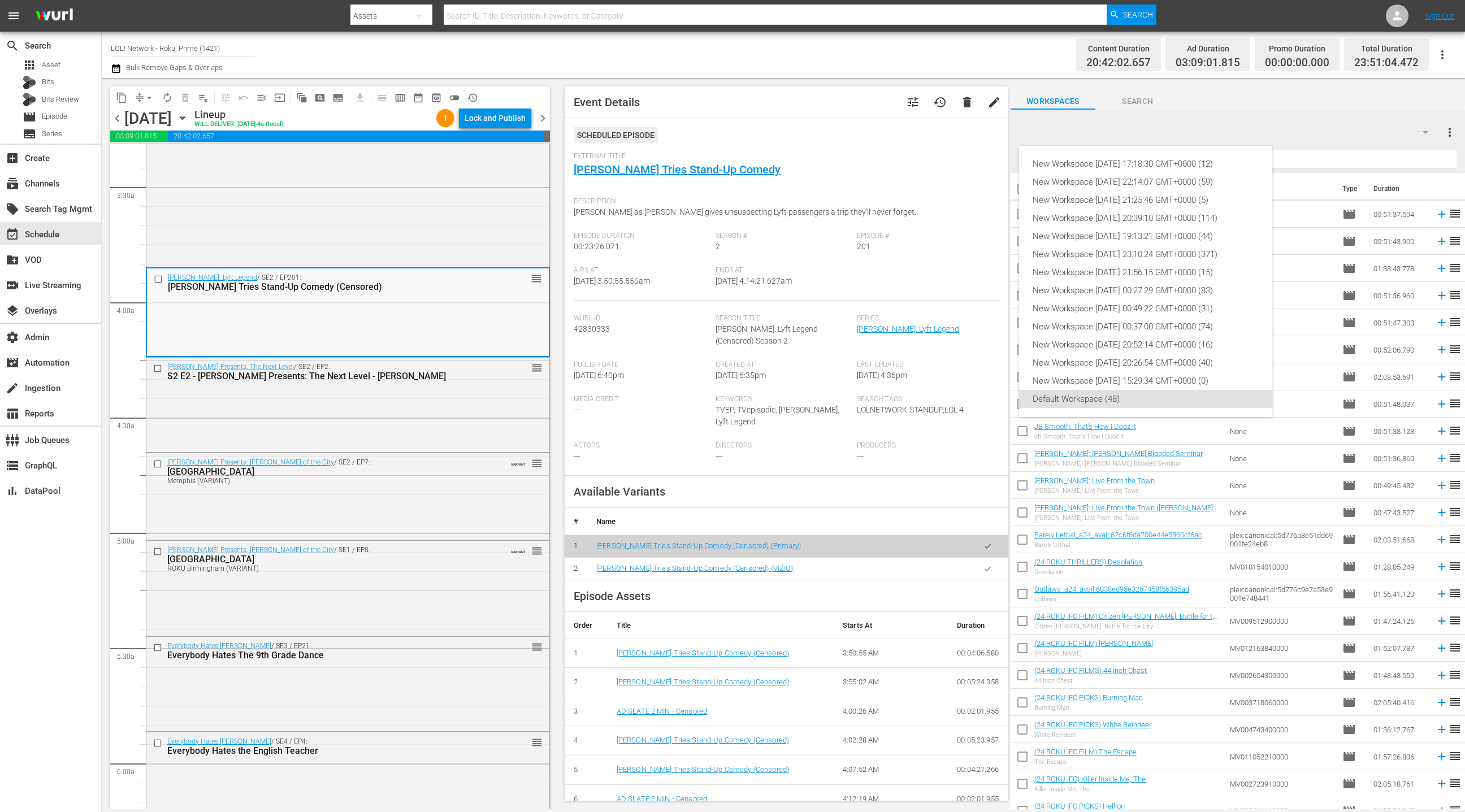
click at [1312, 376] on div "New Workspace [DATE] 17:18:30 GMT+0000 (12) New Workspace [DATE] 22:14:07 GMT+0…" at bounding box center [732, 406] width 1465 height 812
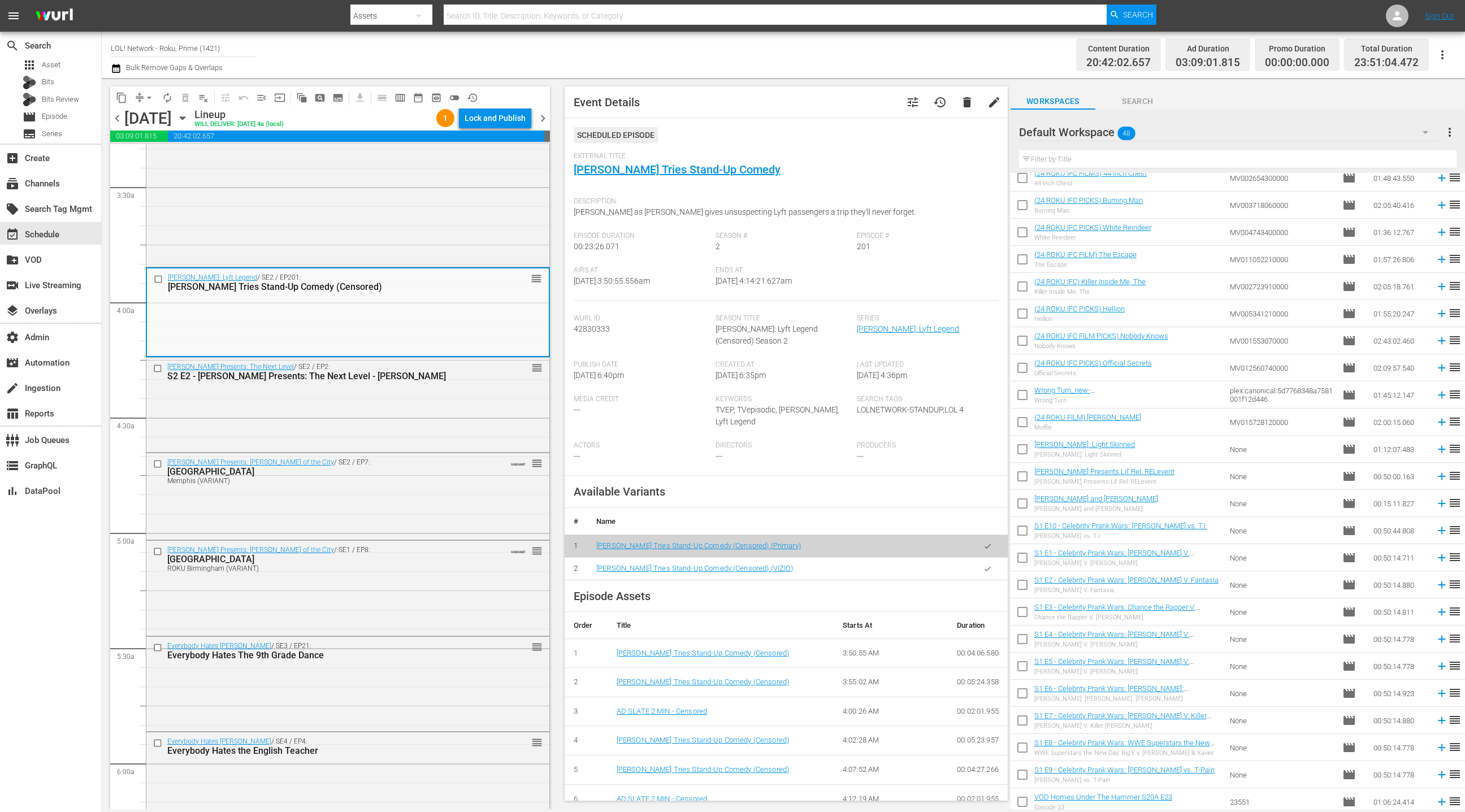
scroll to position [692, 0]
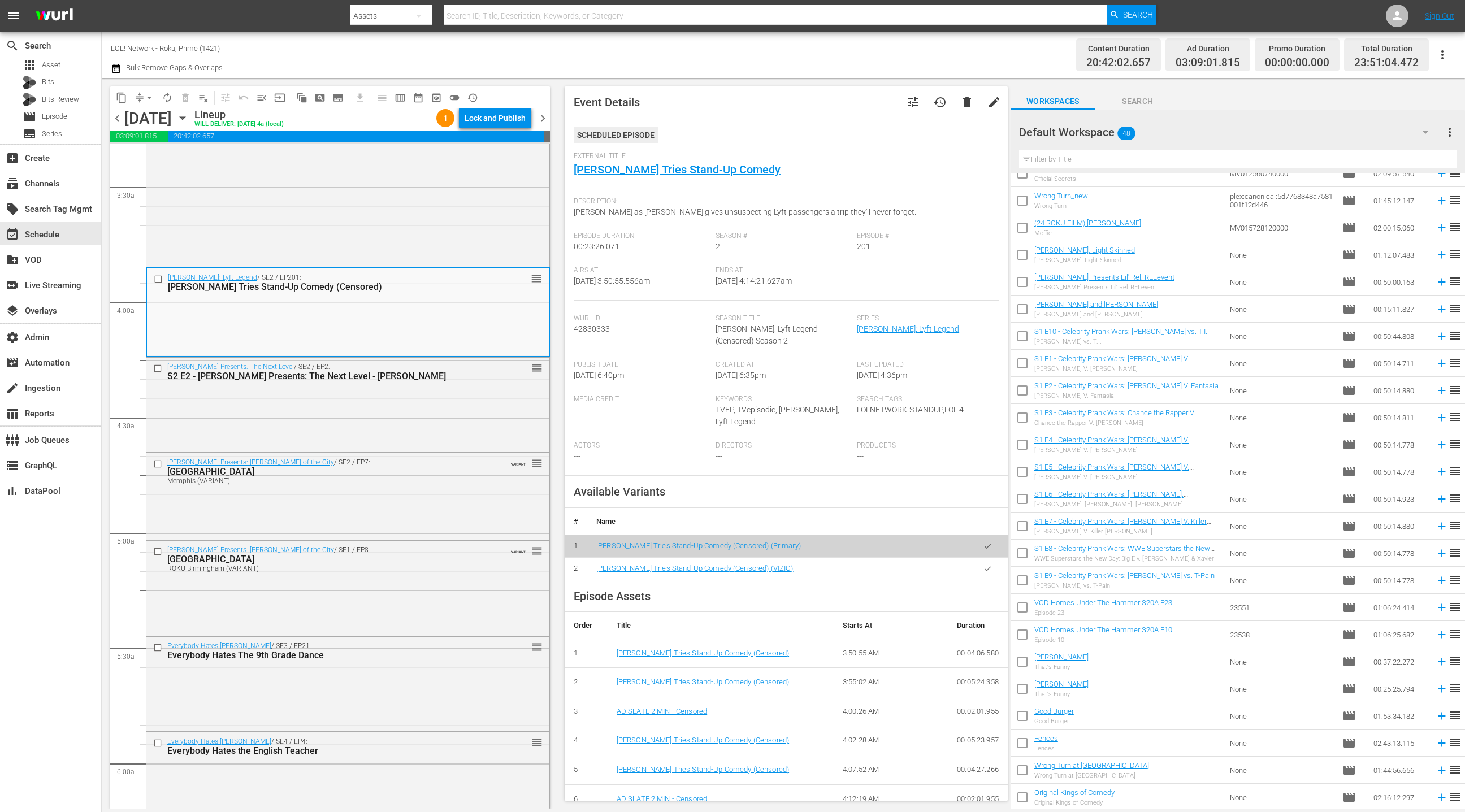
click at [1375, 130] on div "Default Workspace 48" at bounding box center [1229, 132] width 420 height 31
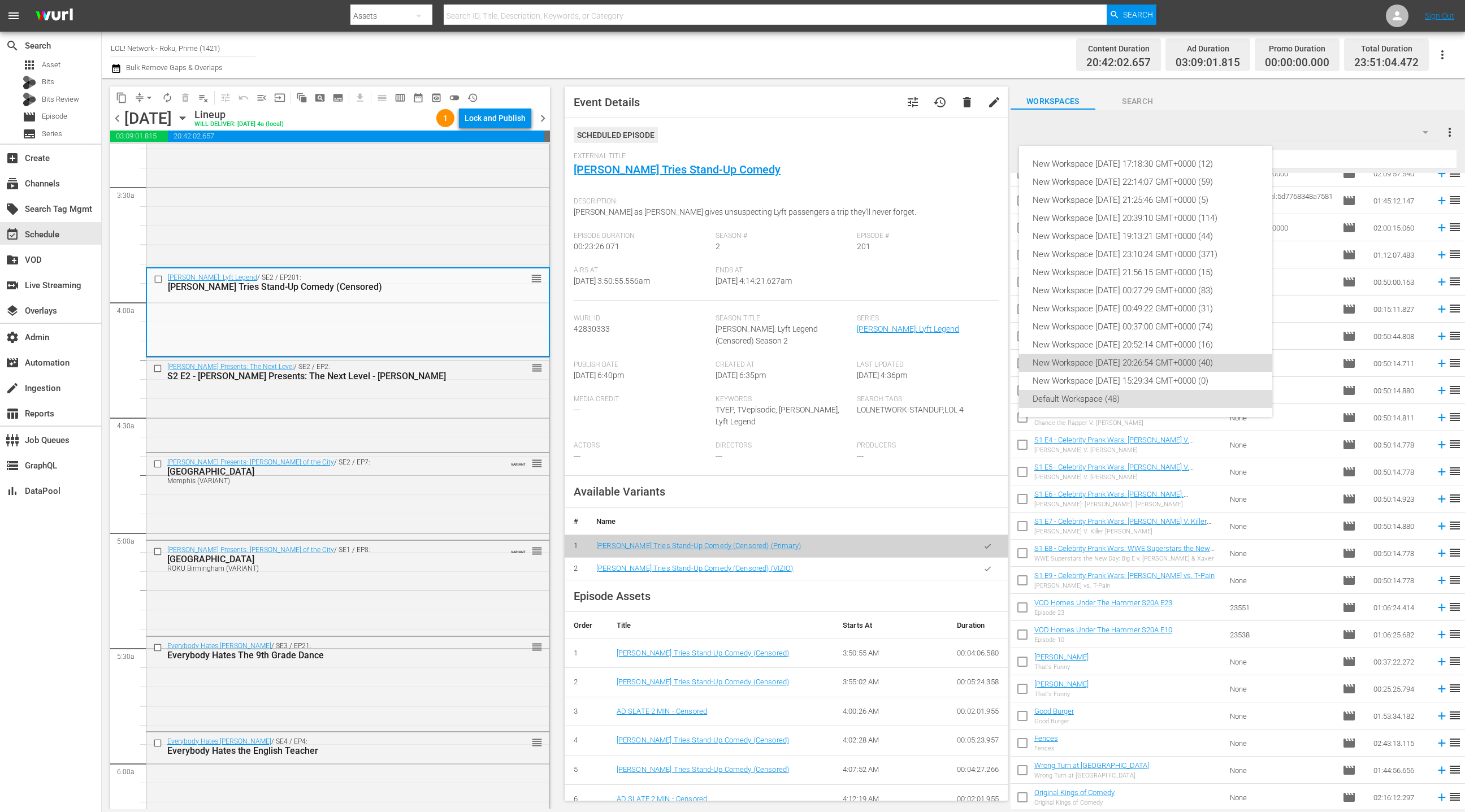
click at [1167, 365] on div "New Workspace [DATE] 20:26:54 GMT+0000 (40)" at bounding box center [1146, 362] width 226 height 18
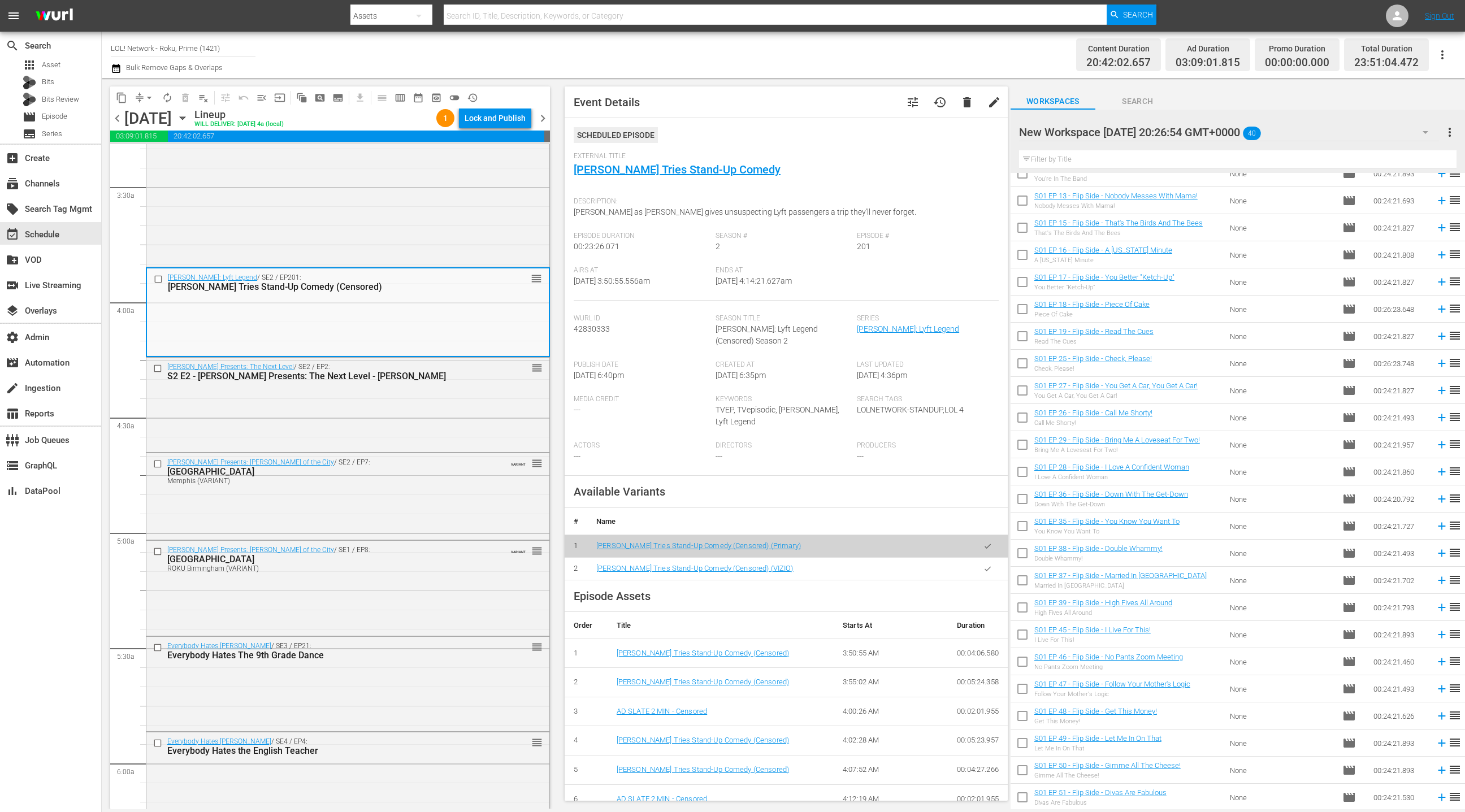
scroll to position [475, 0]
click at [1374, 127] on div "New Workspace [DATE] 20:26:54 GMT+0000 40" at bounding box center [1229, 132] width 420 height 31
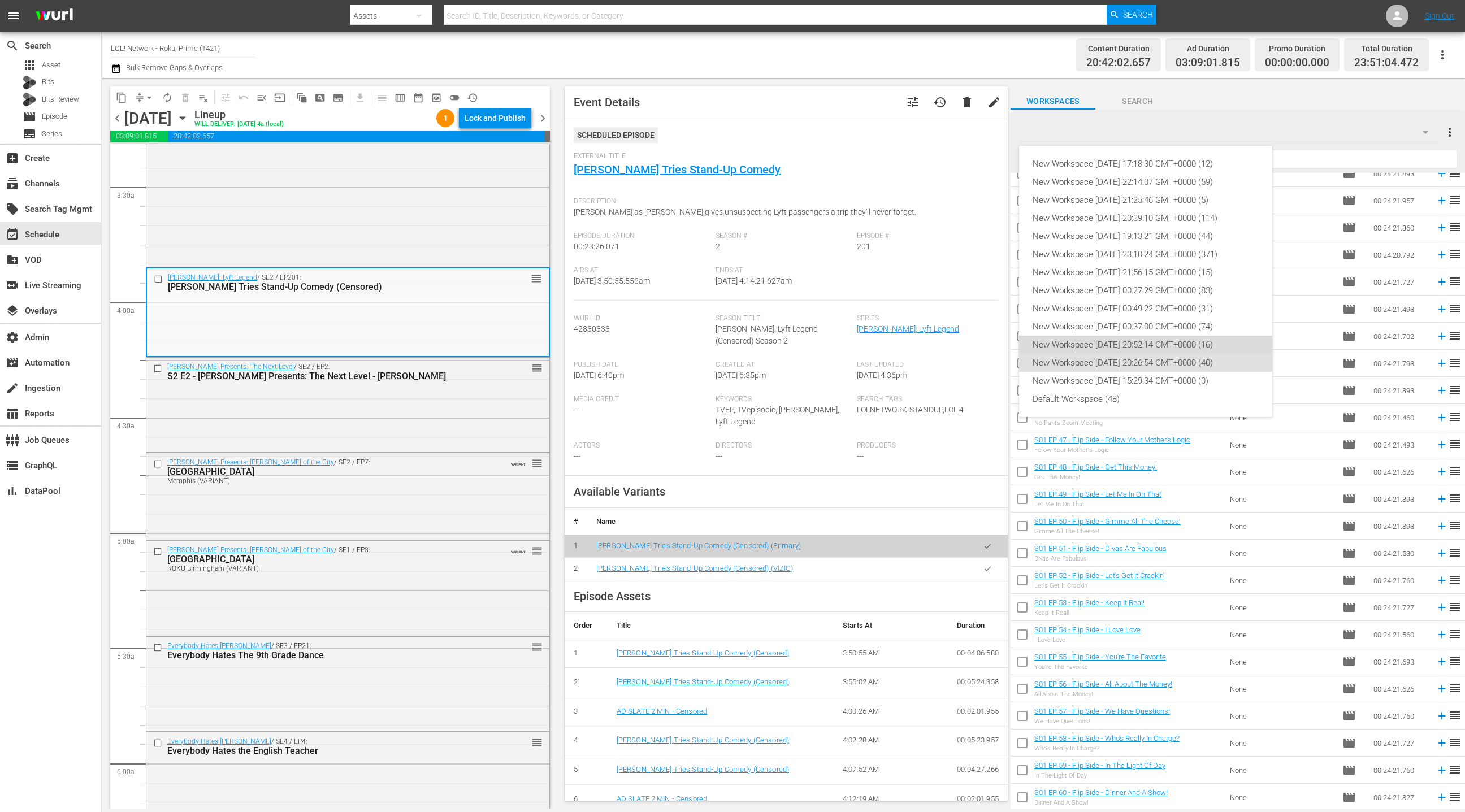
drag, startPoint x: 1143, startPoint y: 345, endPoint x: 1163, endPoint y: 332, distance: 23.9
click at [1143, 345] on div "New Workspace [DATE] 20:52:14 GMT+0000 (16)" at bounding box center [1146, 344] width 226 height 18
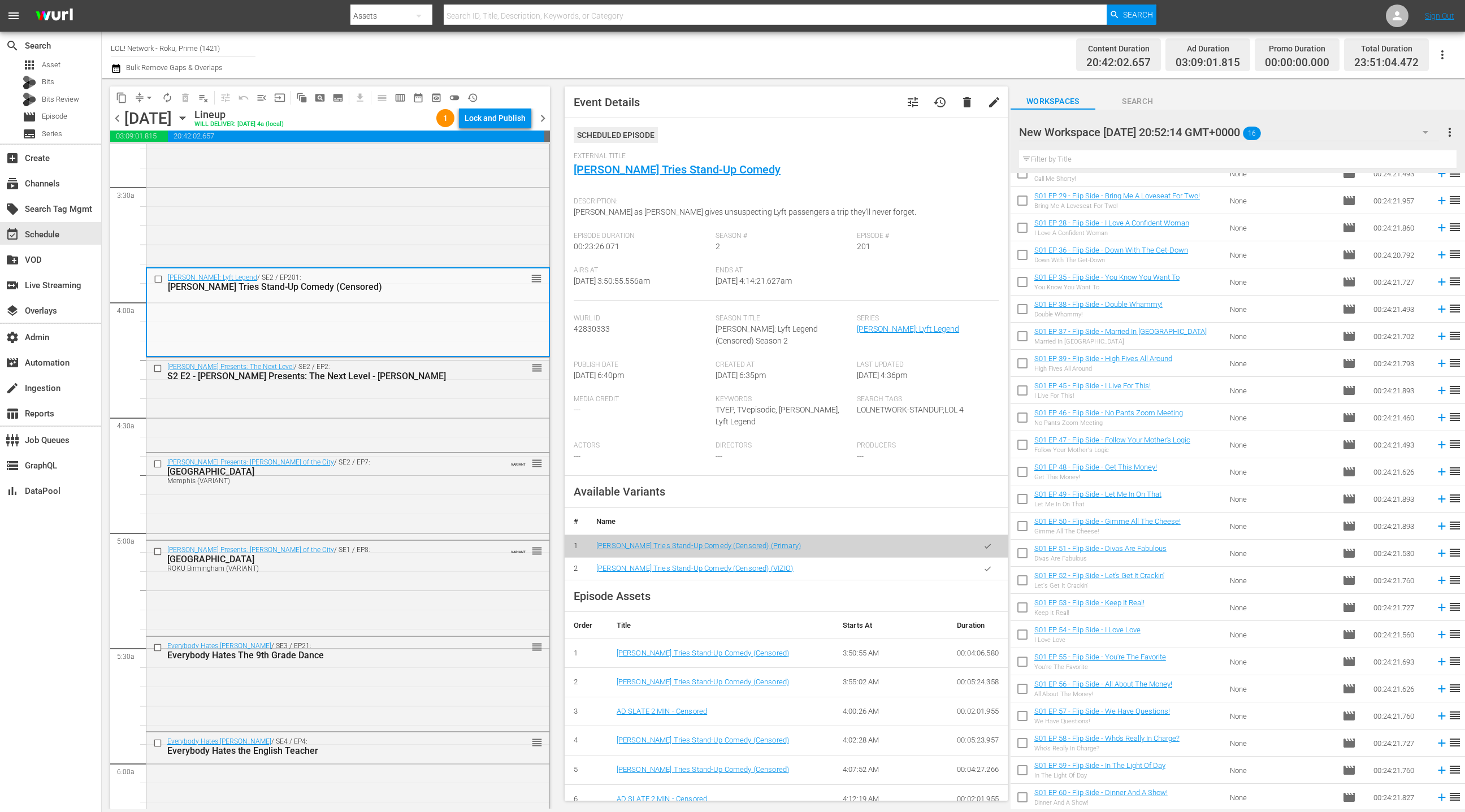
scroll to position [0, 0]
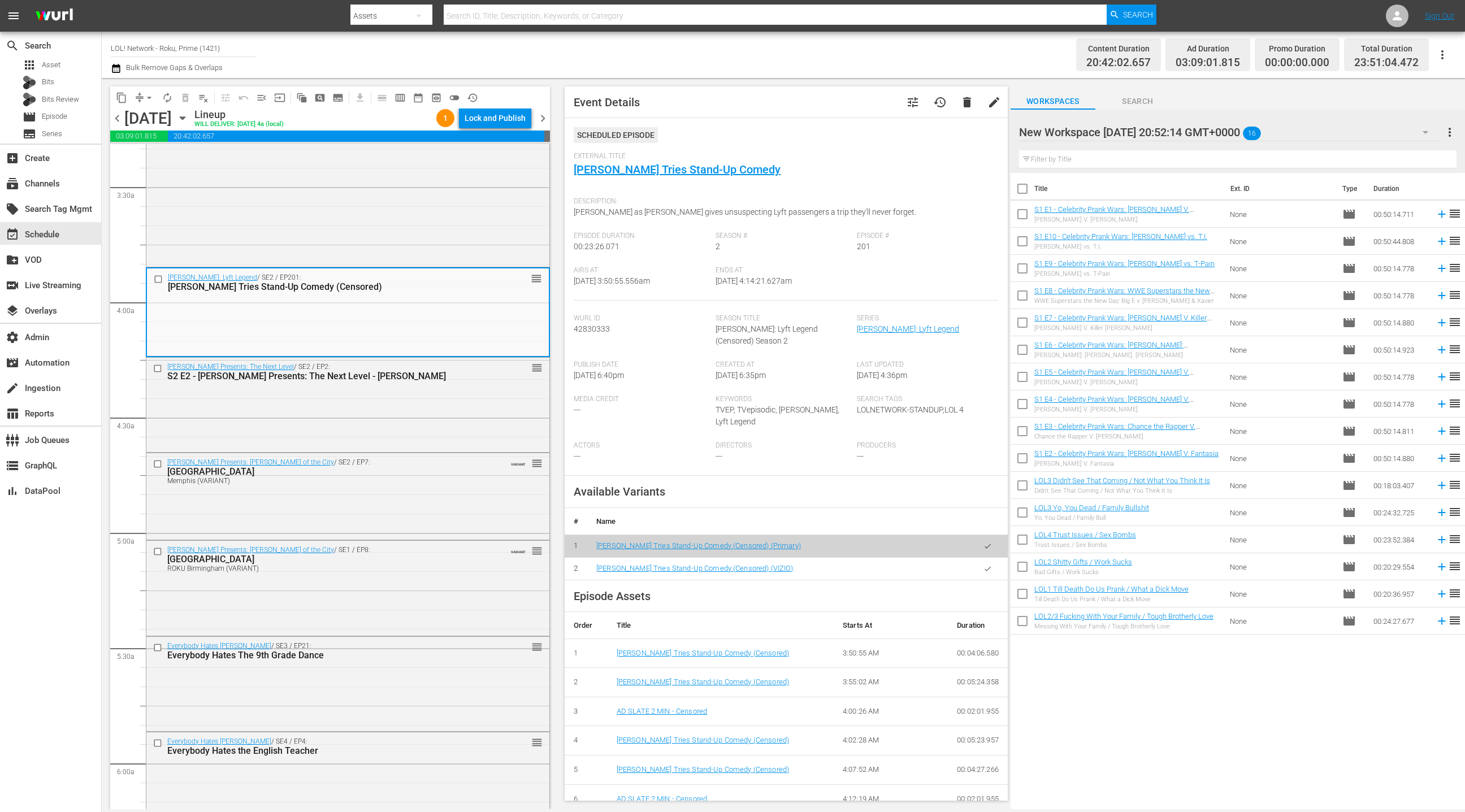
click at [1377, 133] on div "New Workspace [DATE] 20:52:14 GMT+0000 16" at bounding box center [1229, 132] width 420 height 31
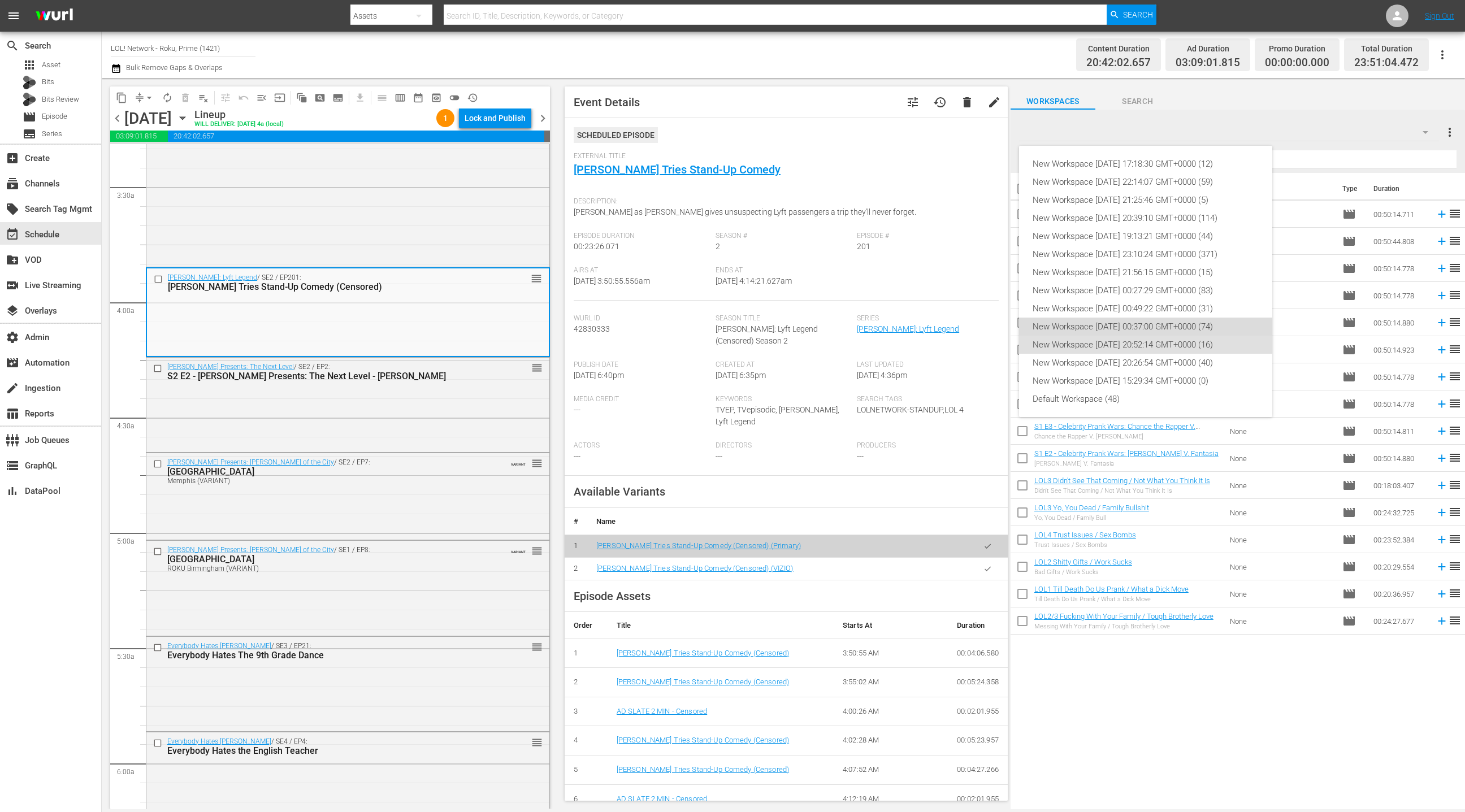
drag, startPoint x: 1167, startPoint y: 327, endPoint x: 1195, endPoint y: 310, distance: 32.8
click at [1166, 327] on div "New Workspace [DATE] 00:37:00 GMT+0000 (74)" at bounding box center [1146, 327] width 226 height 18
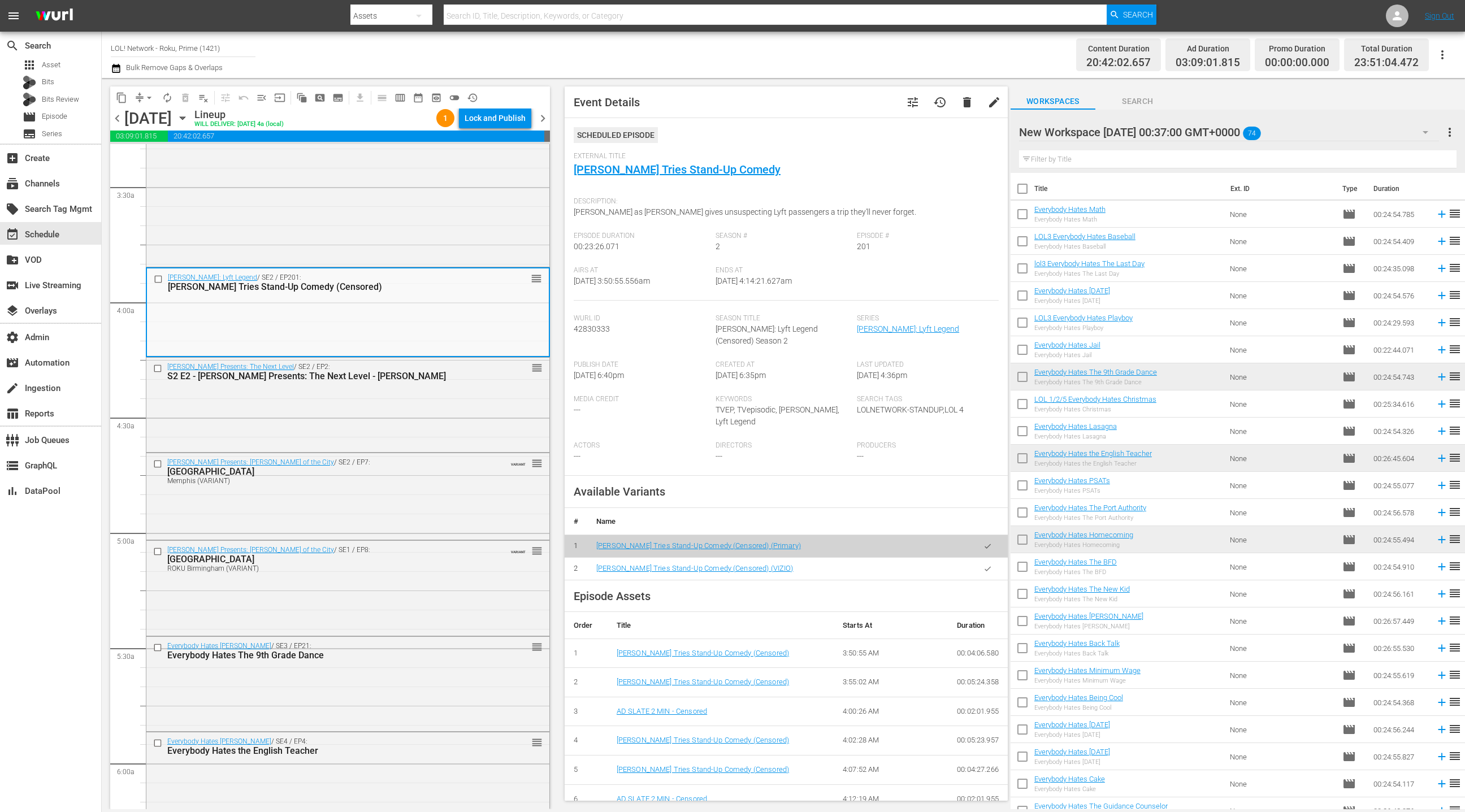
click at [1352, 141] on hr at bounding box center [1229, 140] width 420 height 1
click at [1362, 130] on div "New Workspace [DATE] 00:37:00 GMT+0000 74" at bounding box center [1229, 132] width 420 height 31
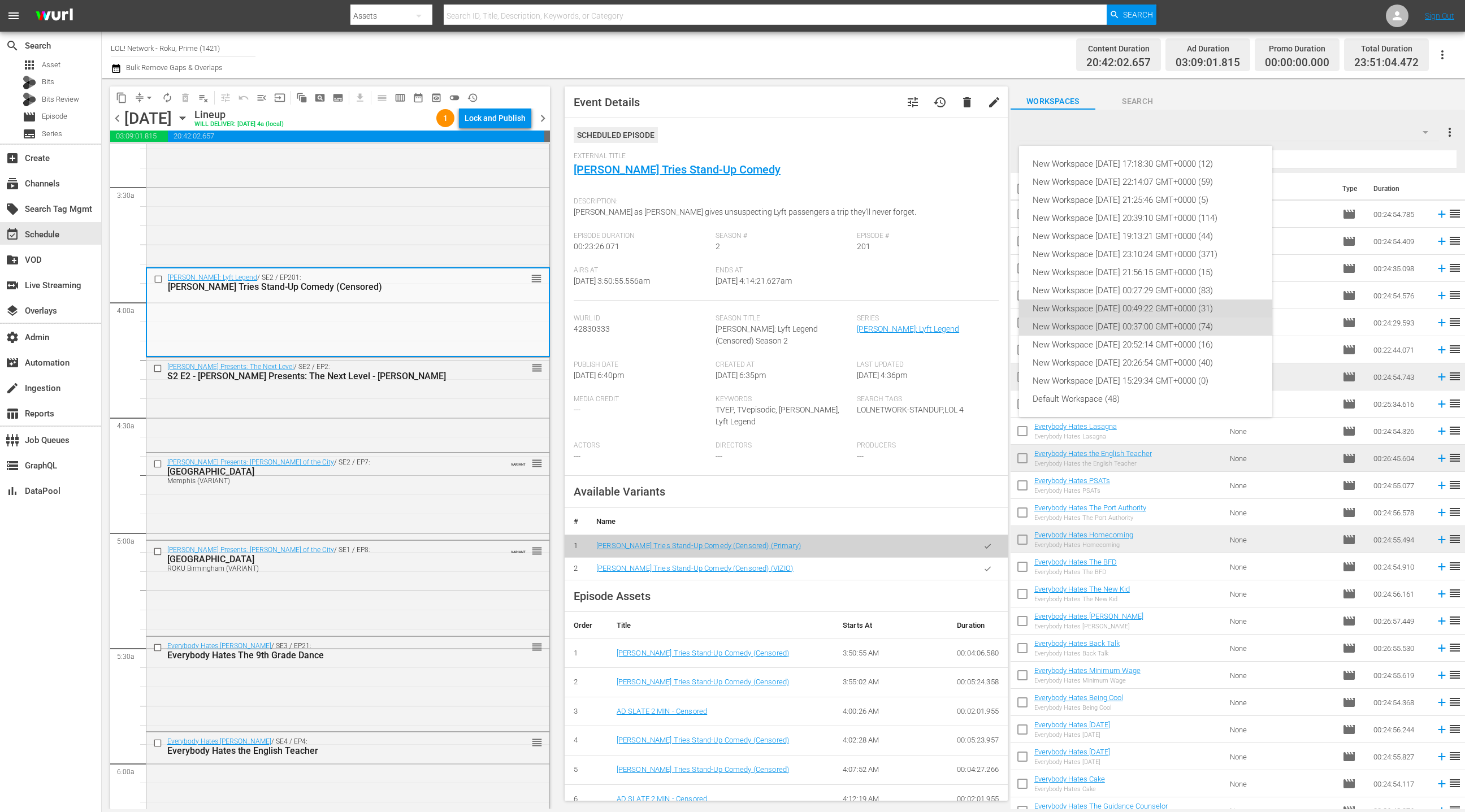
click at [1162, 310] on div "New Workspace [DATE] 00:49:22 GMT+0000 (31)" at bounding box center [1146, 308] width 226 height 18
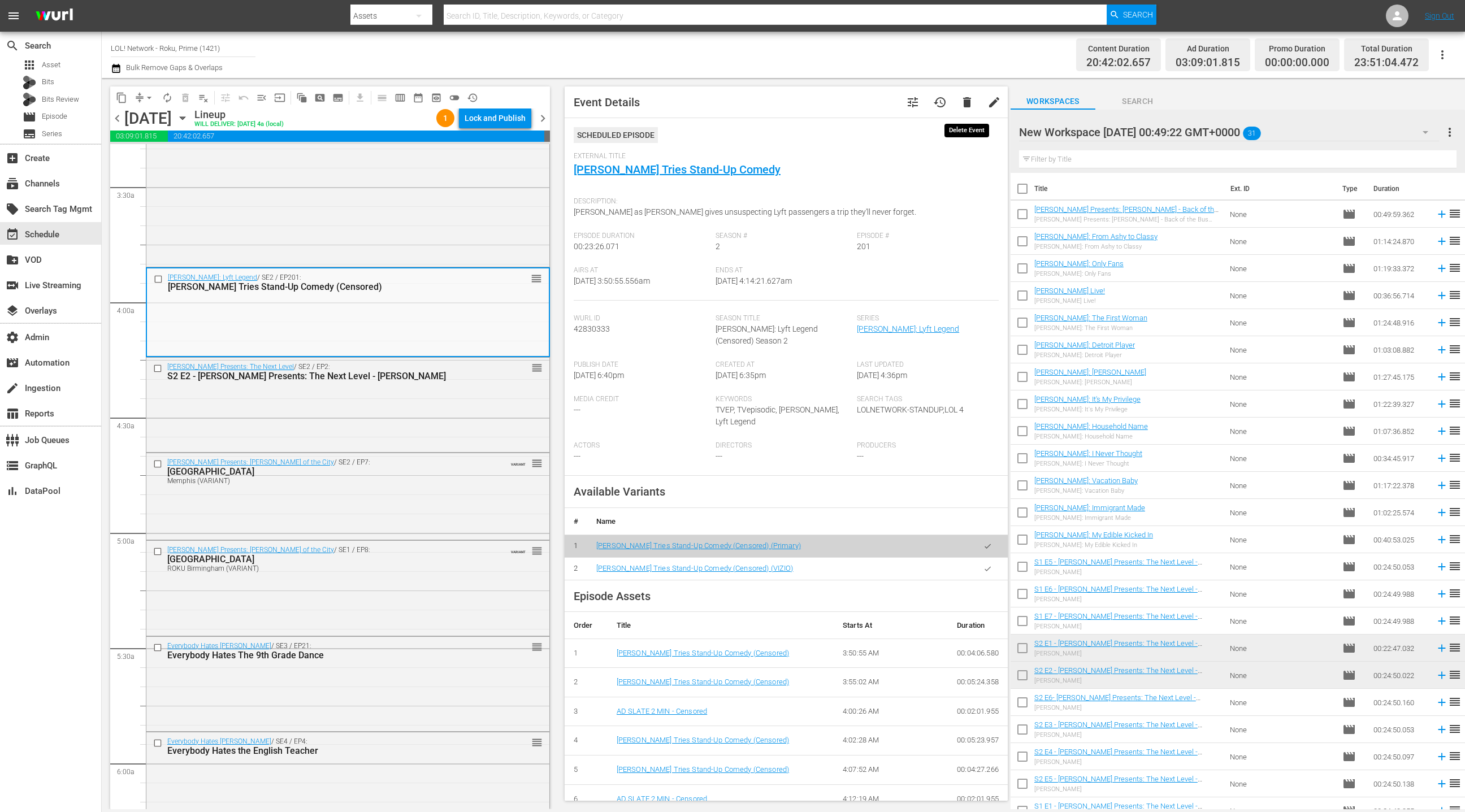
click at [965, 106] on span "delete" at bounding box center [967, 102] width 14 height 14
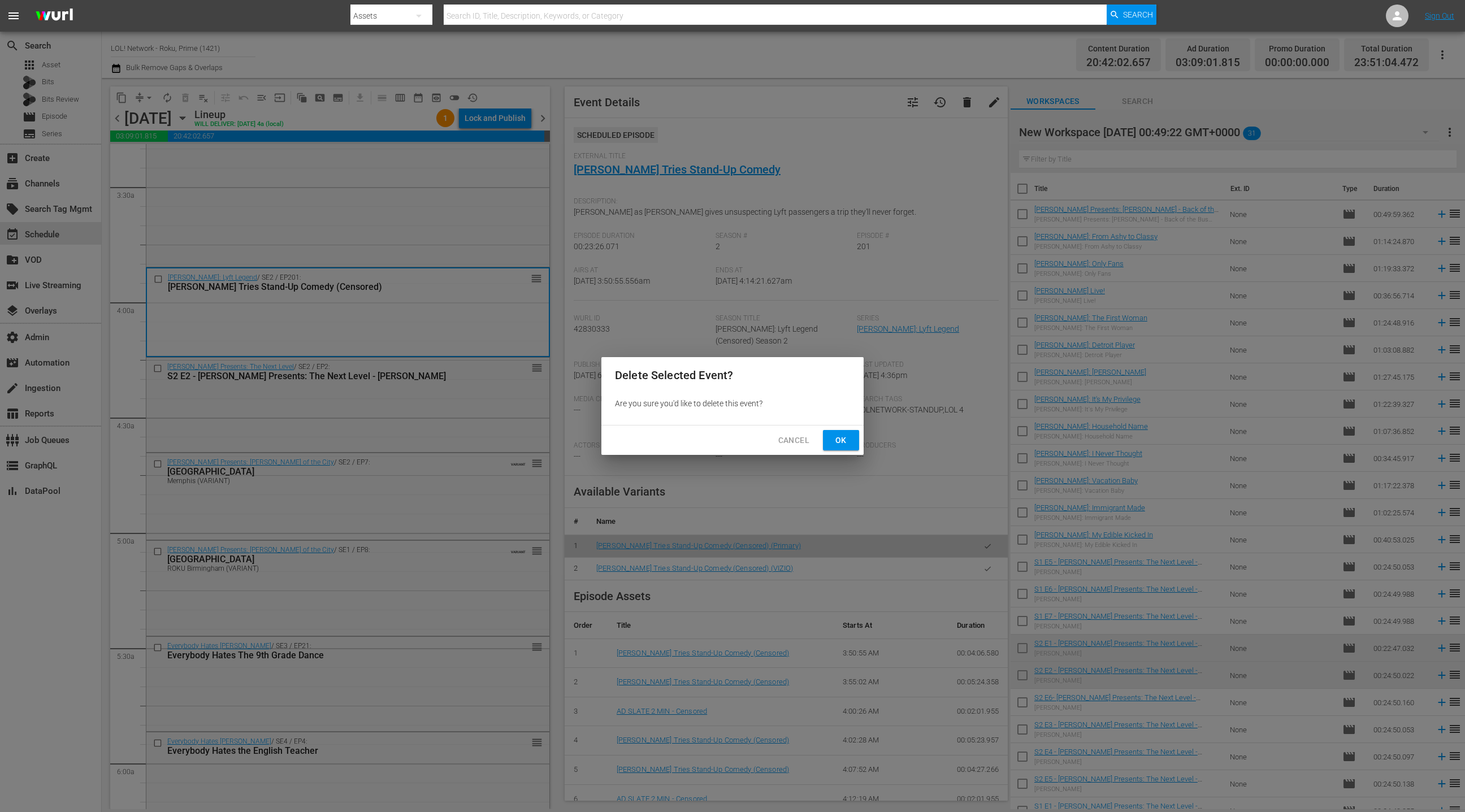
click at [843, 447] on button "Ok" at bounding box center [841, 440] width 36 height 21
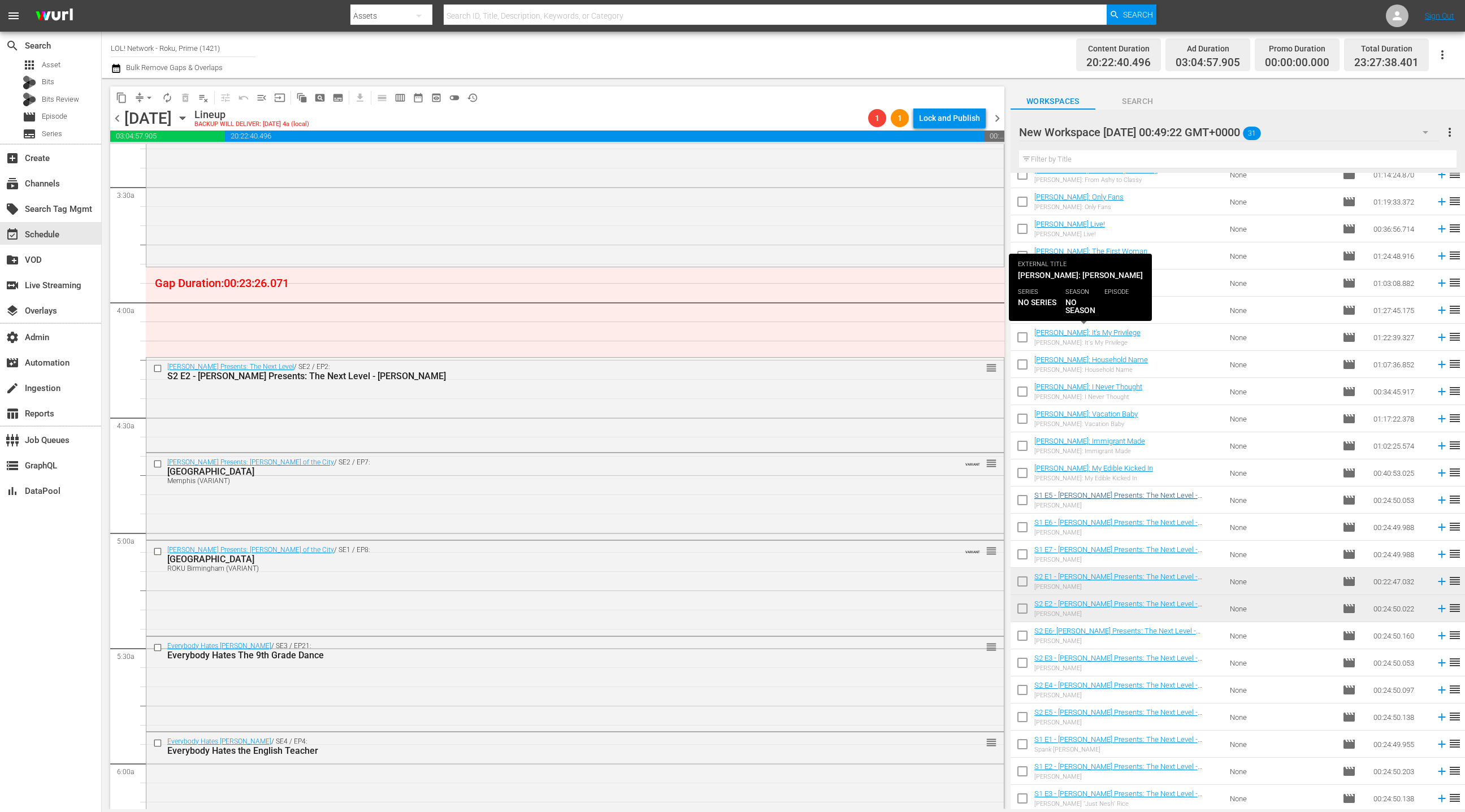
scroll to position [39, 0]
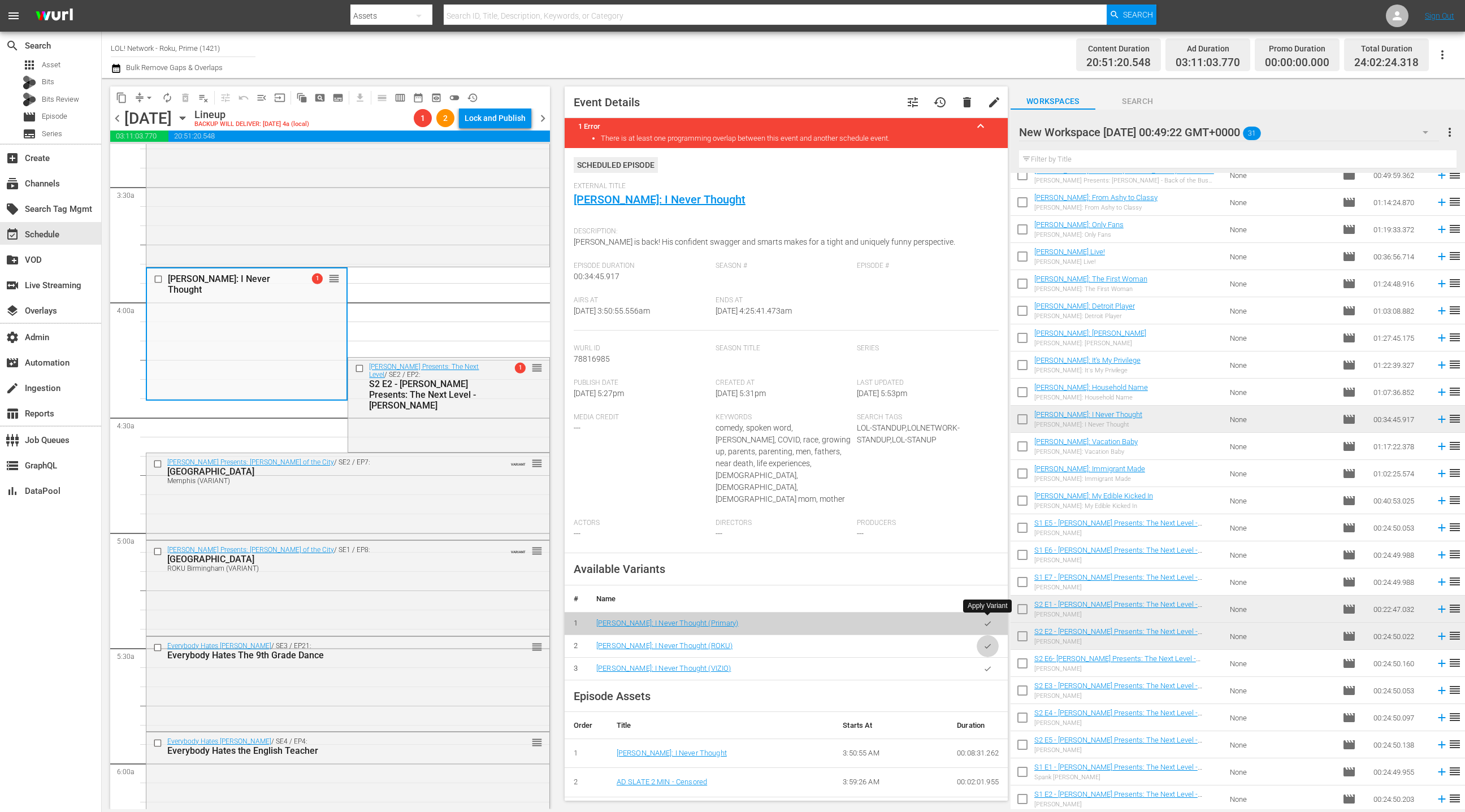
drag, startPoint x: 989, startPoint y: 624, endPoint x: 987, endPoint y: 618, distance: 6.3
click at [989, 642] on icon "button" at bounding box center [988, 647] width 9 height 9
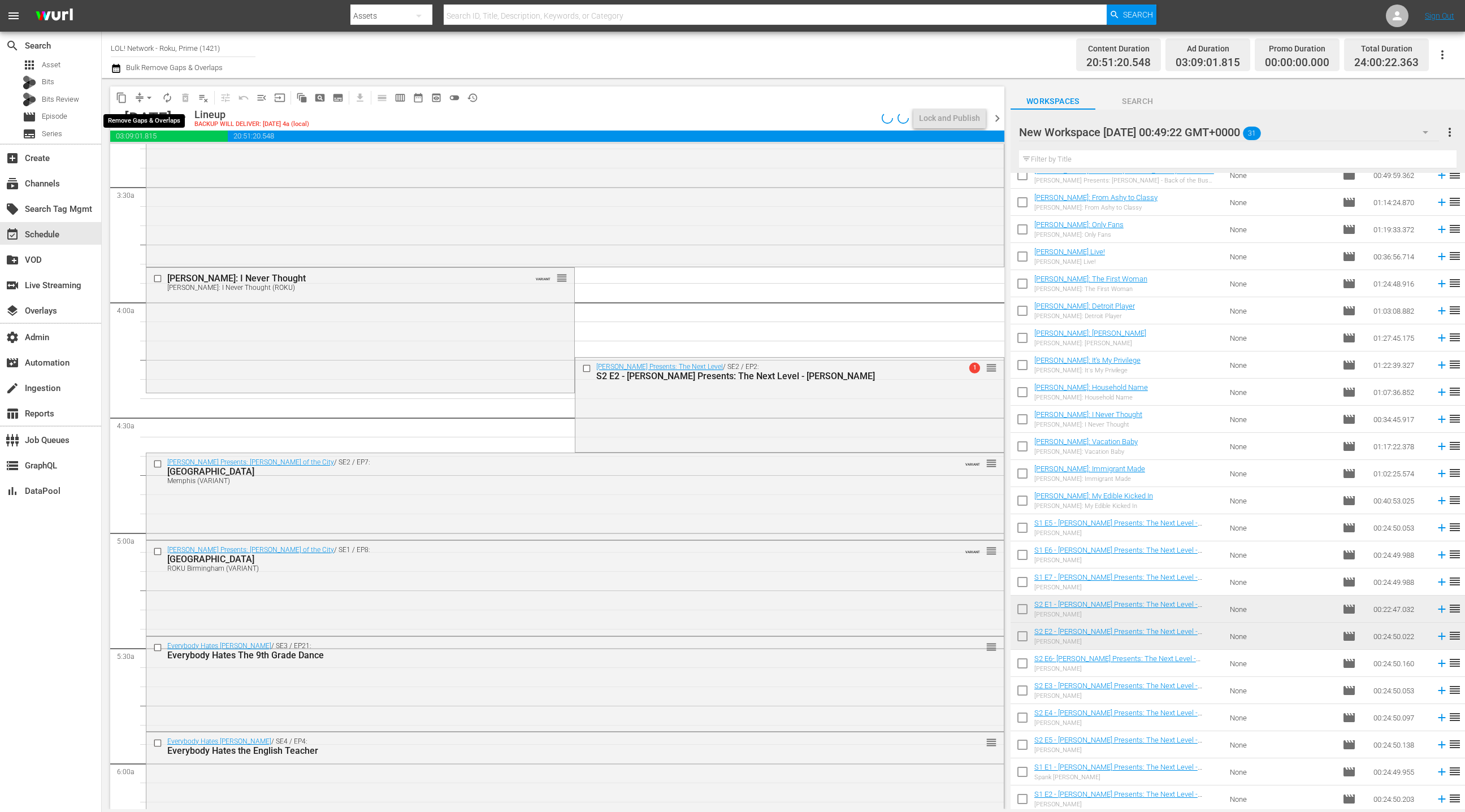
click at [145, 101] on span "arrow_drop_down" at bounding box center [149, 98] width 11 height 11
click at [153, 154] on li "Align to End of Previous Day" at bounding box center [150, 158] width 119 height 19
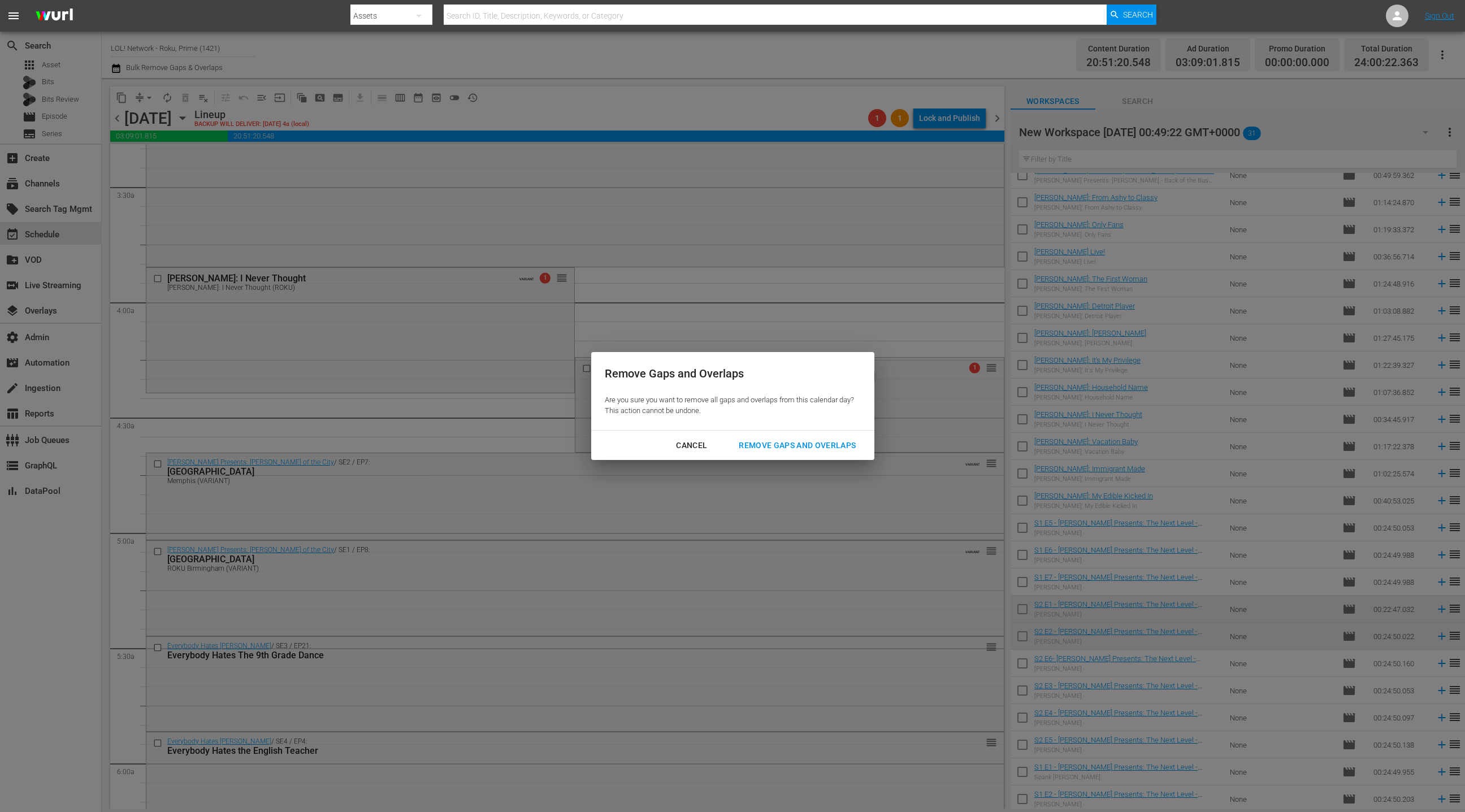
click at [761, 442] on div "Remove Gaps and Overlaps" at bounding box center [798, 446] width 135 height 14
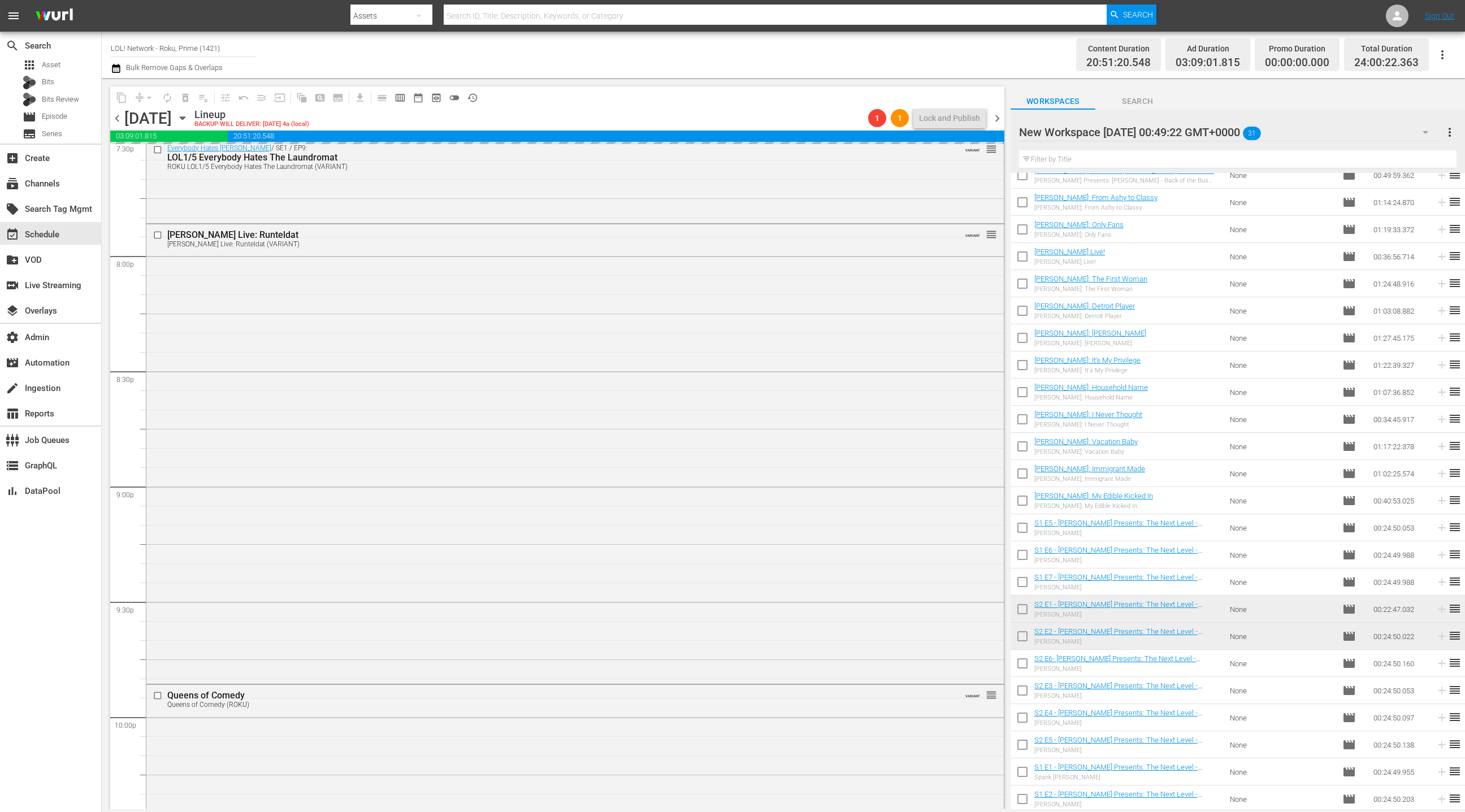
scroll to position [4435, 0]
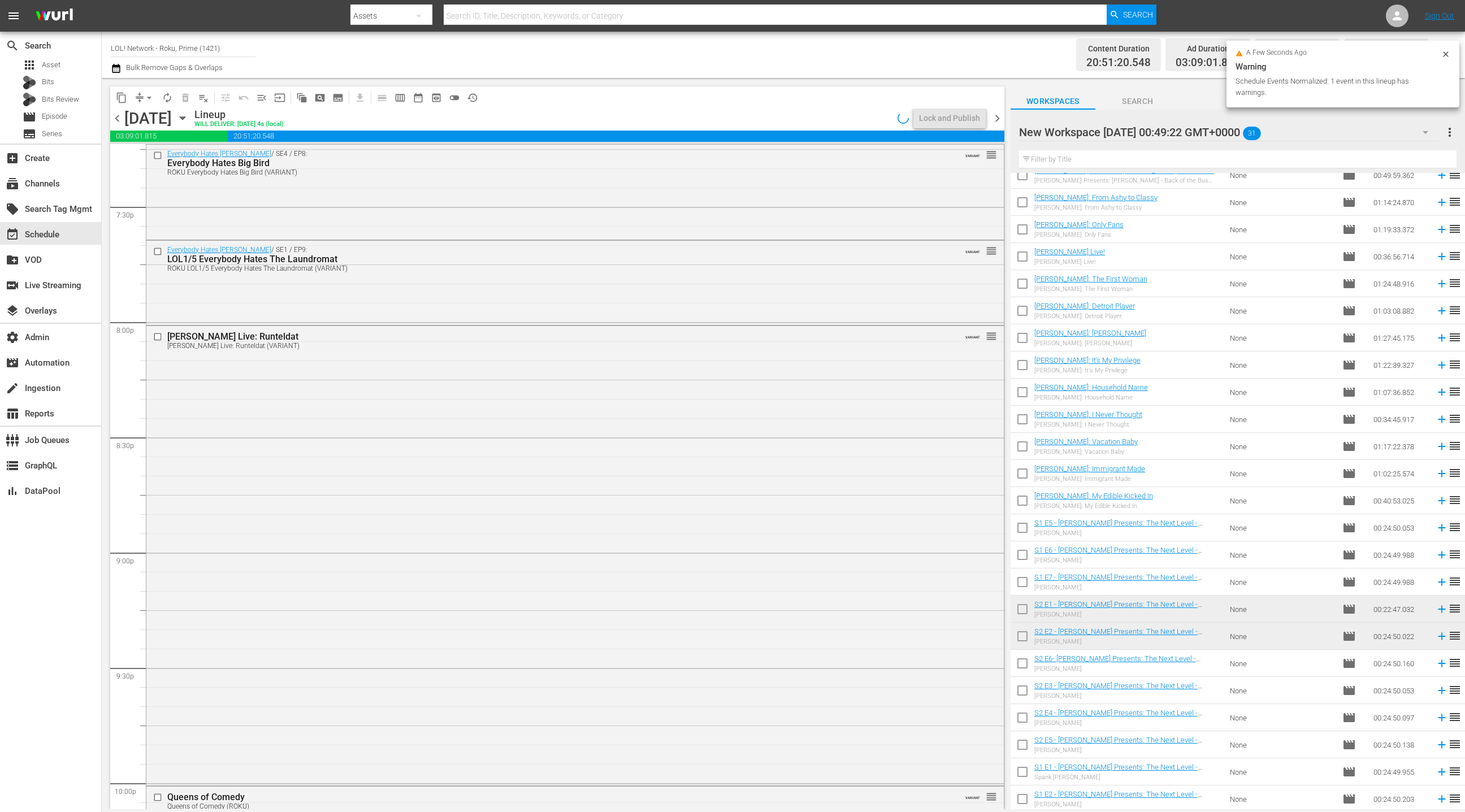
click at [564, 436] on div "[PERSON_NAME] Live: Runteldat [PERSON_NAME] Live: Runteldat (VARIANT) VARIANT r…" at bounding box center [575, 555] width 858 height 458
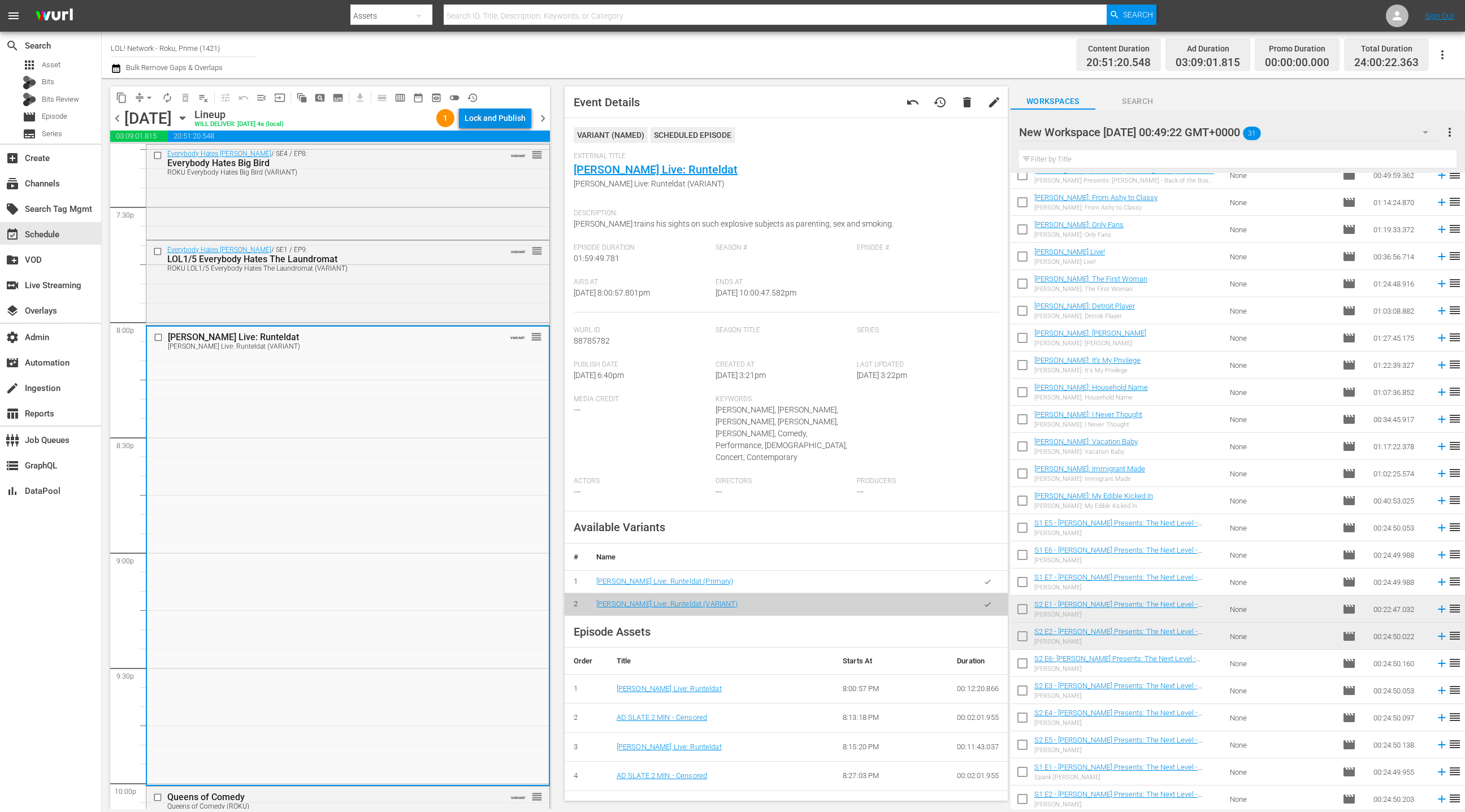
click at [485, 123] on div "Lock and Publish" at bounding box center [495, 118] width 61 height 21
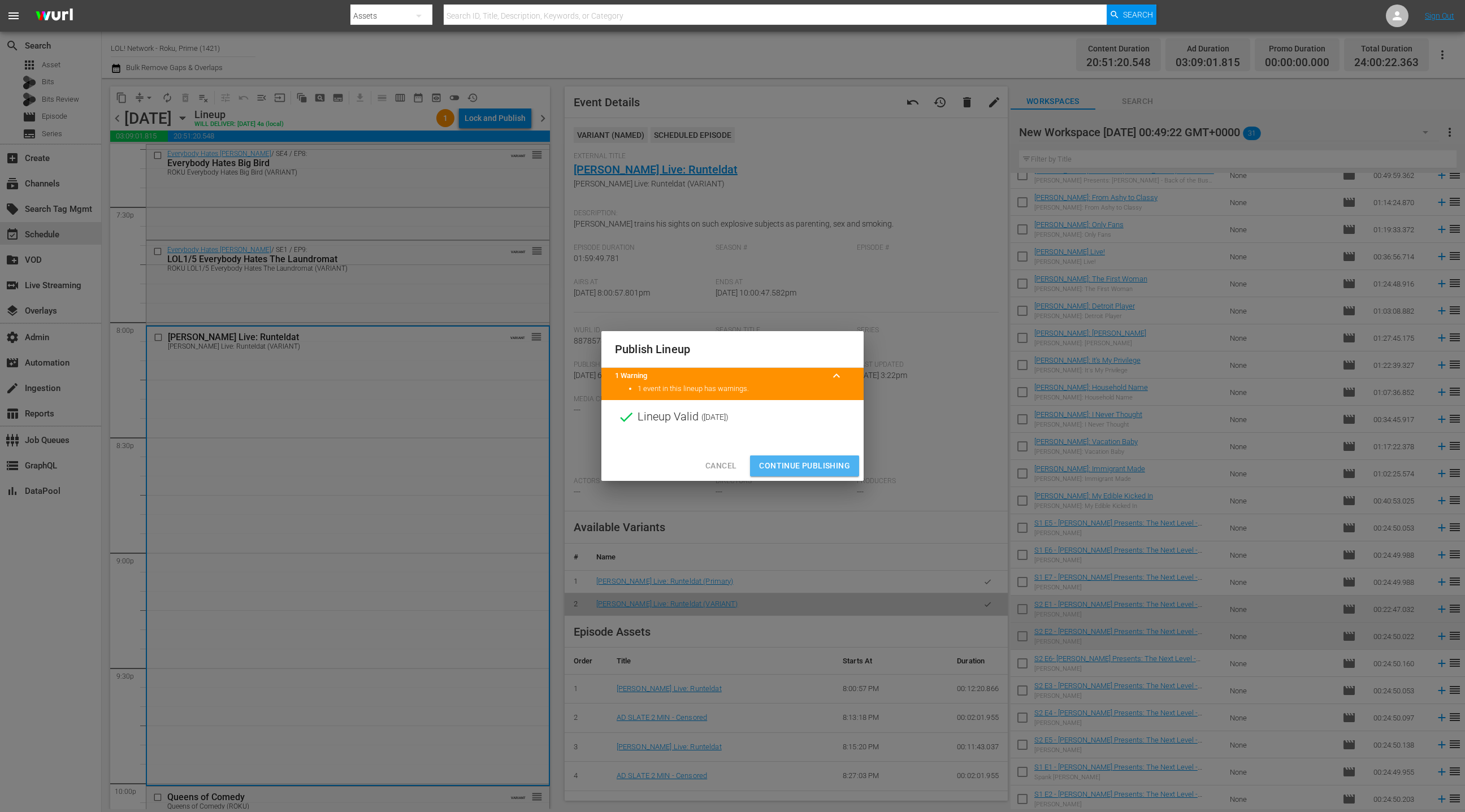
drag, startPoint x: 812, startPoint y: 465, endPoint x: 813, endPoint y: 454, distance: 11.0
click at [812, 465] on span "Continue Publishing" at bounding box center [805, 466] width 91 height 14
